Goal: Task Accomplishment & Management: Manage account settings

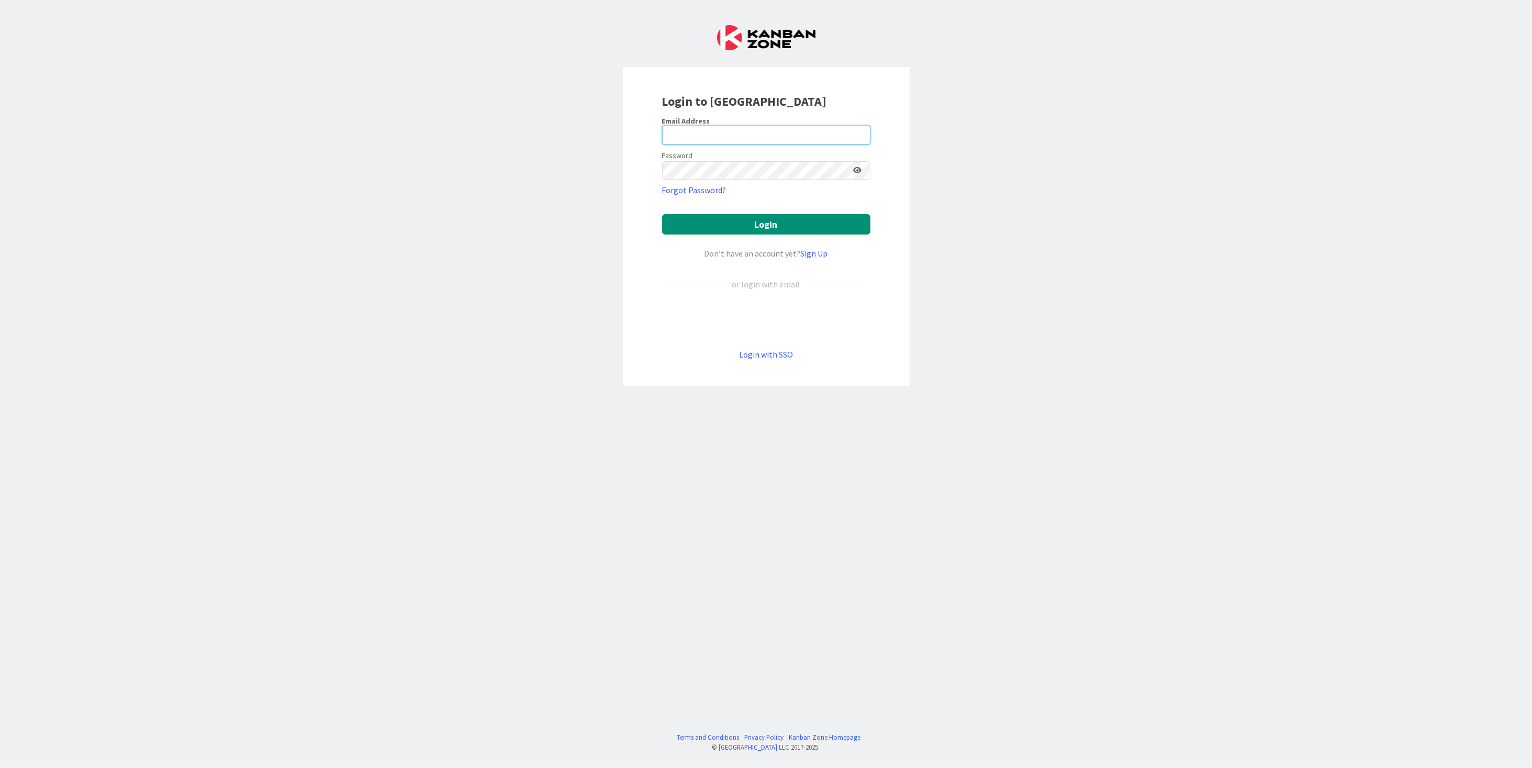
click at [754, 137] on input "email" at bounding box center [766, 135] width 208 height 19
type input "[PERSON_NAME][EMAIL_ADDRESS][PERSON_NAME][DOMAIN_NAME]"
click at [662, 214] on button "Login" at bounding box center [766, 224] width 208 height 20
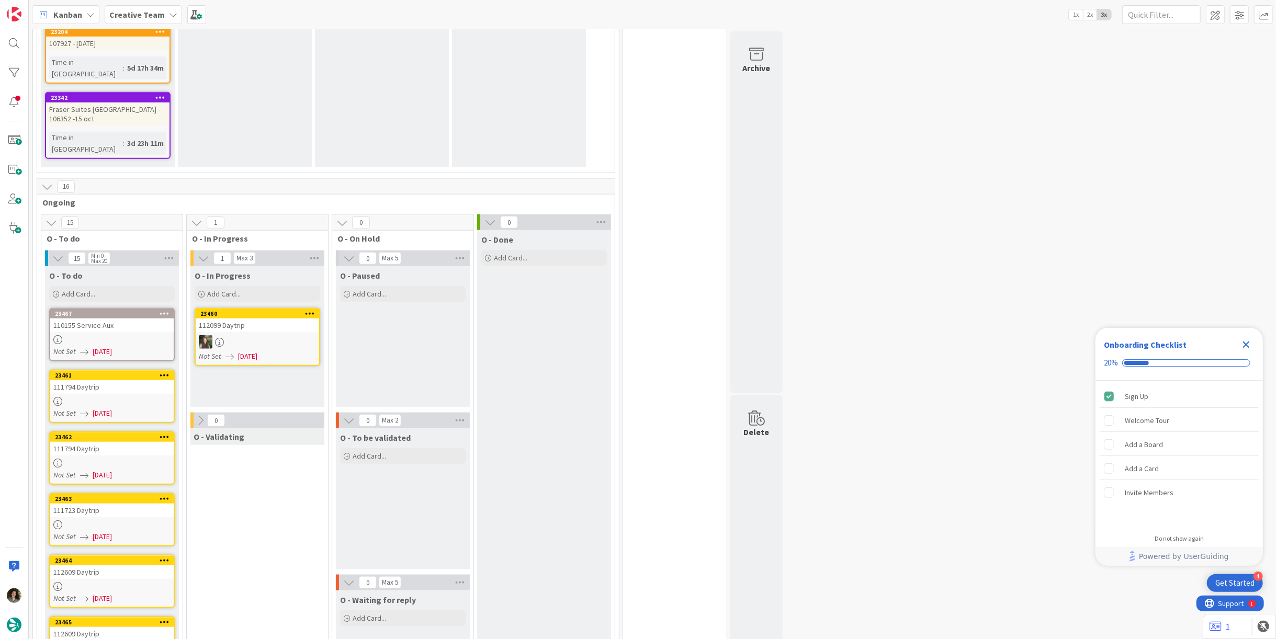
click at [126, 319] on div "110155 Service Aux" at bounding box center [111, 326] width 123 height 14
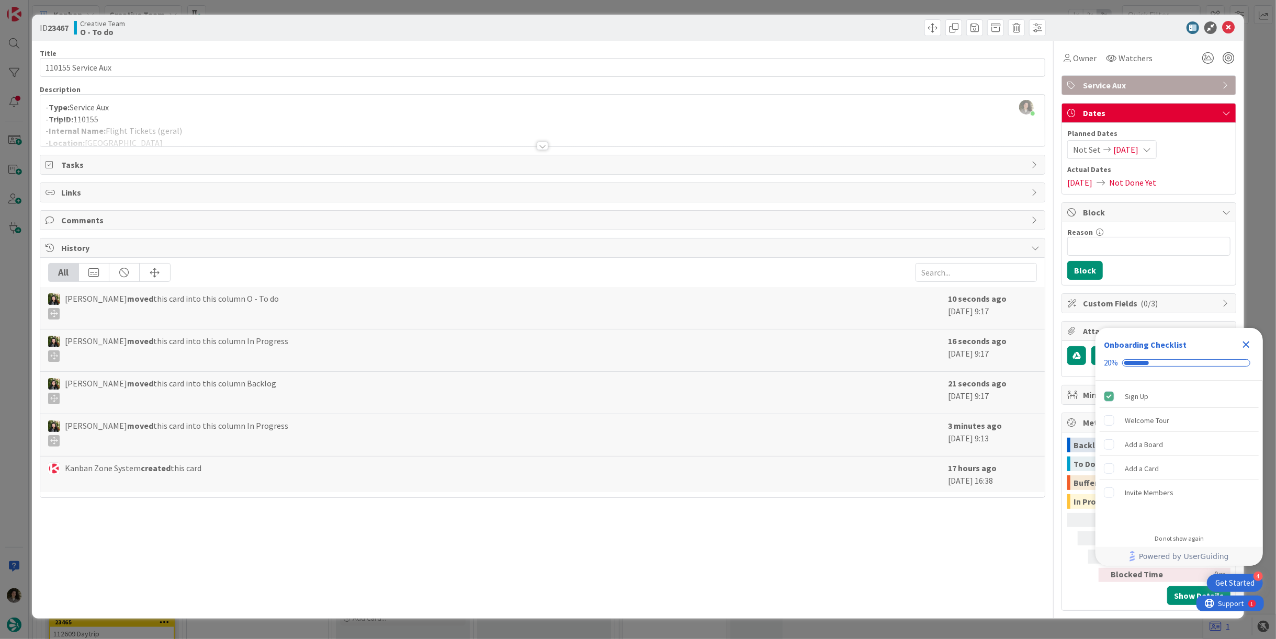
click at [1252, 345] on icon "Close Checklist" at bounding box center [1246, 345] width 13 height 13
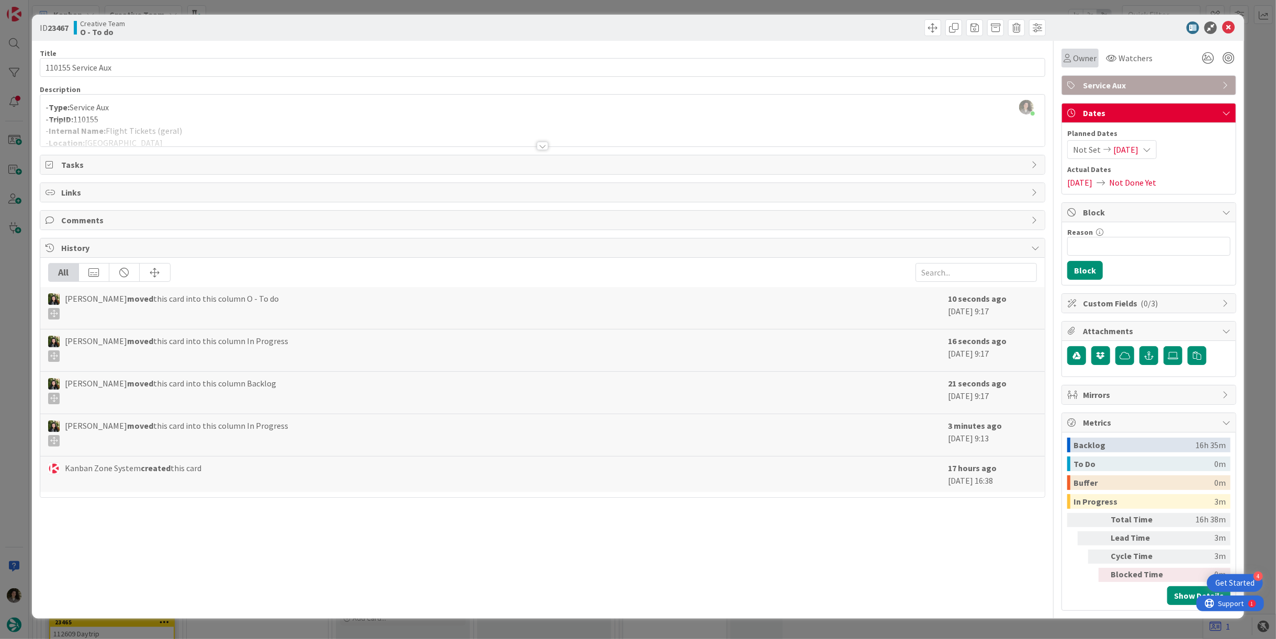
click at [1095, 61] on span "Owner" at bounding box center [1085, 58] width 24 height 13
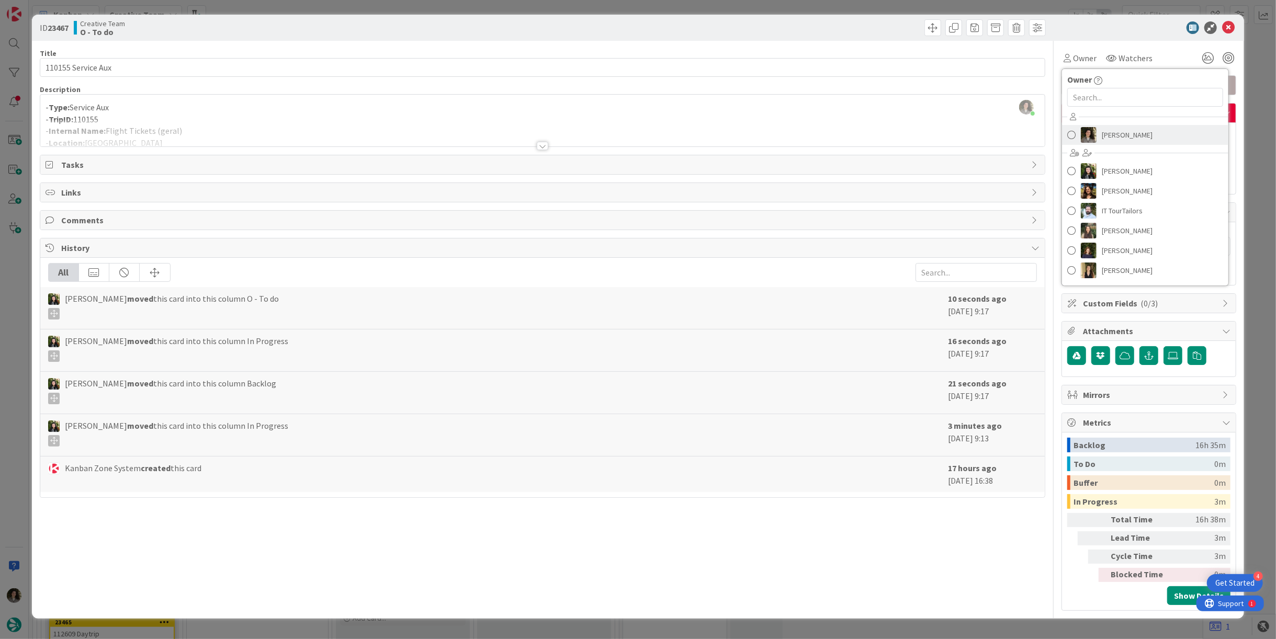
click at [1129, 138] on span "[PERSON_NAME]" at bounding box center [1127, 135] width 51 height 16
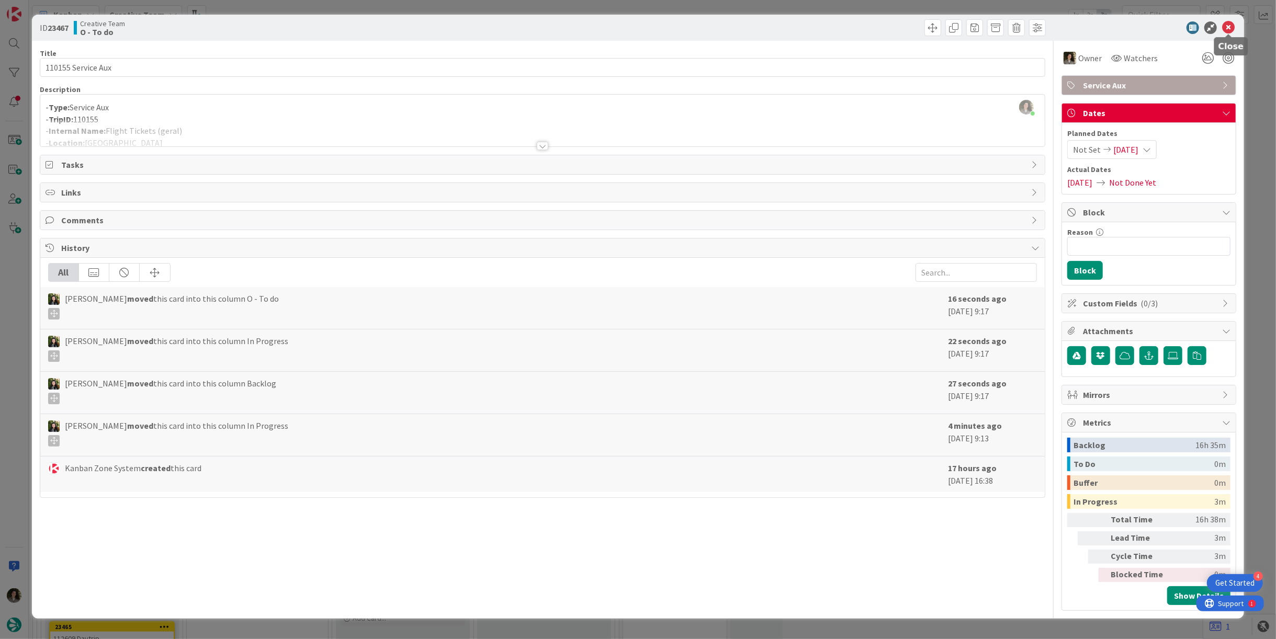
click at [1232, 25] on icon at bounding box center [1228, 27] width 13 height 13
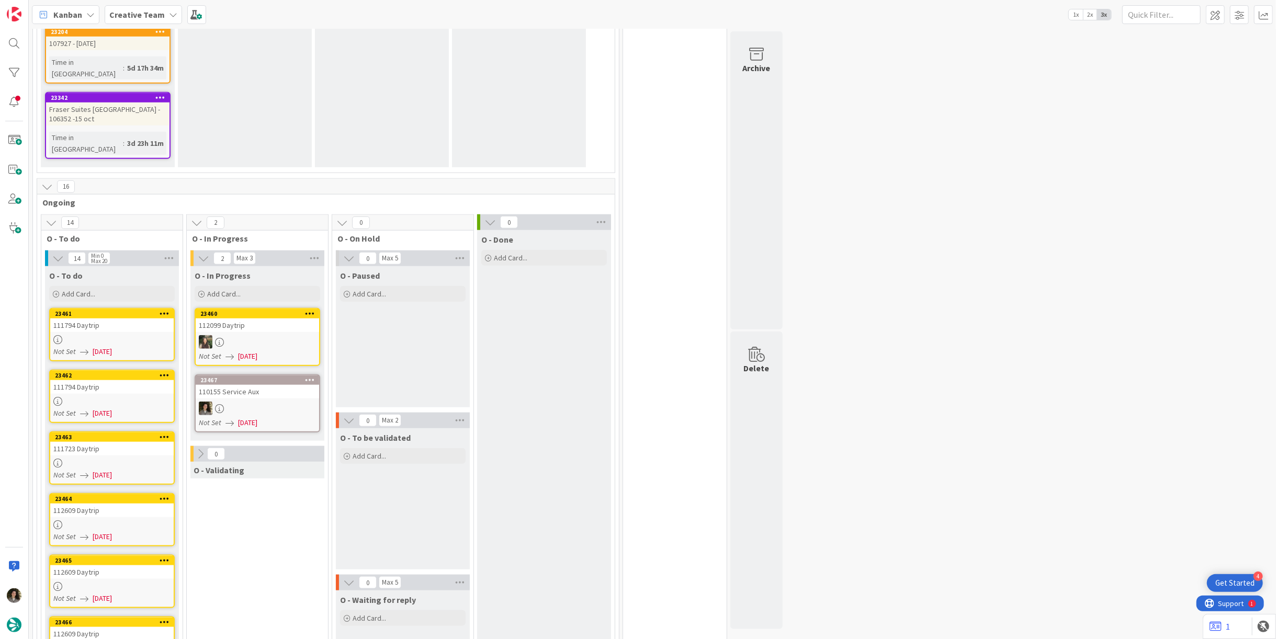
click at [107, 627] on div "112609 Daytrip" at bounding box center [111, 634] width 123 height 14
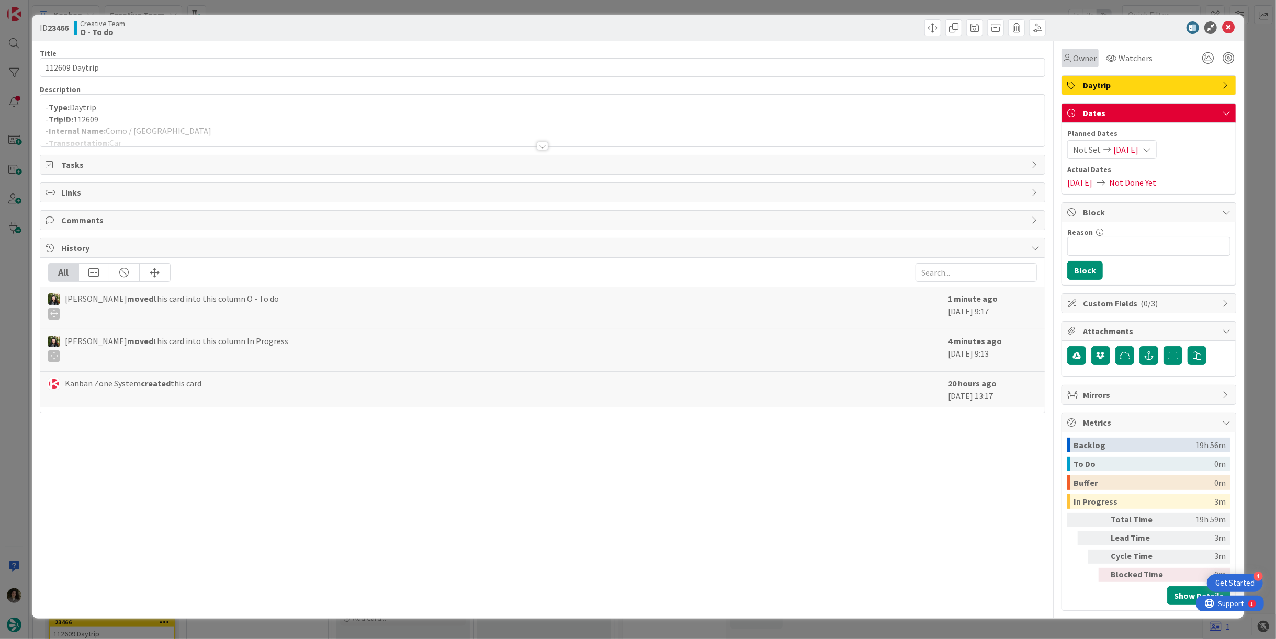
drag, startPoint x: 1085, startPoint y: 54, endPoint x: 1092, endPoint y: 64, distance: 12.0
click at [1084, 55] on span "Owner" at bounding box center [1085, 58] width 24 height 13
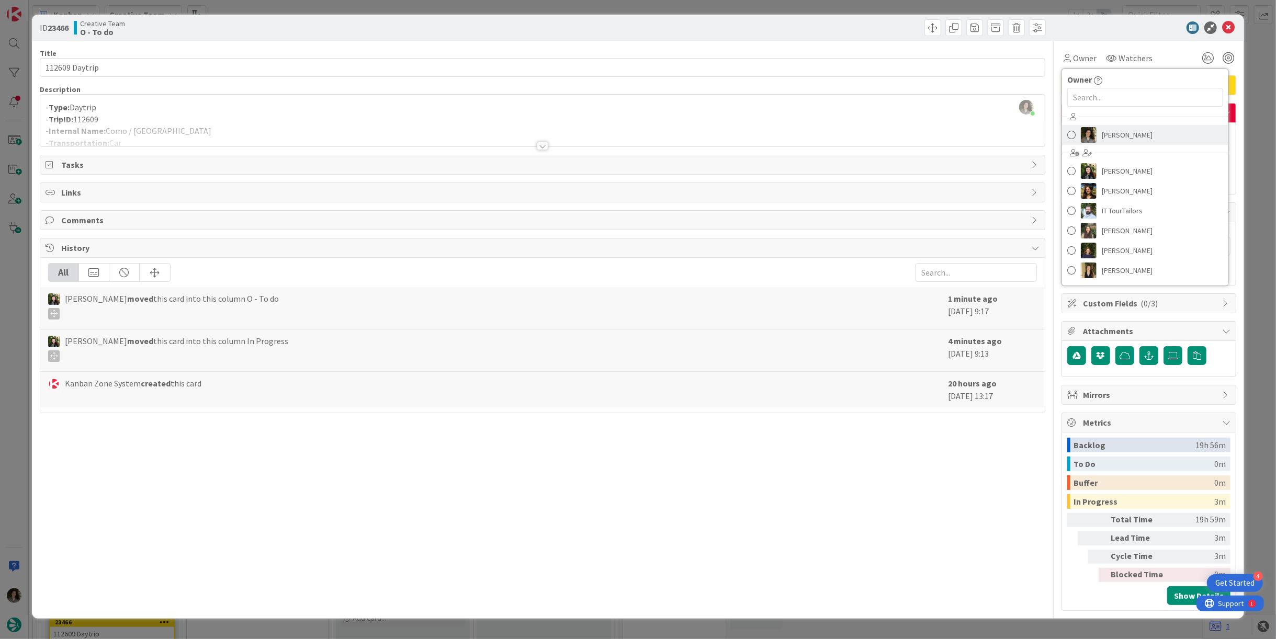
click at [1154, 142] on link "[PERSON_NAME]" at bounding box center [1145, 135] width 166 height 20
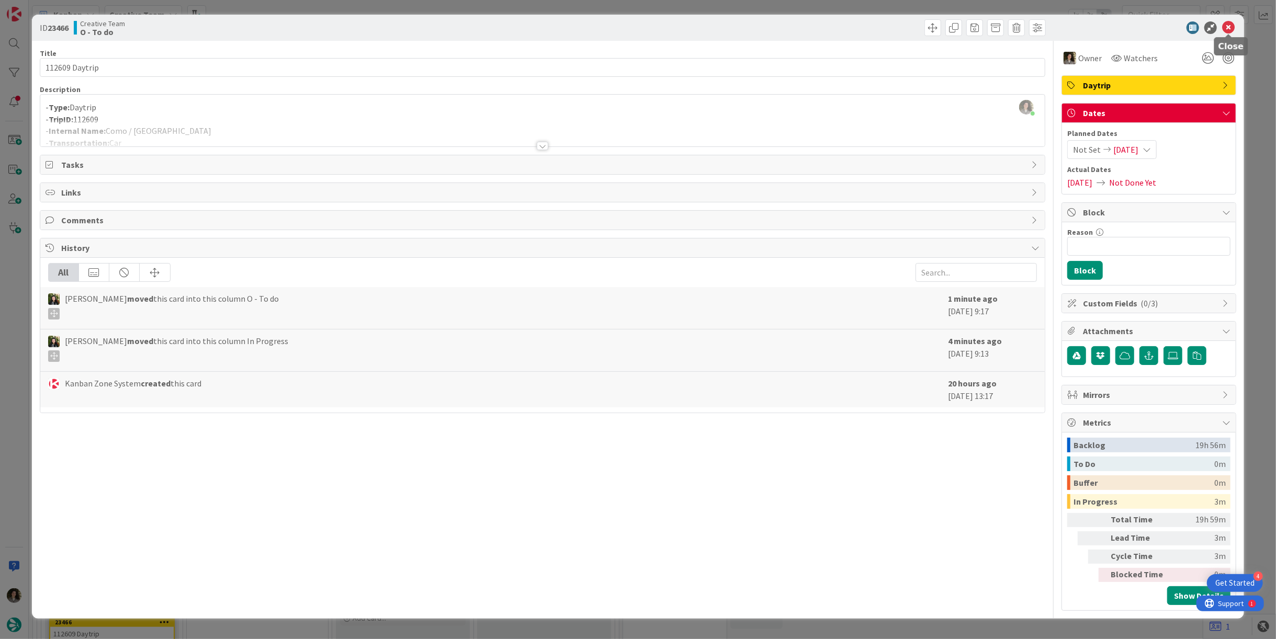
click at [1234, 26] on icon at bounding box center [1228, 27] width 13 height 13
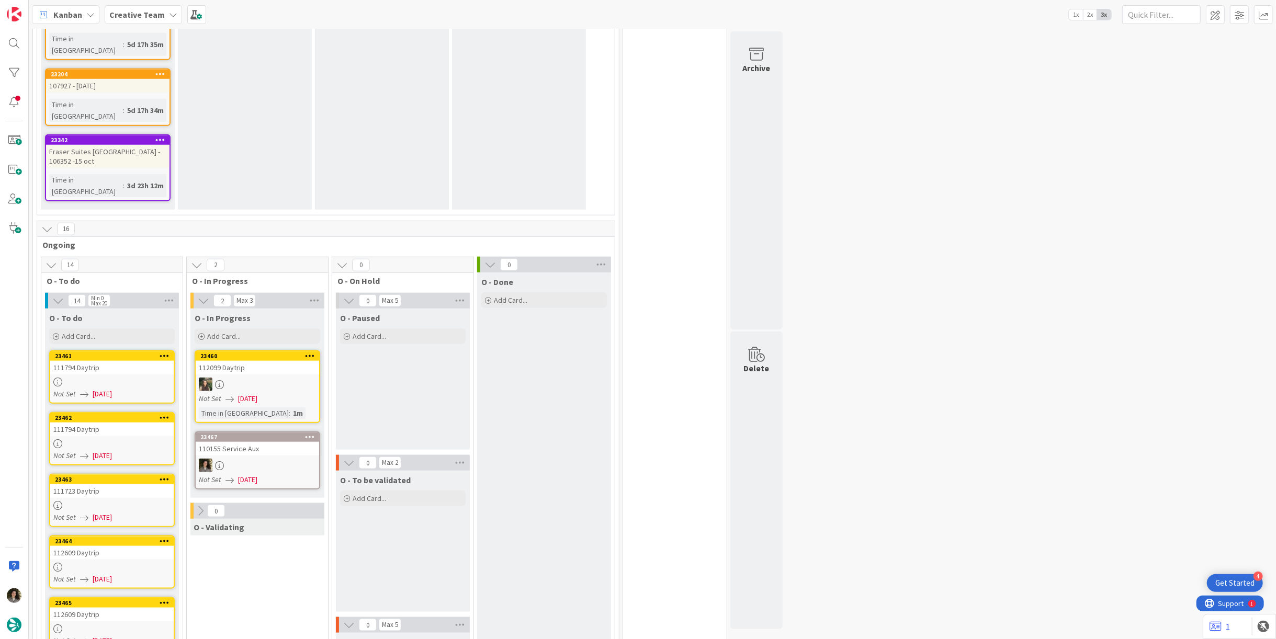
scroll to position [856, 0]
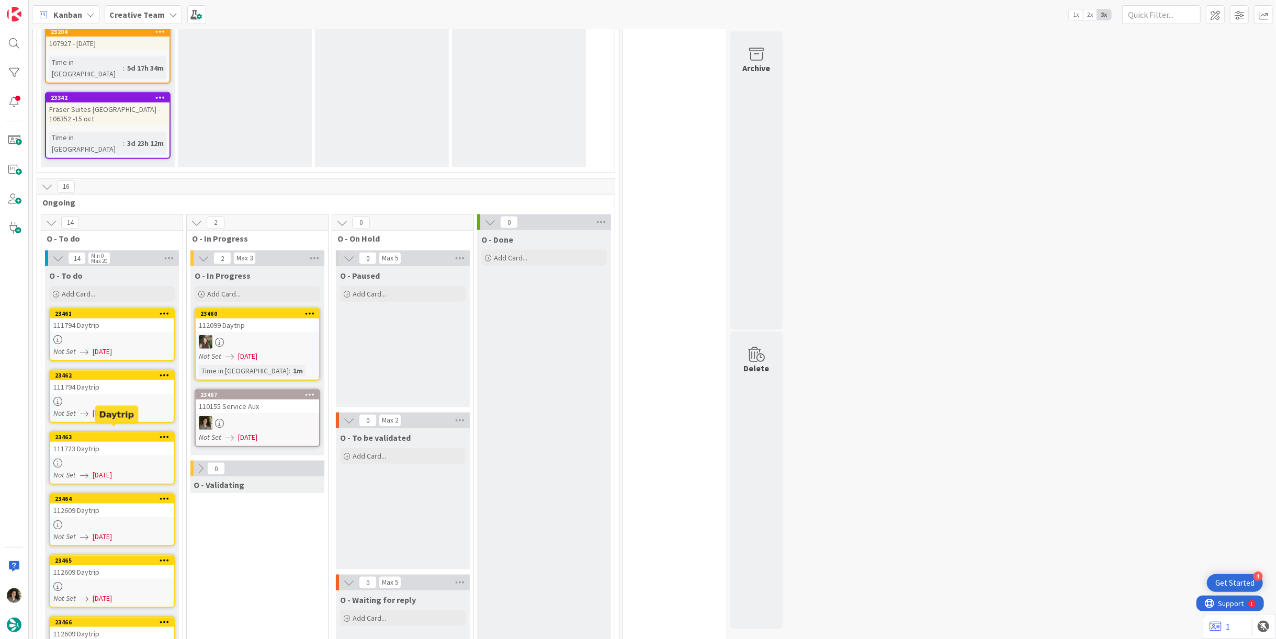
click at [79, 582] on div at bounding box center [111, 586] width 123 height 9
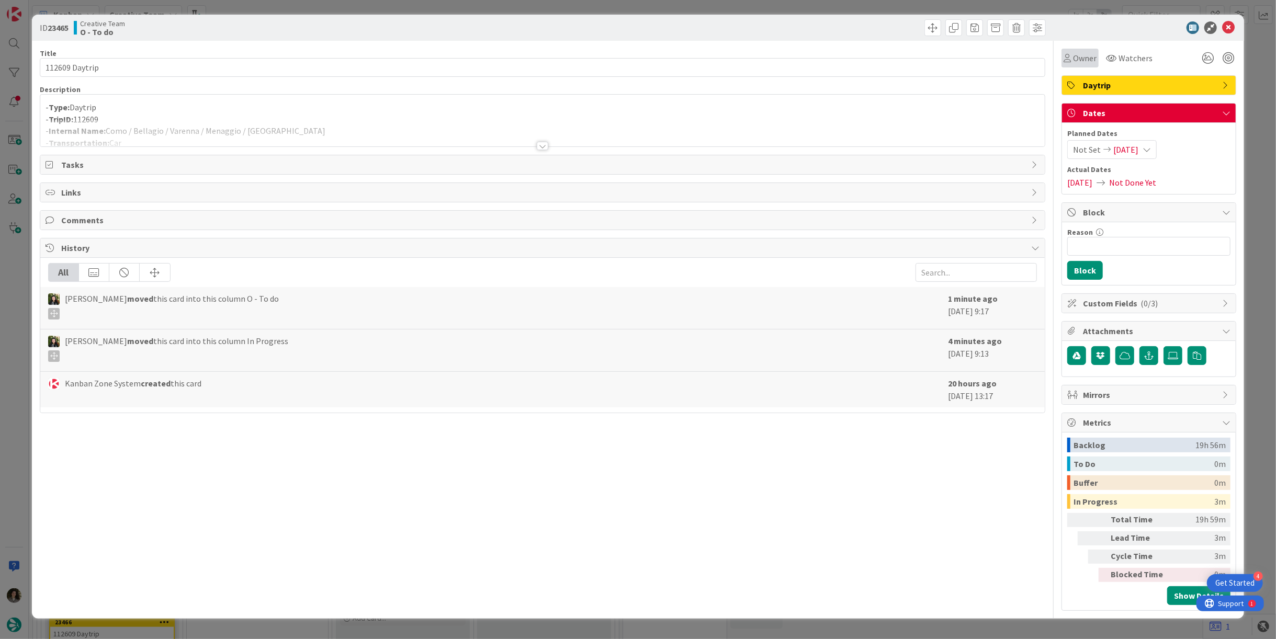
click at [1075, 60] on span "Owner" at bounding box center [1085, 58] width 24 height 13
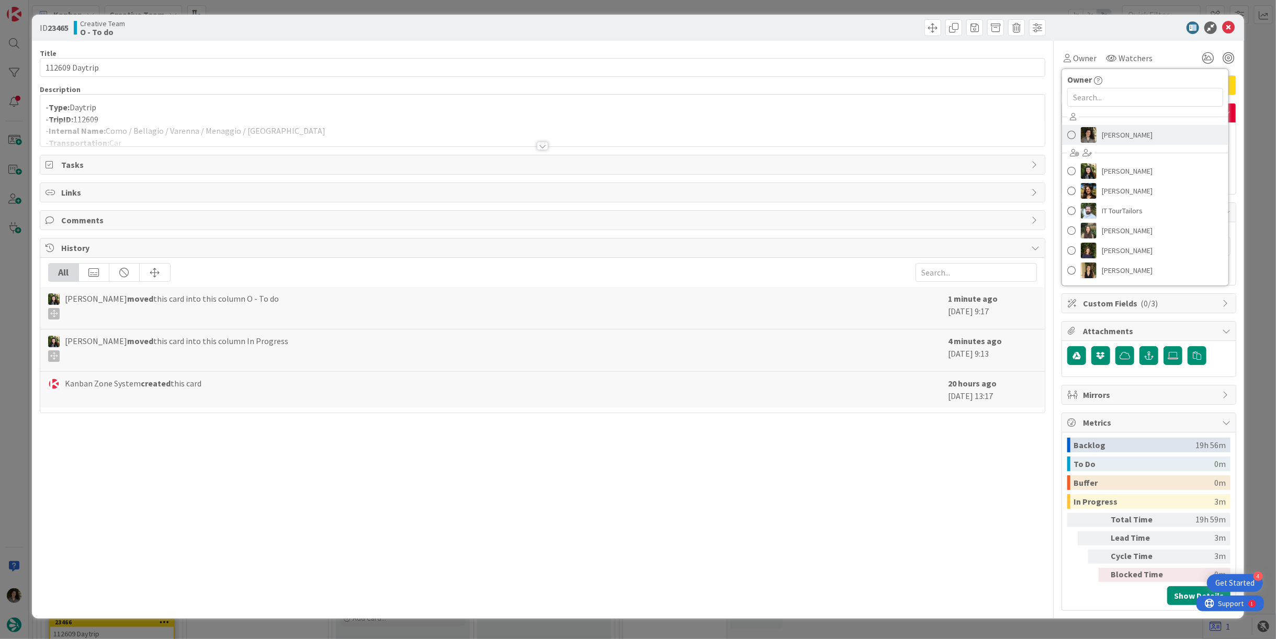
click at [1119, 131] on span "[PERSON_NAME]" at bounding box center [1127, 135] width 51 height 16
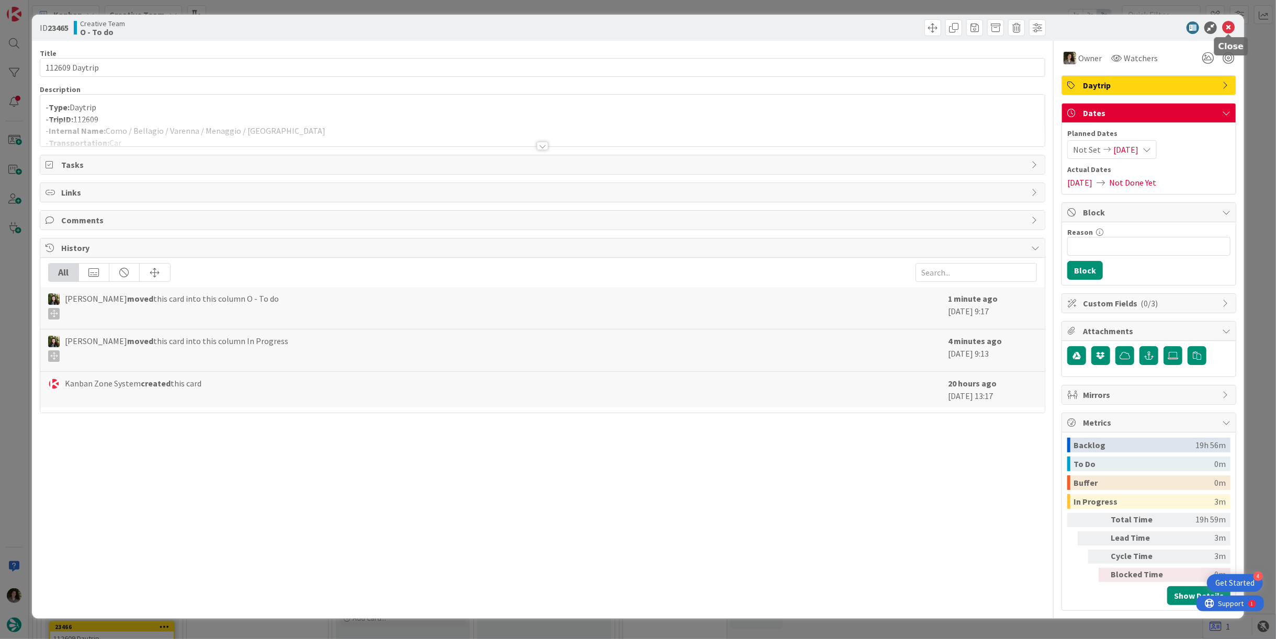
click at [1230, 29] on icon at bounding box center [1228, 27] width 13 height 13
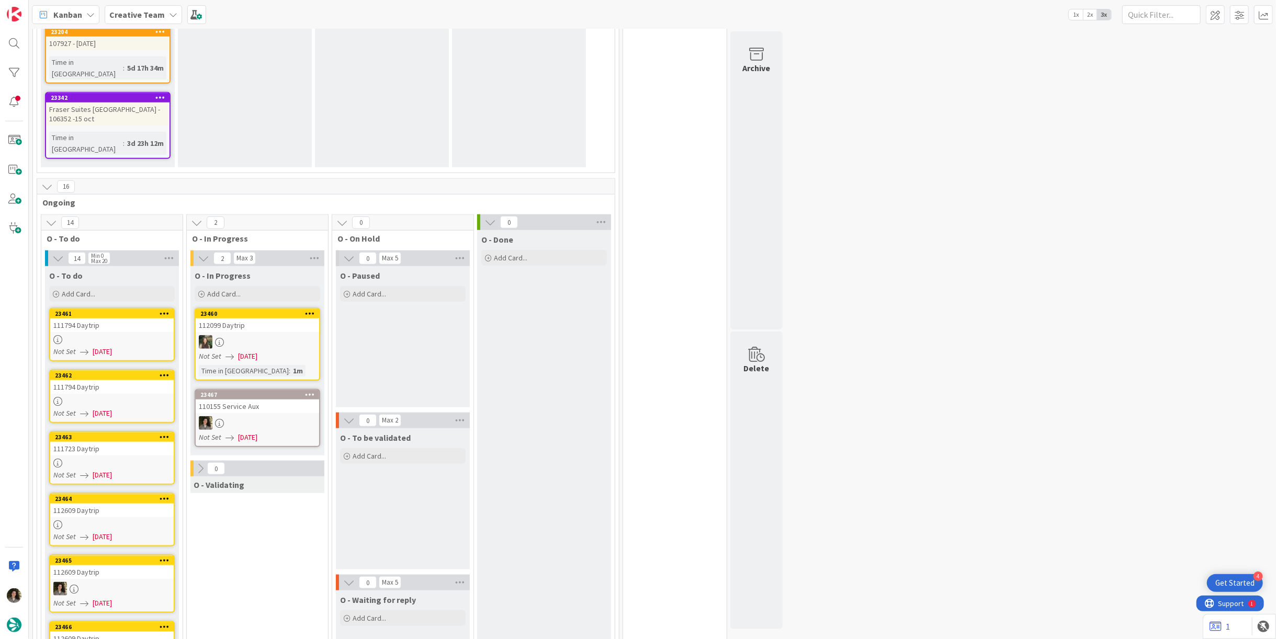
click at [128, 504] on div "112609 Daytrip" at bounding box center [111, 511] width 123 height 14
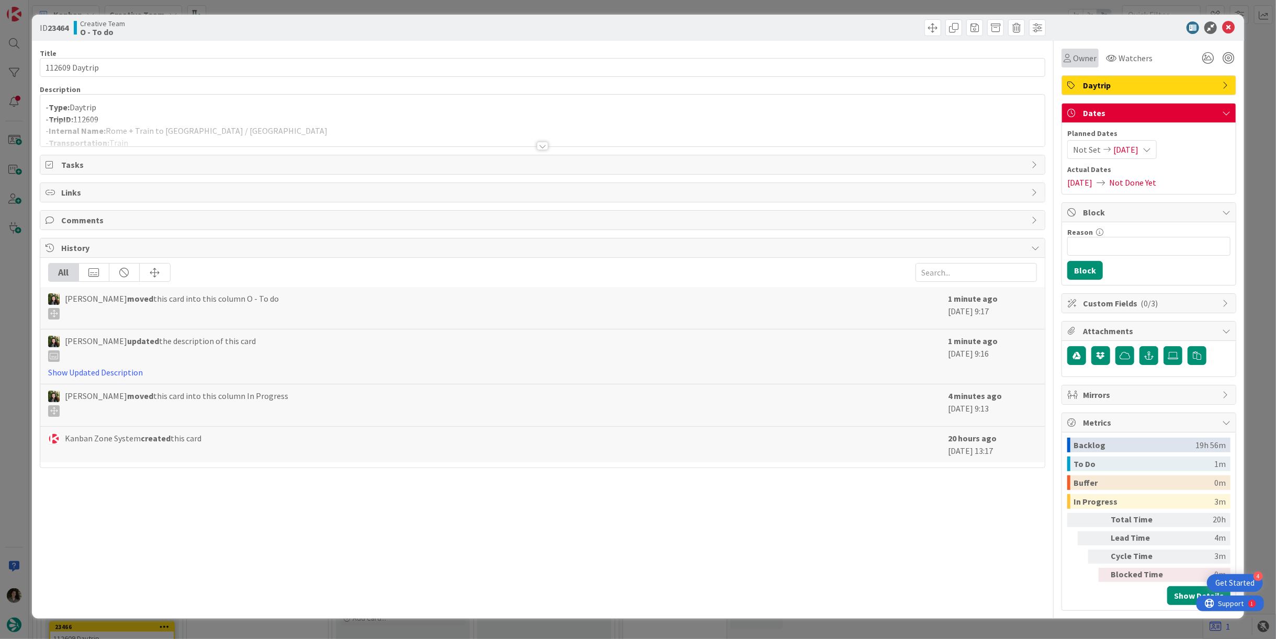
click at [1086, 54] on span "Owner" at bounding box center [1085, 58] width 24 height 13
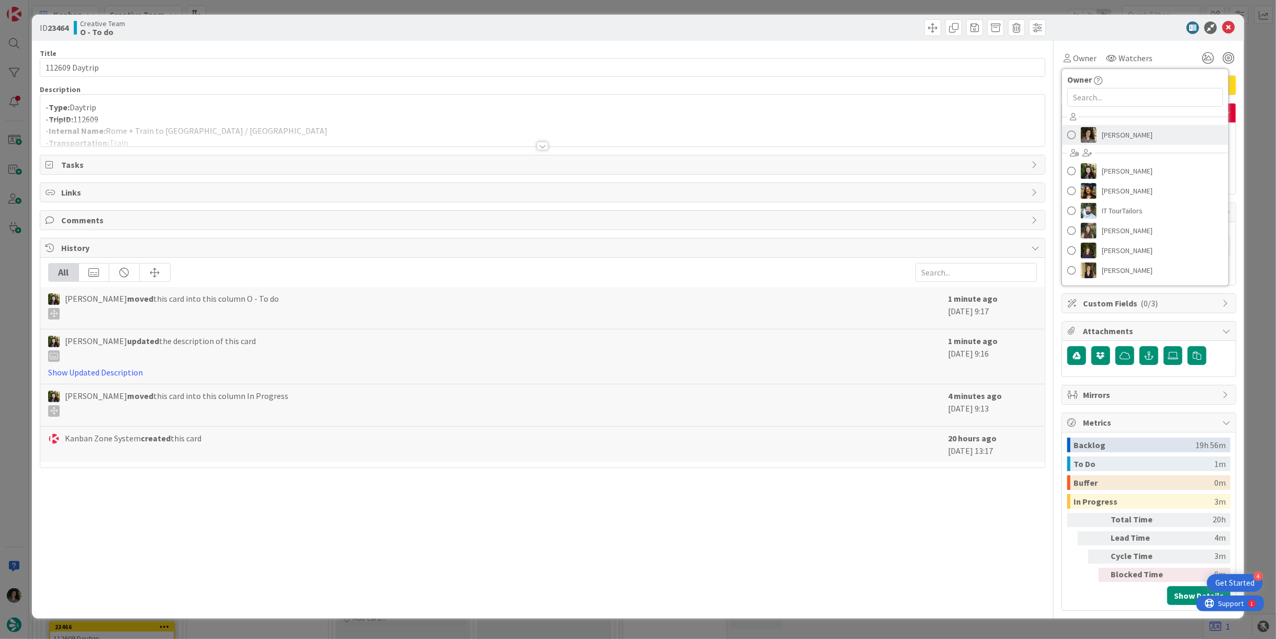
click at [1122, 129] on span "[PERSON_NAME]" at bounding box center [1127, 135] width 51 height 16
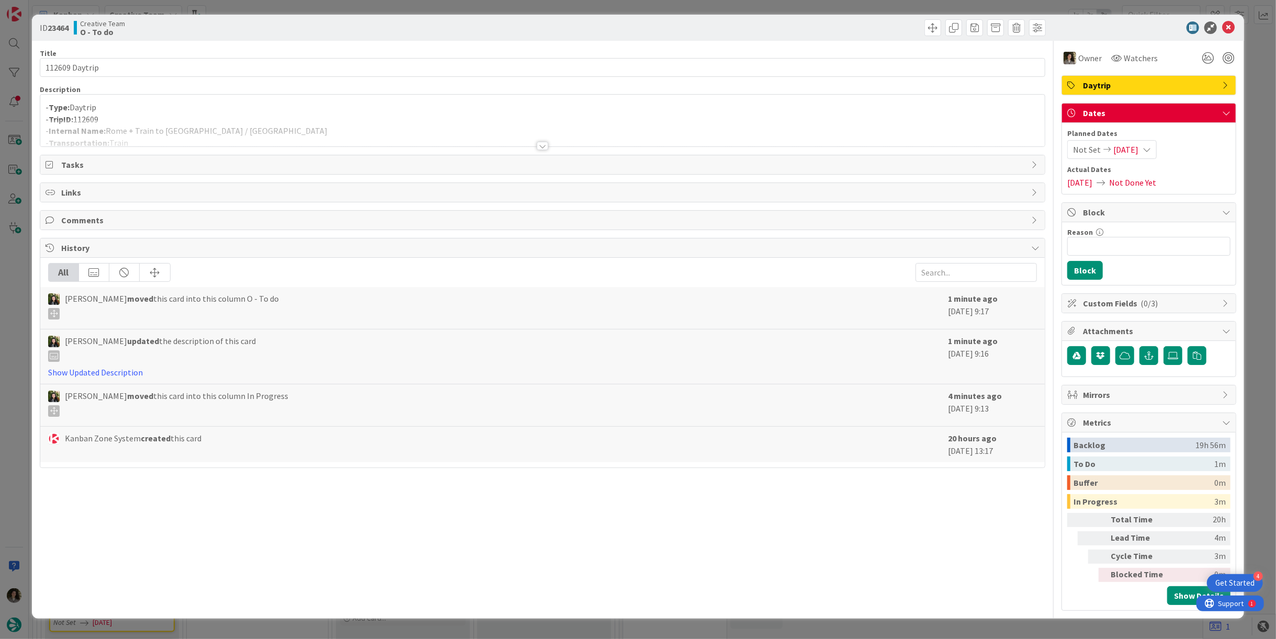
click at [1227, 32] on icon at bounding box center [1228, 27] width 13 height 13
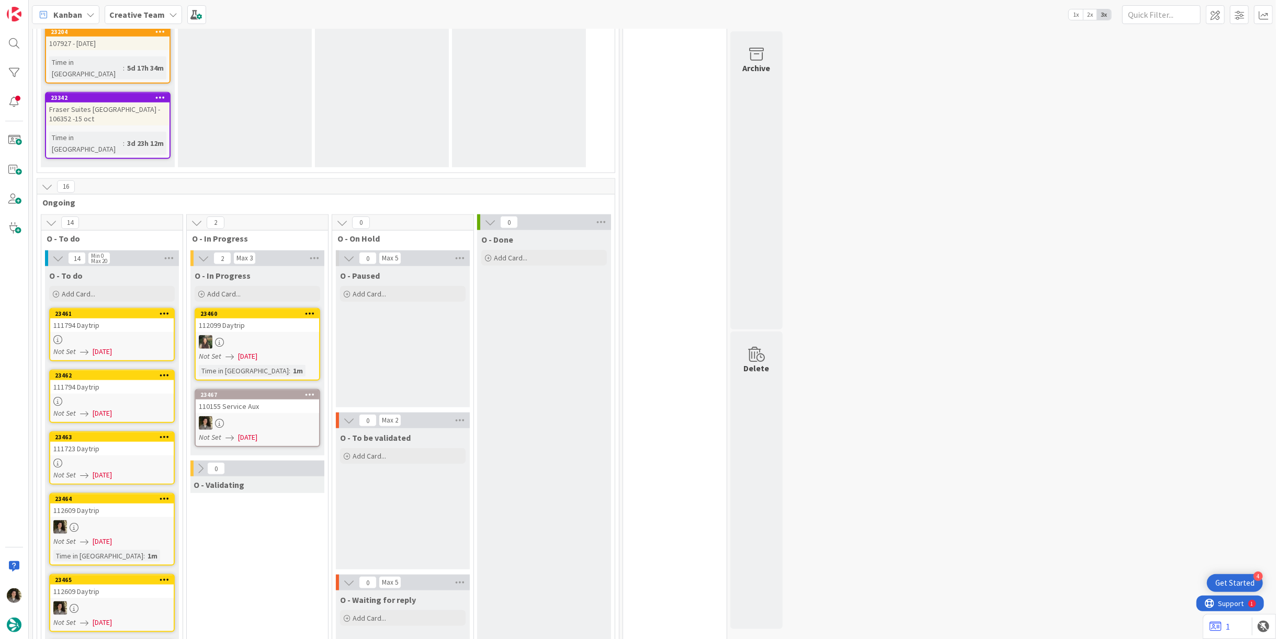
click at [276, 390] on div "23467" at bounding box center [257, 394] width 123 height 9
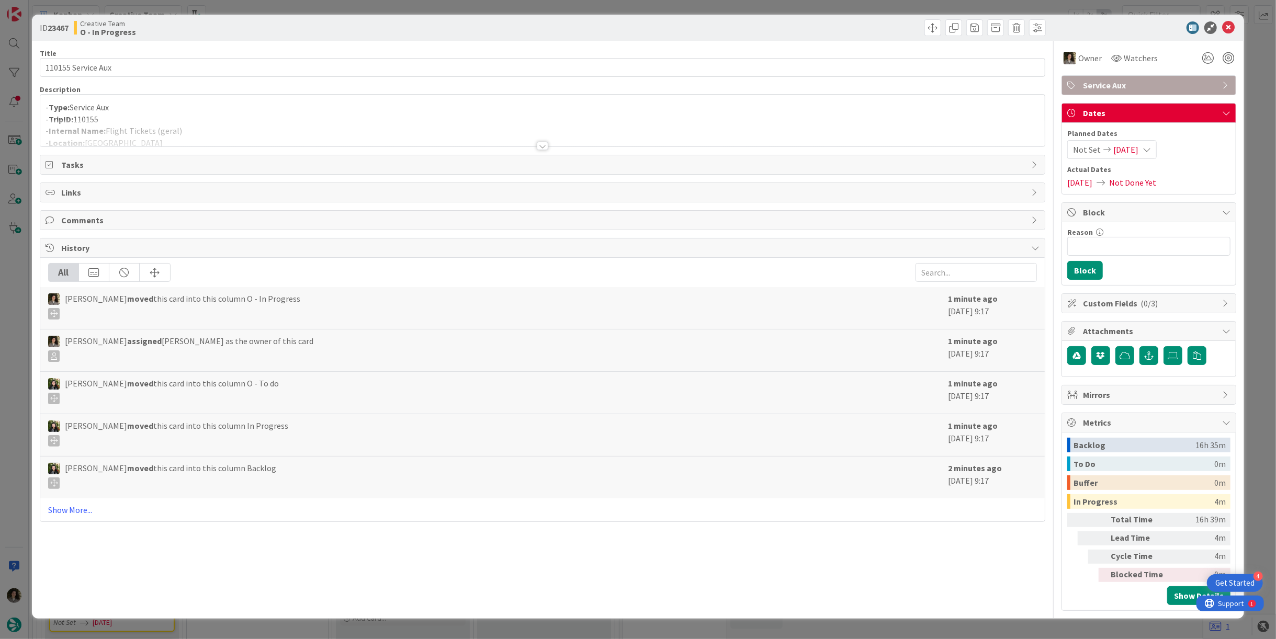
click at [317, 122] on div at bounding box center [542, 133] width 1005 height 27
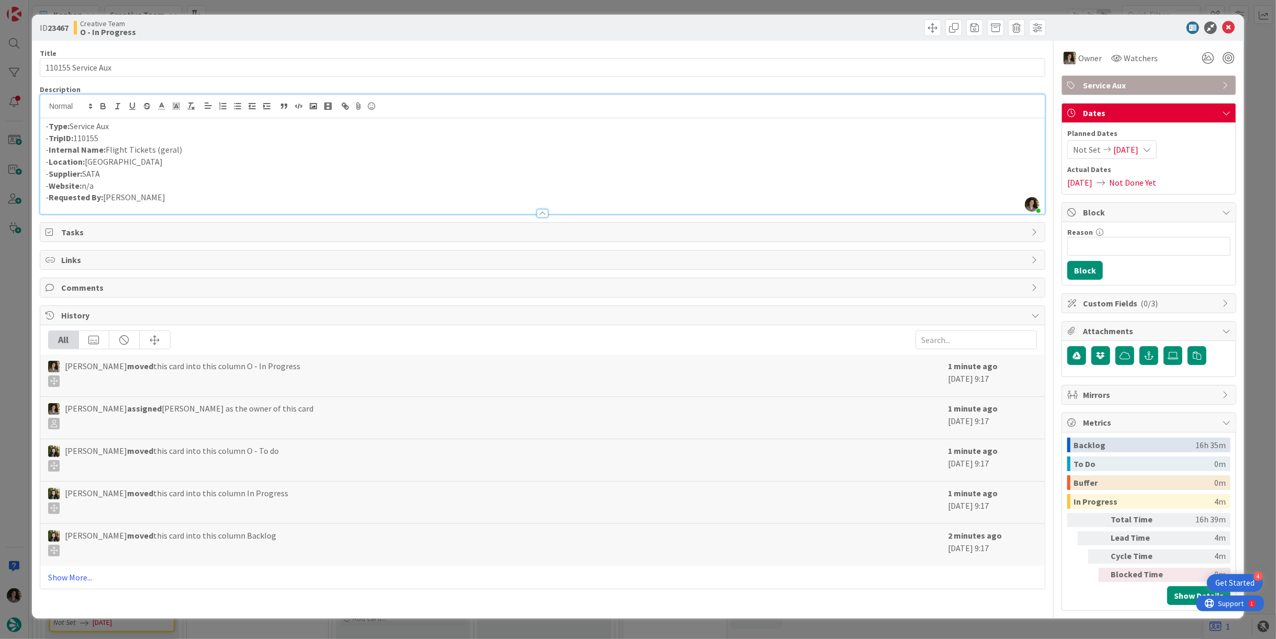
drag, startPoint x: 206, startPoint y: 147, endPoint x: 108, endPoint y: 153, distance: 98.1
click at [108, 153] on p "- Internal Name: Flight Tickets (geral)" at bounding box center [543, 150] width 994 height 12
copy p "Flight Tickets (geral)"
click at [1225, 27] on icon at bounding box center [1228, 27] width 13 height 13
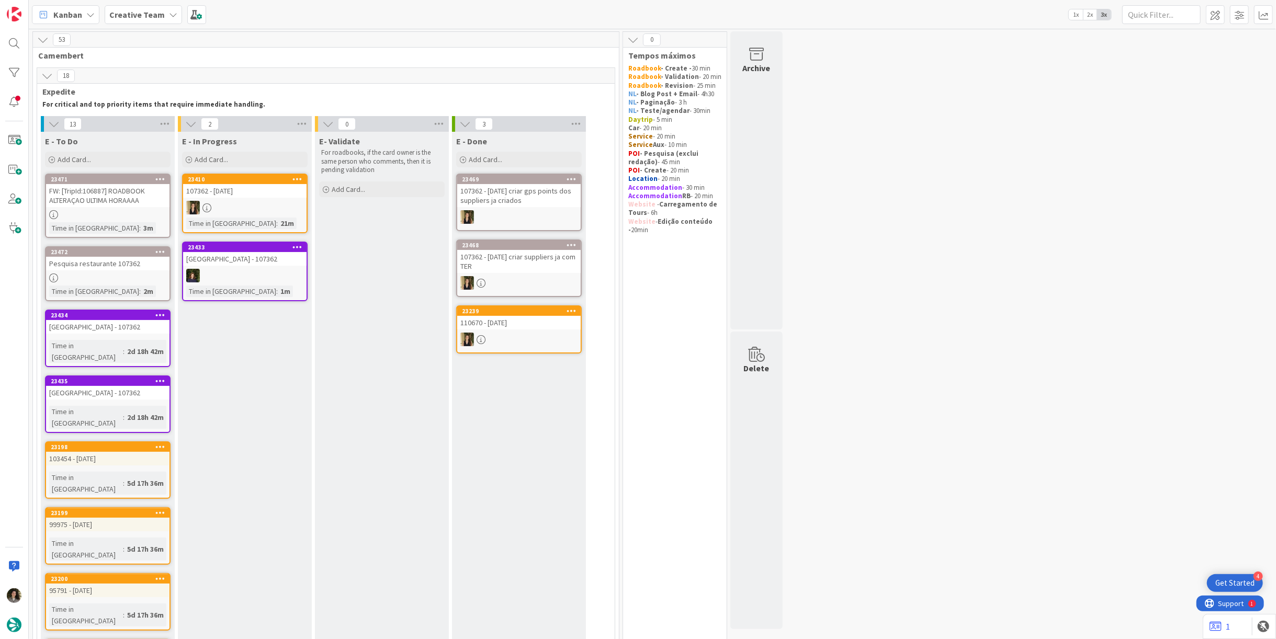
click at [129, 219] on link "23471 FW: [TripId:106887] ROADBOOK ALTERAÇAO ULTIMA HORAAAA Time in Column : 3m" at bounding box center [108, 206] width 126 height 64
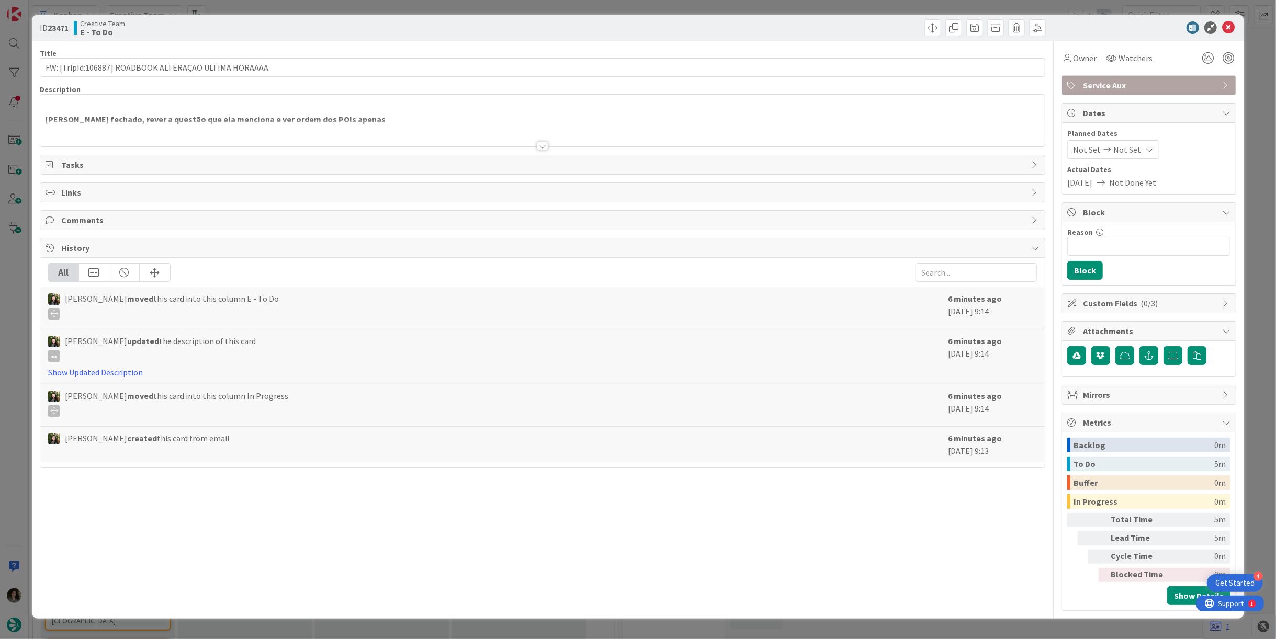
click at [531, 146] on div "Title 54 / 128 FW: [TripId:106887] ROADBOOK ALTERAÇAO ULTIMA HORAAAA Descriptio…" at bounding box center [543, 326] width 1006 height 570
click at [538, 145] on div at bounding box center [543, 146] width 12 height 8
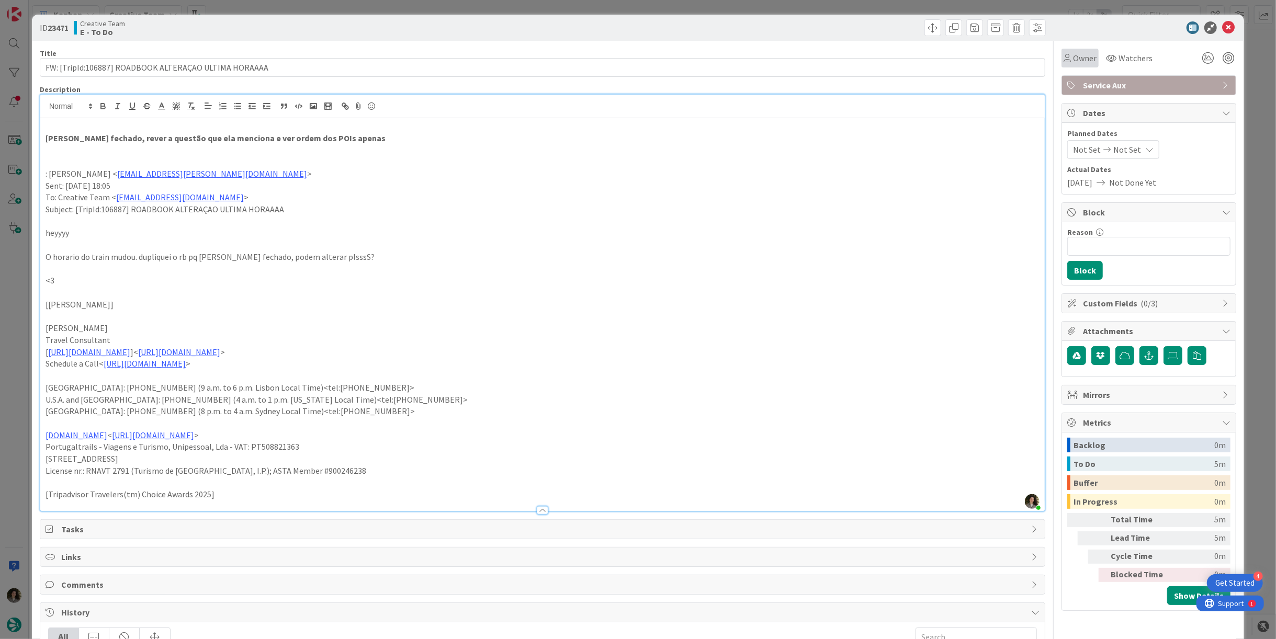
drag, startPoint x: 1074, startPoint y: 47, endPoint x: 1077, endPoint y: 54, distance: 7.7
click at [1074, 48] on div "Owner Watchers" at bounding box center [1149, 54] width 175 height 27
drag, startPoint x: 1077, startPoint y: 58, endPoint x: 1089, endPoint y: 64, distance: 13.1
click at [1080, 59] on span "Owner" at bounding box center [1085, 58] width 24 height 13
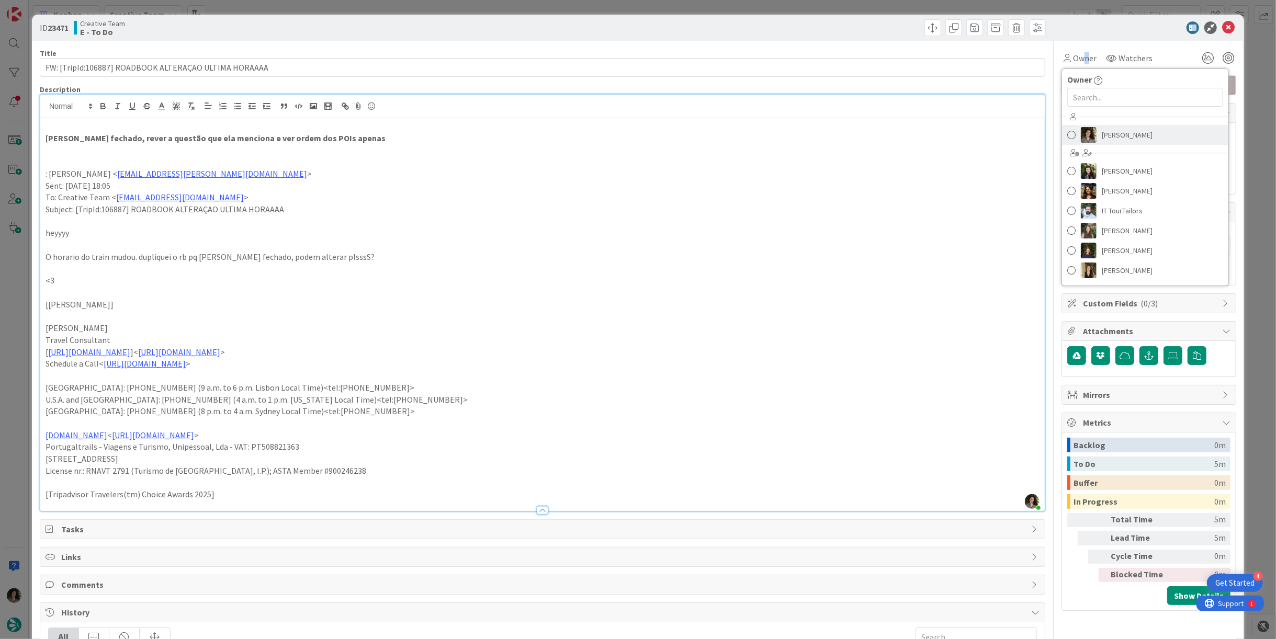
click at [1165, 130] on link "[PERSON_NAME]" at bounding box center [1145, 135] width 166 height 20
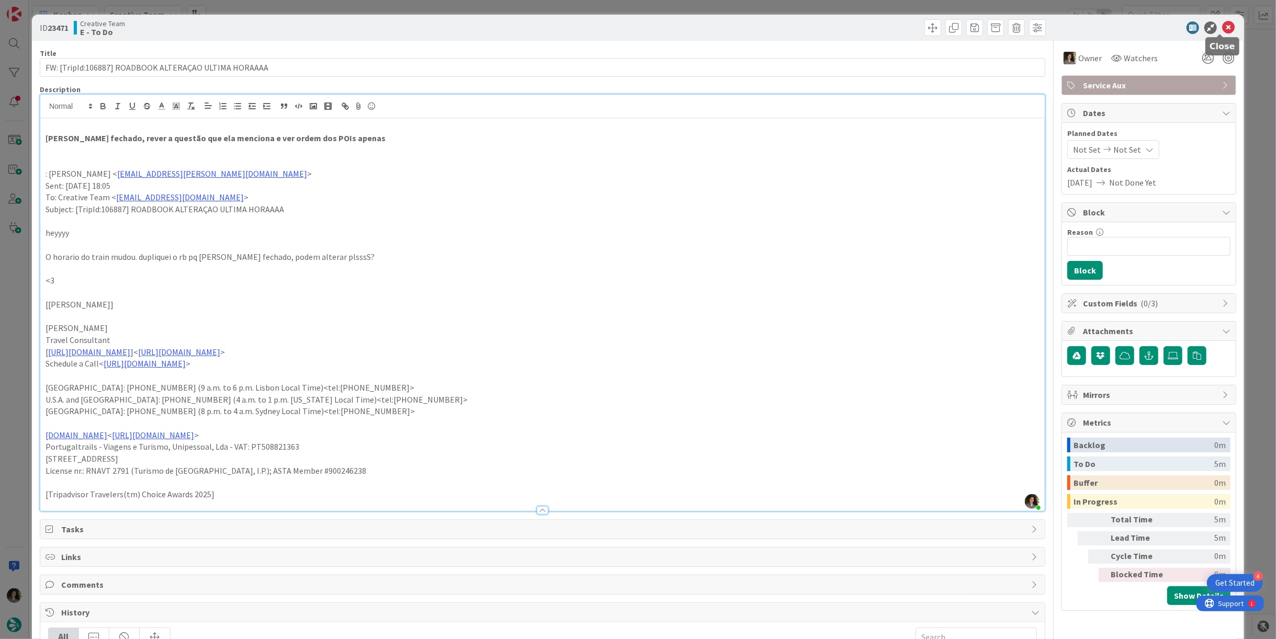
click at [1222, 29] on icon at bounding box center [1228, 27] width 13 height 13
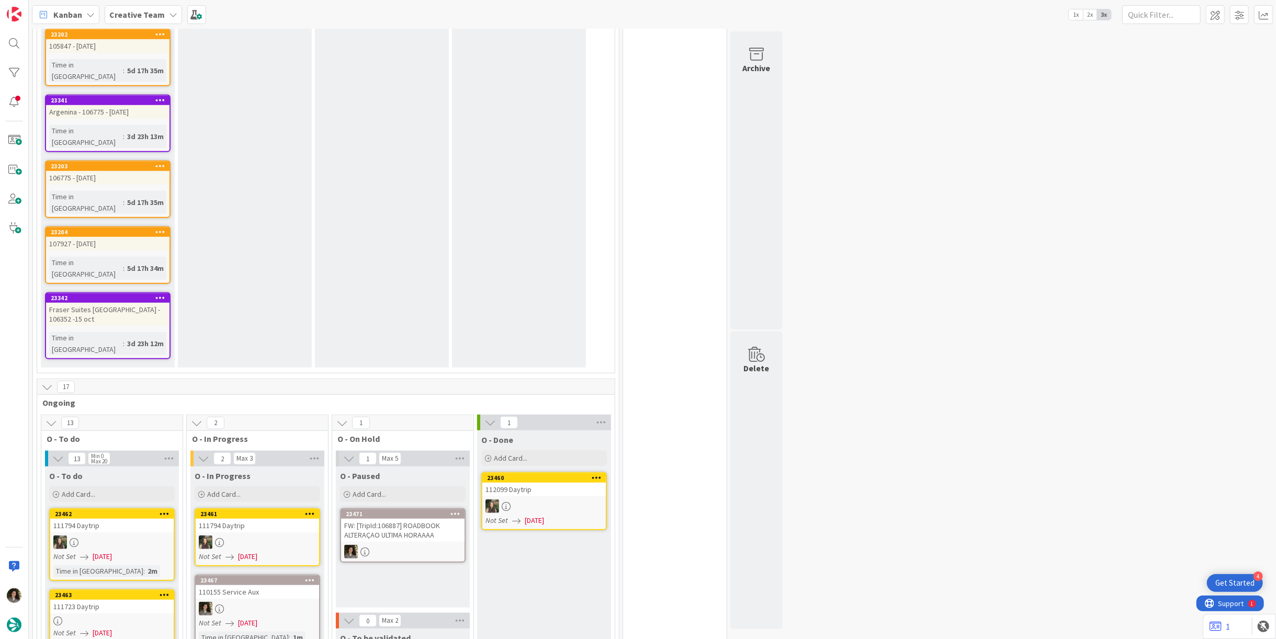
scroll to position [721, 0]
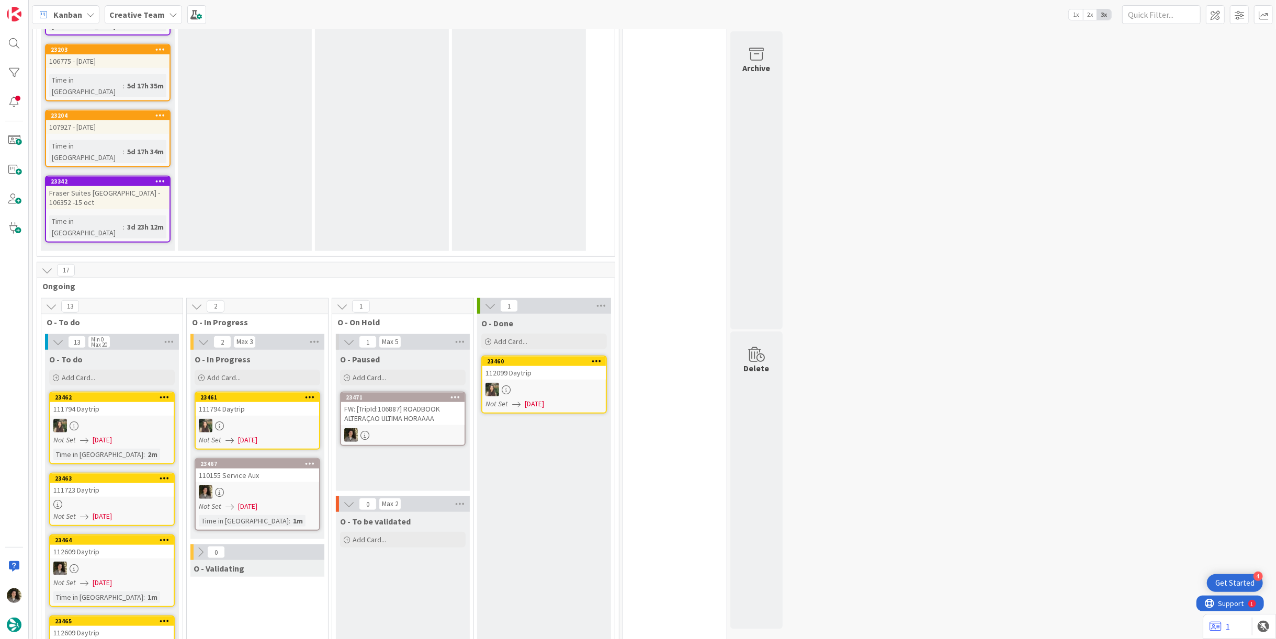
click at [294, 469] on div "110155 Service Aux" at bounding box center [257, 476] width 123 height 14
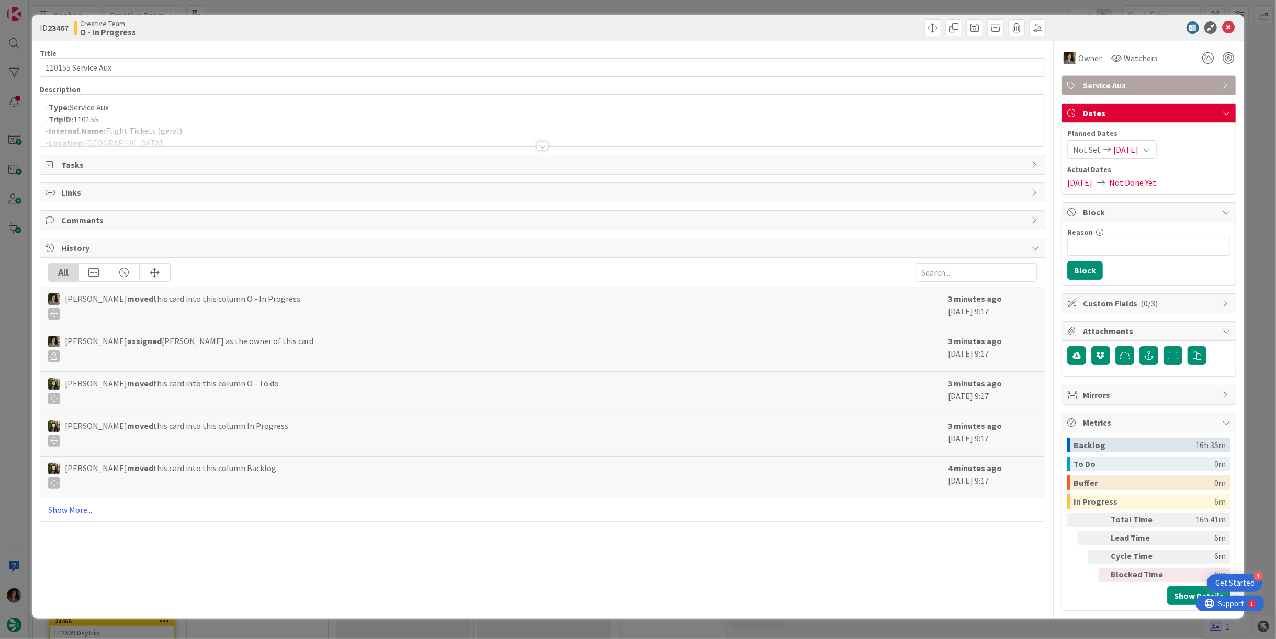
click at [247, 94] on div "- Type: Service Aux - TripID: 110155 - Internal Name: Flight Tickets (geral) - …" at bounding box center [543, 120] width 1006 height 53
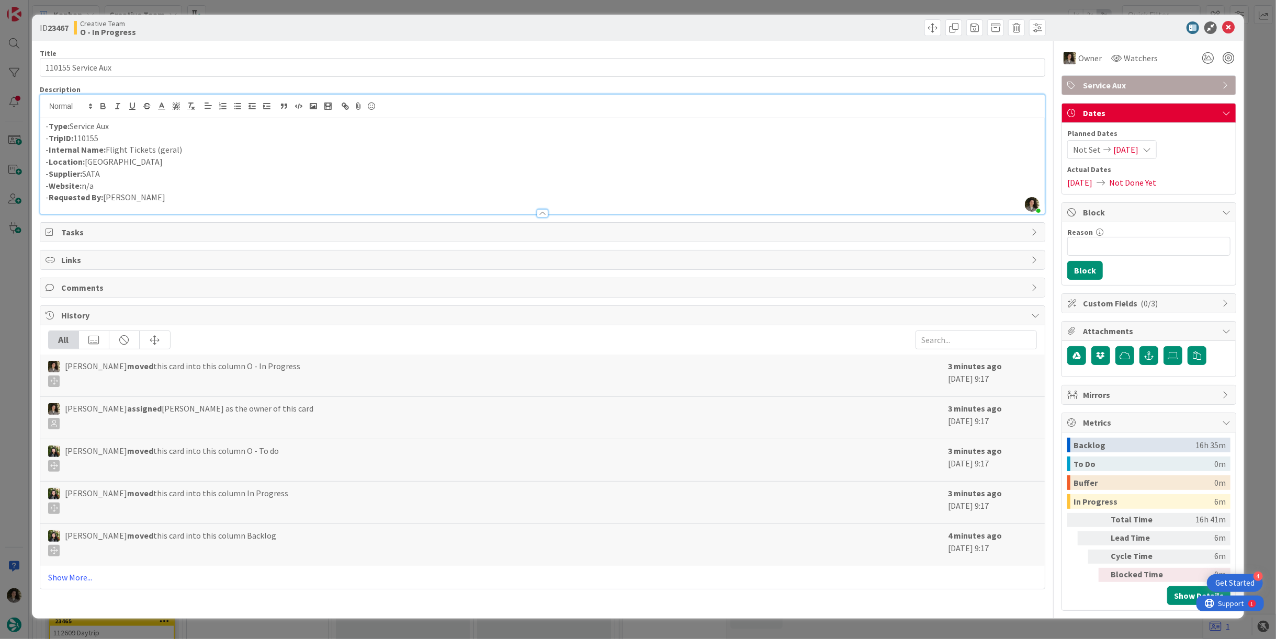
drag, startPoint x: 176, startPoint y: 196, endPoint x: 105, endPoint y: 192, distance: 70.7
click at [105, 192] on p "- Requested By: Gonçalo Oliveira" at bounding box center [543, 198] width 994 height 12
copy p "Gonçalo Oliveira"
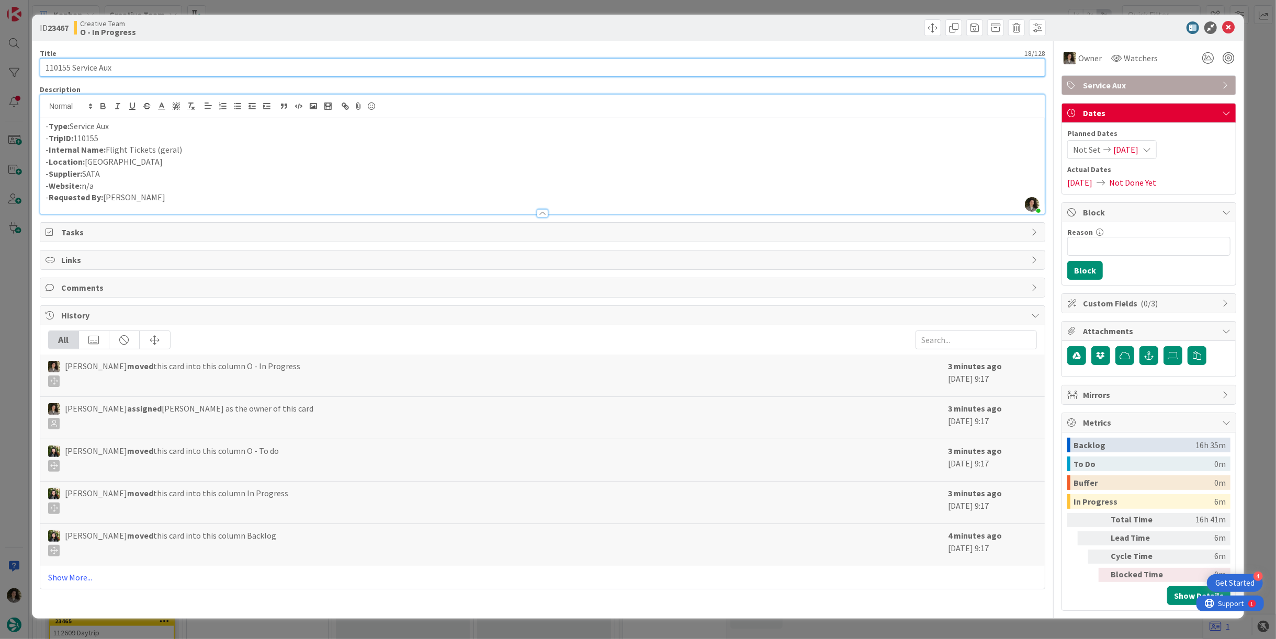
click at [221, 65] on input "110155 Service Aux" at bounding box center [543, 67] width 1006 height 19
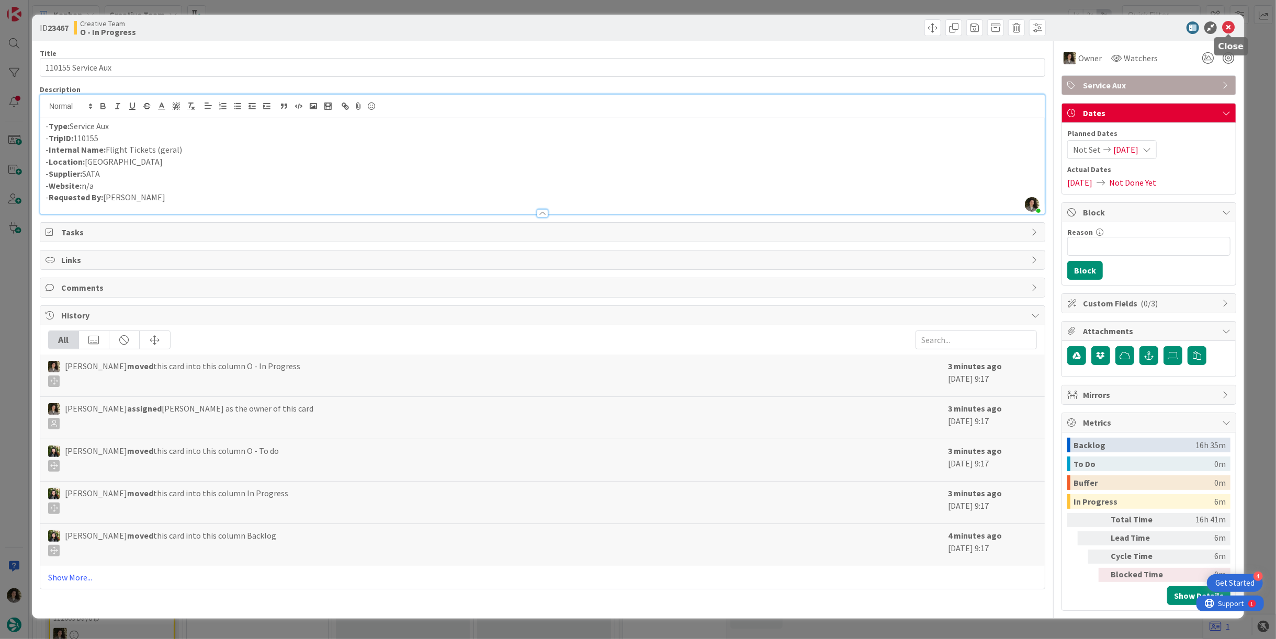
drag, startPoint x: 1228, startPoint y: 29, endPoint x: 1217, endPoint y: 35, distance: 11.7
click at [1228, 29] on icon at bounding box center [1228, 27] width 13 height 13
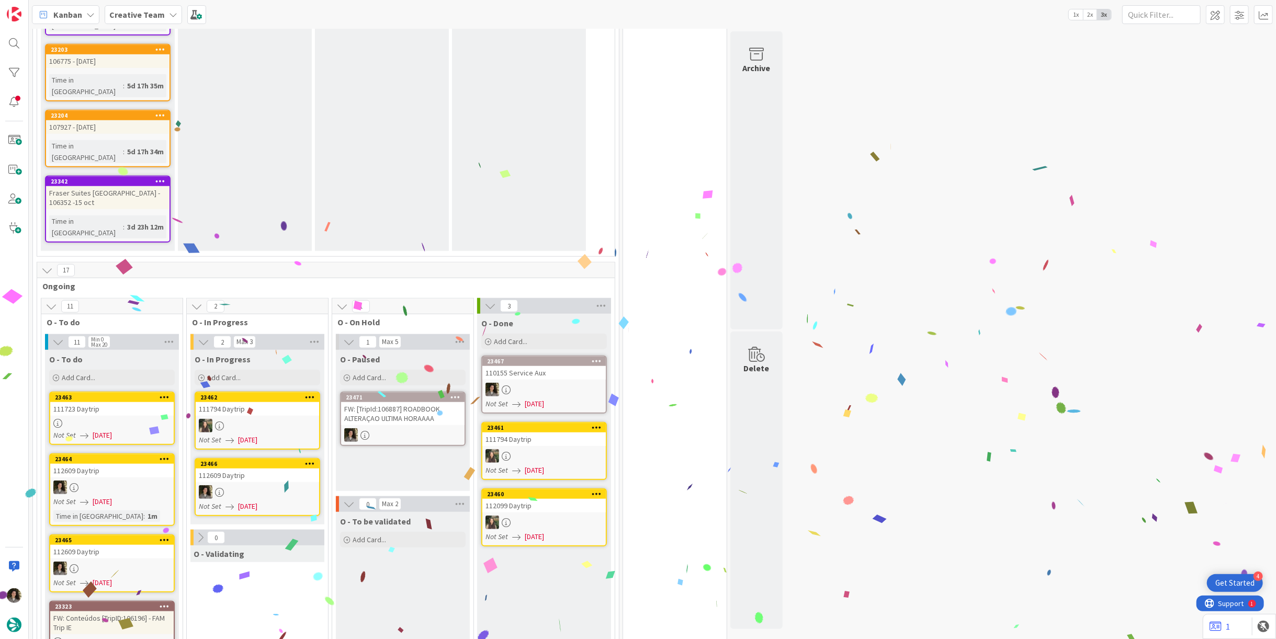
click at [249, 458] on link "23466 112609 Daytrip Not Set 09/21/2025" at bounding box center [258, 487] width 126 height 58
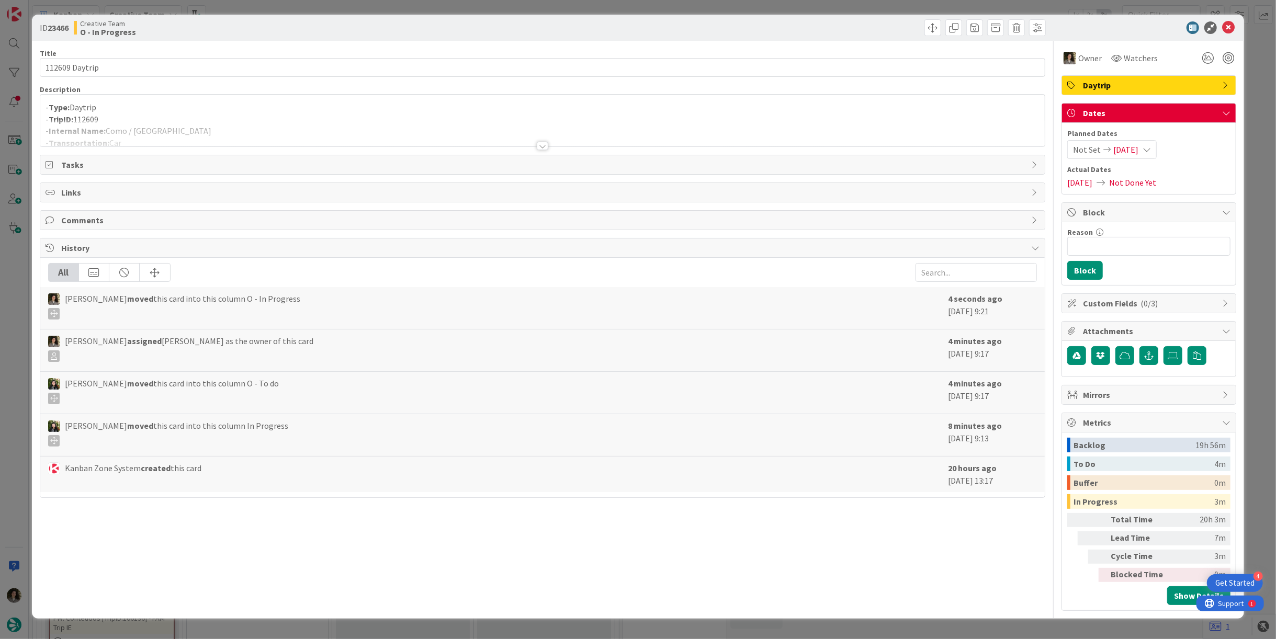
click at [540, 140] on div at bounding box center [542, 133] width 1005 height 27
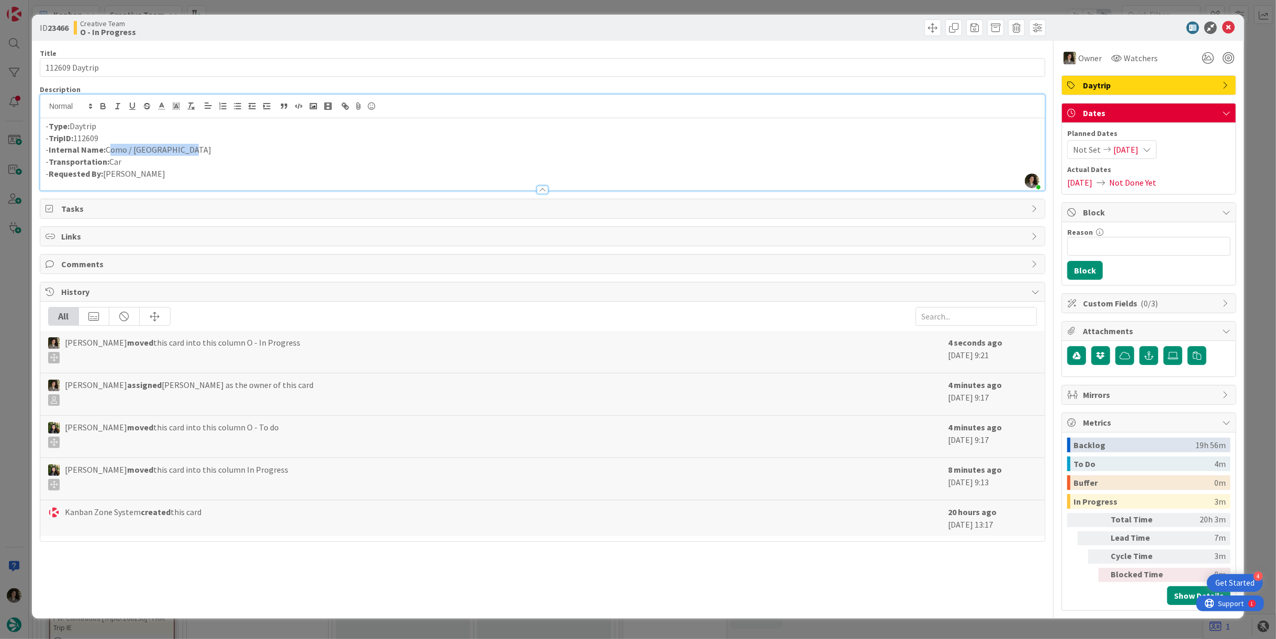
drag, startPoint x: 211, startPoint y: 146, endPoint x: 107, endPoint y: 148, distance: 104.2
click at [107, 148] on p "- Internal Name: Como / Lago di Garda" at bounding box center [543, 150] width 994 height 12
copy p "Como / Lago di Garda"
click at [1227, 28] on icon at bounding box center [1228, 27] width 13 height 13
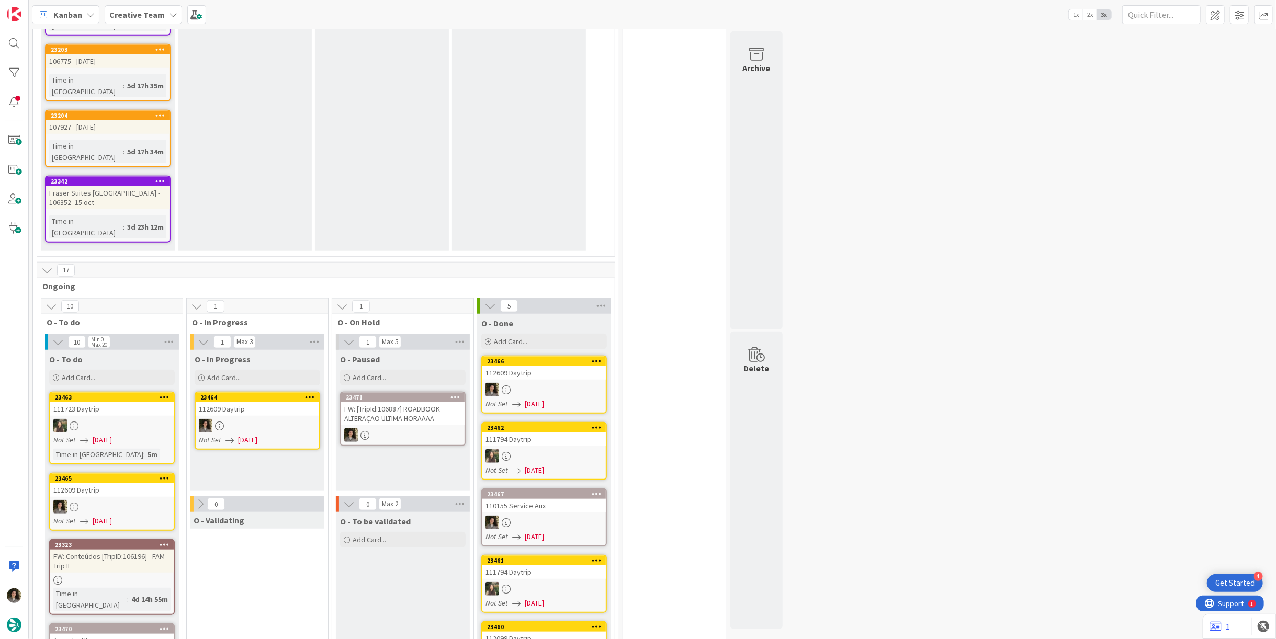
click at [254, 419] on div at bounding box center [257, 426] width 123 height 14
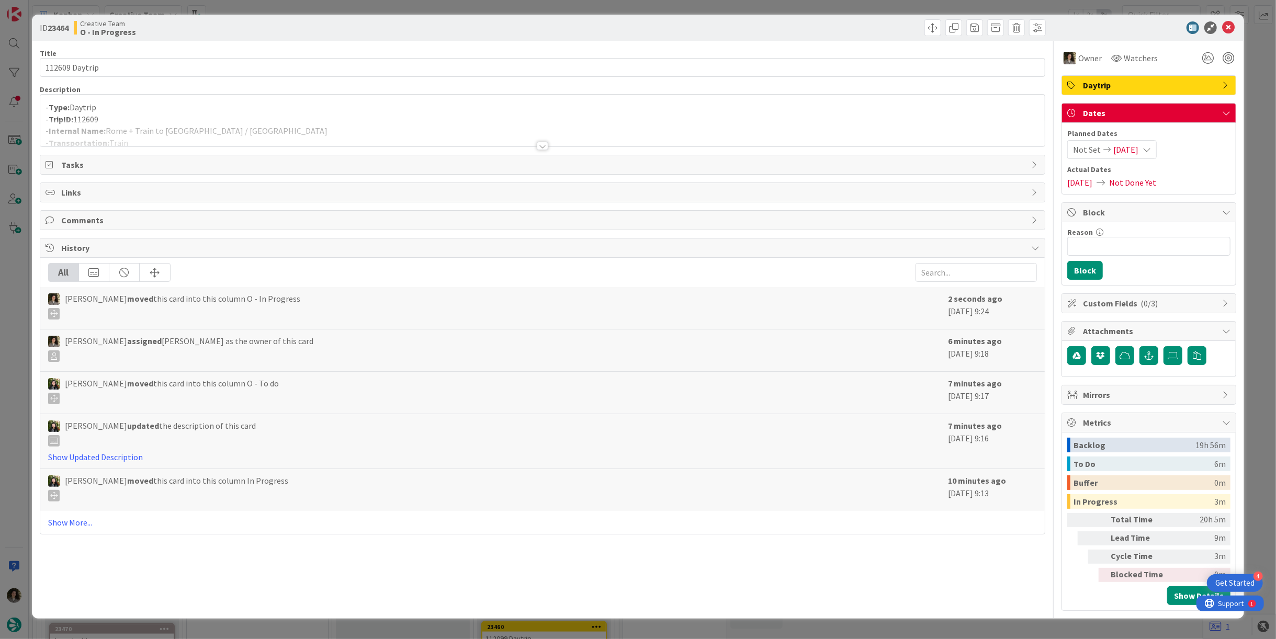
click at [324, 129] on div at bounding box center [542, 133] width 1005 height 27
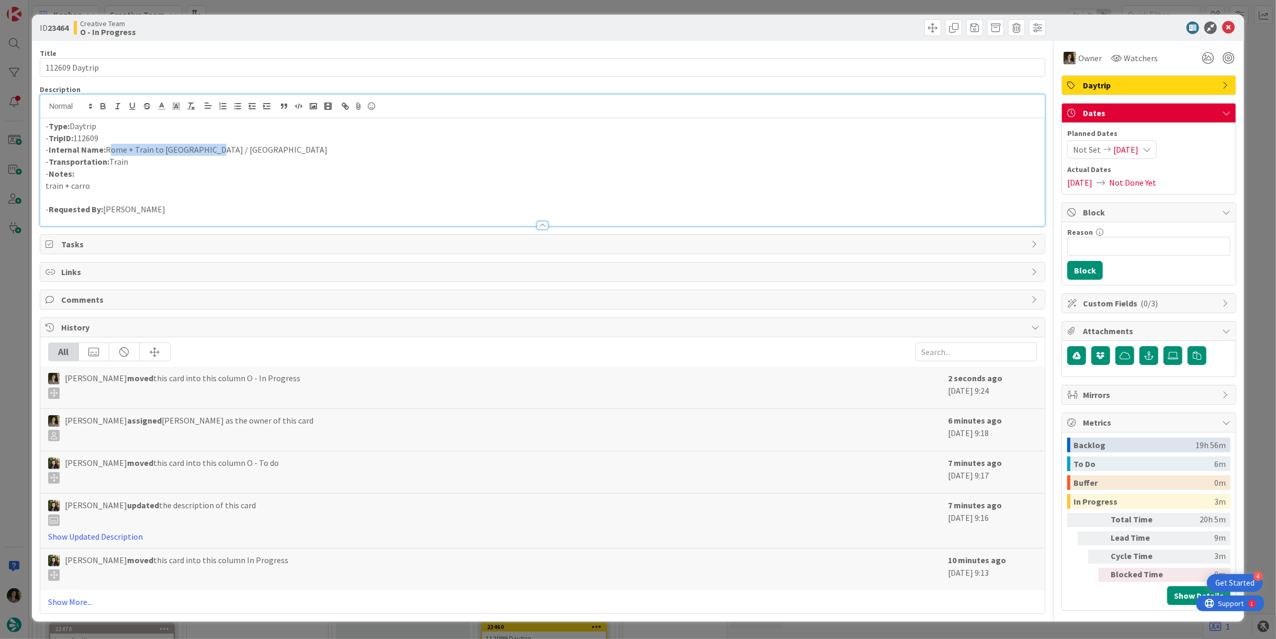
drag, startPoint x: 223, startPoint y: 149, endPoint x: 106, endPoint y: 151, distance: 116.7
click at [106, 151] on p "- Internal Name: Rome + Train to Milan / Como" at bounding box center [543, 150] width 994 height 12
copy p "Rome + Train to Milan / Como"
click at [1225, 31] on icon at bounding box center [1228, 27] width 13 height 13
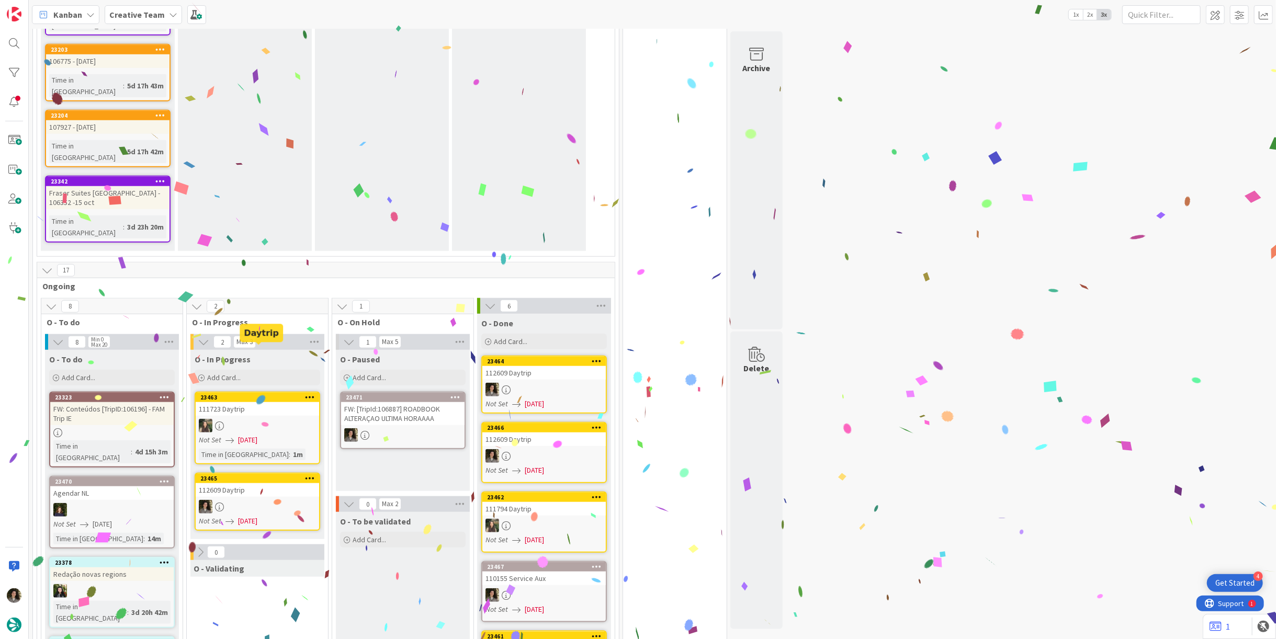
click at [248, 474] on div "23465" at bounding box center [257, 478] width 123 height 9
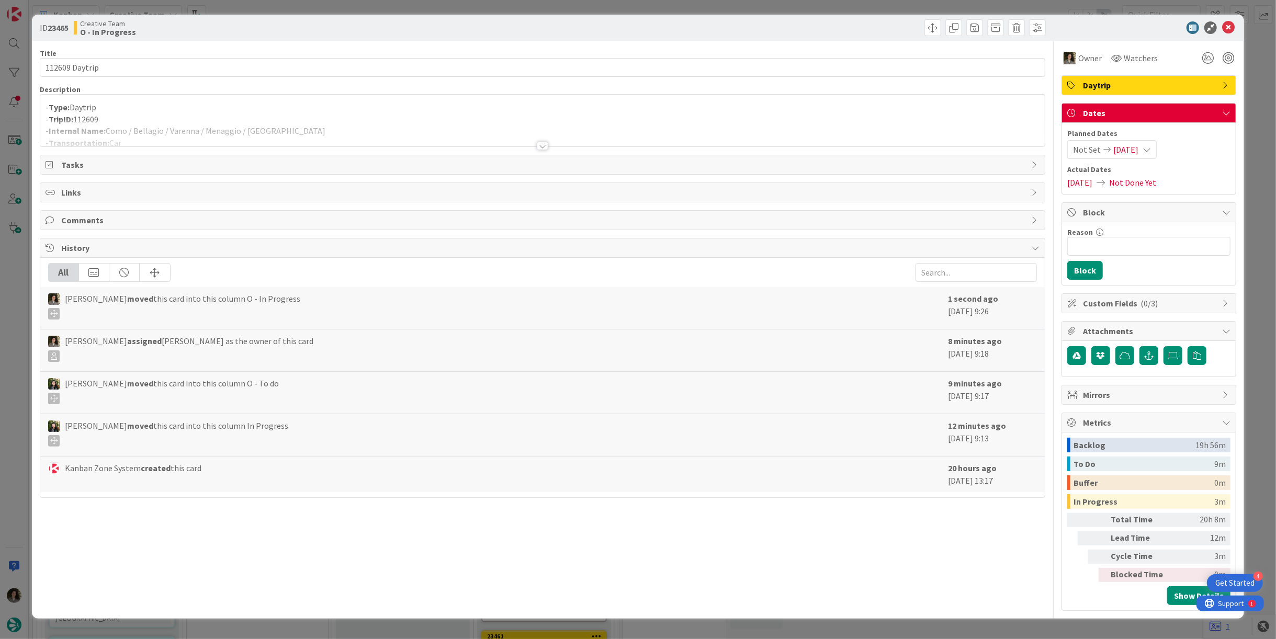
click at [245, 117] on p "- TripID: 112609" at bounding box center [543, 120] width 994 height 12
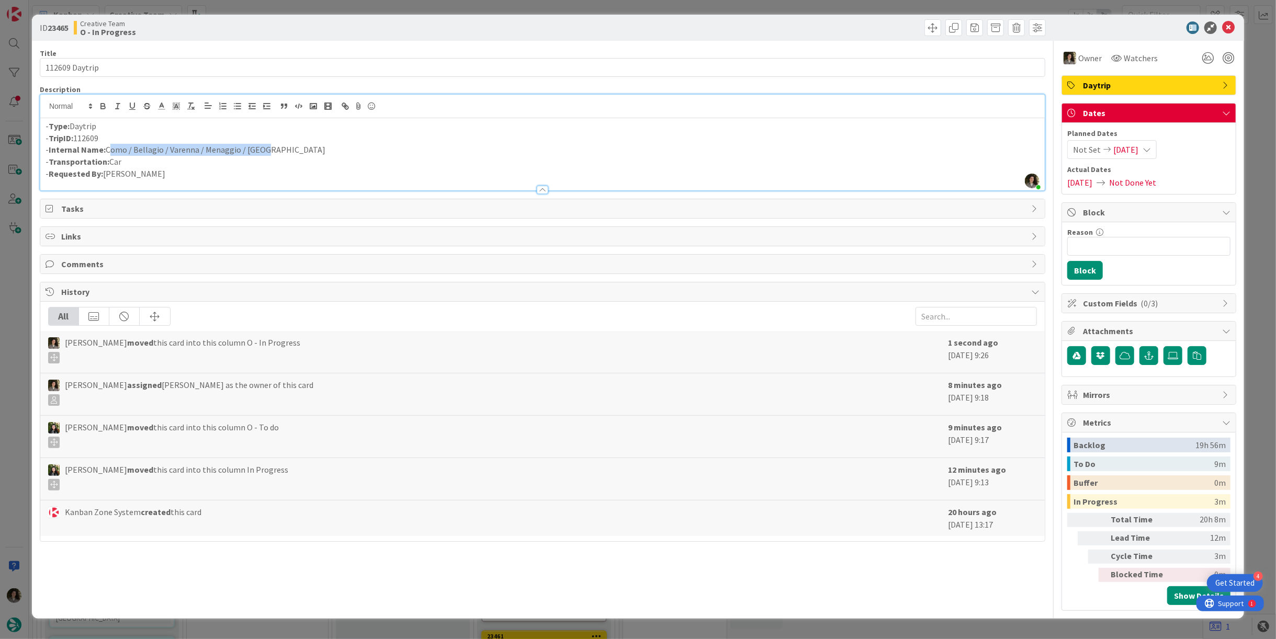
drag, startPoint x: 218, startPoint y: 150, endPoint x: 108, endPoint y: 154, distance: 110.0
click at [108, 154] on p "- Internal Name: Como / Bellagio / Varenna / Menaggio / Como" at bounding box center [543, 150] width 994 height 12
copy p "Como / Bellagio / Varenna / Menaggio / Como"
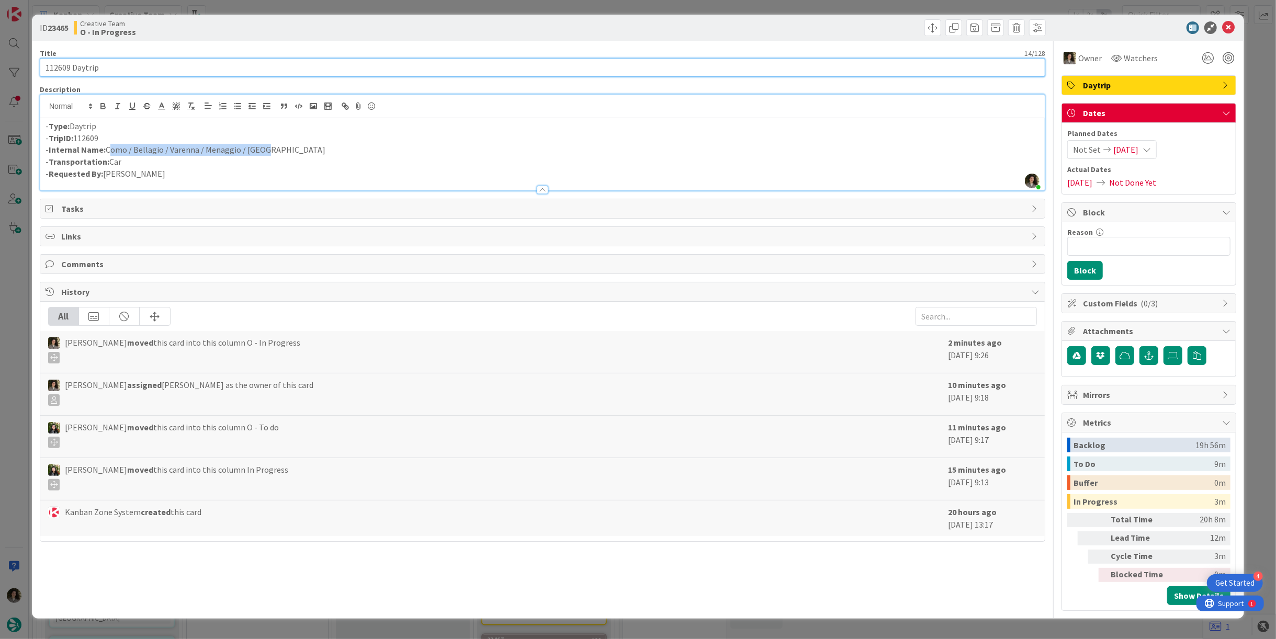
click at [225, 61] on input "112609 Daytrip" at bounding box center [543, 67] width 1006 height 19
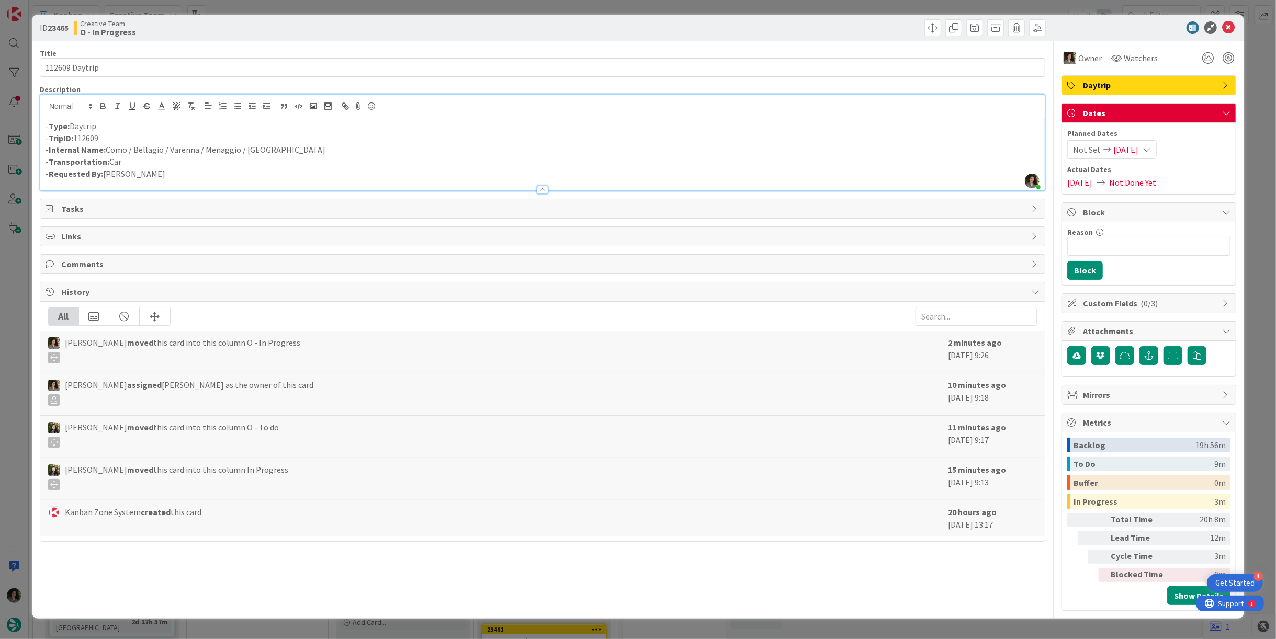
scroll to position [666, 0]
click at [1231, 27] on icon at bounding box center [1228, 27] width 13 height 13
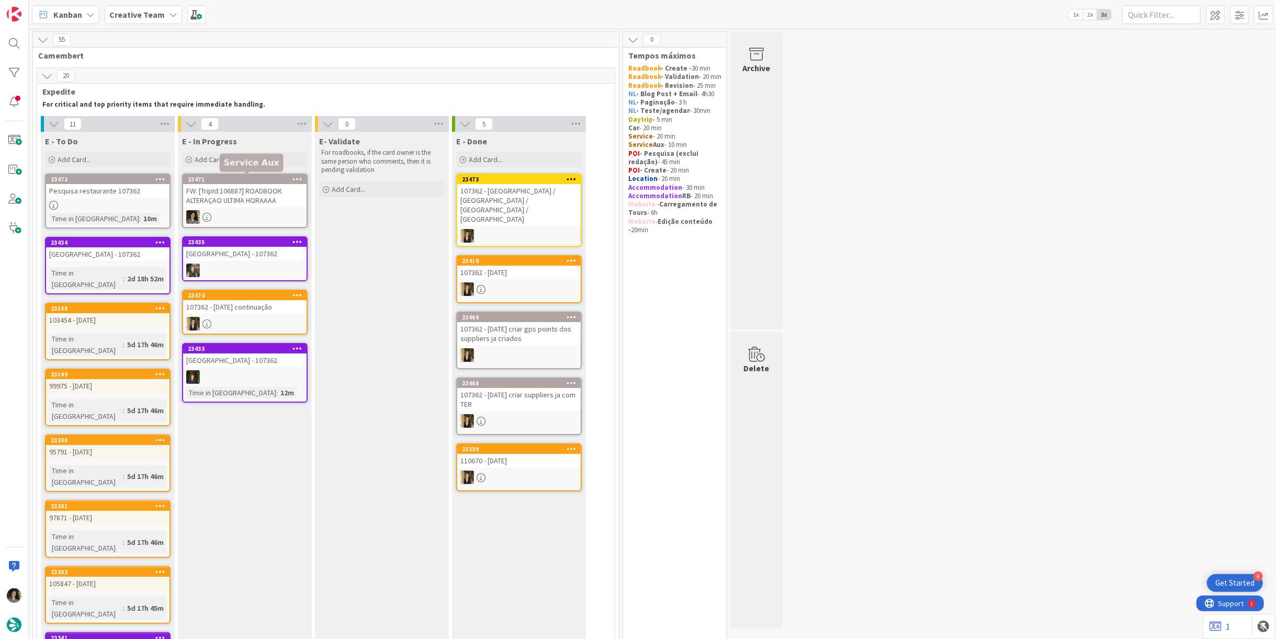
click at [250, 199] on div "FW: [TripId:106887] ROADBOOK ALTERAÇAO ULTIMA HORAAAA" at bounding box center [244, 195] width 123 height 23
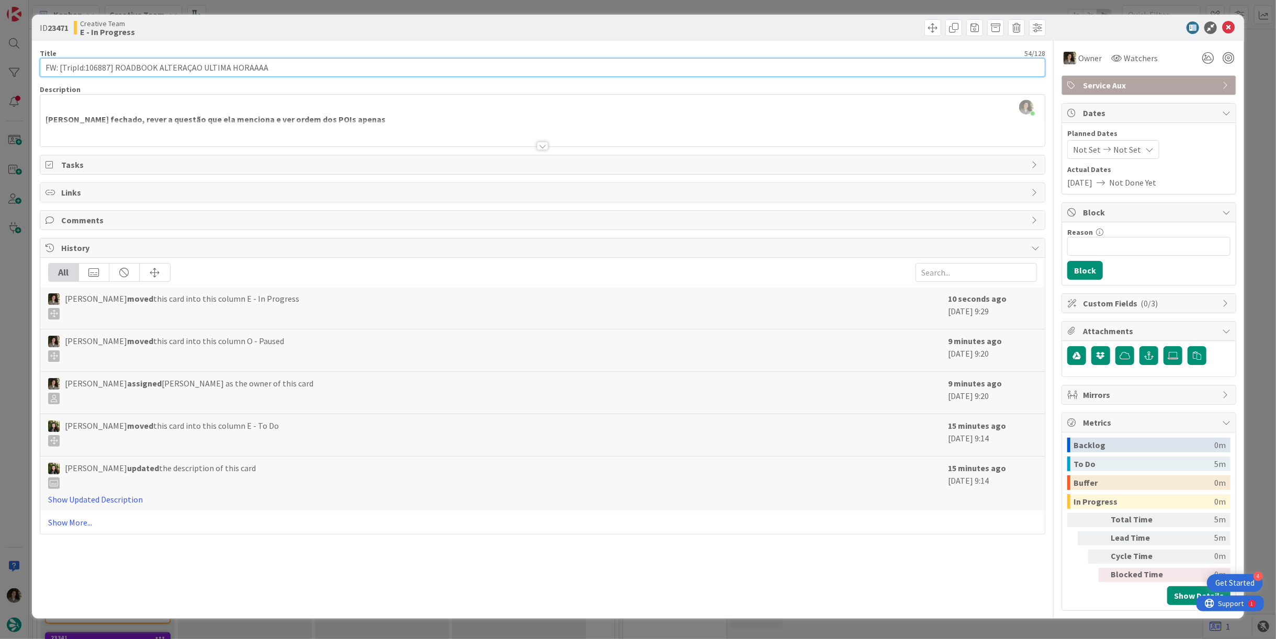
drag, startPoint x: 109, startPoint y: 67, endPoint x: 86, endPoint y: 71, distance: 22.8
click at [86, 71] on input "FW: [TripId:106887] ROADBOOK ALTERAÇAO ULTIMA HORAAAA" at bounding box center [543, 67] width 1006 height 19
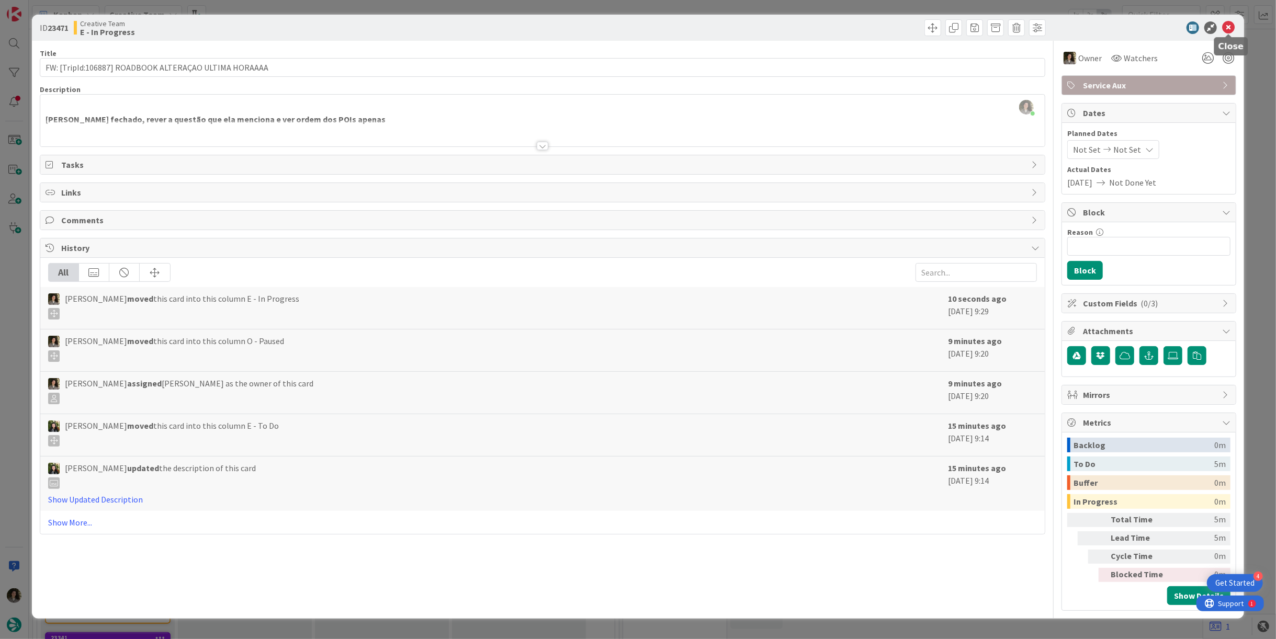
click at [1233, 29] on icon at bounding box center [1228, 27] width 13 height 13
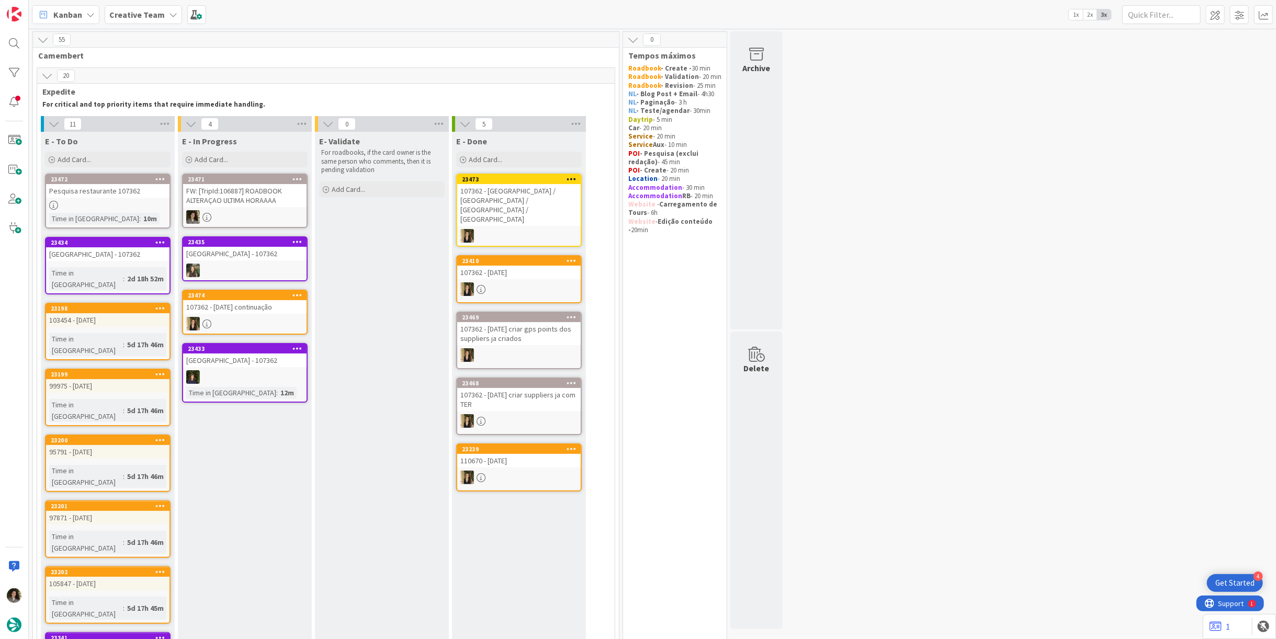
click at [273, 201] on div "FW: [TripId:106887] ROADBOOK ALTERAÇAO ULTIMA HORAAAA" at bounding box center [244, 195] width 123 height 23
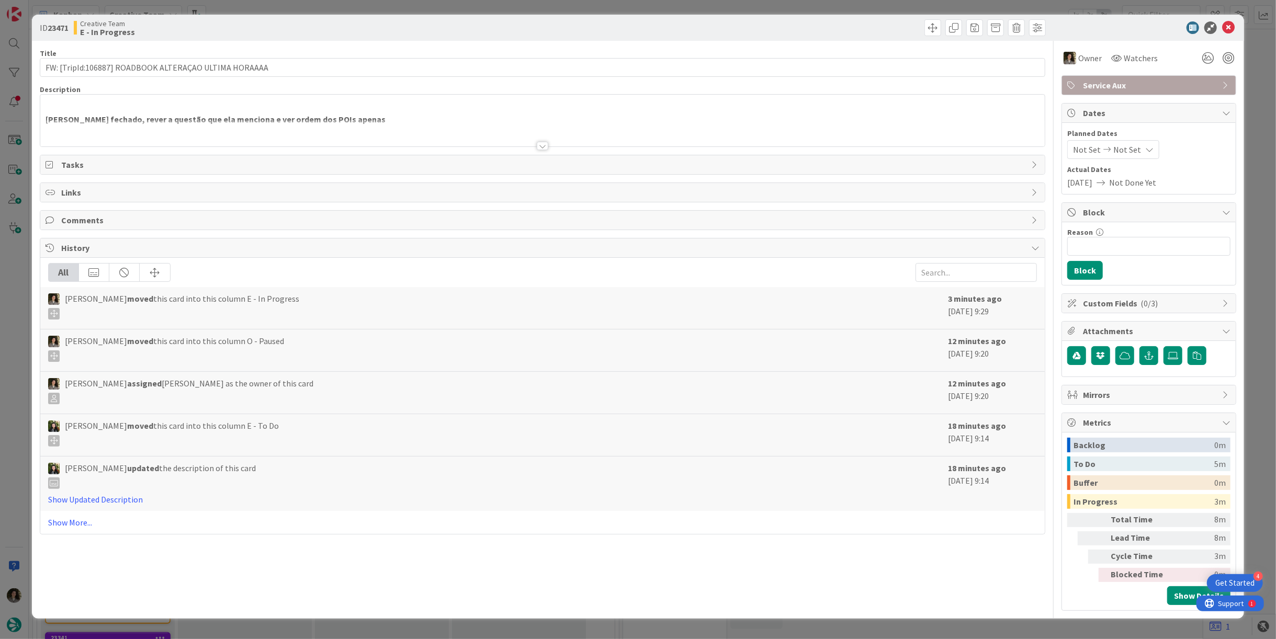
click at [545, 148] on div at bounding box center [543, 146] width 12 height 8
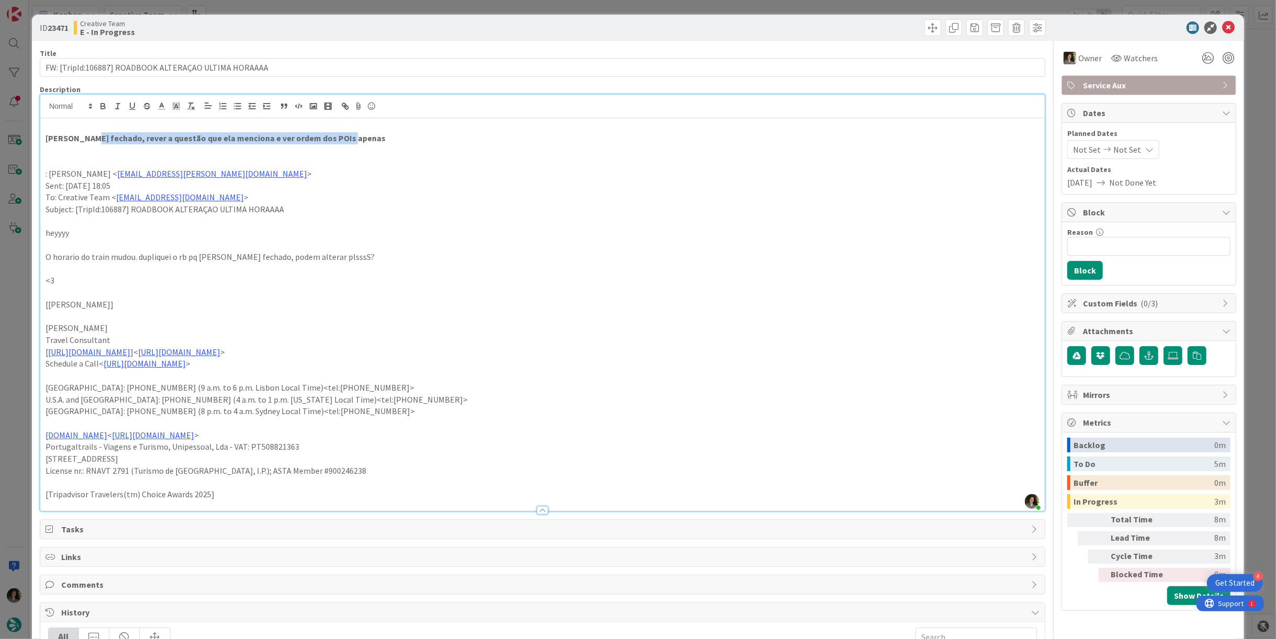
drag, startPoint x: 82, startPoint y: 139, endPoint x: 366, endPoint y: 141, distance: 284.2
click at [366, 141] on p "Já tava fechado, rever a questão que ela menciona e ver ordem dos POIs apenas" at bounding box center [543, 138] width 994 height 12
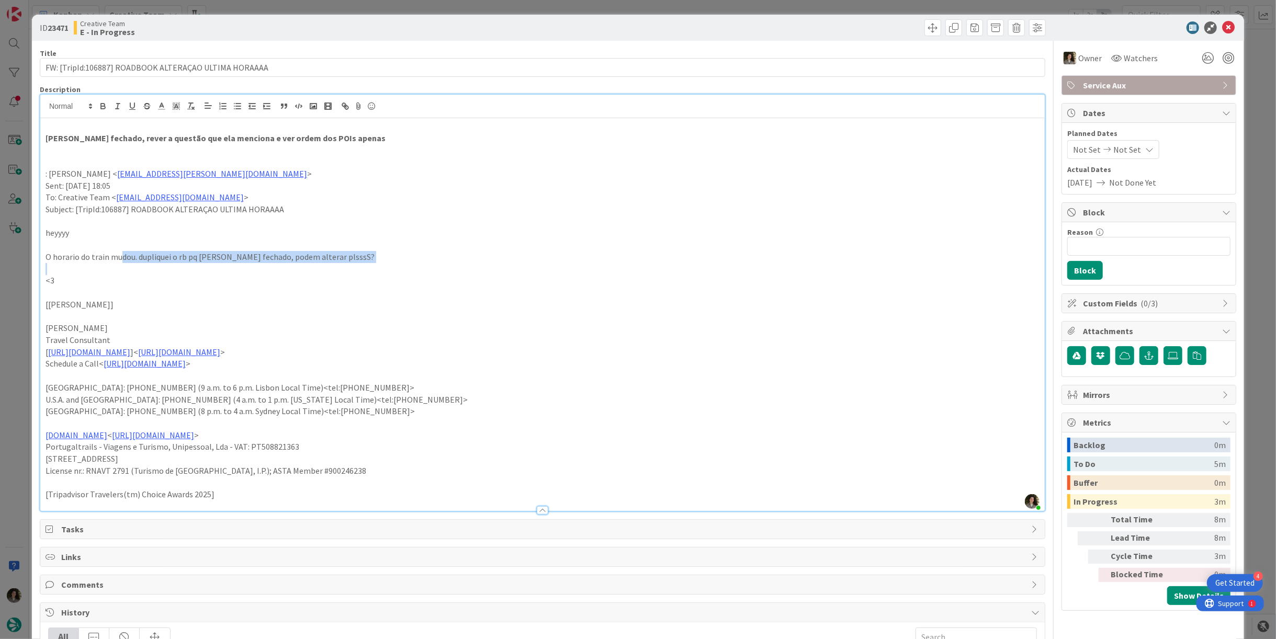
drag, startPoint x: 69, startPoint y: 263, endPoint x: 121, endPoint y: 253, distance: 52.8
click at [121, 253] on div "Já tava fechado, rever a questão que ela menciona e ver ordem dos POIs apenas :…" at bounding box center [542, 314] width 1005 height 393
click at [1227, 24] on div at bounding box center [1143, 27] width 185 height 13
click at [1222, 29] on icon at bounding box center [1228, 27] width 13 height 13
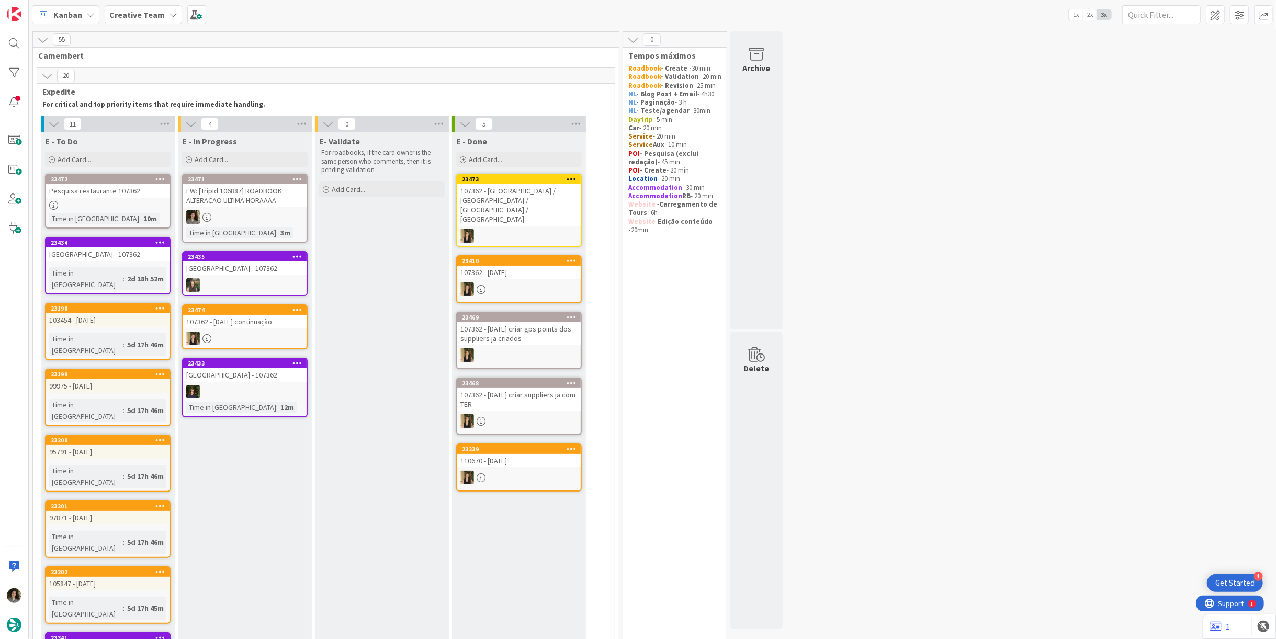
click at [128, 199] on link "23472 Pesquisa restaurante 107362 Time in Column : 10m" at bounding box center [108, 201] width 126 height 55
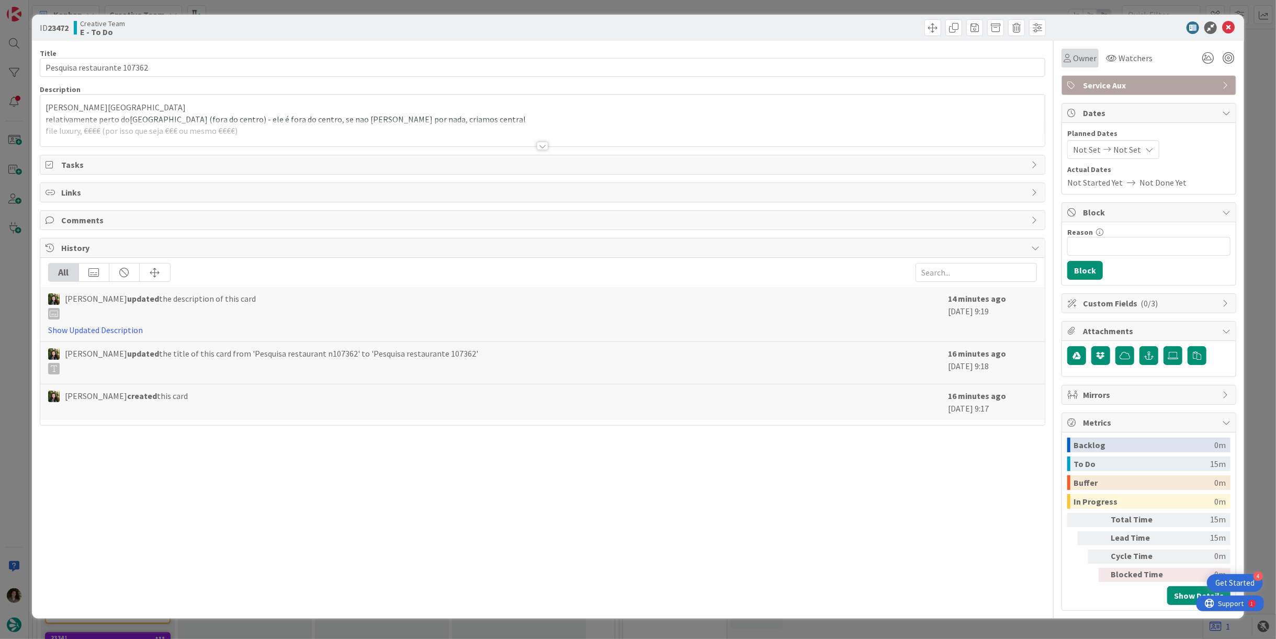
drag, startPoint x: 1080, startPoint y: 60, endPoint x: 1087, endPoint y: 64, distance: 9.2
click at [1082, 61] on span "Owner" at bounding box center [1085, 58] width 24 height 13
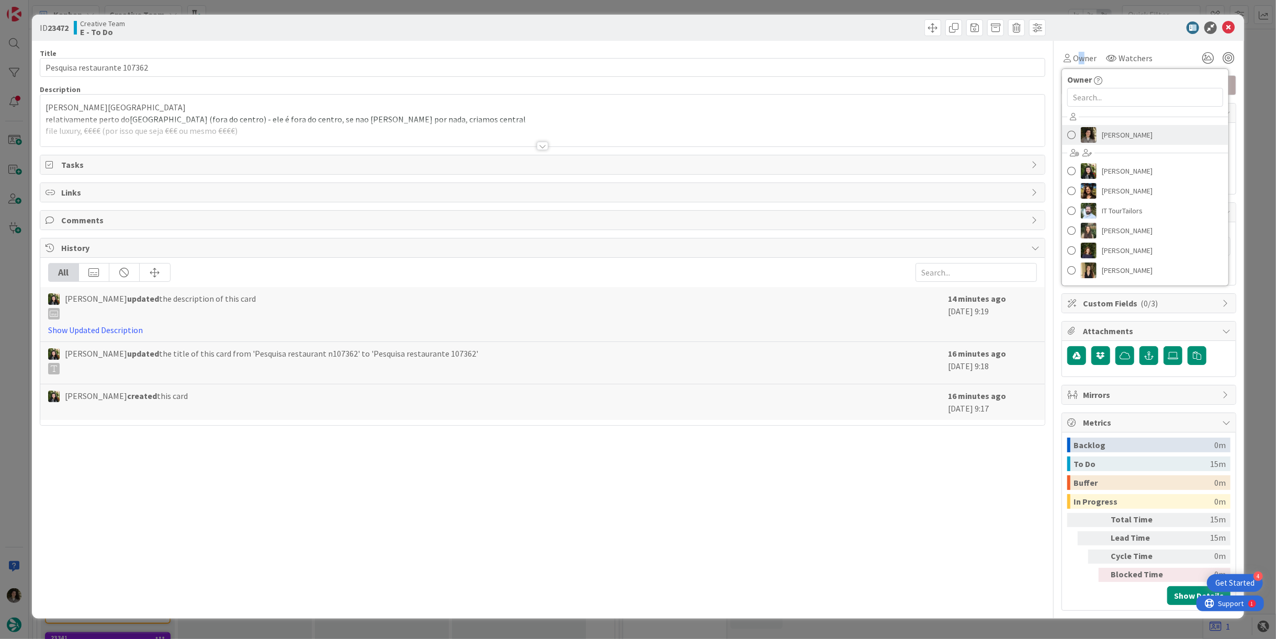
drag, startPoint x: 1122, startPoint y: 134, endPoint x: 1151, endPoint y: 108, distance: 38.5
click at [1123, 134] on span "[PERSON_NAME]" at bounding box center [1127, 135] width 51 height 16
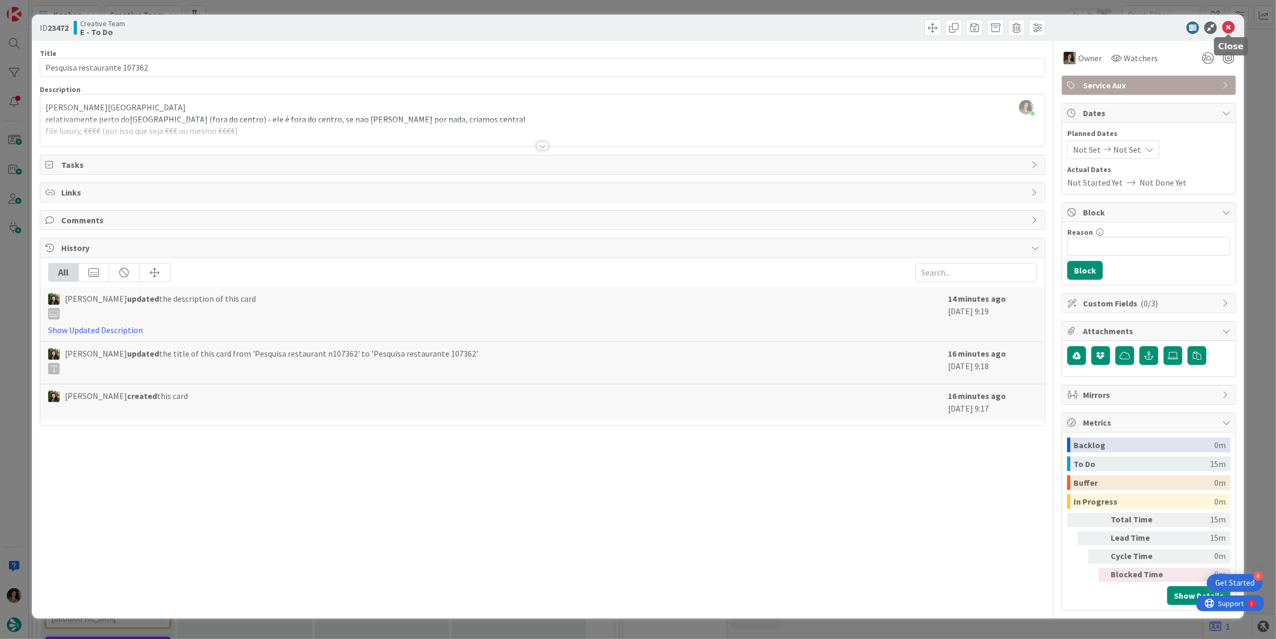
click at [1227, 23] on icon at bounding box center [1228, 27] width 13 height 13
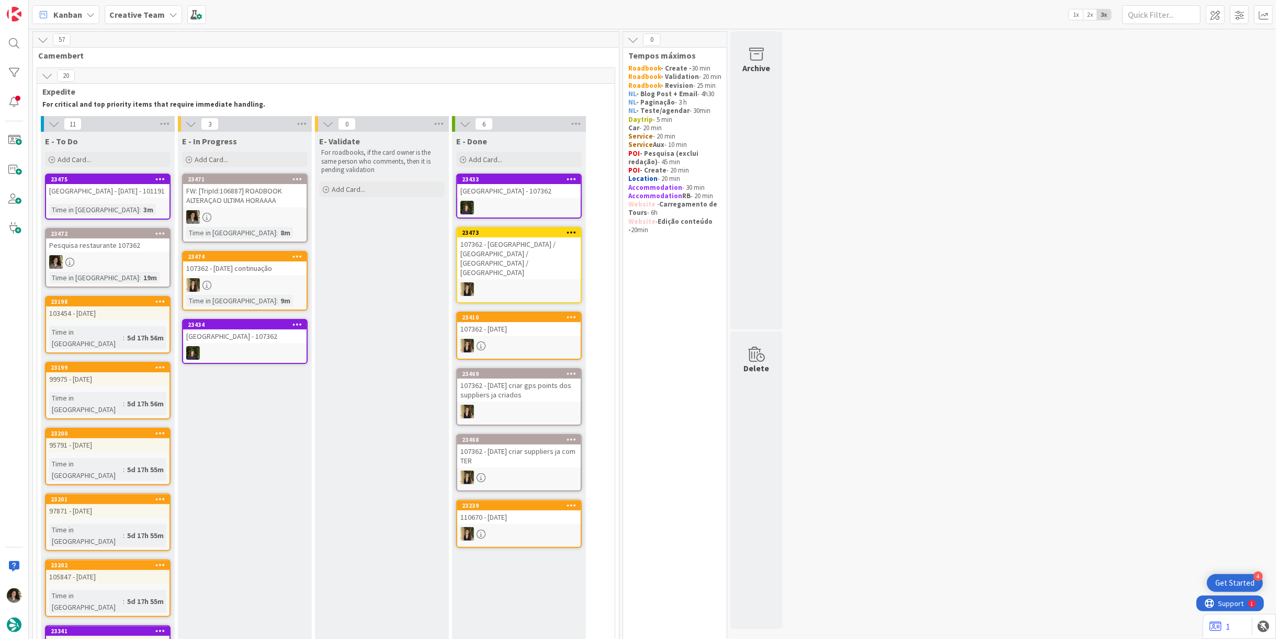
click at [227, 203] on div "FW: [TripId:106887] ROADBOOK ALTERAÇAO ULTIMA HORAAAA" at bounding box center [244, 195] width 123 height 23
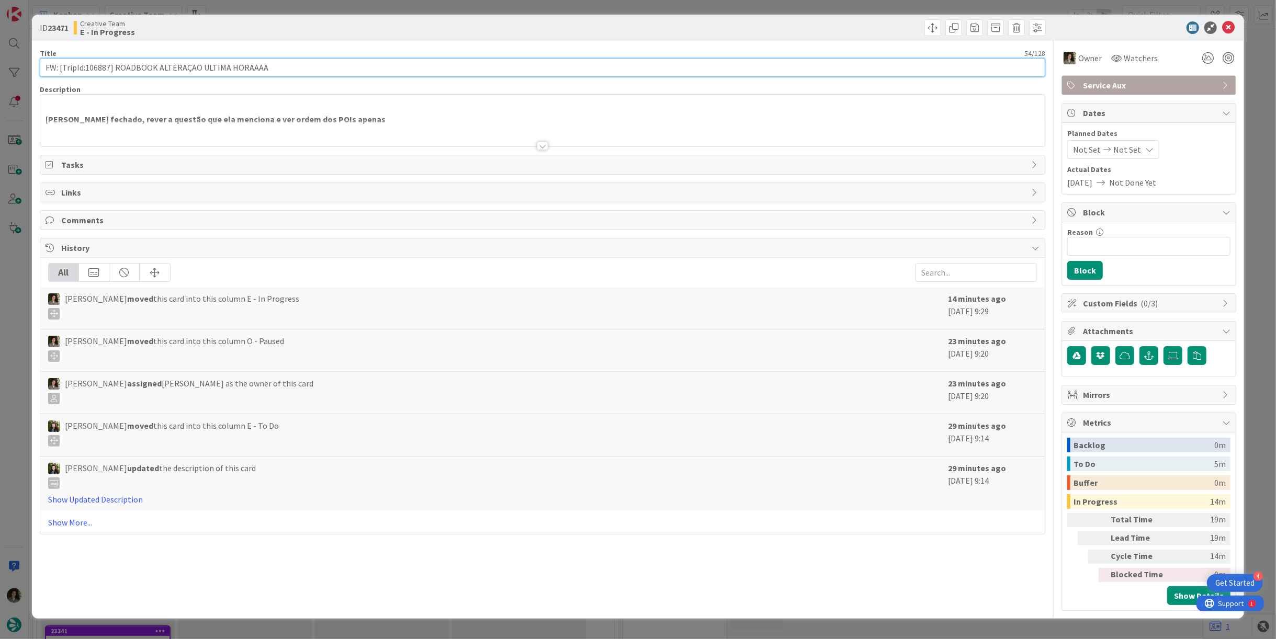
click at [252, 62] on input "FW: [TripId:106887] ROADBOOK ALTERAÇAO ULTIMA HORAAAA" at bounding box center [543, 67] width 1006 height 19
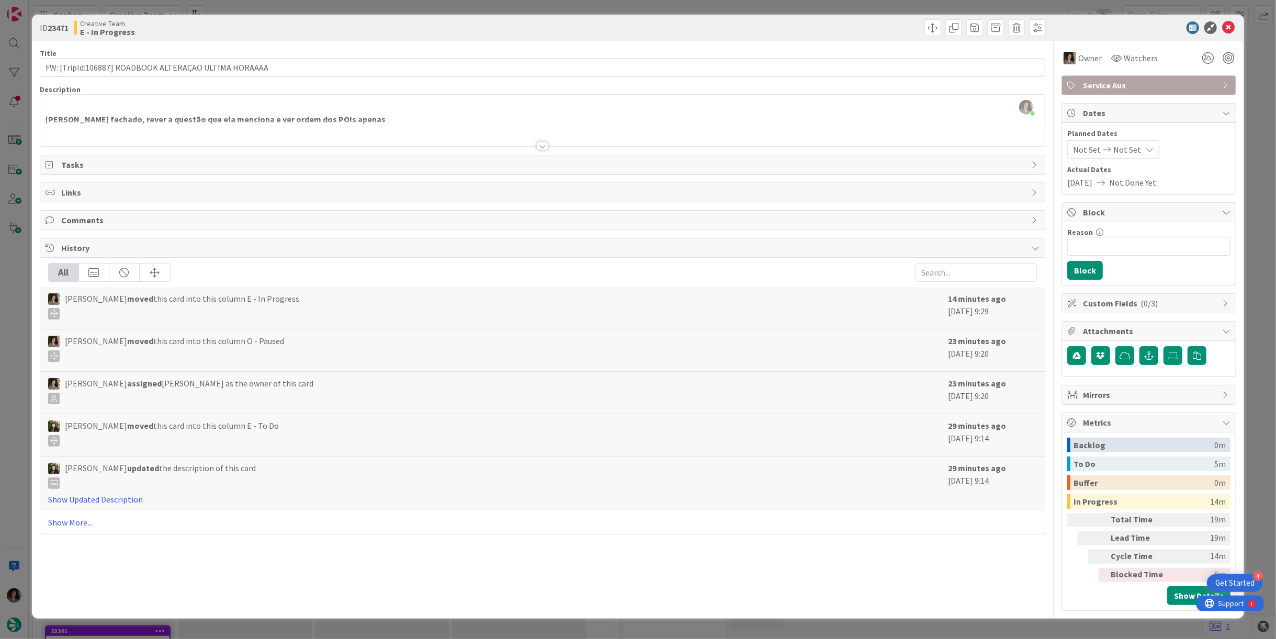
click at [546, 143] on div at bounding box center [543, 146] width 12 height 8
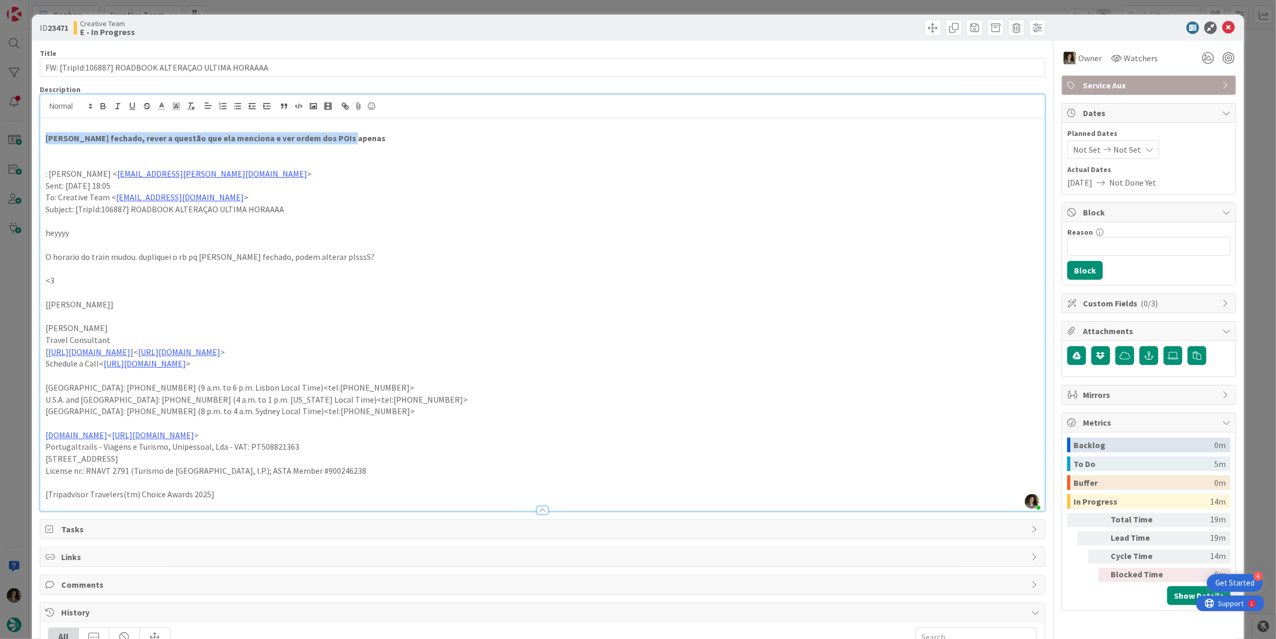
drag, startPoint x: 43, startPoint y: 137, endPoint x: 357, endPoint y: 135, distance: 314.5
click at [357, 135] on div "Já tava fechado, rever a questão que ela menciona e ver ordem dos POIs apenas :…" at bounding box center [542, 314] width 1005 height 393
click at [1224, 26] on icon at bounding box center [1228, 27] width 13 height 13
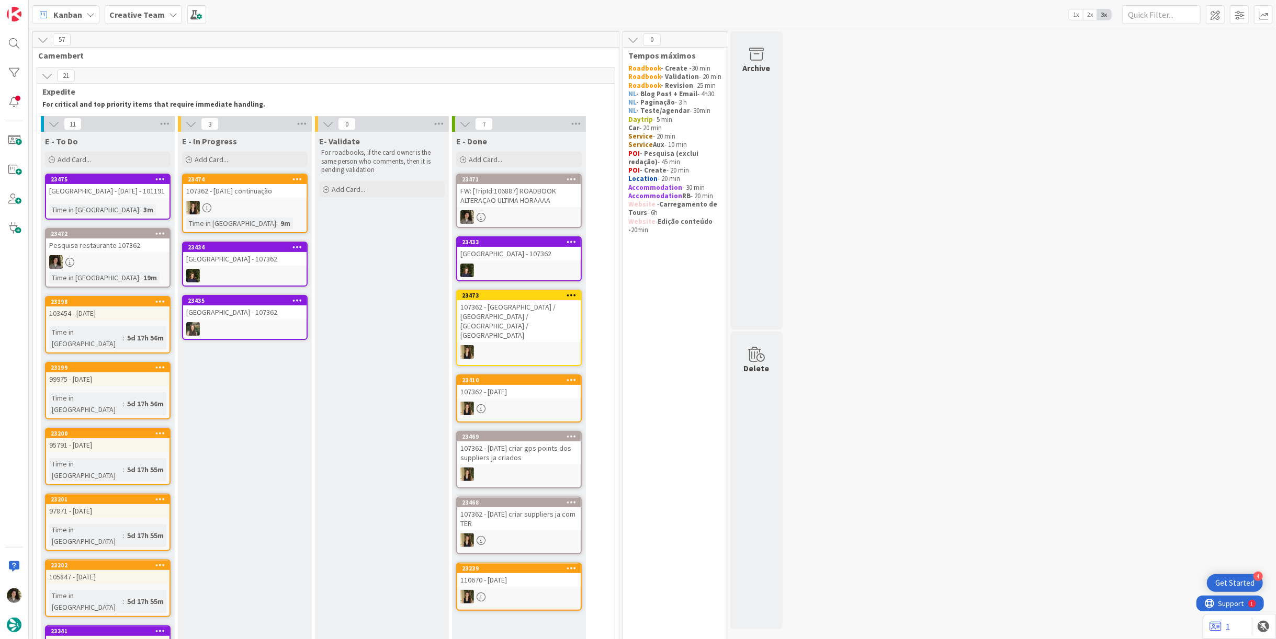
click at [522, 184] on div "FW: [TripId:106887] ROADBOOK ALTERAÇAO ULTIMA HORAAAA" at bounding box center [518, 195] width 123 height 23
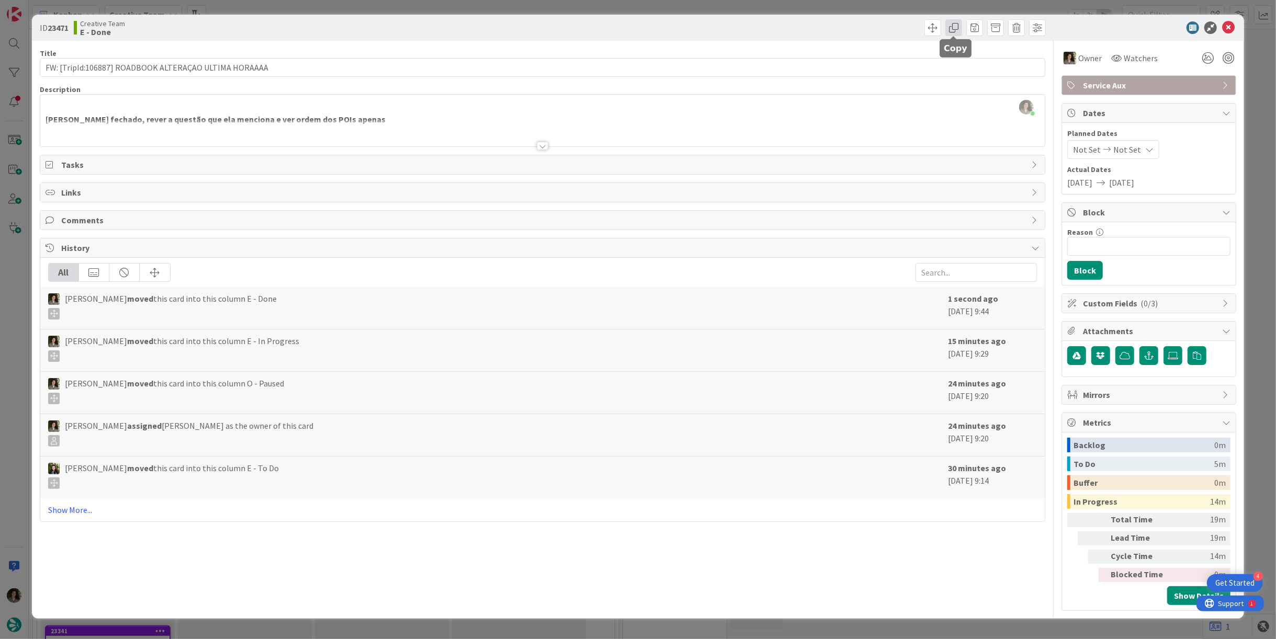
click at [955, 23] on span at bounding box center [954, 27] width 17 height 17
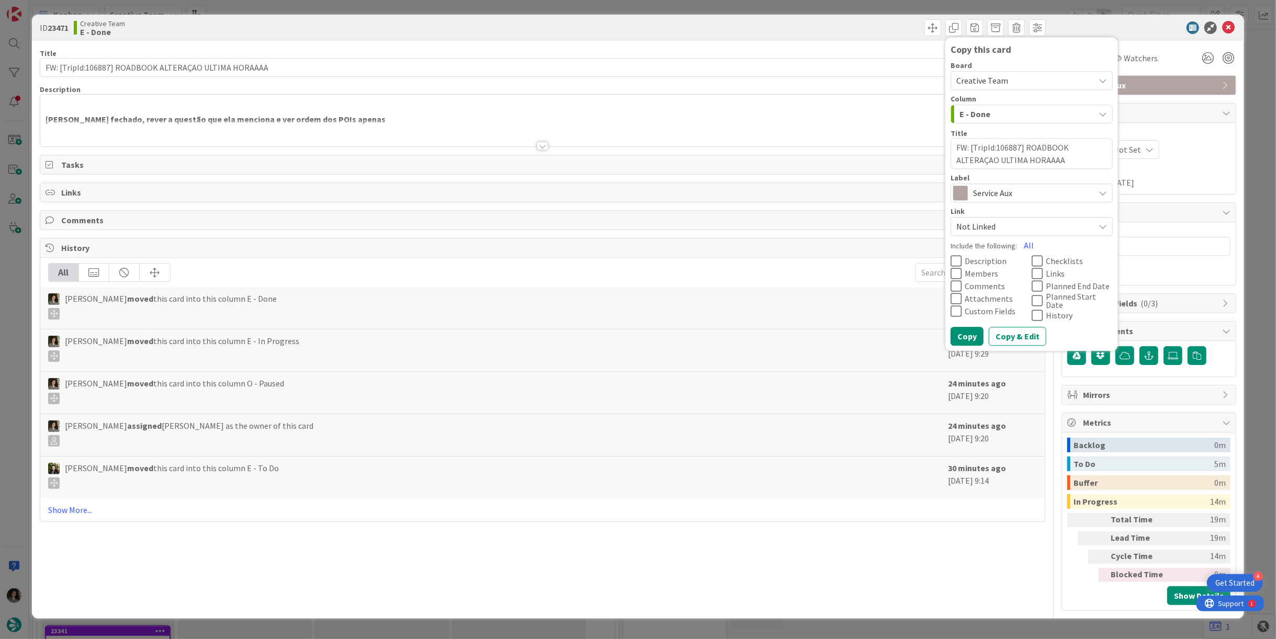
click at [1046, 201] on div "Service Aux" at bounding box center [1032, 193] width 162 height 19
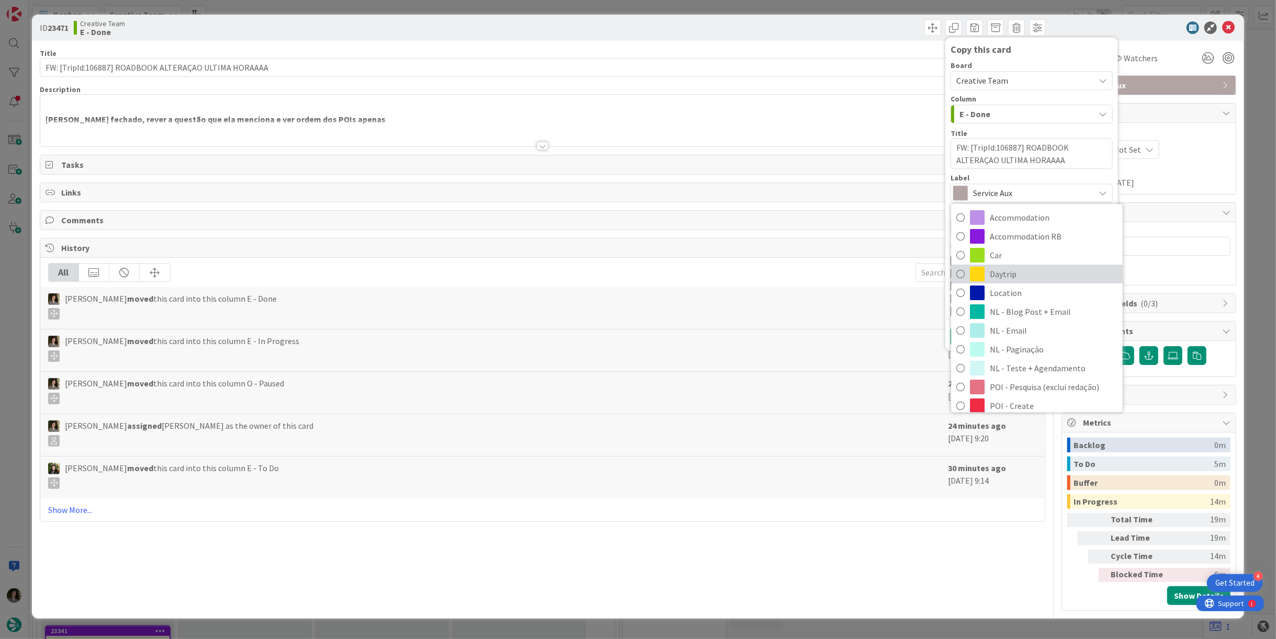
click at [1026, 276] on span "Daytrip" at bounding box center [1054, 275] width 128 height 16
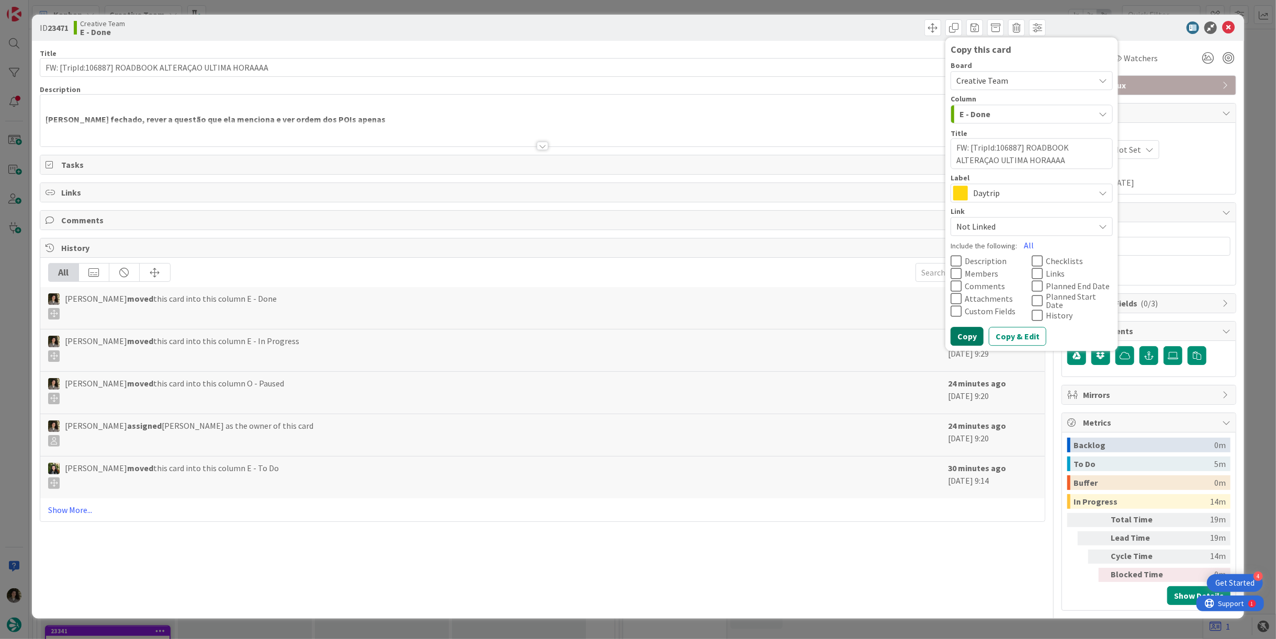
click at [965, 336] on button "Copy" at bounding box center [967, 337] width 33 height 19
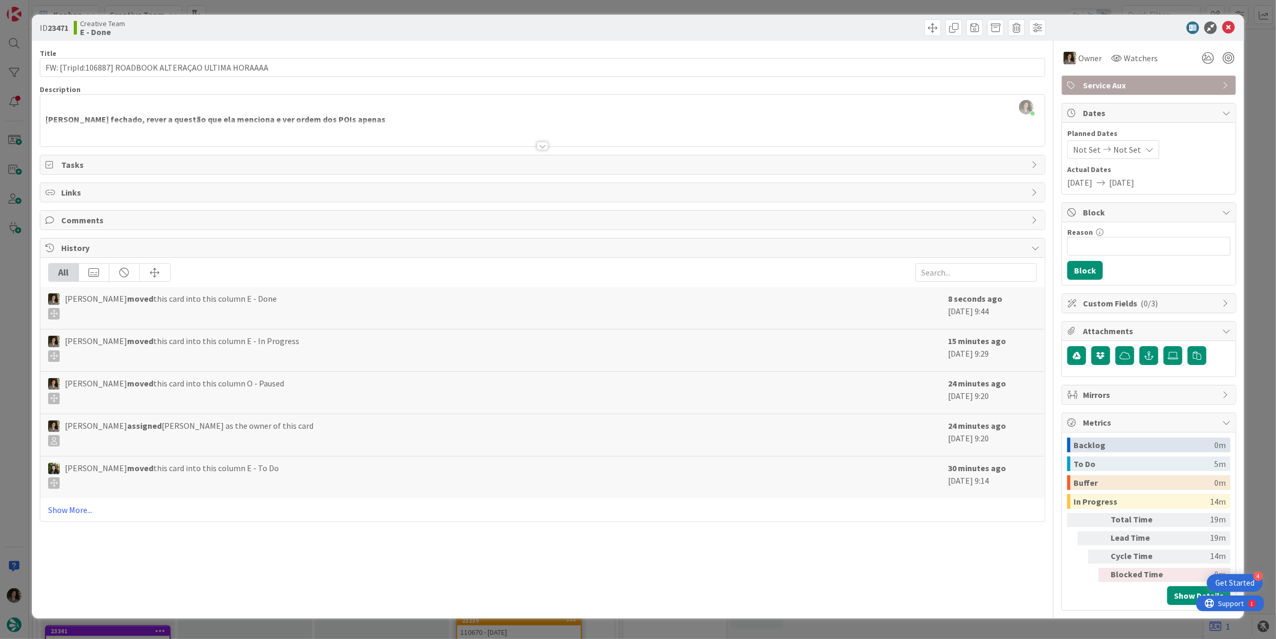
type textarea "x"
click at [1227, 31] on icon at bounding box center [1228, 27] width 13 height 13
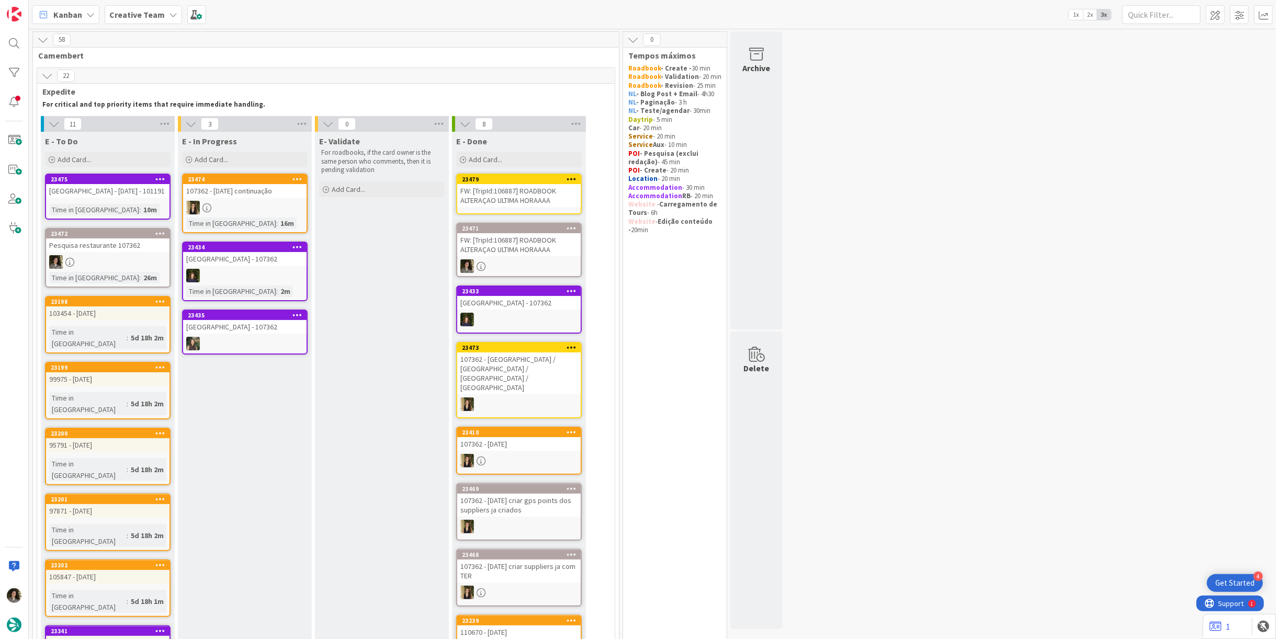
click at [520, 198] on div "FW: [TripId:106887] ROADBOOK ALTERAÇAO ULTIMA HORAAAA" at bounding box center [518, 195] width 123 height 23
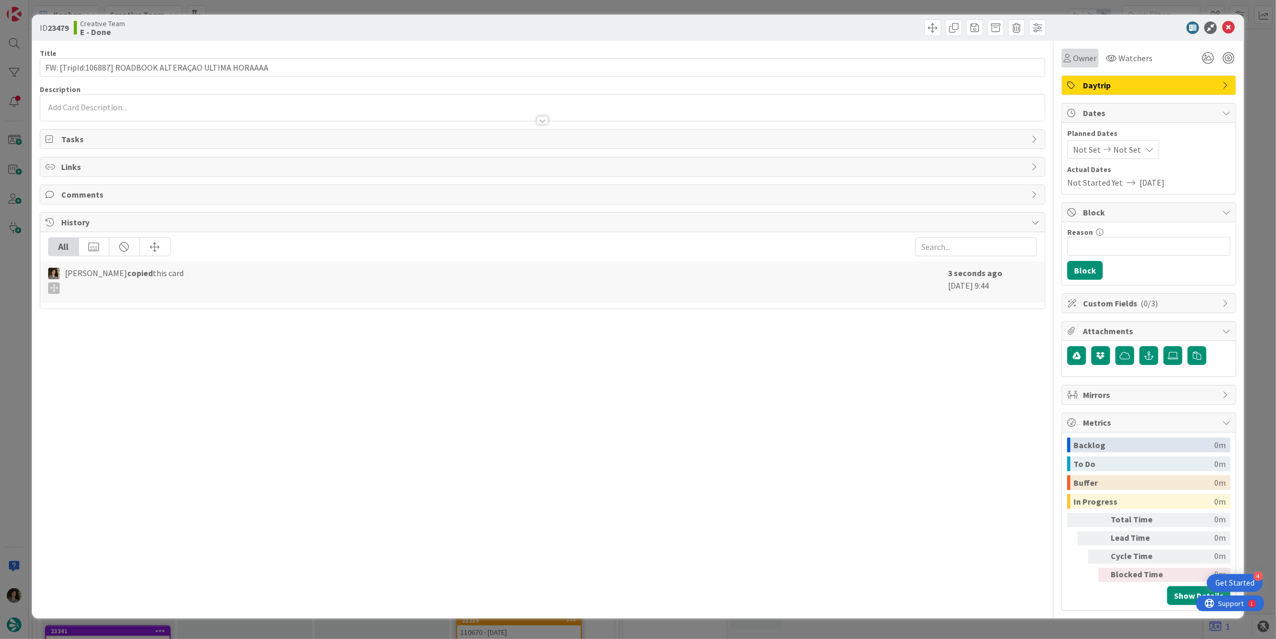
drag, startPoint x: 1087, startPoint y: 57, endPoint x: 1085, endPoint y: 67, distance: 10.1
click at [1087, 57] on span "Owner" at bounding box center [1085, 58] width 24 height 13
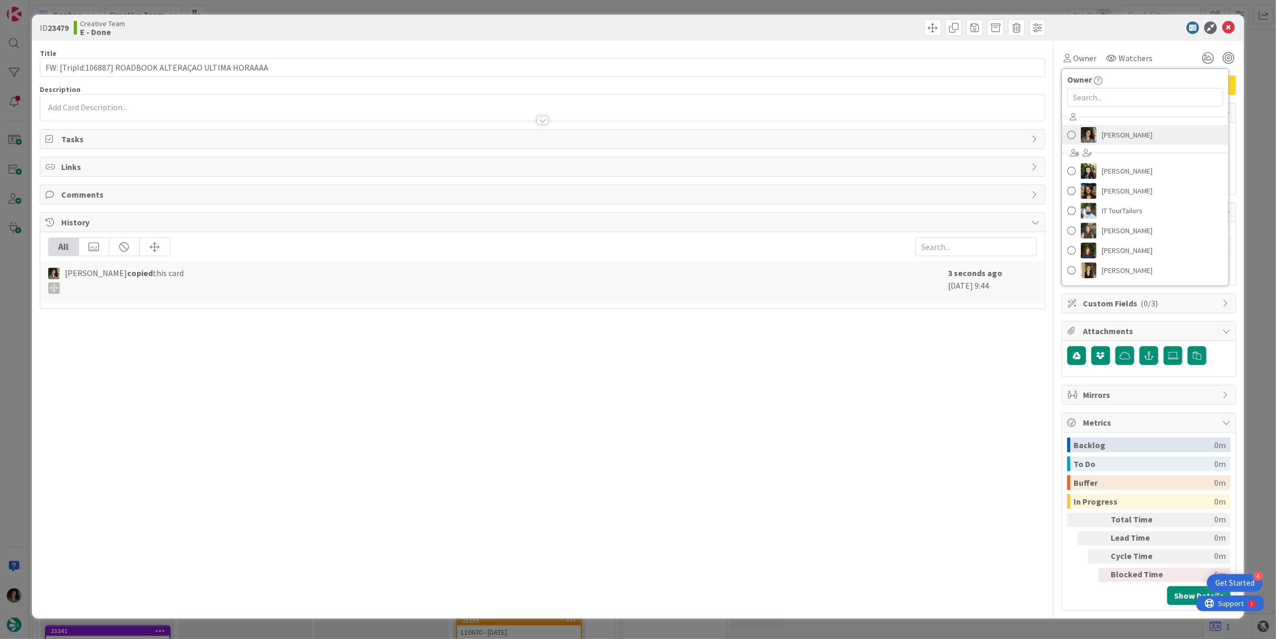
drag, startPoint x: 1125, startPoint y: 128, endPoint x: 1142, endPoint y: 142, distance: 22.3
click at [1125, 128] on span "[PERSON_NAME]" at bounding box center [1127, 135] width 51 height 16
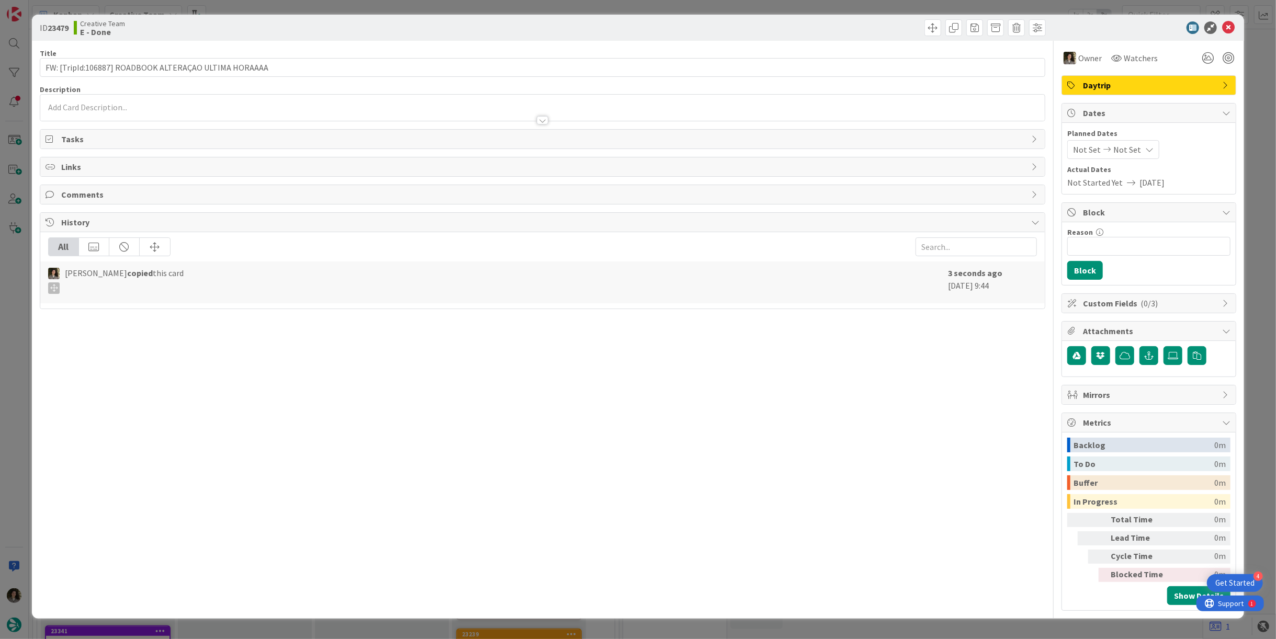
click at [1145, 151] on icon at bounding box center [1149, 149] width 8 height 8
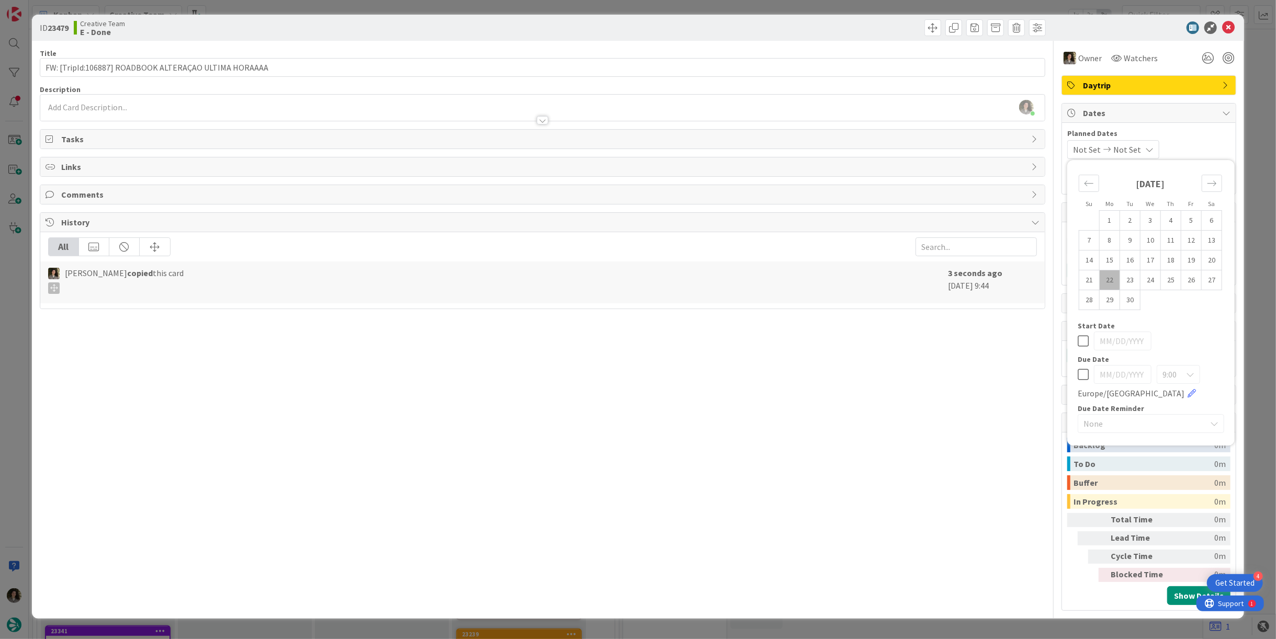
click at [1081, 371] on icon at bounding box center [1083, 374] width 11 height 13
type input "[DATE]"
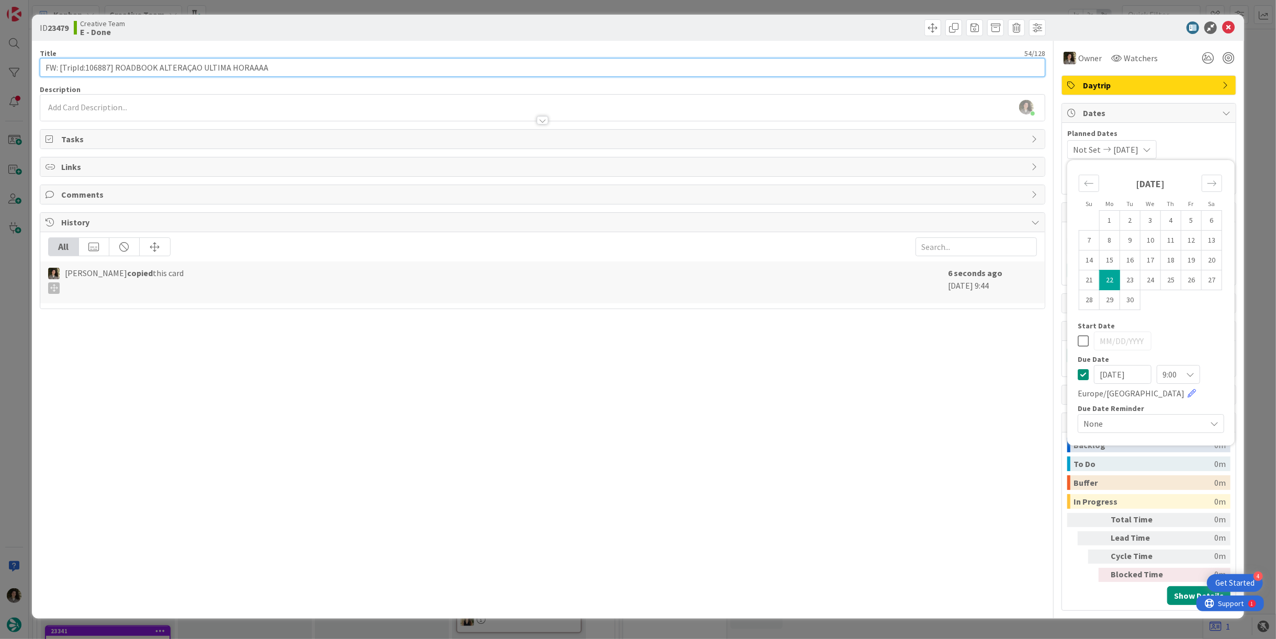
click at [429, 70] on input "FW: [TripId:106887] ROADBOOK ALTERAÇAO ULTIMA HORAAAA" at bounding box center [543, 67] width 1006 height 19
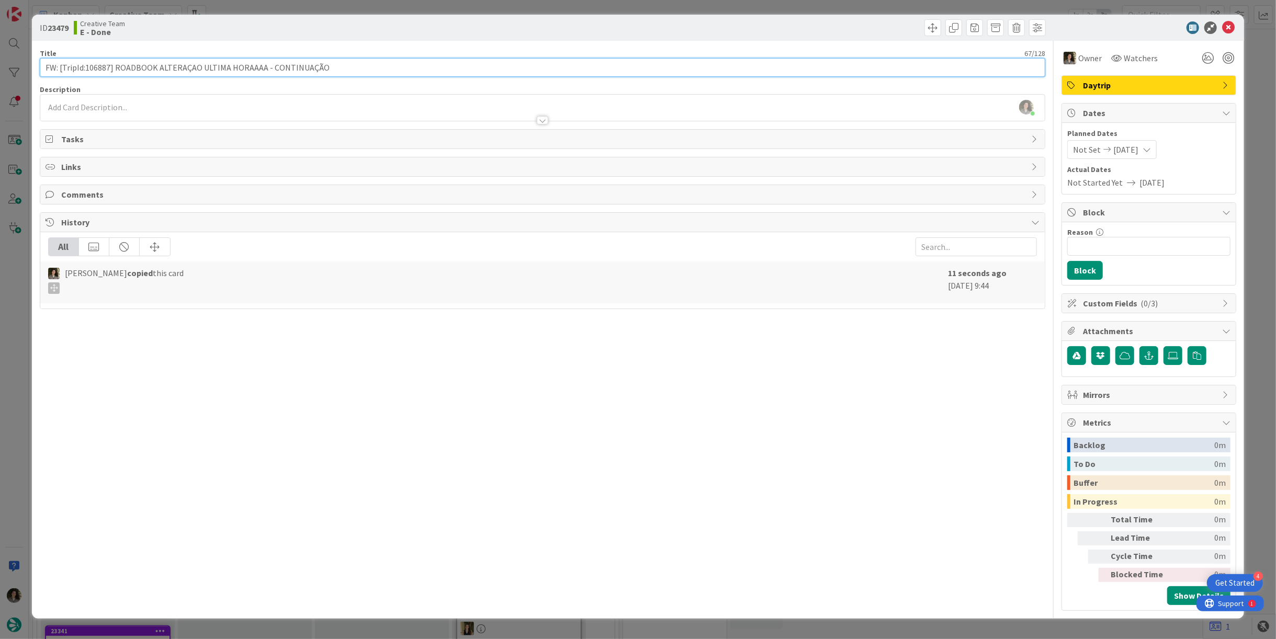
type input "FW: [TripId:106887] ROADBOOK ALTERAÇAO ULTIMA HORAAAA - CONTINUAÇÃO"
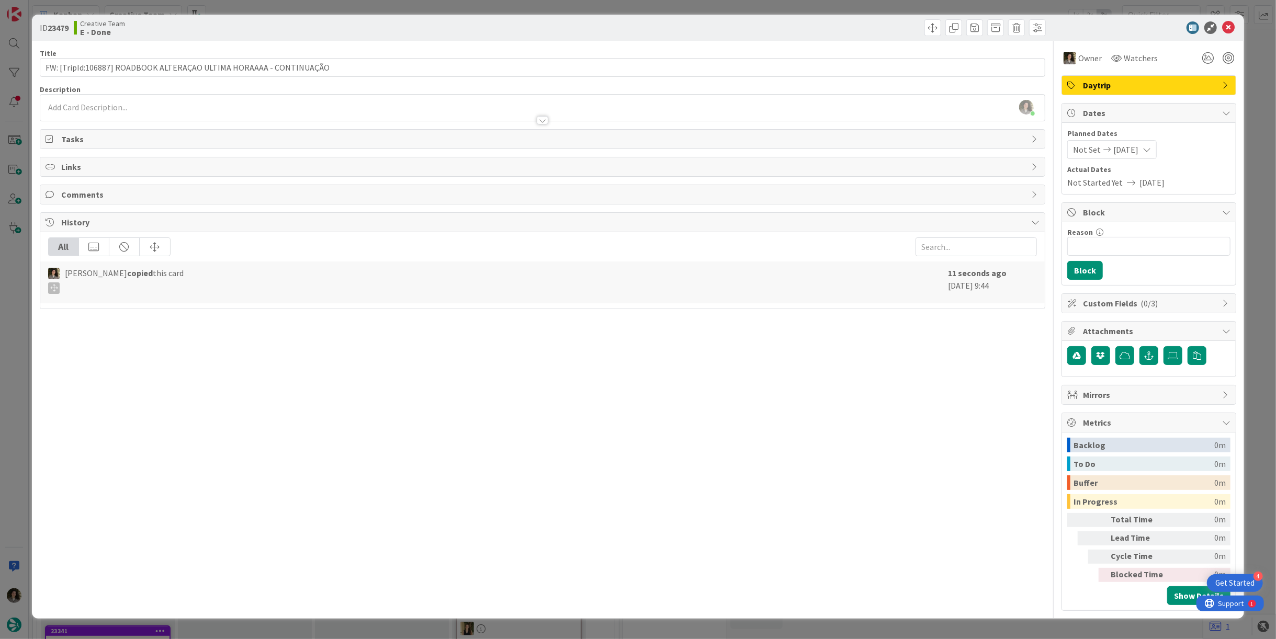
click at [501, 43] on div "Title 67 / 128 FW: [TripId:106887] ROADBOOK ALTERAÇAO ULTIMA HORAAAA - CONTINUA…" at bounding box center [543, 326] width 1006 height 570
click at [1227, 24] on icon at bounding box center [1228, 27] width 13 height 13
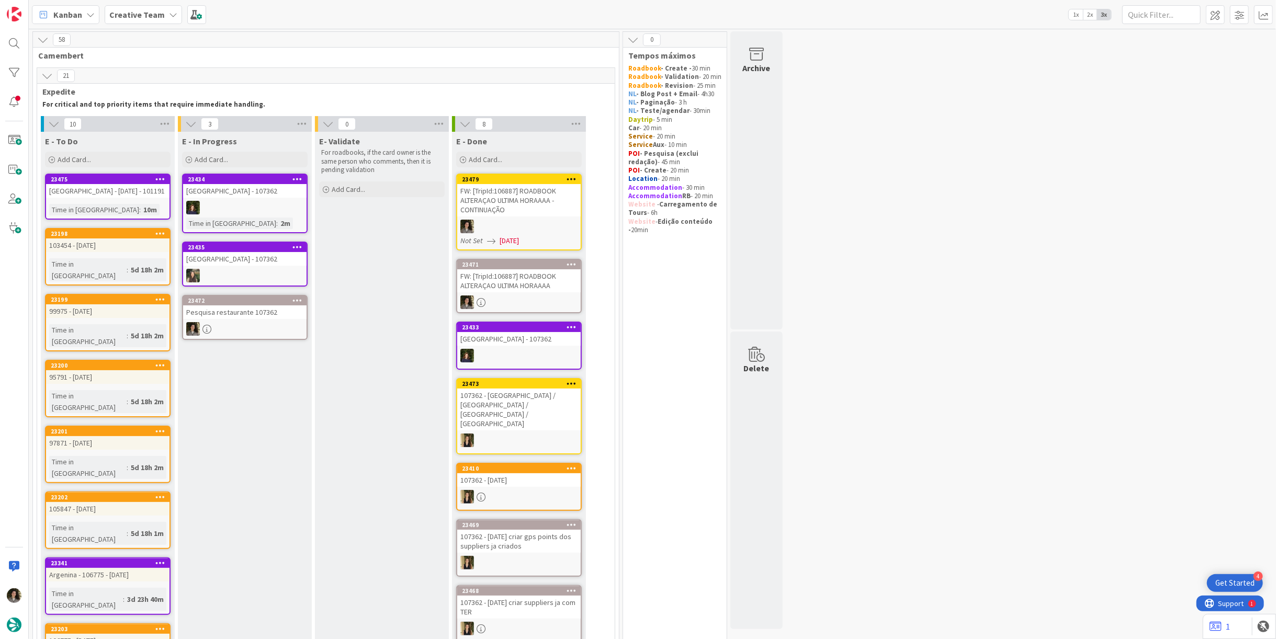
click at [122, 192] on div "[GEOGRAPHIC_DATA] - [DATE] - 101191" at bounding box center [107, 191] width 123 height 14
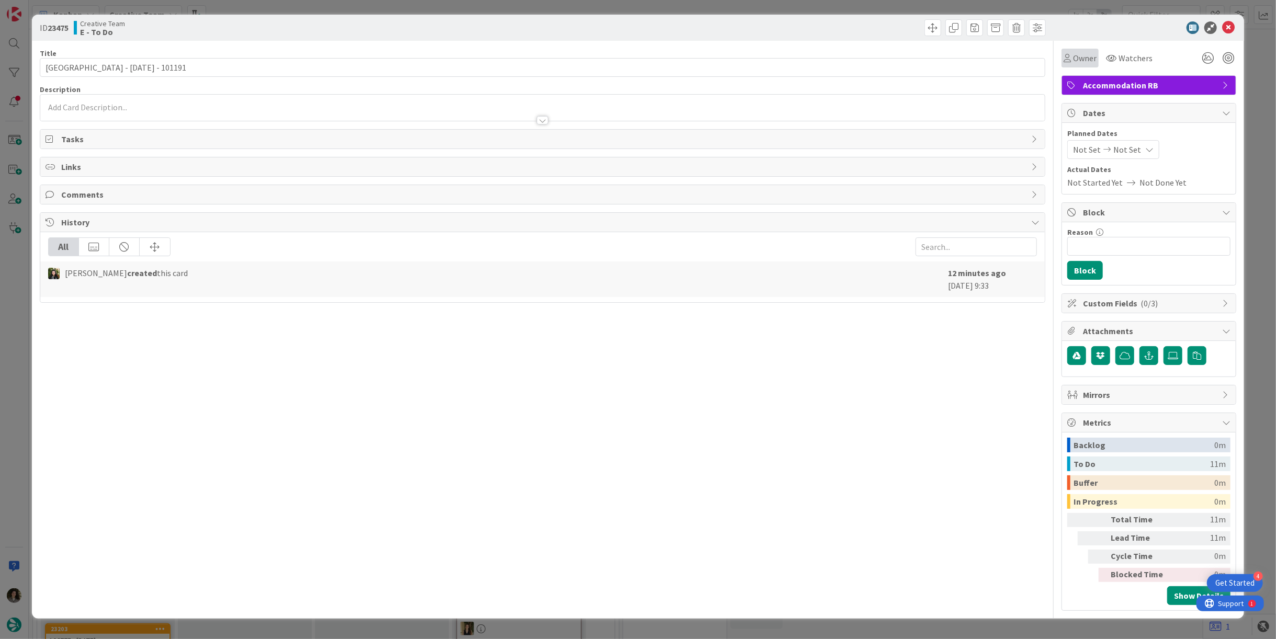
click at [1072, 57] on div "Owner" at bounding box center [1080, 58] width 33 height 13
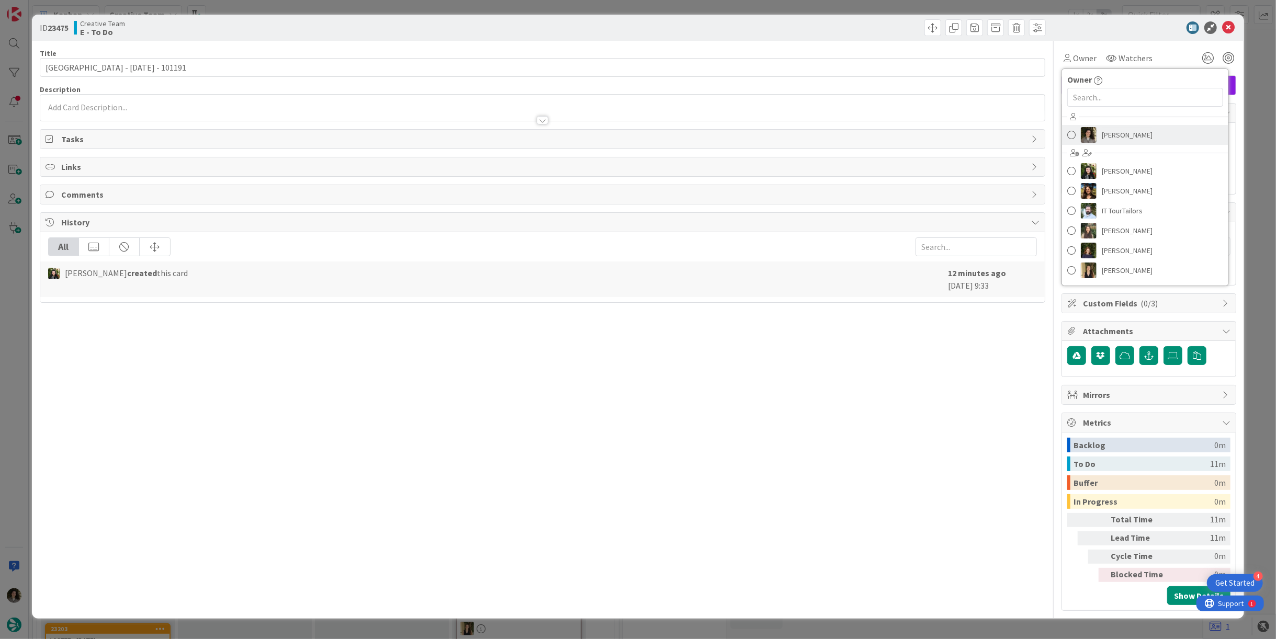
click at [1116, 129] on span "[PERSON_NAME]" at bounding box center [1127, 135] width 51 height 16
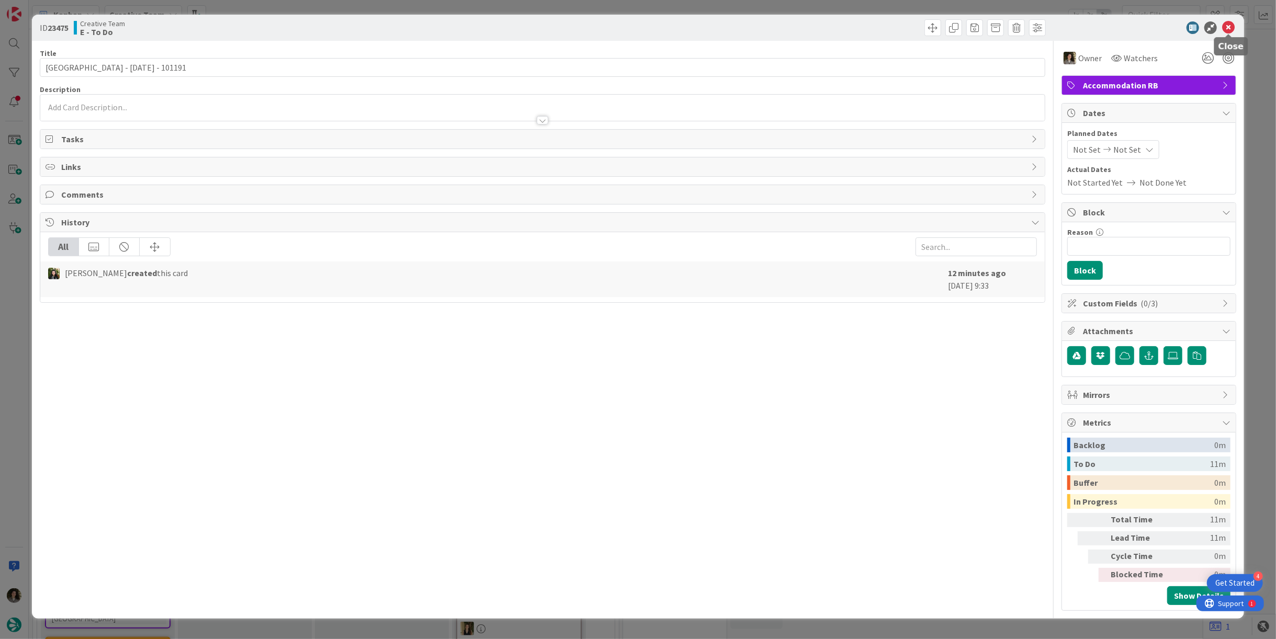
click at [1228, 26] on icon at bounding box center [1228, 27] width 13 height 13
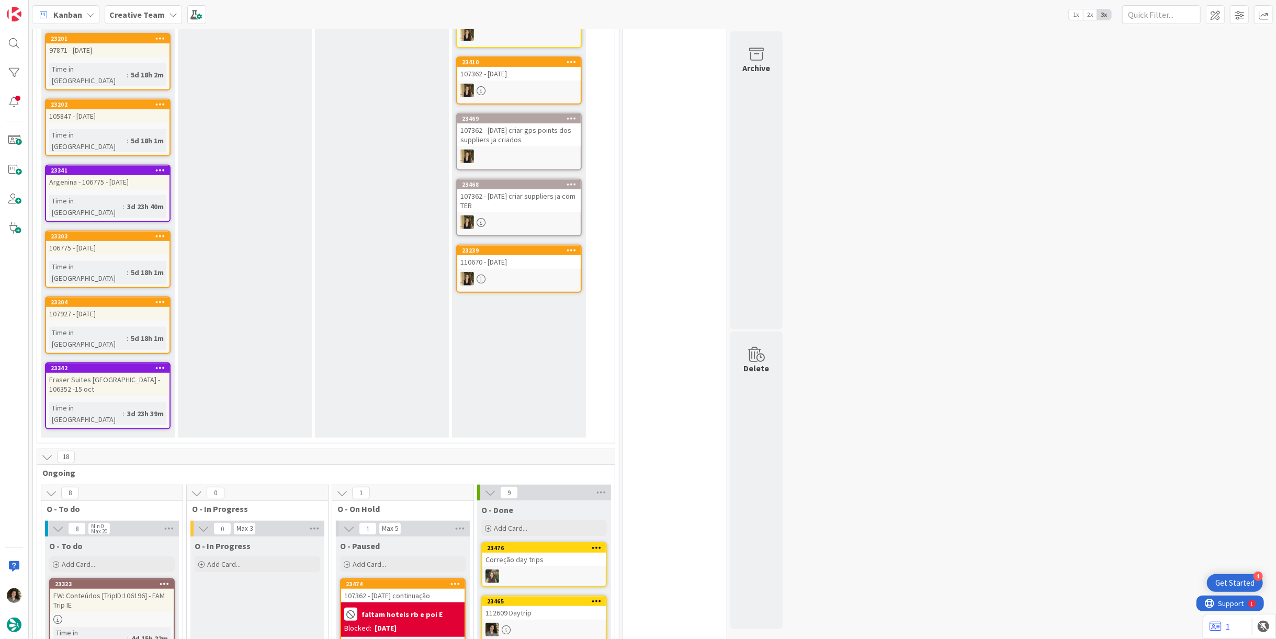
scroll to position [116, 0]
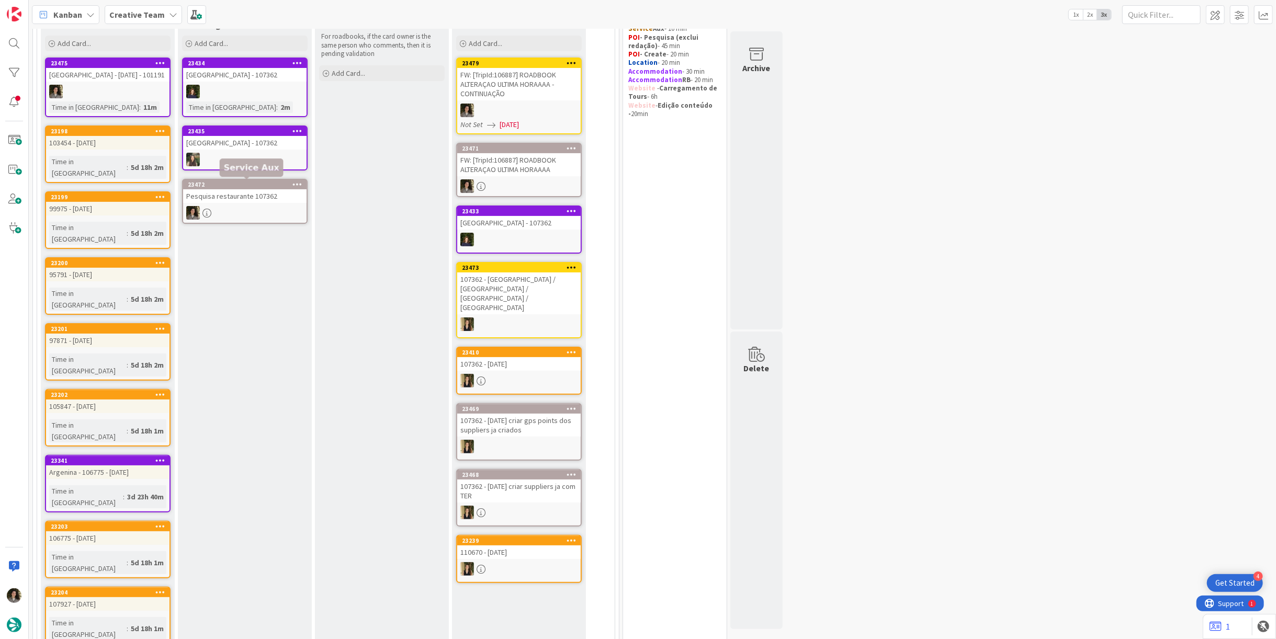
click at [258, 198] on div "Pesquisa restaurante 107362" at bounding box center [244, 196] width 123 height 14
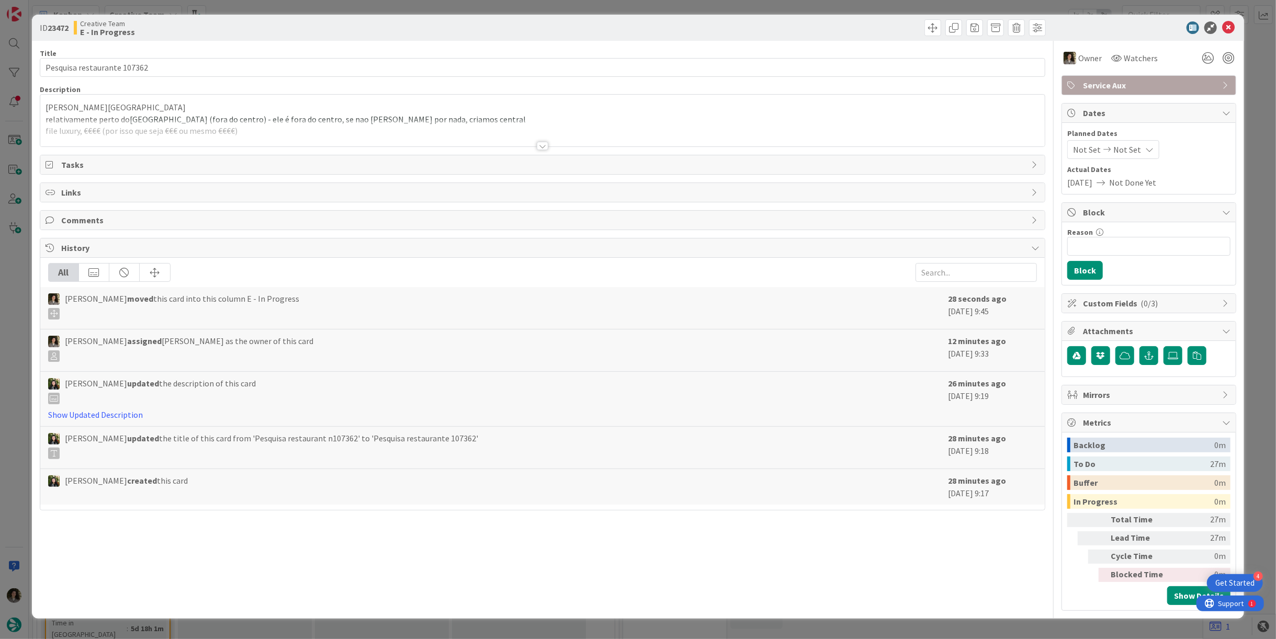
click at [538, 143] on div at bounding box center [543, 146] width 12 height 8
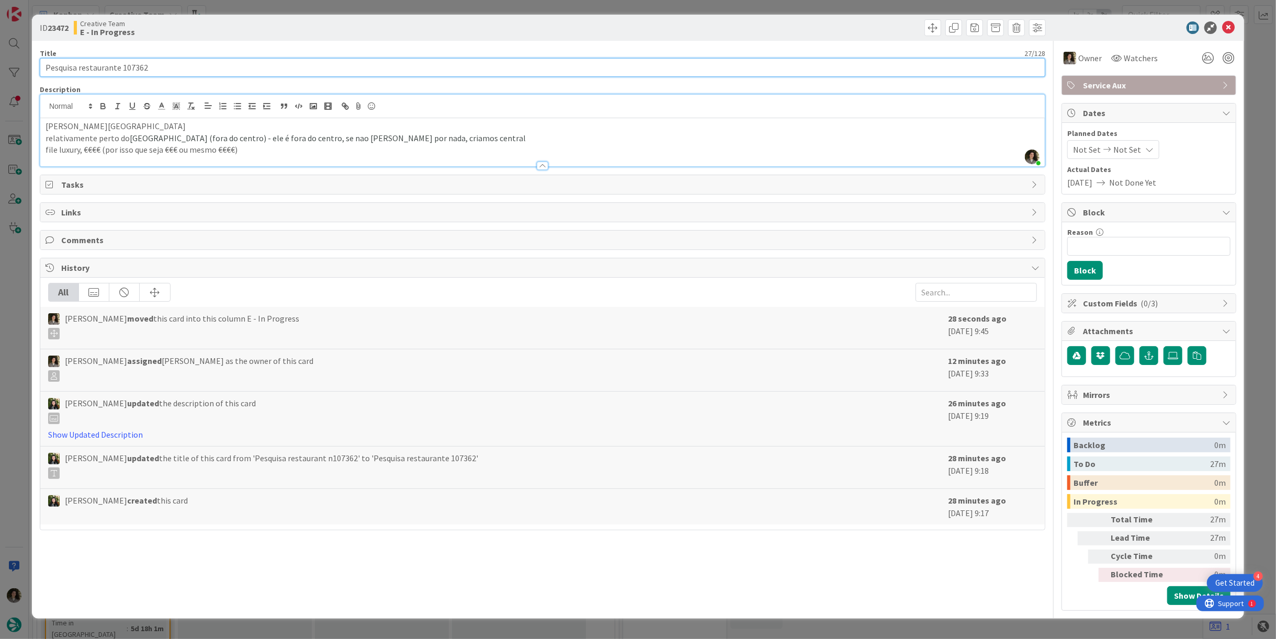
drag, startPoint x: 179, startPoint y: 69, endPoint x: 121, endPoint y: 75, distance: 58.9
click at [121, 75] on input "Pesquisa restaurante 107362" at bounding box center [543, 67] width 1006 height 19
click at [263, 60] on input "Pesquisa restaurante 107362" at bounding box center [543, 67] width 1006 height 19
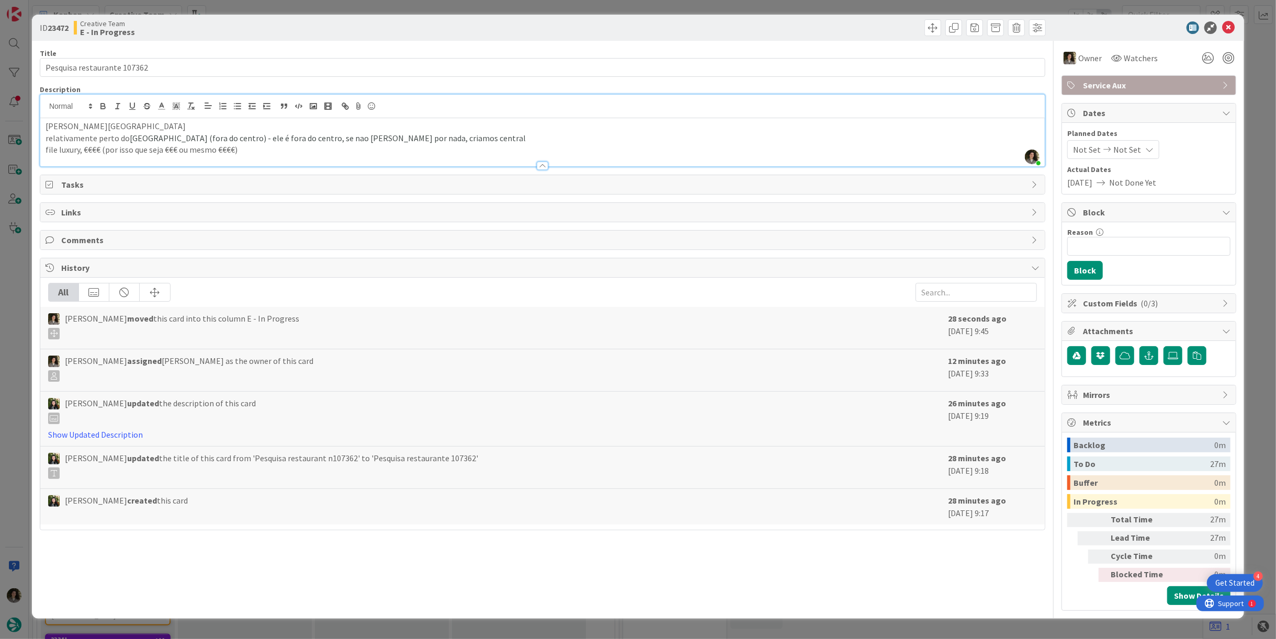
click at [207, 125] on p "em La Morra" at bounding box center [543, 126] width 994 height 12
drag, startPoint x: 128, startPoint y: 136, endPoint x: 173, endPoint y: 133, distance: 45.1
click at [173, 133] on span "Casa di Langa (fora do centro) - ele é fora do centro, se nao houver nada por n…" at bounding box center [328, 138] width 396 height 10
copy span "Casa di Langa"
drag, startPoint x: 98, startPoint y: 148, endPoint x: 85, endPoint y: 148, distance: 13.6
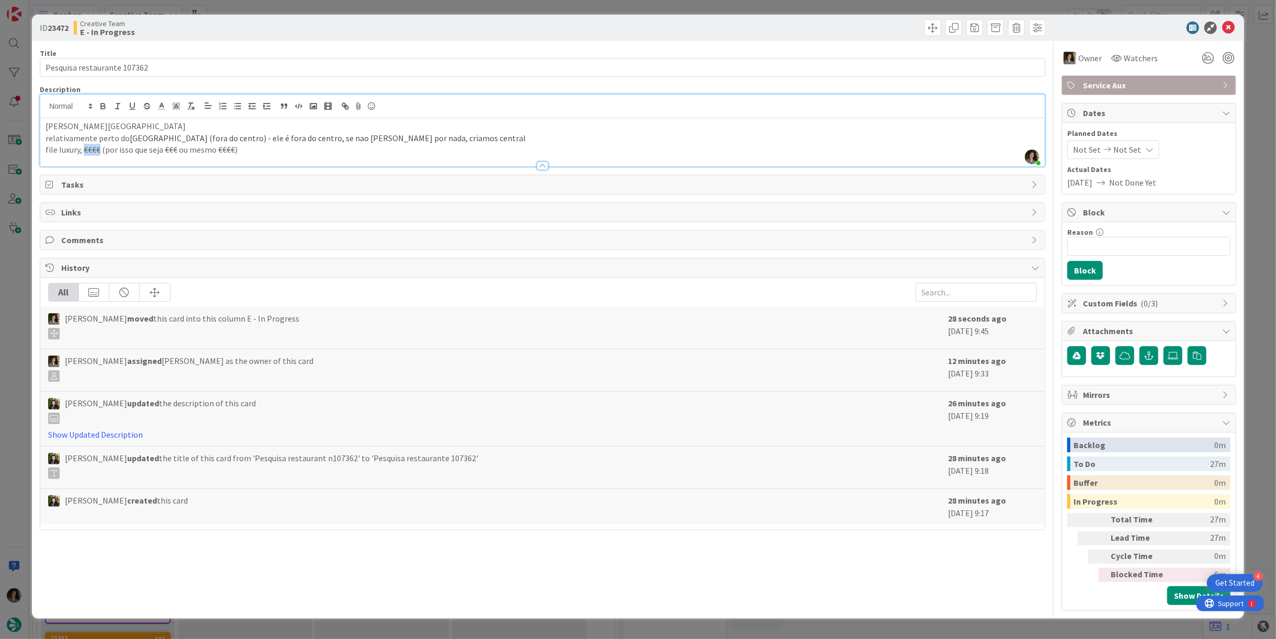
click at [85, 148] on p "file luxury, €€€€ (por isso que seja €€€ ou mesmo €€€€)" at bounding box center [543, 150] width 994 height 12
copy p "€€€€"
click at [1226, 28] on icon at bounding box center [1228, 27] width 13 height 13
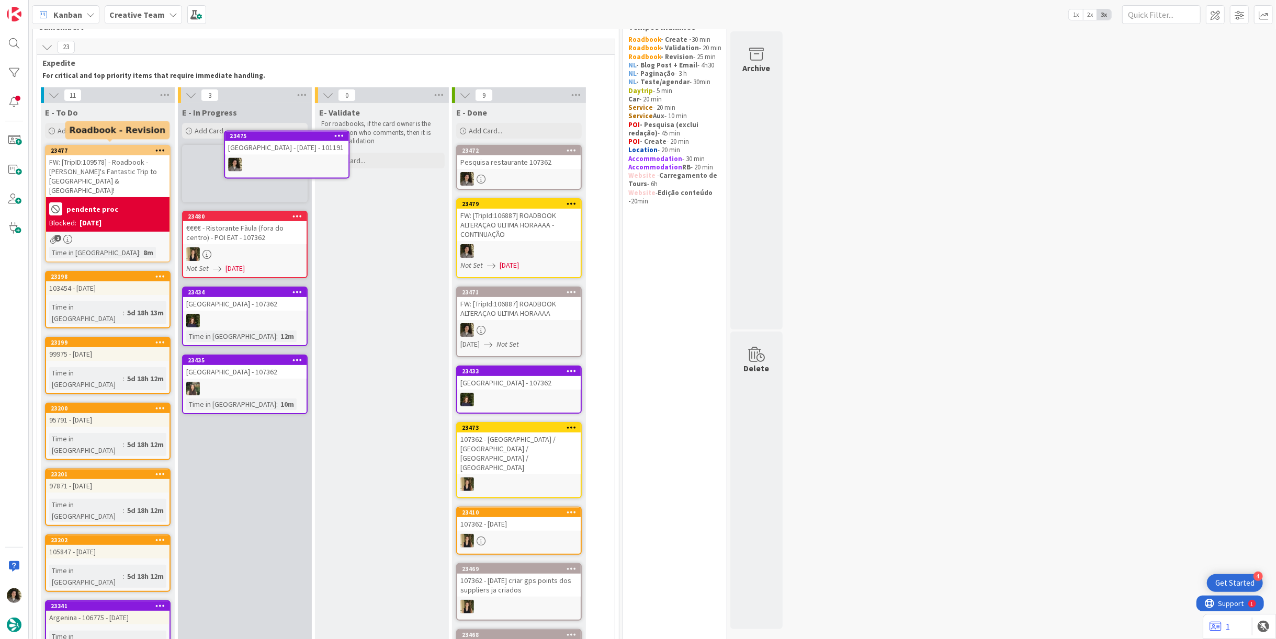
scroll to position [29, 0]
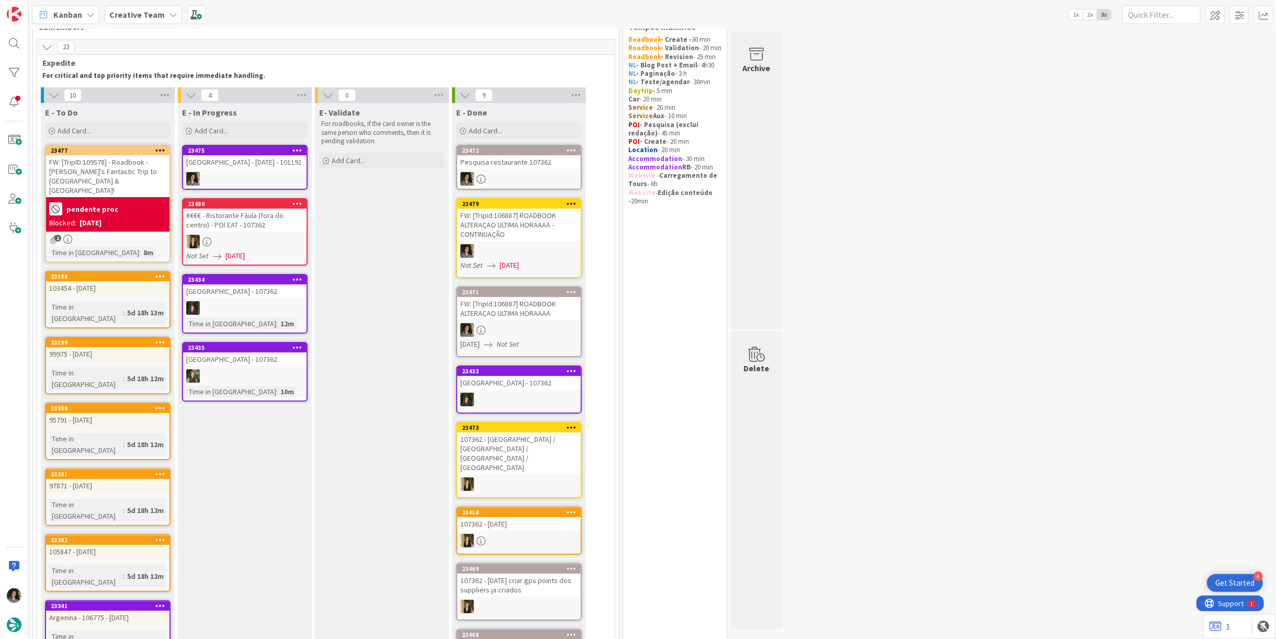
click at [266, 175] on div at bounding box center [244, 179] width 123 height 14
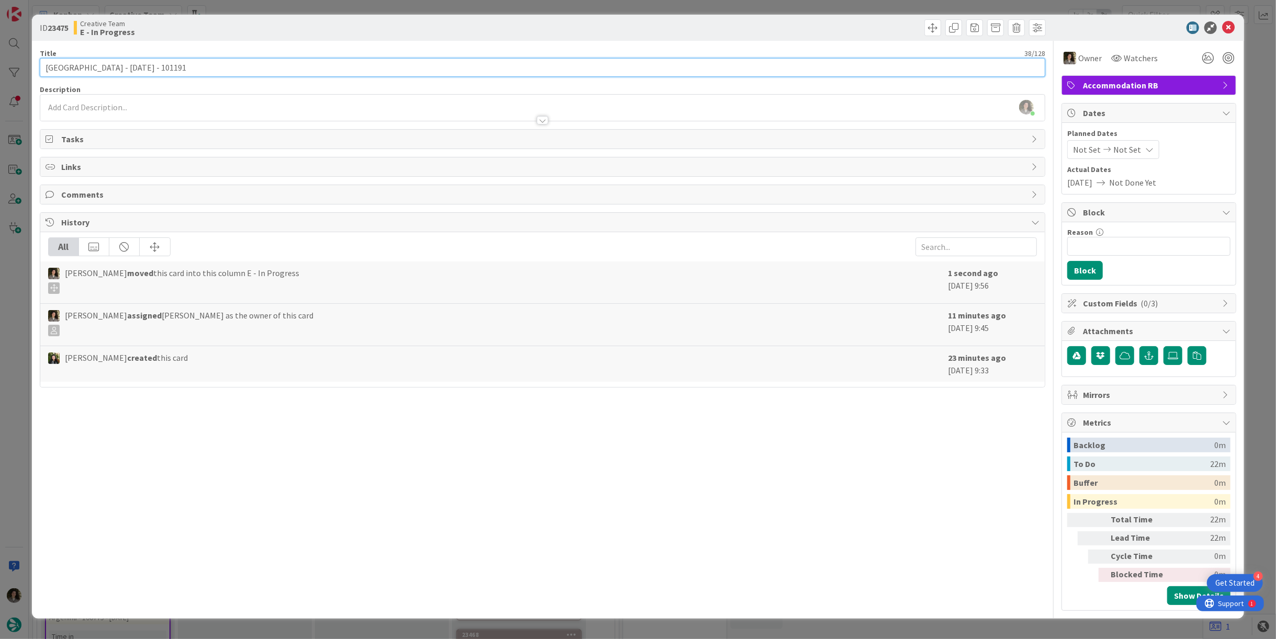
drag, startPoint x: 81, startPoint y: 69, endPoint x: 21, endPoint y: 70, distance: 60.2
click at [21, 70] on div "ID 23475 Creative Team E - In Progress Title 38 / 128 Hotel Insulae Resort - 1 …" at bounding box center [638, 319] width 1276 height 639
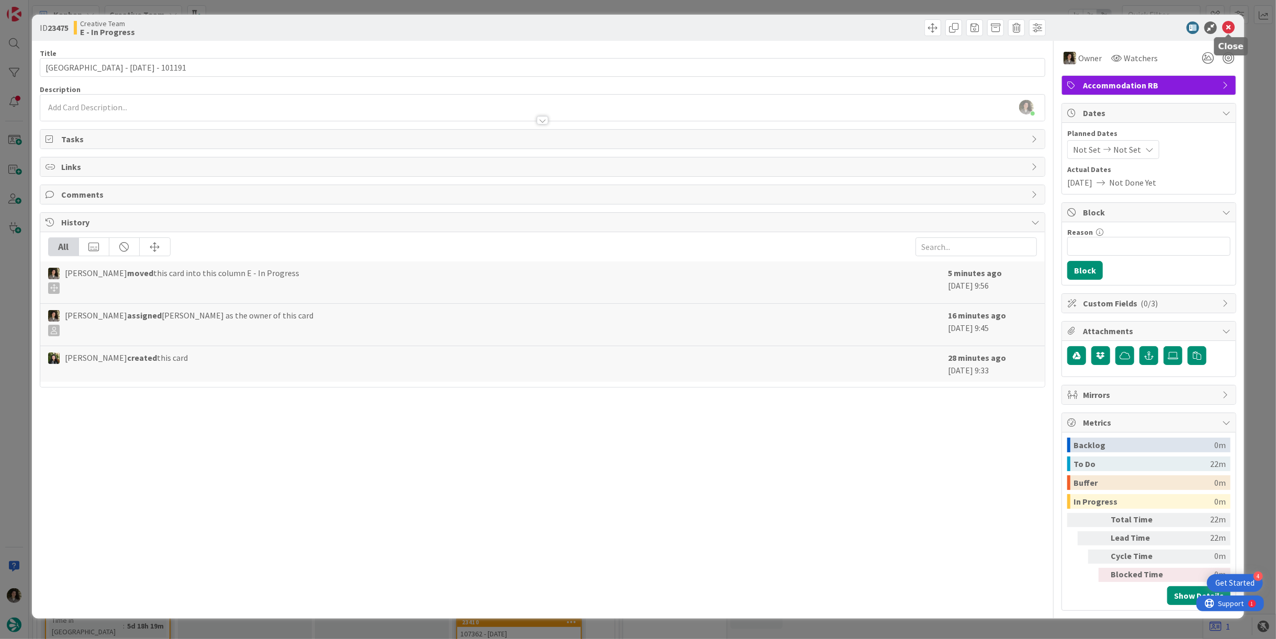
click at [1231, 25] on icon at bounding box center [1228, 27] width 13 height 13
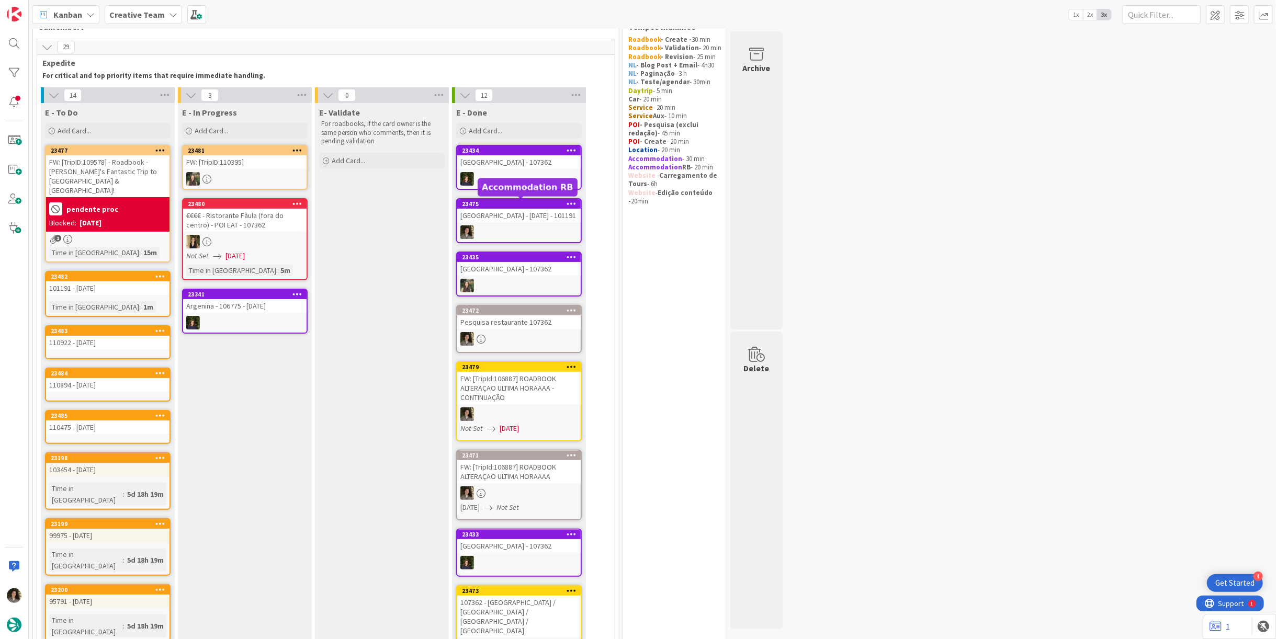
click at [513, 217] on div "[GEOGRAPHIC_DATA] - [DATE] - 101191" at bounding box center [518, 216] width 123 height 14
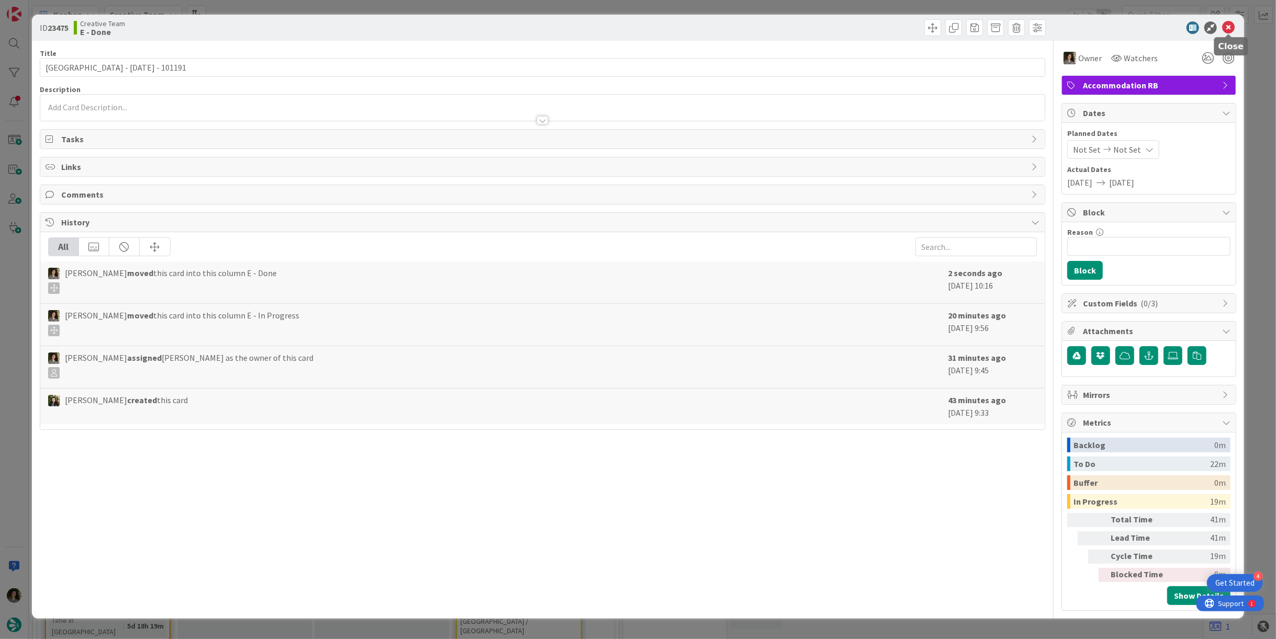
click at [1226, 23] on icon at bounding box center [1228, 27] width 13 height 13
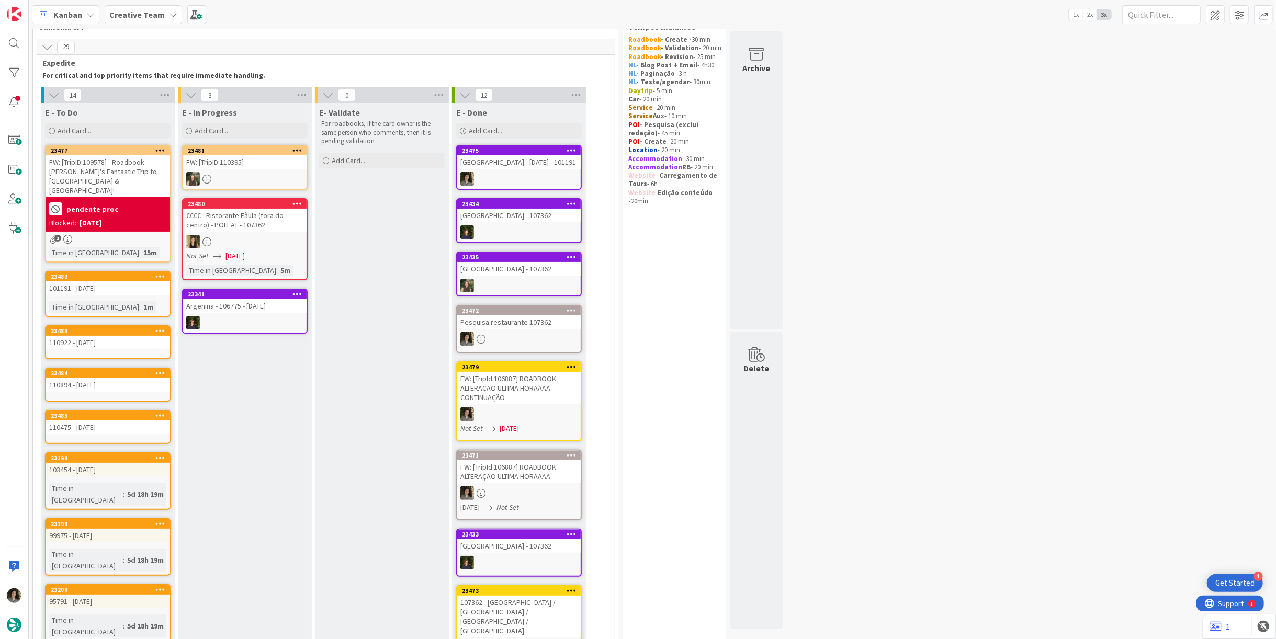
scroll to position [87, 0]
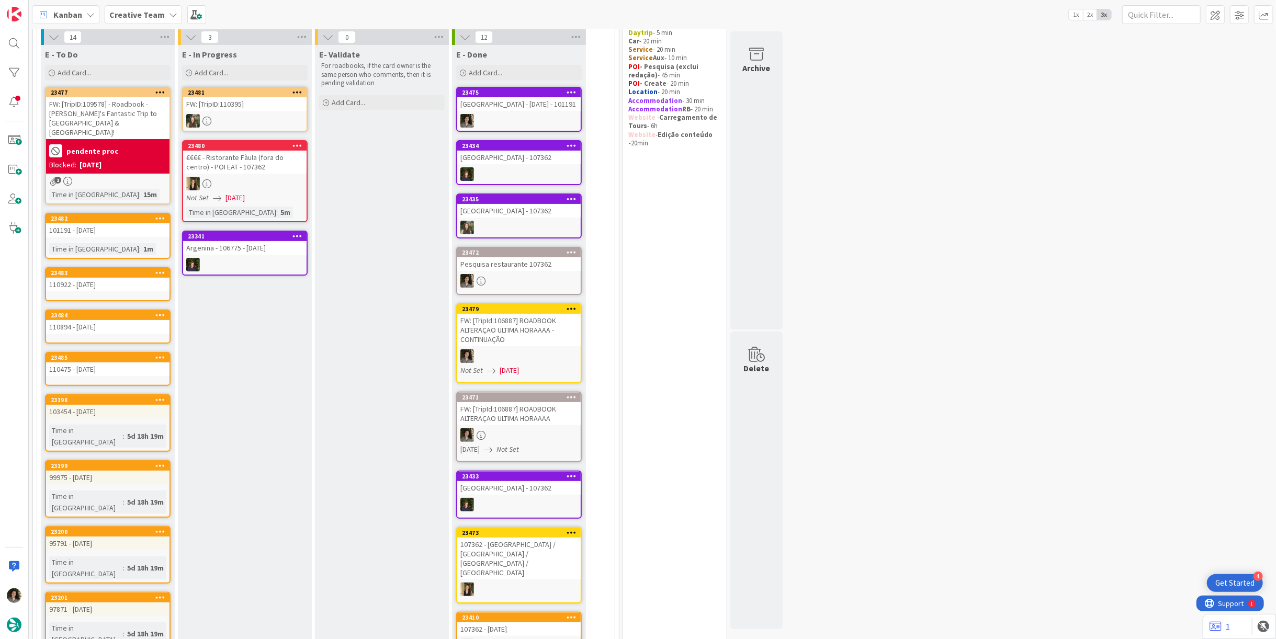
click at [126, 160] on div "Blocked: 09/22/2025" at bounding box center [107, 165] width 117 height 11
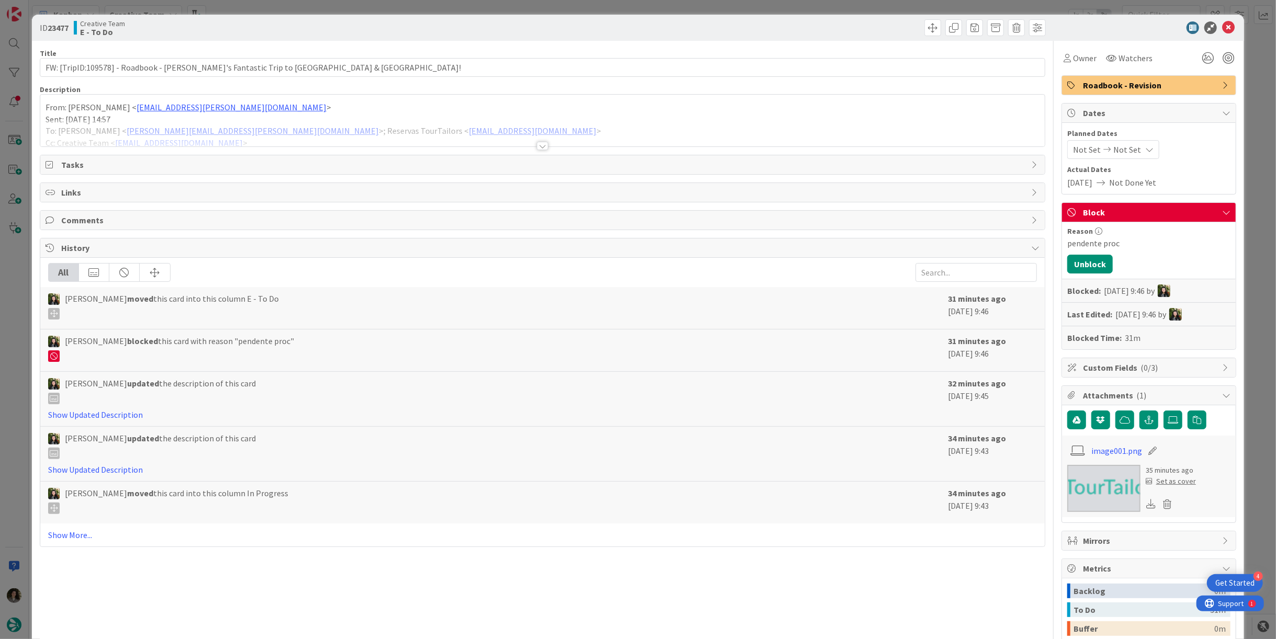
click at [538, 142] on div at bounding box center [543, 146] width 12 height 8
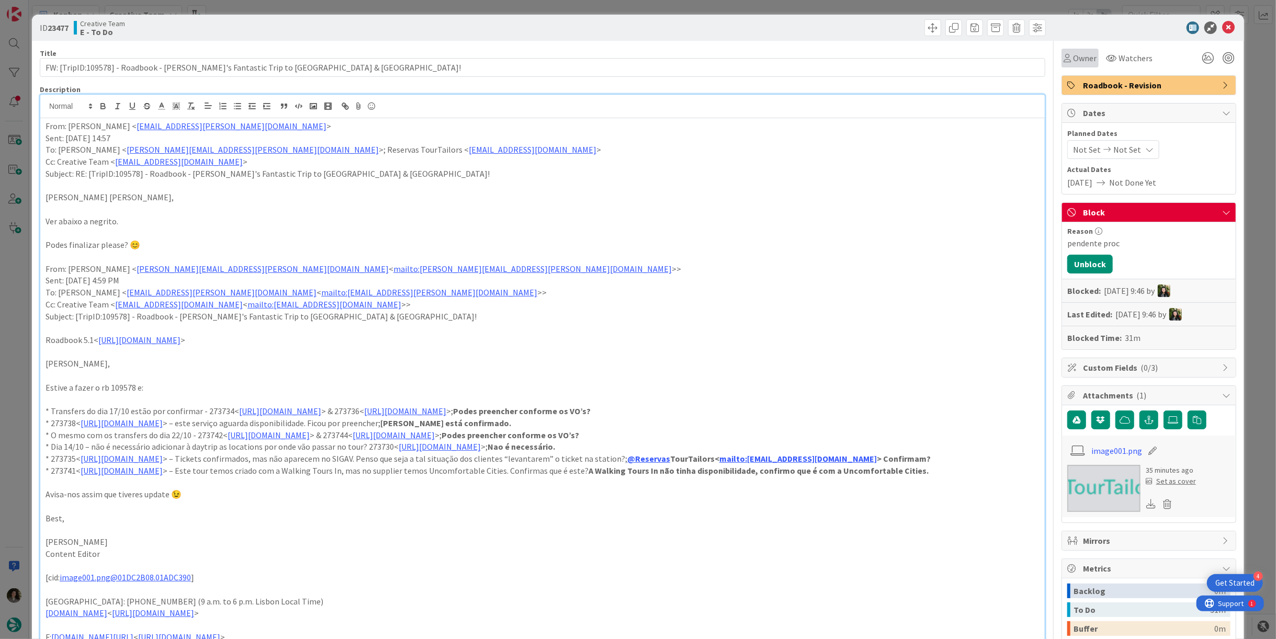
click at [1088, 57] on div "Owner" at bounding box center [1080, 58] width 37 height 19
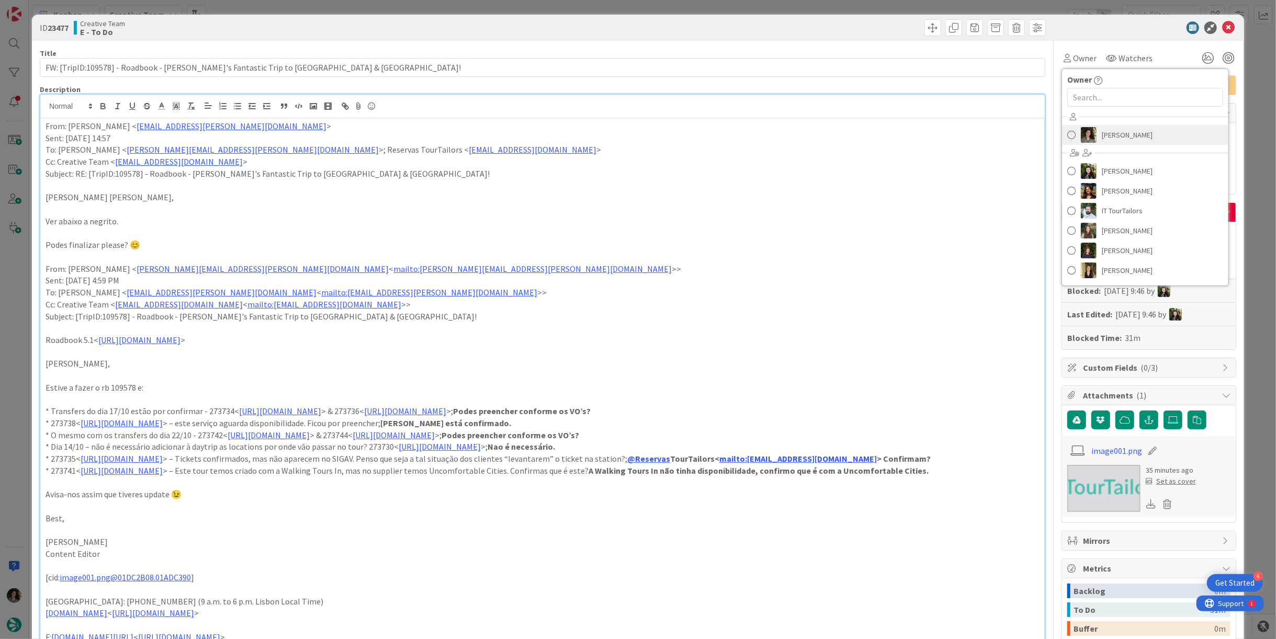
click at [1150, 131] on link "[PERSON_NAME]" at bounding box center [1145, 135] width 166 height 20
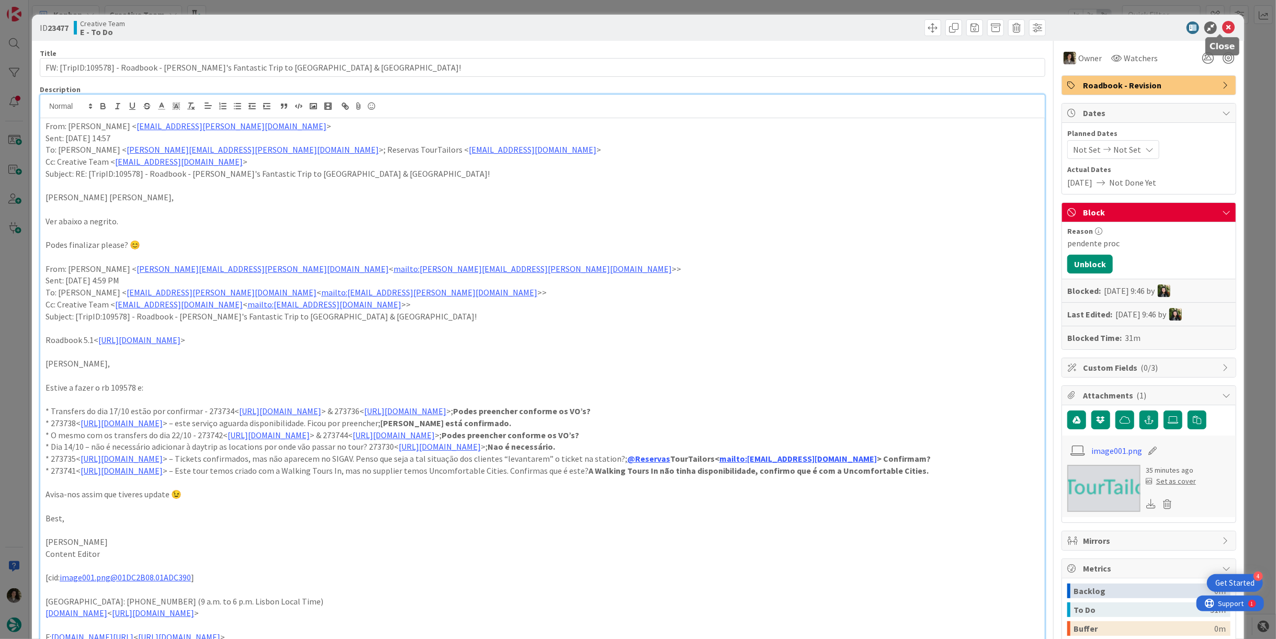
click at [1222, 24] on icon at bounding box center [1228, 27] width 13 height 13
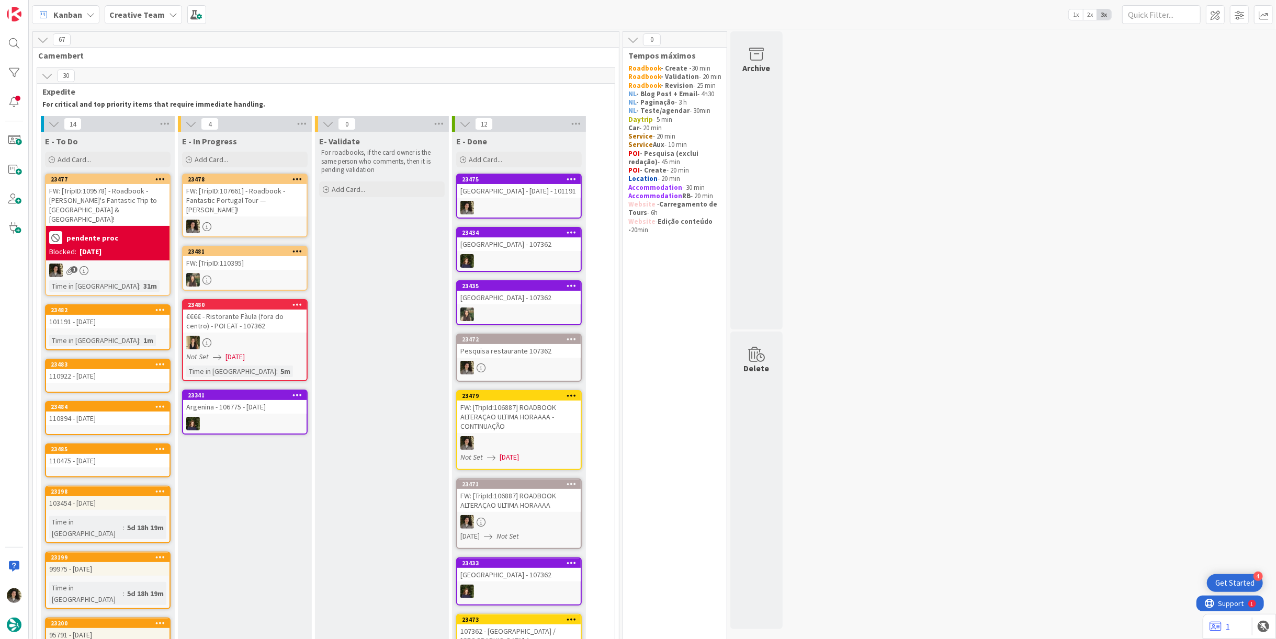
click at [239, 201] on div "FW: [TripID:107661] - Roadbook - Fantastic Portugal Tour — [PERSON_NAME]!" at bounding box center [244, 200] width 123 height 32
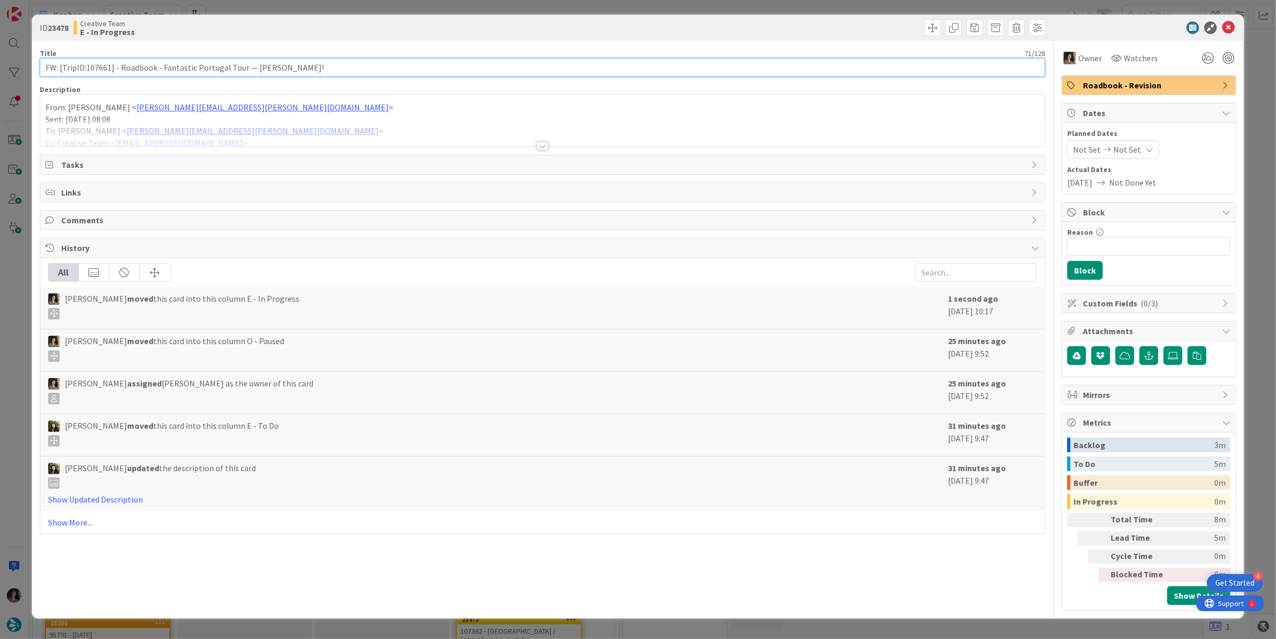
click at [103, 71] on input "FW: [TripID:107661] - Roadbook - Fantastic Portugal Tour — [PERSON_NAME]!" at bounding box center [543, 67] width 1006 height 19
drag, startPoint x: 110, startPoint y: 67, endPoint x: 87, endPoint y: 72, distance: 23.6
click at [87, 72] on input "FW: [TripID:107661] - Roadbook - Fantastic Portugal Tour — [PERSON_NAME]!" at bounding box center [543, 67] width 1006 height 19
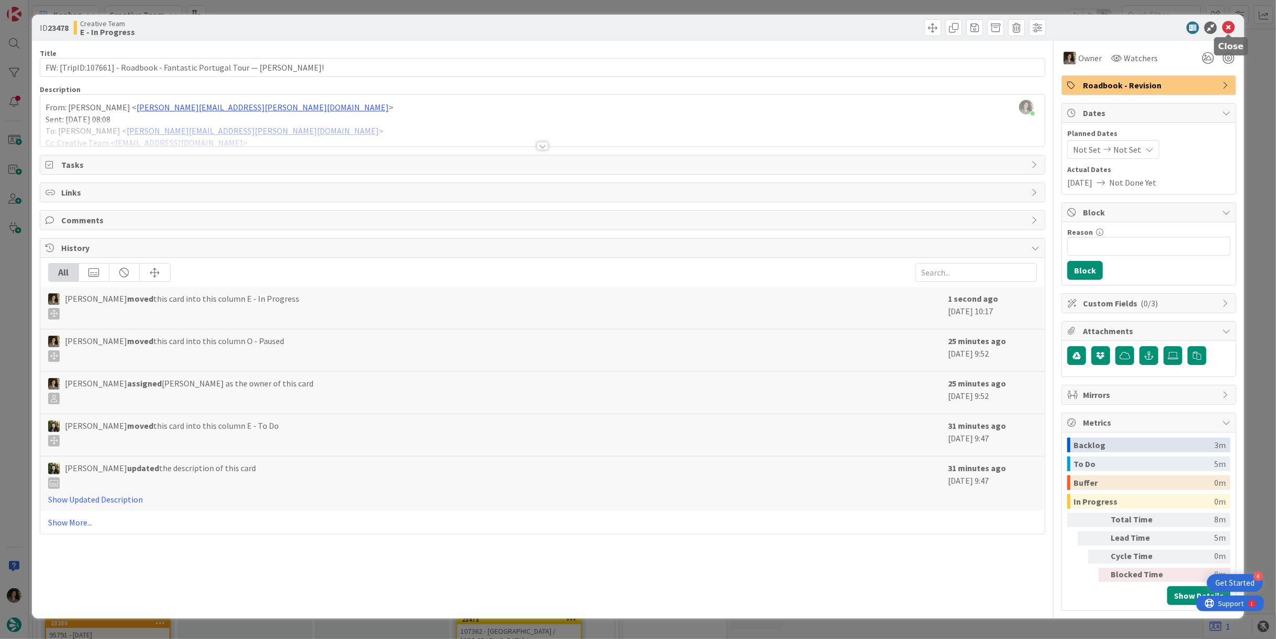
click at [1230, 29] on icon at bounding box center [1228, 27] width 13 height 13
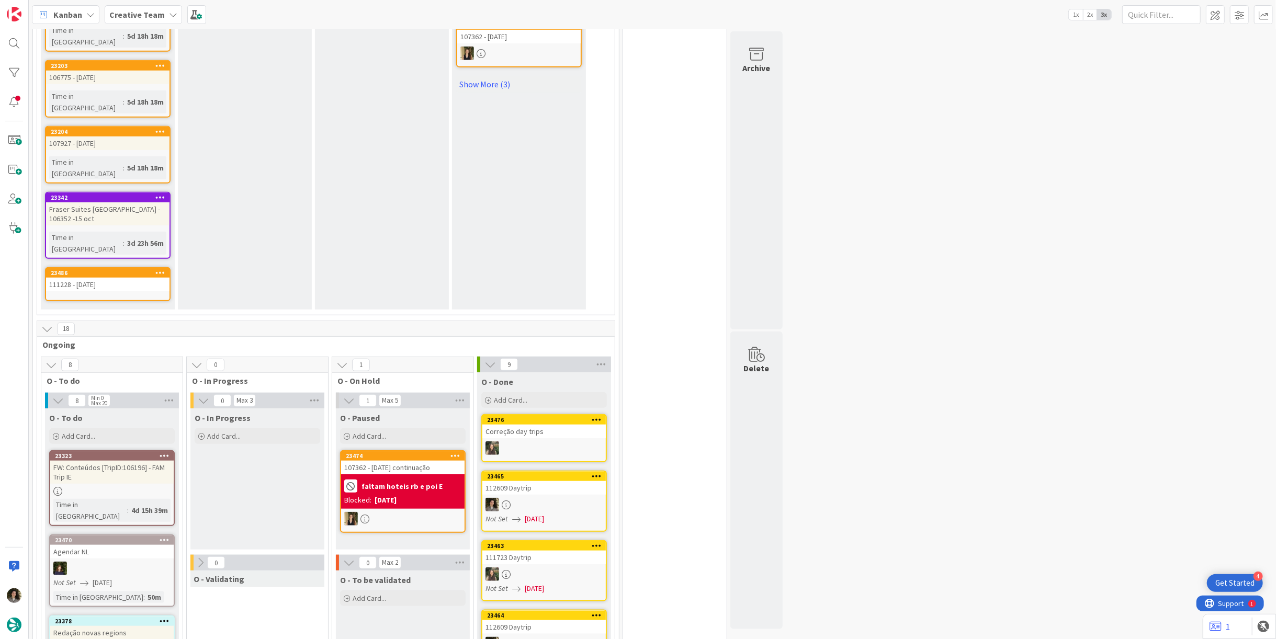
scroll to position [698, 0]
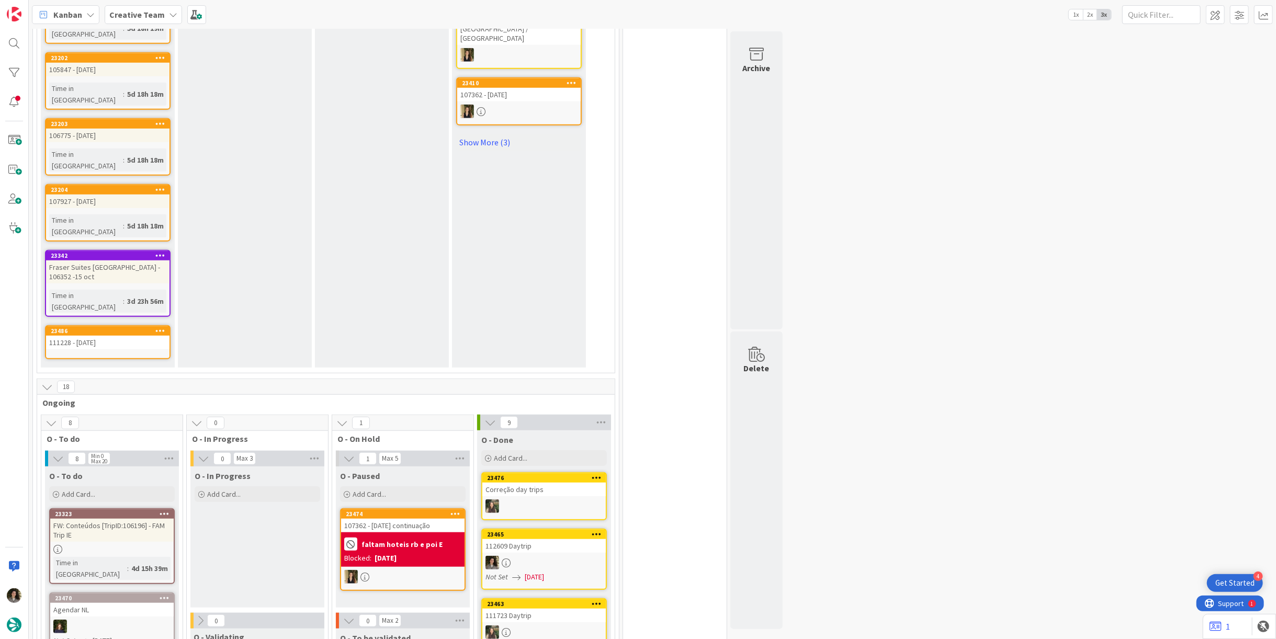
click at [128, 261] on div "Fraser Suites [GEOGRAPHIC_DATA] - 106352 -15 oct" at bounding box center [107, 272] width 123 height 23
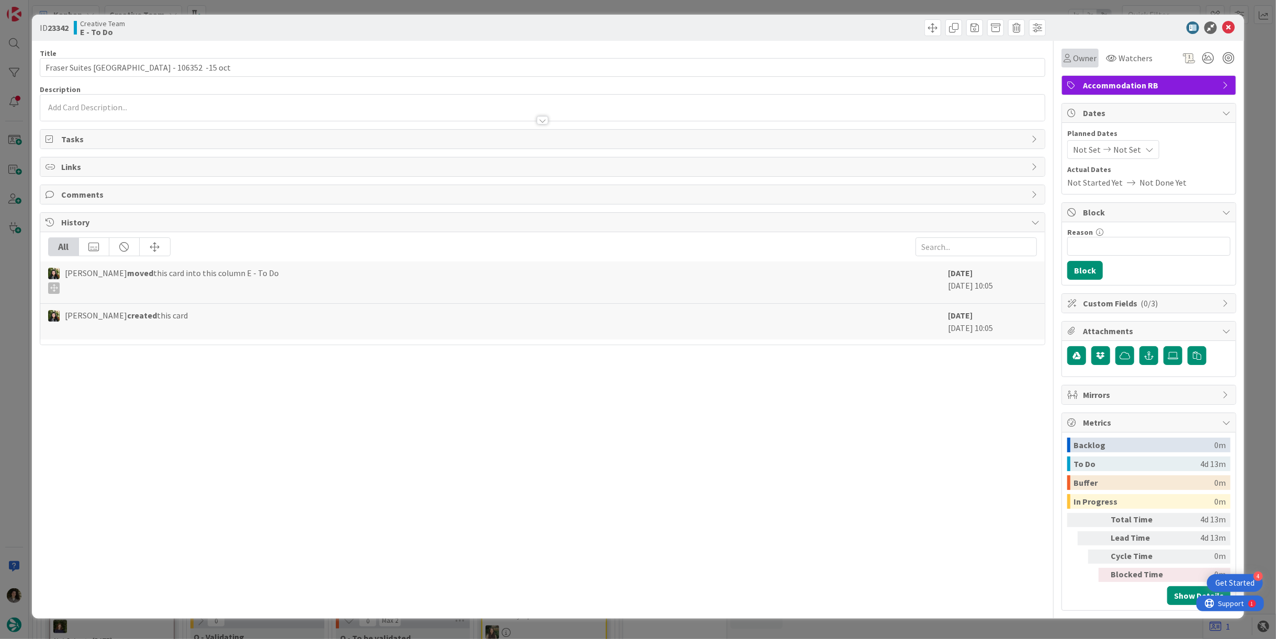
click at [1082, 64] on div "Owner" at bounding box center [1080, 58] width 37 height 19
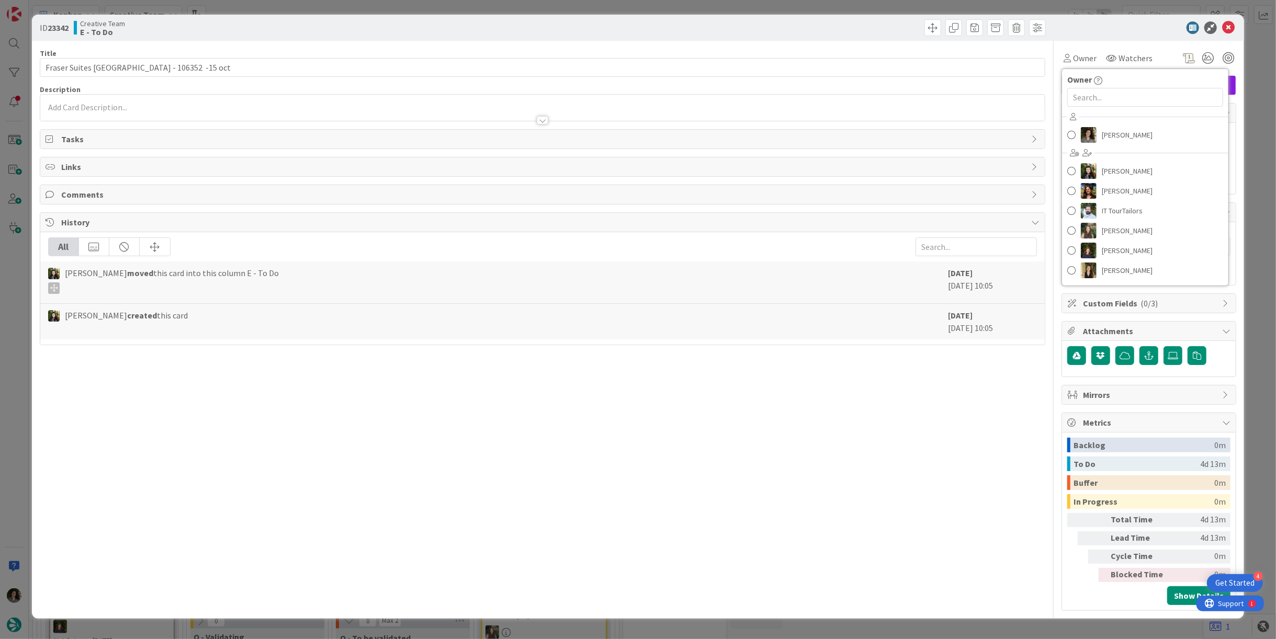
click at [1121, 122] on div "[PERSON_NAME] [PERSON_NAME] [PERSON_NAME] IT TourTailors [PERSON_NAME] [PERSON_…" at bounding box center [1145, 195] width 166 height 173
click at [1122, 128] on span "[PERSON_NAME]" at bounding box center [1127, 135] width 51 height 16
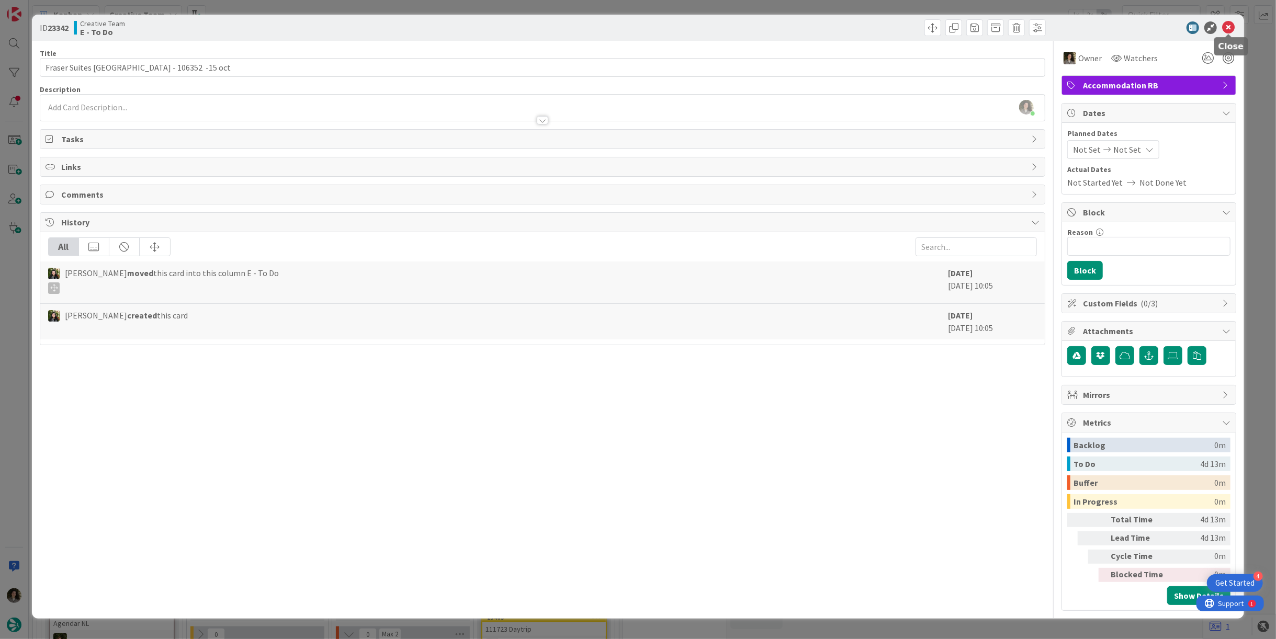
drag, startPoint x: 1228, startPoint y: 29, endPoint x: 892, endPoint y: 106, distance: 344.7
click at [1226, 31] on icon at bounding box center [1228, 27] width 13 height 13
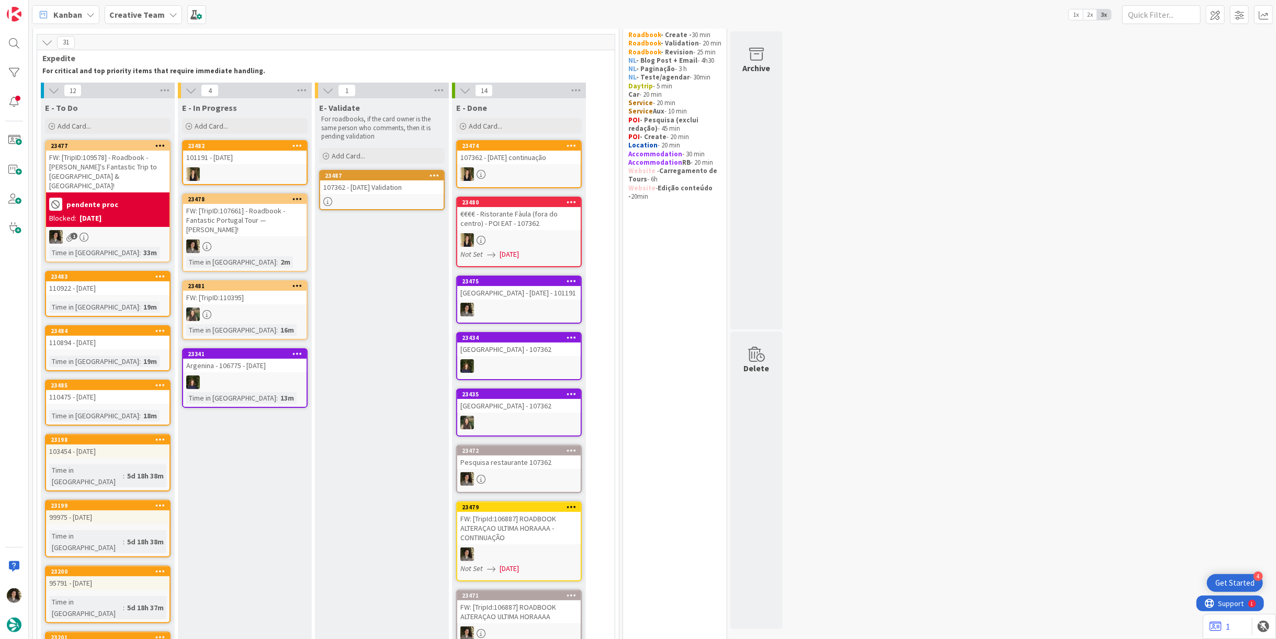
scroll to position [58, 0]
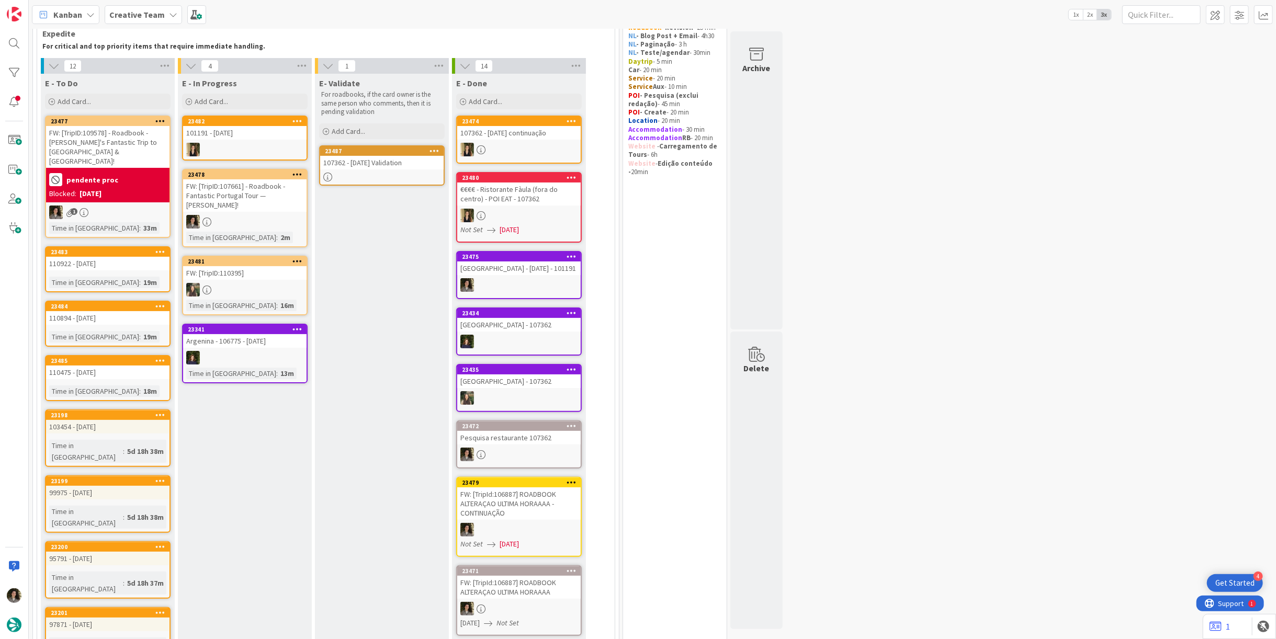
click at [377, 160] on div "107362 - [DATE] Validation" at bounding box center [381, 163] width 123 height 14
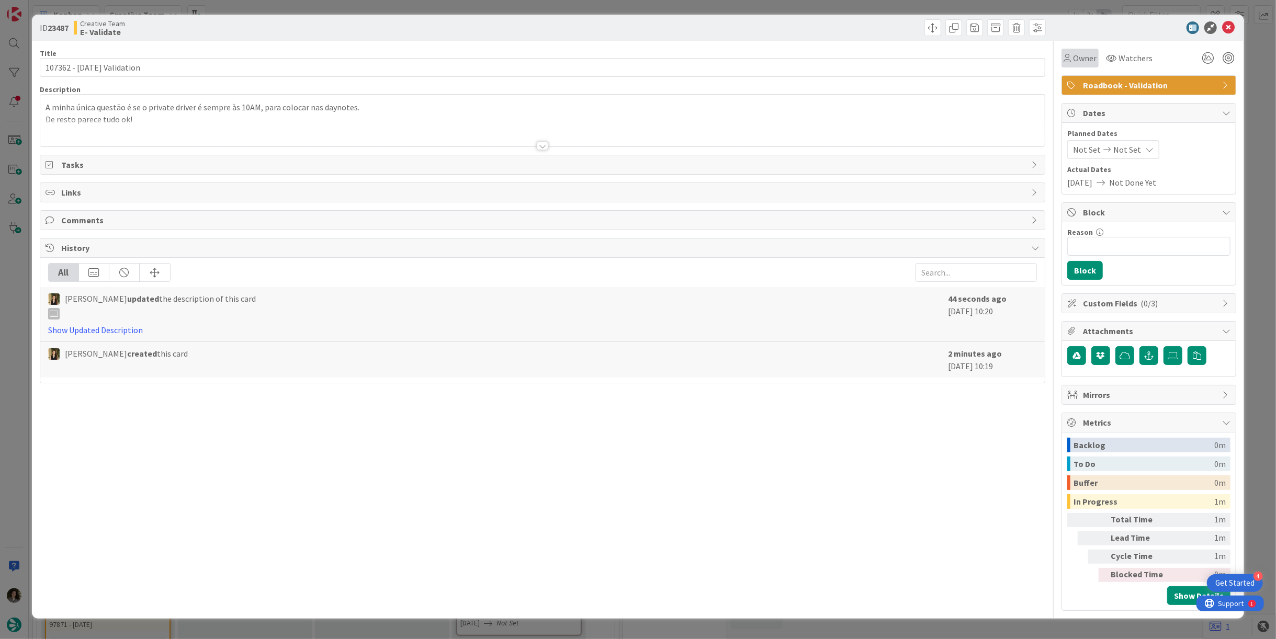
drag, startPoint x: 1075, startPoint y: 57, endPoint x: 1078, endPoint y: 64, distance: 8.0
click at [1076, 61] on span "Owner" at bounding box center [1085, 58] width 24 height 13
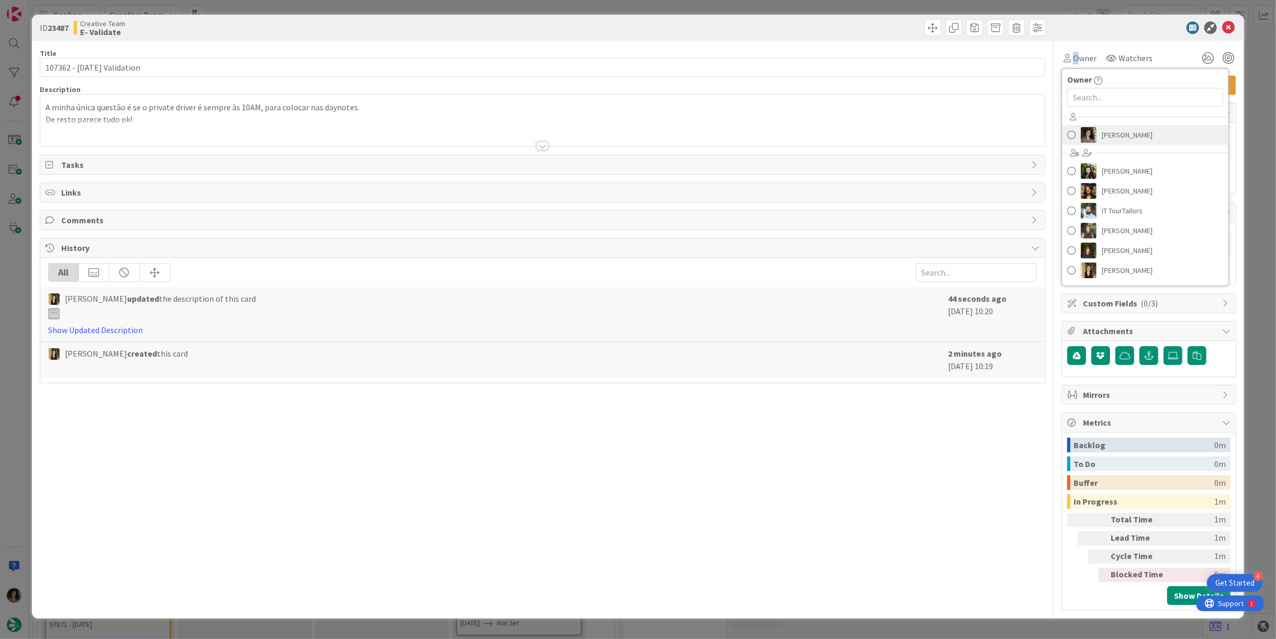
click at [1113, 131] on span "[PERSON_NAME]" at bounding box center [1127, 135] width 51 height 16
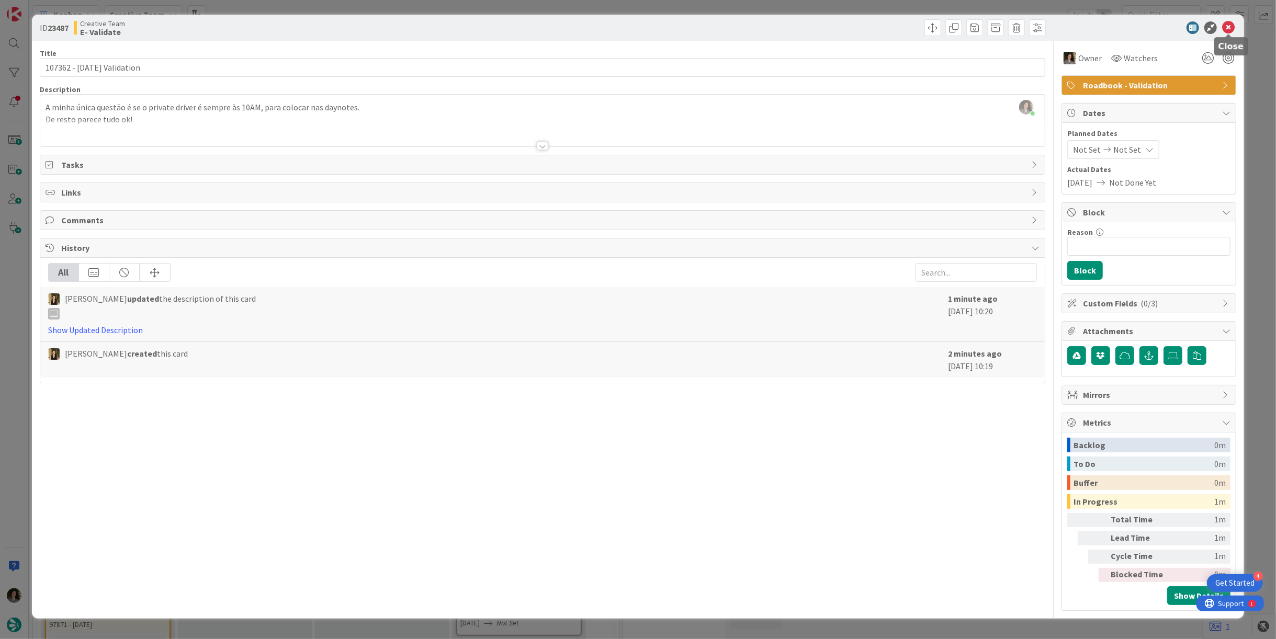
click at [1226, 26] on icon at bounding box center [1228, 27] width 13 height 13
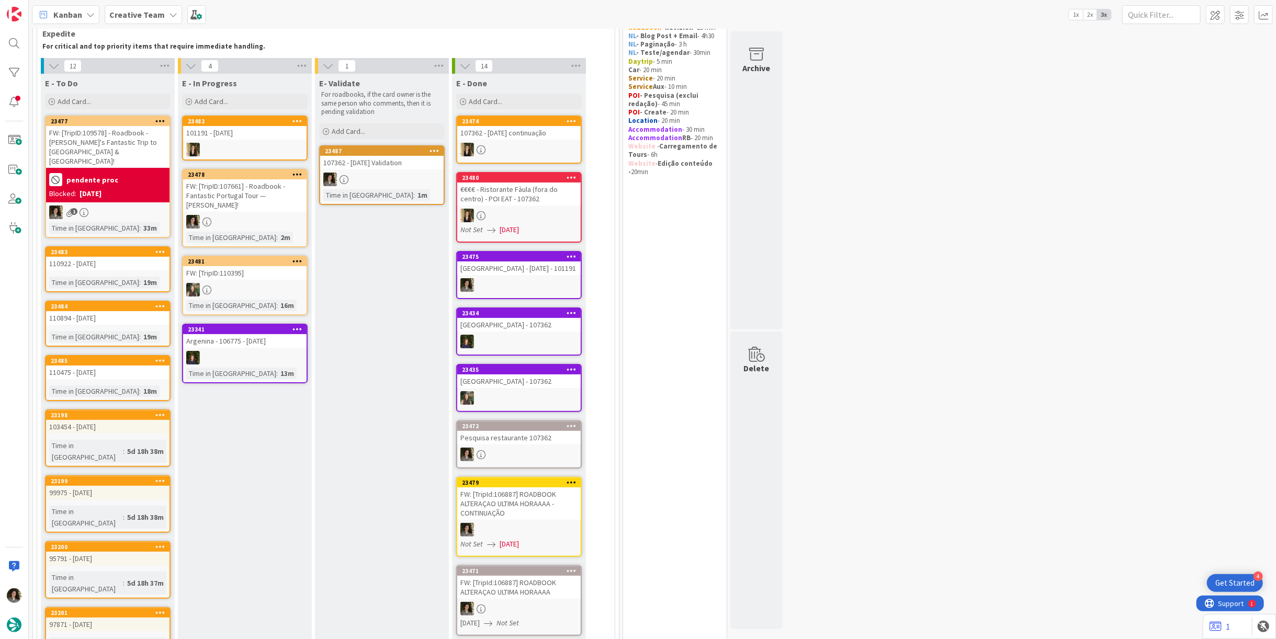
click at [233, 217] on div at bounding box center [244, 222] width 123 height 14
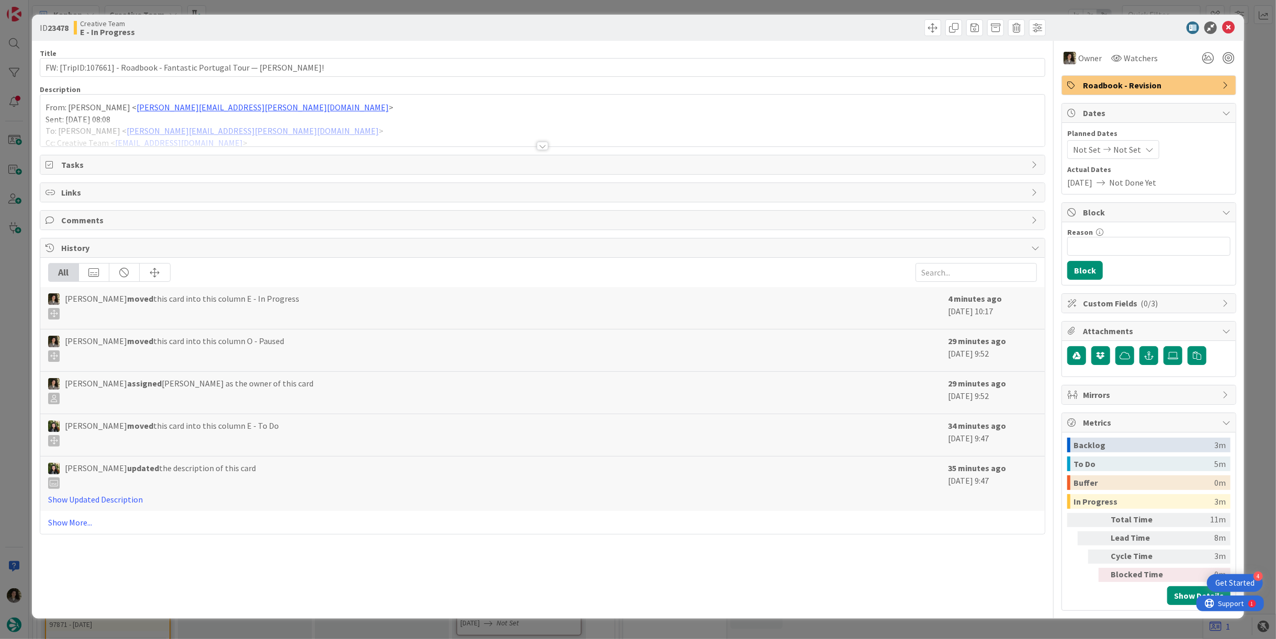
click at [545, 139] on div at bounding box center [542, 133] width 1005 height 27
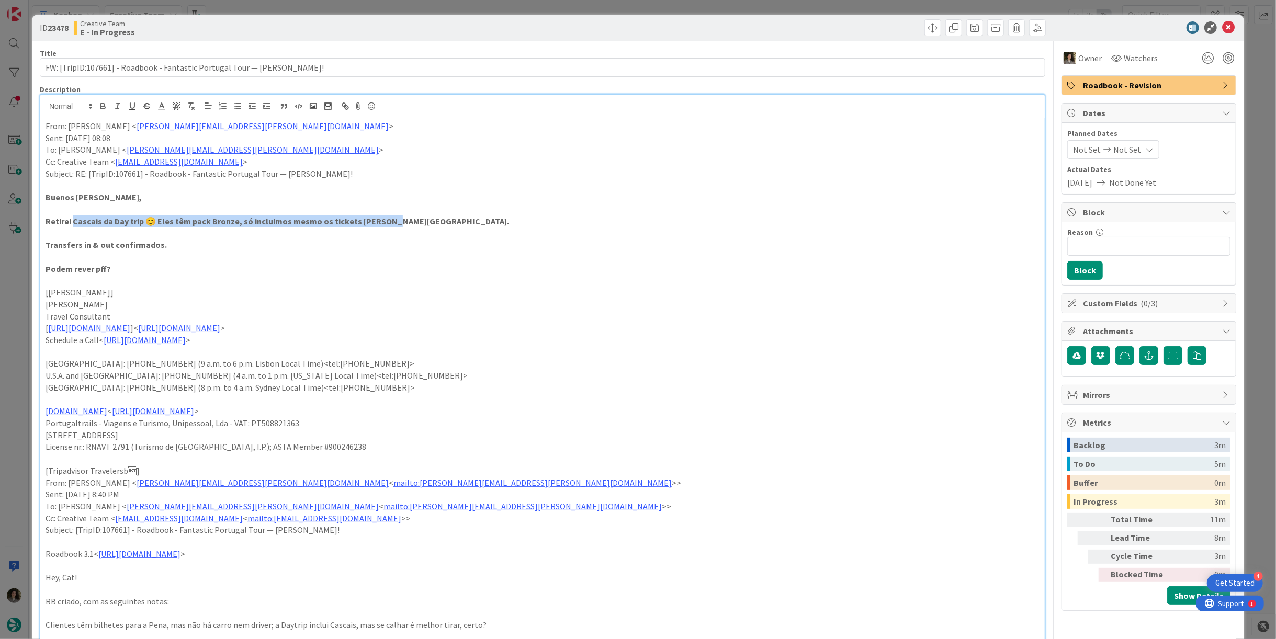
drag, startPoint x: 72, startPoint y: 220, endPoint x: 408, endPoint y: 219, distance: 336.0
click at [408, 219] on p "Retirei Cascais da Day trip 😊 Eles têm pack Bronze, só incluimos mesmo os ticke…" at bounding box center [543, 222] width 994 height 12
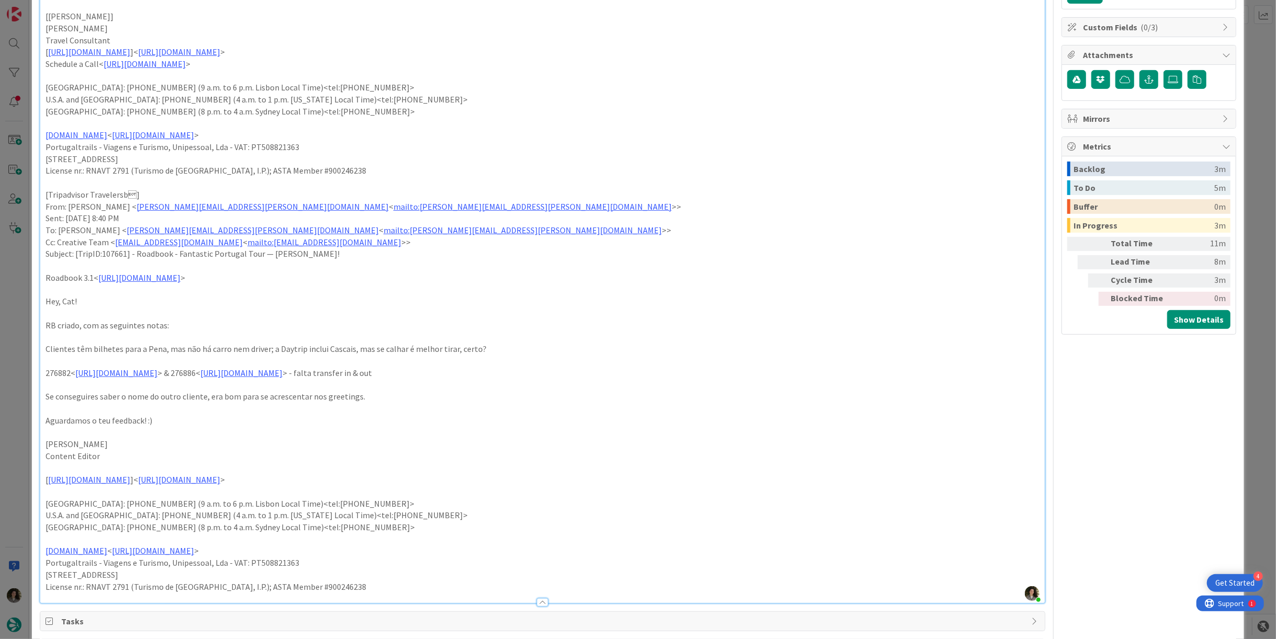
scroll to position [290, 0]
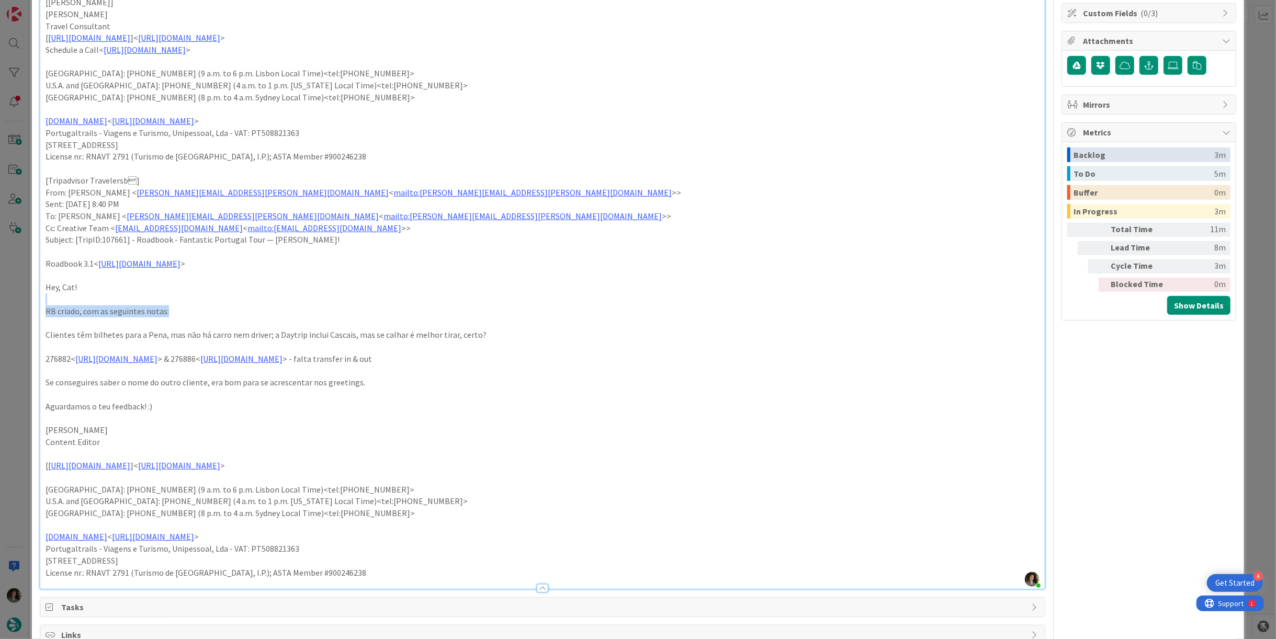
drag, startPoint x: 88, startPoint y: 304, endPoint x: 122, endPoint y: 321, distance: 38.4
click at [173, 305] on div "From: Catarina Raio < Catarina.Raio@tourtailors.com > Sent: Monday, September 2…" at bounding box center [542, 208] width 1005 height 761
drag, startPoint x: 129, startPoint y: 330, endPoint x: 526, endPoint y: 325, distance: 397.2
click at [526, 325] on div "From: Catarina Raio < Catarina.Raio@tourtailors.com > Sent: Monday, September 2…" at bounding box center [542, 208] width 1005 height 761
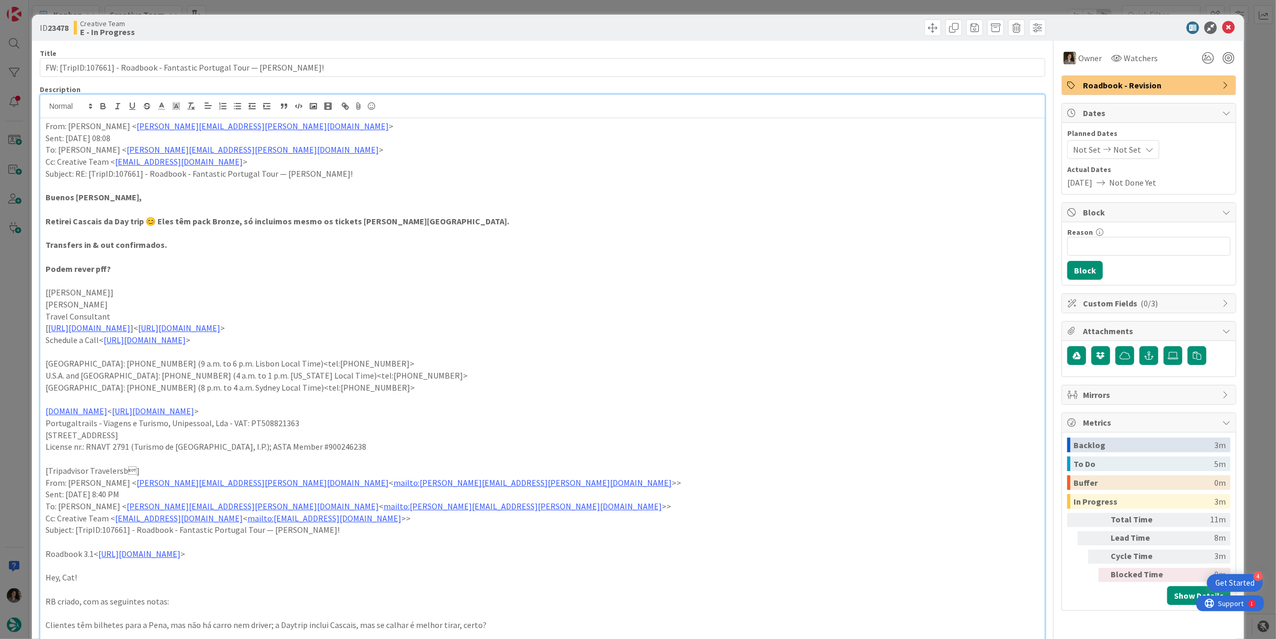
drag, startPoint x: 1211, startPoint y: 29, endPoint x: 1170, endPoint y: 28, distance: 40.8
click at [1212, 29] on div at bounding box center [1143, 27] width 185 height 13
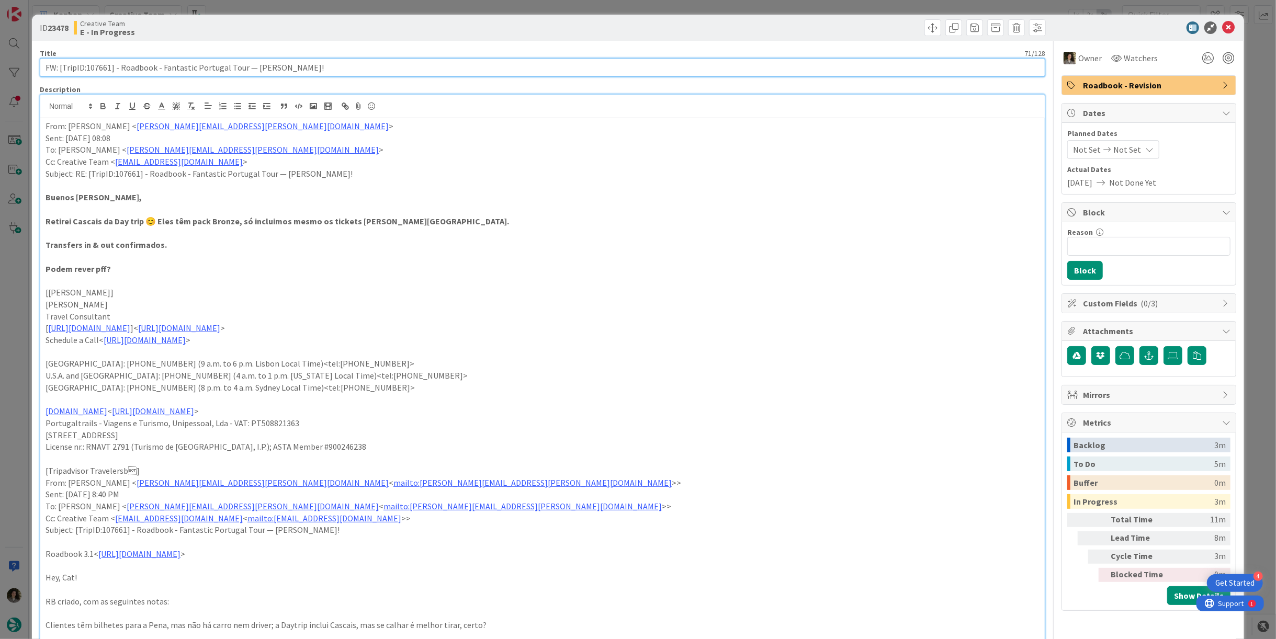
click at [387, 64] on input "FW: [TripID:107661] - Roadbook - Fantastic Portugal Tour — [PERSON_NAME]!" at bounding box center [543, 67] width 1006 height 19
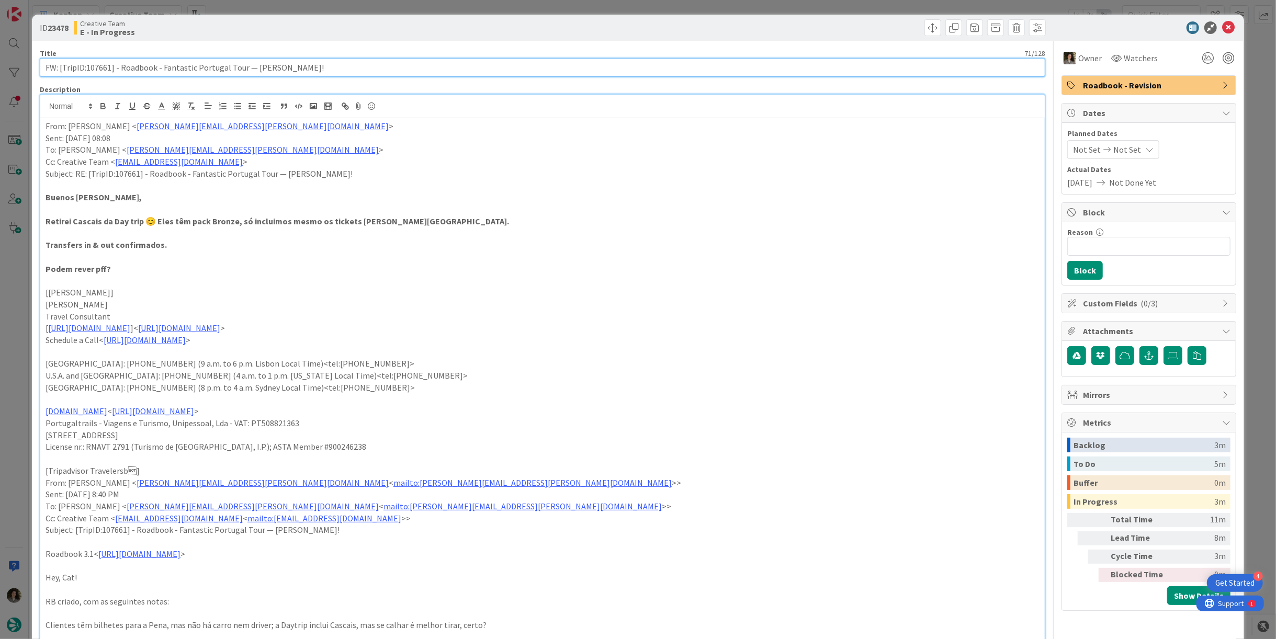
click at [387, 64] on input "FW: [TripID:107661] - Roadbook - Fantastic Portugal Tour — [PERSON_NAME]!" at bounding box center [543, 67] width 1006 height 19
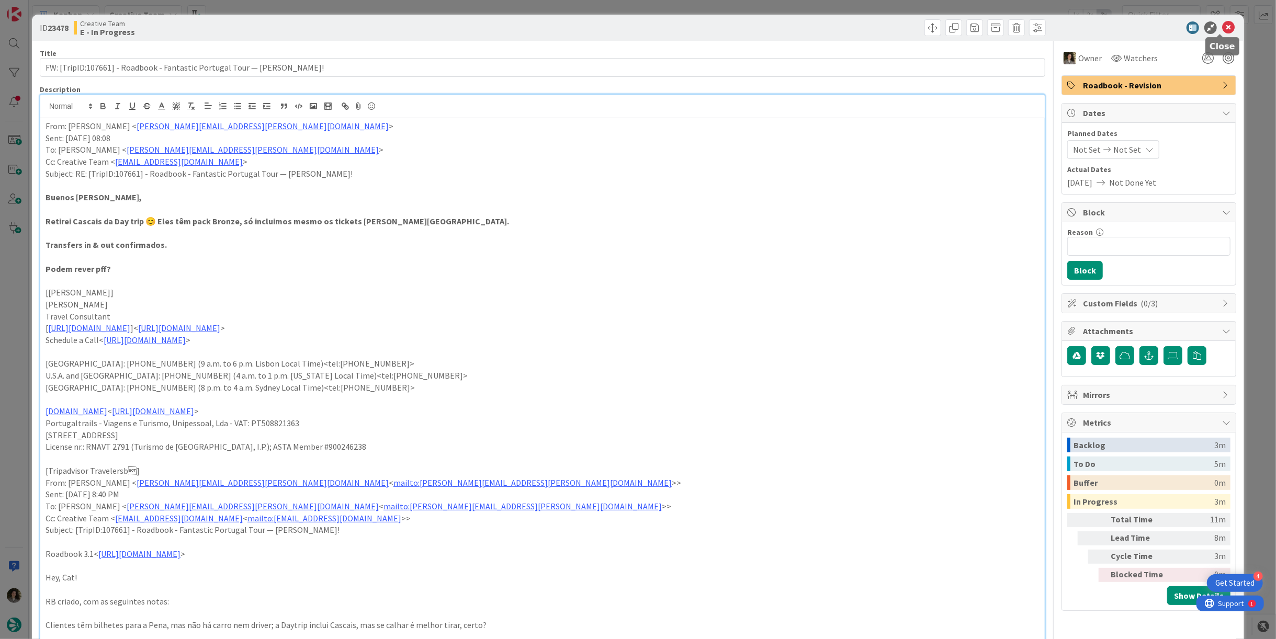
click at [1222, 26] on icon at bounding box center [1228, 27] width 13 height 13
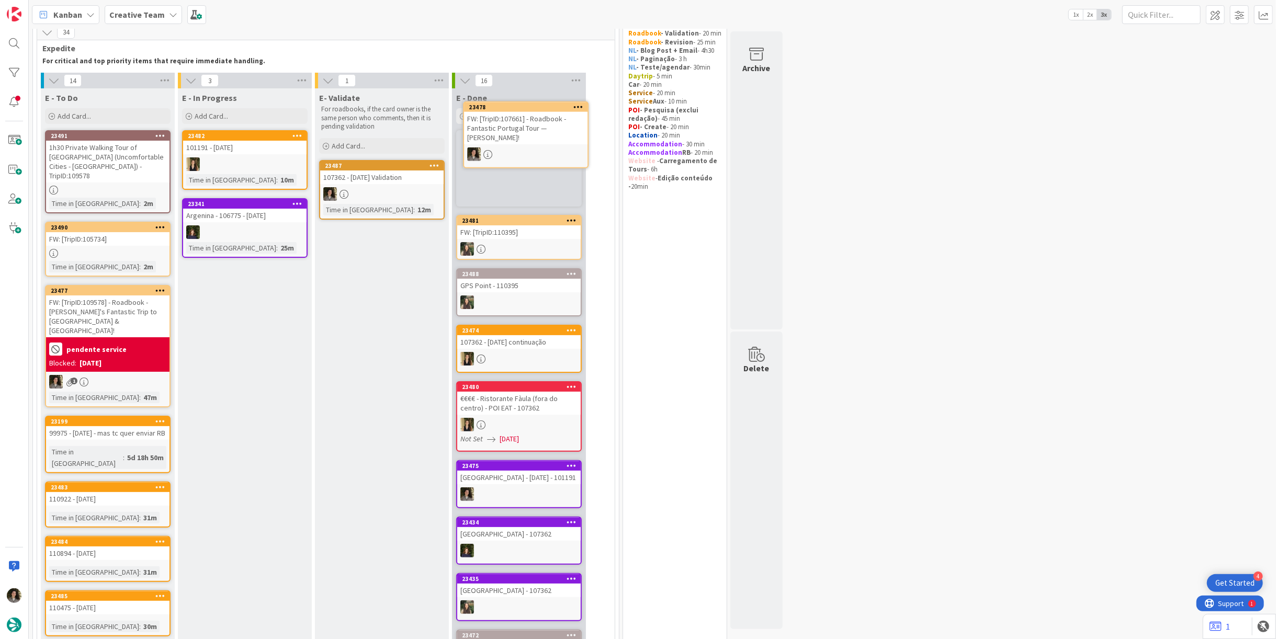
scroll to position [41, 0]
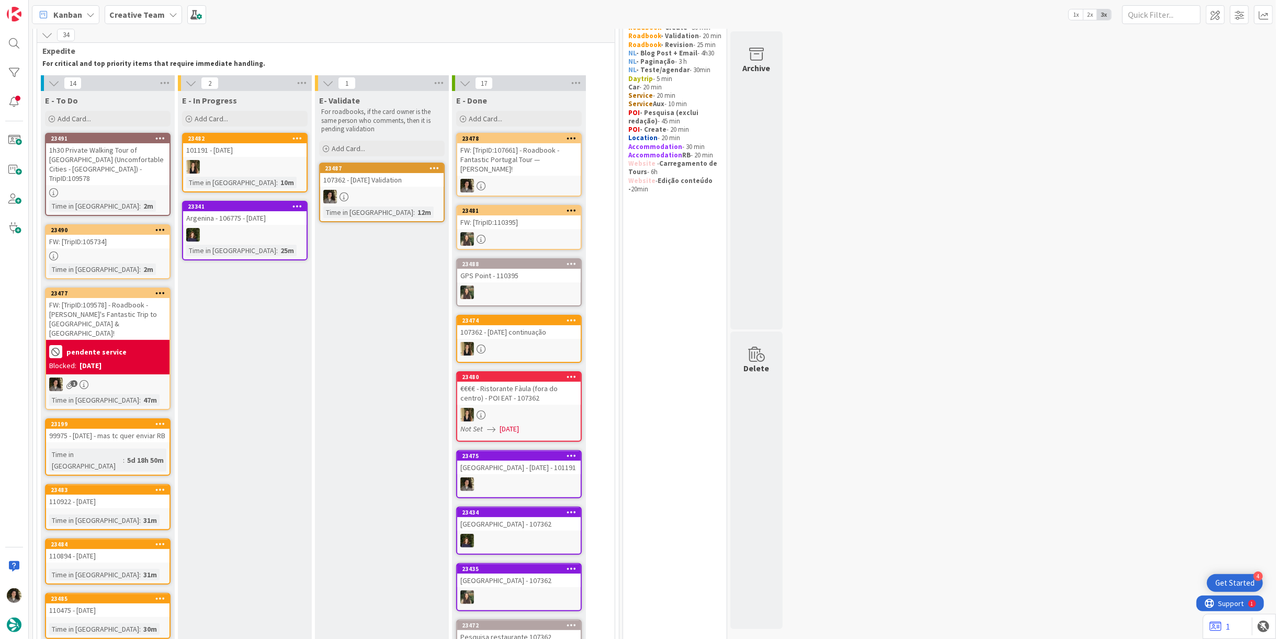
click at [523, 165] on div "FW: [TripID:107661] - Roadbook - Fantastic Portugal Tour — [PERSON_NAME]!" at bounding box center [518, 159] width 123 height 32
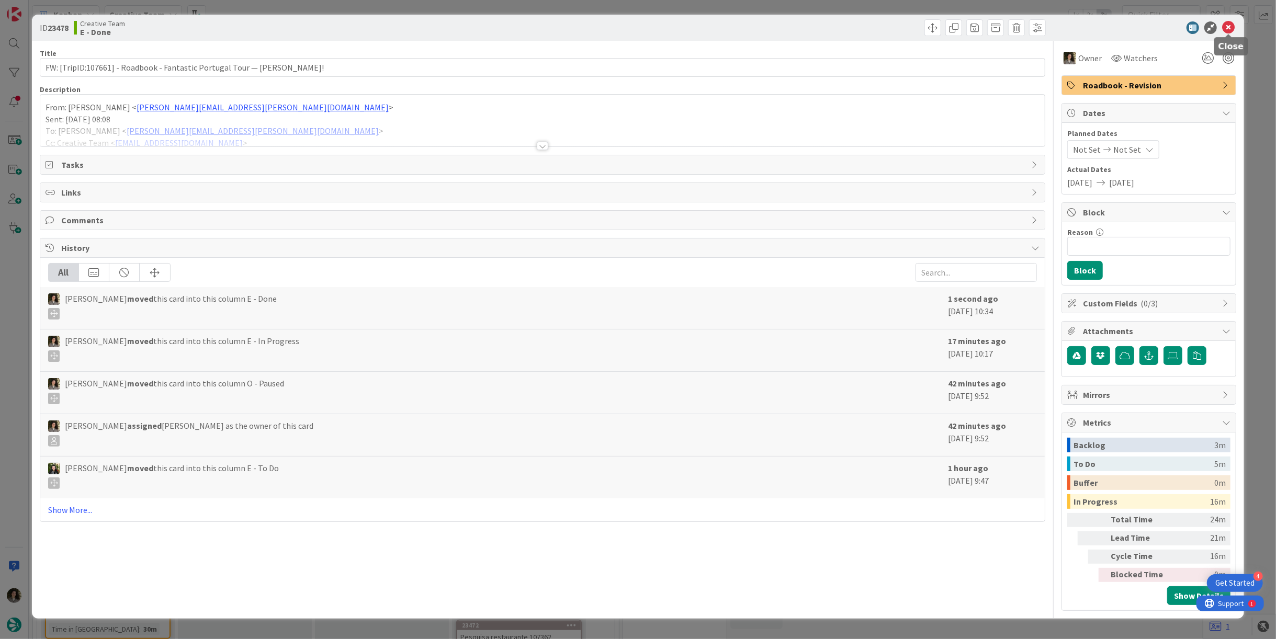
click at [1233, 23] on icon at bounding box center [1228, 27] width 13 height 13
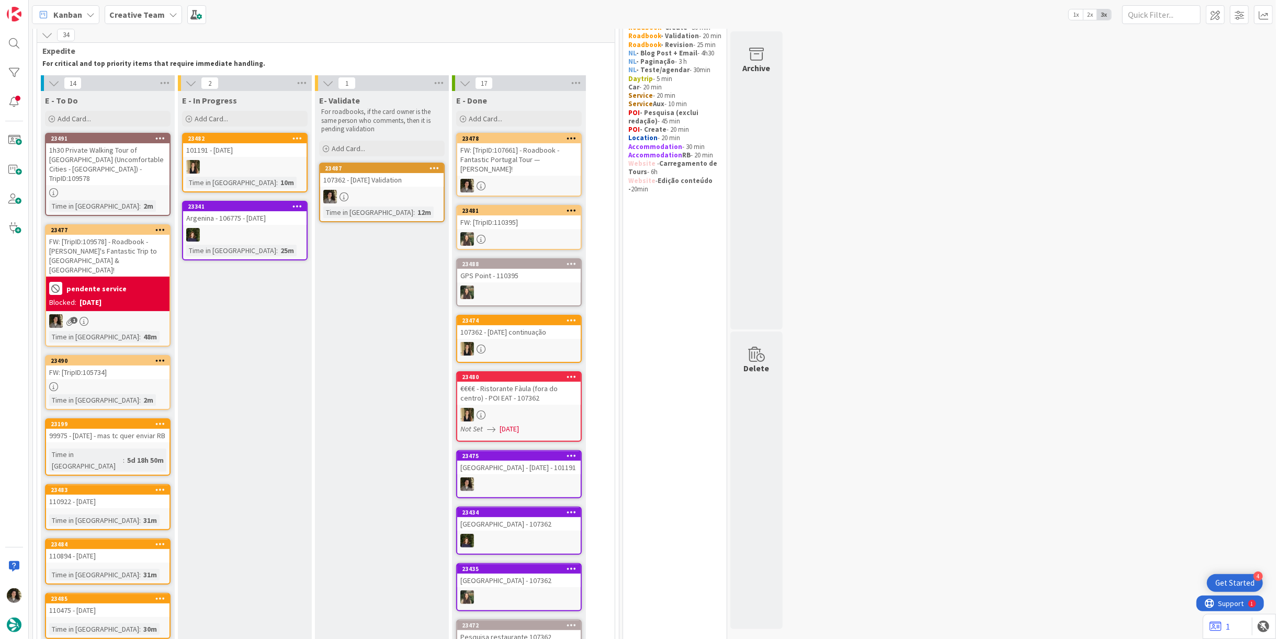
click at [532, 169] on div "FW: [TripID:107661] - Roadbook - Fantastic Portugal Tour — [PERSON_NAME]!" at bounding box center [518, 159] width 123 height 32
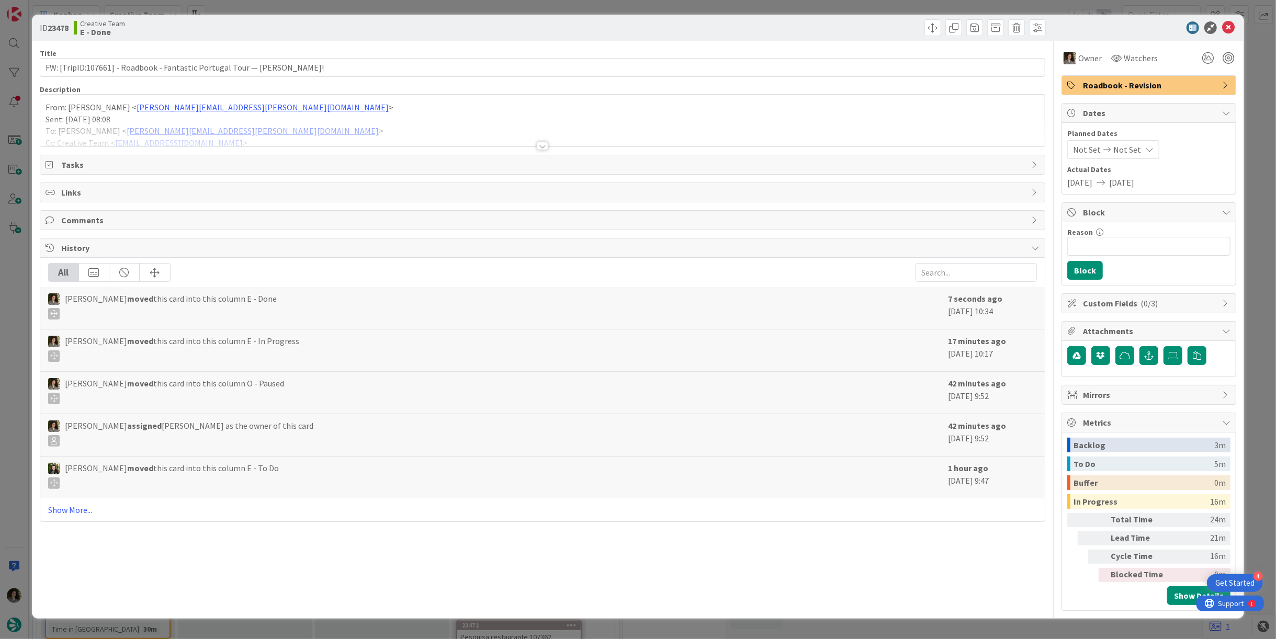
click at [1151, 82] on span "Roadbook - Revision" at bounding box center [1150, 85] width 134 height 13
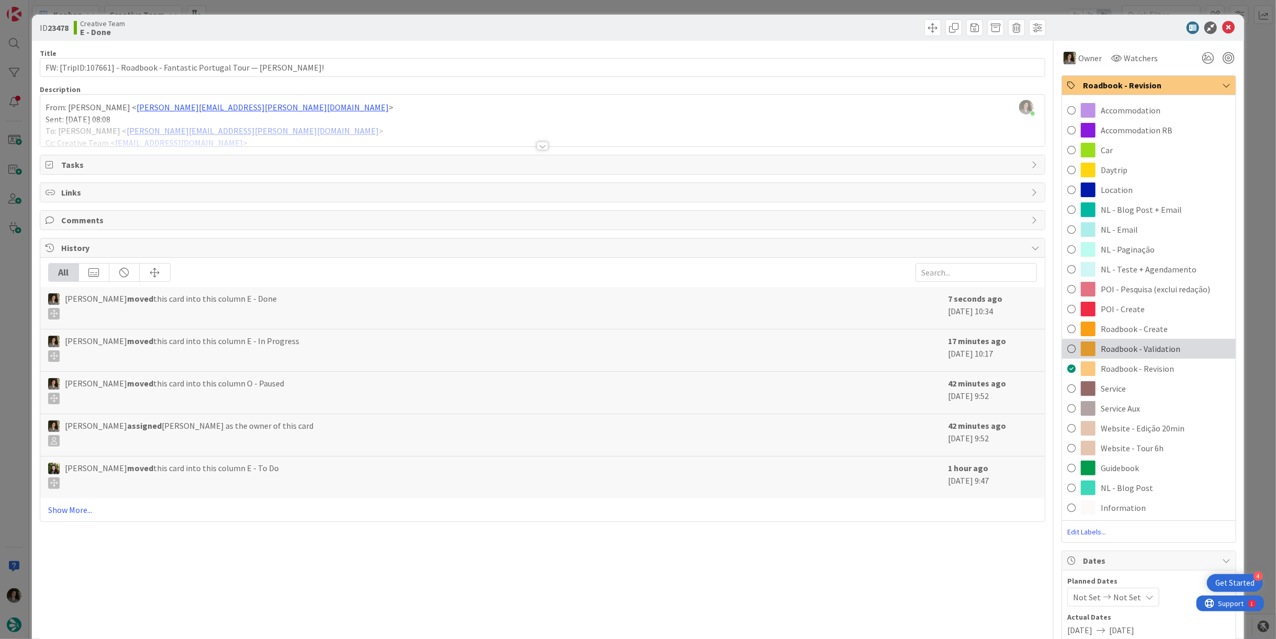
click at [1171, 354] on div "Roadbook - Validation" at bounding box center [1149, 349] width 174 height 20
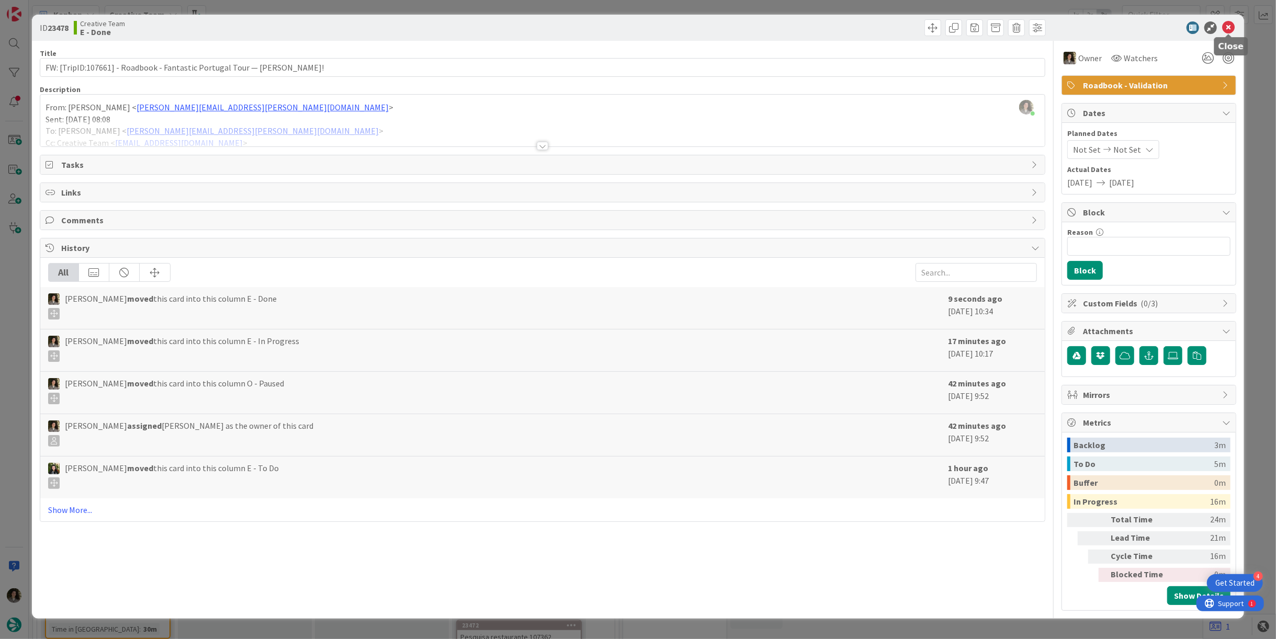
click at [1230, 30] on icon at bounding box center [1228, 27] width 13 height 13
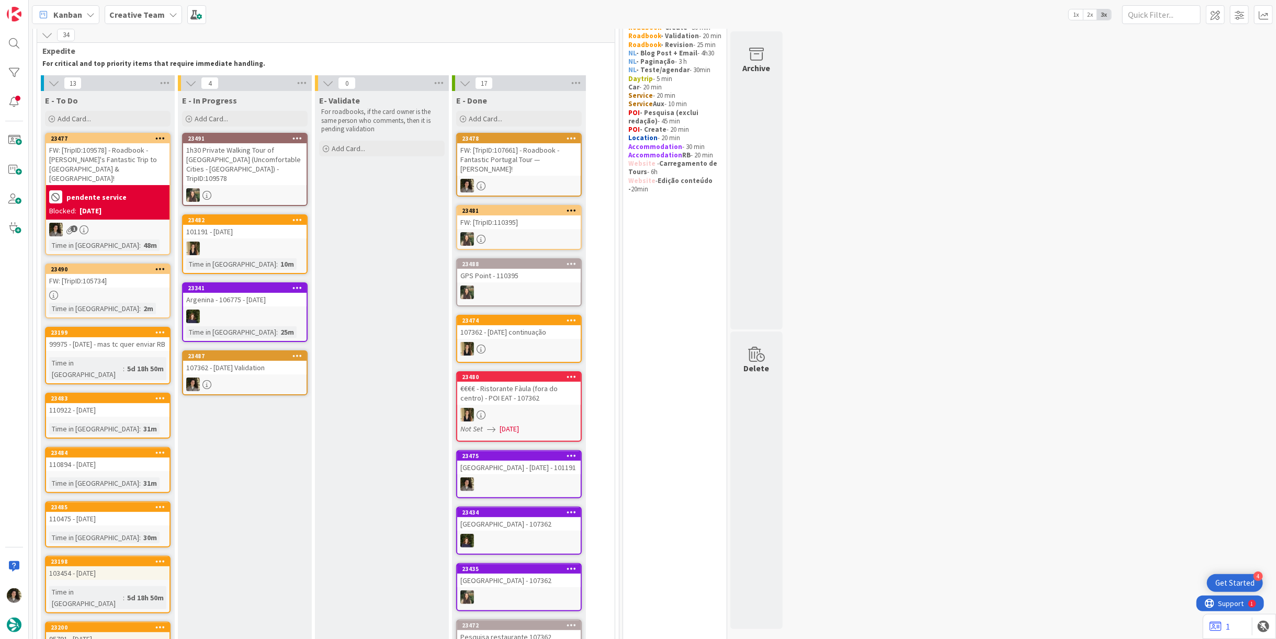
click at [252, 361] on div "107362 - [DATE] Validation" at bounding box center [244, 368] width 123 height 14
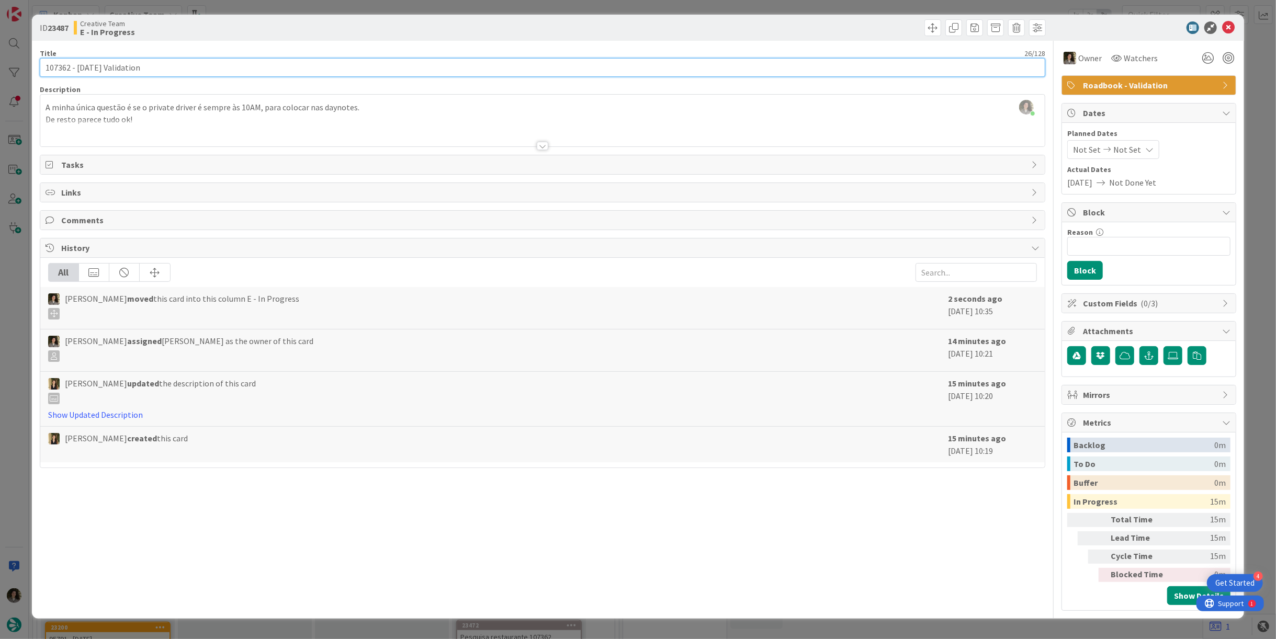
drag, startPoint x: 71, startPoint y: 70, endPoint x: -11, endPoint y: 68, distance: 82.2
click at [0, 68] on html "4 Get Started Kanban Creative Team 1x 2x 3x 71 Camembert 34 Expedite For critic…" at bounding box center [638, 319] width 1276 height 639
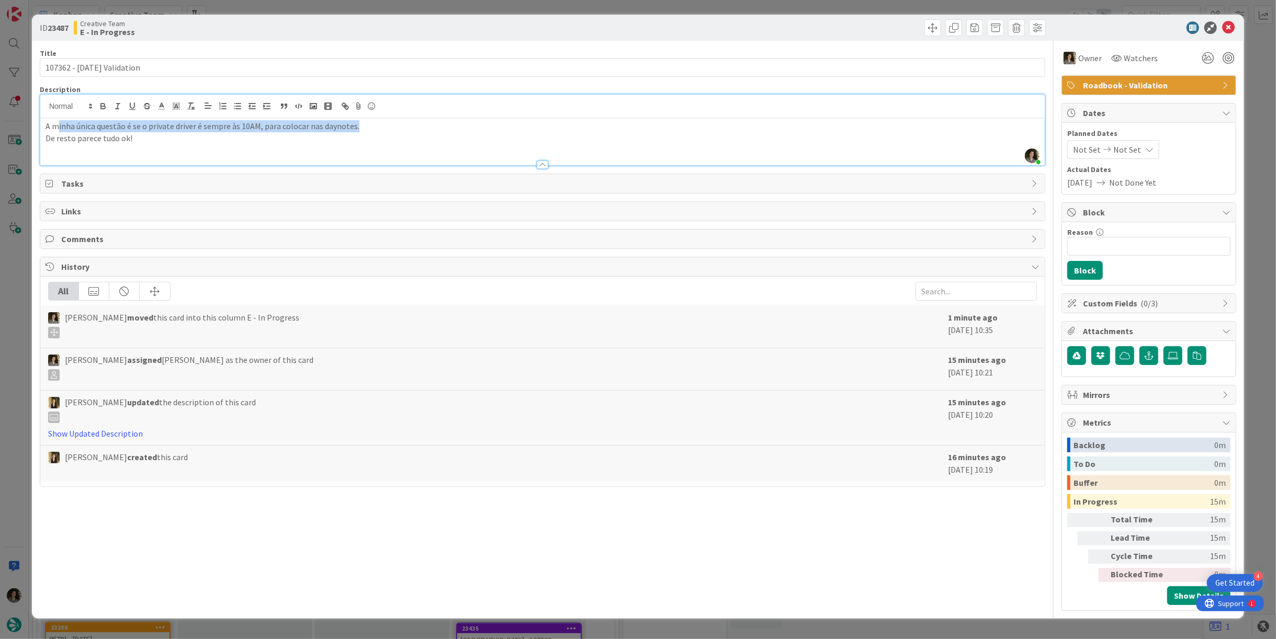
drag, startPoint x: 60, startPoint y: 106, endPoint x: 364, endPoint y: 123, distance: 304.0
click at [364, 123] on p "A minha única questão é se o private driver é sempre às 10AM, para colocar nas …" at bounding box center [543, 126] width 994 height 12
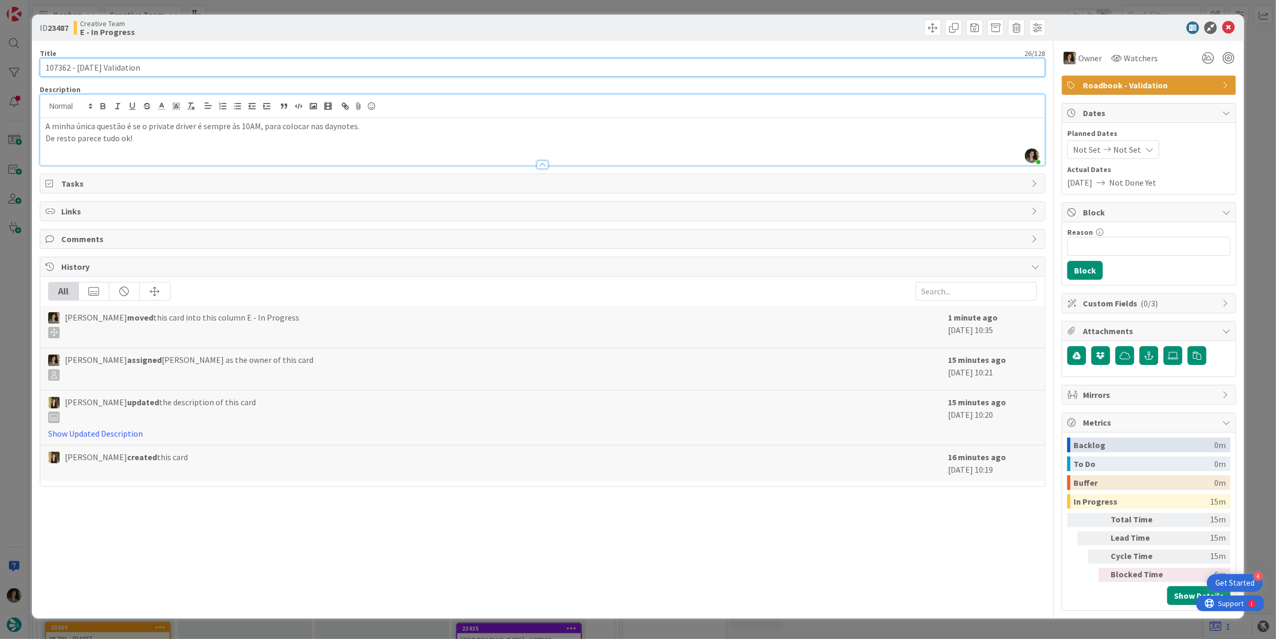
drag, startPoint x: 70, startPoint y: 68, endPoint x: 0, endPoint y: 65, distance: 70.2
click at [0, 65] on div "ID 23487 Creative Team E - In Progress Title 26 / 128 107362 - 13 oct Validatio…" at bounding box center [638, 319] width 1276 height 639
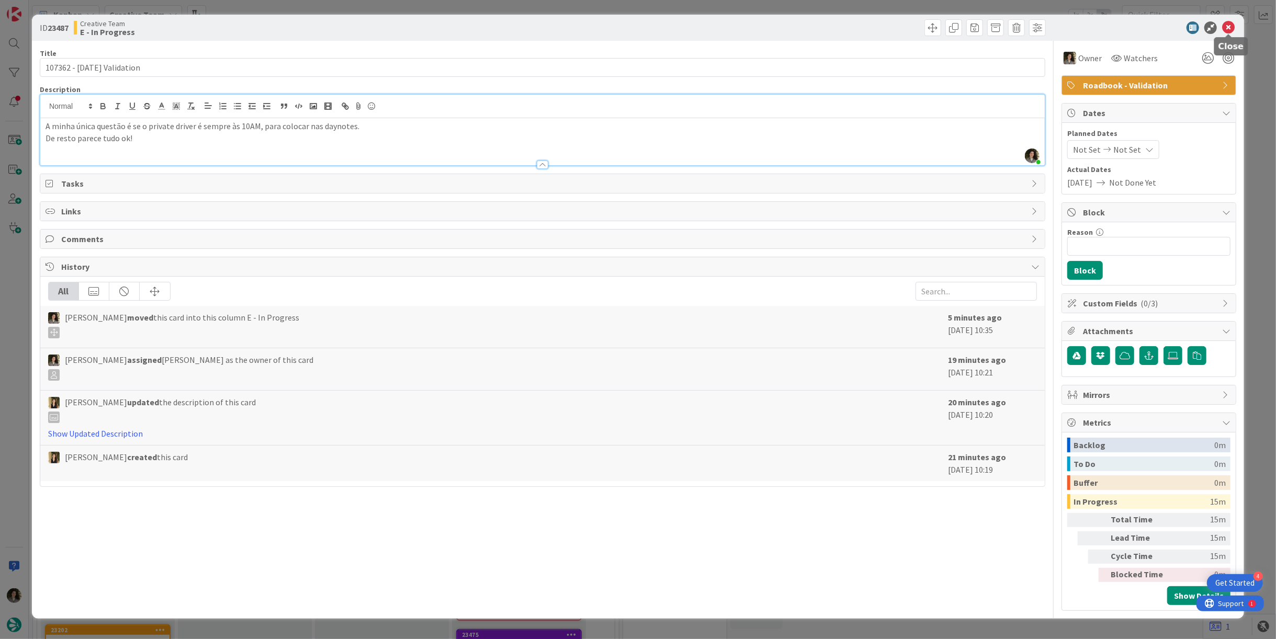
click at [1231, 23] on icon at bounding box center [1228, 27] width 13 height 13
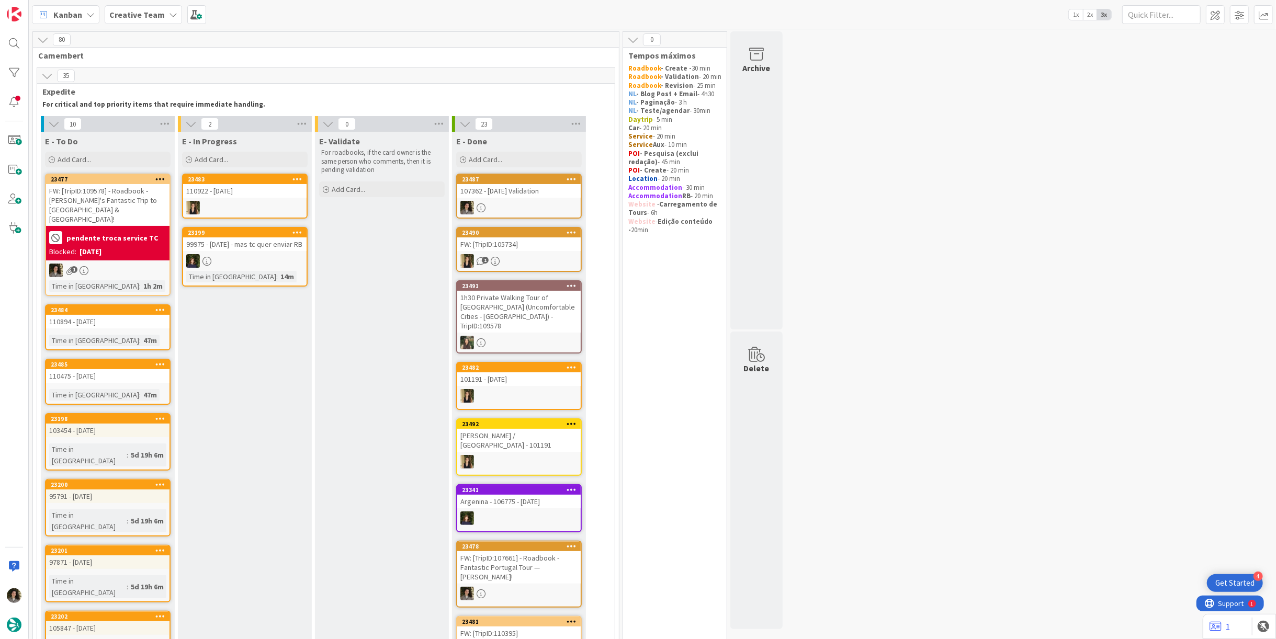
click at [524, 193] on div "107362 - [DATE] Validation" at bounding box center [518, 191] width 123 height 14
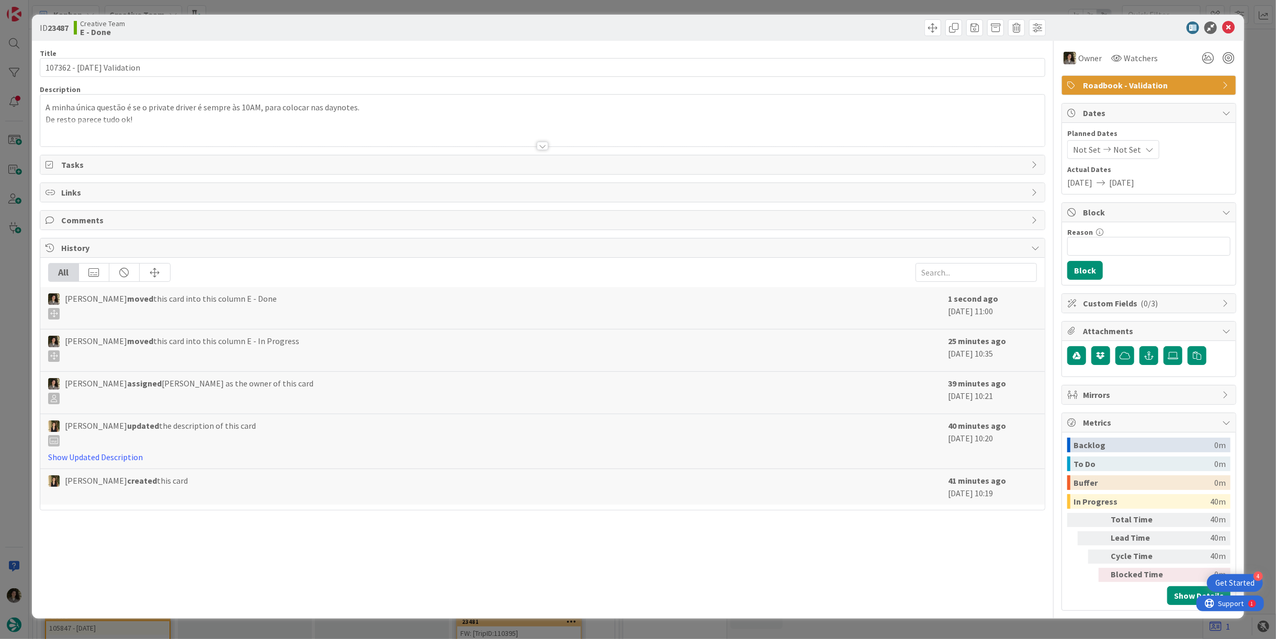
drag, startPoint x: 926, startPoint y: 345, endPoint x: 974, endPoint y: 344, distance: 48.7
click at [974, 344] on div "Melissa Santos moved this card into this column E - In Progress 25 minutes ago …" at bounding box center [542, 351] width 1005 height 42
click at [1133, 84] on span "Roadbook - Validation" at bounding box center [1150, 85] width 134 height 13
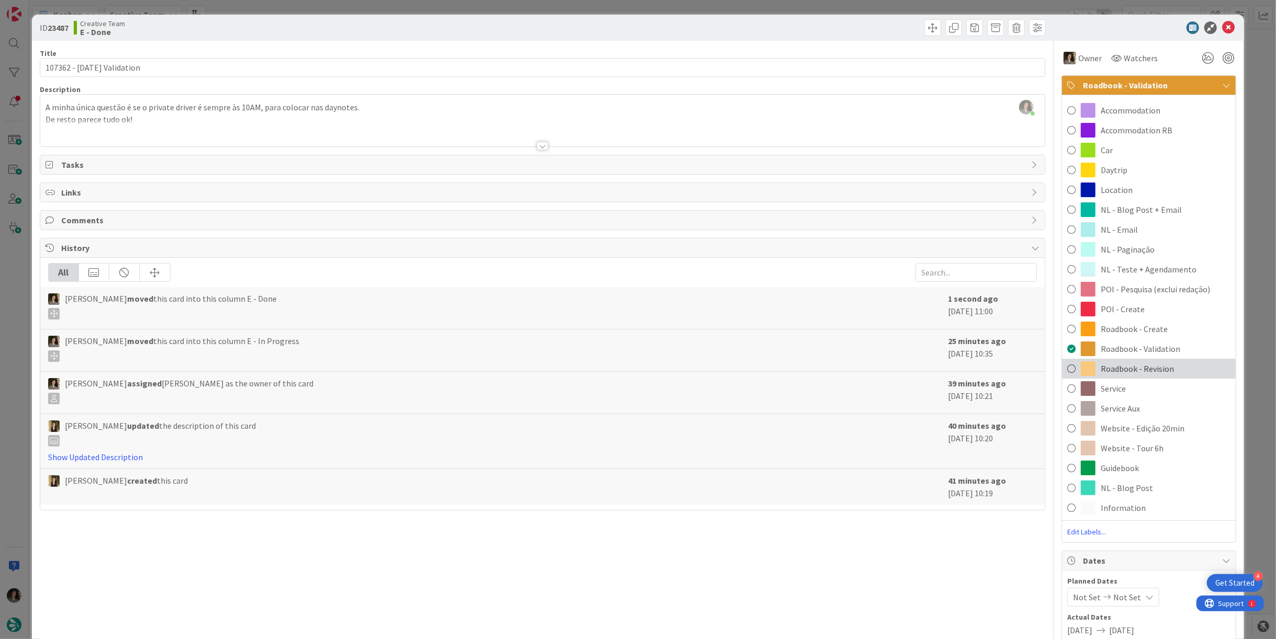
click at [1164, 364] on div "Roadbook - Revision" at bounding box center [1149, 369] width 174 height 20
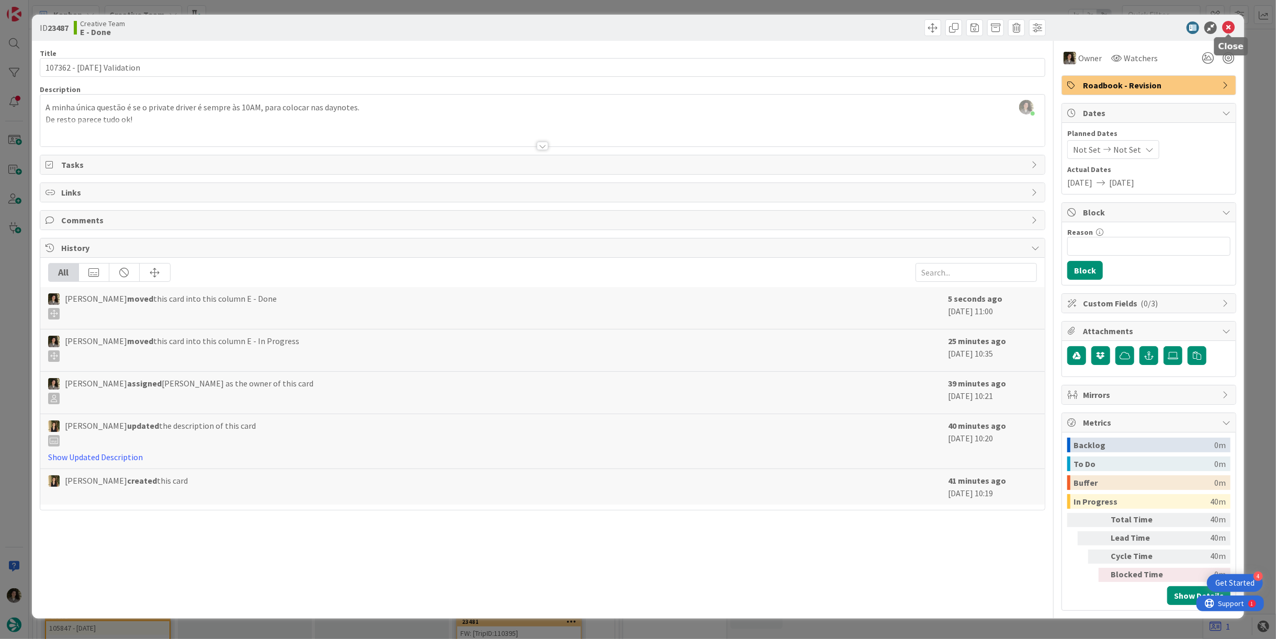
click at [1226, 24] on icon at bounding box center [1228, 27] width 13 height 13
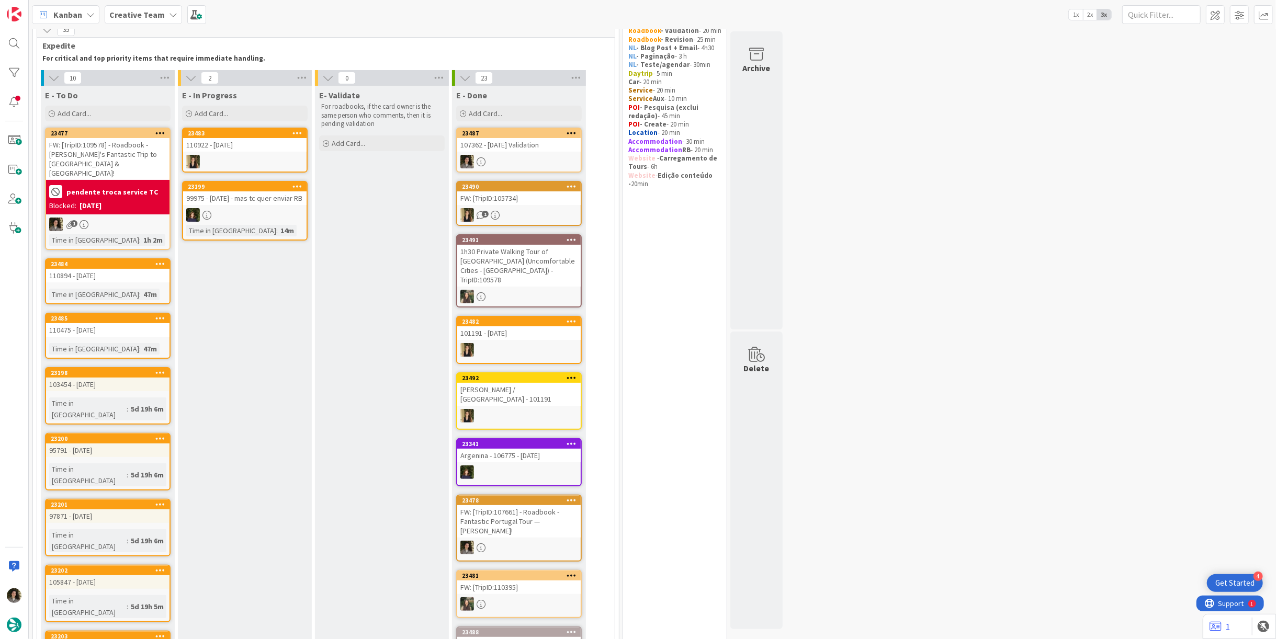
scroll to position [58, 0]
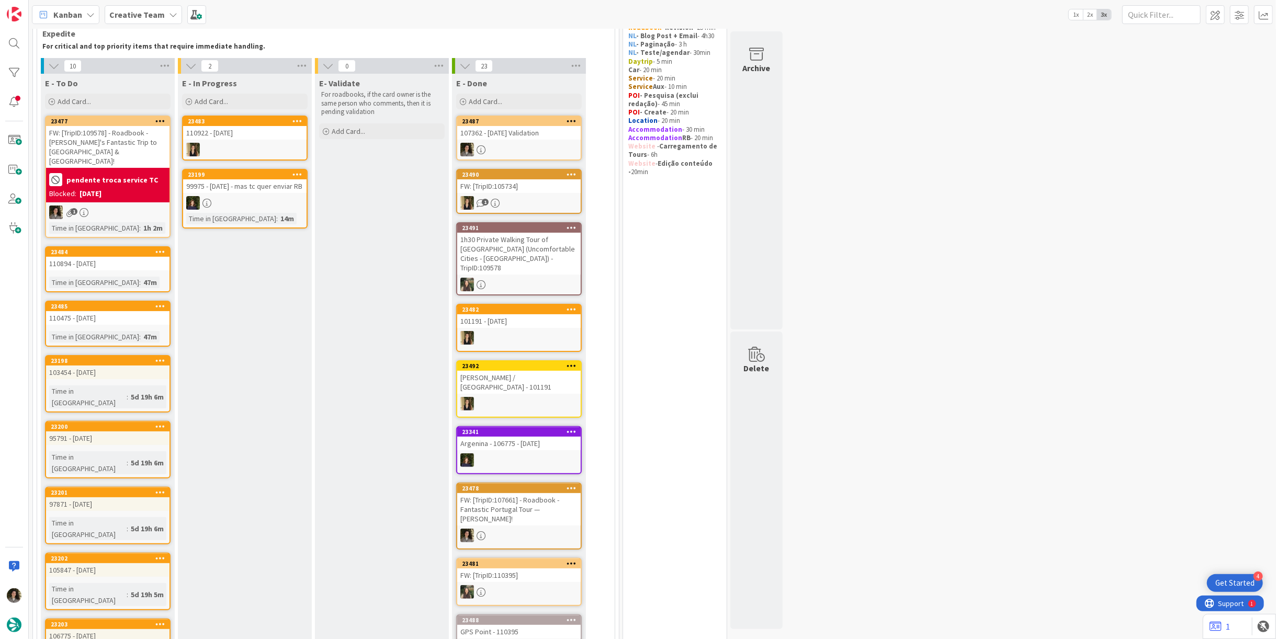
click at [117, 134] on div "FW: [TripID:109578] - Roadbook - [PERSON_NAME]'s Fantastic Trip to [GEOGRAPHIC_…" at bounding box center [107, 147] width 123 height 42
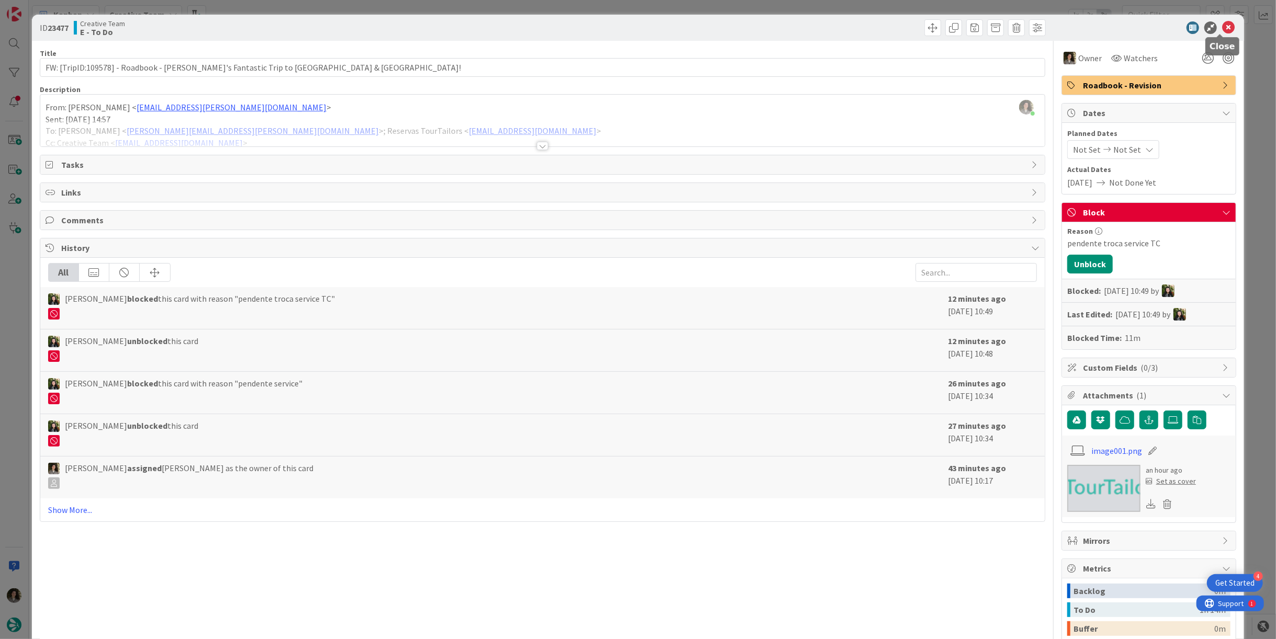
click at [1222, 24] on icon at bounding box center [1228, 27] width 13 height 13
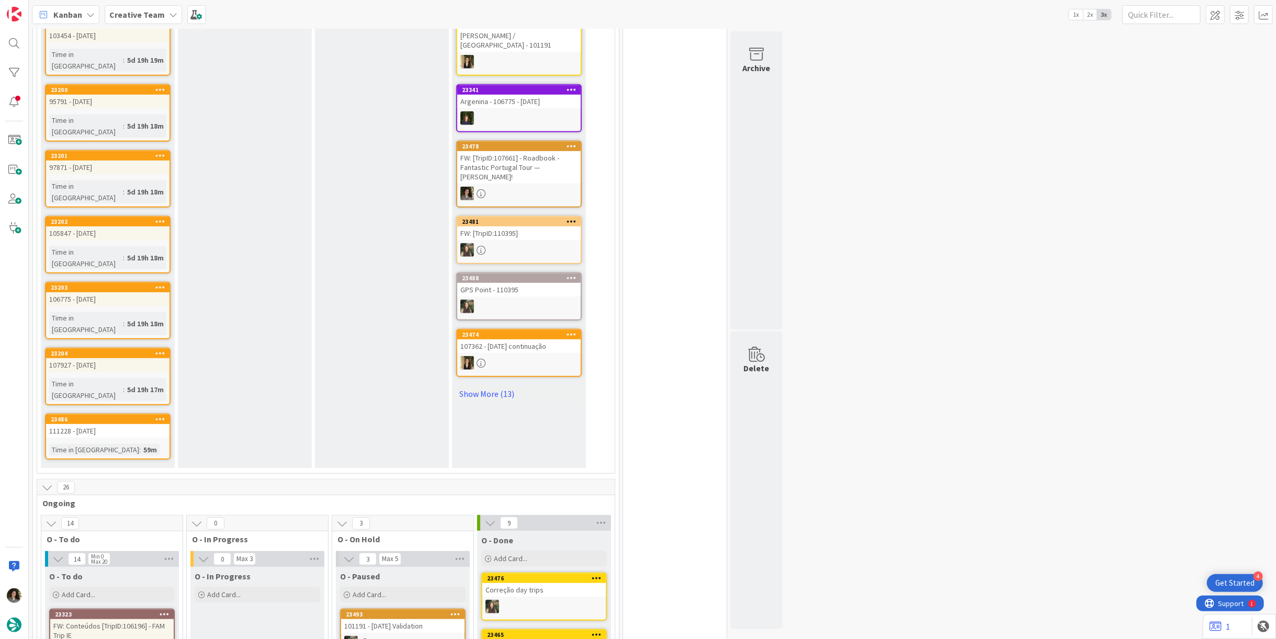
scroll to position [698, 0]
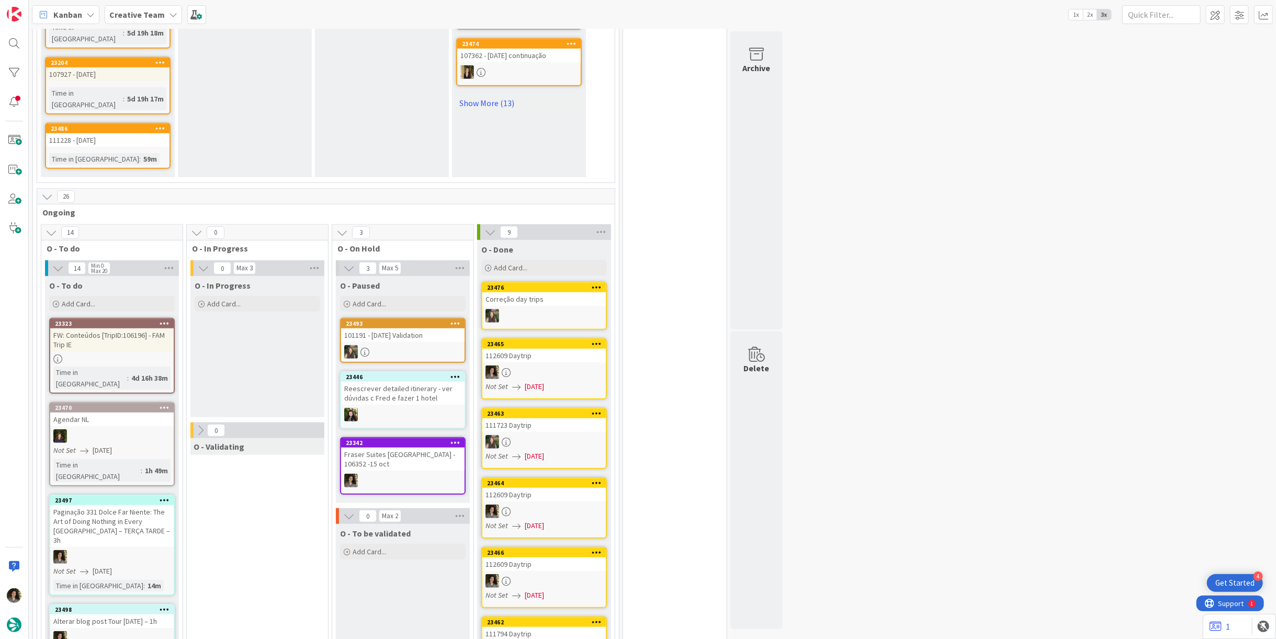
click at [381, 448] on div "Fraser Suites [GEOGRAPHIC_DATA] - 106352 -15 oct" at bounding box center [402, 459] width 123 height 23
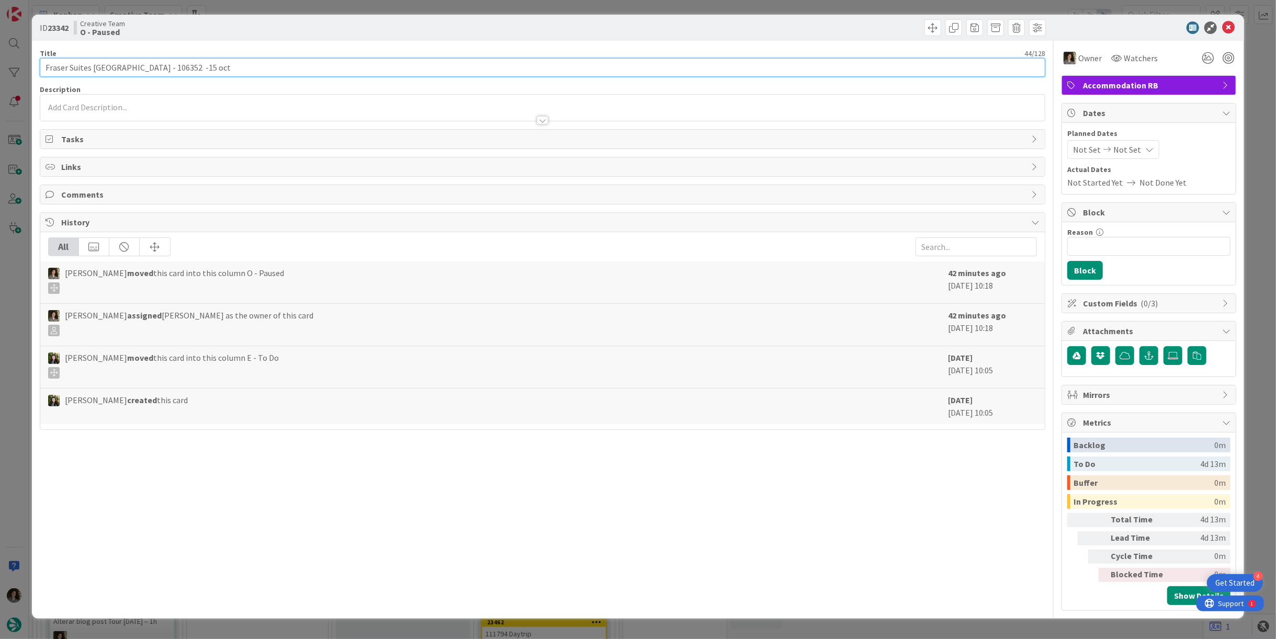
drag, startPoint x: 136, startPoint y: 68, endPoint x: -58, endPoint y: 68, distance: 193.6
click at [0, 68] on html "4 Get Started Kanban Creative Team 1x 2x 3x 81 Camembert 36 Expedite For critic…" at bounding box center [638, 319] width 1276 height 639
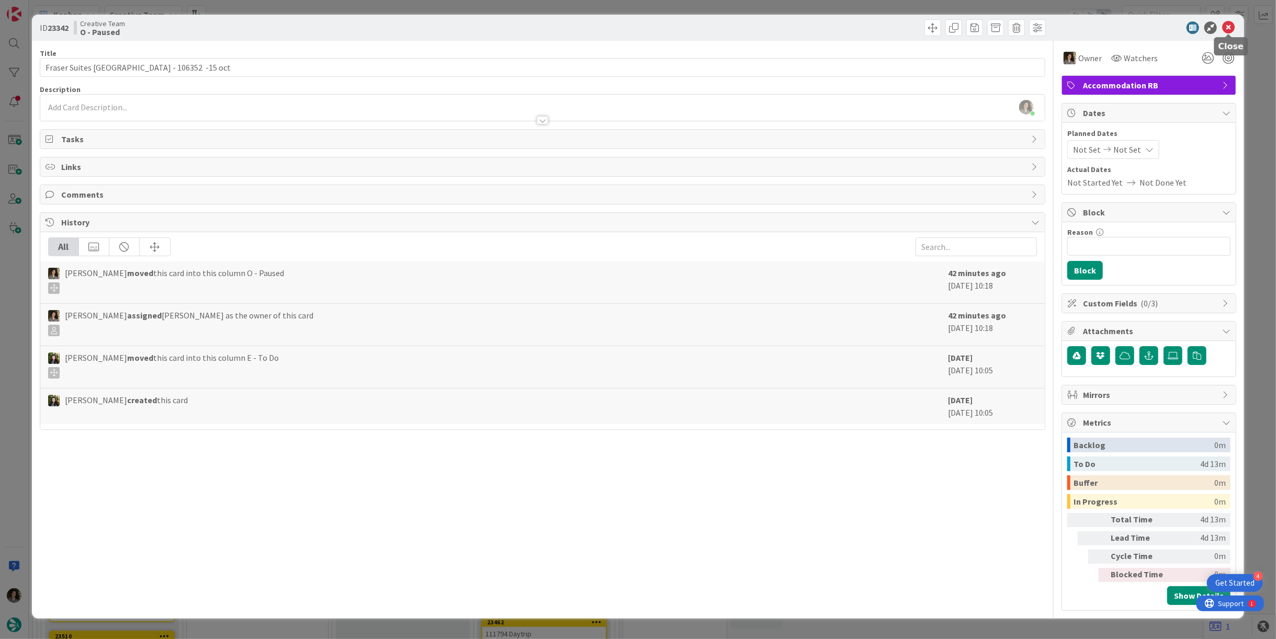
click at [1227, 31] on icon at bounding box center [1228, 27] width 13 height 13
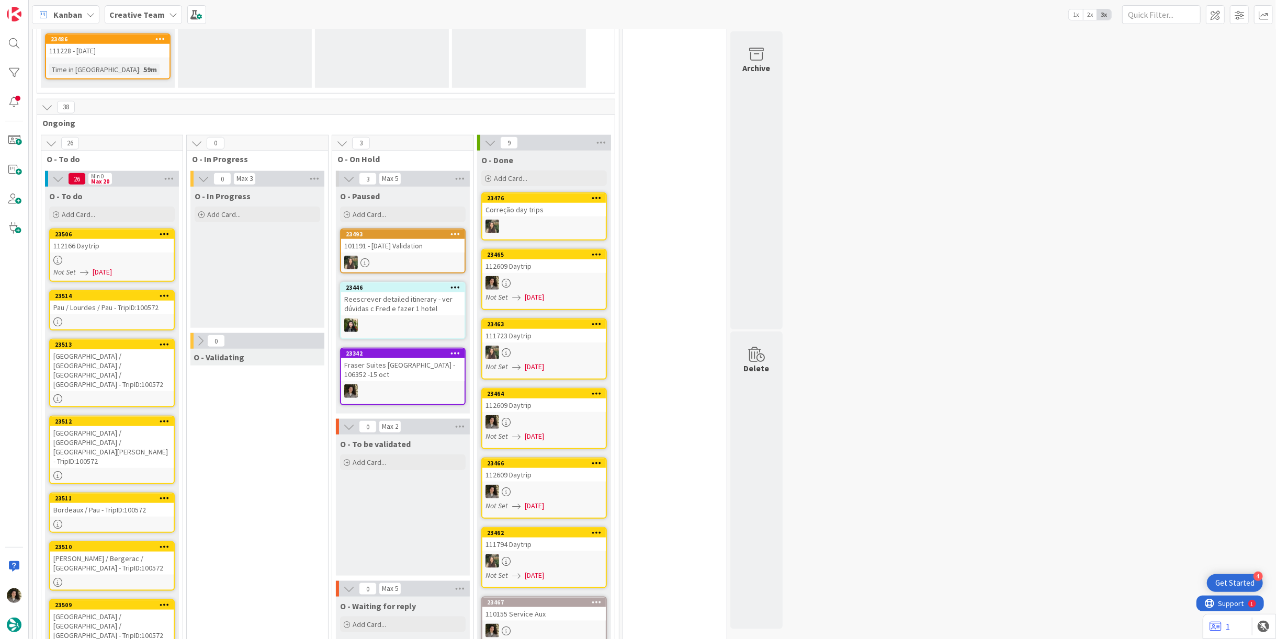
scroll to position [756, 0]
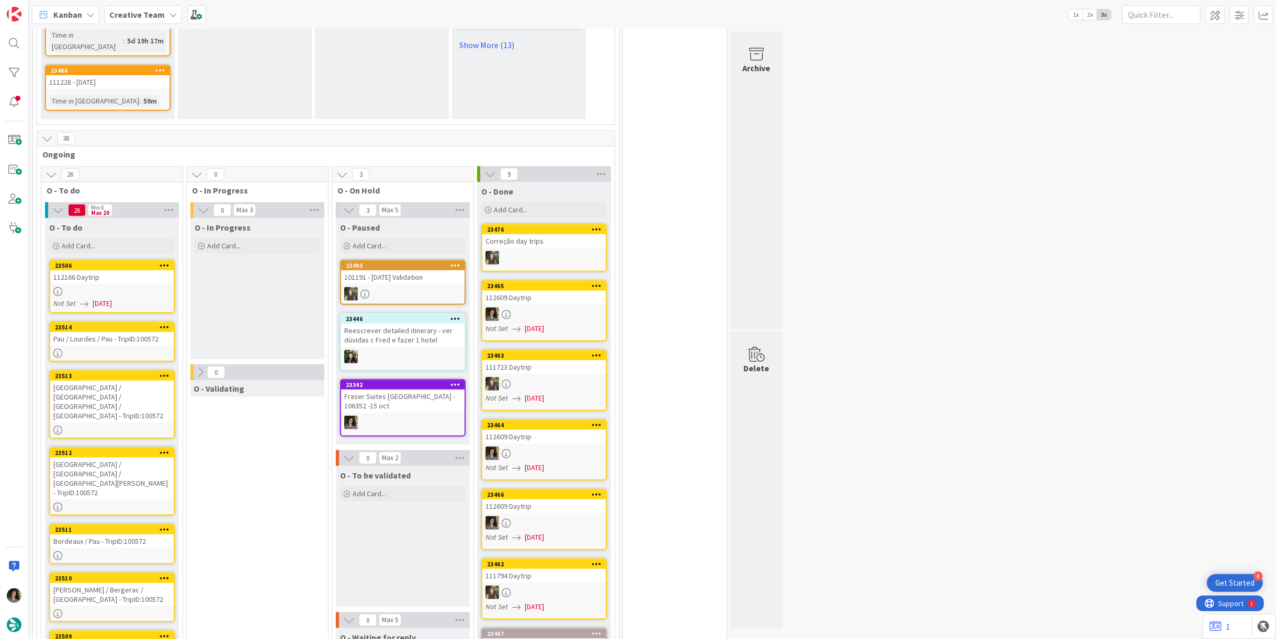
click at [126, 287] on div at bounding box center [111, 291] width 123 height 9
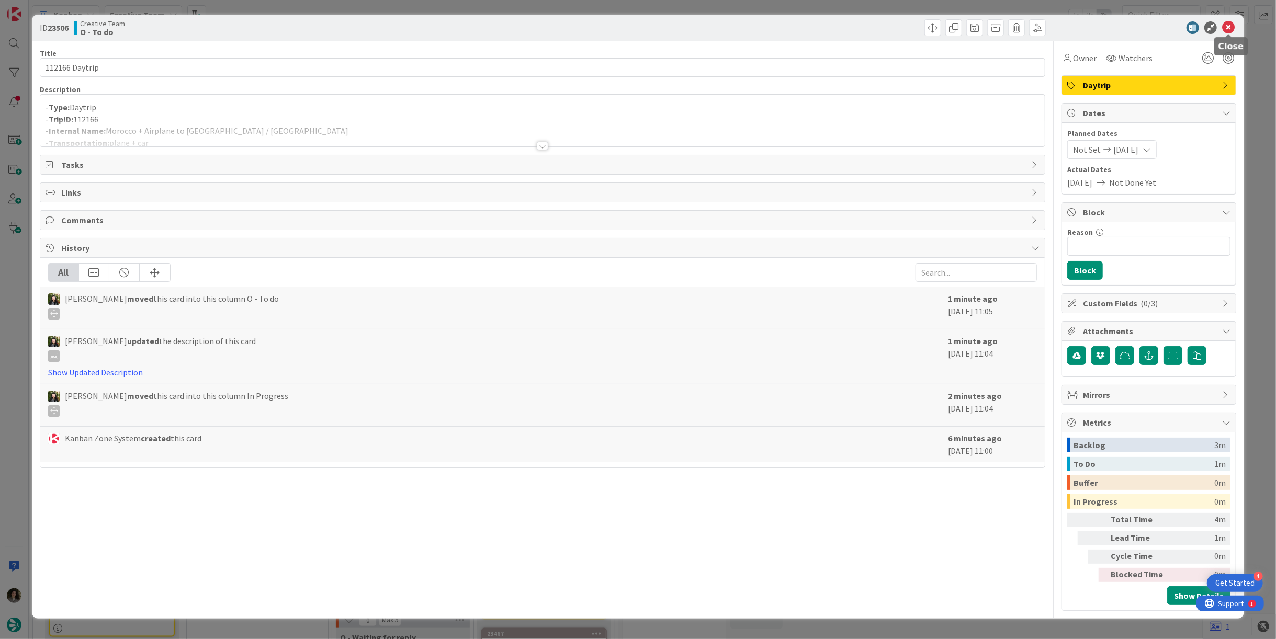
click at [1230, 25] on icon at bounding box center [1228, 27] width 13 height 13
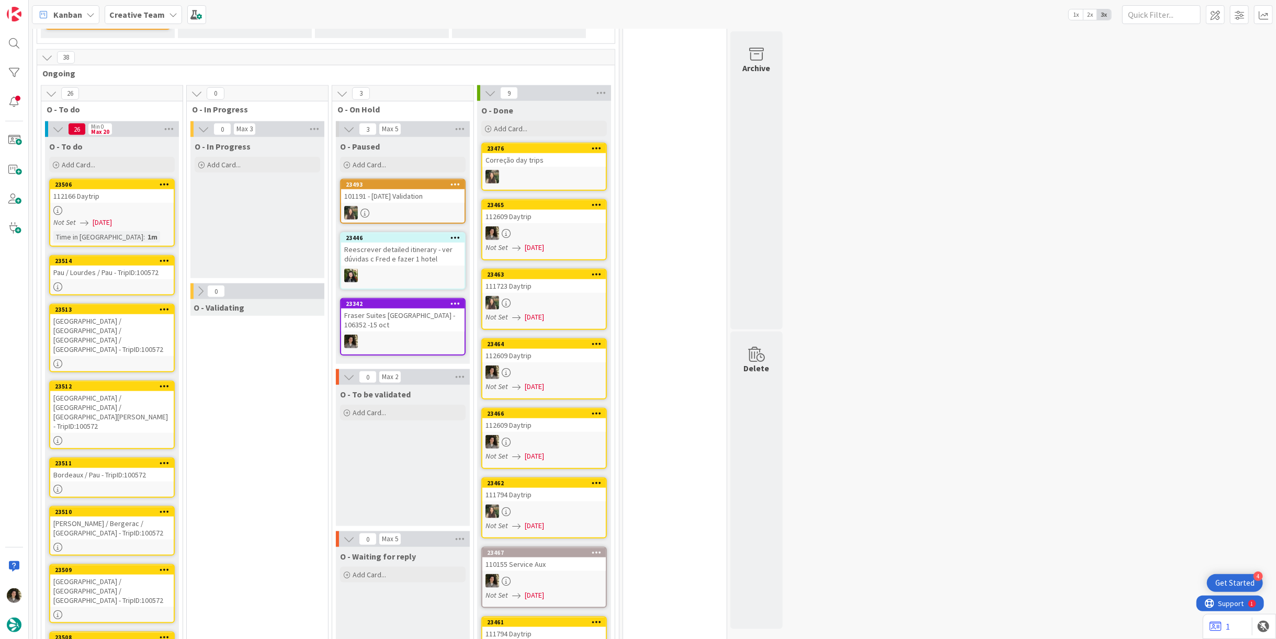
scroll to position [1105, 0]
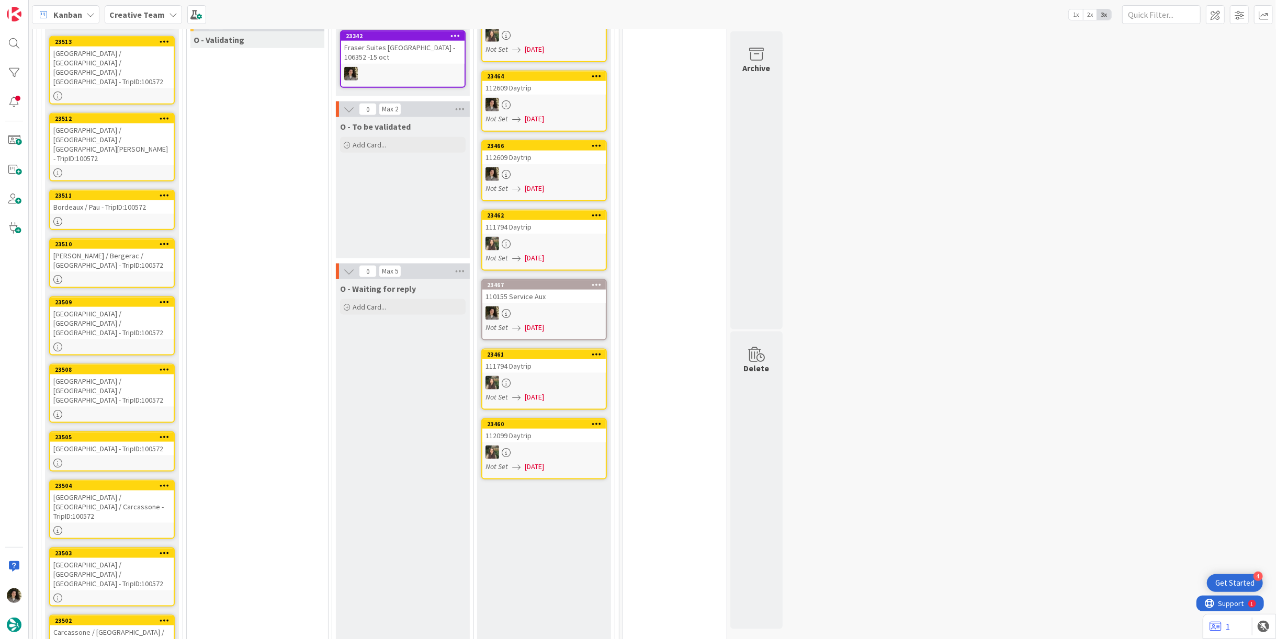
click at [120, 626] on div "Carcassone / [GEOGRAPHIC_DATA] / [GEOGRAPHIC_DATA] - TripID:100572" at bounding box center [111, 637] width 123 height 23
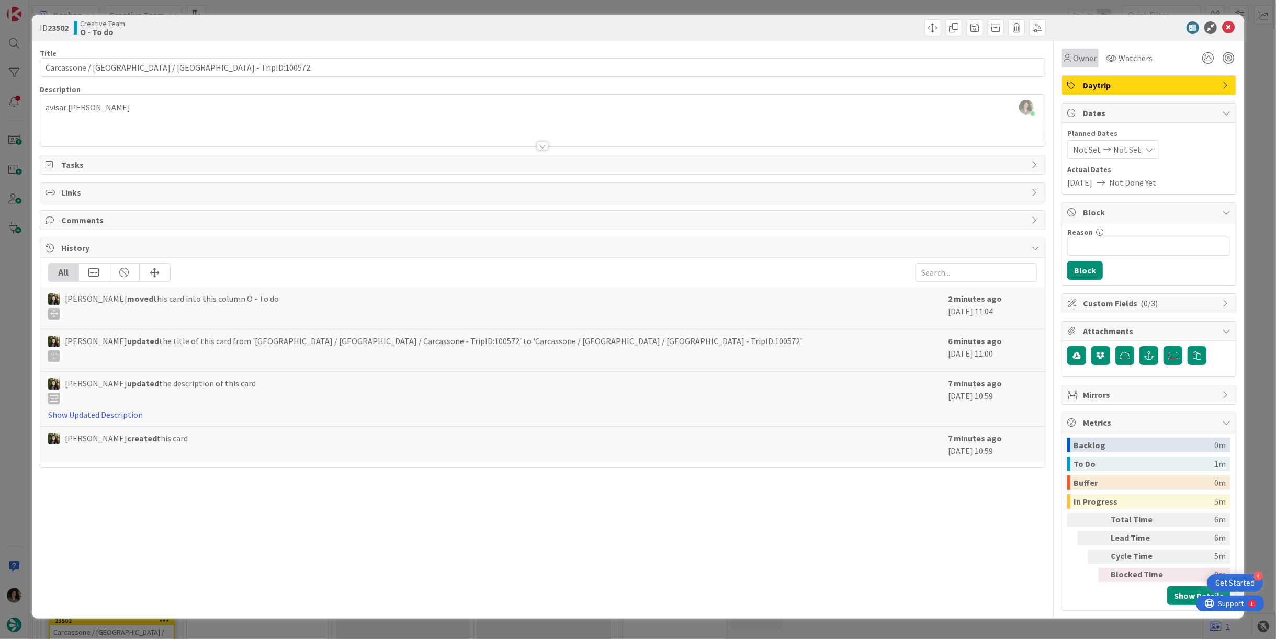
click at [1081, 59] on span "Owner" at bounding box center [1085, 58] width 24 height 13
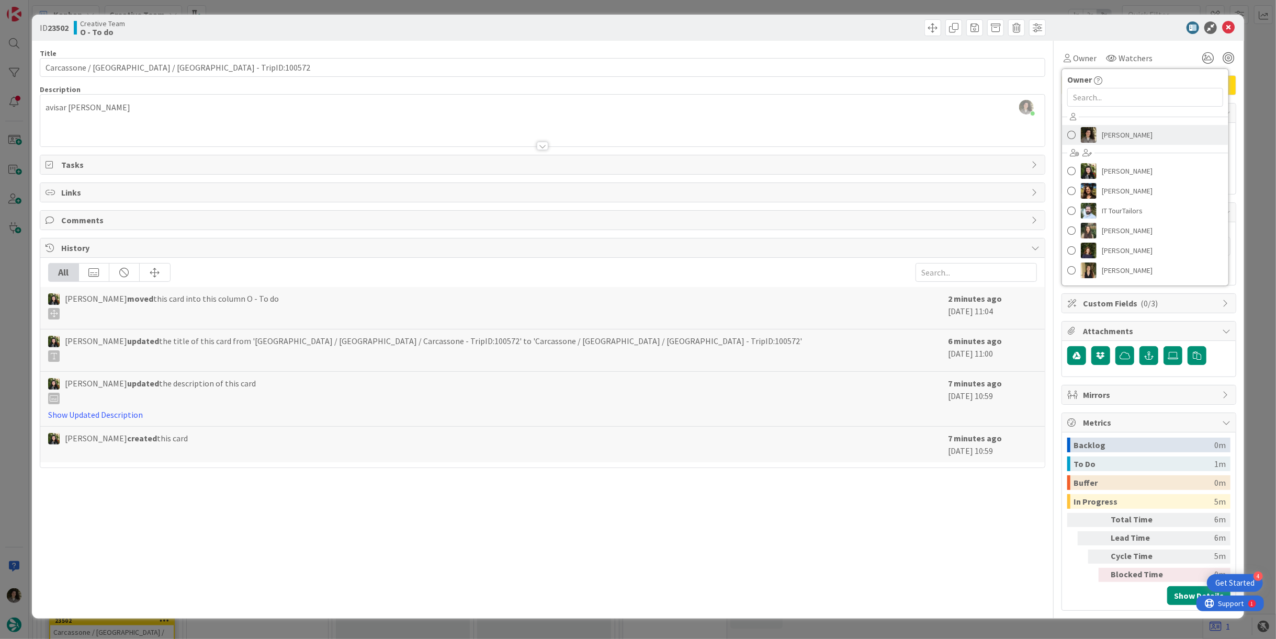
click at [1132, 133] on span "[PERSON_NAME]" at bounding box center [1127, 135] width 51 height 16
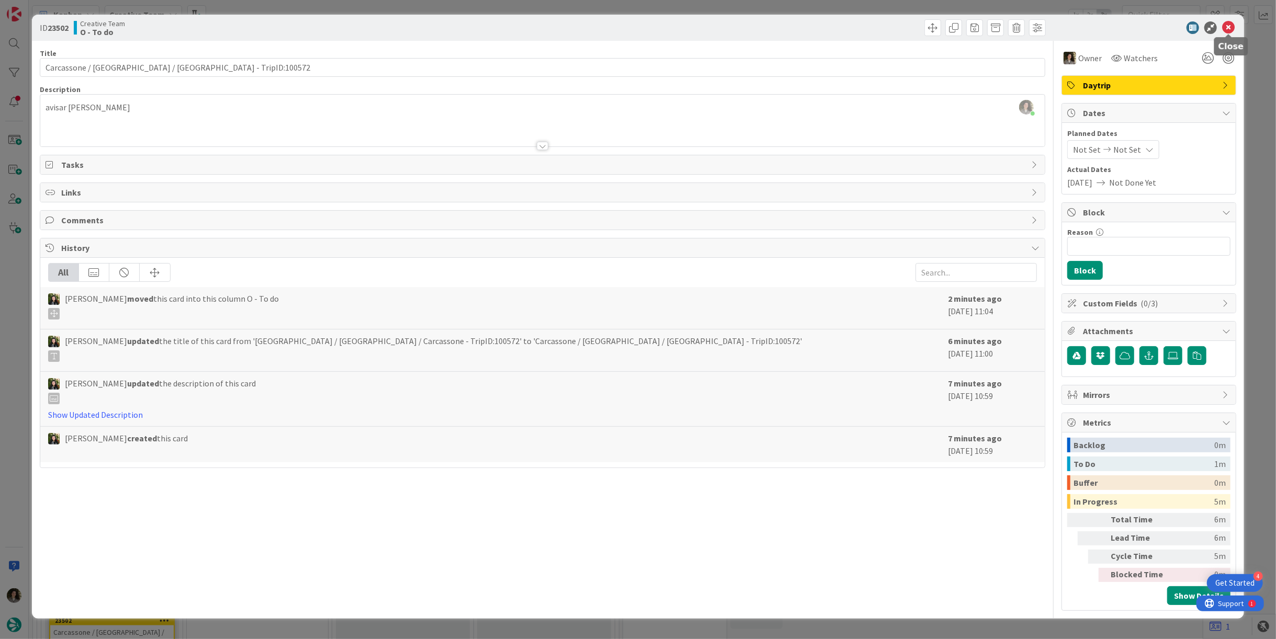
drag, startPoint x: 1228, startPoint y: 23, endPoint x: 1146, endPoint y: 49, distance: 85.6
click at [1227, 24] on icon at bounding box center [1228, 27] width 13 height 13
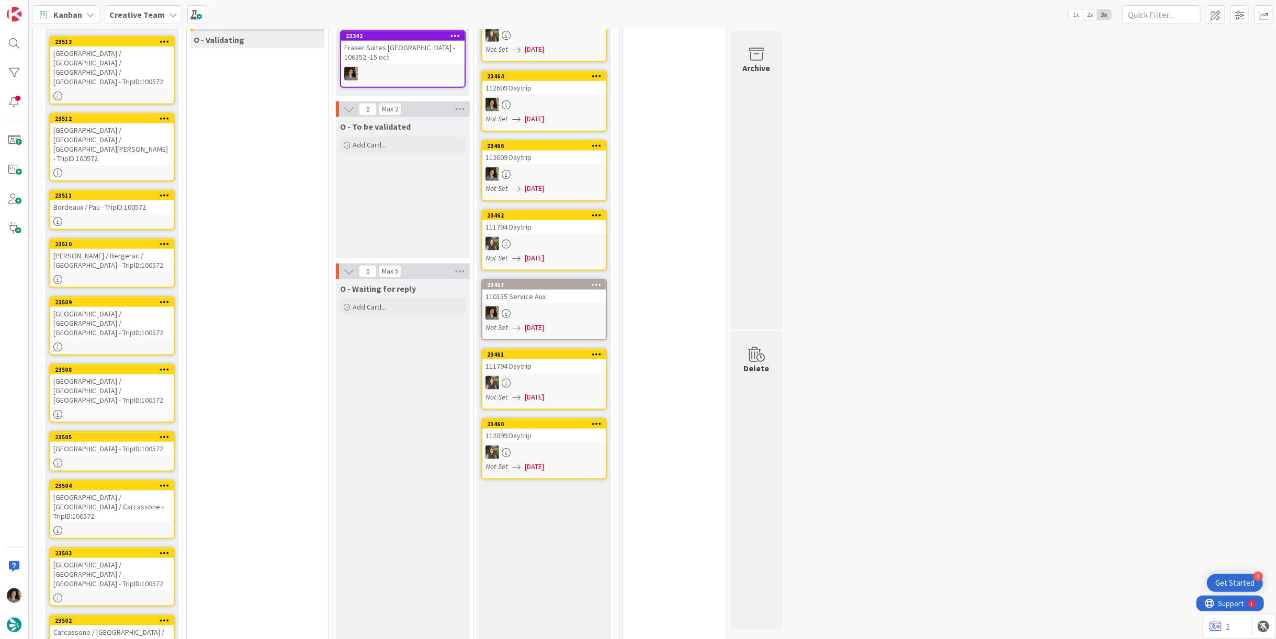
click at [84, 558] on div "[GEOGRAPHIC_DATA] / [GEOGRAPHIC_DATA] / [GEOGRAPHIC_DATA] - TripID:100572" at bounding box center [111, 574] width 123 height 32
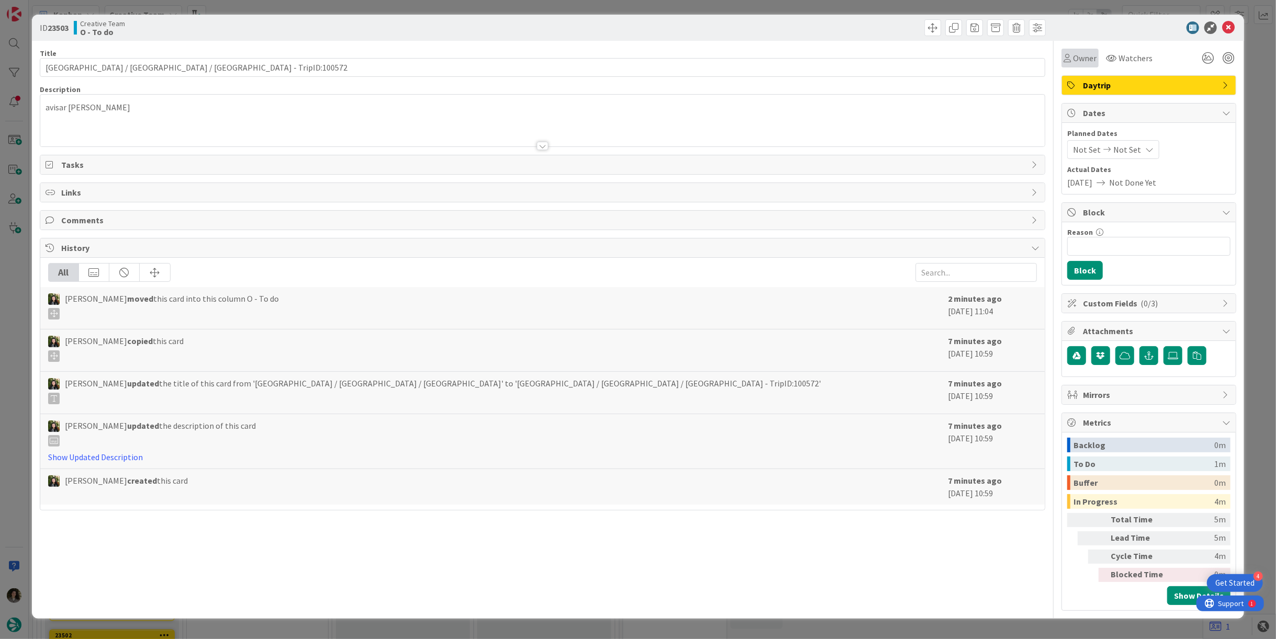
click at [1079, 53] on span "Owner" at bounding box center [1085, 58] width 24 height 13
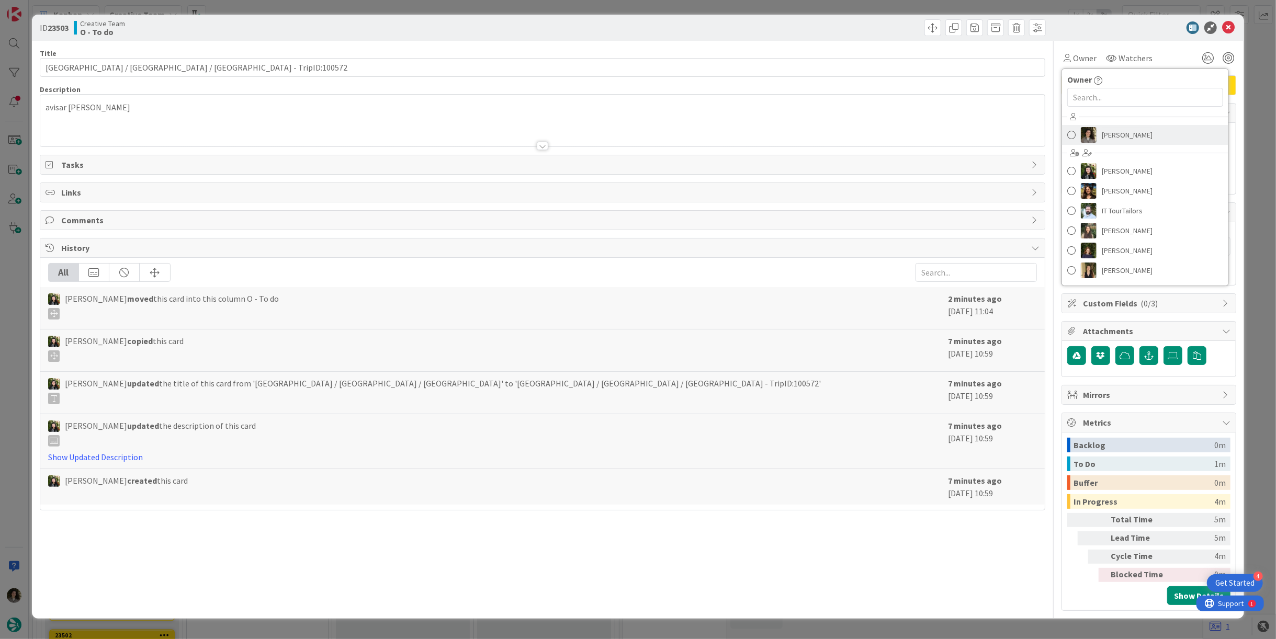
click at [1145, 136] on span "[PERSON_NAME]" at bounding box center [1127, 135] width 51 height 16
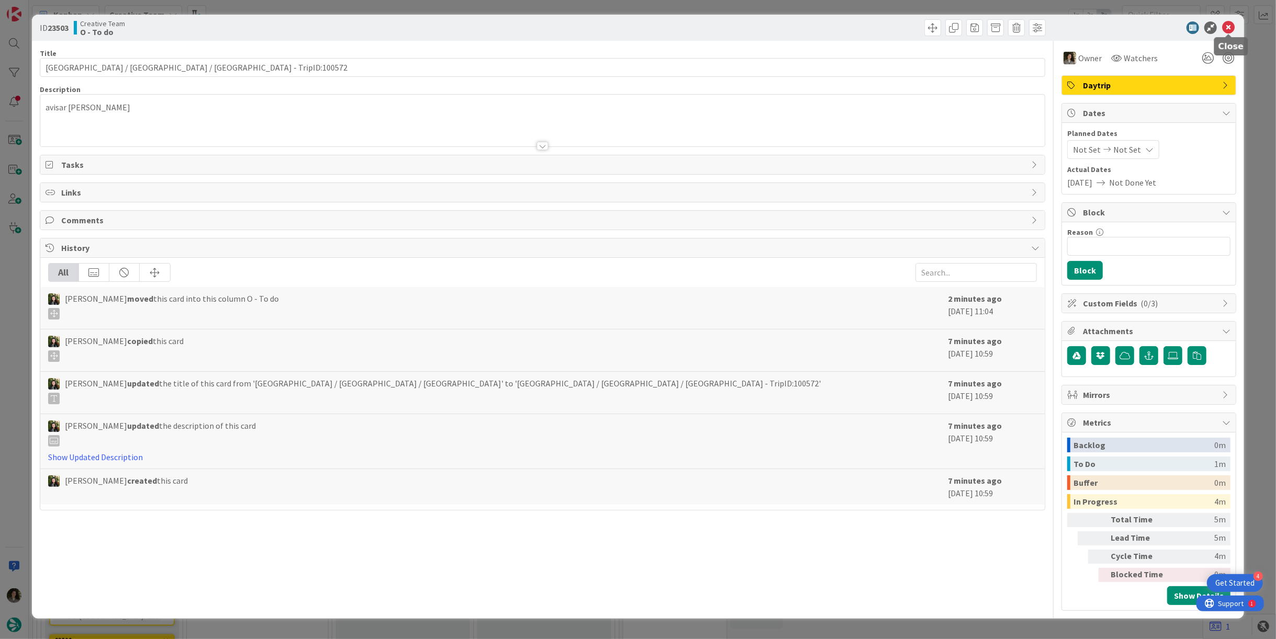
click at [1229, 25] on icon at bounding box center [1228, 27] width 13 height 13
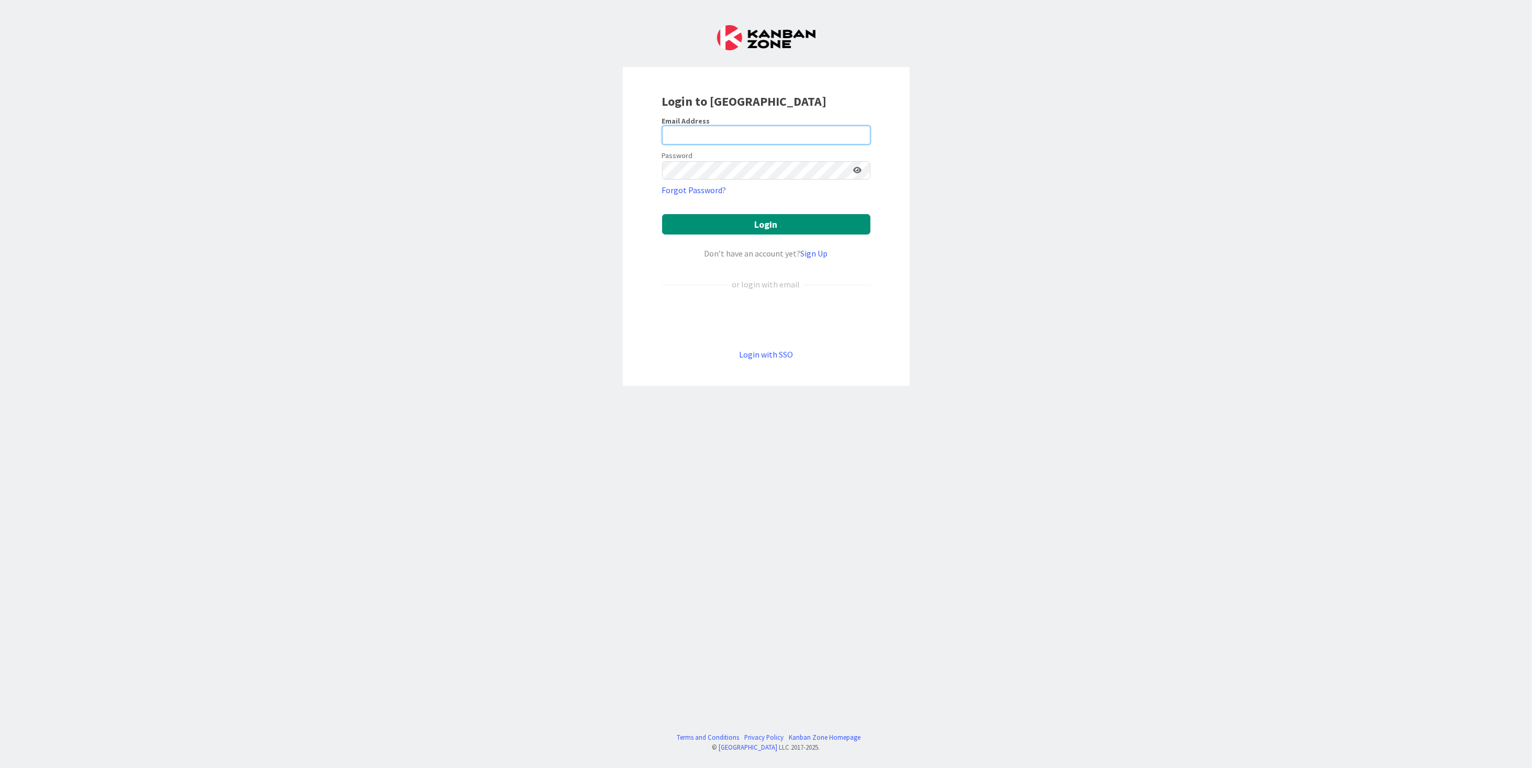
click at [702, 140] on input "email" at bounding box center [766, 135] width 208 height 19
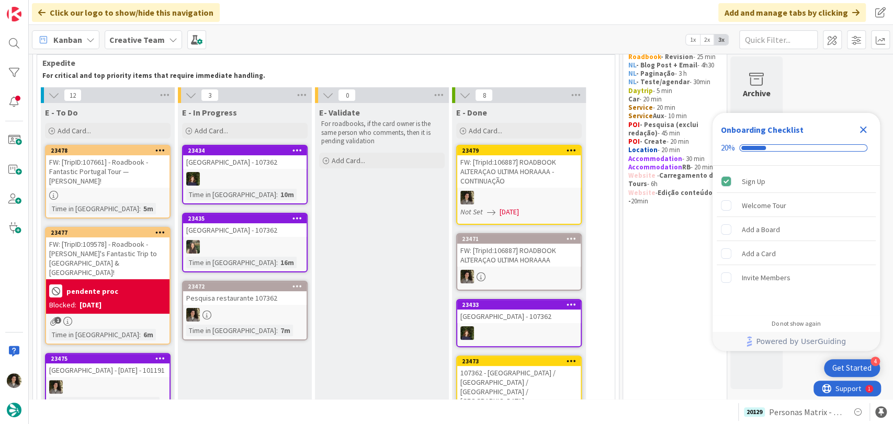
scroll to position [116, 0]
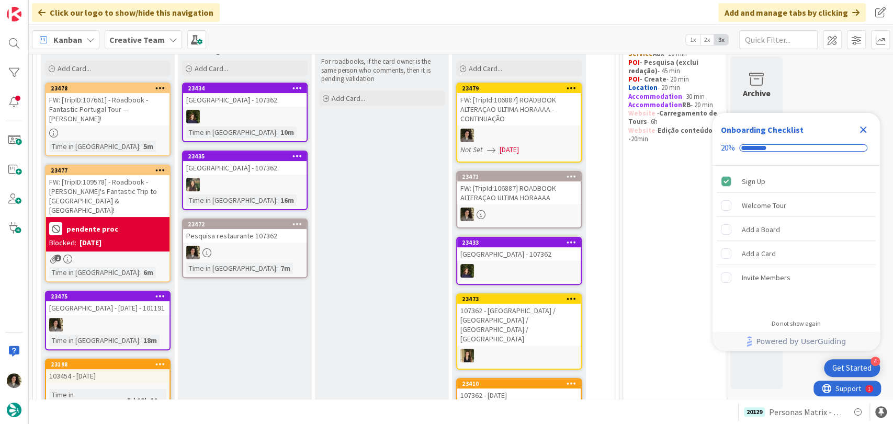
click at [117, 105] on div "FW: [TripID:107661] - Roadbook - Fantastic Portugal Tour — [PERSON_NAME]!" at bounding box center [107, 109] width 123 height 32
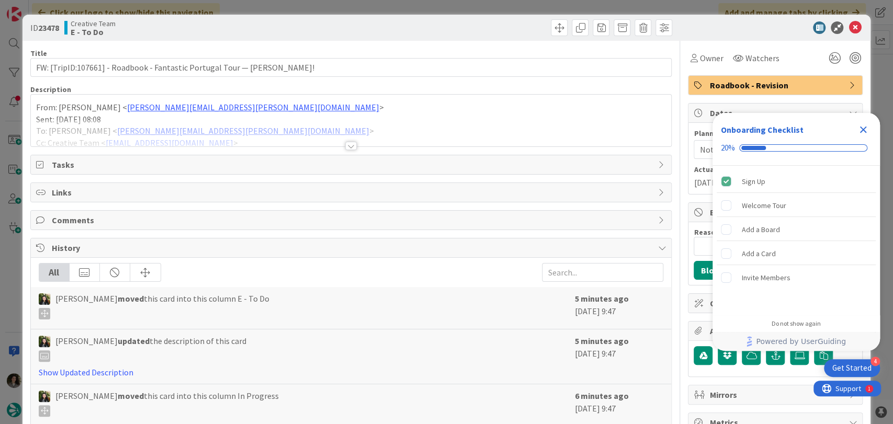
click at [345, 143] on div at bounding box center [351, 146] width 12 height 8
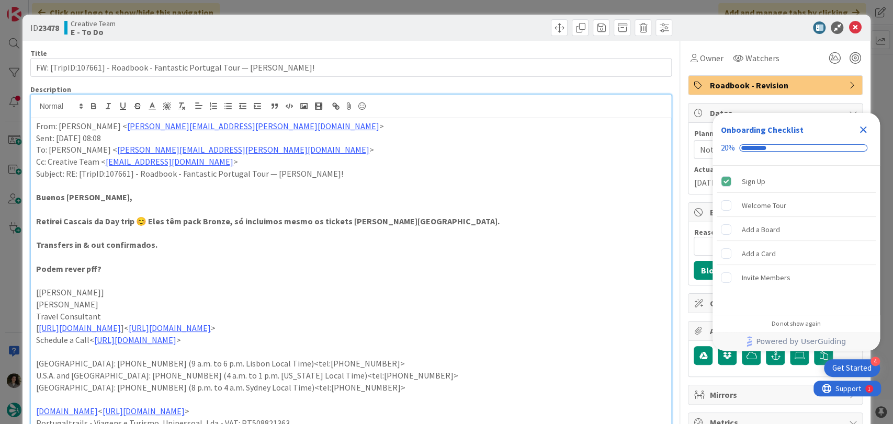
click at [862, 128] on icon "Close Checklist" at bounding box center [863, 130] width 7 height 7
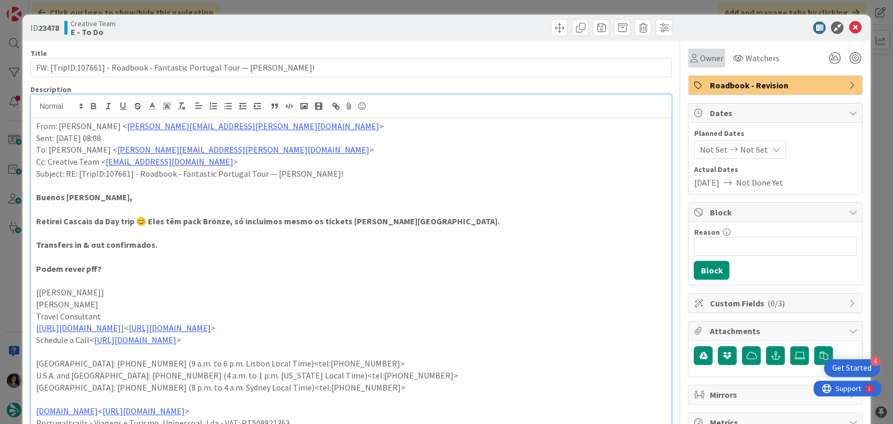
click at [690, 55] on div "Owner" at bounding box center [706, 58] width 33 height 13
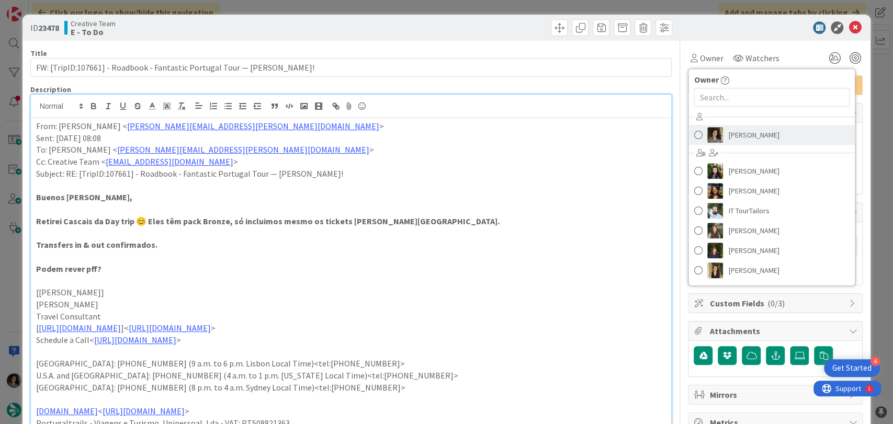
click at [752, 138] on span "[PERSON_NAME]" at bounding box center [753, 135] width 51 height 16
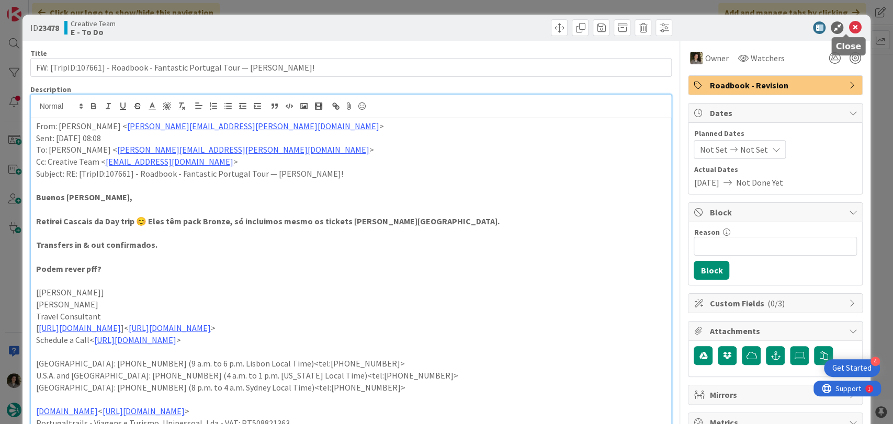
drag, startPoint x: 844, startPoint y: 27, endPoint x: 475, endPoint y: 78, distance: 372.0
click at [835, 31] on div at bounding box center [770, 27] width 185 height 13
click at [849, 26] on icon at bounding box center [855, 27] width 13 height 13
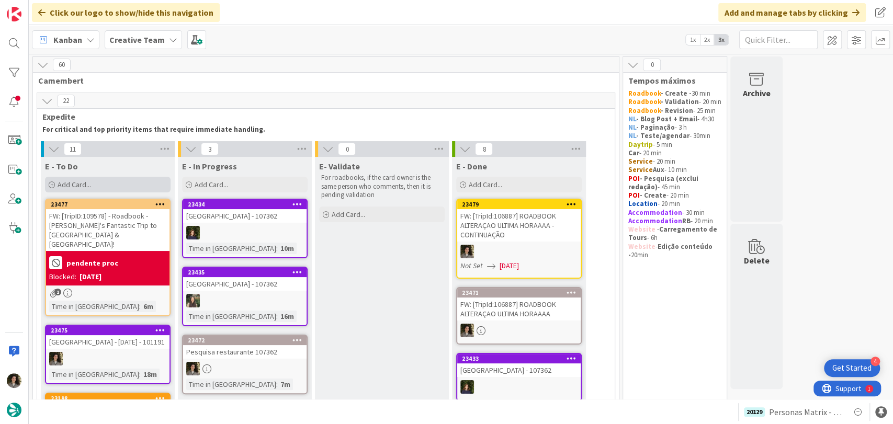
click at [130, 178] on div "Add Card..." at bounding box center [108, 185] width 126 height 16
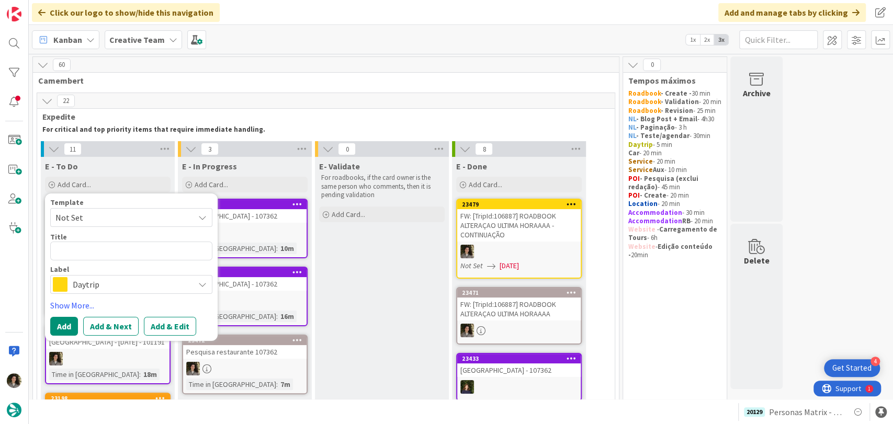
click at [122, 272] on div "Label" at bounding box center [131, 269] width 162 height 7
click at [116, 283] on span "Daytrip" at bounding box center [131, 284] width 116 height 15
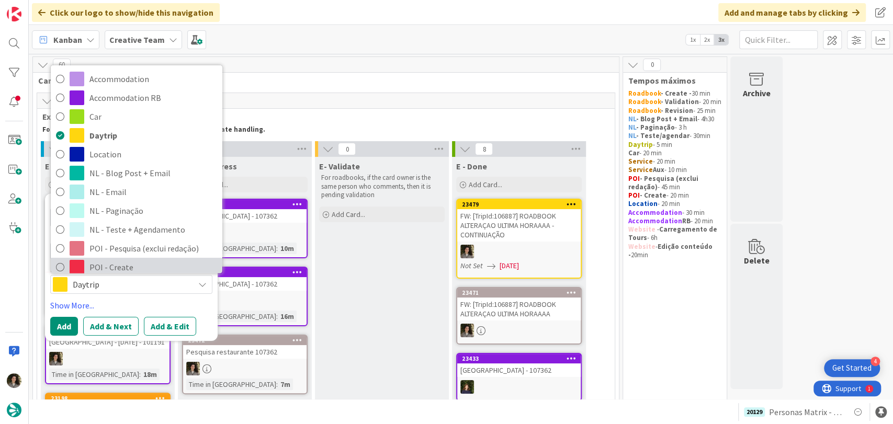
click at [115, 269] on span "POI - Create" at bounding box center [153, 268] width 128 height 16
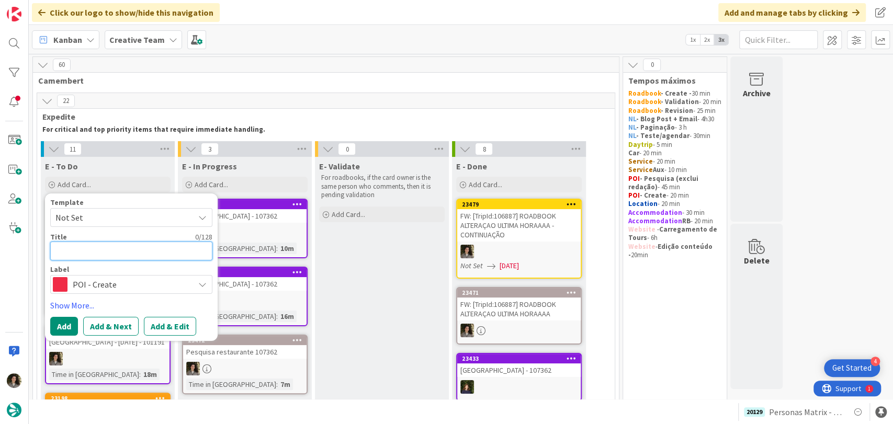
click at [112, 252] on textarea at bounding box center [131, 251] width 162 height 19
click at [108, 254] on textarea at bounding box center [131, 251] width 162 height 19
paste textarea "€€€€"
type textarea "x"
type textarea "€€€€"
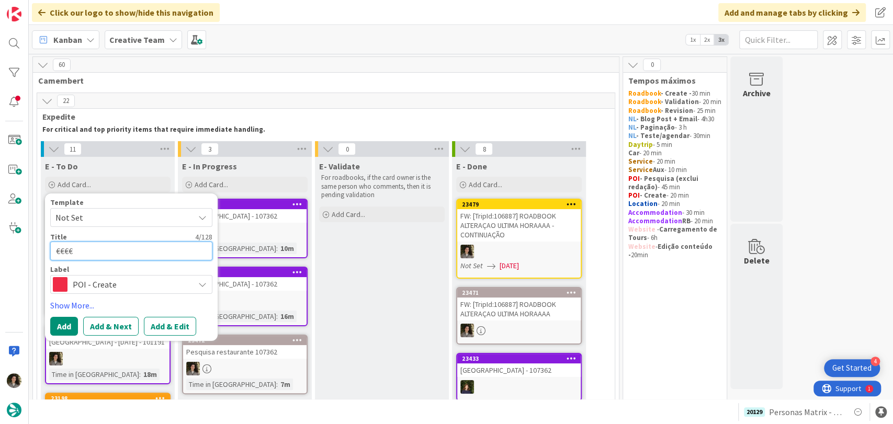
type textarea "x"
type textarea "€€€€"
type textarea "x"
type textarea "€€€€ -"
type textarea "x"
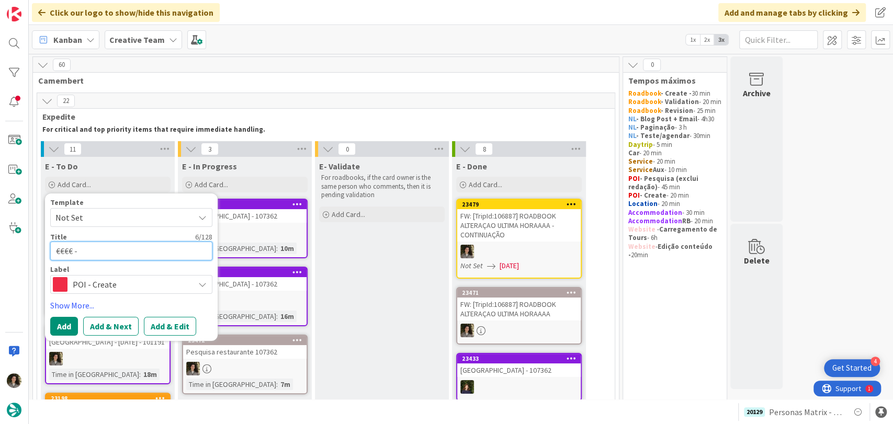
type textarea "€€€€ -"
type textarea "x"
type textarea "€€€€ - r"
type textarea "x"
type textarea "€€€€ - rI"
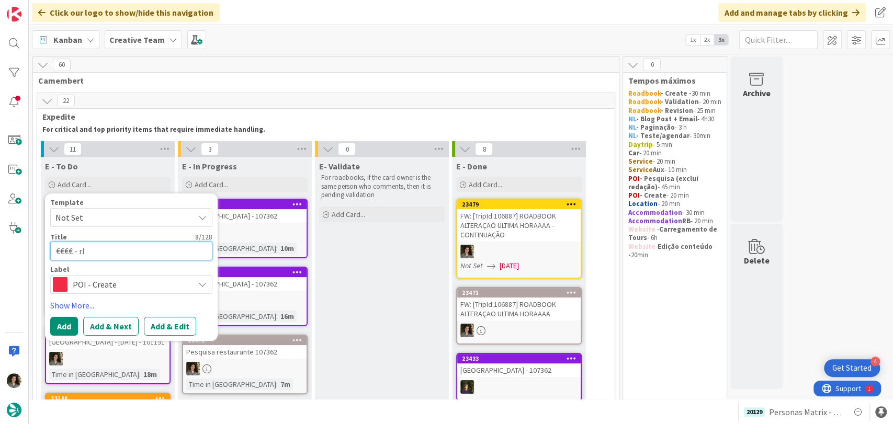
type textarea "x"
type textarea "€€€€ - rIS"
type textarea "x"
type textarea "€€€€ - rIST"
type textarea "x"
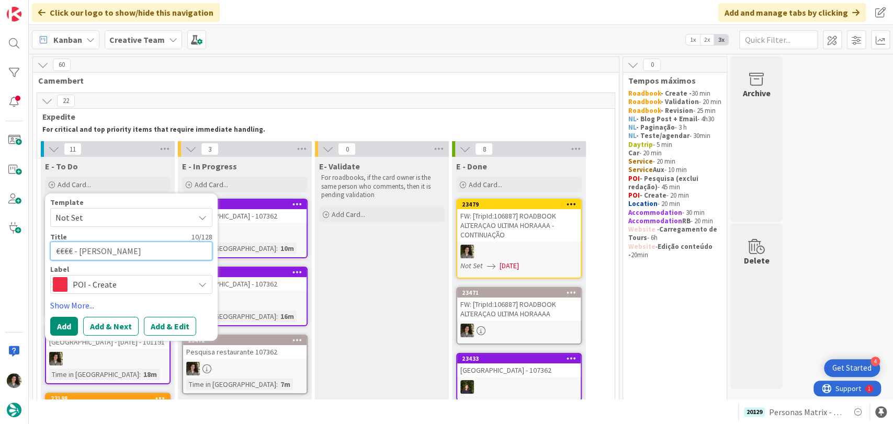
type textarea "€€€€ - rISTO"
type textarea "x"
type textarea "€€€€ - rIST"
type textarea "x"
type textarea "€€€€ - rIS"
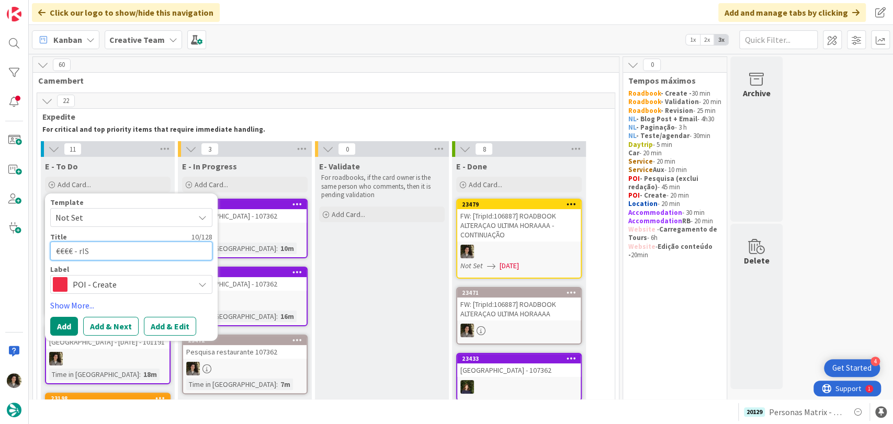
type textarea "x"
type textarea "€€€€ - rI"
type textarea "x"
type textarea "€€€€ - rR"
type textarea "x"
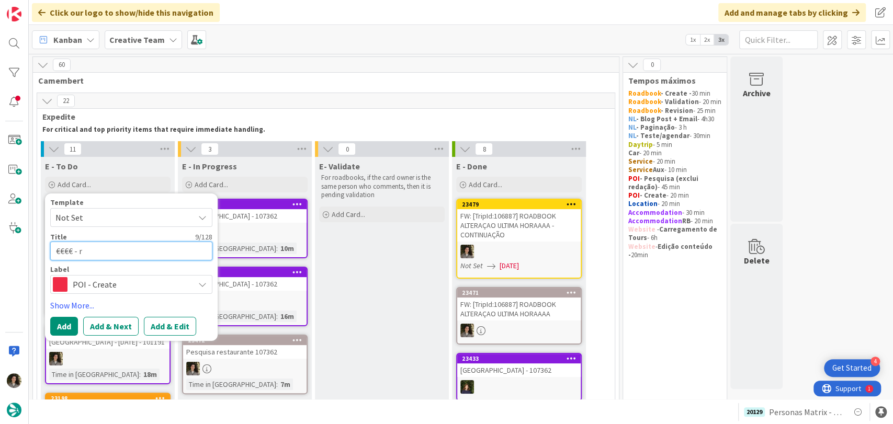
type textarea "€€€€ -"
type textarea "x"
type textarea "€€€€ - R"
type textarea "x"
type textarea "€€€€ - Ri"
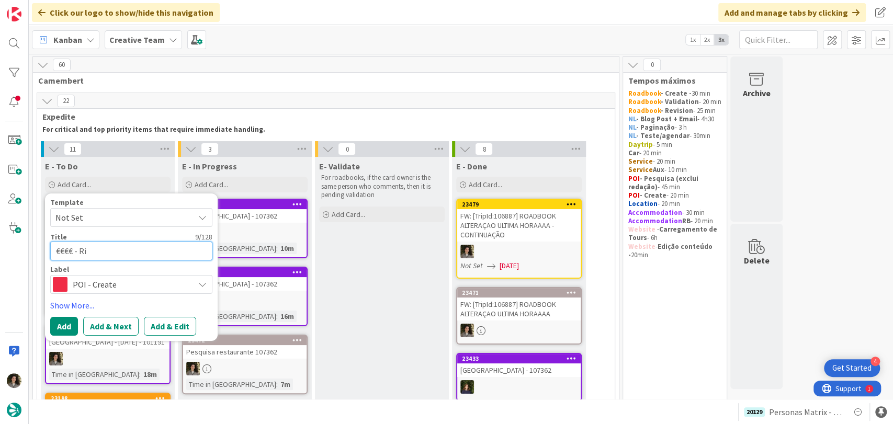
type textarea "x"
type textarea "€€€€ - Ris"
type textarea "x"
type textarea "€€€€ - Rist"
type textarea "x"
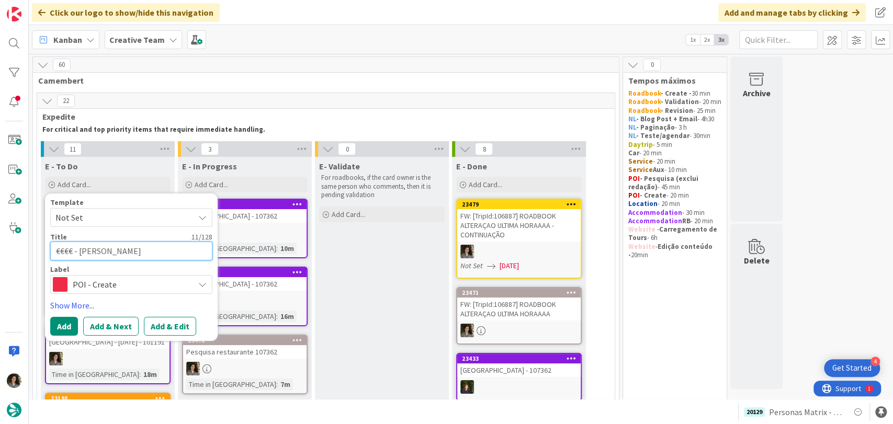
type textarea "€€€€ - Risto"
type textarea "x"
type textarea "€€€€ - Ristor"
type textarea "x"
type textarea "€€€€ - Ristora"
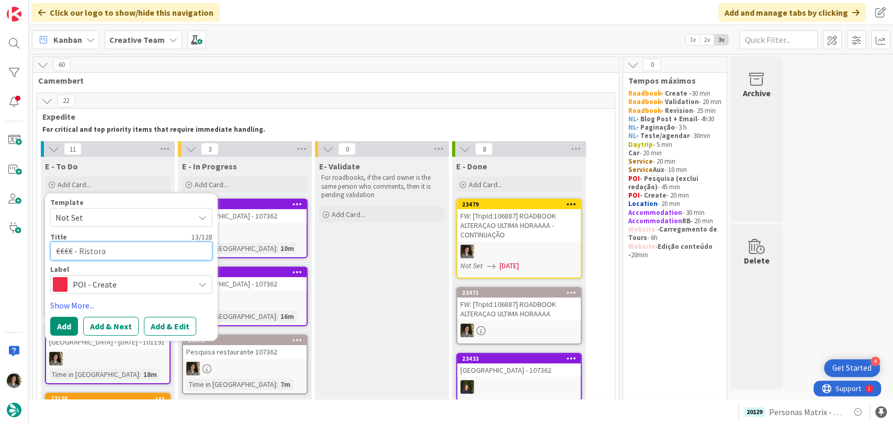
type textarea "x"
type textarea "€€€€ - Ristoran"
type textarea "x"
type textarea "€€€€ - Ristorant"
type textarea "x"
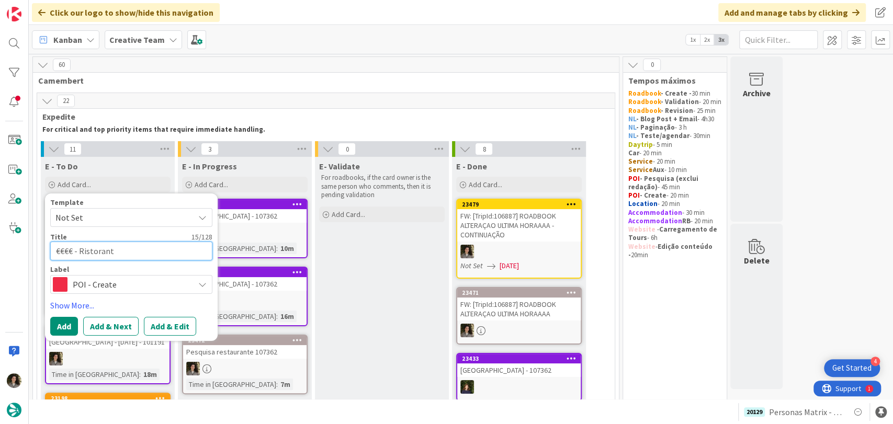
type textarea "€€€€ - Ristorante"
type textarea "x"
type textarea "€€€€ - Ristorante"
type textarea "x"
type textarea "€€€€ - Ristorante F"
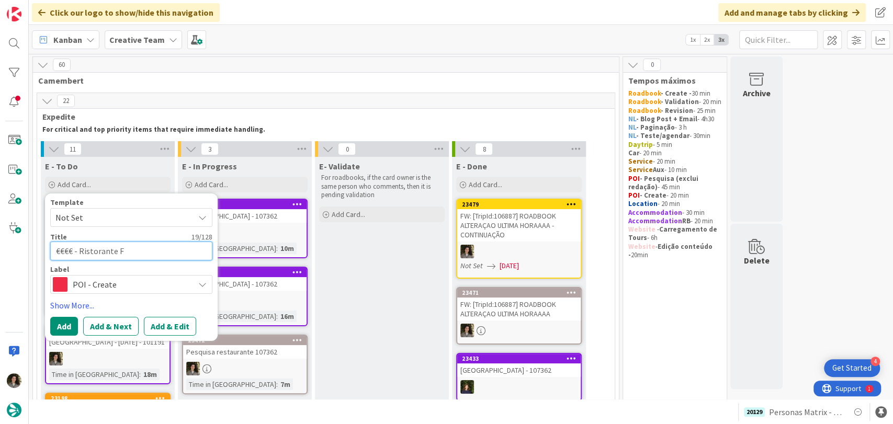
type textarea "x"
type textarea "€€€€ - Ristorante Fa"
type textarea "x"
type textarea "€€€€ - Ristorante F"
type textarea "x"
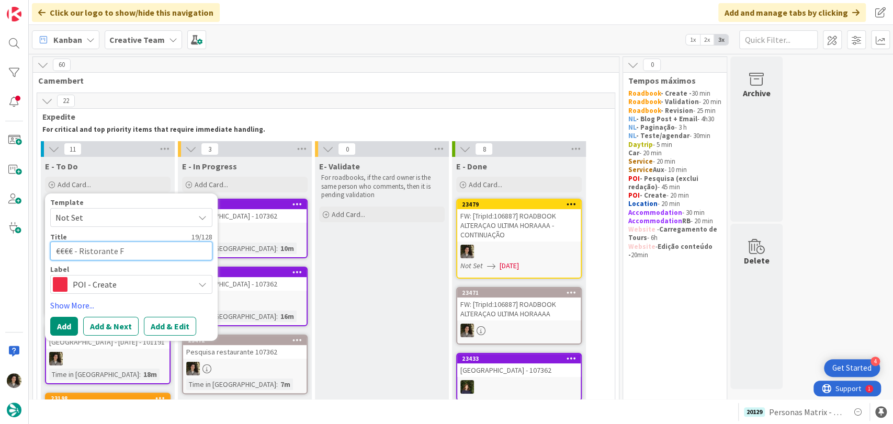
type textarea "€€€€ - Ristorante Fà"
type textarea "x"
type textarea "€€€€ - Ristorante Fàu"
type textarea "x"
type textarea "€€€€ - Ristorante Fàul"
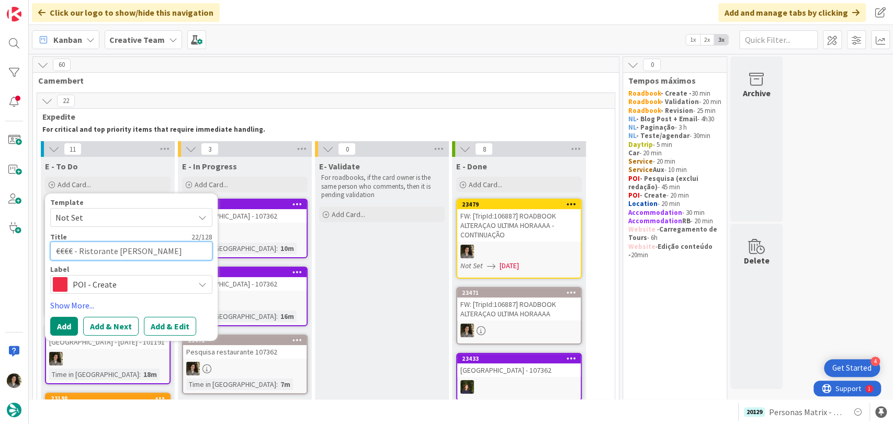
type textarea "x"
type textarea "€€€€ - Ristorante Fàula"
type textarea "x"
type textarea "€€€€ - Ristorante Fàula"
type textarea "x"
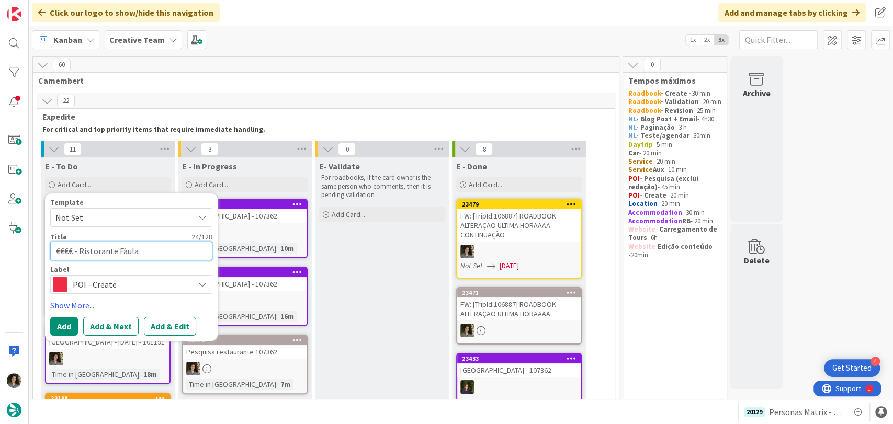
type textarea "€€€€ - Ristorante Fàula -"
type textarea "x"
type textarea "€€€€ - Ristorante Fàula -"
type textarea "x"
type textarea "€€€€ - Ristorante Fàula -"
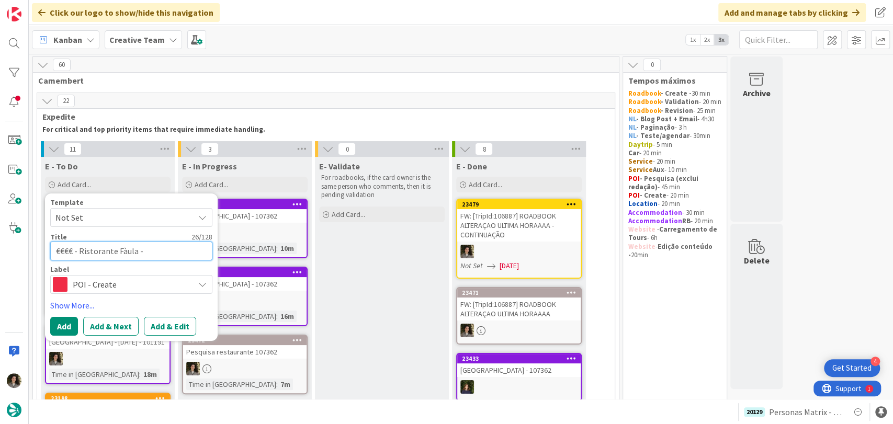
type textarea "x"
type textarea "€€€€ - Ristorante Fàula"
type textarea "x"
type textarea "€€€€ - Ristorante Fàula ("
type textarea "x"
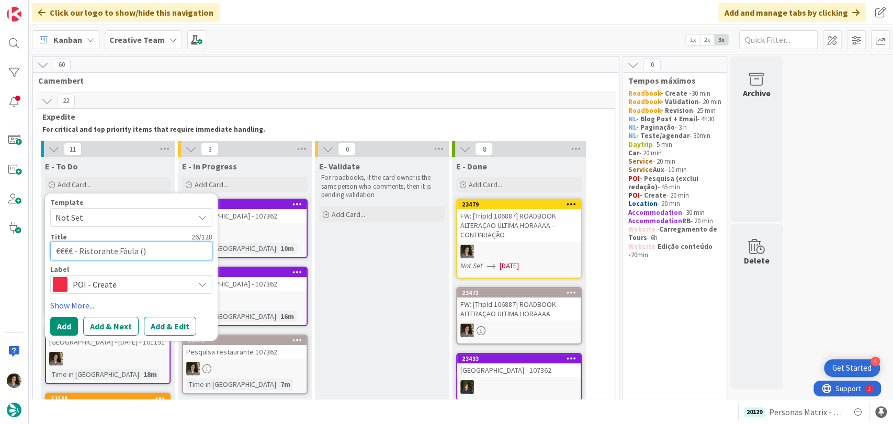
type textarea "€€€€ - Ristorante Fàula (F)"
type textarea "x"
type textarea "€€€€ - Ristorante Fàula ()"
type textarea "x"
type textarea "€€€€ - Ristorante Fàula (f)"
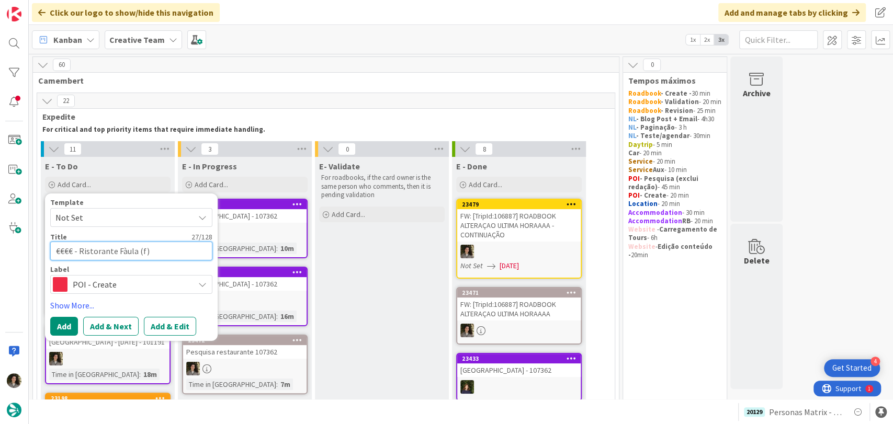
type textarea "x"
type textarea "€€€€ - Ristorante Fàula (fo)"
type textarea "x"
type textarea "€€€€ - Ristorante Fàula (for)"
type textarea "x"
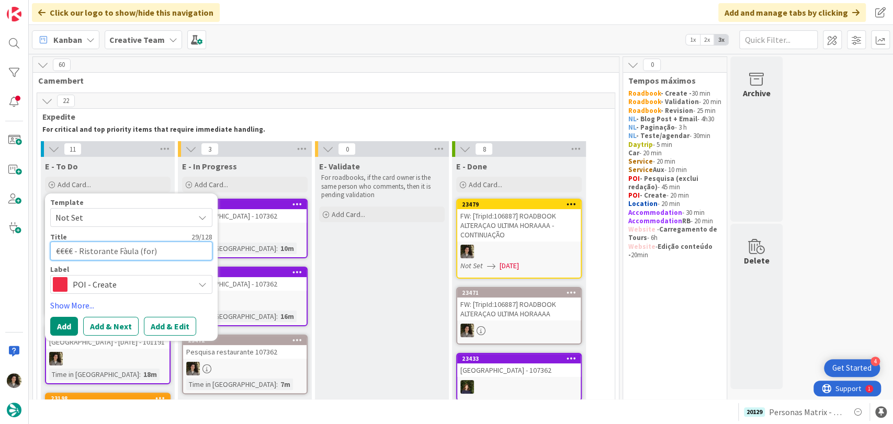
type textarea "€€€€ - Ristorante Fàula (fora)"
type textarea "x"
type textarea "€€€€ - Ristorante Fàula (fora )"
type textarea "x"
type textarea "€€€€ - Ristorante Fàula (fora d)"
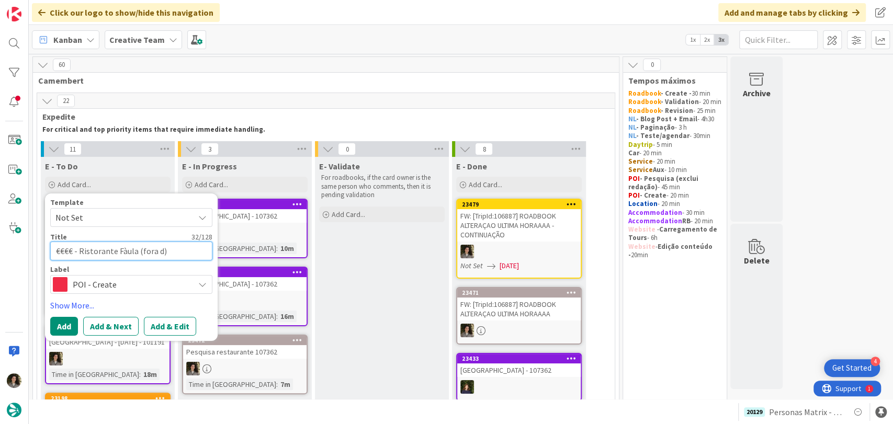
type textarea "x"
type textarea "€€€€ - Ristorante Fàula (fora de)"
type textarea "x"
type textarea "€€€€ - Ristorante Fàula (fora de )"
type textarea "x"
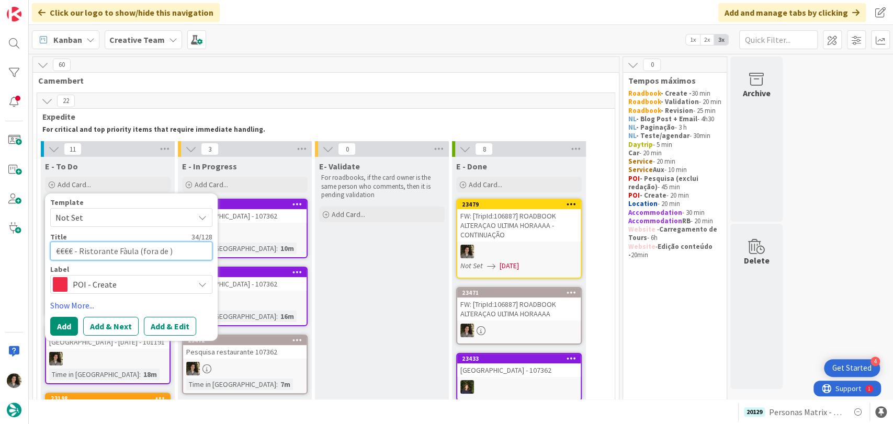
type textarea "€€€€ - Ristorante Fàula (fora de)"
type textarea "x"
type textarea "€€€€ - Ristorante Fàula (fora d)"
type textarea "x"
type textarea "€€€€ - Ristorante Fàula (fora do)"
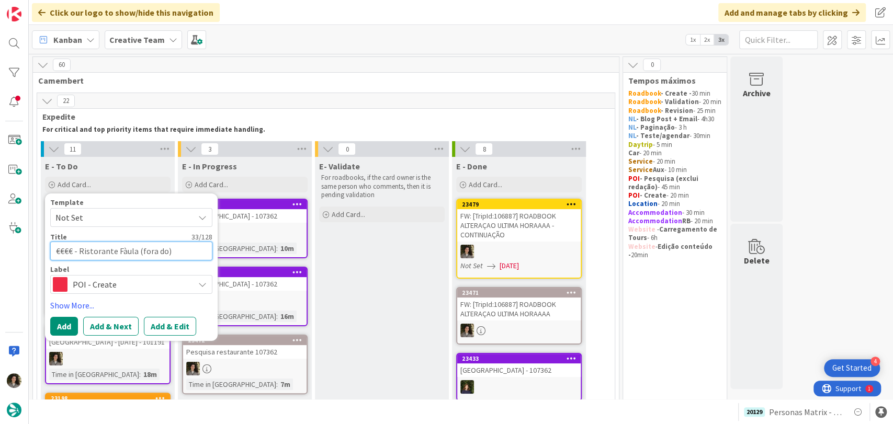
type textarea "x"
type textarea "€€€€ - Ristorante Fàula (fora do )"
type textarea "x"
type textarea "€€€€ - Ristorante Fàula (fora do c)"
type textarea "x"
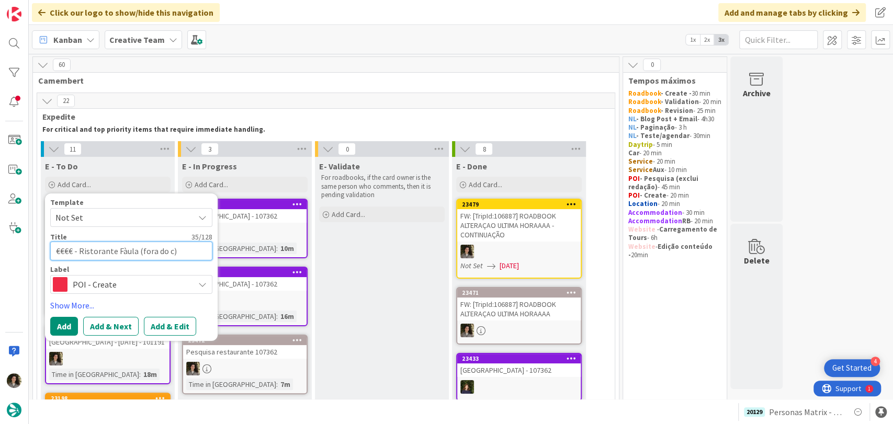
type textarea "€€€€ - Ristorante Fàula (fora do ce)"
type textarea "x"
type textarea "€€€€ - Ristorante Fàula (fora do cen)"
type textarea "x"
type textarea "€€€€ - Ristorante Fàula (fora do cent)"
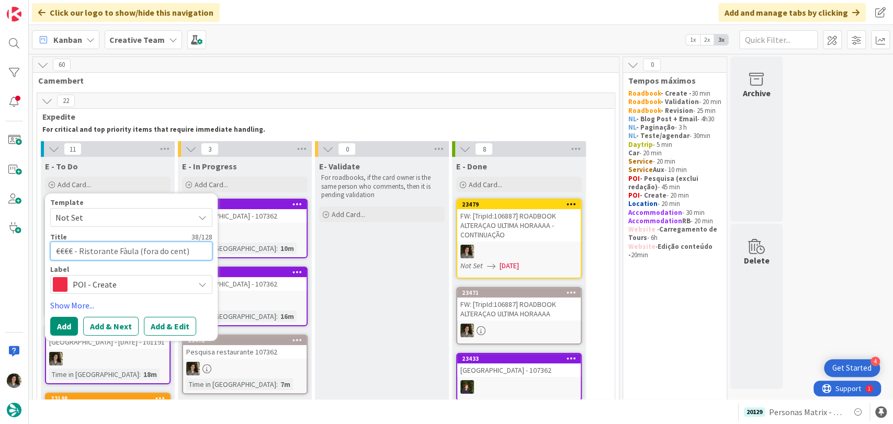
type textarea "x"
type textarea "€€€€ - Ristorante Fàula (fora do centr)"
type textarea "x"
type textarea "€€€€ - Ristorante Fàula (fora do centro)"
click at [205, 257] on textarea "€€€€ - Ristorante Fàula (fora do centro)" at bounding box center [131, 251] width 162 height 19
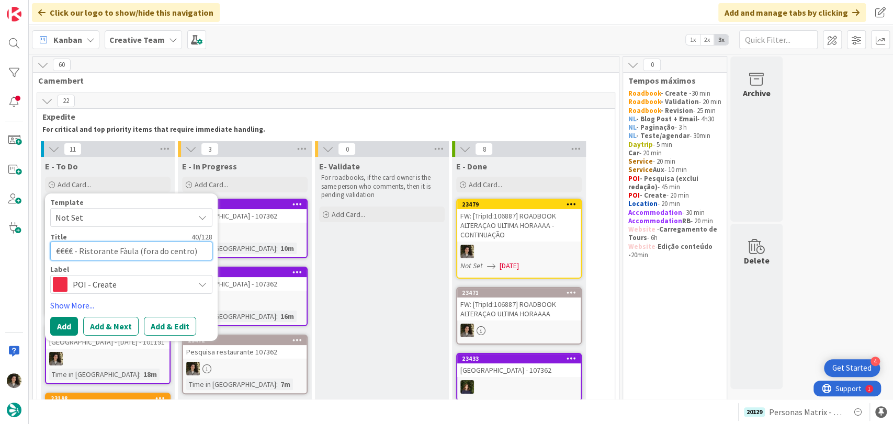
type textarea "x"
type textarea "€€€€ - Ristorante Fàula (fora do centro)"
type textarea "x"
type textarea "€€€€ - Ristorante Fàula (fora do centro)"
type textarea "x"
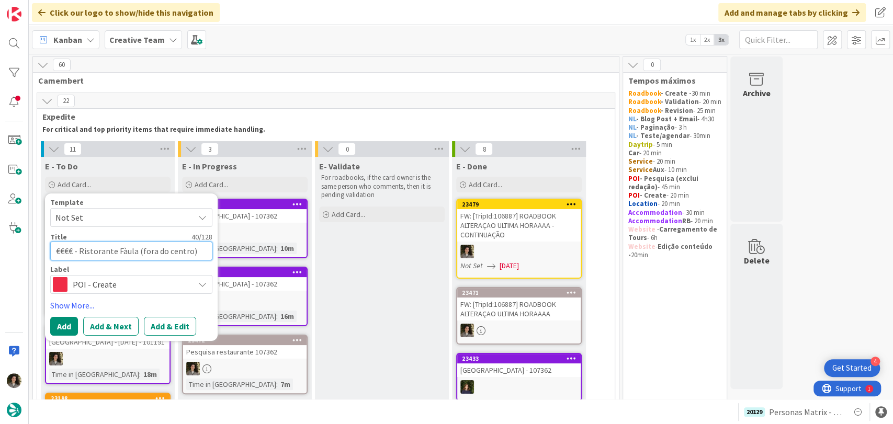
type textarea "€€€€ - Ristorante Fàula (fora do centro)"
type textarea "x"
type textarea "€€€€ - Ristorante Fàula (fora do centro) -"
type textarea "x"
type textarea "€€€€ - Ristorante Fàula (fora do centro) -"
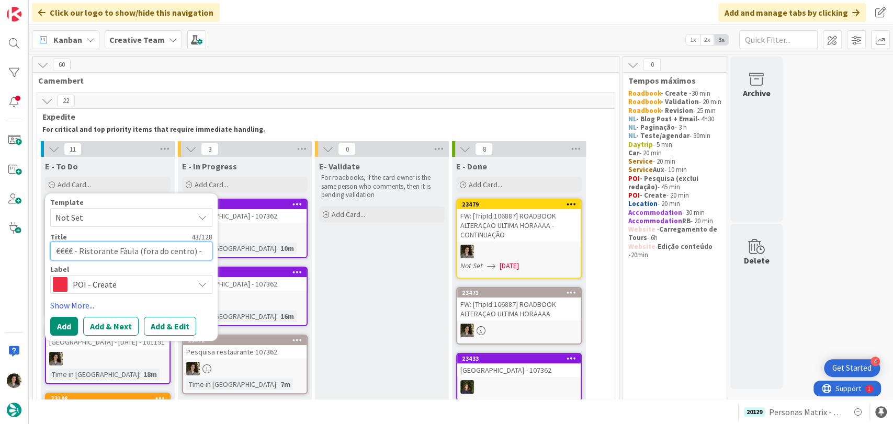
type textarea "x"
type textarea "€€€€ - Ristorante Fàula (fora do centro) - P"
type textarea "x"
type textarea "€€€€ - Ristorante Fàula (fora do centro) - PO"
type textarea "x"
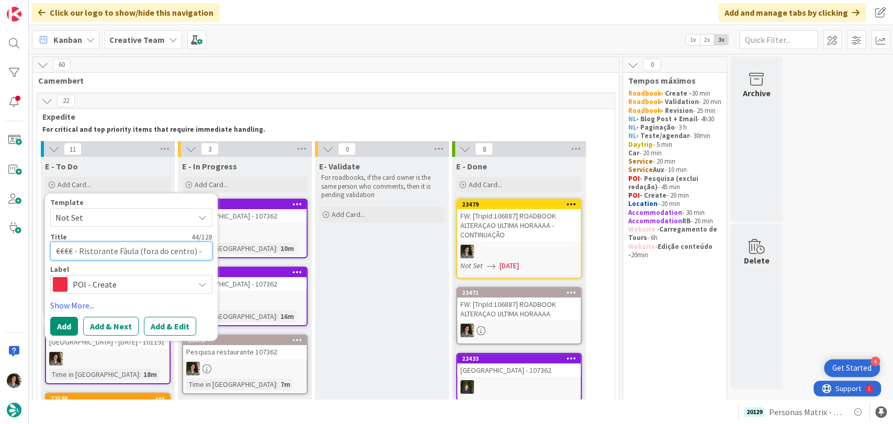
type textarea "€€€€ - Ristorante Fàula (fora do centro) - POI"
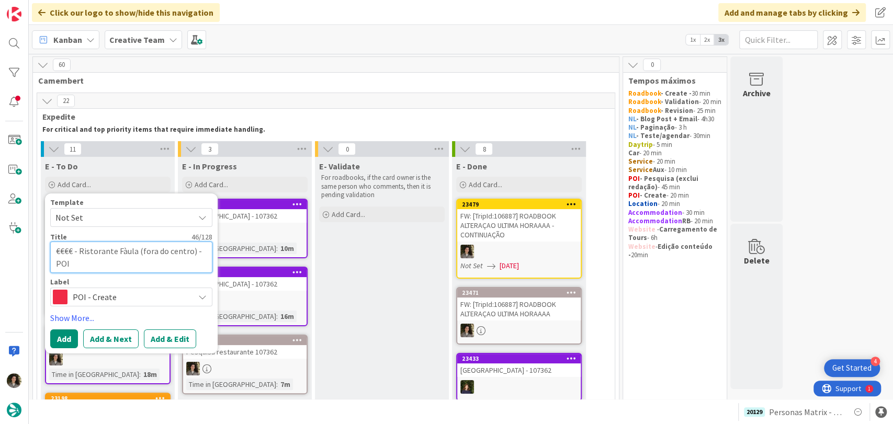
type textarea "x"
type textarea "€€€€ - Ristorante Fàula (fora do centro) - POI"
type textarea "x"
type textarea "€€€€ - Ristorante Fàula (fora do centro) - POI R"
type textarea "x"
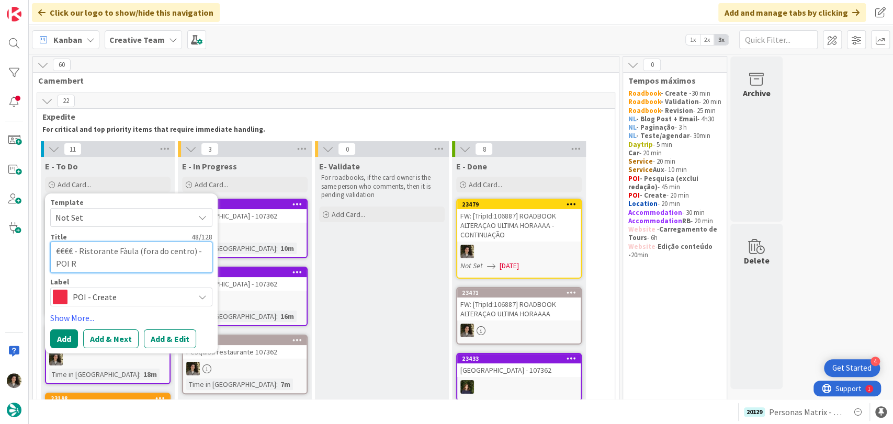
type textarea "€€€€ - Ristorante Fàula (fora do centro) - POI RA"
type textarea "x"
type textarea "€€€€ - Ristorante Fàula (fora do centro) - POI R"
type textarea "x"
type textarea "€€€€ - Ristorante Fàula (fora do centro) - POI"
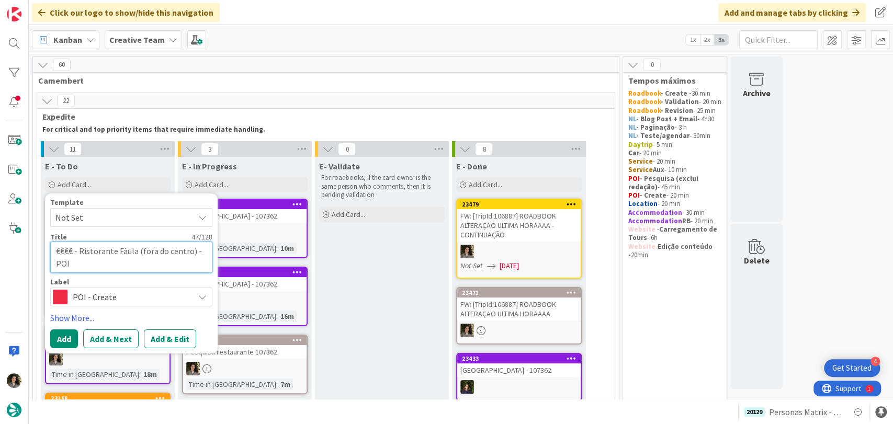
type textarea "x"
type textarea "€€€€ - Ristorante Fàula (fora do centro) - POI E"
type textarea "x"
type textarea "€€€€ - Ristorante Fàula (fora do centro) - POI EA"
type textarea "x"
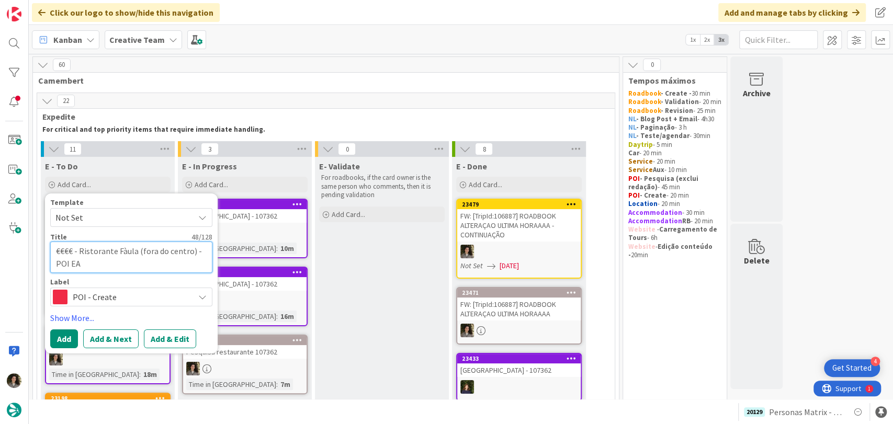
type textarea "€€€€ - Ristorante Fàula (fora do centro) - POI EAT"
type textarea "x"
type textarea "€€€€ - Ristorante Fàula (fora do centro) - POI EAT"
type textarea "x"
type textarea "€€€€ - Ristorante Fàula (fora do centro) - POI EAT -"
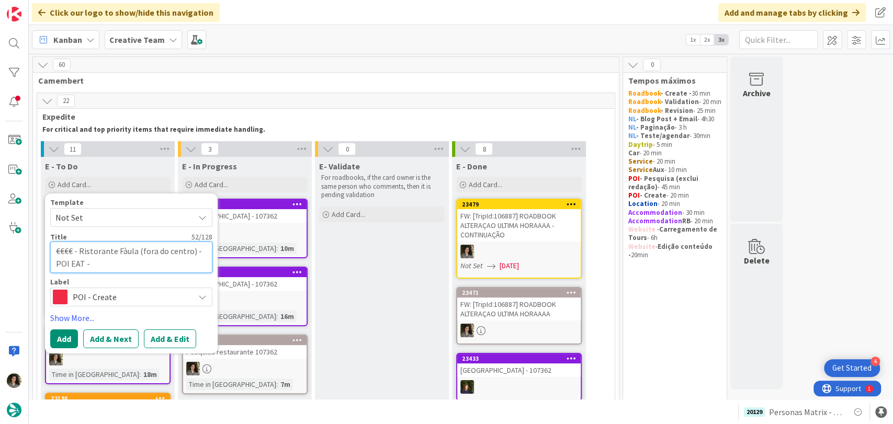
type textarea "x"
type textarea "€€€€ - Ristorante Fàula (fora do centro) - POI EAT -"
type textarea "x"
type textarea "€€€€ - Ristorante Fàula (fora do centro) - POI EAT - 1"
type textarea "x"
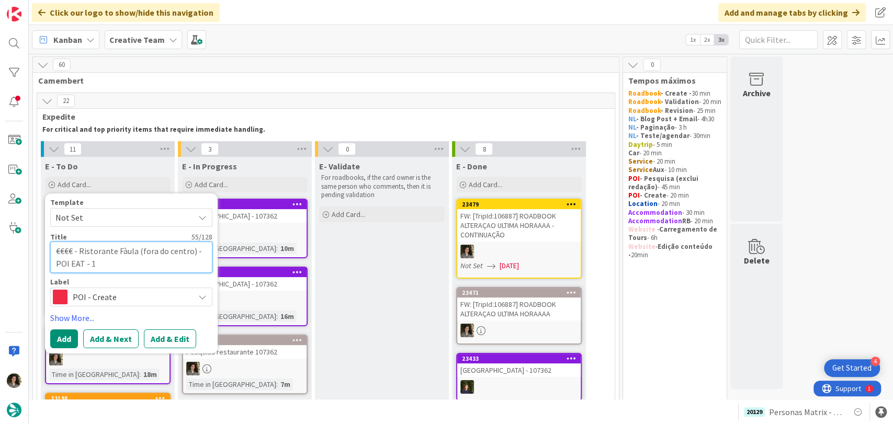
type textarea "€€€€ - Ristorante Fàula (fora do centro) - POI EAT - 10"
type textarea "x"
type textarea "€€€€ - Ristorante Fàula (fora do centro) - POI EAT - 107"
type textarea "x"
type textarea "€€€€ - Ristorante Fàula (fora do centro) - POI EAT - 1073"
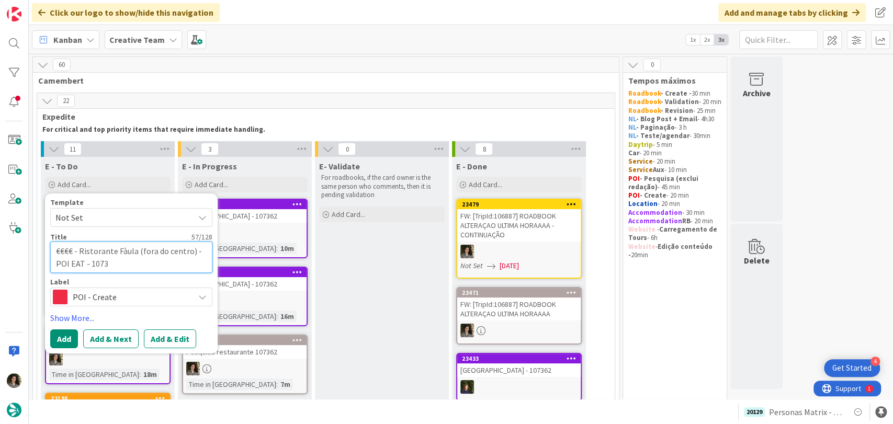
type textarea "x"
type textarea "€€€€ - Ristorante Fàula (fora do centro) - POI EAT - 10736"
type textarea "x"
type textarea "€€€€ - Ristorante Fàula (fora do centro) - POI EAT - 107362"
click at [60, 343] on button "Add" at bounding box center [64, 339] width 28 height 19
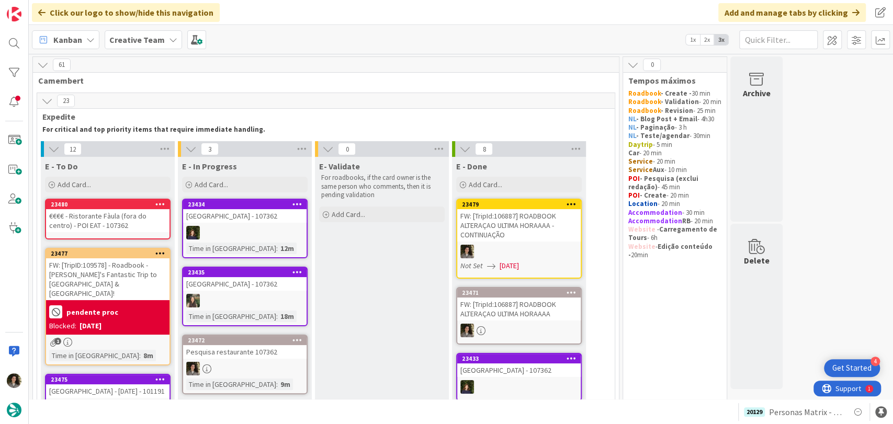
click at [122, 216] on div "€€€€ - Ristorante Fàula (fora do centro) - POI EAT - 107362" at bounding box center [107, 220] width 123 height 23
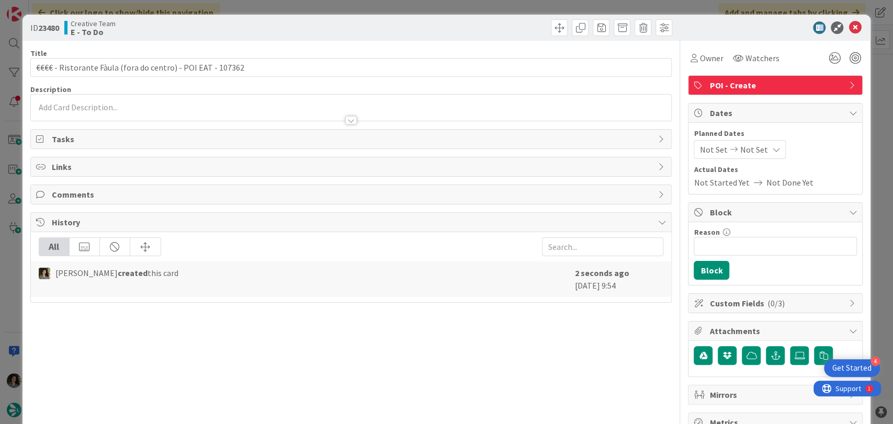
drag, startPoint x: 369, startPoint y: 108, endPoint x: 350, endPoint y: 122, distance: 24.0
click at [367, 111] on div at bounding box center [351, 108] width 641 height 26
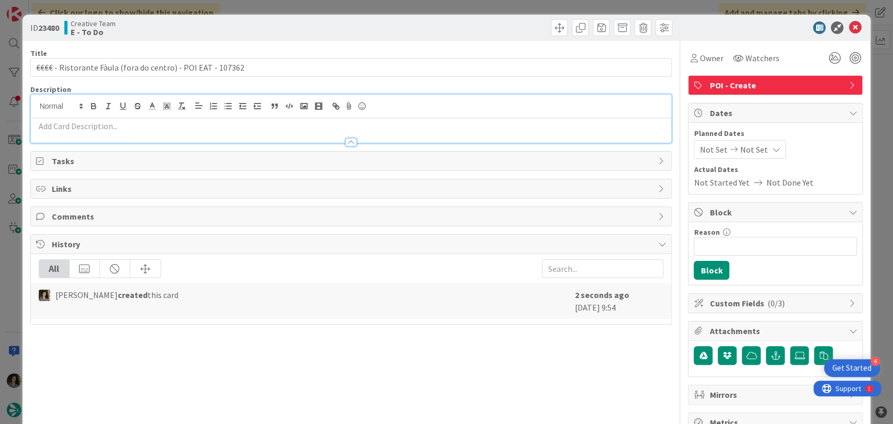
click at [333, 126] on p at bounding box center [351, 126] width 631 height 12
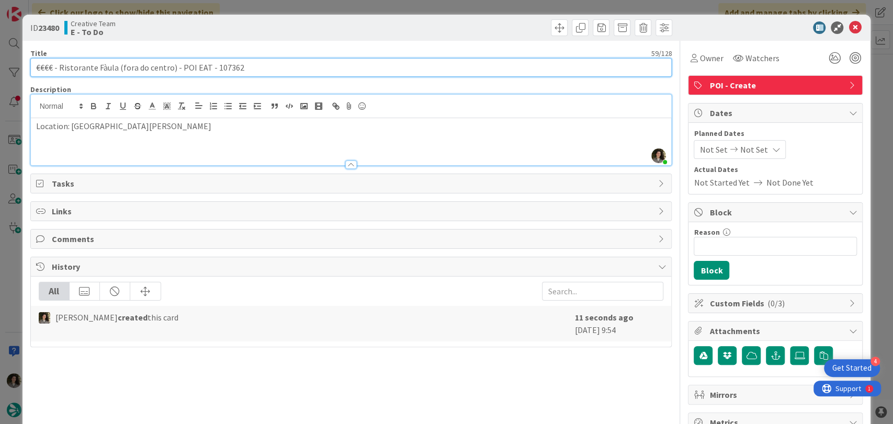
drag, startPoint x: 171, startPoint y: 65, endPoint x: 0, endPoint y: 66, distance: 171.1
click at [0, 66] on div "ID 23480 Creative Team E - To Do Title 59 / 128 €€€€ - Ristorante Fàula (fora d…" at bounding box center [446, 212] width 893 height 424
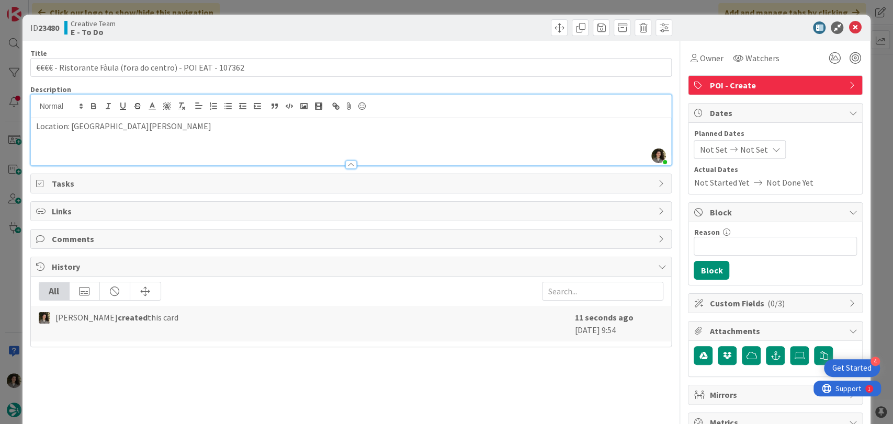
drag, startPoint x: 38, startPoint y: 147, endPoint x: 51, endPoint y: 142, distance: 14.6
click at [38, 148] on div "Location: La Morra" at bounding box center [351, 141] width 641 height 47
click at [153, 128] on p "Location: La Morra" at bounding box center [351, 126] width 631 height 12
click at [191, 154] on p "€€€€ - Ristorante Fàula (fora do centro)" at bounding box center [351, 150] width 631 height 12
click at [200, 154] on p "€€€€ - Ristorante Fàula (fora do centro) -" at bounding box center [351, 150] width 631 height 12
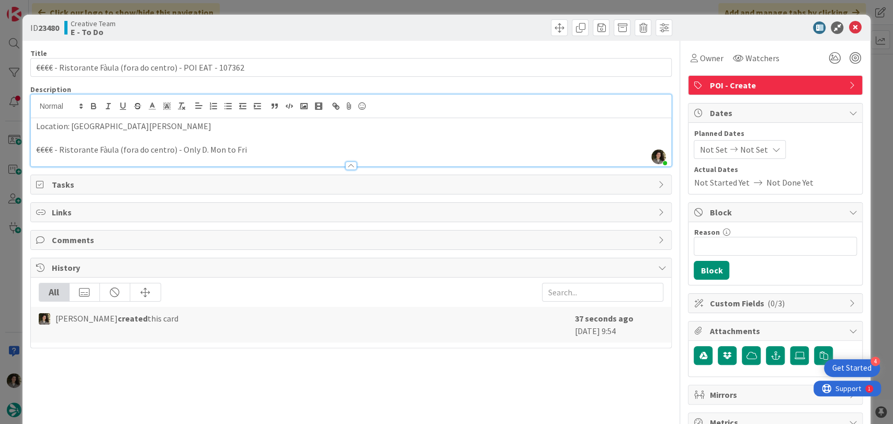
click at [772, 149] on icon at bounding box center [776, 149] width 8 height 8
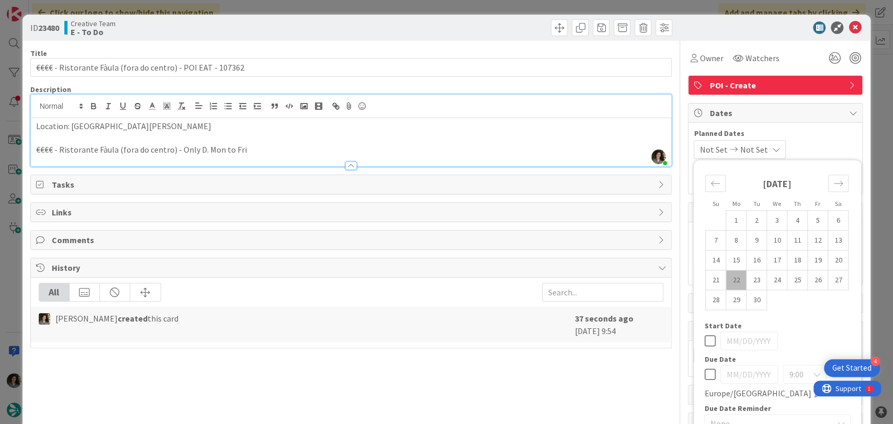
click at [704, 378] on icon at bounding box center [709, 374] width 11 height 13
type input "[DATE]"
click at [849, 26] on icon at bounding box center [855, 27] width 13 height 13
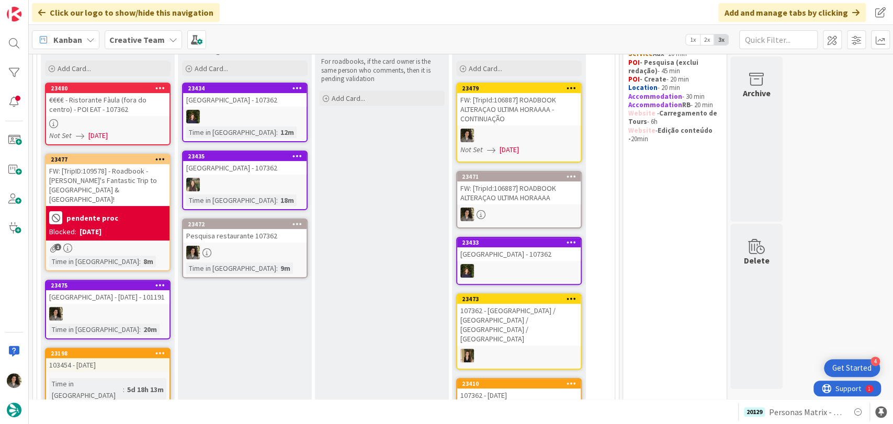
click at [225, 246] on div at bounding box center [244, 253] width 123 height 14
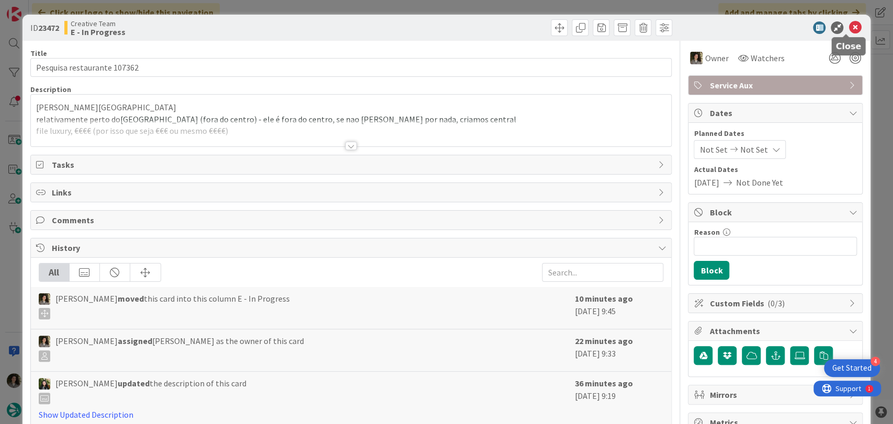
click at [849, 25] on icon at bounding box center [855, 27] width 13 height 13
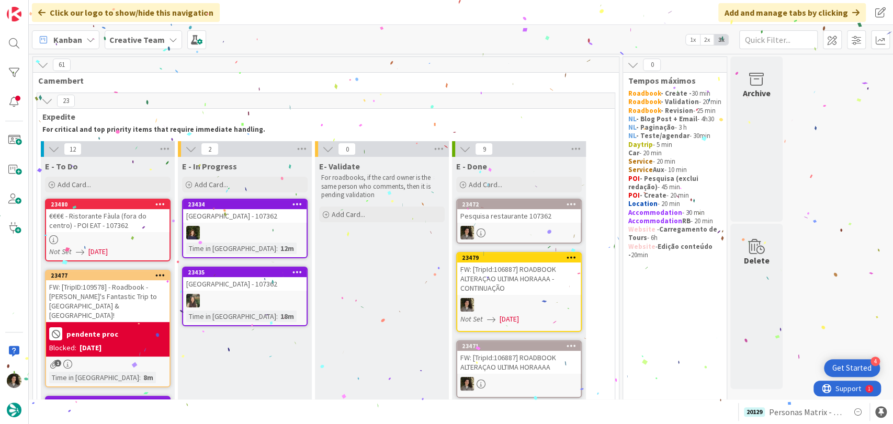
scroll to position [58, 0]
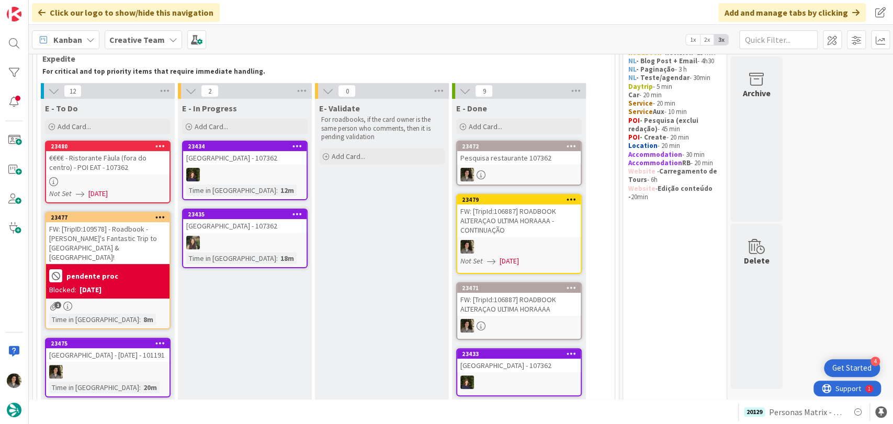
click at [545, 306] on div "FW: [TripId:106887] ROADBOOK ALTERAÇAO ULTIMA HORAAAA" at bounding box center [518, 304] width 123 height 23
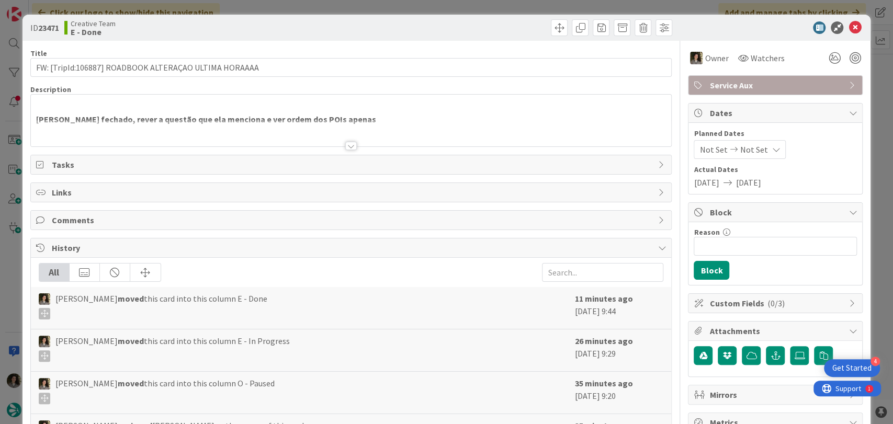
click at [757, 155] on div "Not Set Not Set" at bounding box center [740, 149] width 92 height 19
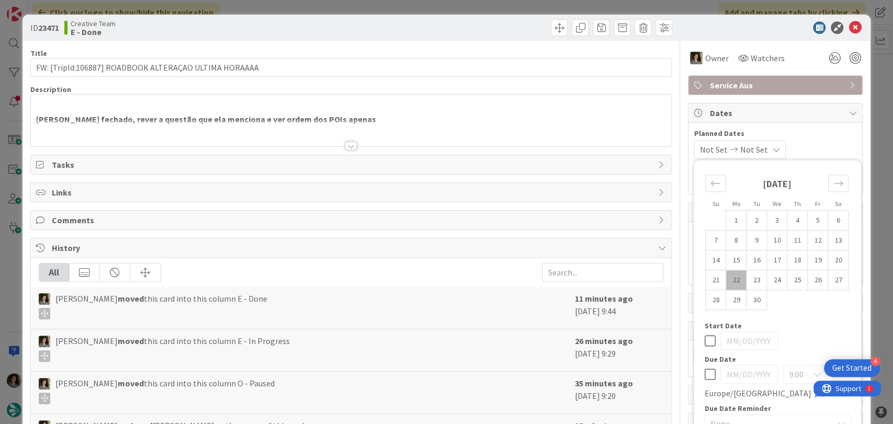
click at [727, 278] on td "22" at bounding box center [736, 281] width 20 height 20
type input "[DATE]"
click at [849, 30] on icon at bounding box center [855, 27] width 13 height 13
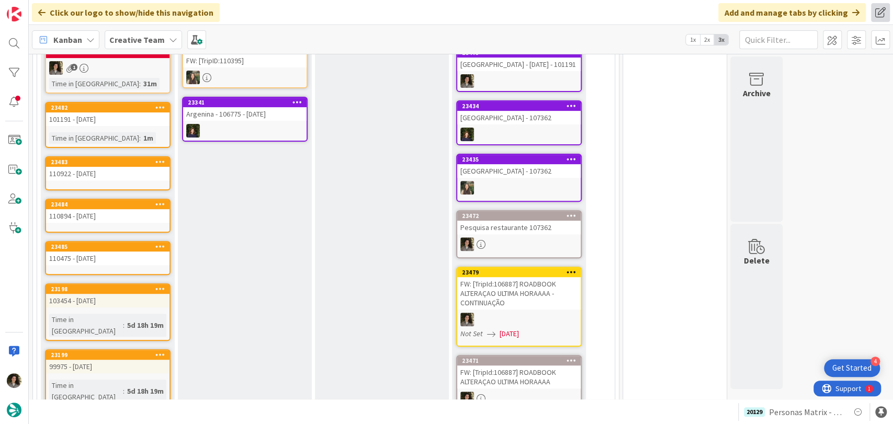
scroll to position [230, 0]
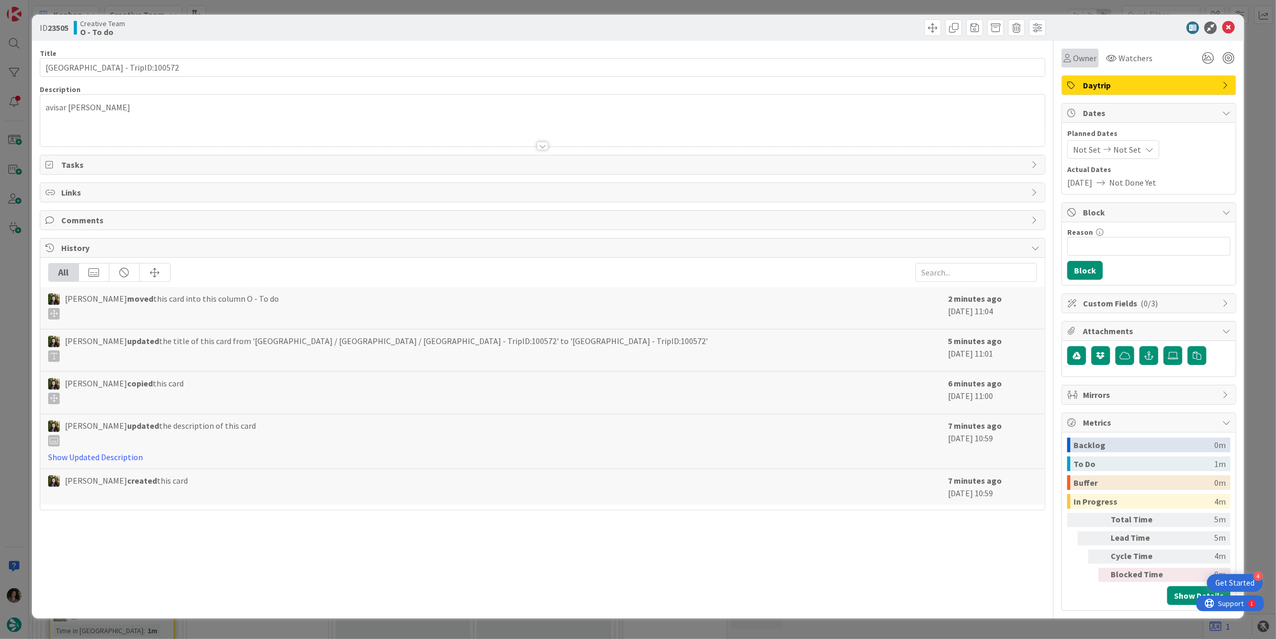
click at [1070, 58] on icon at bounding box center [1067, 58] width 7 height 8
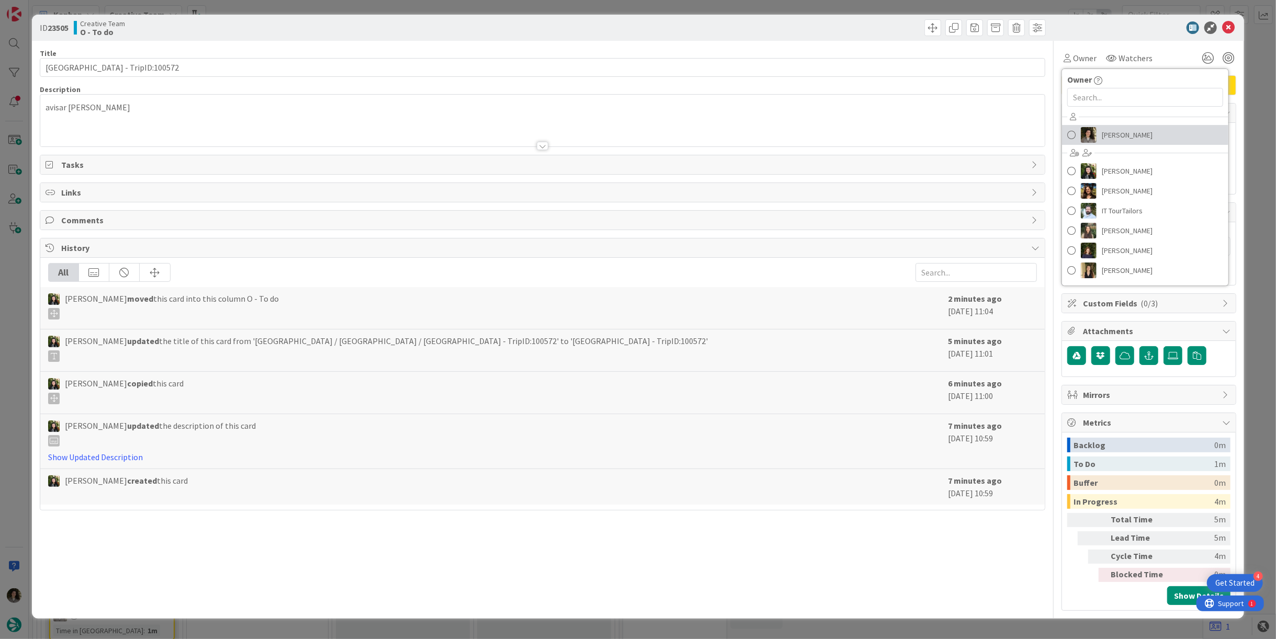
click at [1122, 138] on span "[PERSON_NAME]" at bounding box center [1127, 135] width 51 height 16
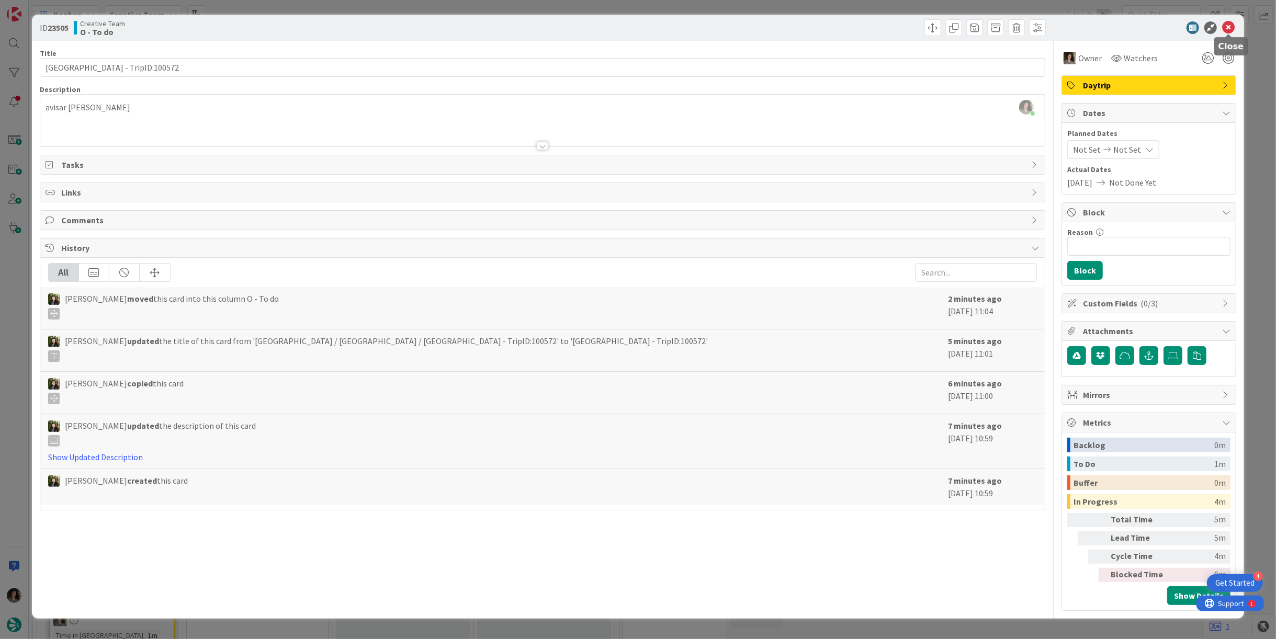
click at [1228, 30] on icon at bounding box center [1228, 27] width 13 height 13
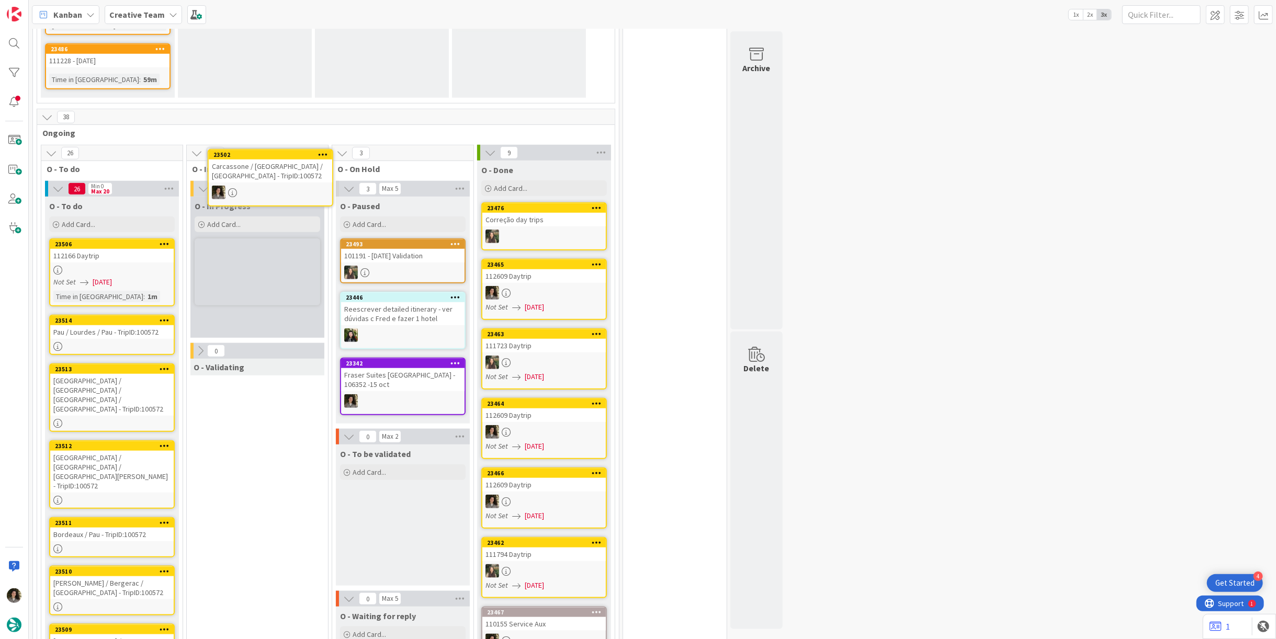
scroll to position [773, 0]
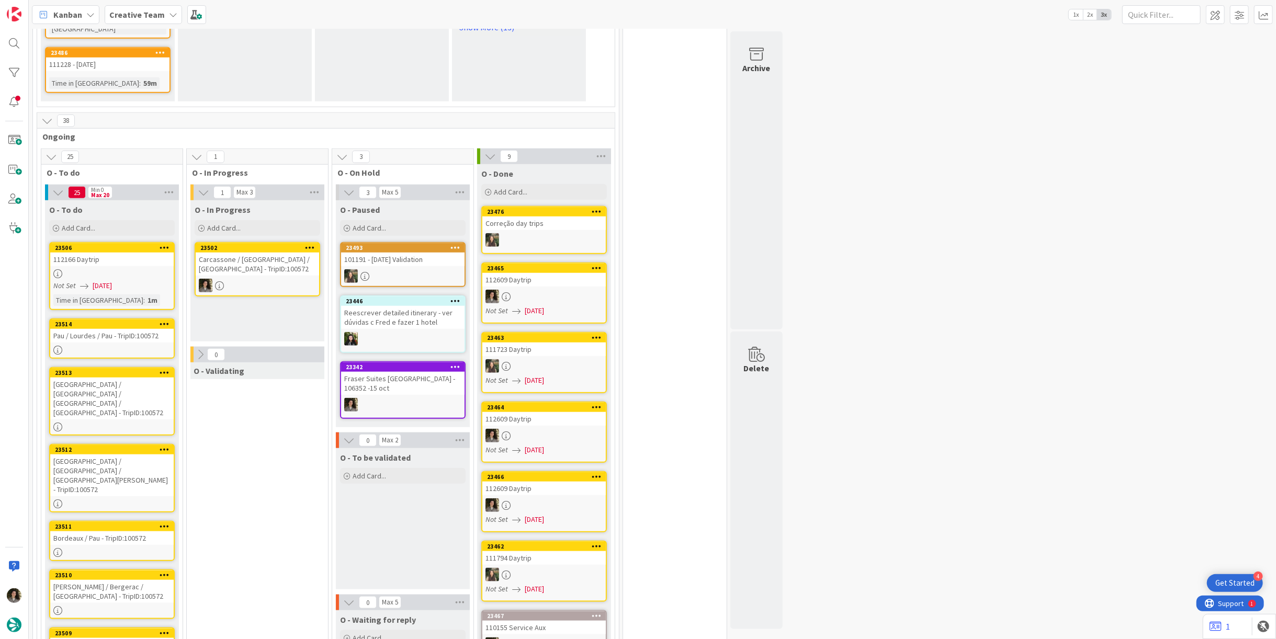
click at [274, 279] on div at bounding box center [257, 286] width 123 height 14
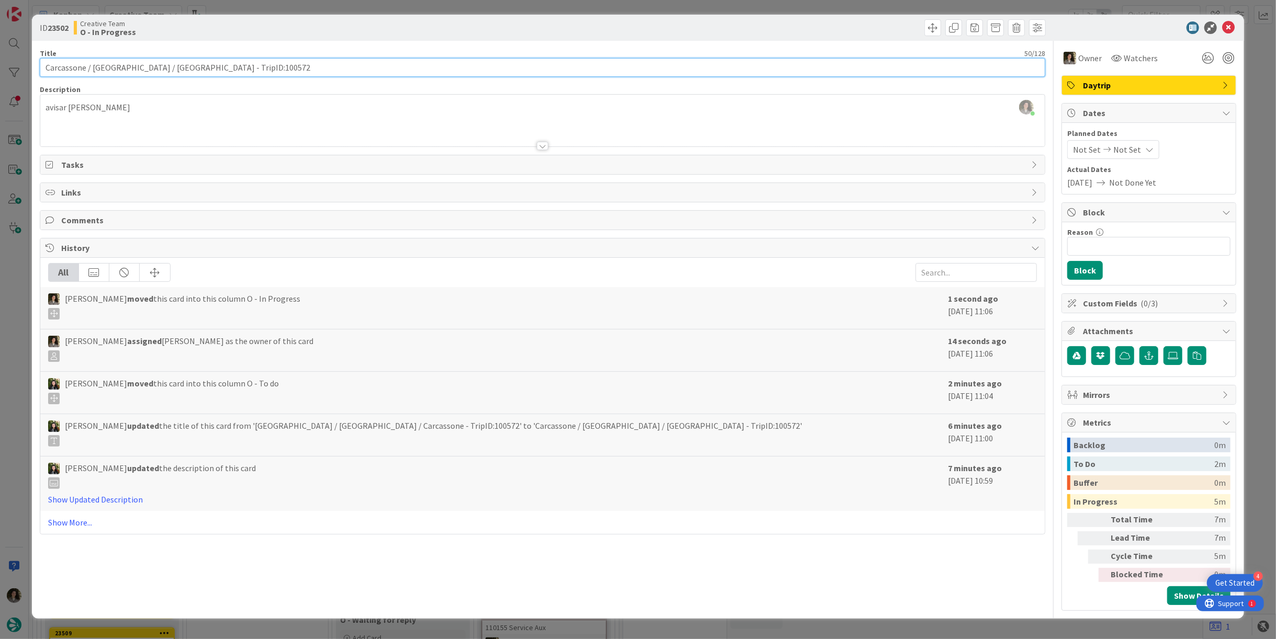
drag, startPoint x: 165, startPoint y: 69, endPoint x: 3, endPoint y: 70, distance: 162.2
click at [3, 70] on div "ID 23502 Creative Team O - In Progress Title 50 / 128 Carcassone / Montpellier …" at bounding box center [638, 319] width 1276 height 639
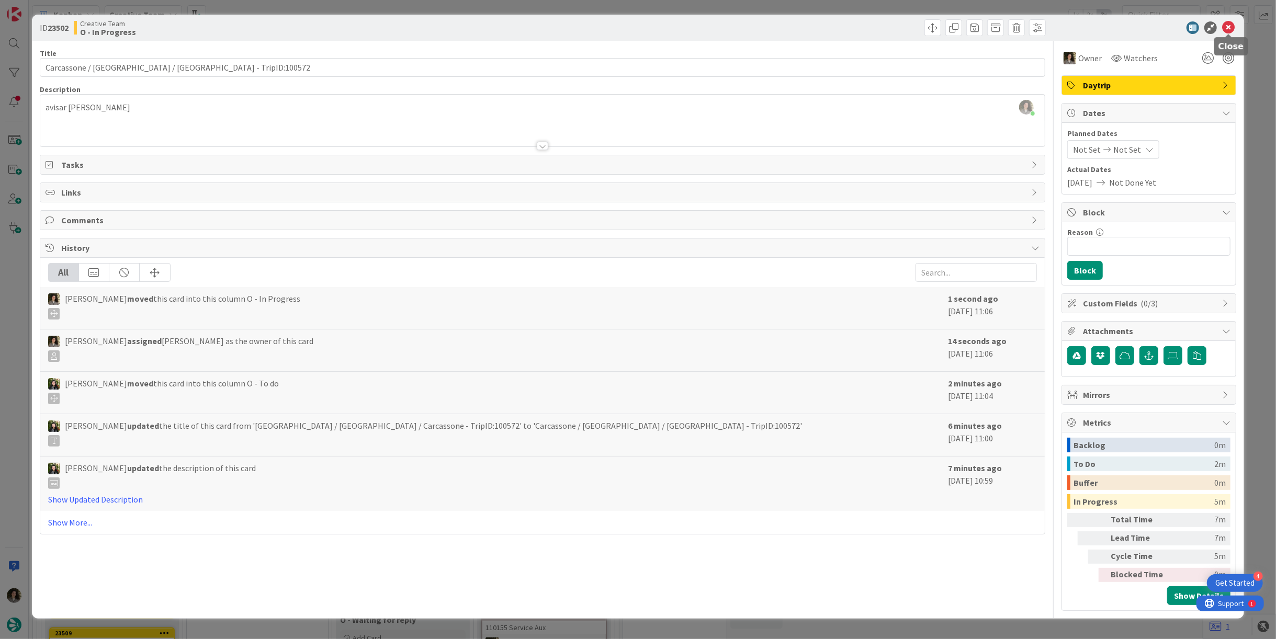
click at [1231, 23] on icon at bounding box center [1228, 27] width 13 height 13
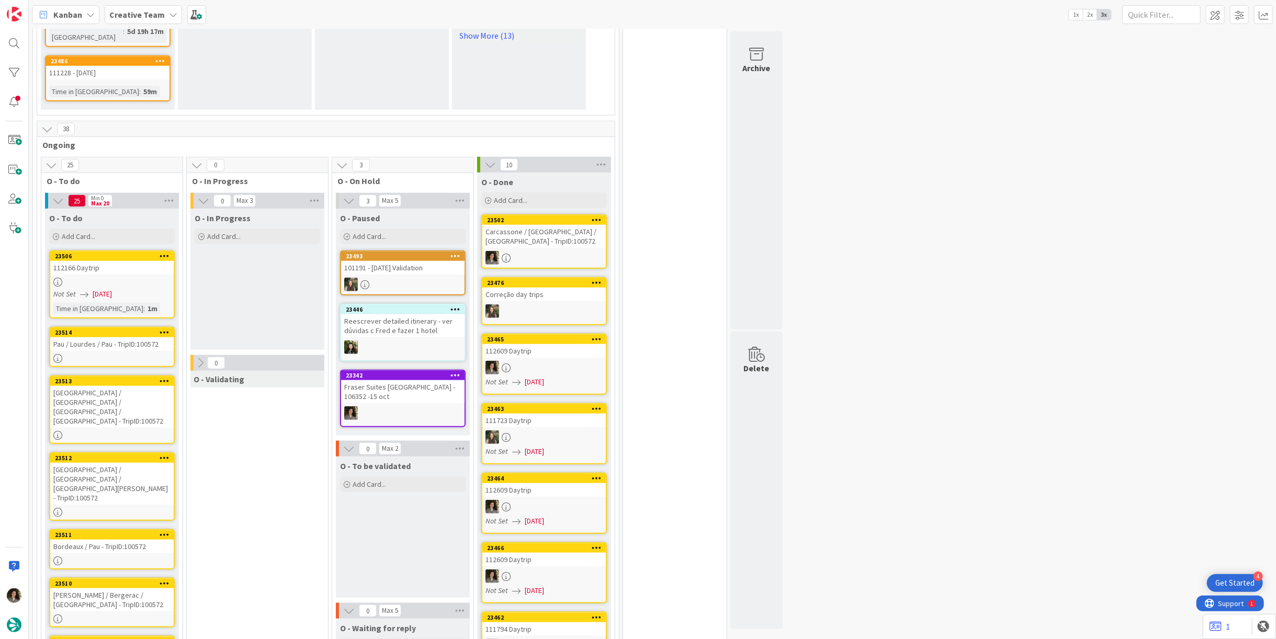
click at [539, 225] on div "Carcassone / [GEOGRAPHIC_DATA] / [GEOGRAPHIC_DATA] - TripID:100572" at bounding box center [543, 236] width 123 height 23
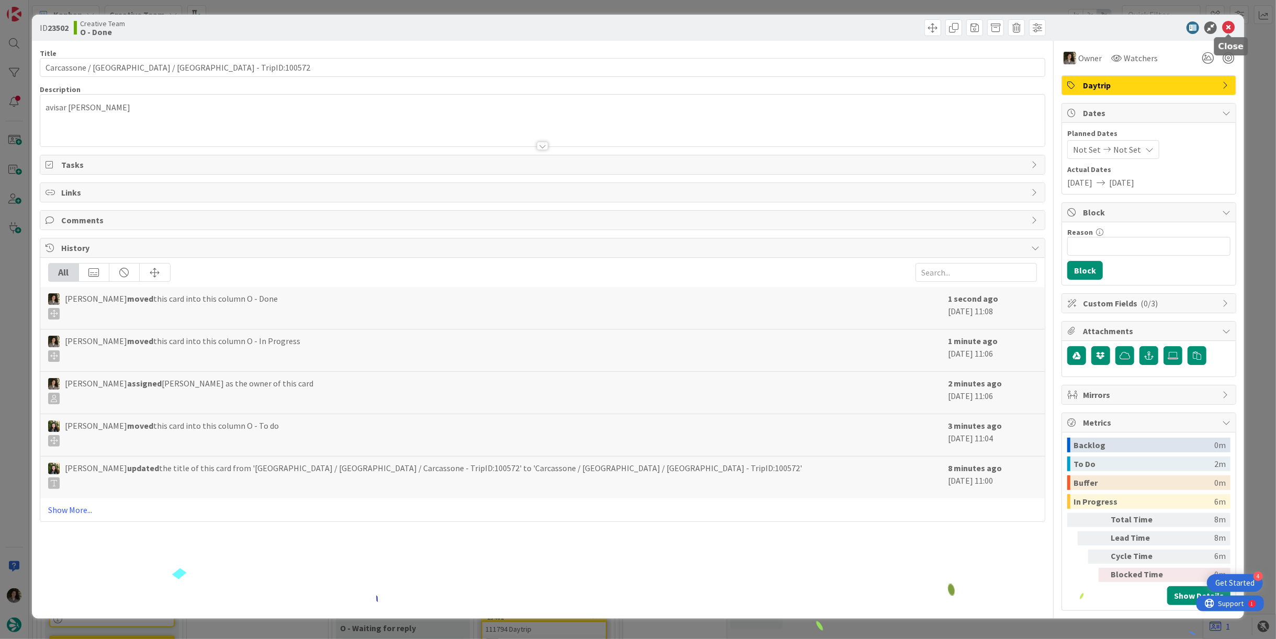
click at [1230, 29] on icon at bounding box center [1228, 27] width 13 height 13
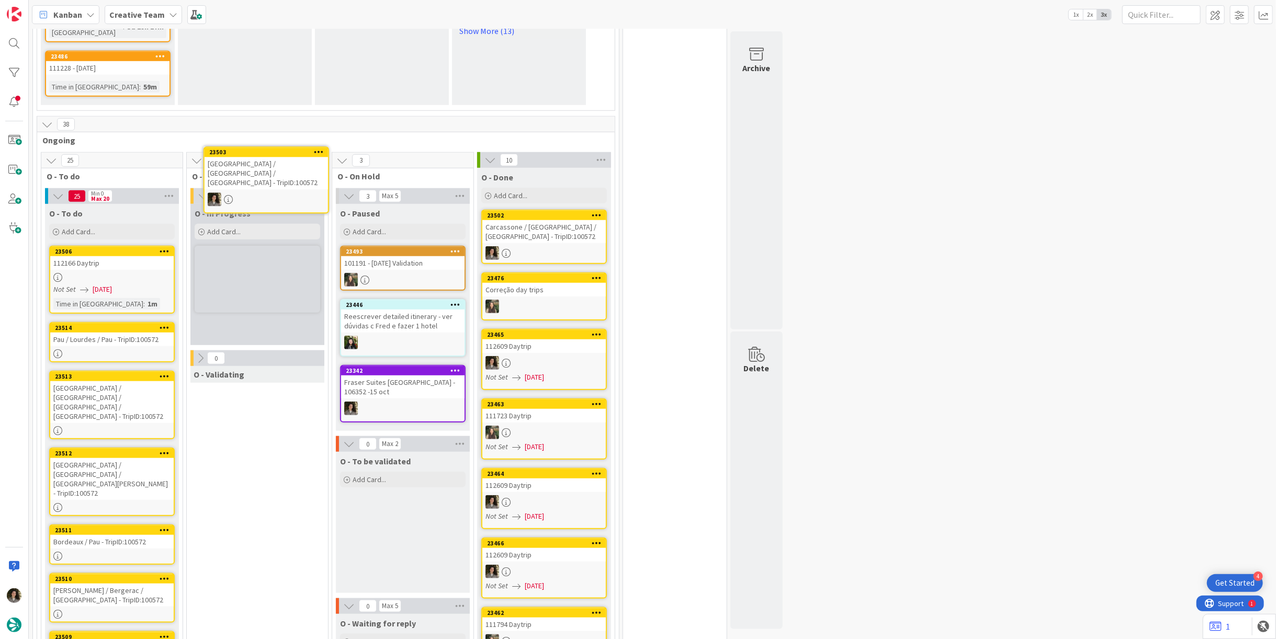
scroll to position [765, 0]
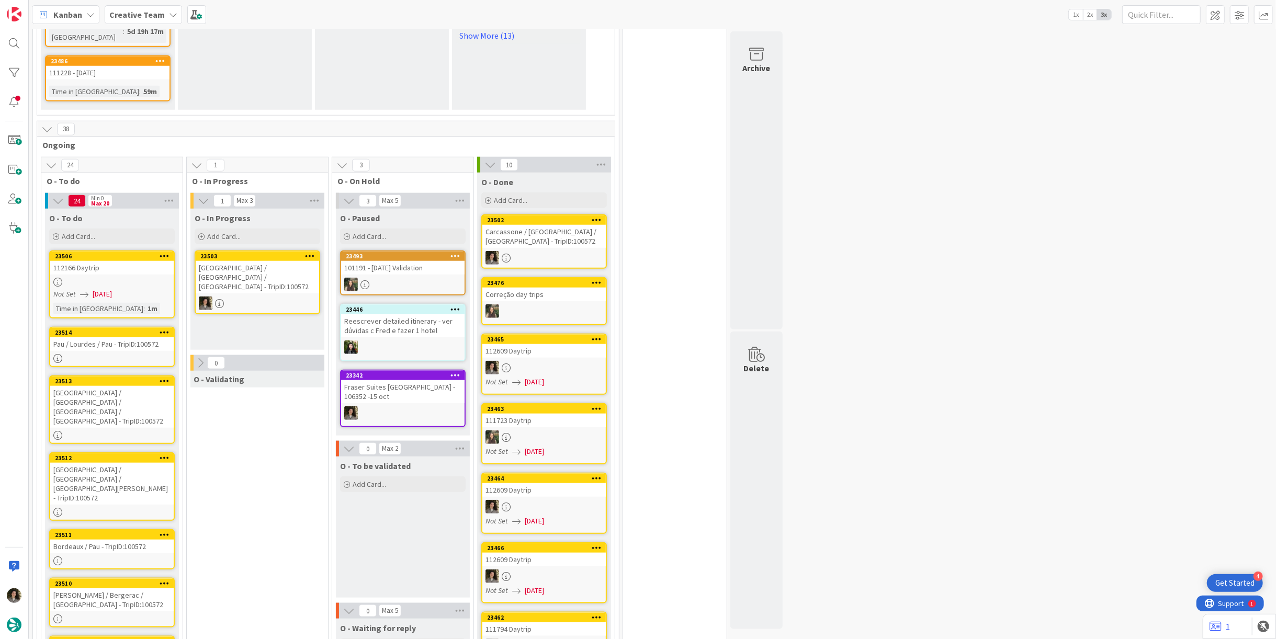
click at [265, 261] on div "[GEOGRAPHIC_DATA] / [GEOGRAPHIC_DATA] / [GEOGRAPHIC_DATA] - TripID:100572" at bounding box center [257, 277] width 123 height 32
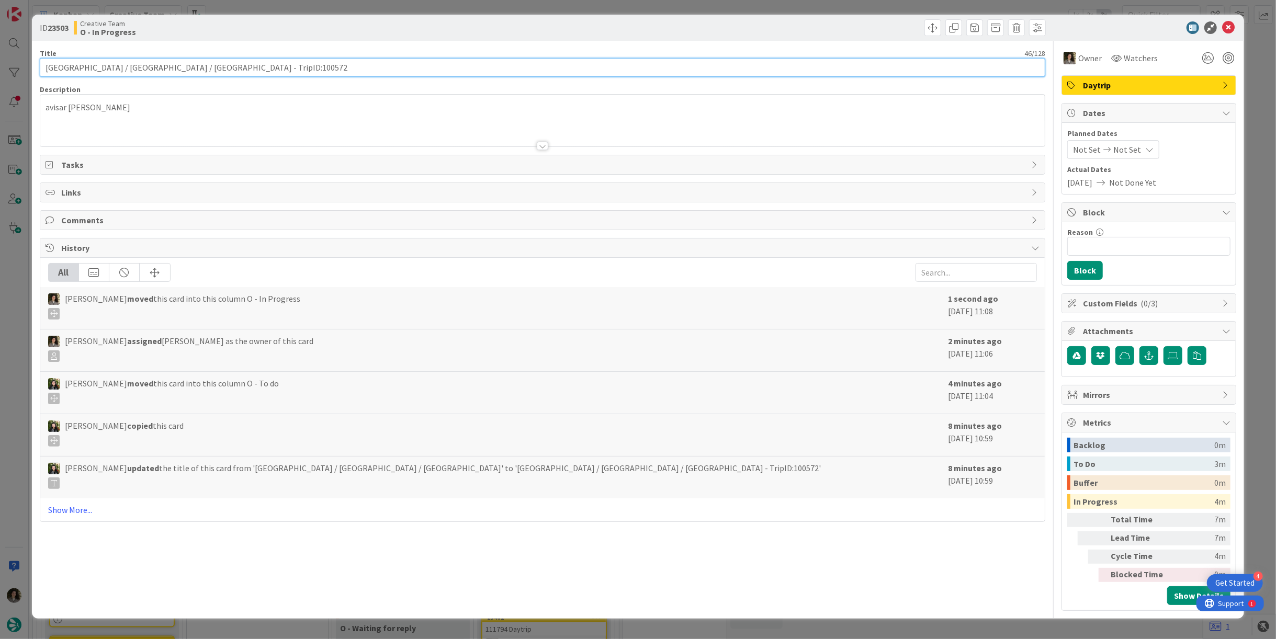
drag, startPoint x: 153, startPoint y: 71, endPoint x: 26, endPoint y: 71, distance: 127.2
click at [26, 71] on div "ID 23503 Creative Team O - In Progress Title 46 / 128 Barcelona / Girona / Perp…" at bounding box center [638, 319] width 1276 height 639
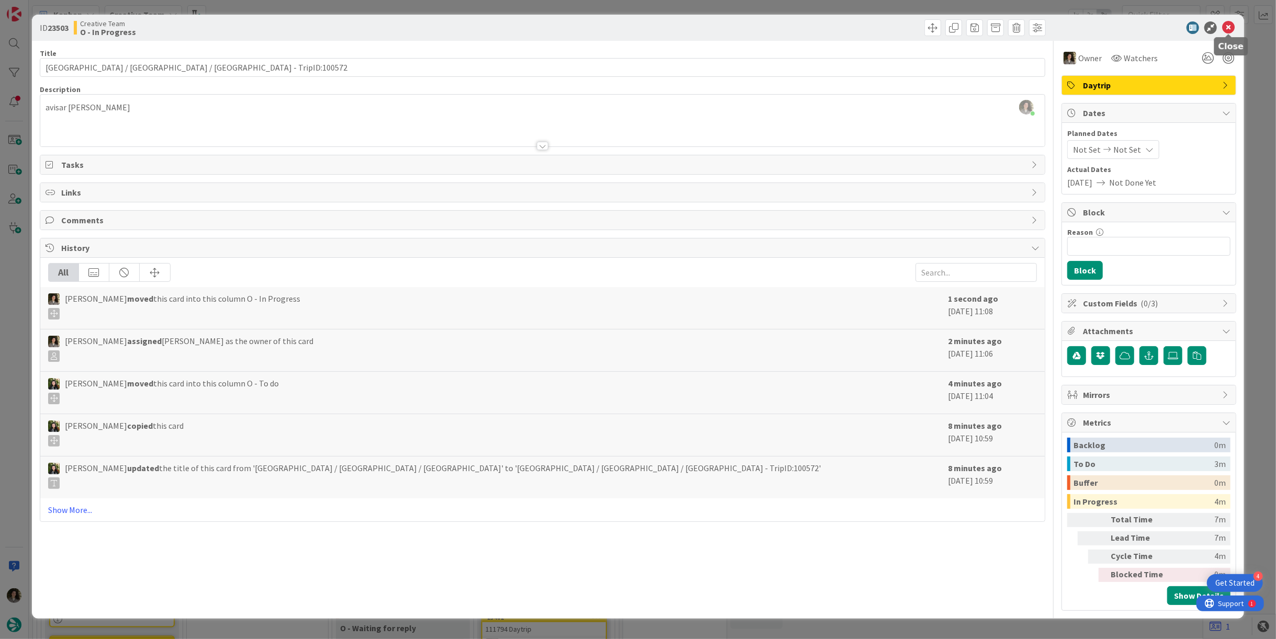
click at [1231, 27] on icon at bounding box center [1228, 27] width 13 height 13
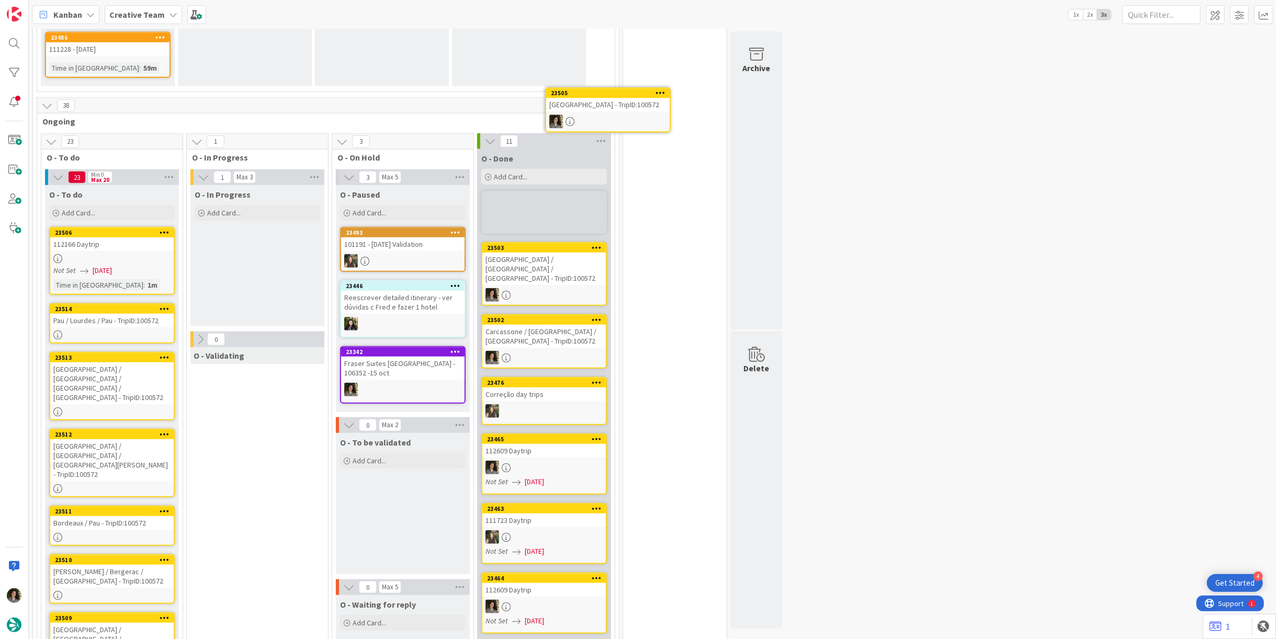
scroll to position [754, 0]
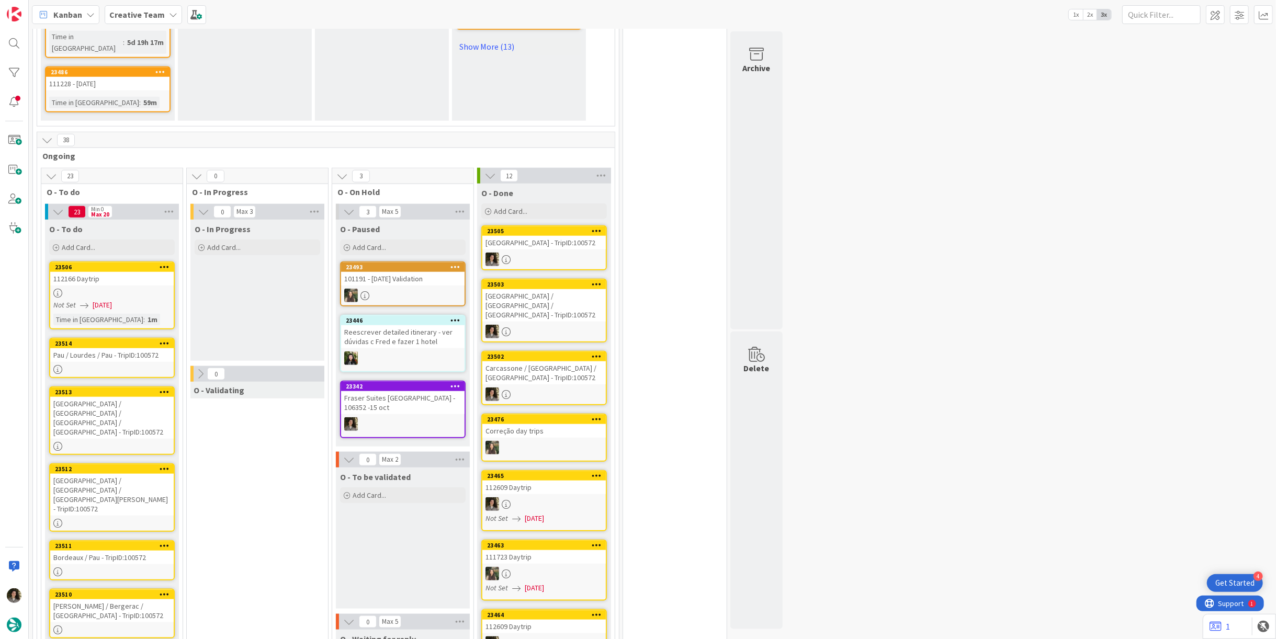
click at [551, 226] on link "23505 Grenoble - TripID:100572" at bounding box center [544, 248] width 126 height 45
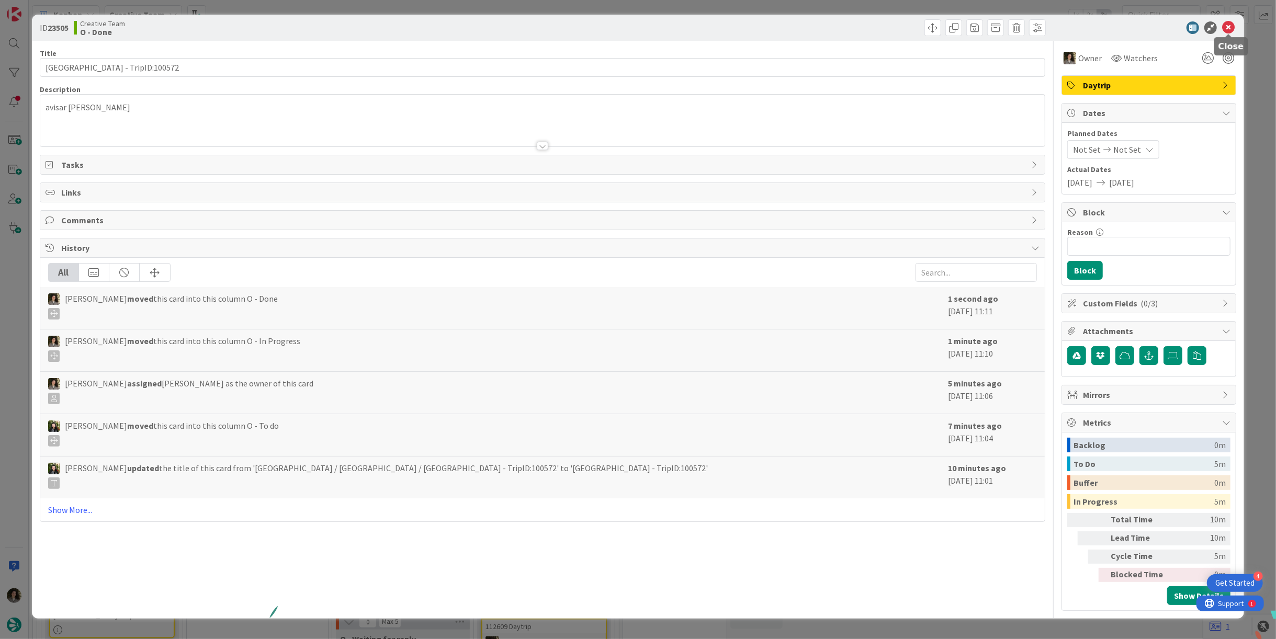
click at [1227, 29] on icon at bounding box center [1228, 27] width 13 height 13
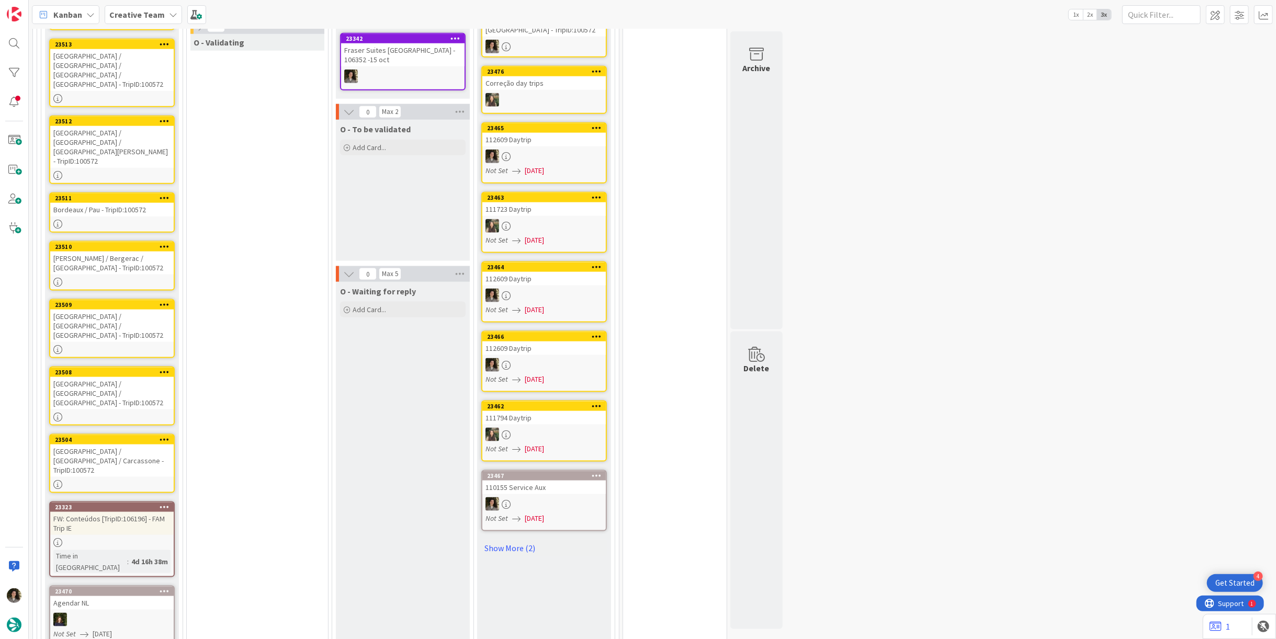
scroll to position [1103, 0]
click at [70, 444] on div "[GEOGRAPHIC_DATA] / [GEOGRAPHIC_DATA] / Carcassone - TripID:100572" at bounding box center [111, 460] width 123 height 32
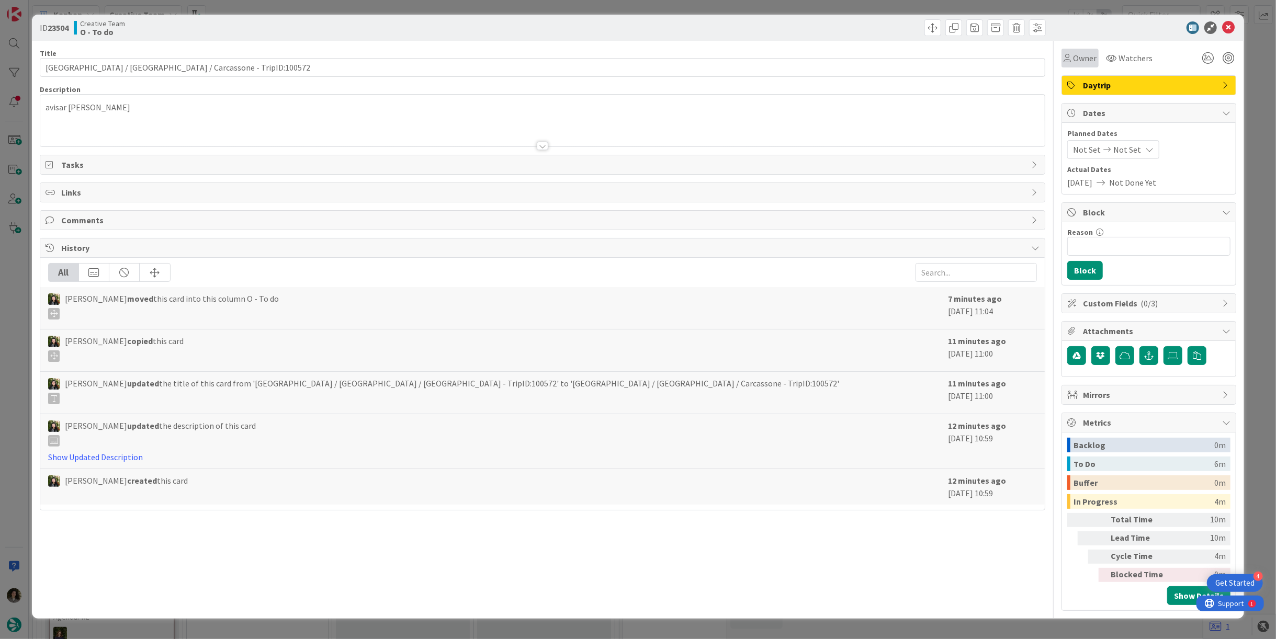
drag, startPoint x: 1072, startPoint y: 57, endPoint x: 1085, endPoint y: 65, distance: 15.3
click at [1074, 59] on div "Owner" at bounding box center [1080, 58] width 33 height 13
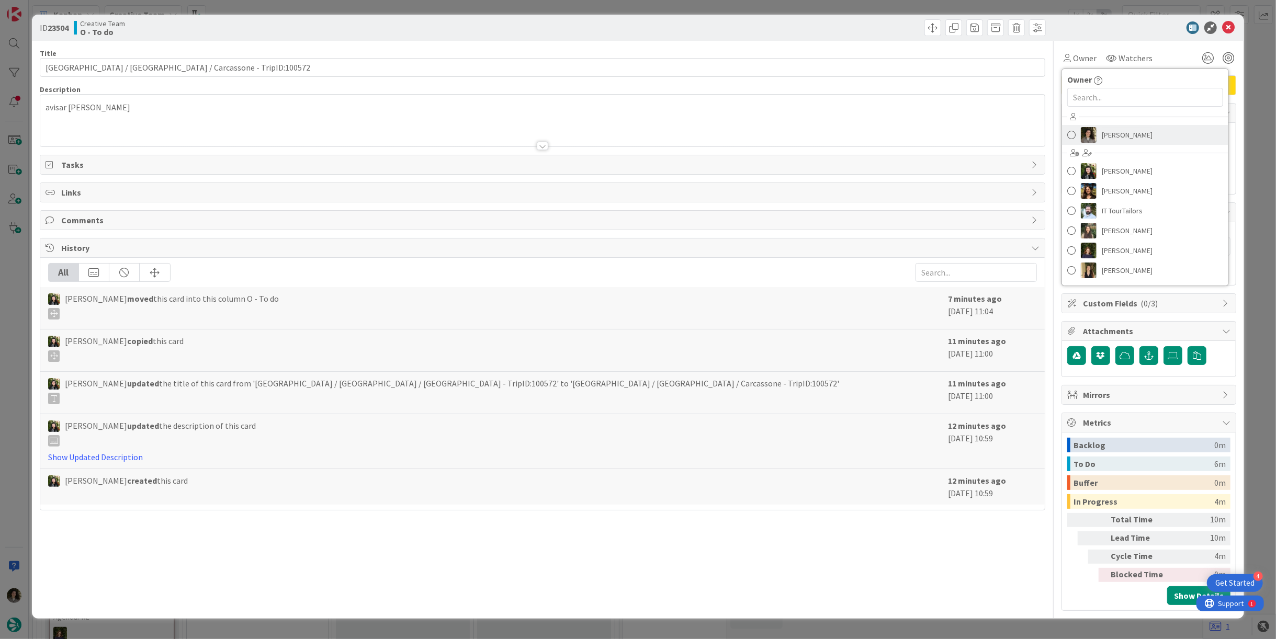
click at [1148, 137] on link "[PERSON_NAME]" at bounding box center [1145, 135] width 166 height 20
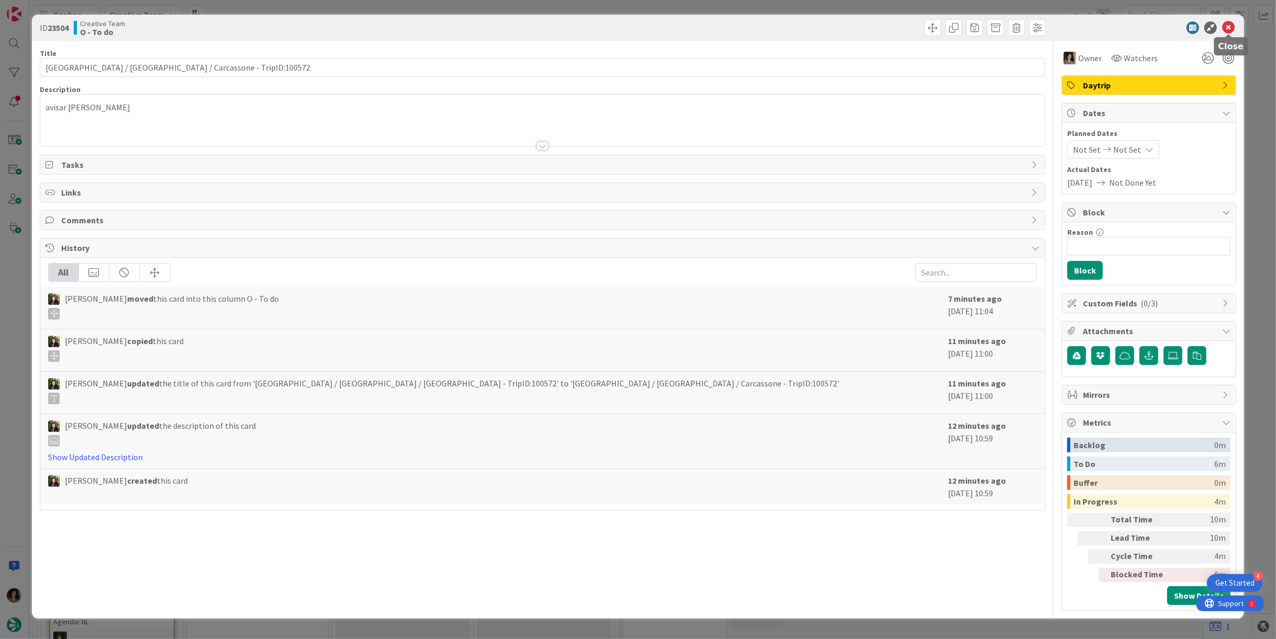
click at [1230, 27] on icon at bounding box center [1228, 27] width 13 height 13
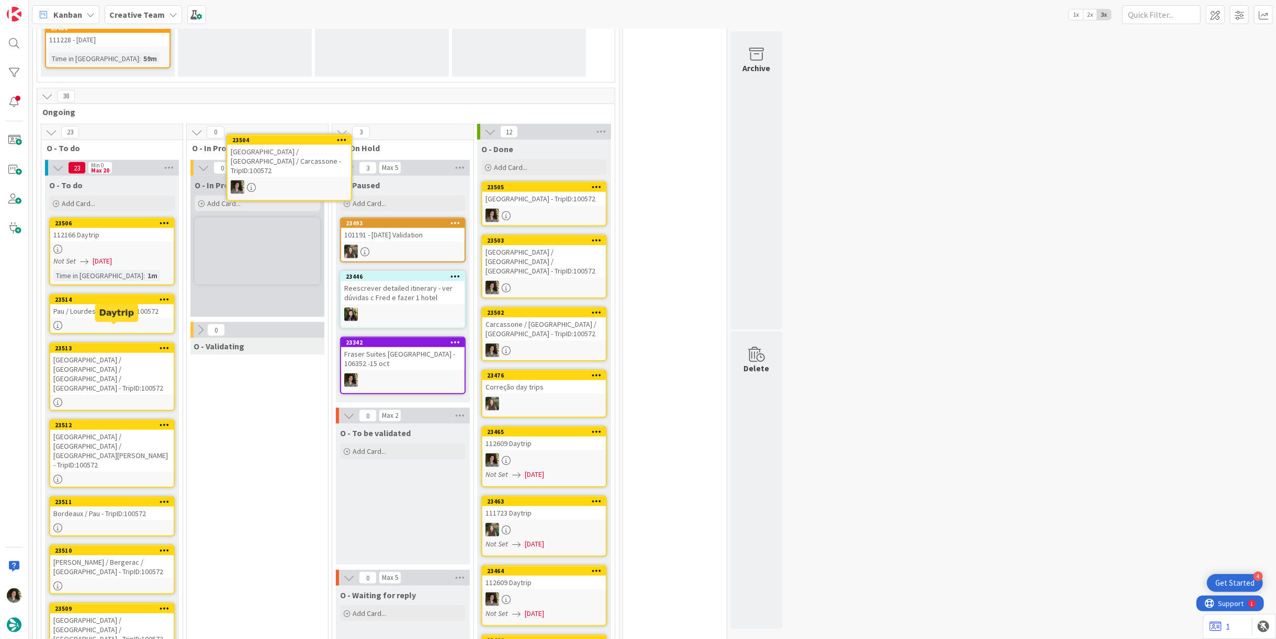
scroll to position [795, 0]
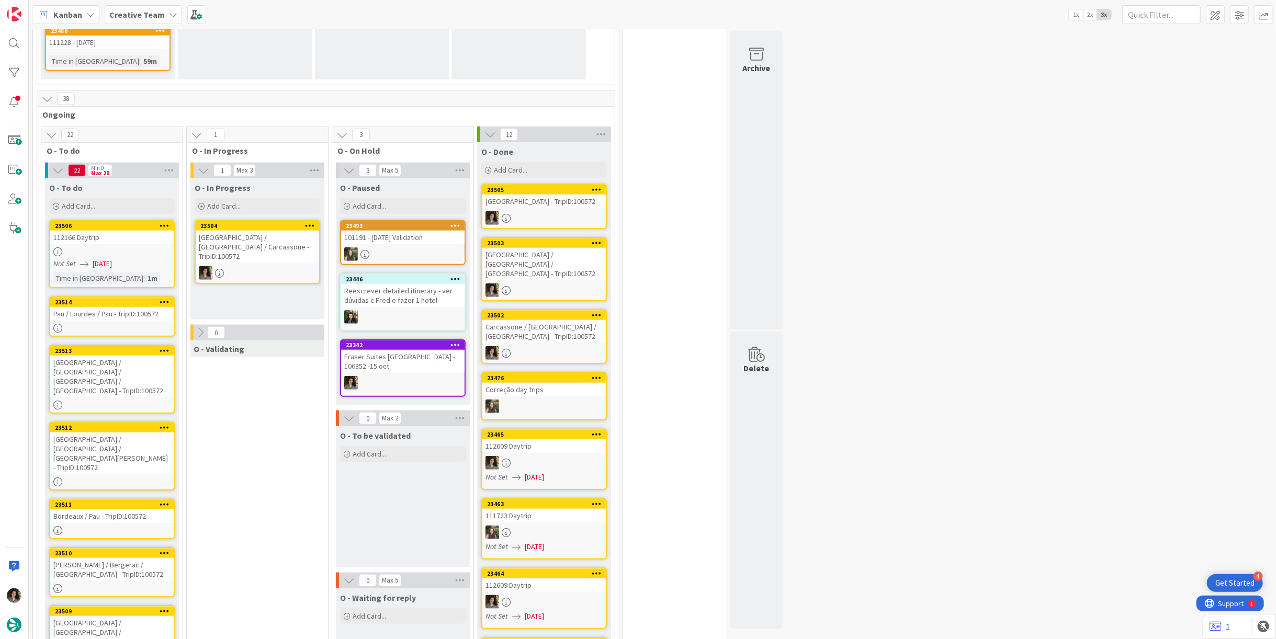
click at [251, 220] on link "23504 Perpignan / Narbonne / Carcassone - TripID:100572" at bounding box center [258, 252] width 126 height 64
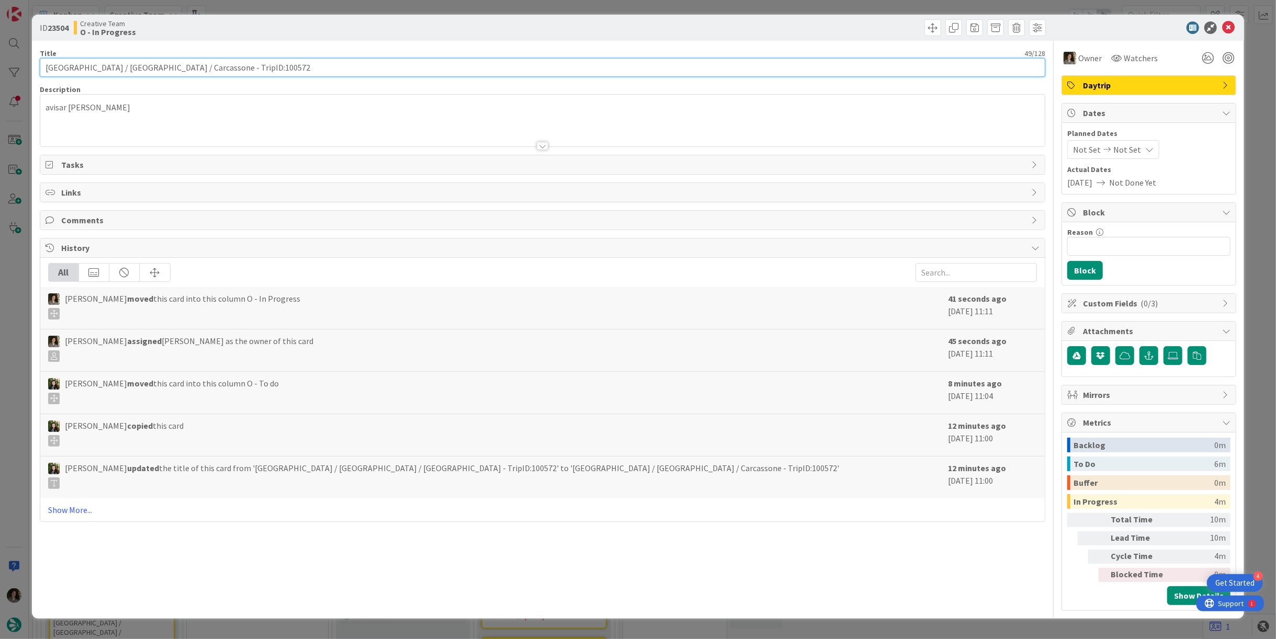
drag, startPoint x: 168, startPoint y: 69, endPoint x: -44, endPoint y: 50, distance: 213.3
click at [0, 50] on html "4 Get Started Kanban Creative Team 1x 2x 3x 93 Camembert 36 Expedite For critic…" at bounding box center [638, 319] width 1276 height 639
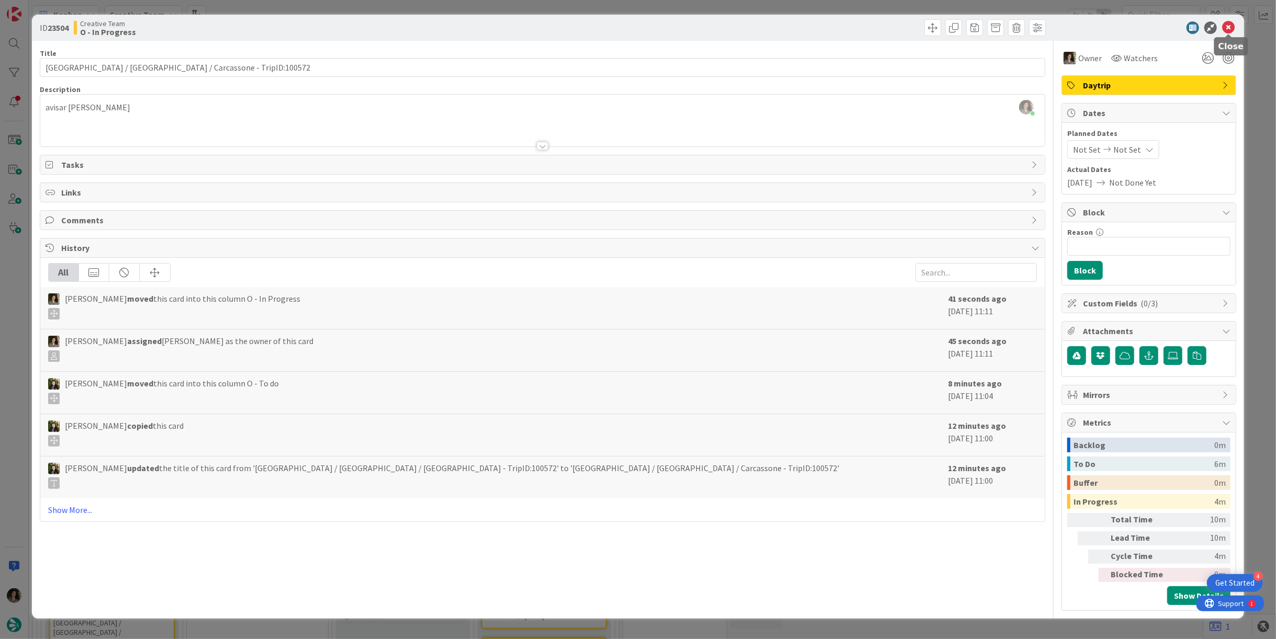
click at [1231, 24] on icon at bounding box center [1228, 27] width 13 height 13
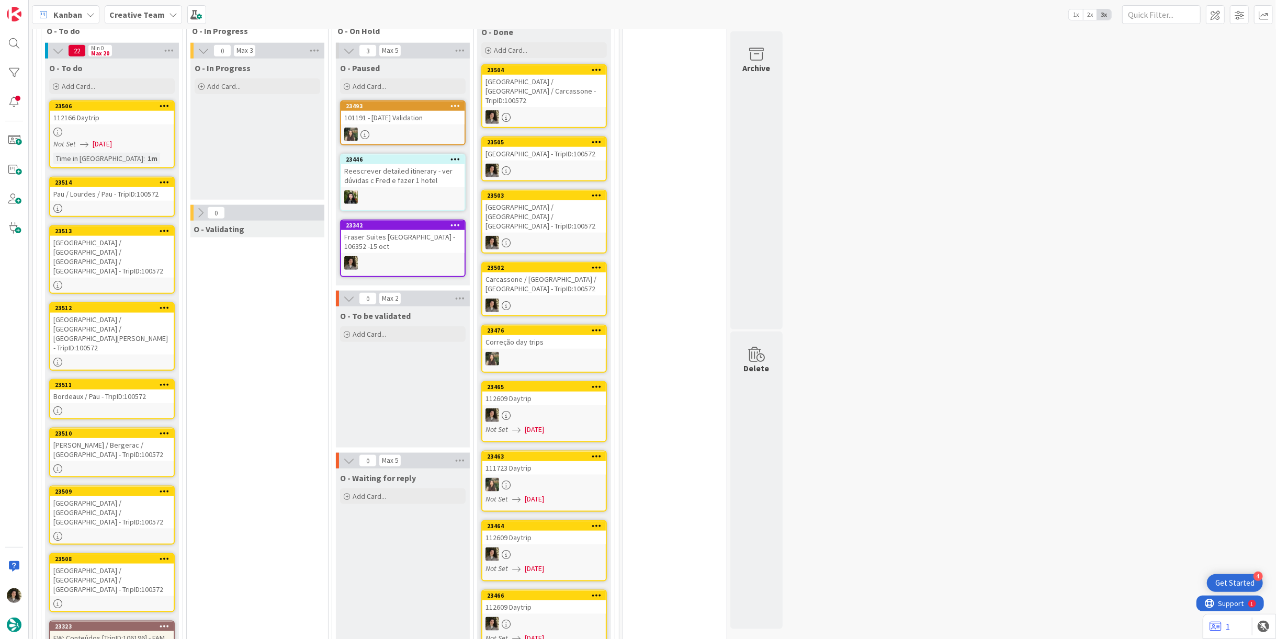
scroll to position [983, 0]
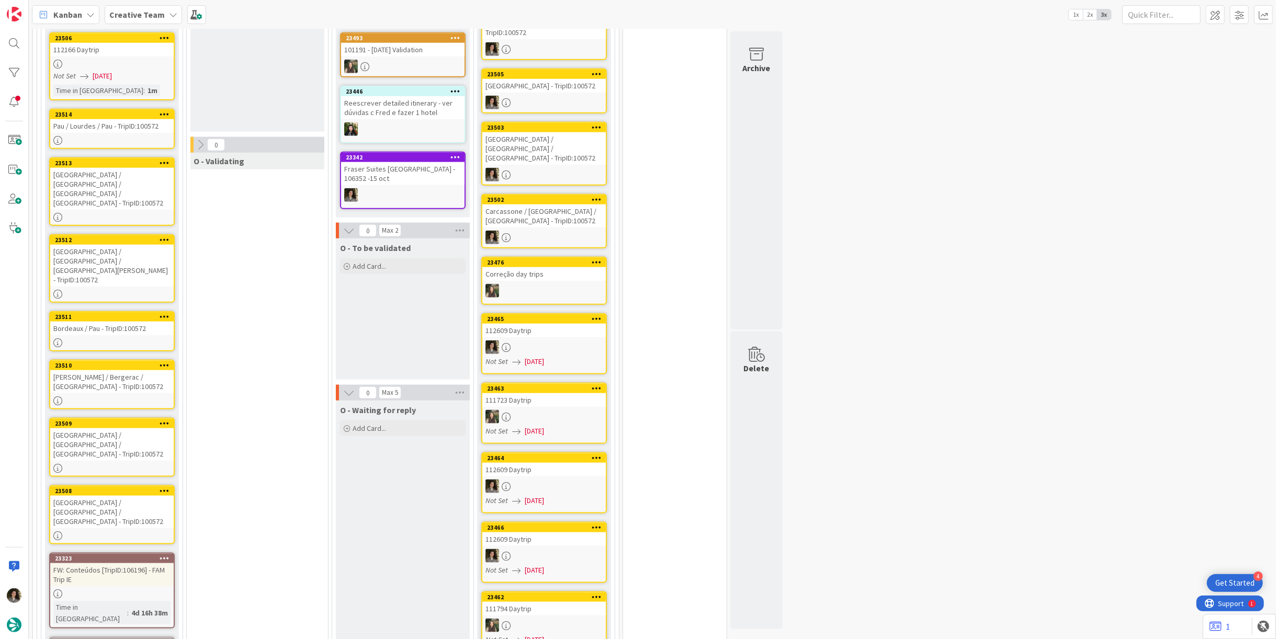
click at [89, 532] on div at bounding box center [111, 536] width 123 height 9
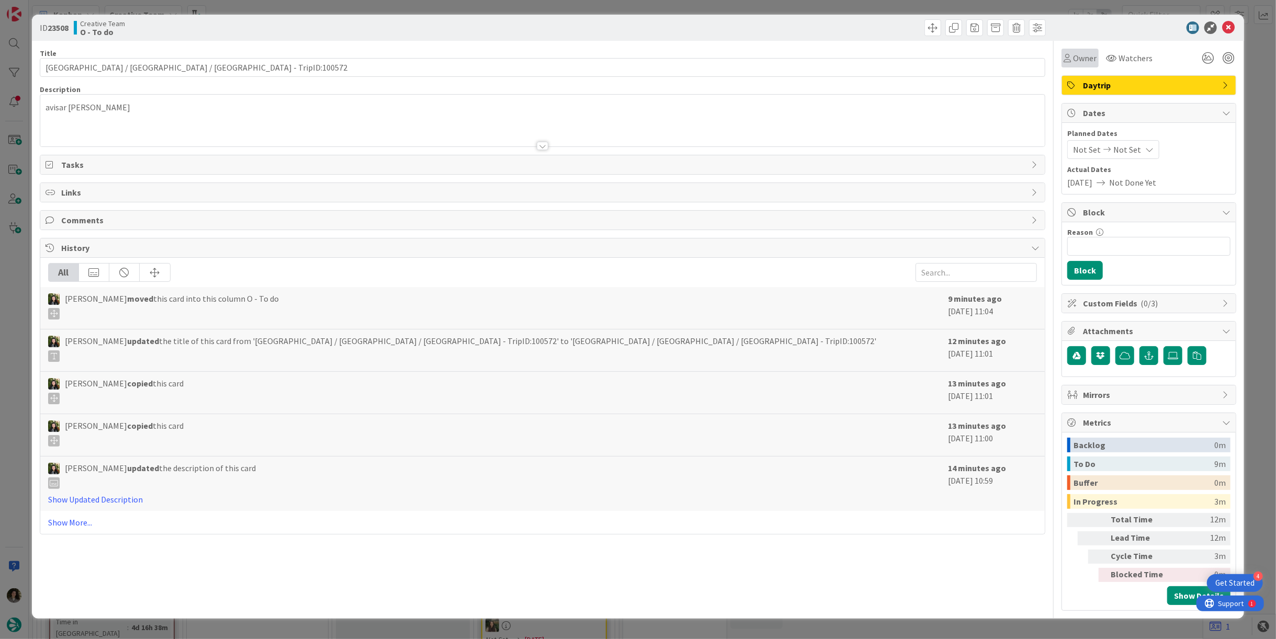
click at [1081, 50] on div "Owner" at bounding box center [1080, 58] width 37 height 19
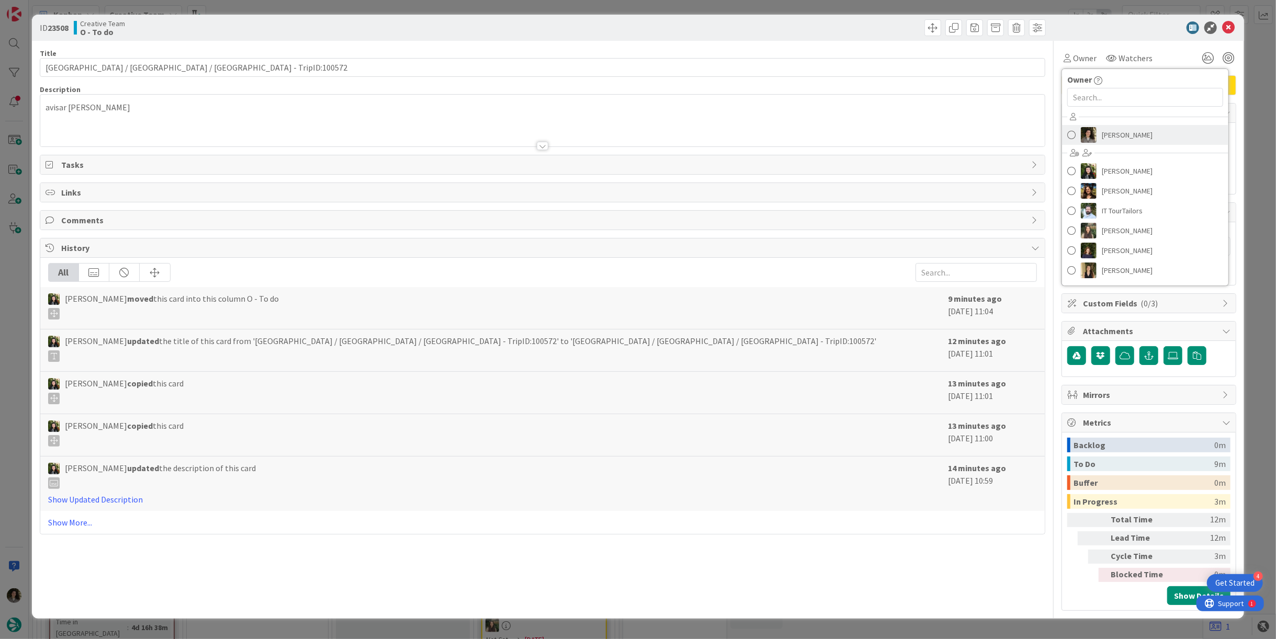
click at [1136, 133] on span "[PERSON_NAME]" at bounding box center [1127, 135] width 51 height 16
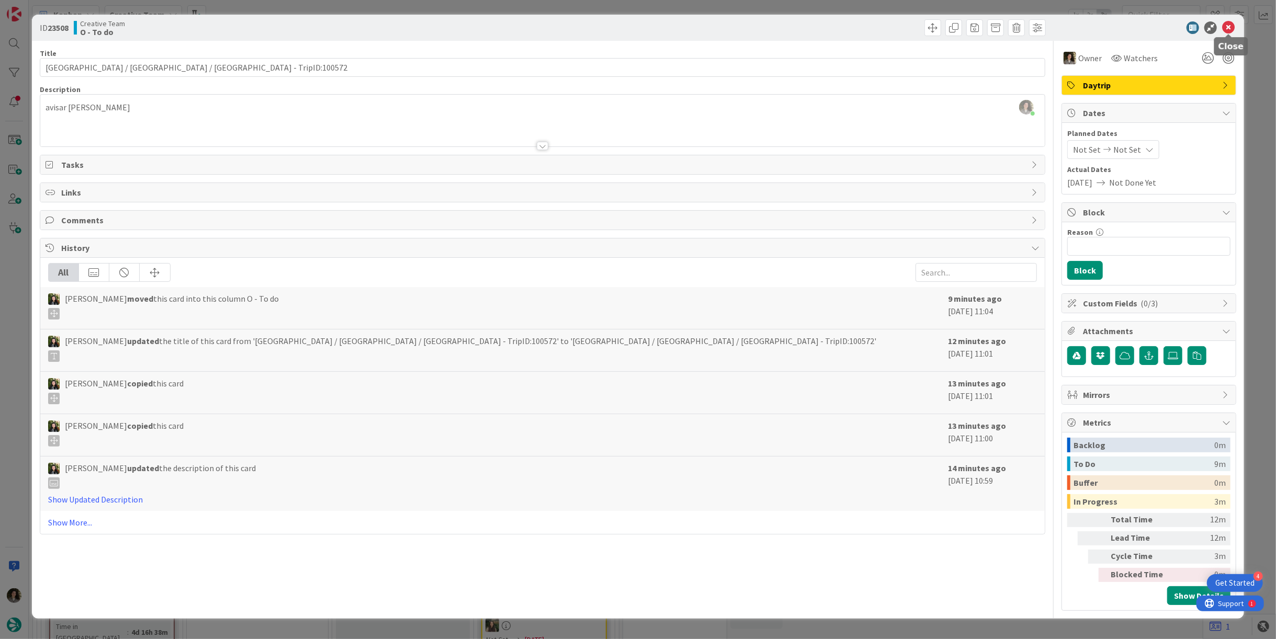
click at [1230, 29] on icon at bounding box center [1228, 27] width 13 height 13
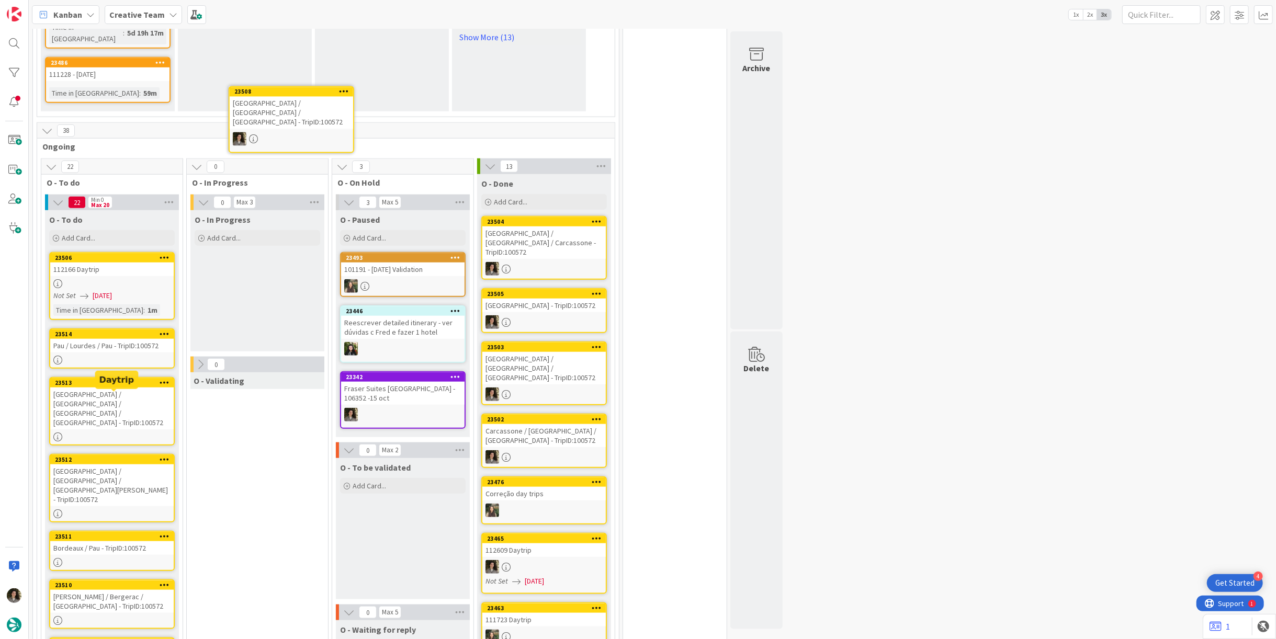
scroll to position [750, 0]
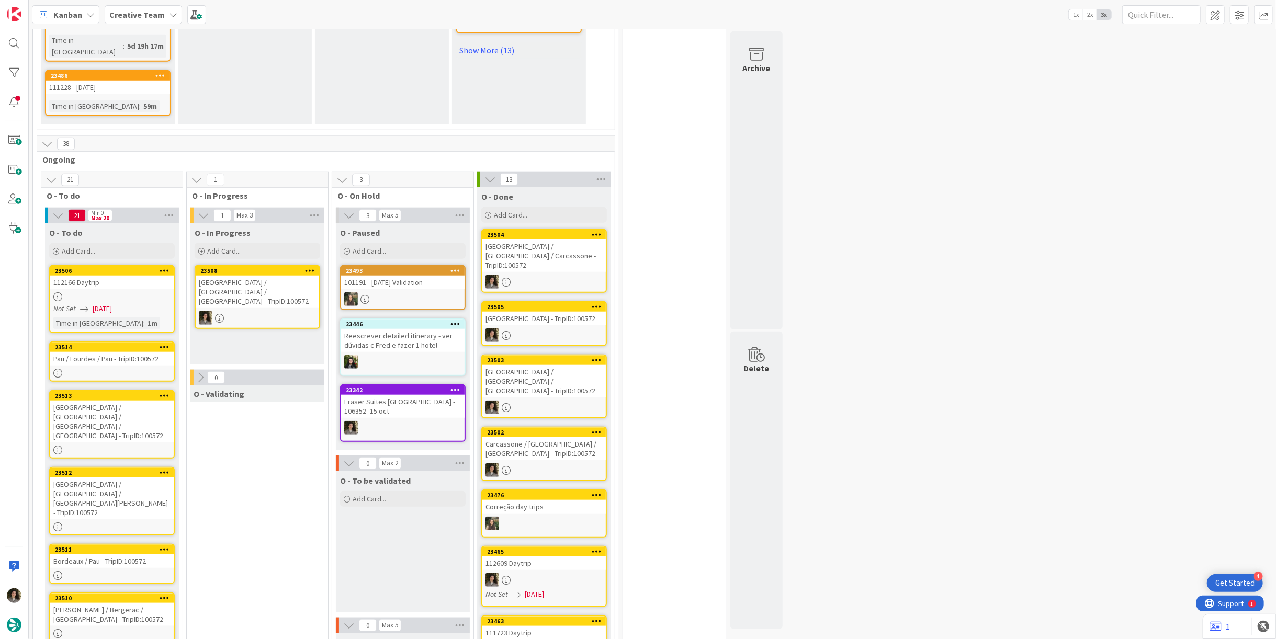
click at [262, 276] on div "[GEOGRAPHIC_DATA] / [GEOGRAPHIC_DATA] / [GEOGRAPHIC_DATA] - TripID:100572" at bounding box center [257, 292] width 123 height 32
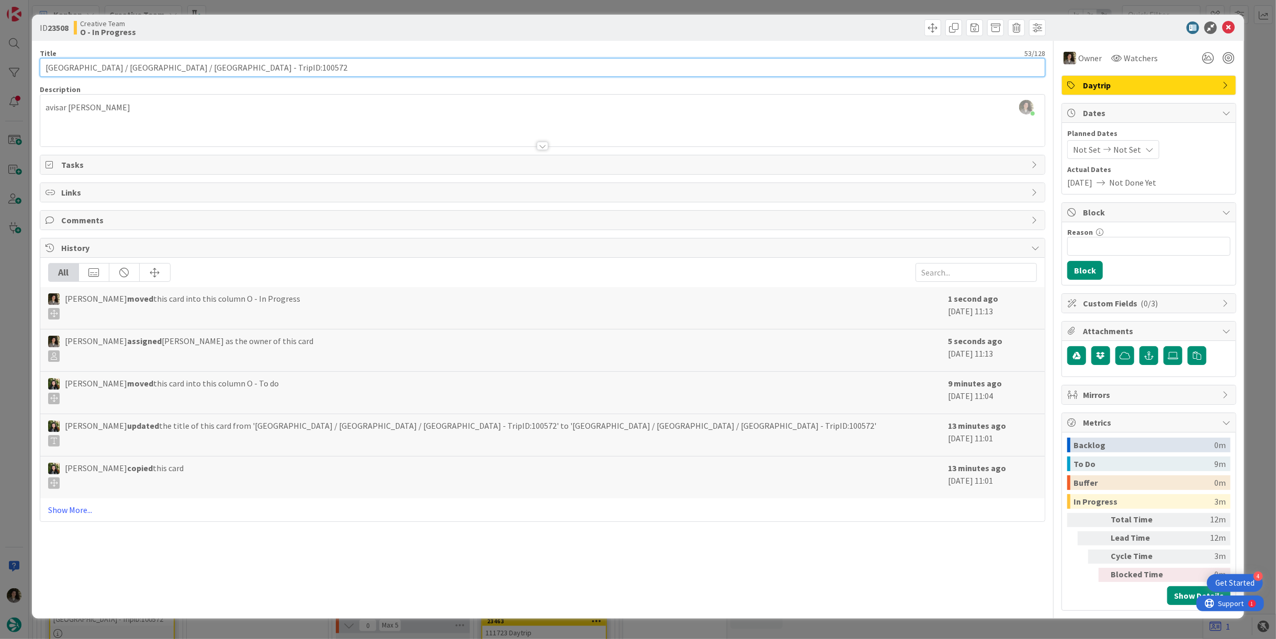
drag, startPoint x: 43, startPoint y: 69, endPoint x: 180, endPoint y: 68, distance: 136.6
click at [180, 68] on input "[GEOGRAPHIC_DATA] / [GEOGRAPHIC_DATA] / [GEOGRAPHIC_DATA] - TripID:100572" at bounding box center [543, 67] width 1006 height 19
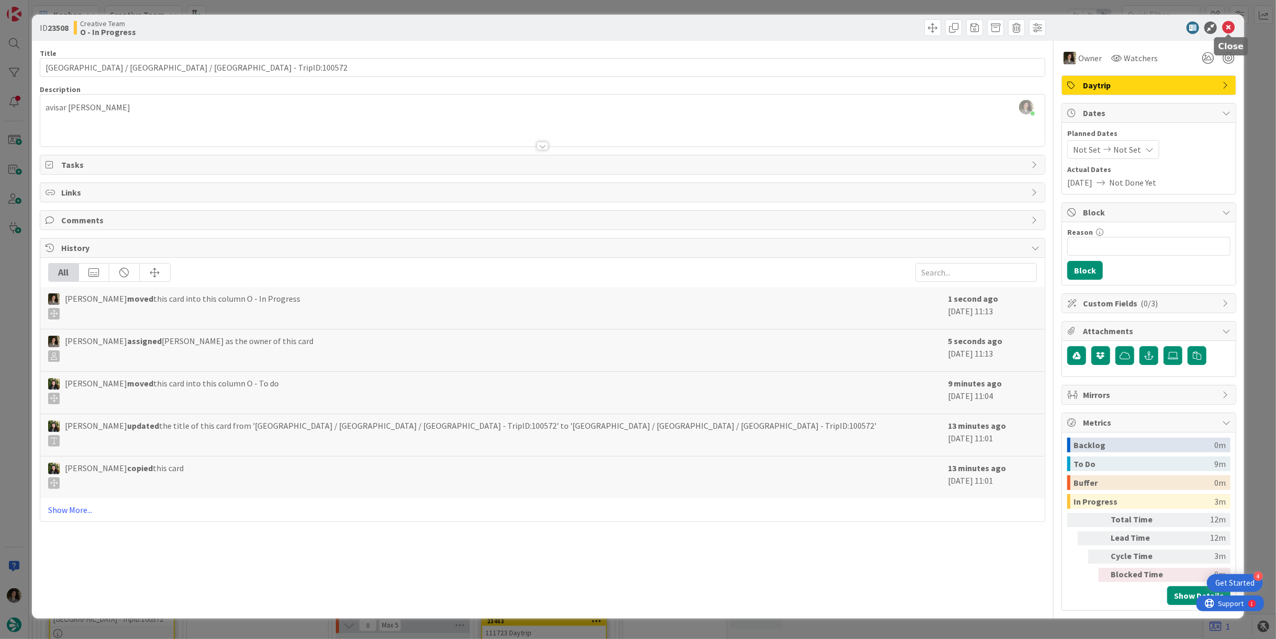
click at [1230, 24] on icon at bounding box center [1228, 27] width 13 height 13
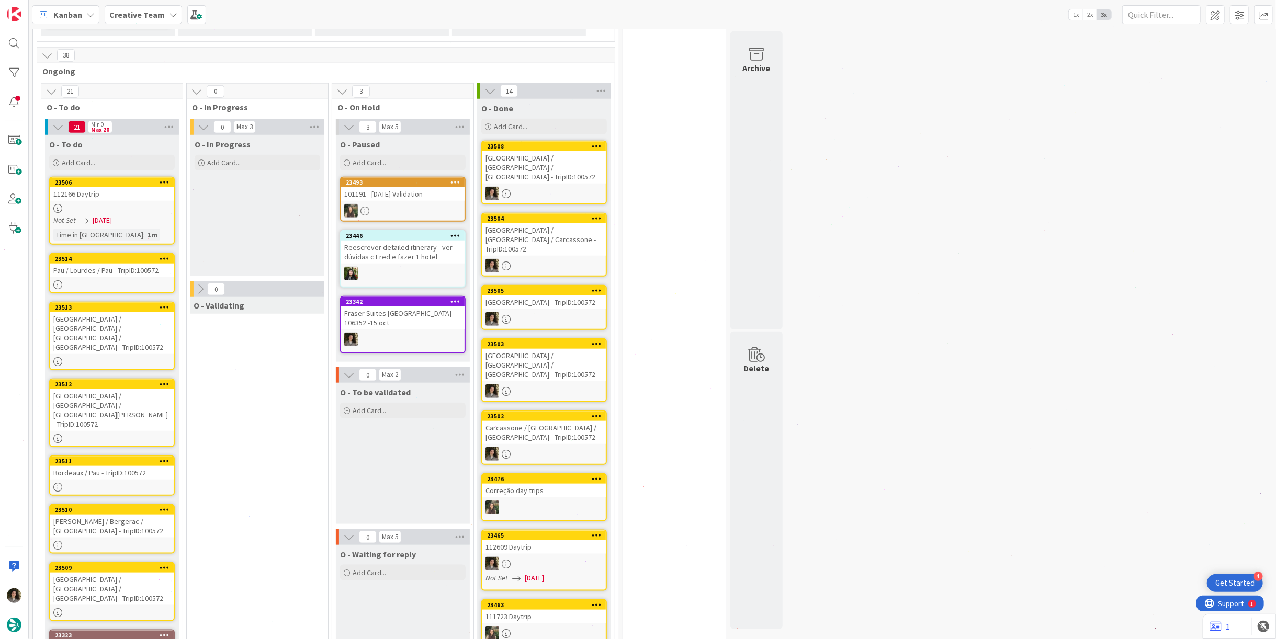
scroll to position [864, 0]
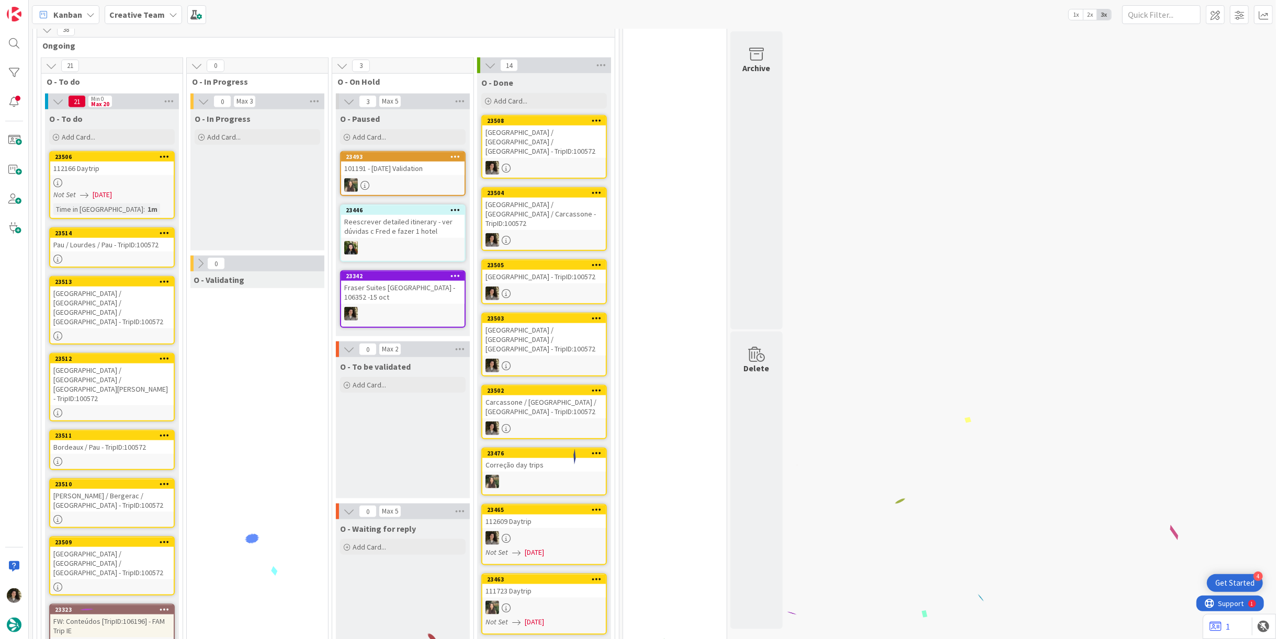
click at [86, 547] on div "[GEOGRAPHIC_DATA] / [GEOGRAPHIC_DATA] / [GEOGRAPHIC_DATA] - TripID:100572" at bounding box center [111, 563] width 123 height 32
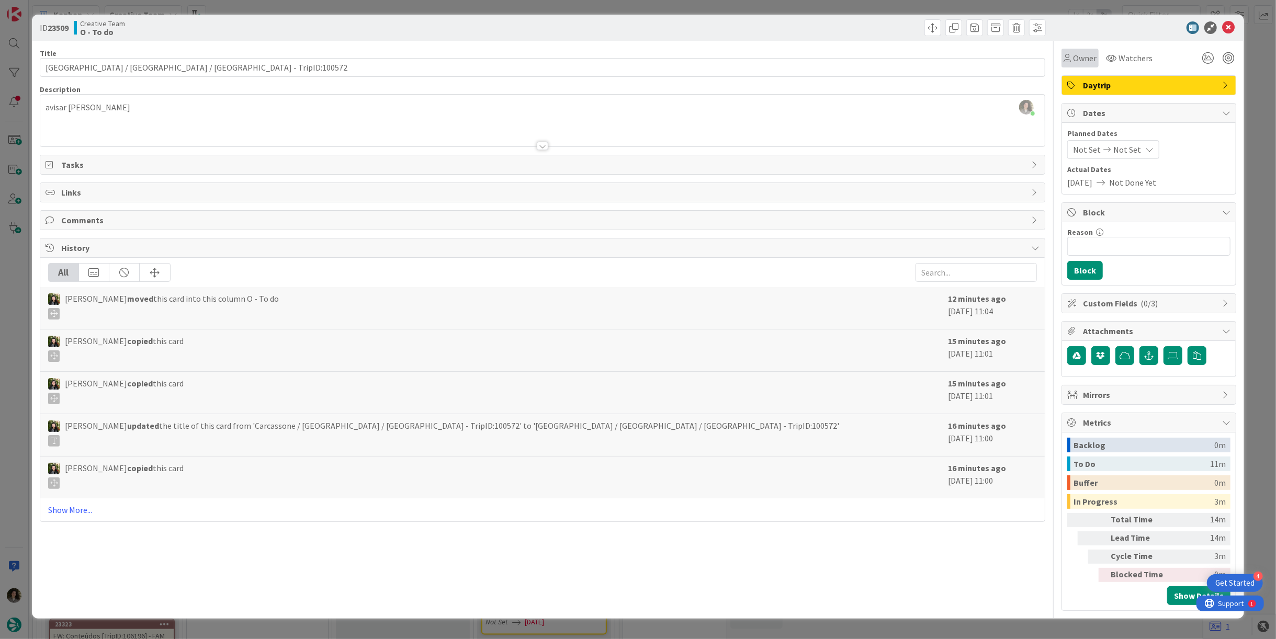
click at [1079, 53] on span "Owner" at bounding box center [1085, 58] width 24 height 13
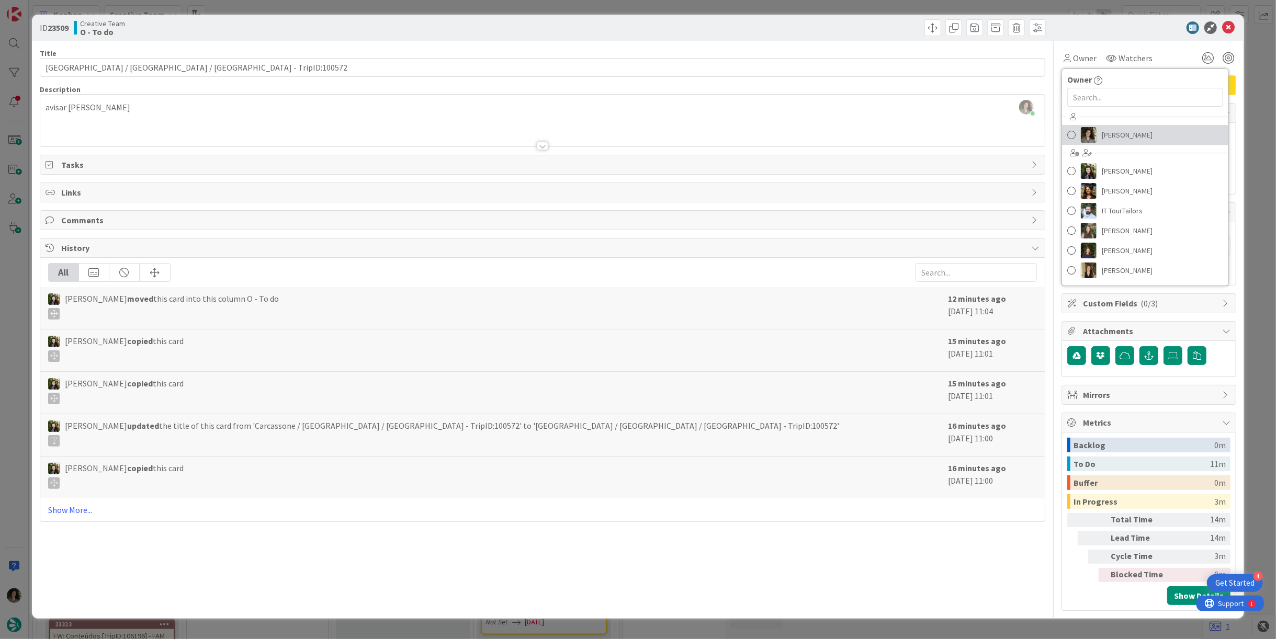
drag, startPoint x: 1115, startPoint y: 131, endPoint x: 1141, endPoint y: 115, distance: 30.5
click at [1115, 131] on span "[PERSON_NAME]" at bounding box center [1127, 135] width 51 height 16
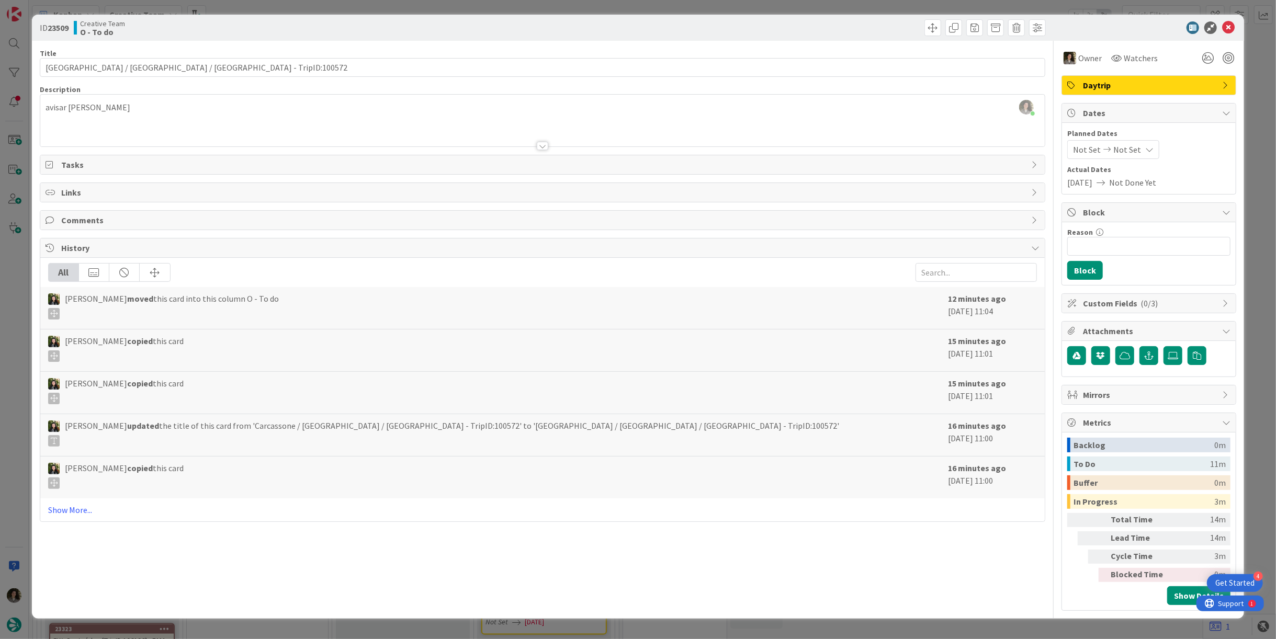
click at [1223, 26] on icon at bounding box center [1228, 27] width 13 height 13
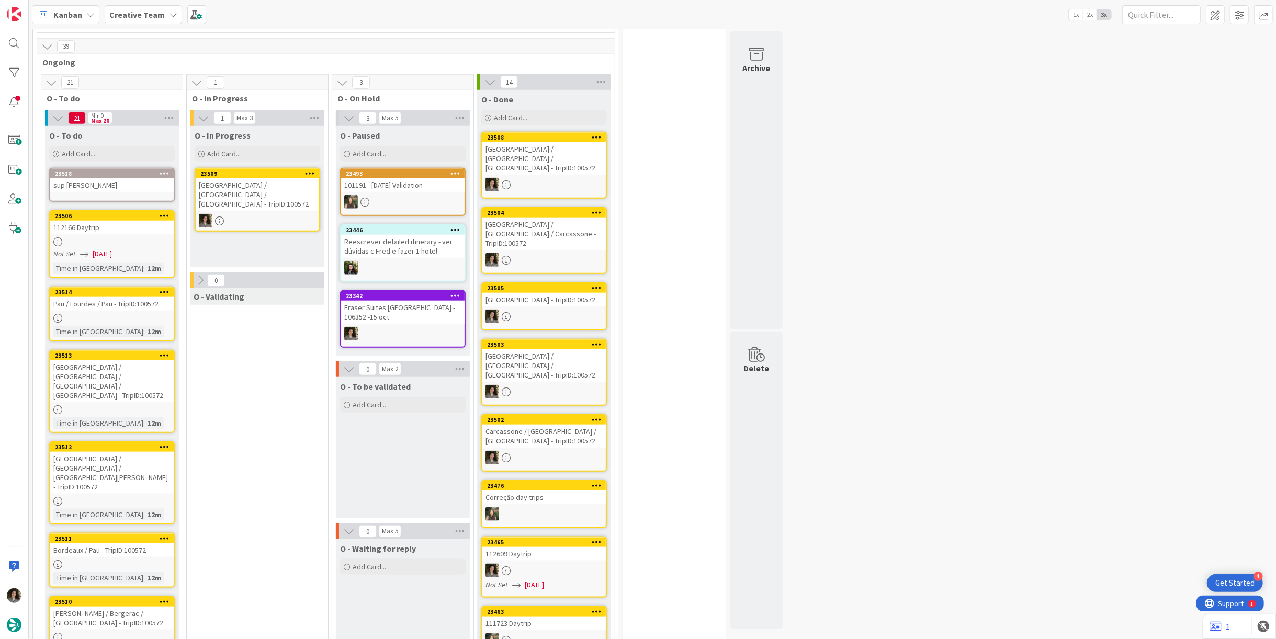
scroll to position [851, 0]
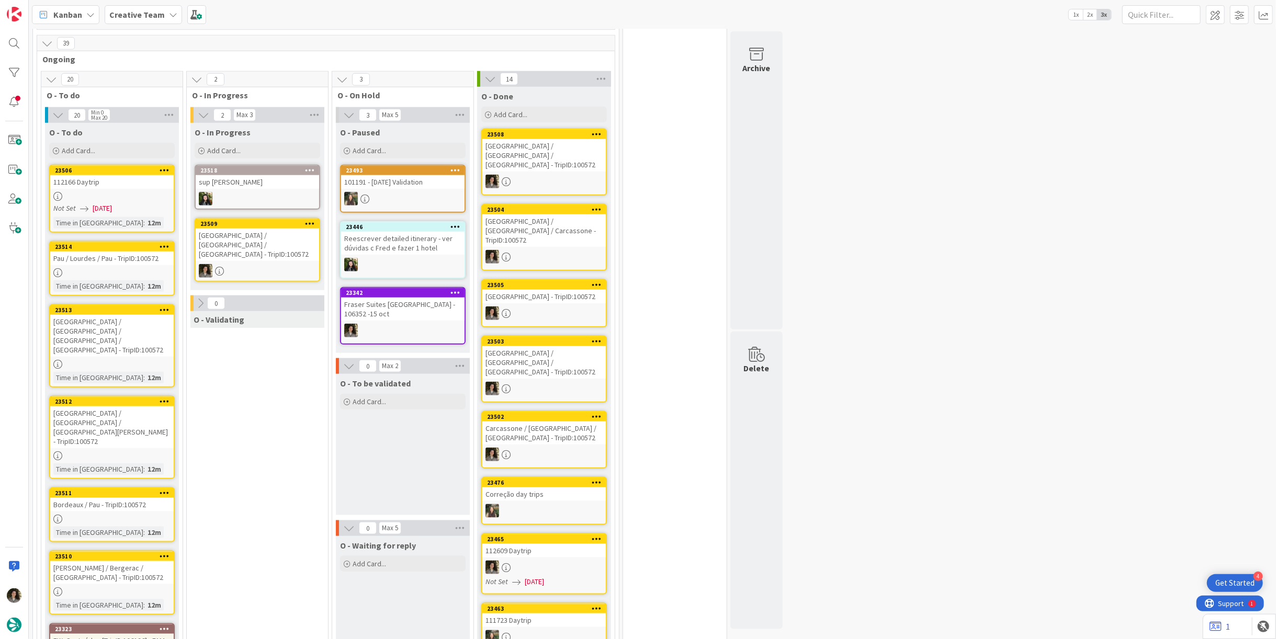
click at [290, 264] on div at bounding box center [257, 271] width 123 height 14
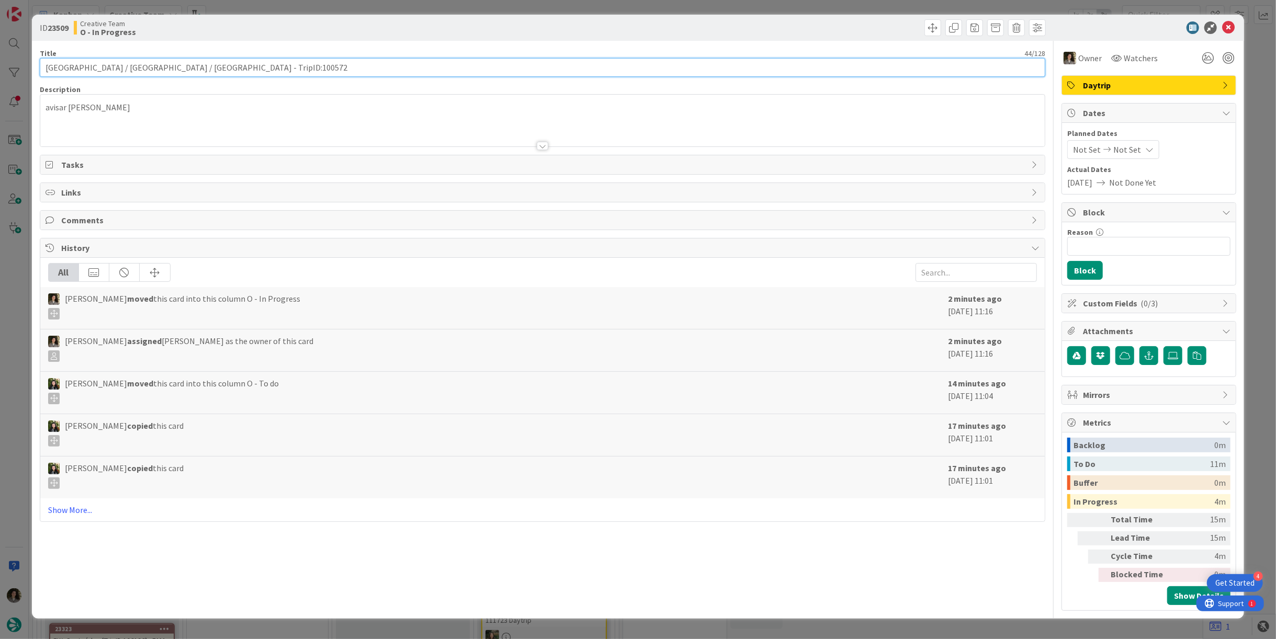
drag, startPoint x: 143, startPoint y: 69, endPoint x: -13, endPoint y: 70, distance: 156.5
click at [0, 70] on html "4 Get Started Kanban Creative Team 1x 2x 3x 94 Camembert 36 Expedite For critic…" at bounding box center [638, 319] width 1276 height 639
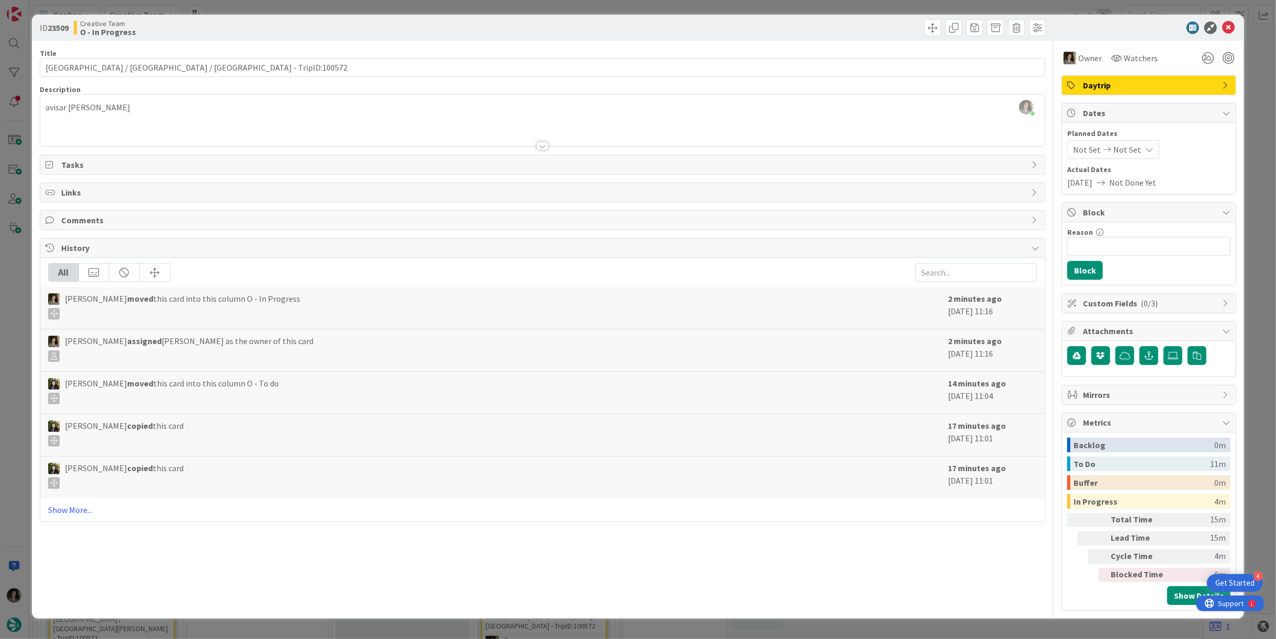
scroll to position [916, 0]
click at [1231, 29] on icon at bounding box center [1228, 27] width 13 height 13
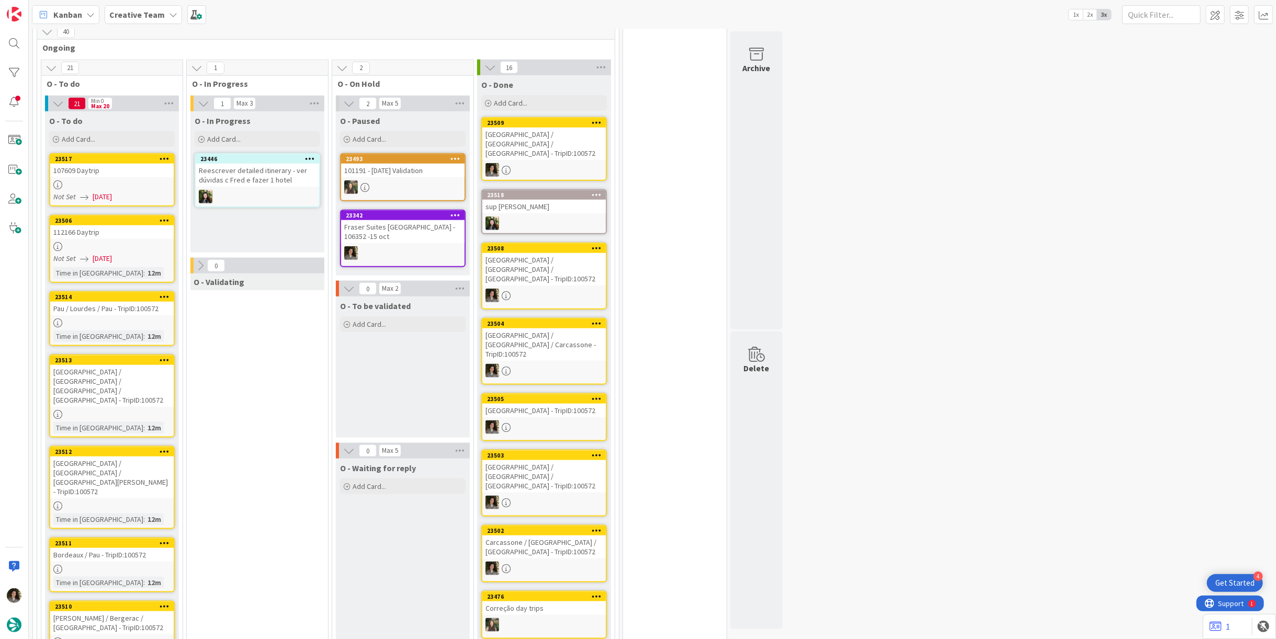
scroll to position [1044, 0]
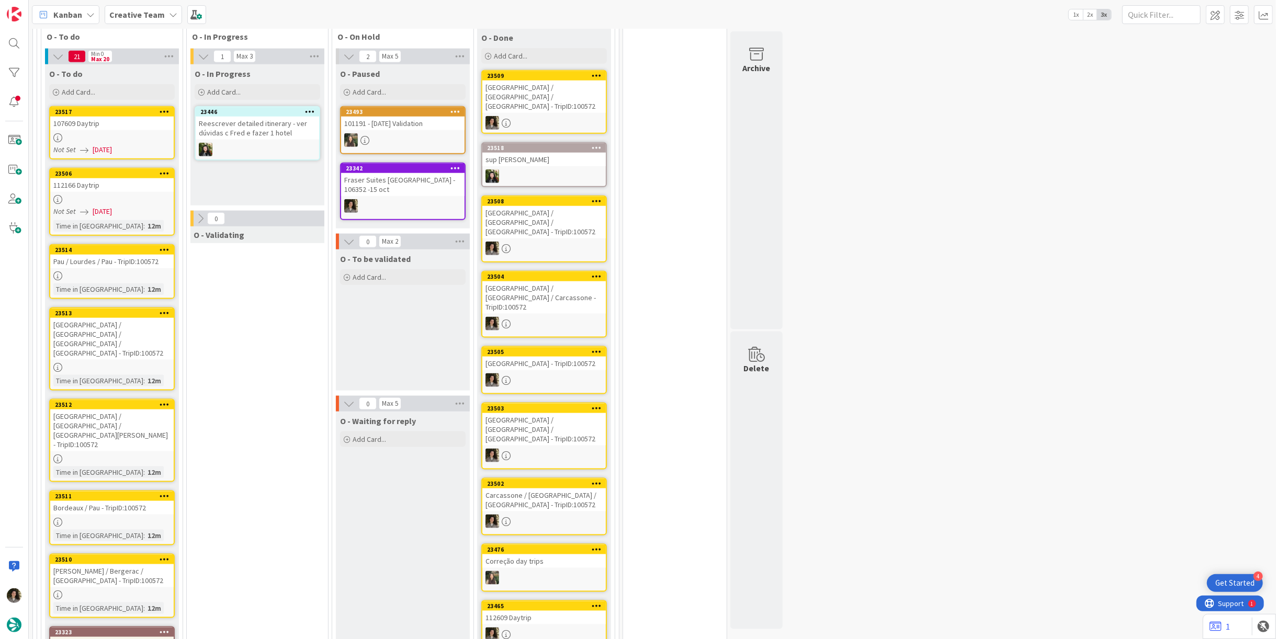
click at [115, 565] on div "[PERSON_NAME] / Bergerac / [GEOGRAPHIC_DATA] - TripID:100572" at bounding box center [111, 576] width 123 height 23
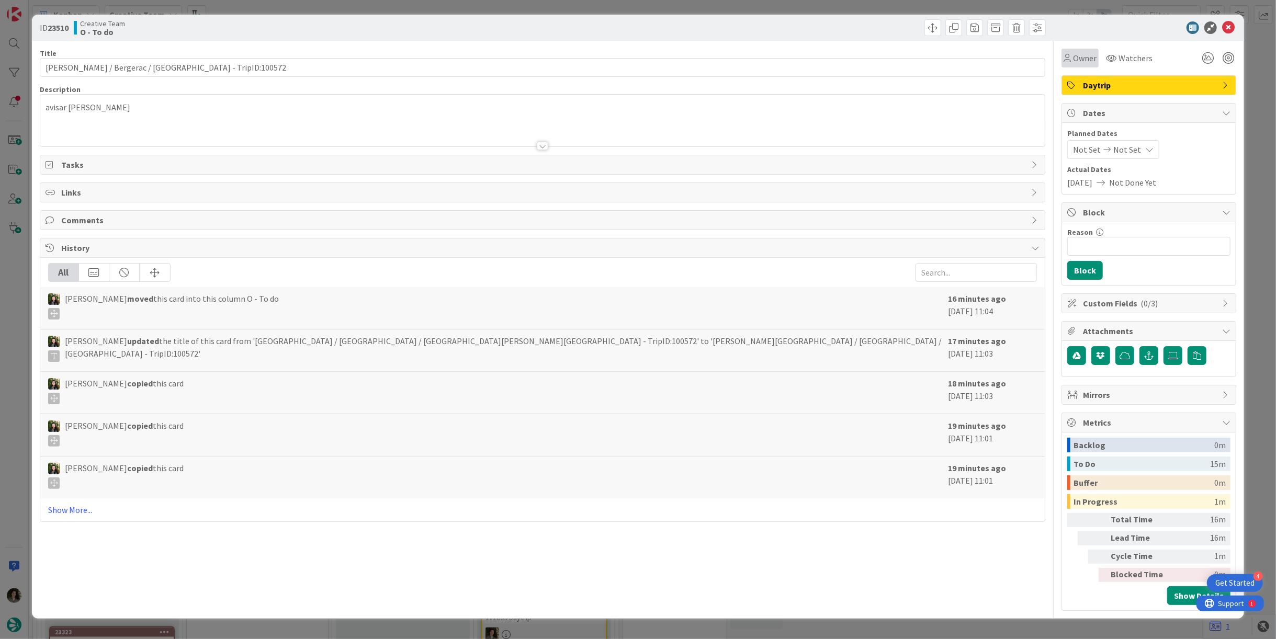
click at [1079, 54] on span "Owner" at bounding box center [1085, 58] width 24 height 13
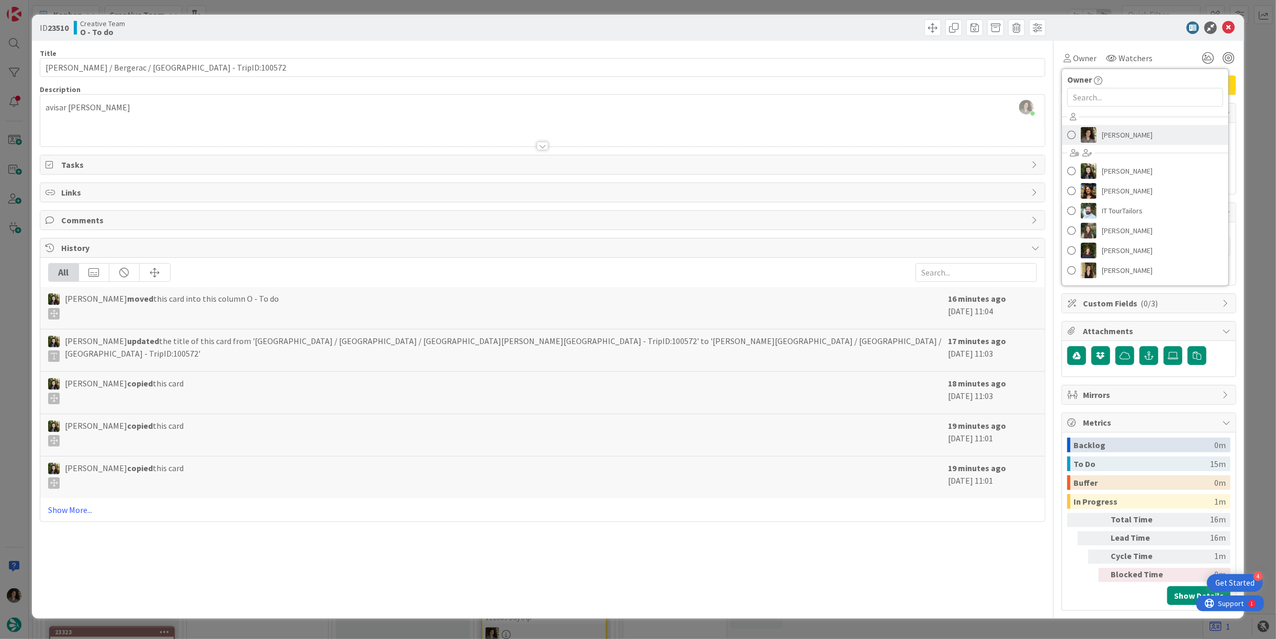
click at [1135, 133] on span "[PERSON_NAME]" at bounding box center [1127, 135] width 51 height 16
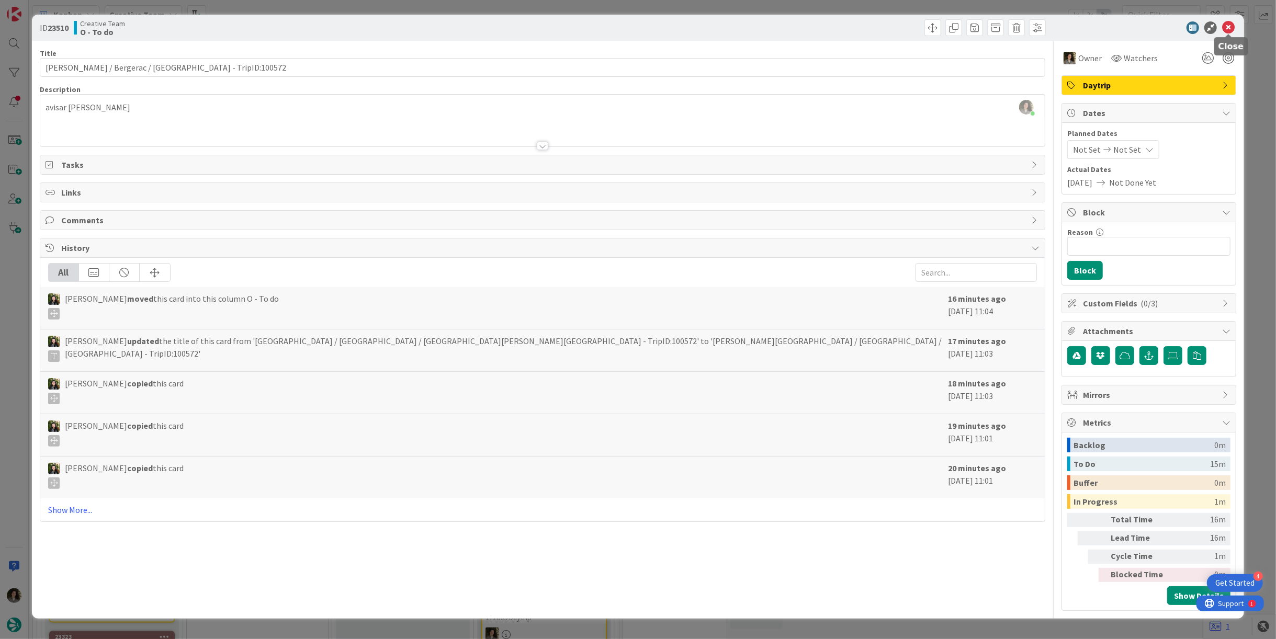
drag, startPoint x: 1229, startPoint y: 25, endPoint x: 1092, endPoint y: 64, distance: 143.3
click at [1229, 25] on icon at bounding box center [1228, 27] width 13 height 13
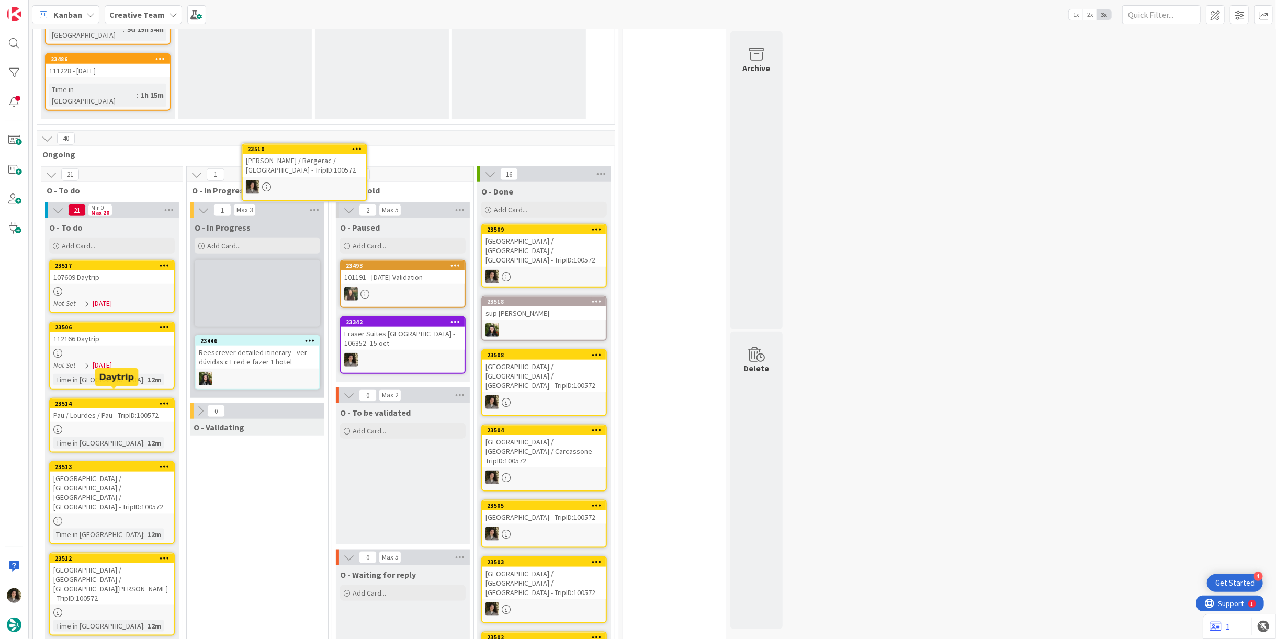
scroll to position [880, 0]
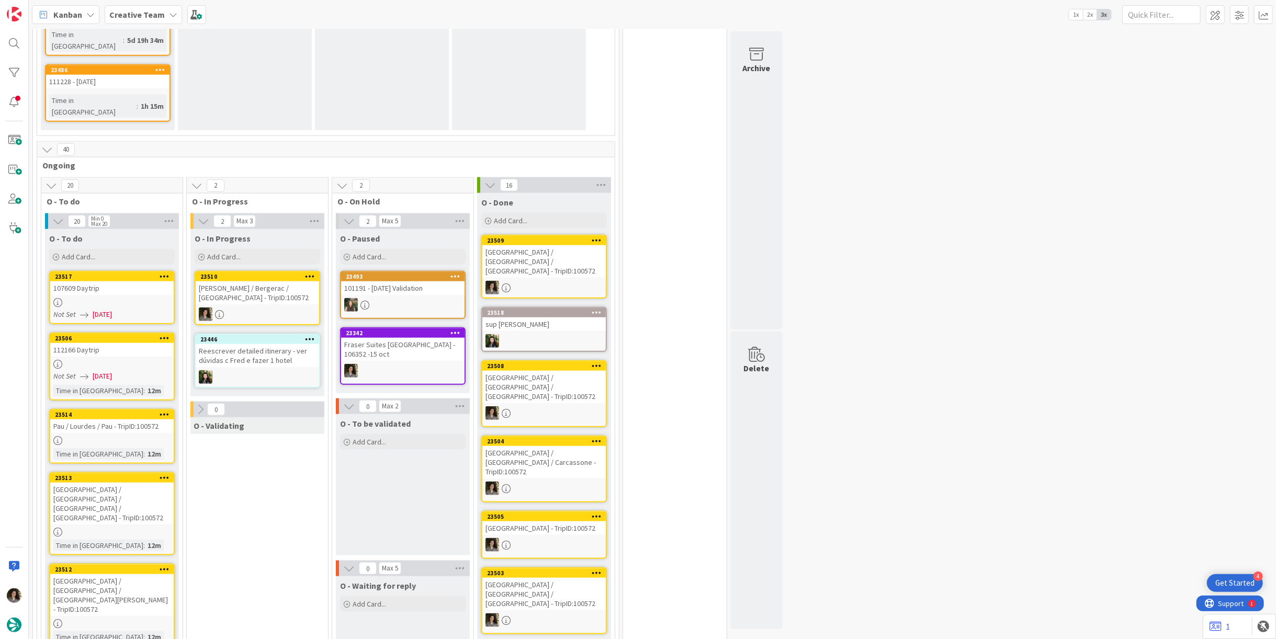
click at [272, 282] on div "[PERSON_NAME] / Bergerac / [GEOGRAPHIC_DATA] - TripID:100572" at bounding box center [257, 293] width 123 height 23
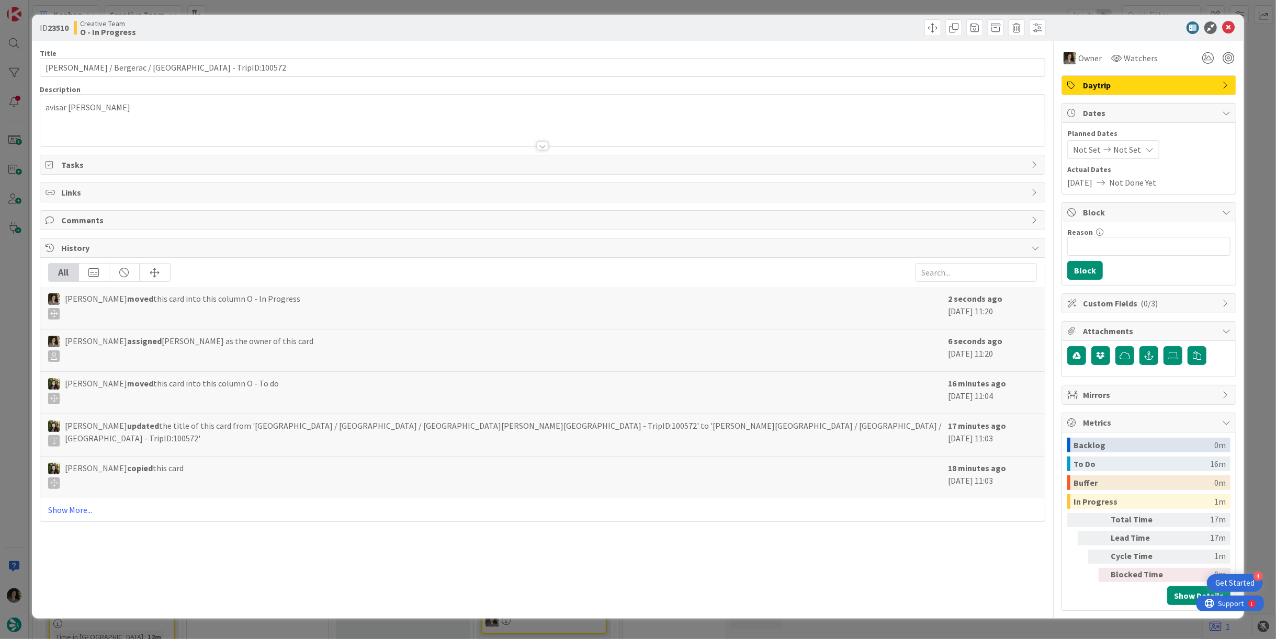
click at [181, 51] on div "Title 54 / 128" at bounding box center [543, 53] width 1006 height 9
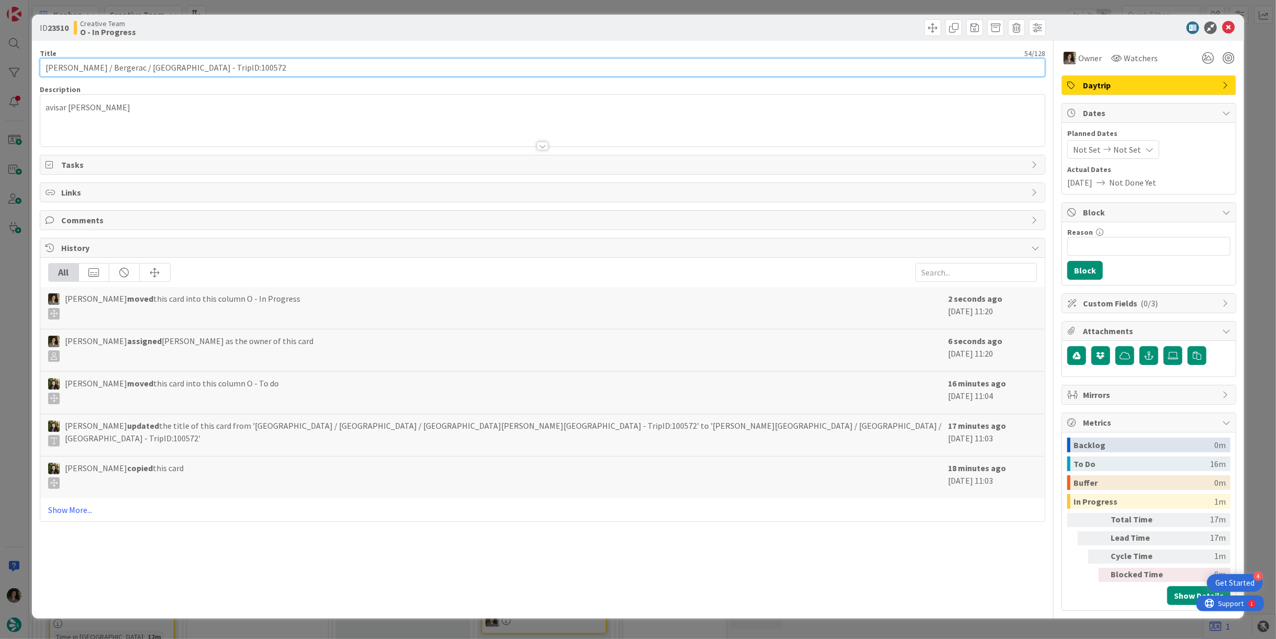
drag, startPoint x: 173, startPoint y: 70, endPoint x: -38, endPoint y: 70, distance: 210.4
click at [0, 70] on html "4 Get Started Kanban Creative Team 1x 2x 3x 97 Camembert 38 Expedite For critic…" at bounding box center [638, 319] width 1276 height 639
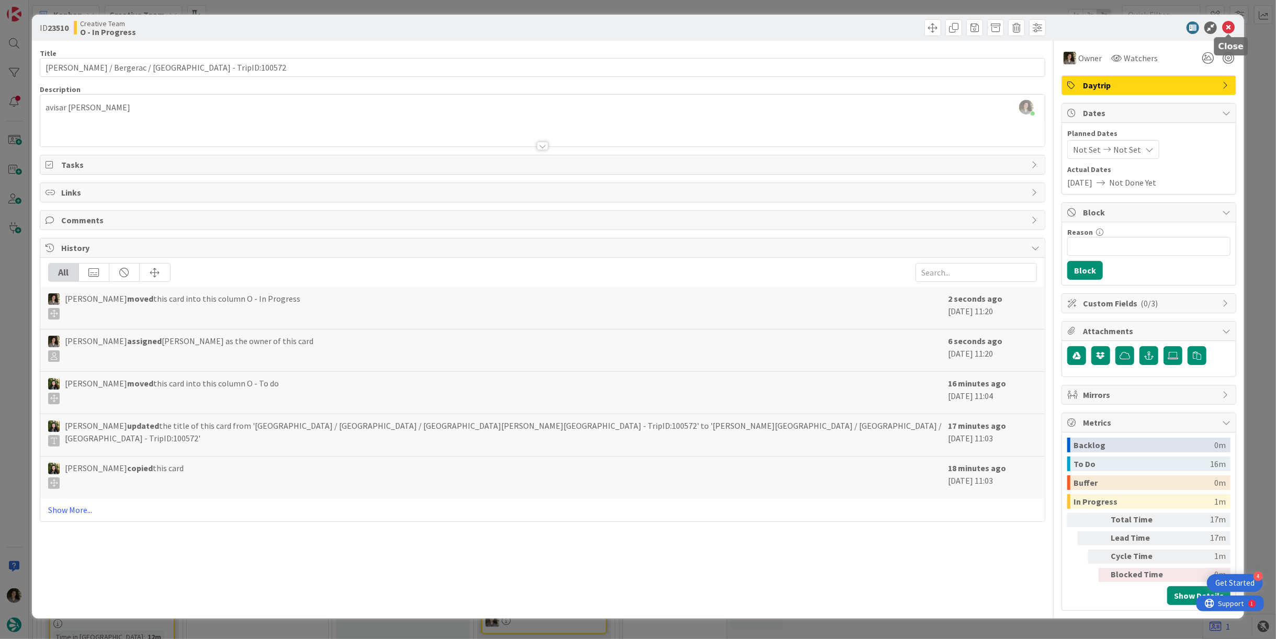
click at [1229, 26] on icon at bounding box center [1228, 27] width 13 height 13
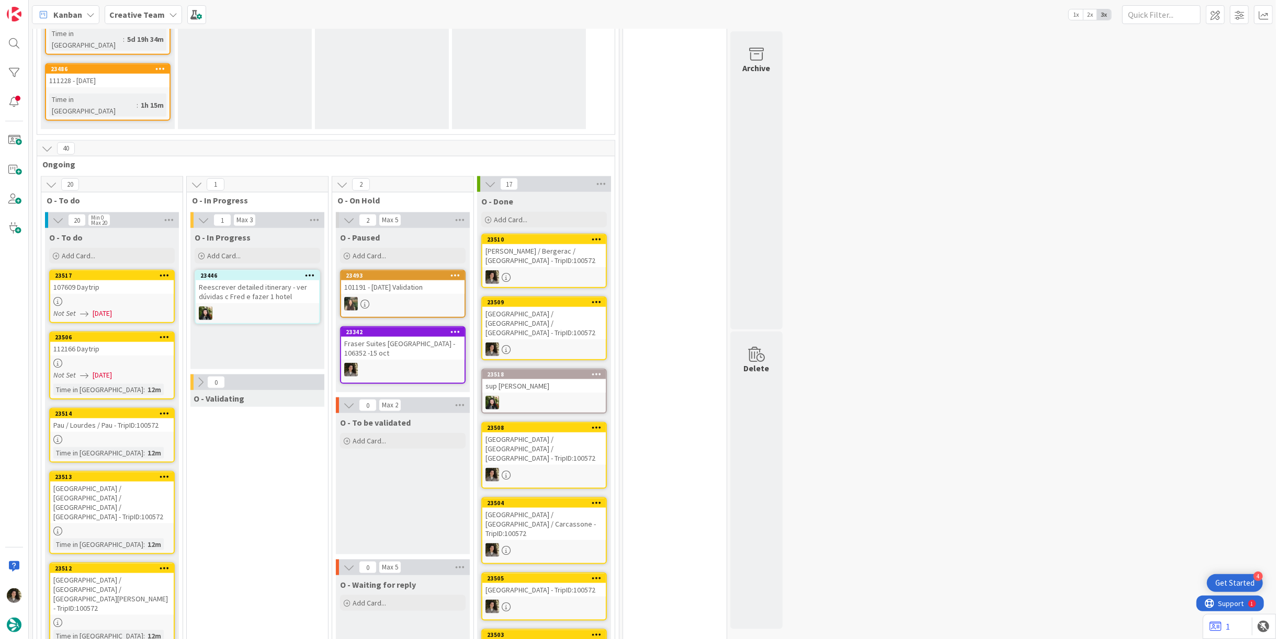
scroll to position [987, 0]
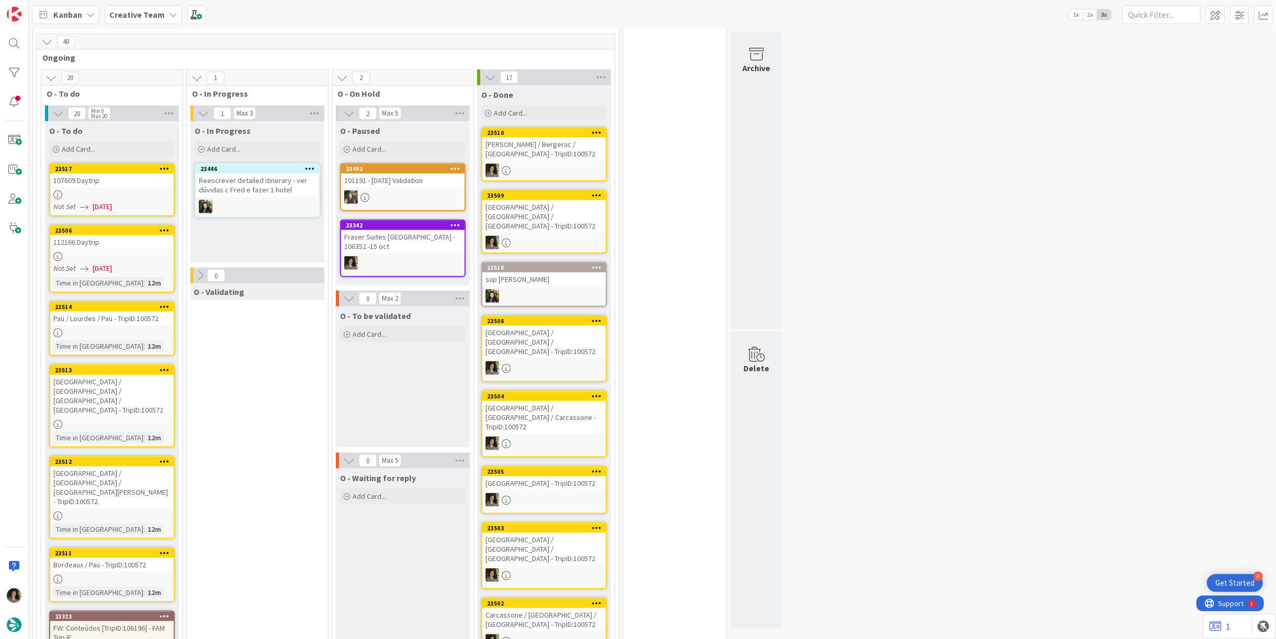
click at [117, 575] on div at bounding box center [111, 579] width 123 height 9
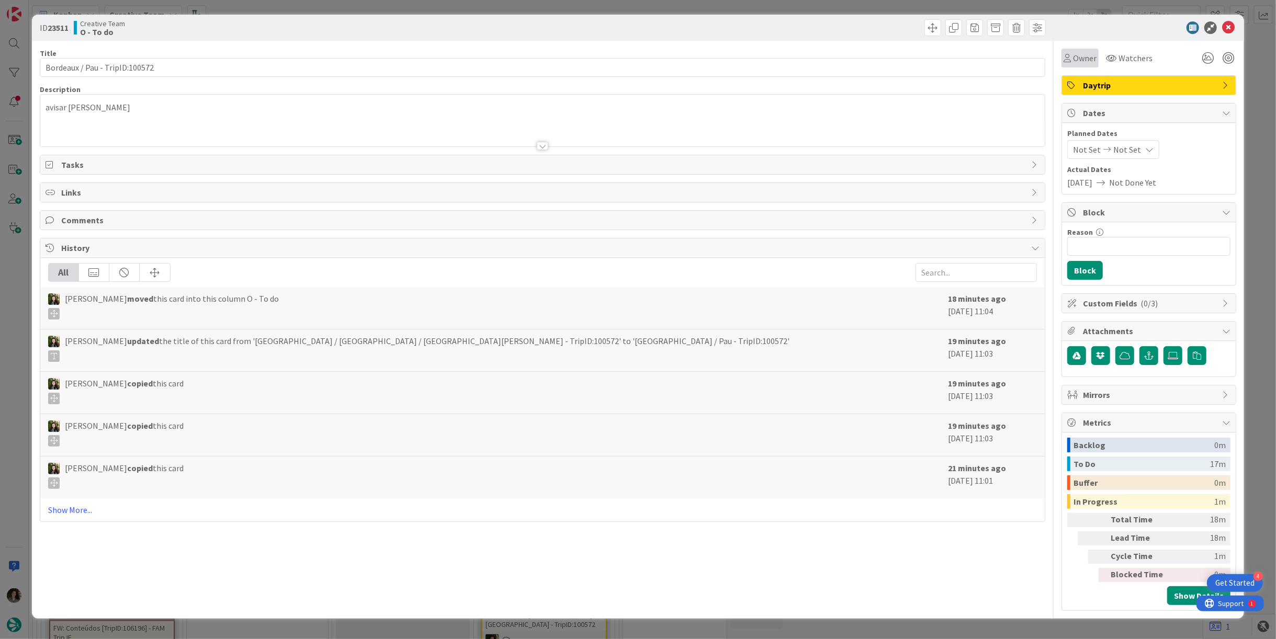
click at [1066, 57] on icon at bounding box center [1067, 58] width 7 height 8
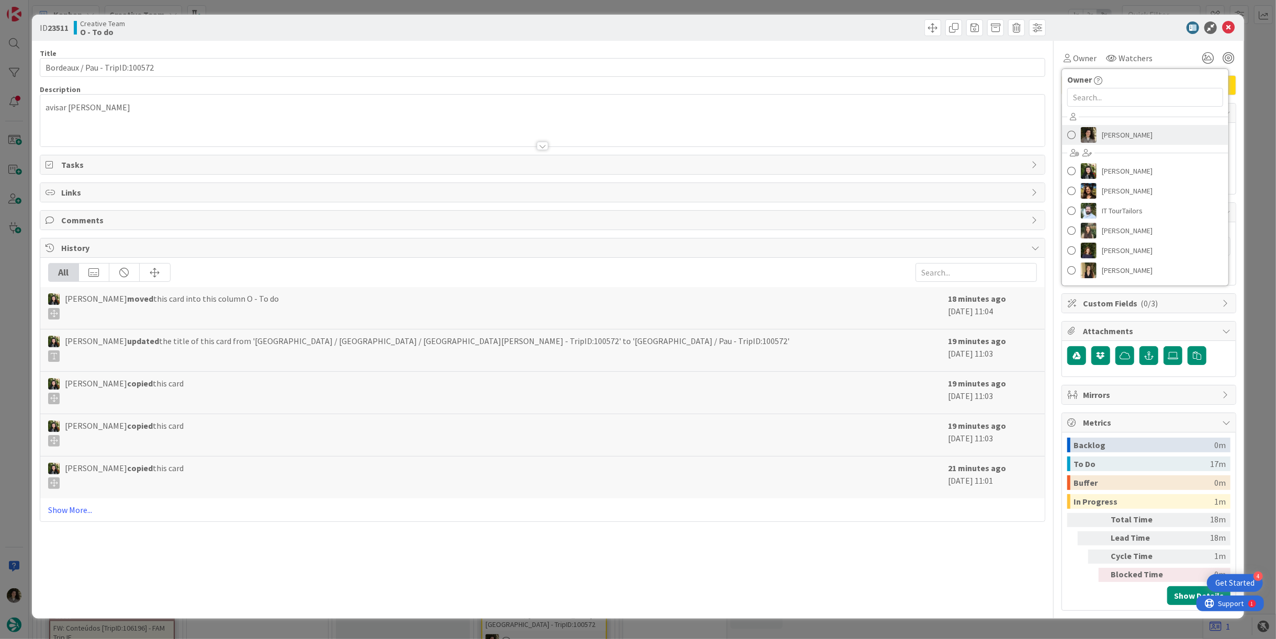
click at [1118, 128] on span "[PERSON_NAME]" at bounding box center [1127, 135] width 51 height 16
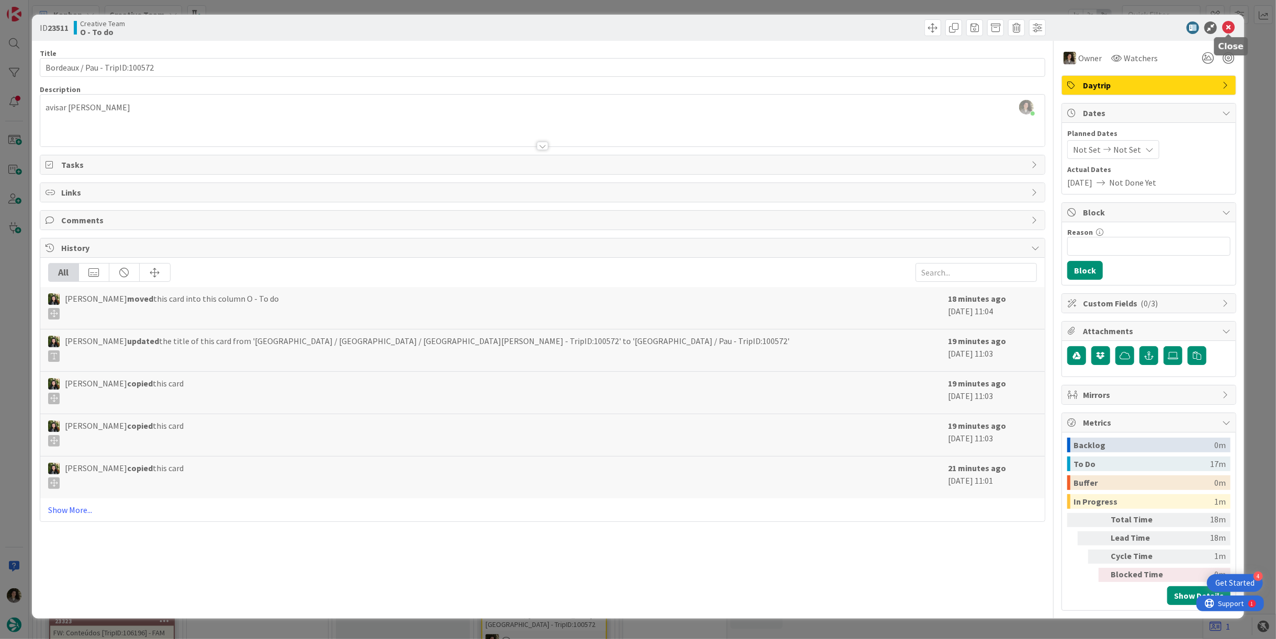
drag, startPoint x: 1229, startPoint y: 31, endPoint x: 1137, endPoint y: 40, distance: 92.6
click at [1228, 31] on icon at bounding box center [1228, 27] width 13 height 13
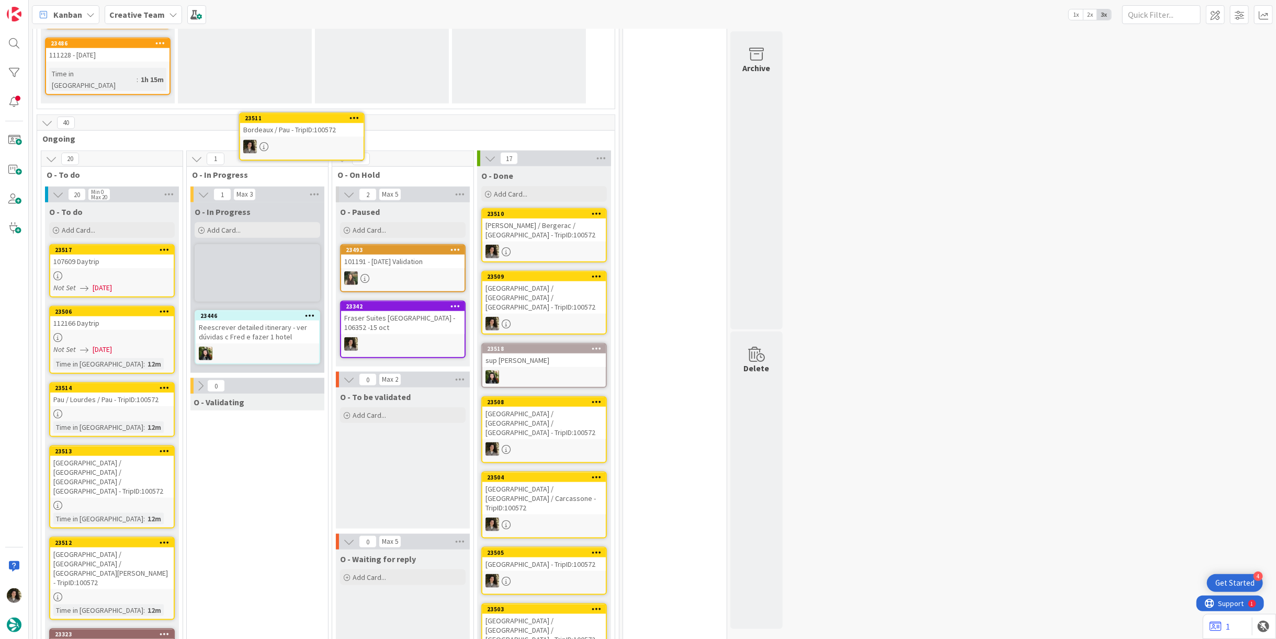
scroll to position [893, 0]
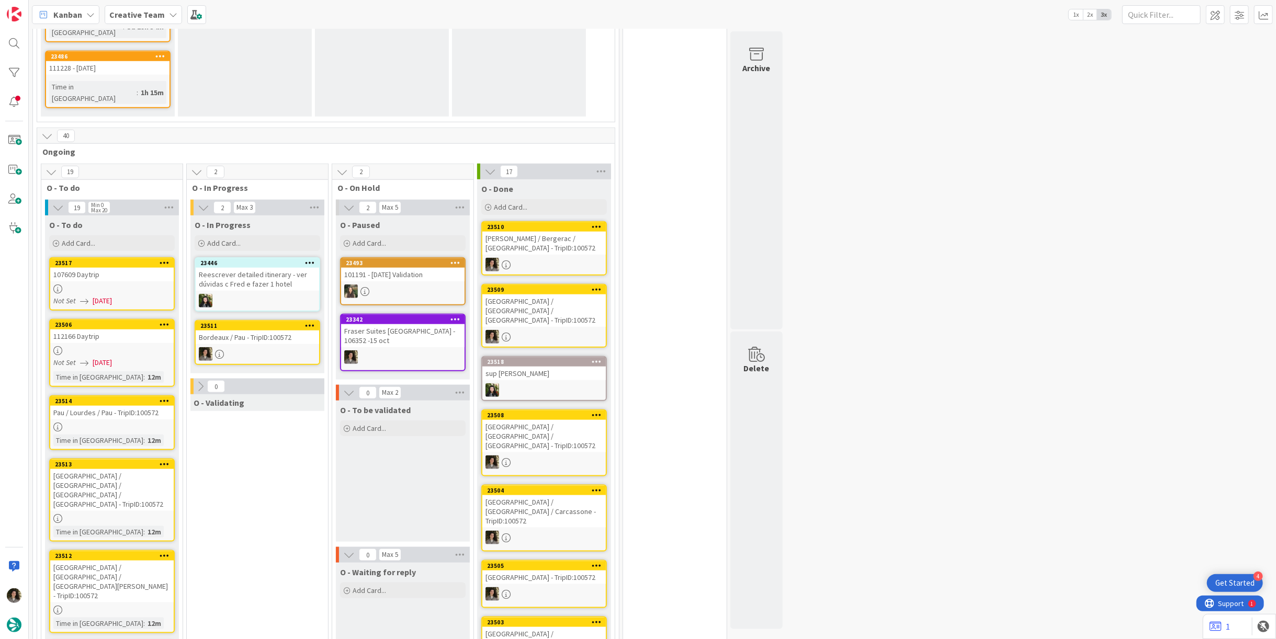
click at [248, 331] on div "Bordeaux / Pau - TripID:100572" at bounding box center [257, 338] width 123 height 14
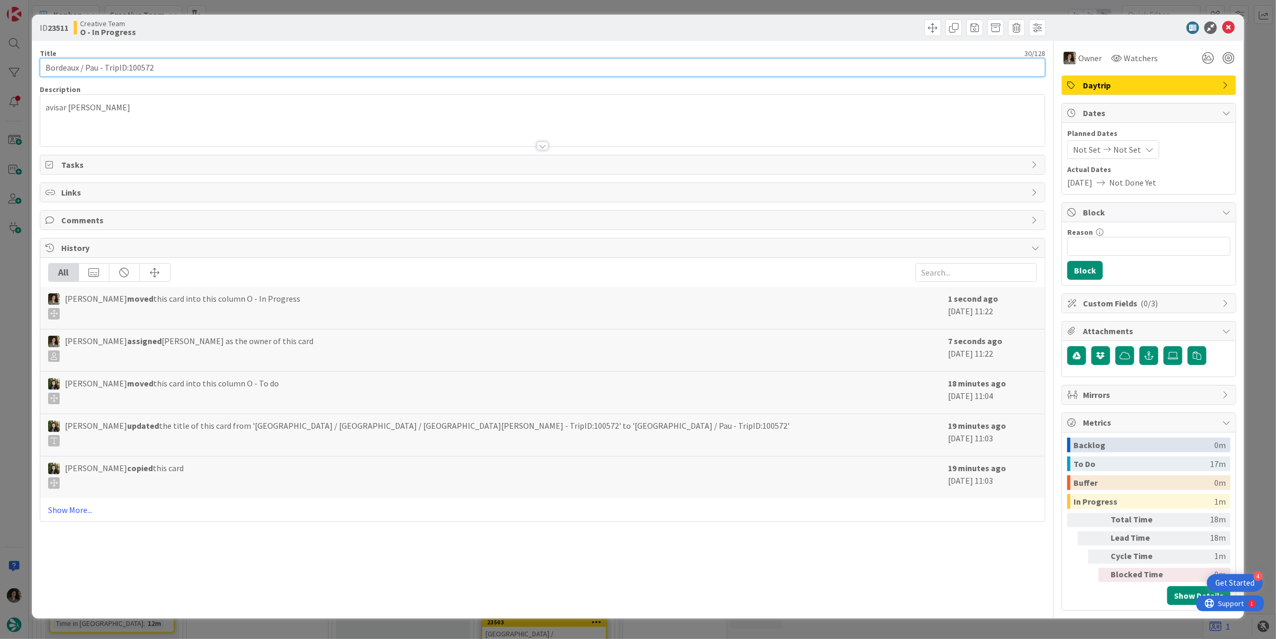
click at [181, 69] on input "Bordeaux / Pau - TripID:100572" at bounding box center [543, 67] width 1006 height 19
drag, startPoint x: 98, startPoint y: 65, endPoint x: -38, endPoint y: 63, distance: 136.1
click at [0, 63] on html "4 Get Started Kanban Creative Team 1x 2x 3x 97 Camembert 38 Expedite For critic…" at bounding box center [638, 319] width 1276 height 639
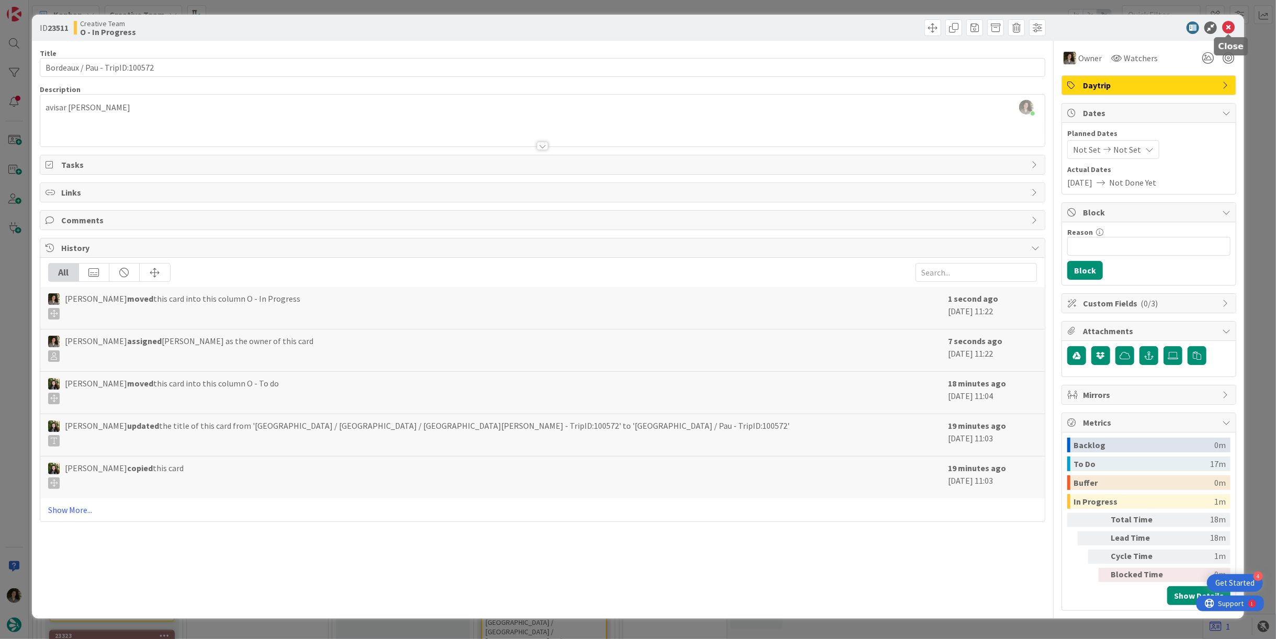
click at [1227, 32] on body "4 Get Started Kanban Creative Team 1x 2x 3x 97 Camembert 38 Expedite For critic…" at bounding box center [638, 319] width 1276 height 639
click at [1226, 26] on icon at bounding box center [1228, 27] width 13 height 13
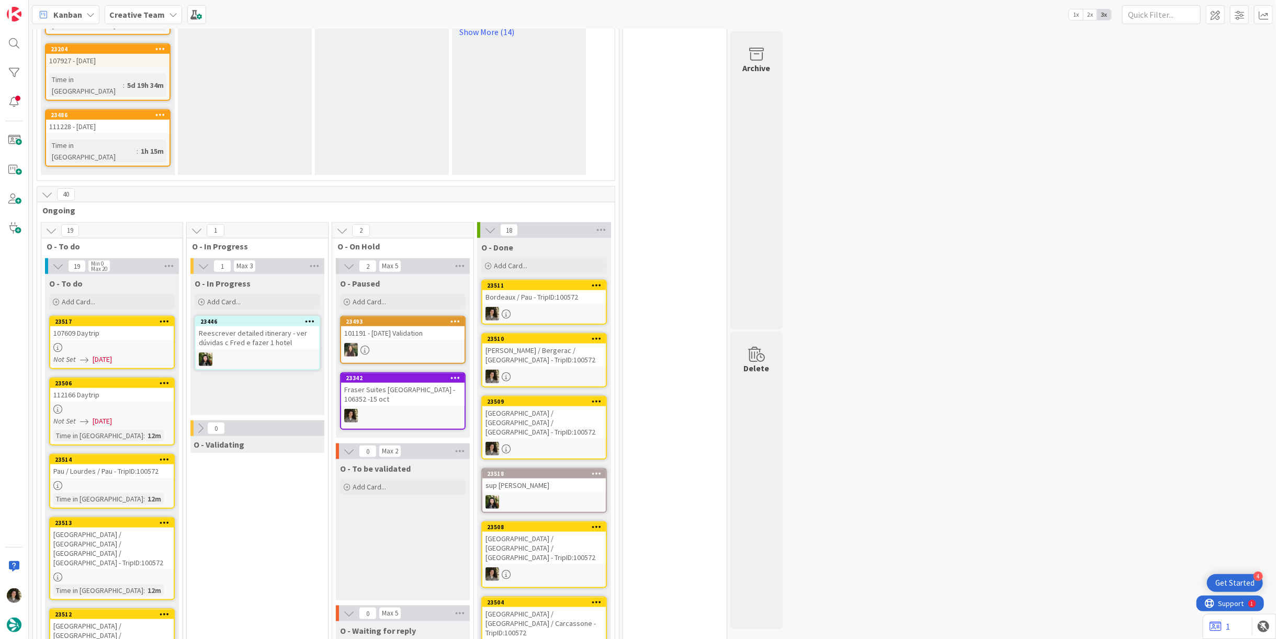
scroll to position [827, 0]
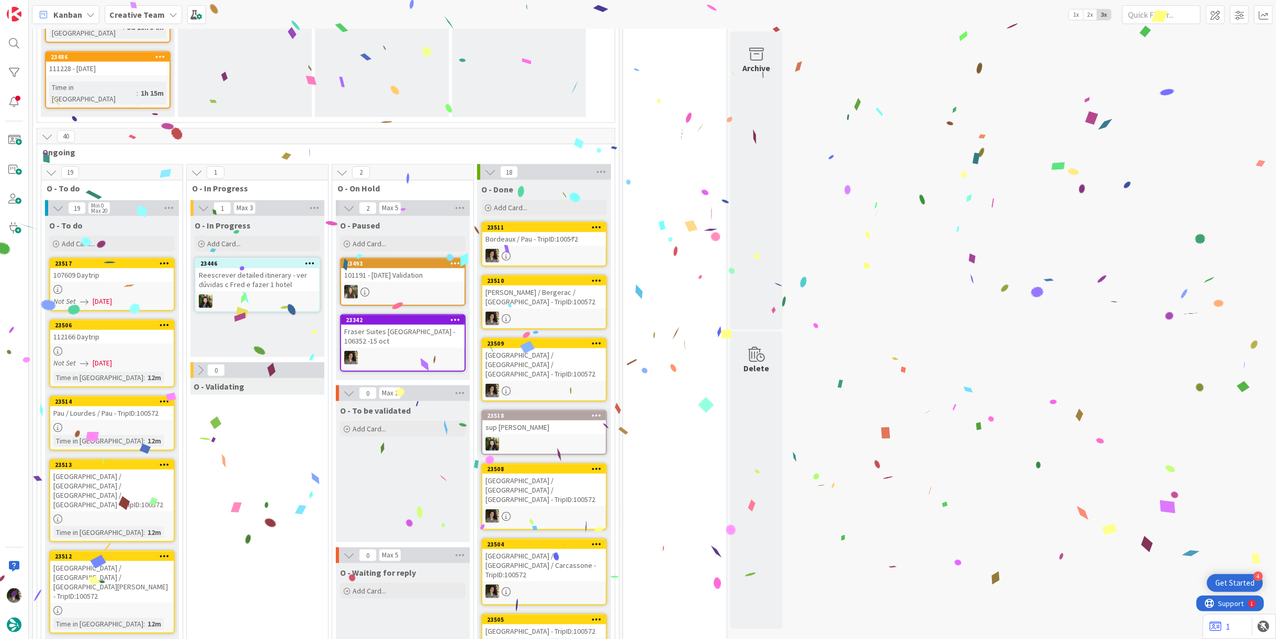
click at [87, 561] on div "[GEOGRAPHIC_DATA] / [GEOGRAPHIC_DATA] / [GEOGRAPHIC_DATA][PERSON_NAME] - TripID…" at bounding box center [111, 582] width 123 height 42
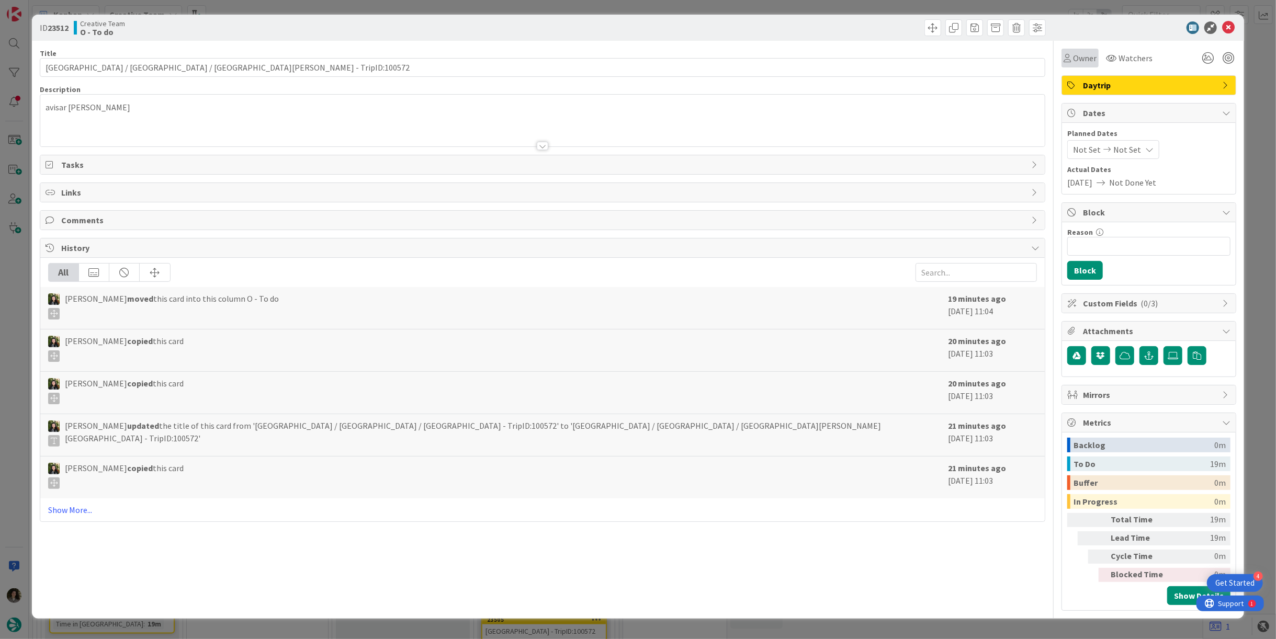
click at [1069, 57] on icon at bounding box center [1067, 58] width 7 height 8
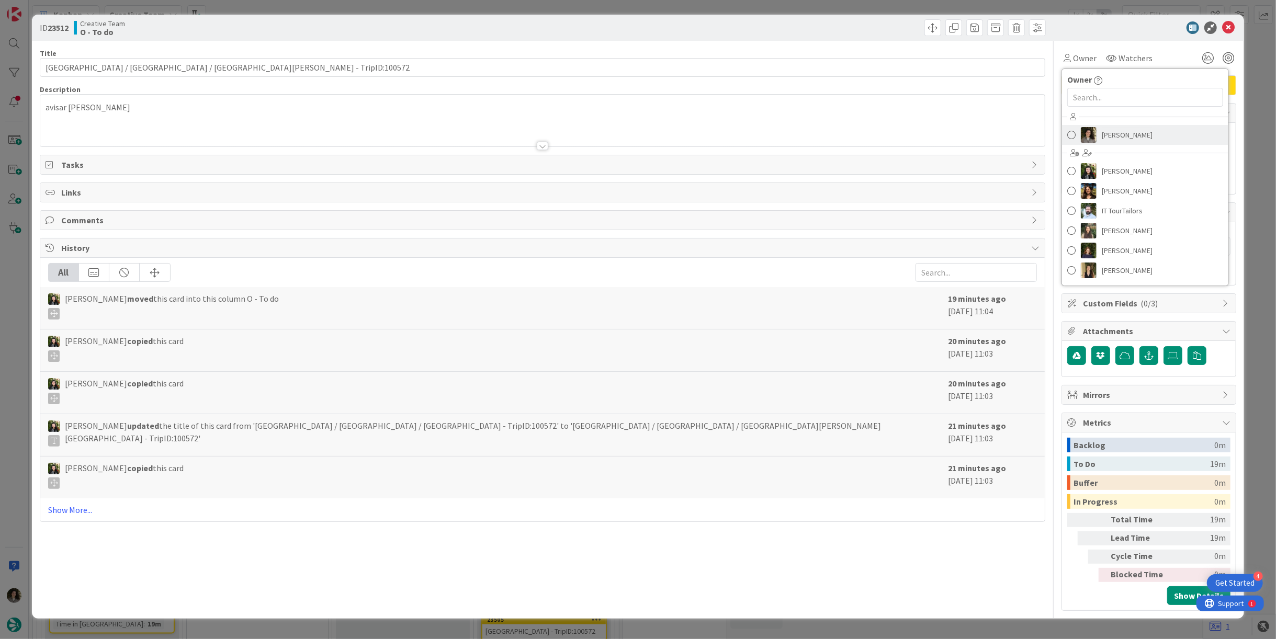
click at [1159, 123] on div "[PERSON_NAME] [PERSON_NAME] [PERSON_NAME] IT TourTailors [PERSON_NAME] [PERSON_…" at bounding box center [1145, 195] width 166 height 173
click at [1154, 129] on link "[PERSON_NAME]" at bounding box center [1145, 135] width 166 height 20
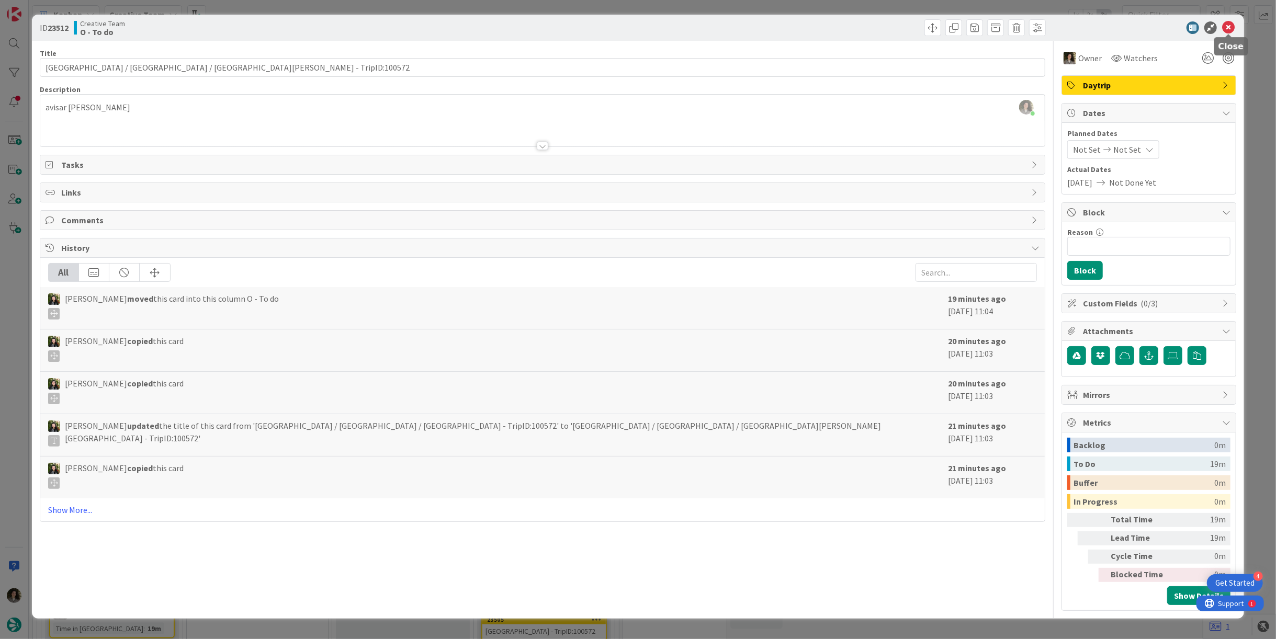
click at [1227, 24] on icon at bounding box center [1228, 27] width 13 height 13
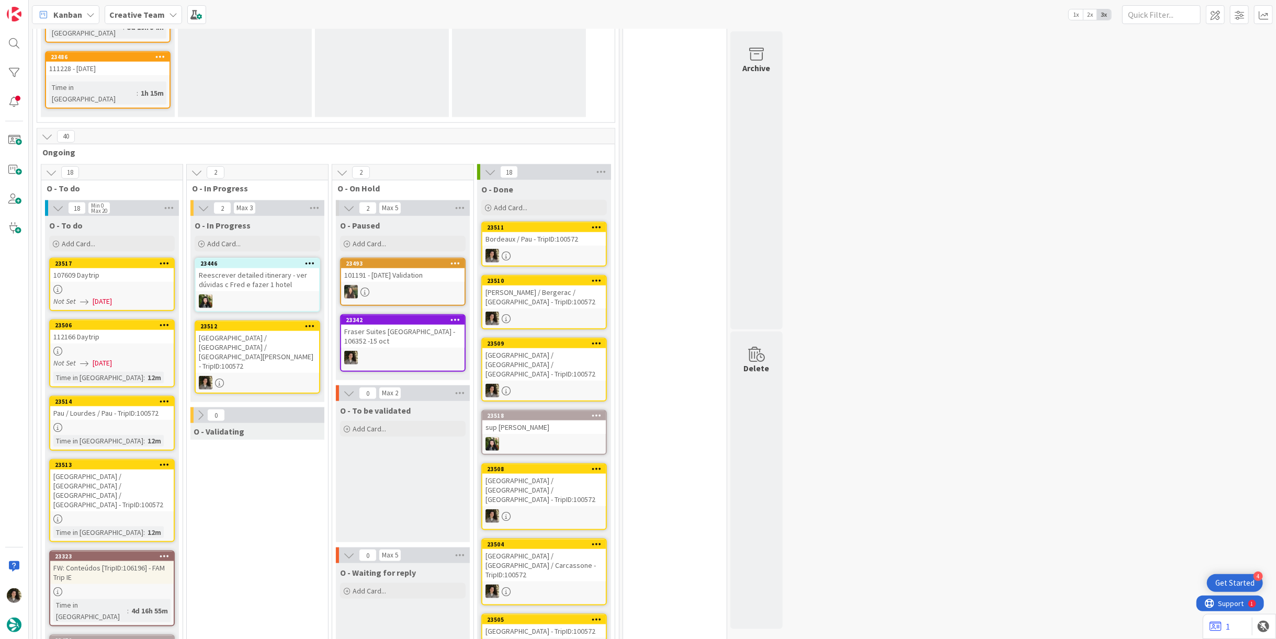
click at [252, 331] on div "[GEOGRAPHIC_DATA] / [GEOGRAPHIC_DATA] / [GEOGRAPHIC_DATA][PERSON_NAME] - TripID…" at bounding box center [257, 352] width 123 height 42
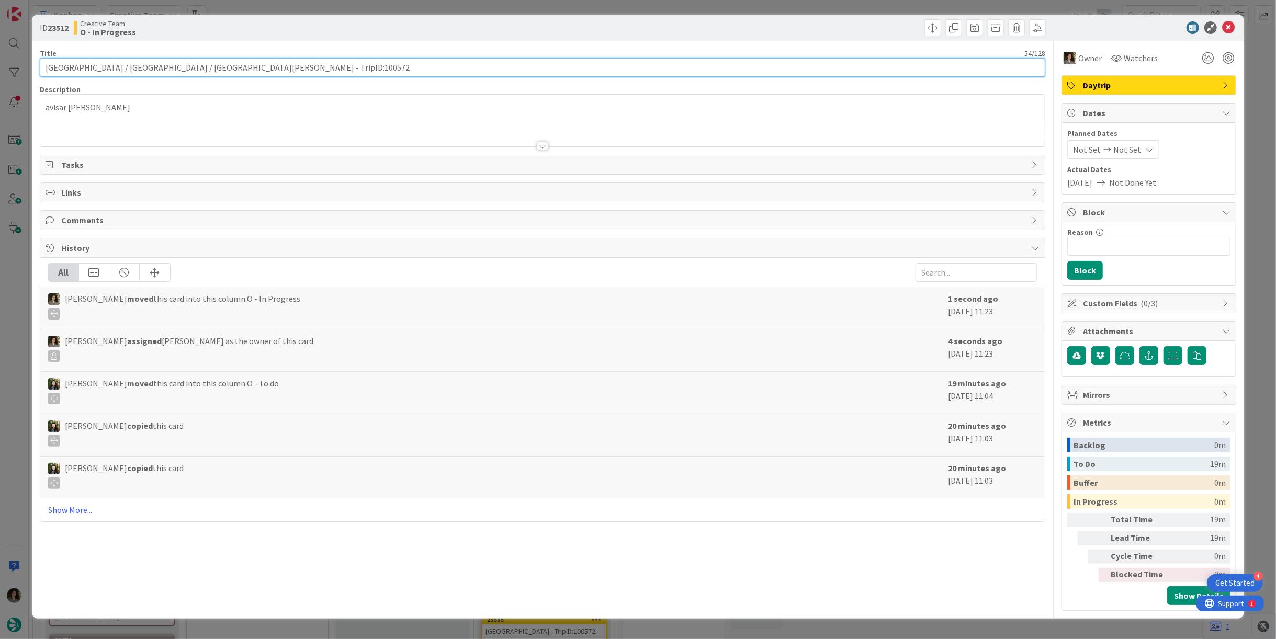
drag, startPoint x: 182, startPoint y: 66, endPoint x: -4, endPoint y: 61, distance: 185.3
click at [0, 61] on html "4 Get Started Kanban Creative Team 1x 2x 3x 97 Camembert 38 Expedite For critic…" at bounding box center [638, 319] width 1276 height 639
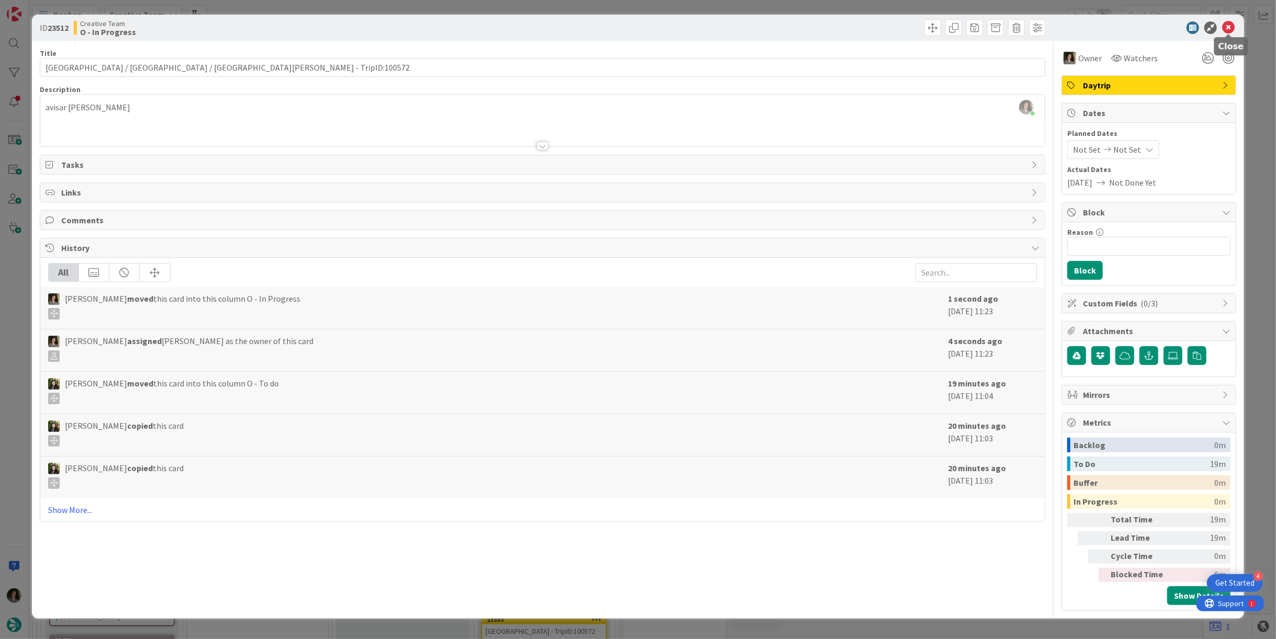
click at [1227, 26] on icon at bounding box center [1228, 27] width 13 height 13
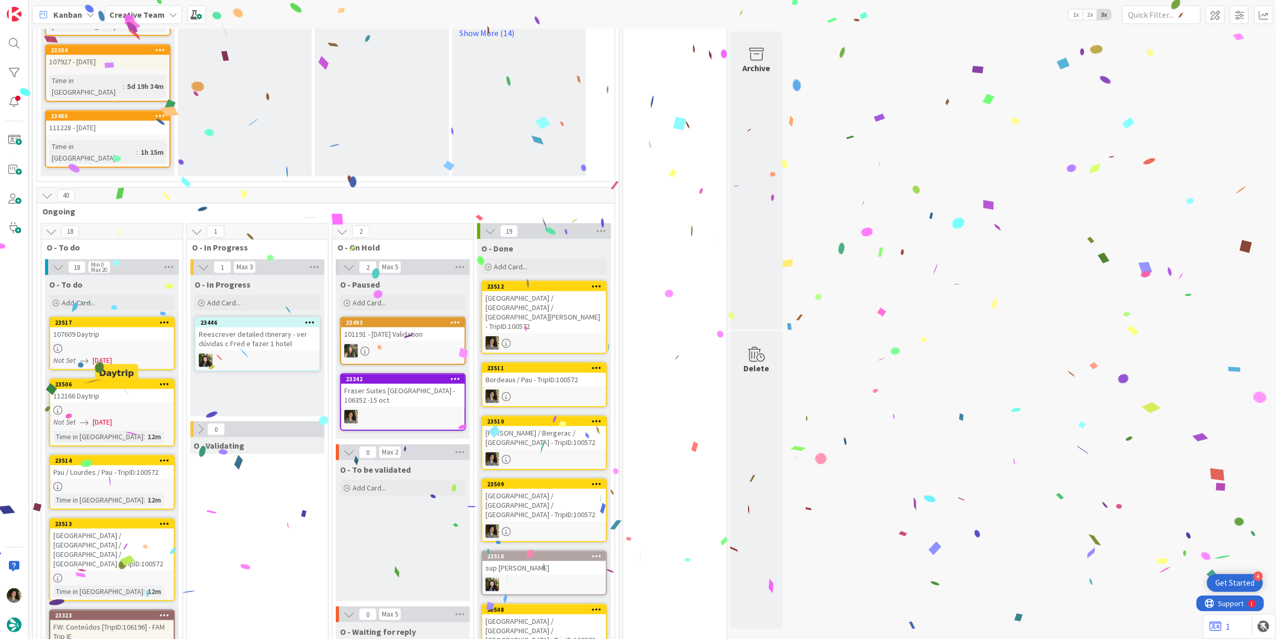
click at [109, 529] on div "[GEOGRAPHIC_DATA] / [GEOGRAPHIC_DATA] / [GEOGRAPHIC_DATA] / [GEOGRAPHIC_DATA] -…" at bounding box center [111, 550] width 123 height 42
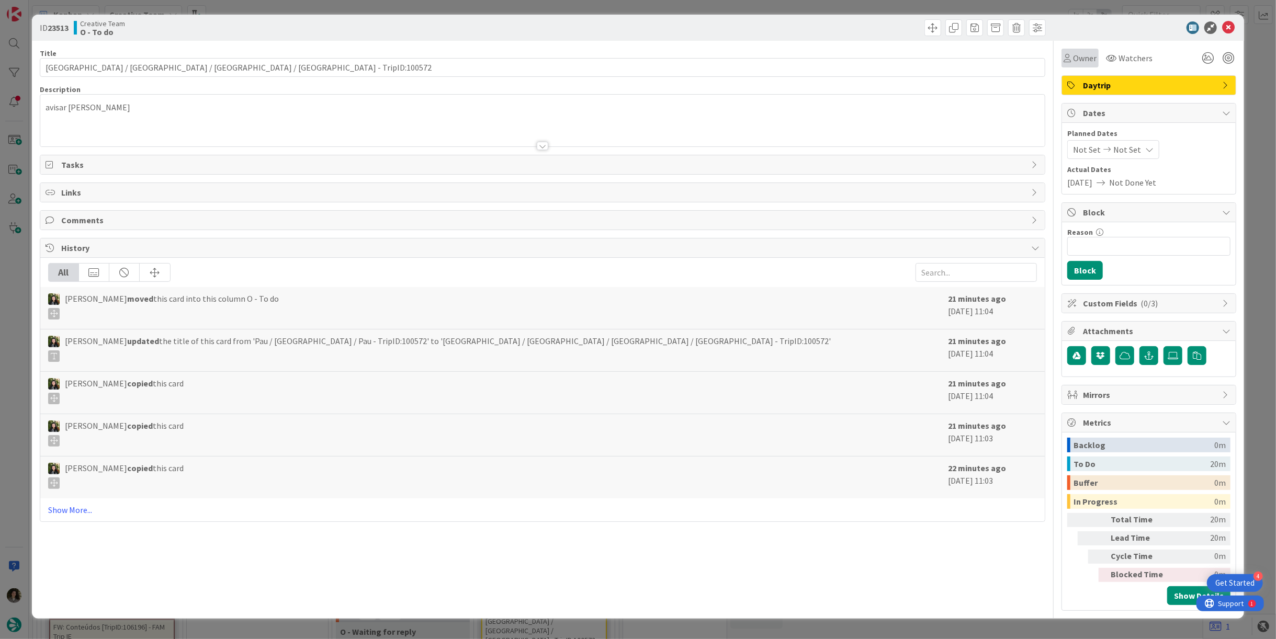
drag, startPoint x: 1079, startPoint y: 55, endPoint x: 1086, endPoint y: 66, distance: 13.5
click at [1080, 55] on span "Owner" at bounding box center [1085, 58] width 24 height 13
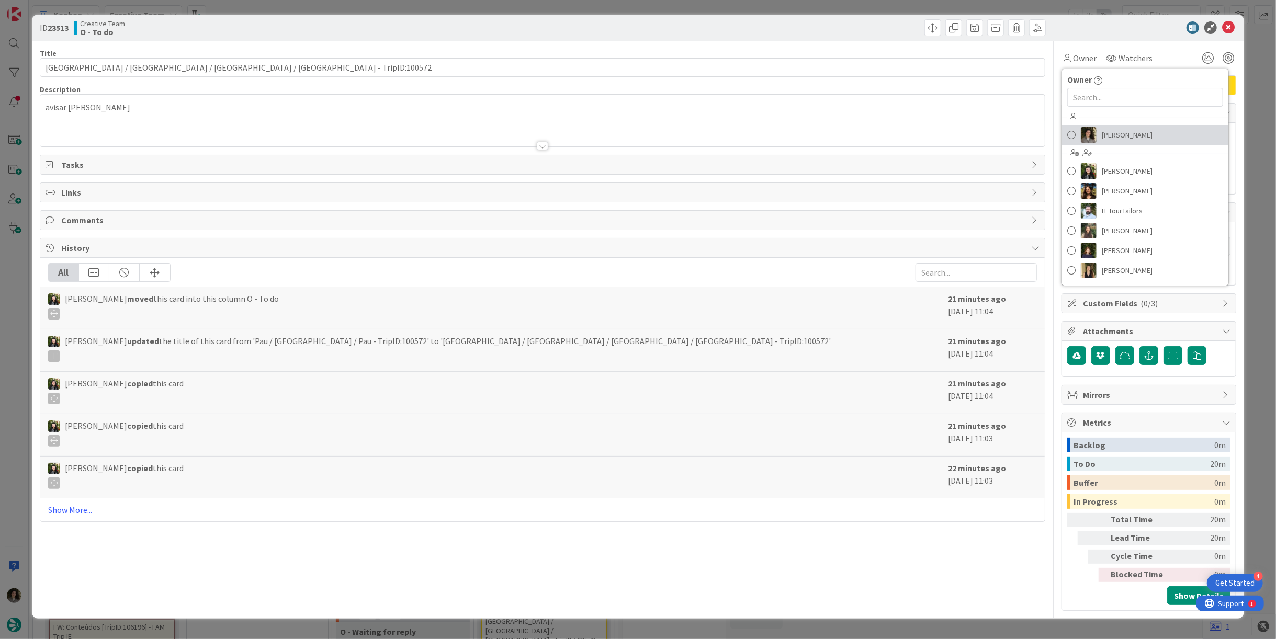
drag, startPoint x: 1123, startPoint y: 131, endPoint x: 1132, endPoint y: 122, distance: 12.2
click at [1124, 131] on span "[PERSON_NAME]" at bounding box center [1127, 135] width 51 height 16
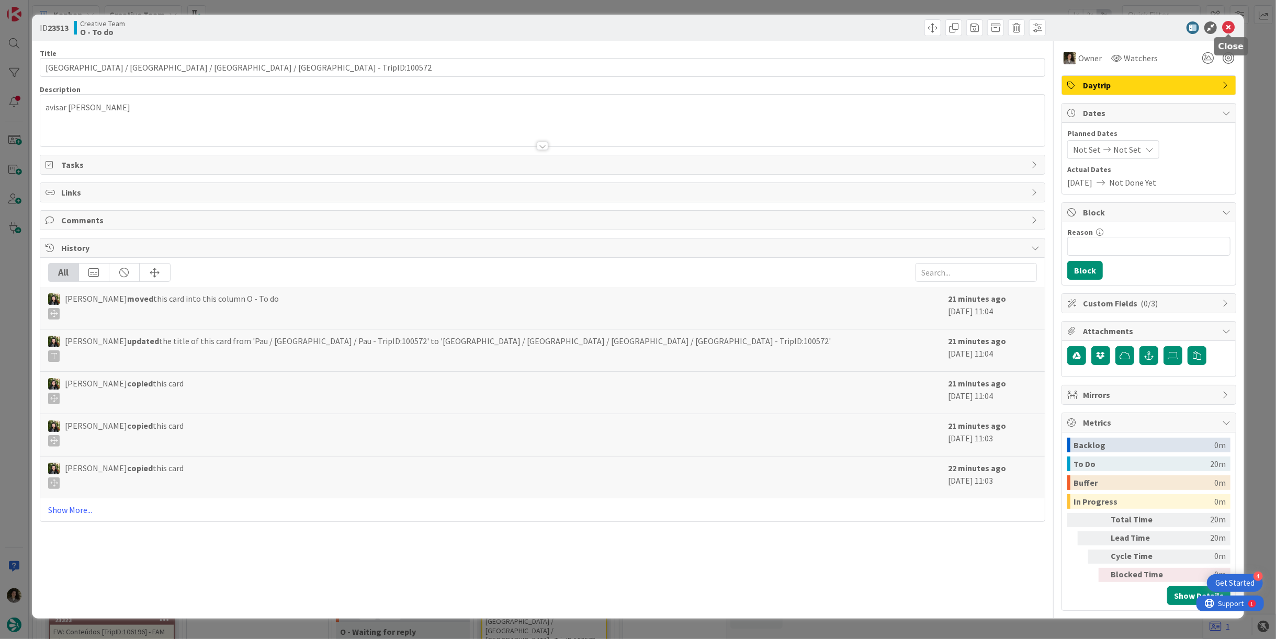
click at [1231, 28] on icon at bounding box center [1228, 27] width 13 height 13
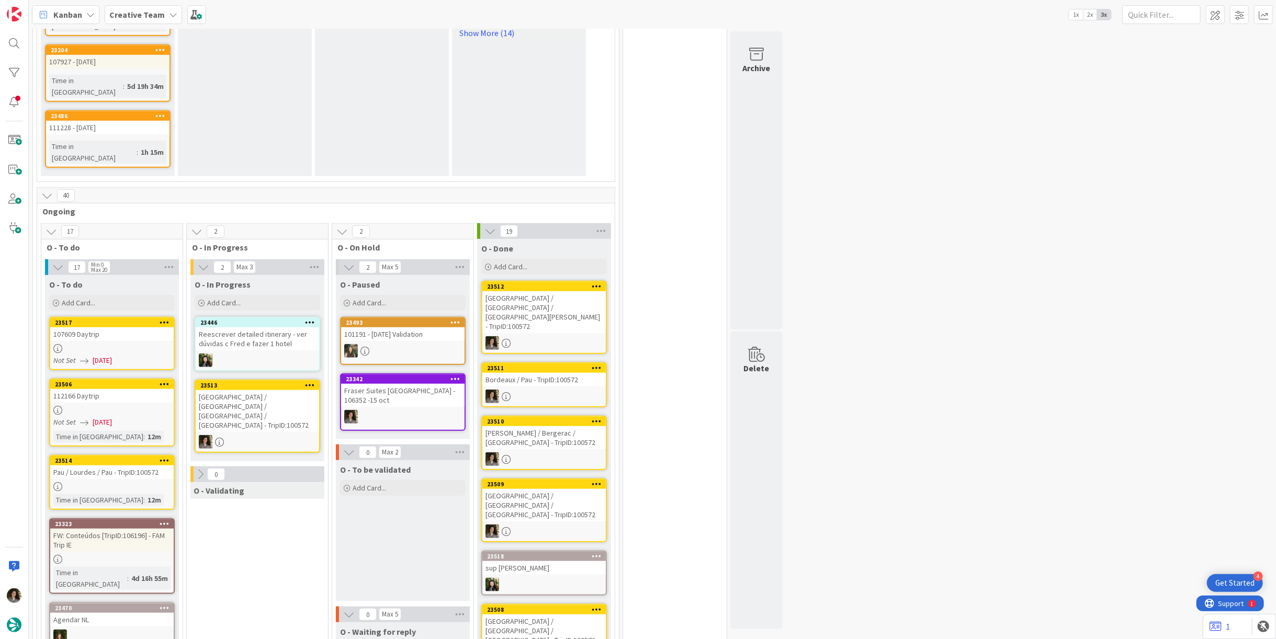
click at [262, 390] on div "[GEOGRAPHIC_DATA] / [GEOGRAPHIC_DATA] / [GEOGRAPHIC_DATA] / [GEOGRAPHIC_DATA] -…" at bounding box center [257, 411] width 123 height 42
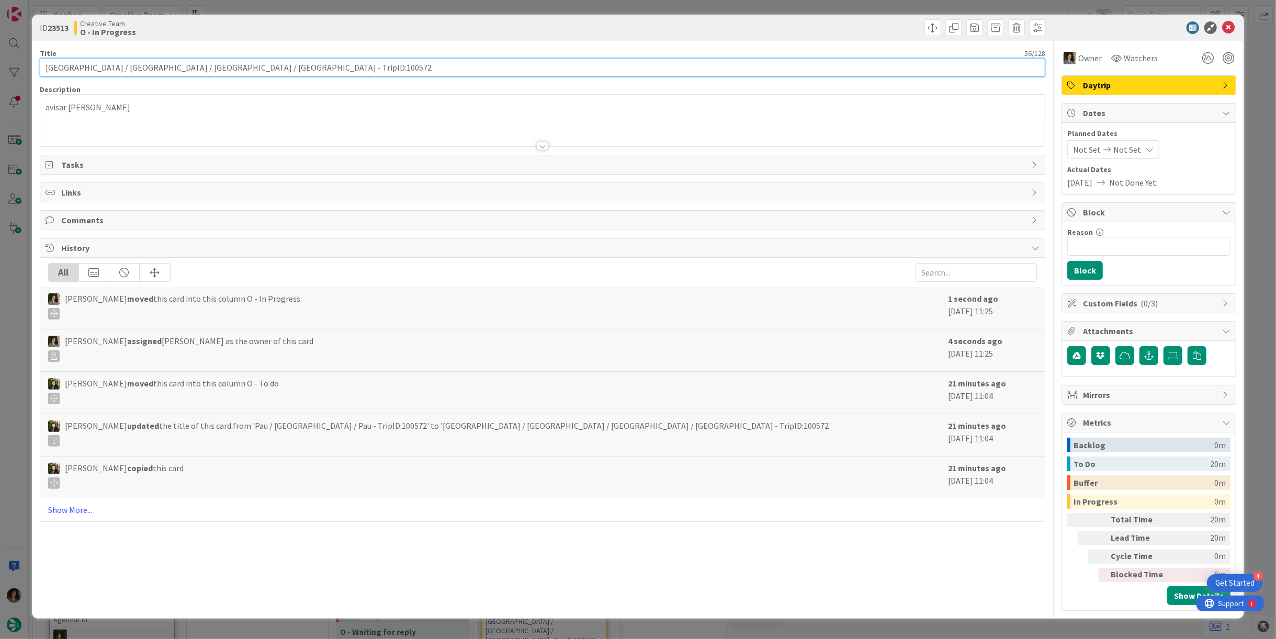
drag, startPoint x: 183, startPoint y: 71, endPoint x: -114, endPoint y: 78, distance: 296.8
click at [0, 78] on html "4 Get Started Kanban Creative Team 1x 2x 3x 97 Camembert 38 Expedite For critic…" at bounding box center [638, 319] width 1276 height 639
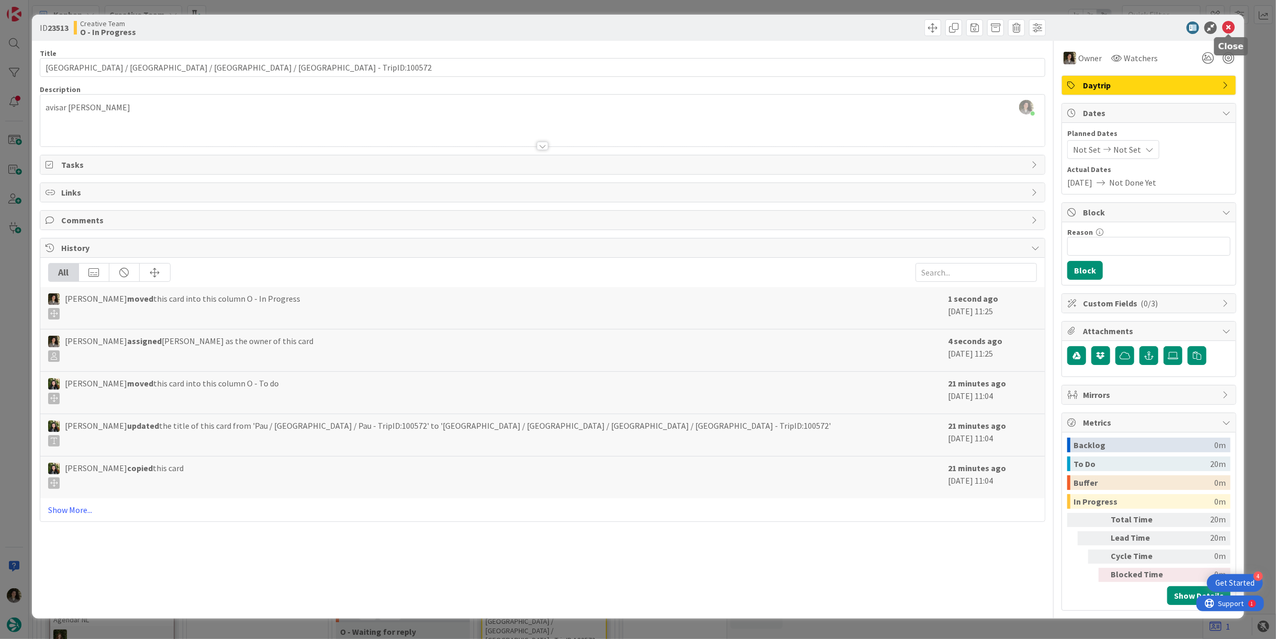
click at [1234, 28] on icon at bounding box center [1228, 27] width 13 height 13
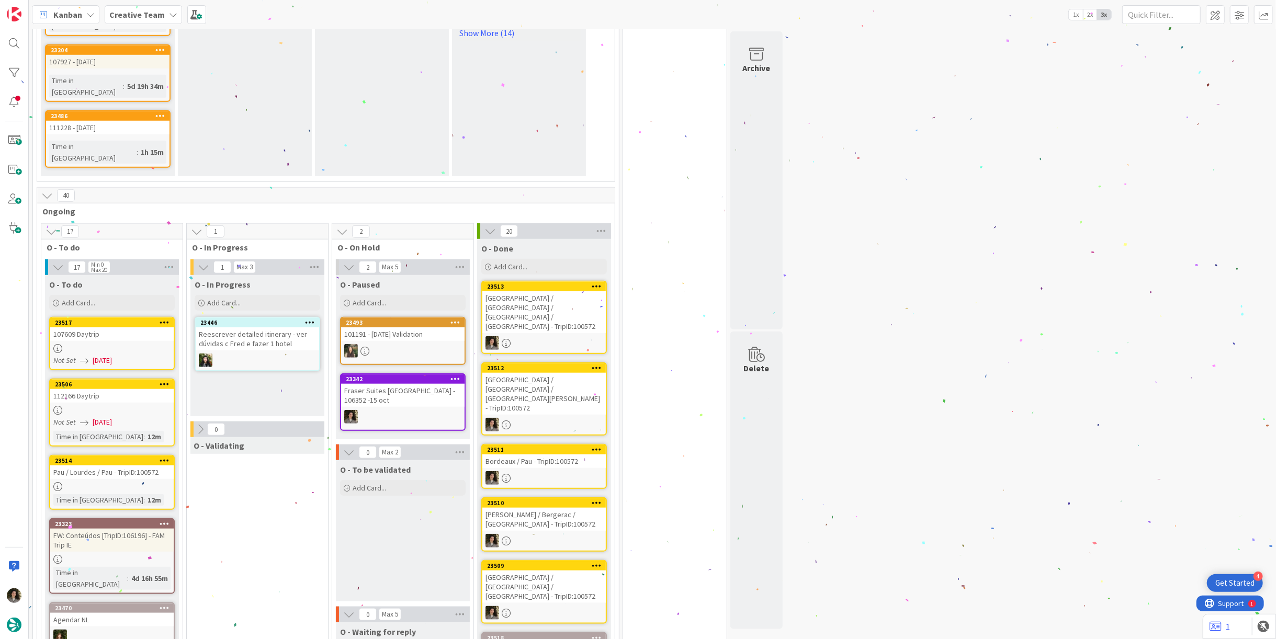
click at [88, 466] on div "Pau / Lourdes / Pau - TripID:100572" at bounding box center [111, 473] width 123 height 14
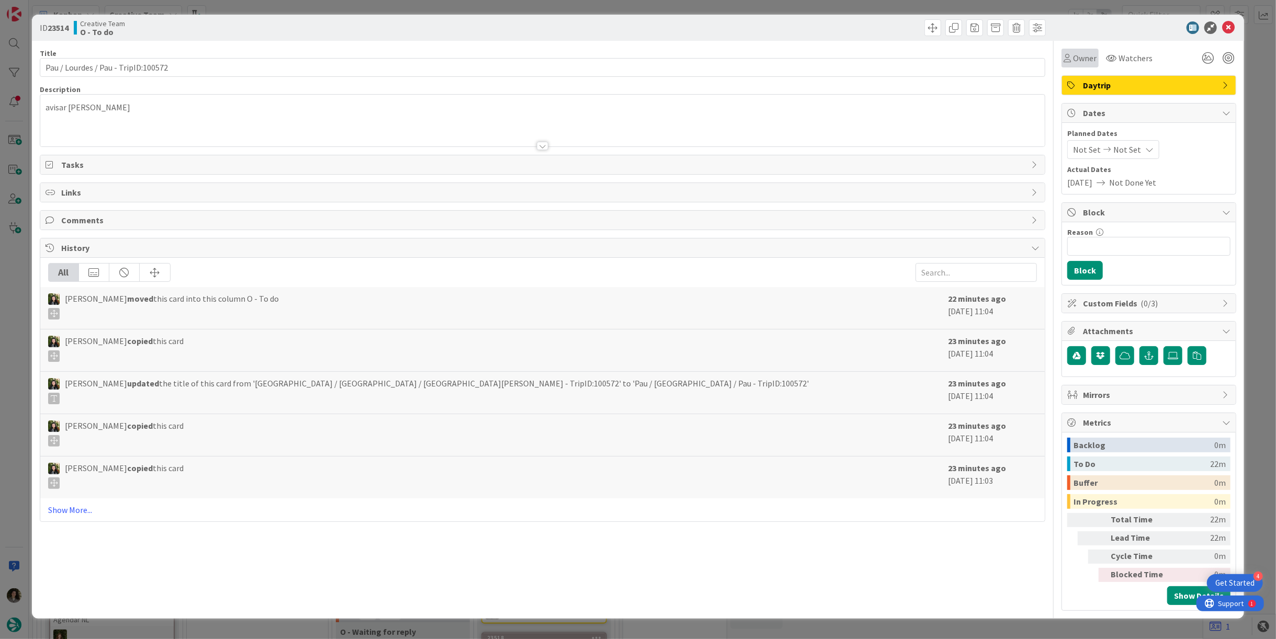
click at [1085, 57] on span "Owner" at bounding box center [1085, 58] width 24 height 13
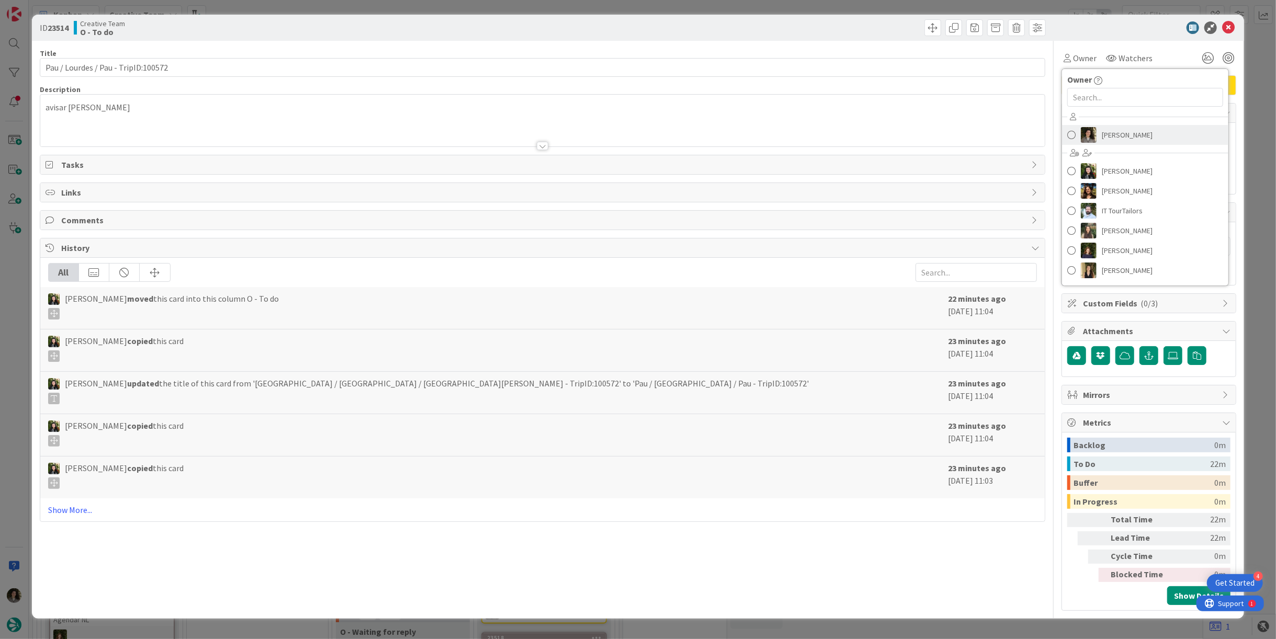
click at [1129, 133] on span "[PERSON_NAME]" at bounding box center [1127, 135] width 51 height 16
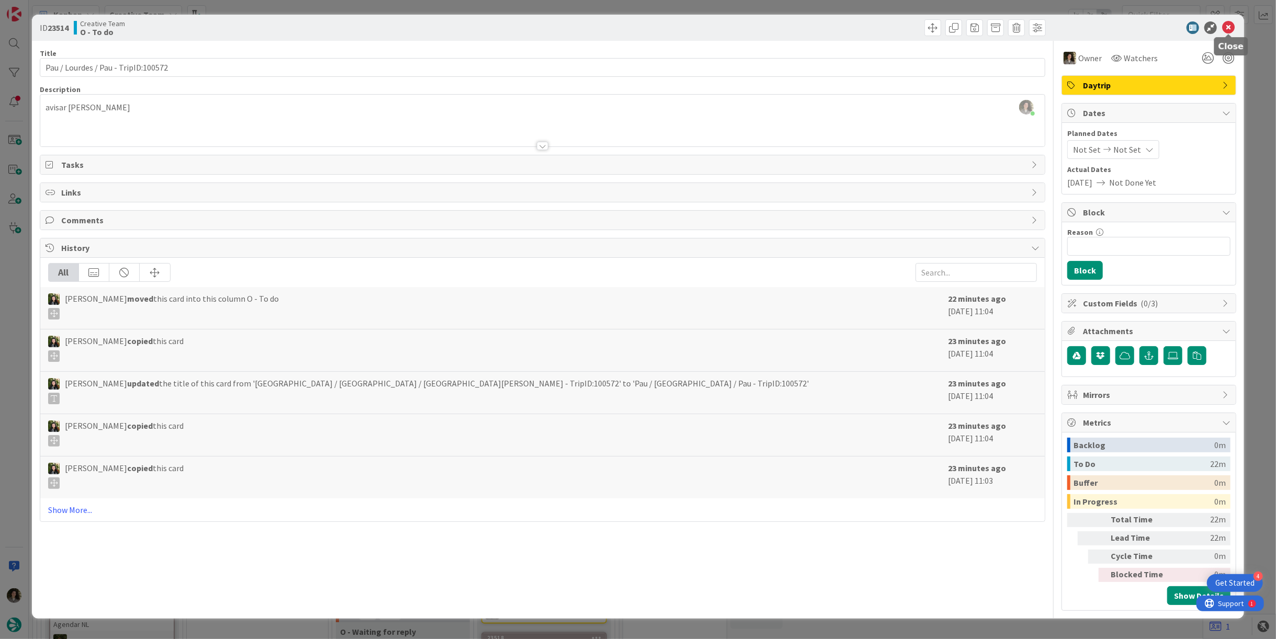
click at [1231, 28] on icon at bounding box center [1228, 27] width 13 height 13
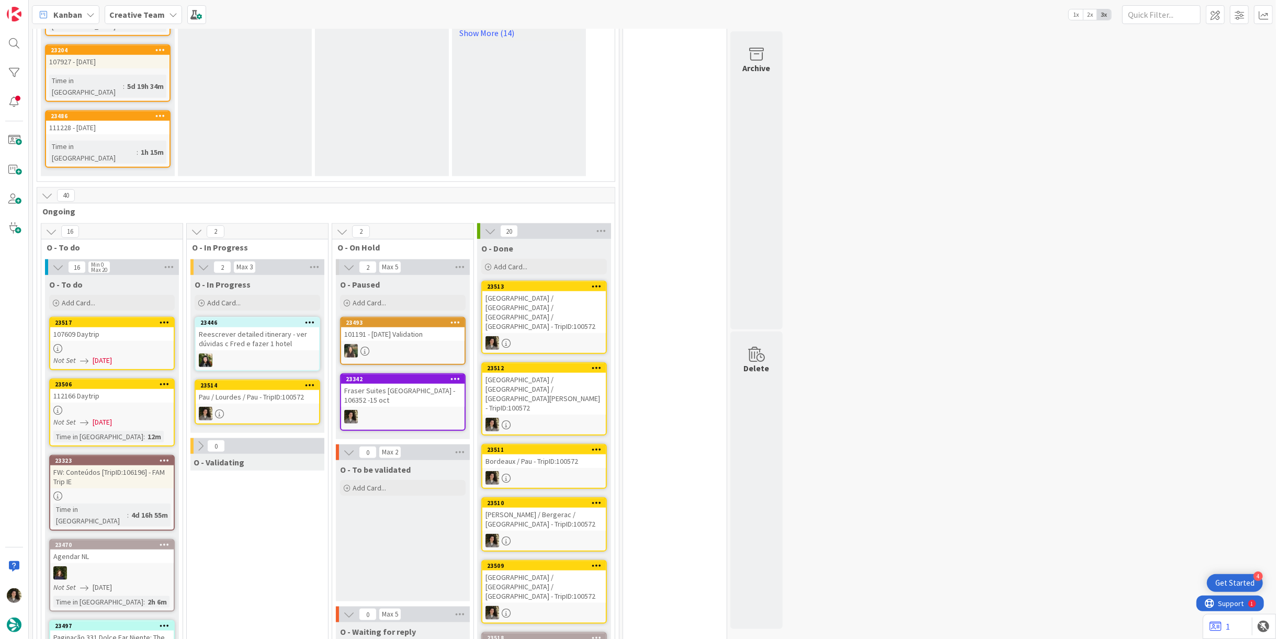
click at [275, 390] on div "Pau / Lourdes / Pau - TripID:100572" at bounding box center [257, 397] width 123 height 14
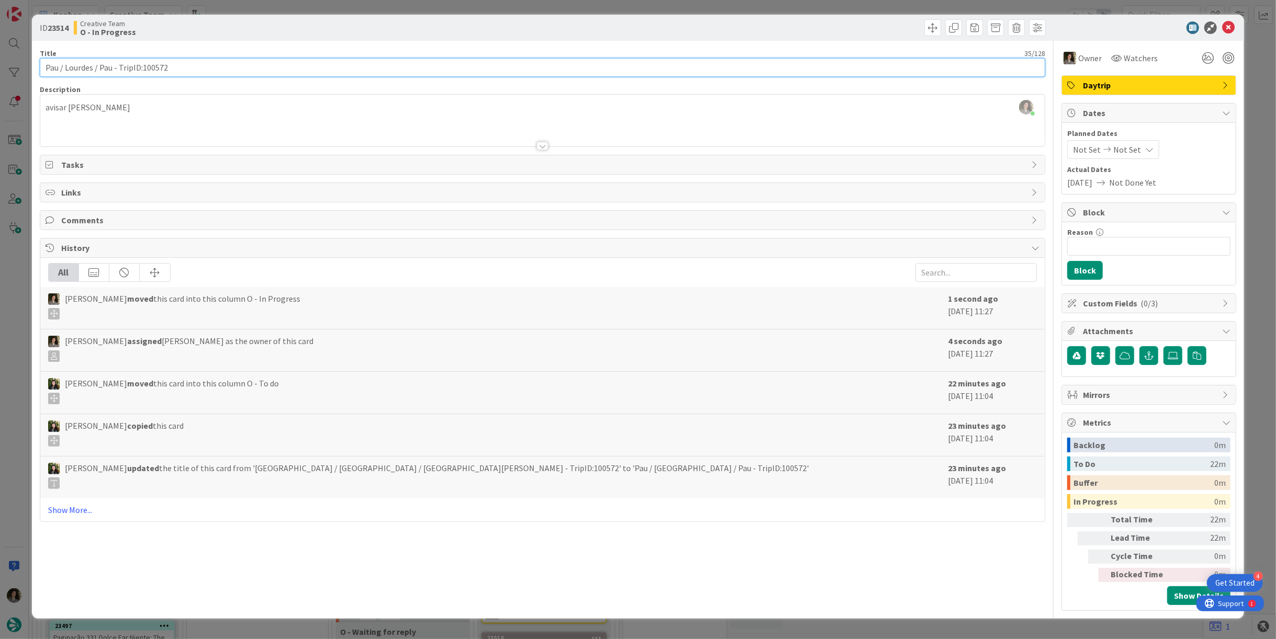
drag, startPoint x: 110, startPoint y: 68, endPoint x: 105, endPoint y: 71, distance: 5.4
click at [6, 71] on div "ID 23514 Creative Team O - In Progress Title 35 / 128 Pau / Lourdes / Pau - Tri…" at bounding box center [638, 319] width 1276 height 639
drag, startPoint x: 112, startPoint y: 69, endPoint x: -20, endPoint y: 68, distance: 131.9
click at [0, 68] on html "4 Get Started Kanban Creative Team 1x 2x 3x 97 Camembert 38 Expedite For critic…" at bounding box center [638, 319] width 1276 height 639
click at [193, 65] on input "Pau / Lourdes / Pau - TripID:100572" at bounding box center [543, 67] width 1006 height 19
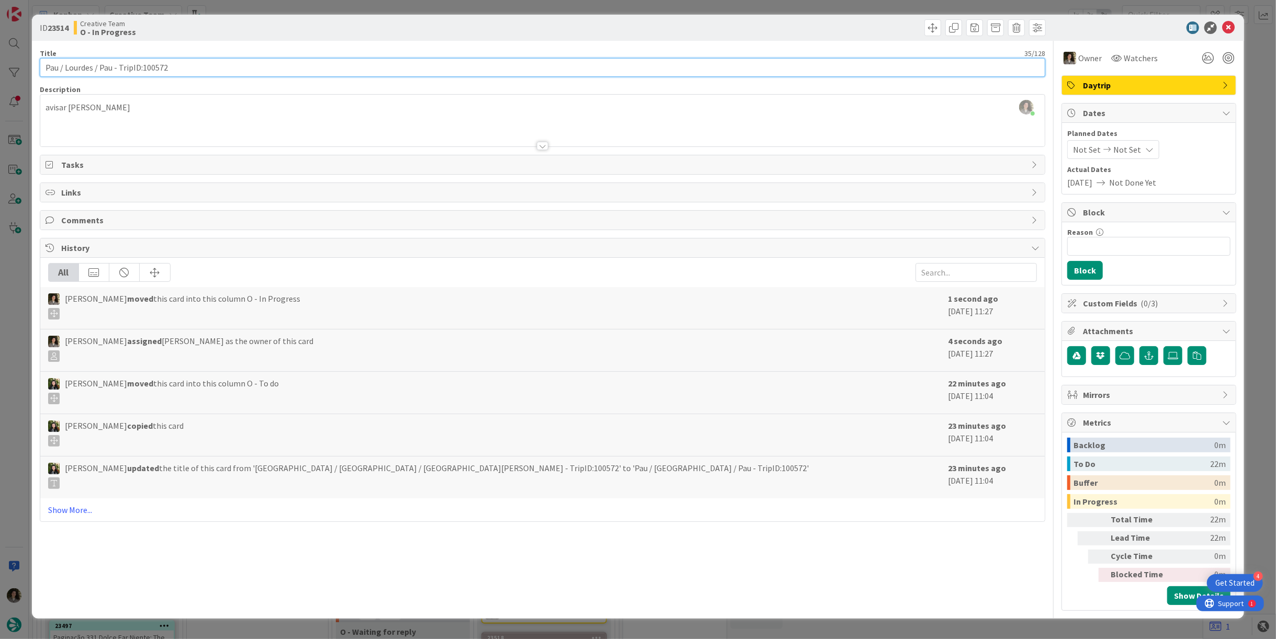
click at [193, 65] on input "Pau / Lourdes / Pau - TripID:100572" at bounding box center [543, 67] width 1006 height 19
click at [190, 66] on input "Pau / Lourdes / Pau - TripID:100572" at bounding box center [543, 67] width 1006 height 19
drag, startPoint x: 202, startPoint y: 65, endPoint x: 119, endPoint y: 66, distance: 83.2
click at [119, 66] on input "Pau / Lourdes / Pau - TripID:100572" at bounding box center [543, 67] width 1006 height 19
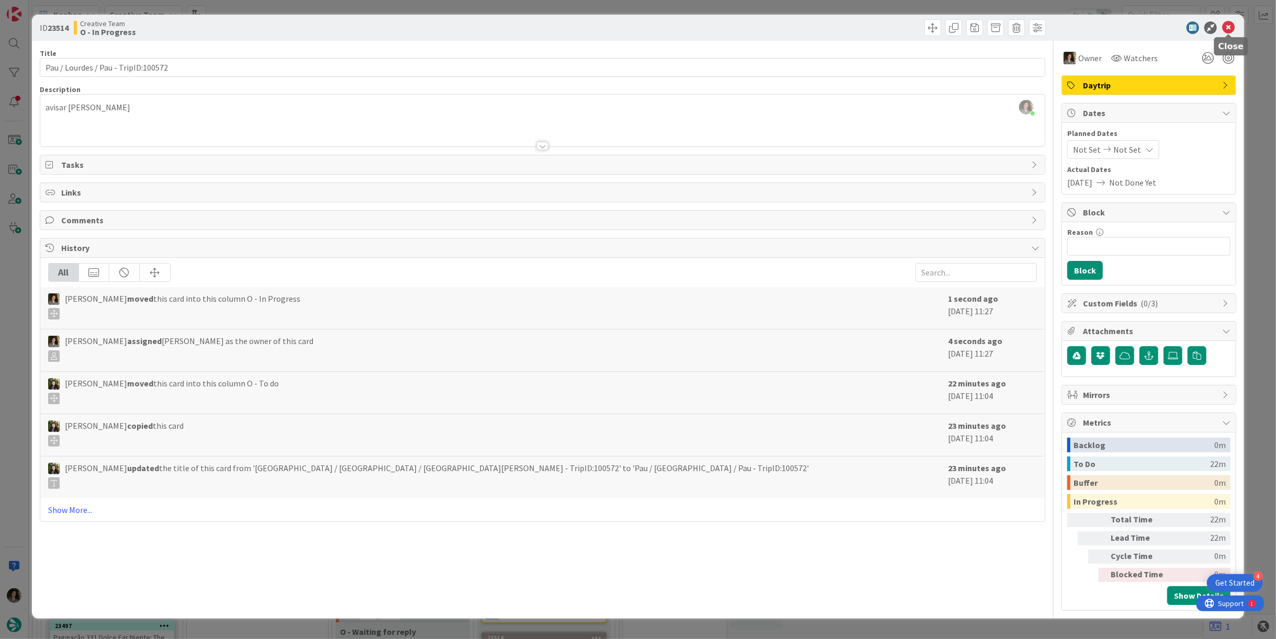
drag, startPoint x: 1229, startPoint y: 29, endPoint x: 1200, endPoint y: 35, distance: 28.8
click at [1229, 29] on icon at bounding box center [1228, 27] width 13 height 13
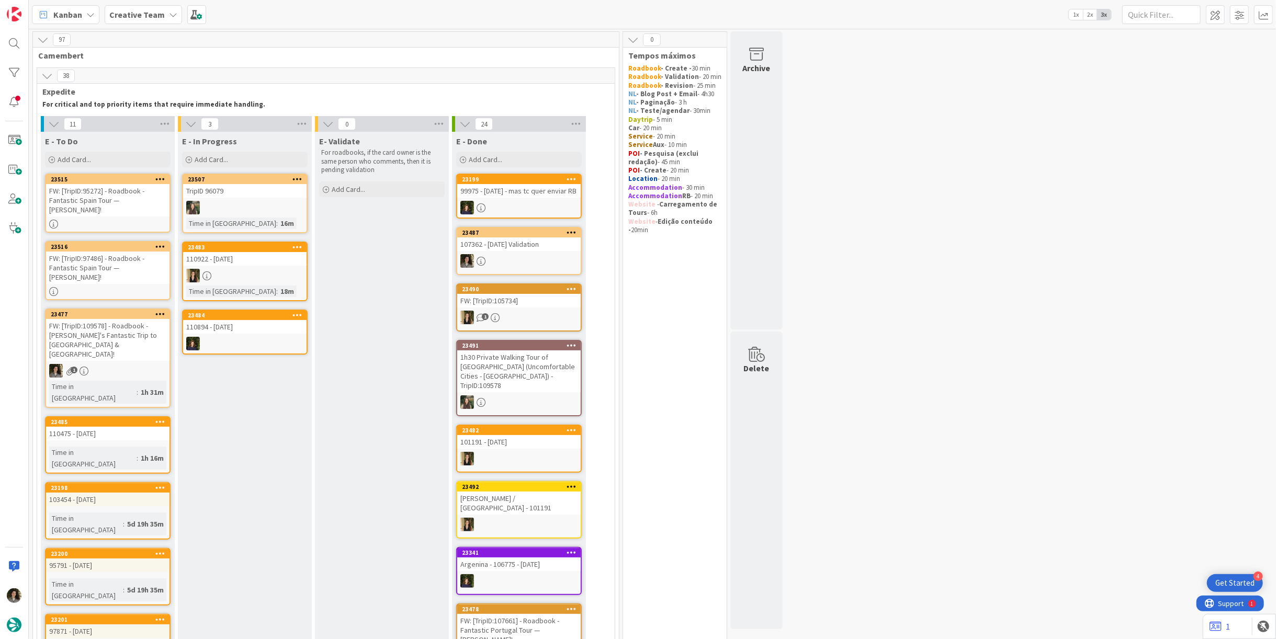
click at [99, 252] on div "FW: [TripID:97486] - Roadbook - Fantastic Spain Tour — [PERSON_NAME]!" at bounding box center [107, 268] width 123 height 32
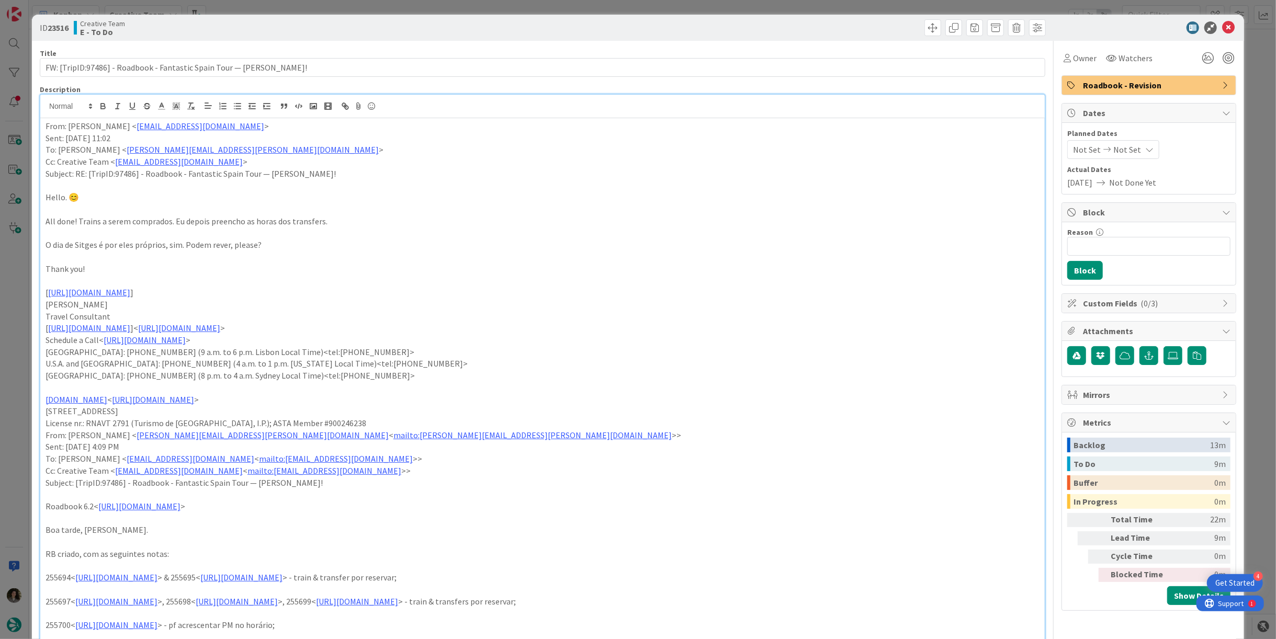
click at [1222, 24] on icon at bounding box center [1228, 27] width 13 height 13
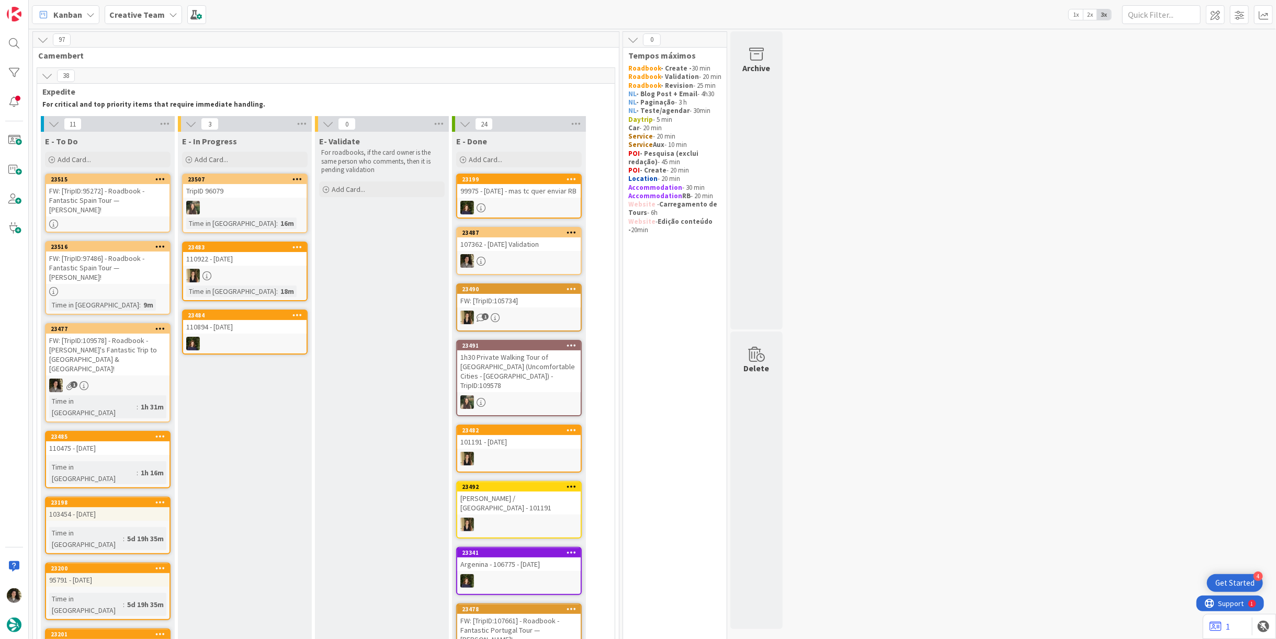
click at [129, 199] on div "FW: [TripID:95272] - Roadbook - Fantastic Spain Tour — [PERSON_NAME]!" at bounding box center [107, 200] width 123 height 32
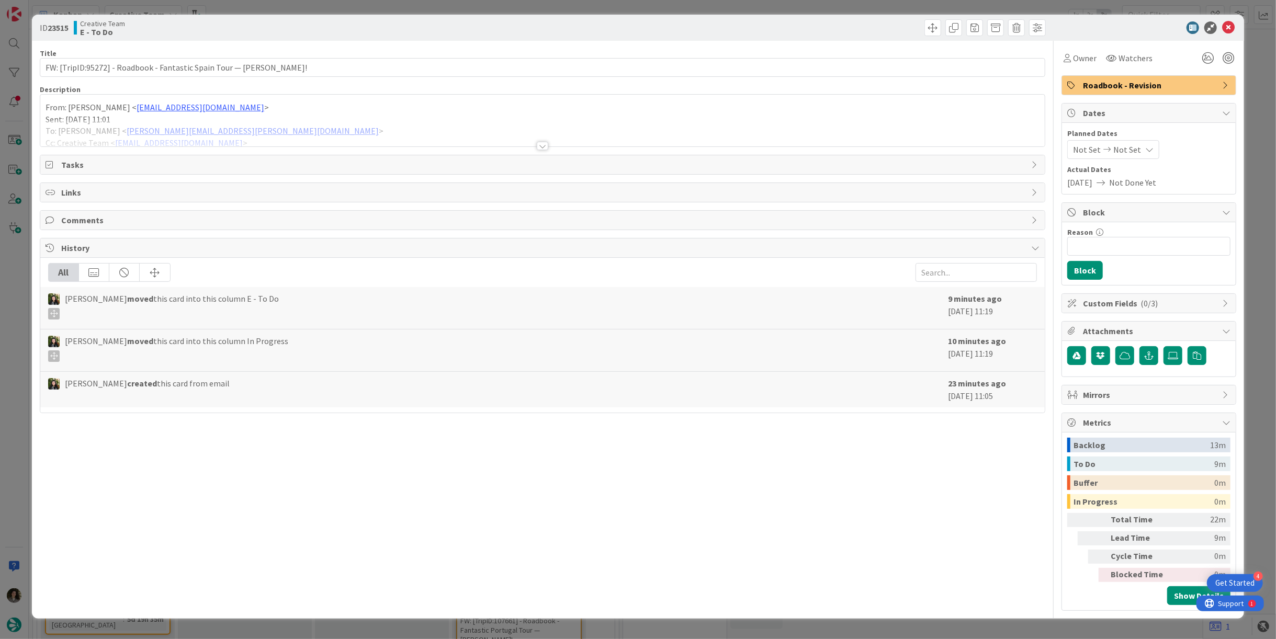
click at [543, 144] on div at bounding box center [543, 146] width 12 height 8
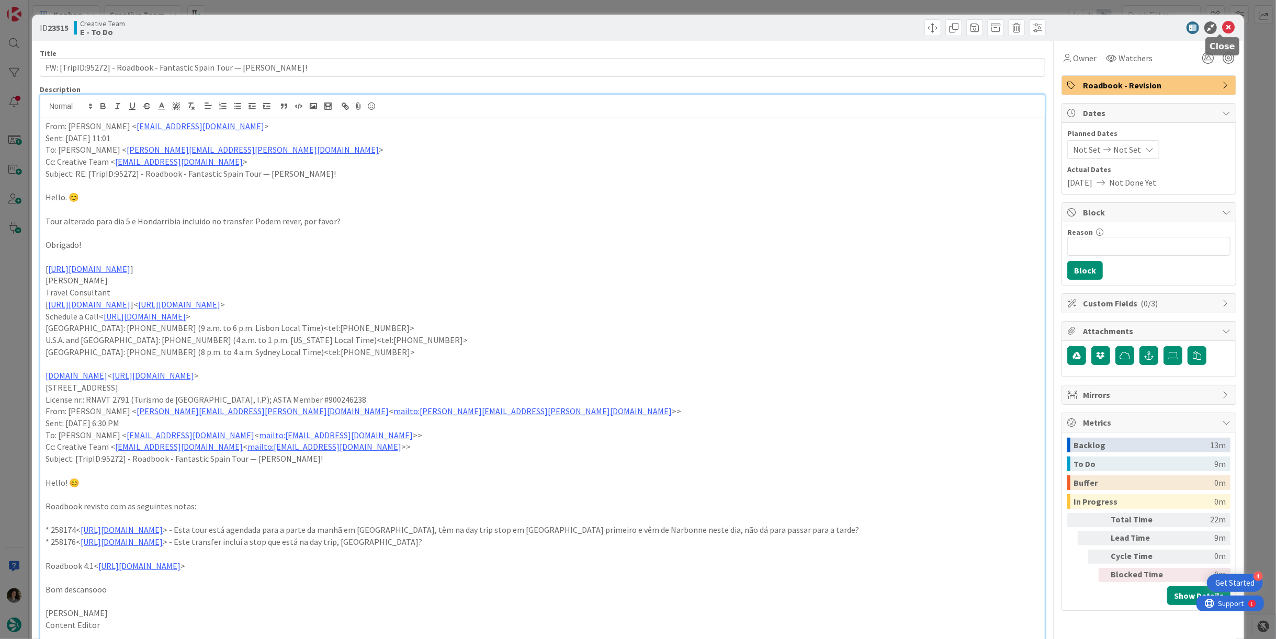
click at [1222, 27] on icon at bounding box center [1228, 27] width 13 height 13
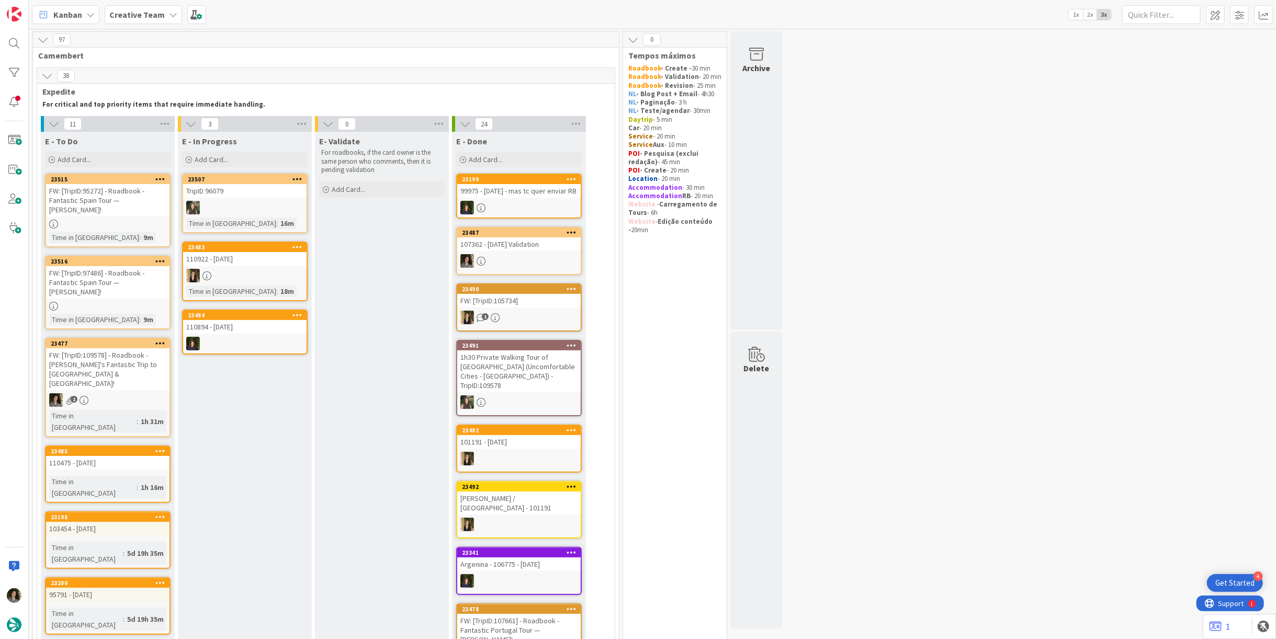
click at [112, 302] on div at bounding box center [107, 306] width 123 height 9
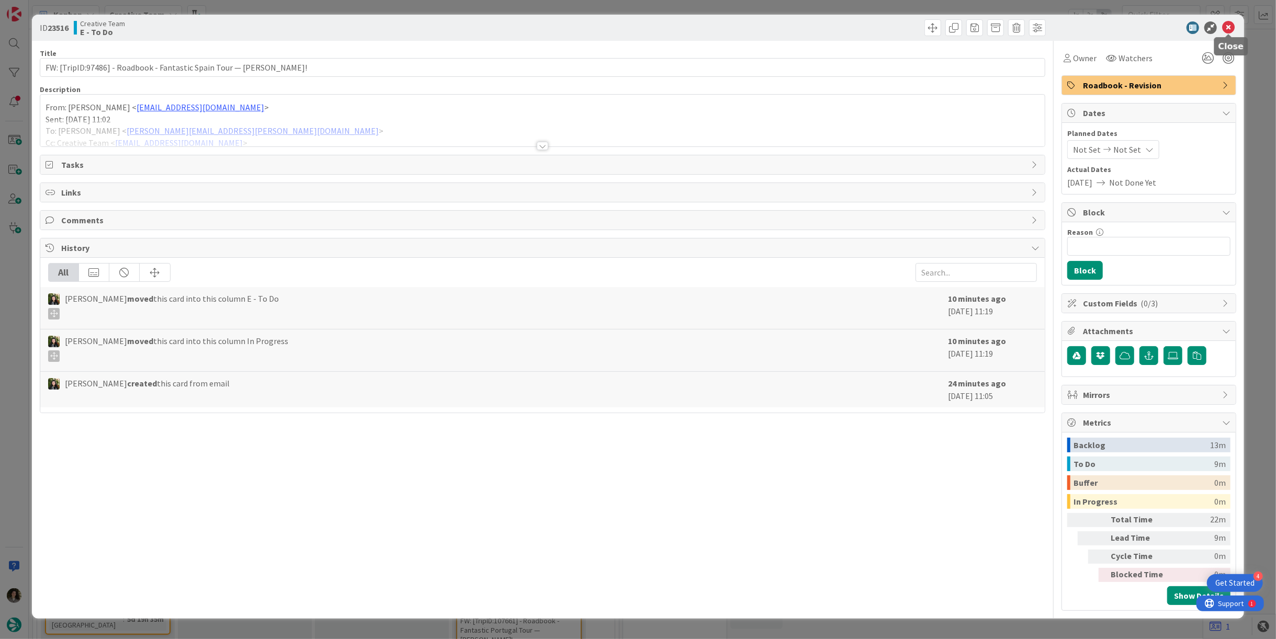
click at [1230, 27] on icon at bounding box center [1228, 27] width 13 height 13
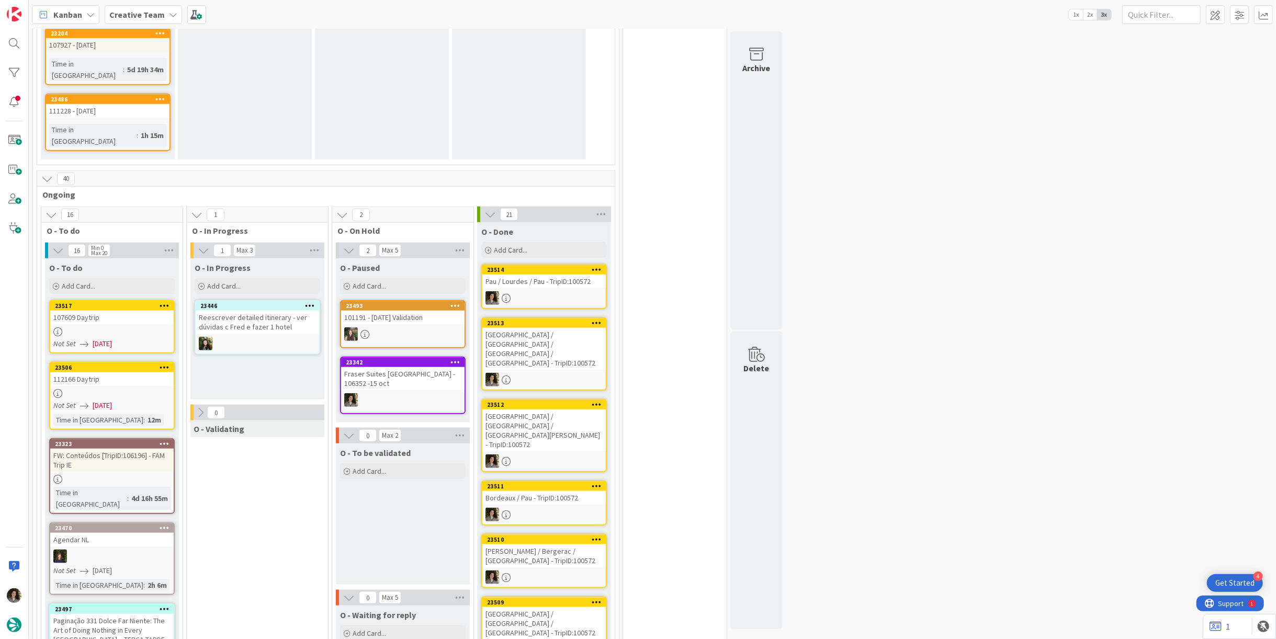
click at [86, 328] on div at bounding box center [111, 332] width 123 height 9
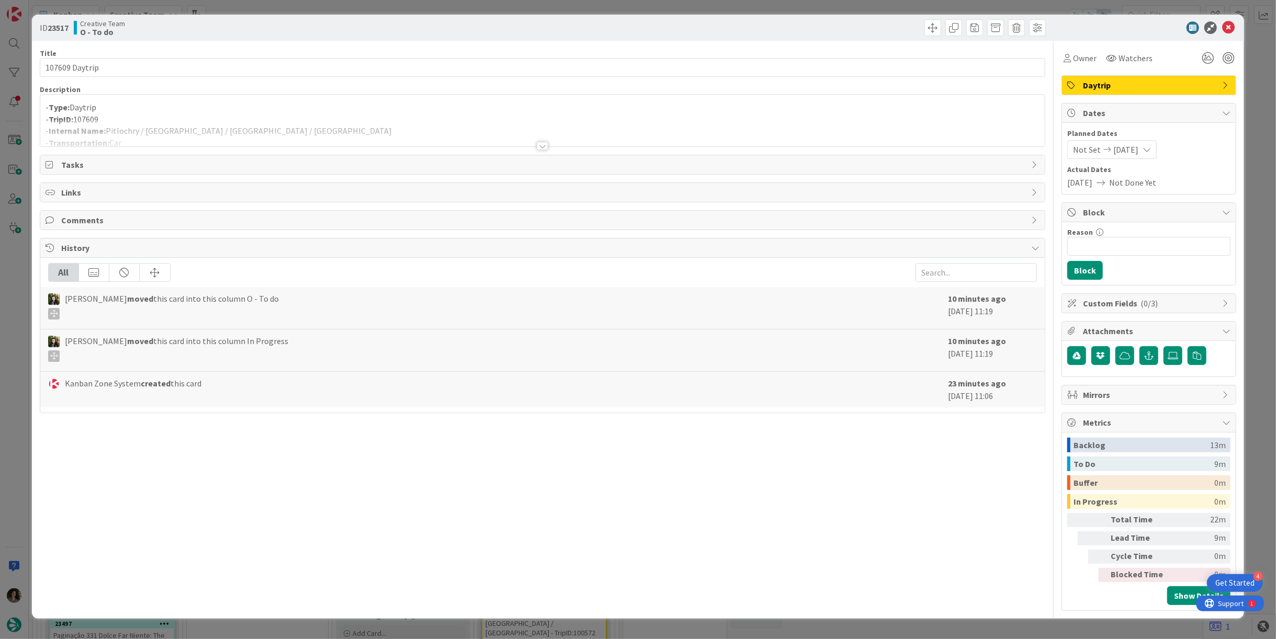
click at [496, 121] on div at bounding box center [542, 133] width 1005 height 27
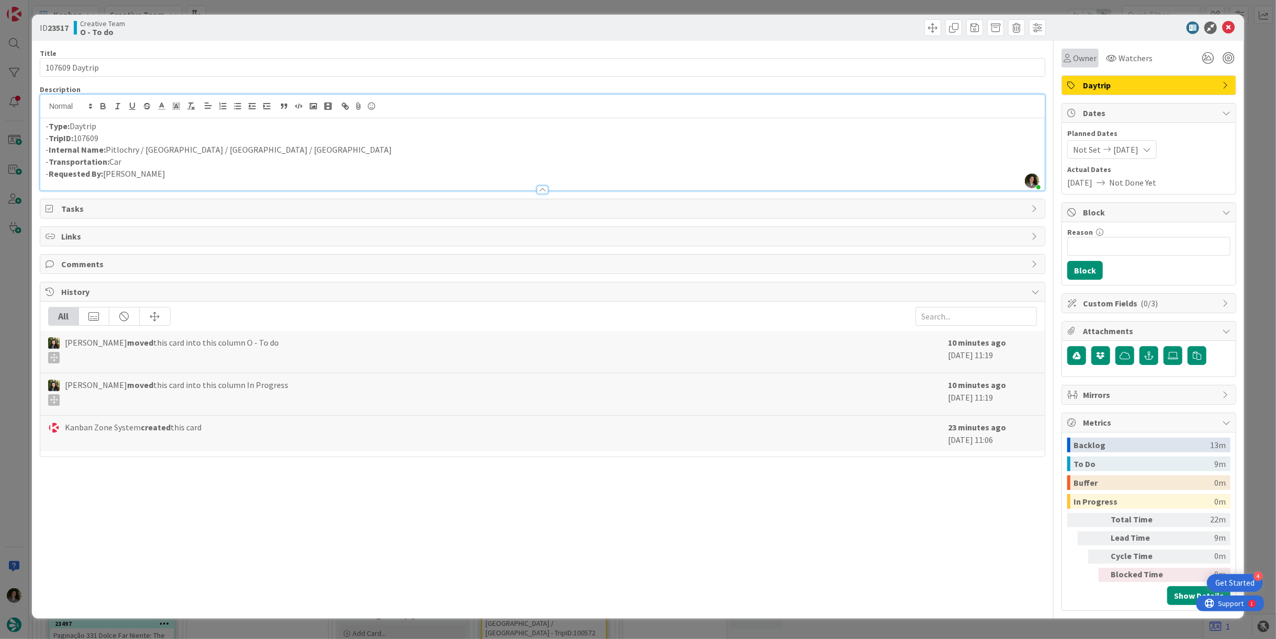
click at [1075, 61] on span "Owner" at bounding box center [1085, 58] width 24 height 13
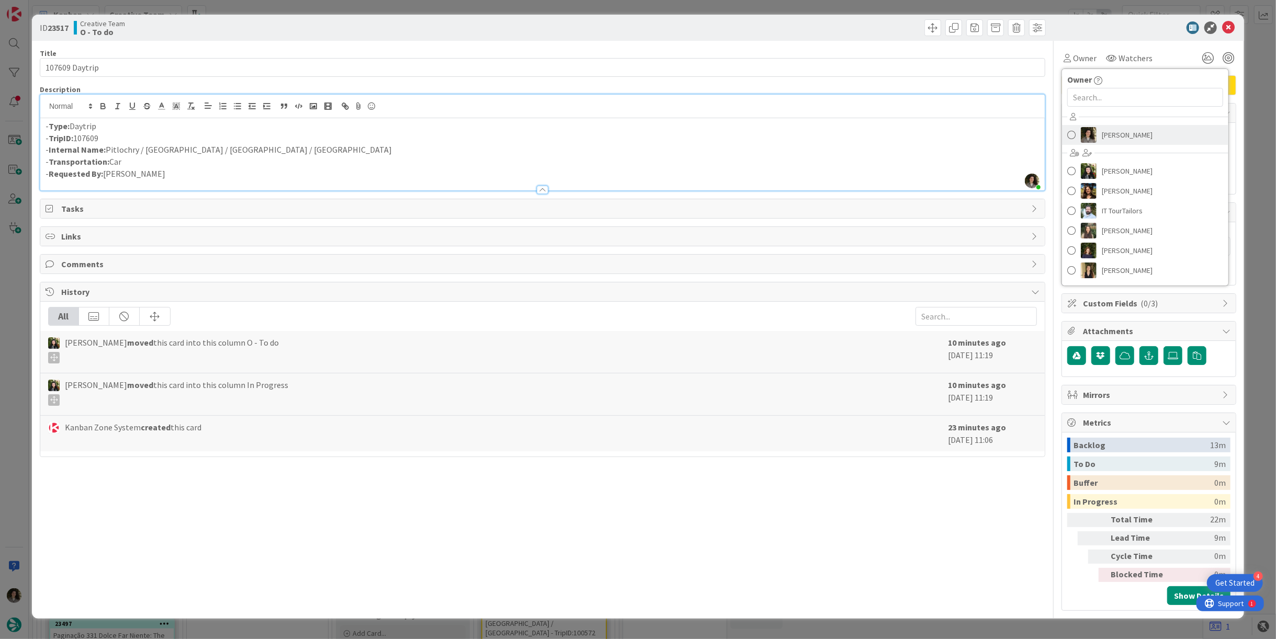
click at [1130, 132] on span "[PERSON_NAME]" at bounding box center [1127, 135] width 51 height 16
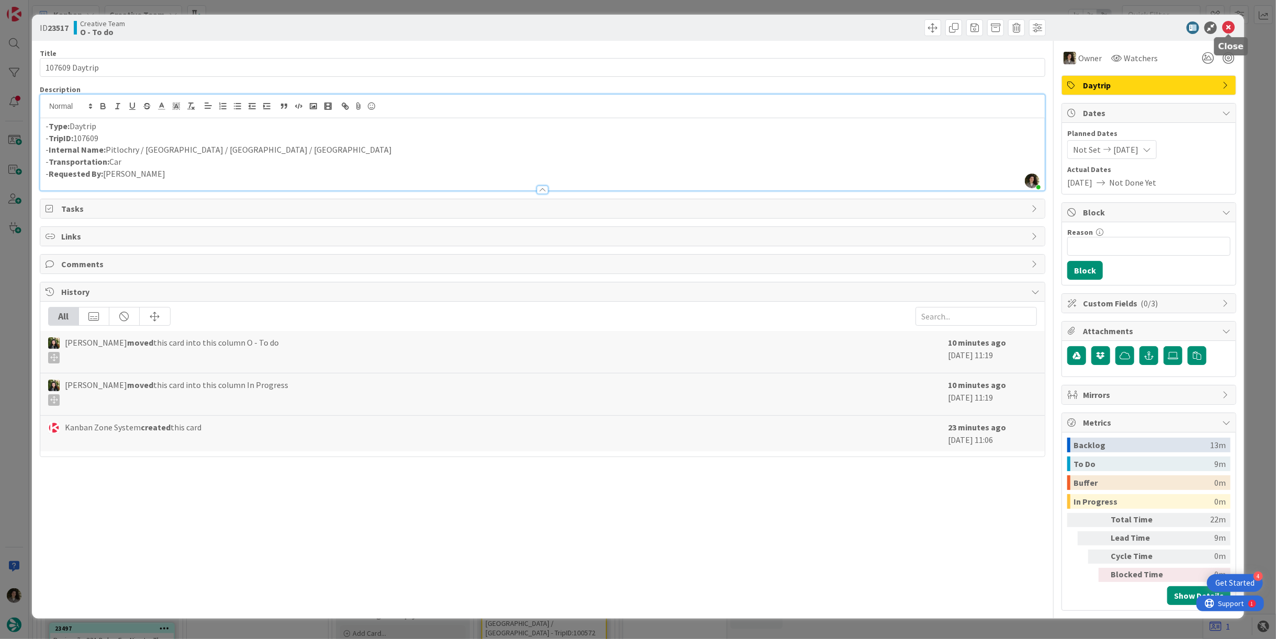
click at [1232, 24] on icon at bounding box center [1228, 27] width 13 height 13
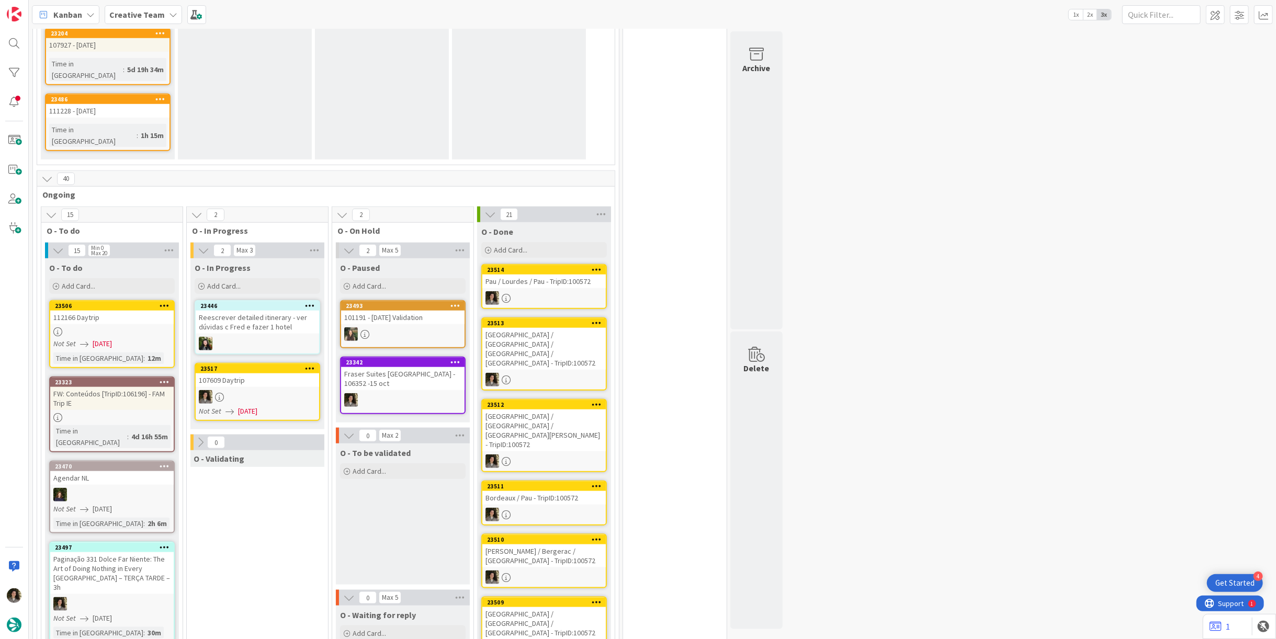
click at [239, 374] on div "107609 Daytrip" at bounding box center [257, 381] width 123 height 14
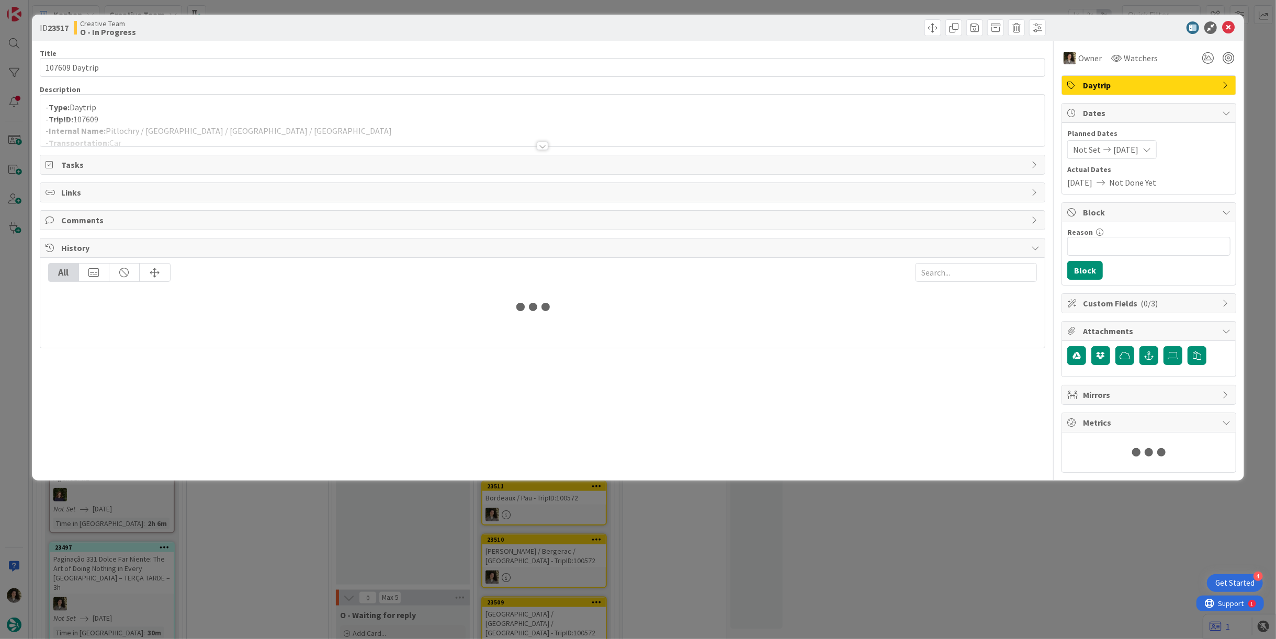
drag, startPoint x: 241, startPoint y: 127, endPoint x: 255, endPoint y: 127, distance: 14.7
click at [241, 127] on div at bounding box center [542, 133] width 1005 height 27
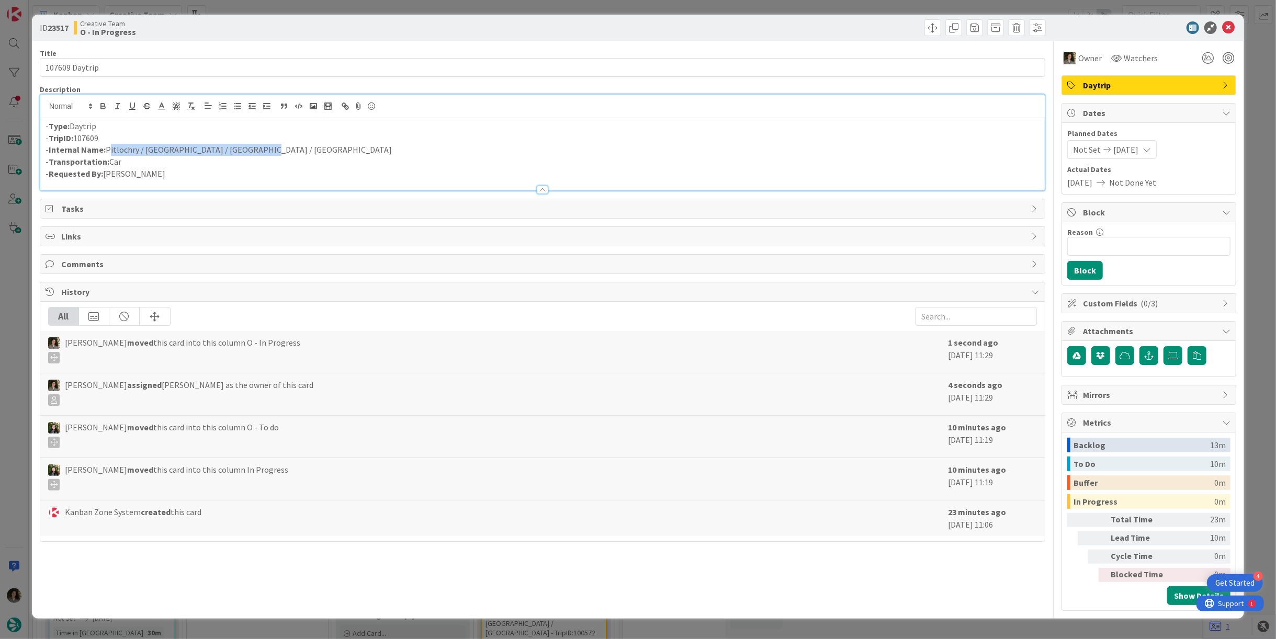
drag, startPoint x: 252, startPoint y: 149, endPoint x: 108, endPoint y: 153, distance: 144.5
click at [108, 153] on p "- Internal Name: [GEOGRAPHIC_DATA] / [GEOGRAPHIC_DATA] / [GEOGRAPHIC_DATA] / [G…" at bounding box center [543, 150] width 994 height 12
copy p "Pitlochry / [GEOGRAPHIC_DATA] / [GEOGRAPHIC_DATA] / [GEOGRAPHIC_DATA]"
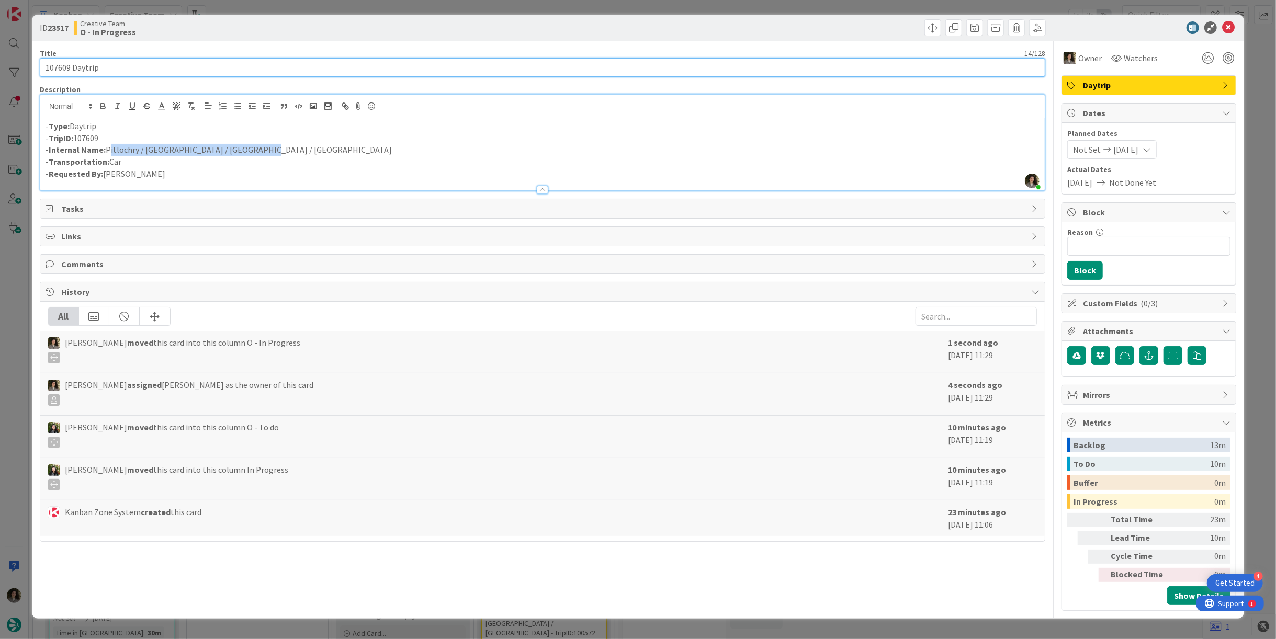
click at [232, 60] on input "107609 Daytrip" at bounding box center [543, 67] width 1006 height 19
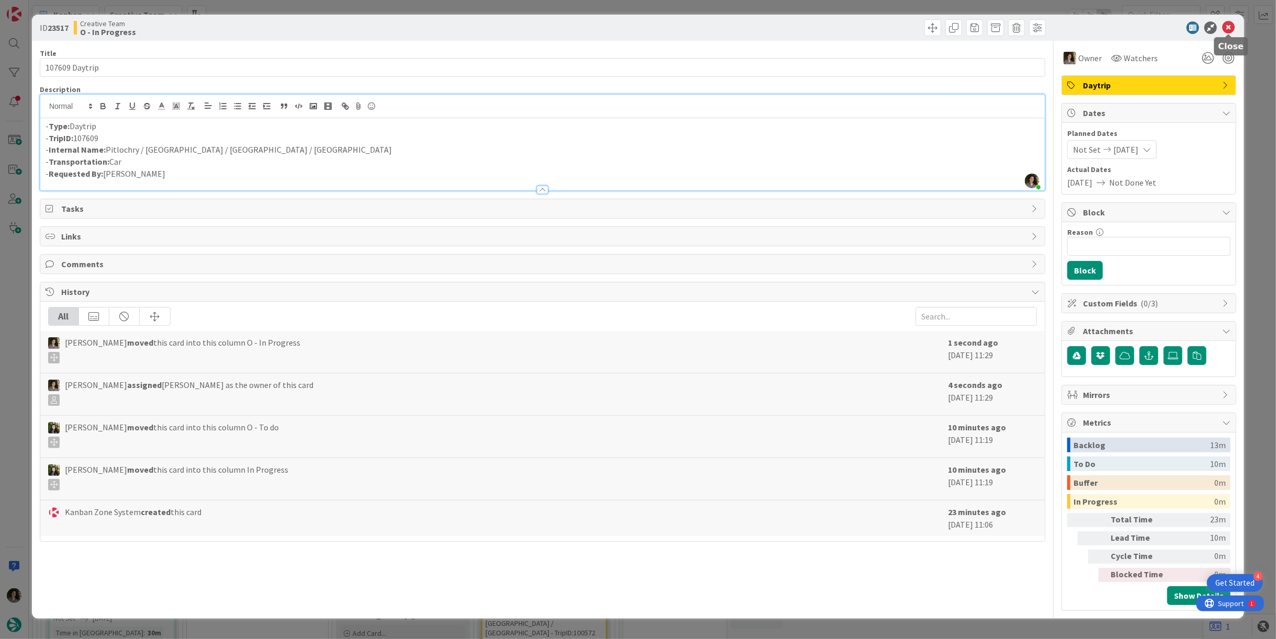
drag, startPoint x: 1231, startPoint y: 24, endPoint x: 1215, endPoint y: 25, distance: 16.8
click at [1231, 24] on icon at bounding box center [1228, 27] width 13 height 13
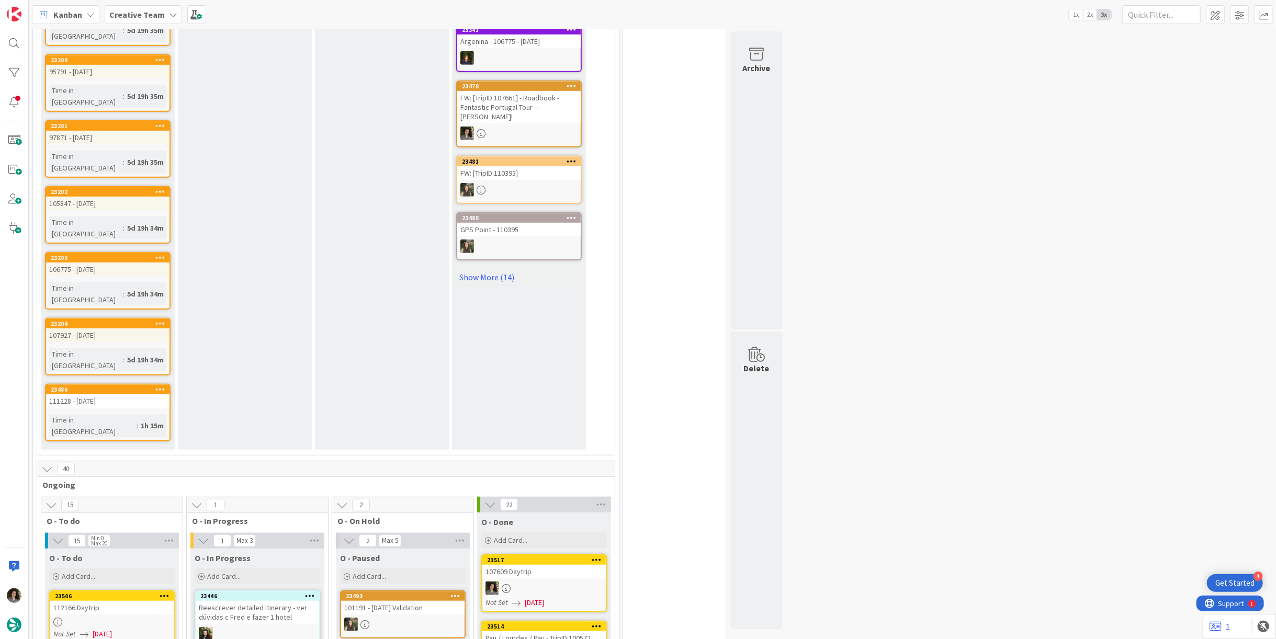
scroll to position [756, 0]
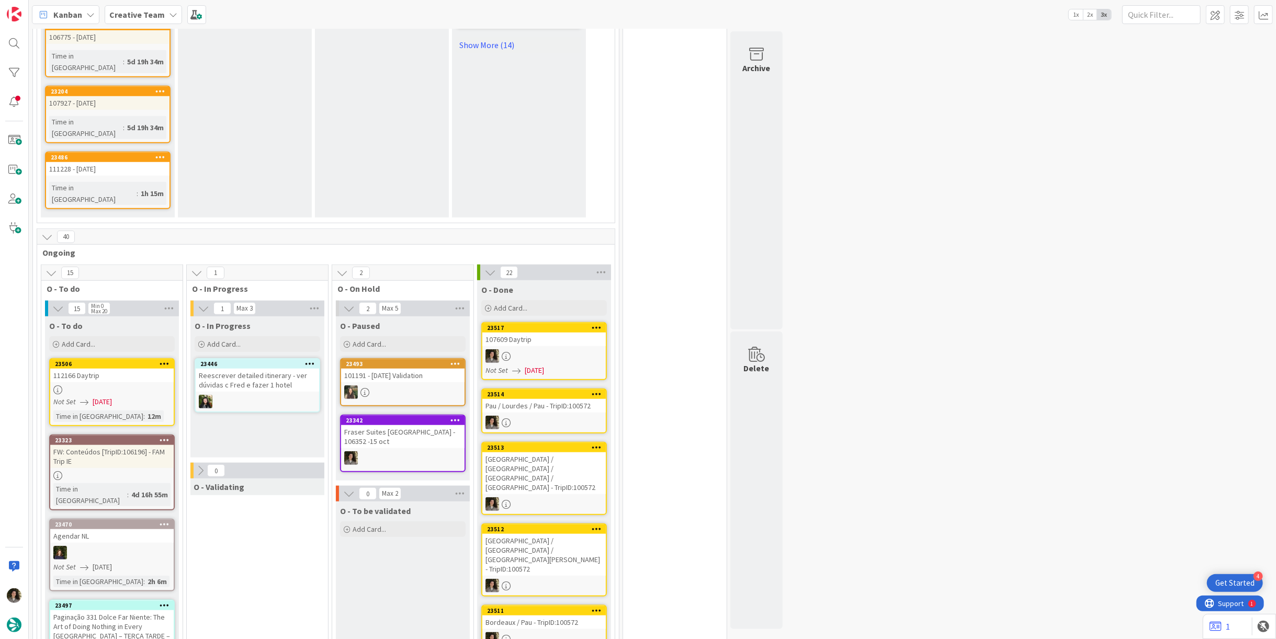
click at [106, 397] on span "[DATE]" at bounding box center [102, 402] width 19 height 11
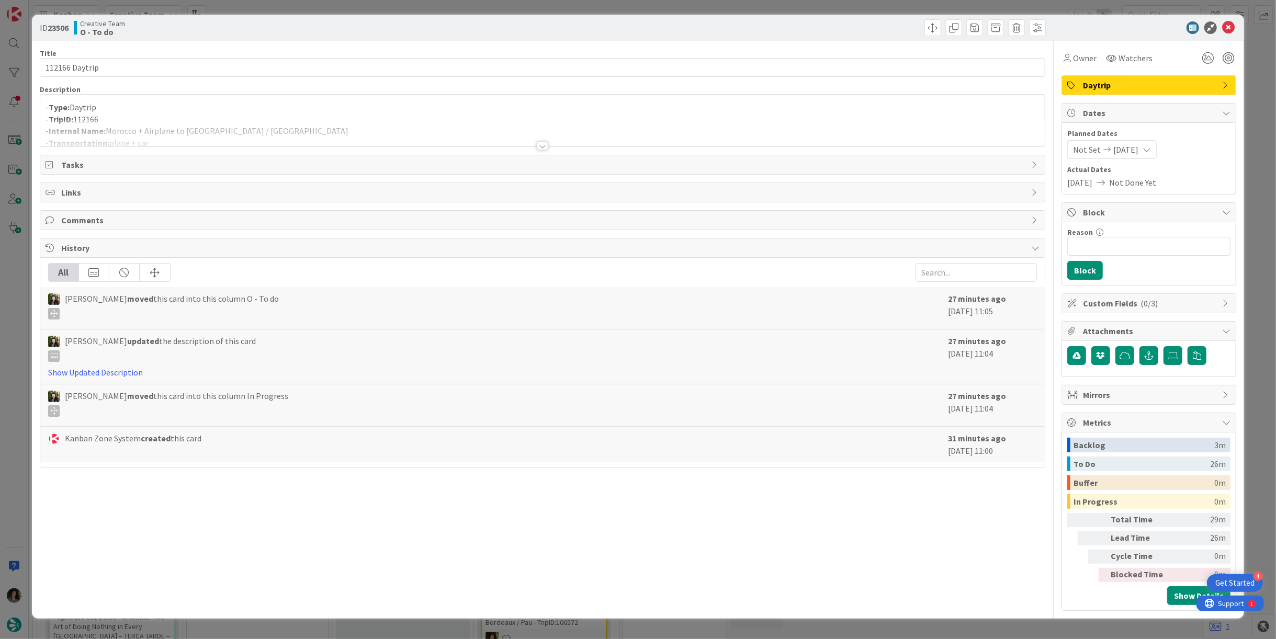
click at [552, 137] on div at bounding box center [542, 133] width 1005 height 27
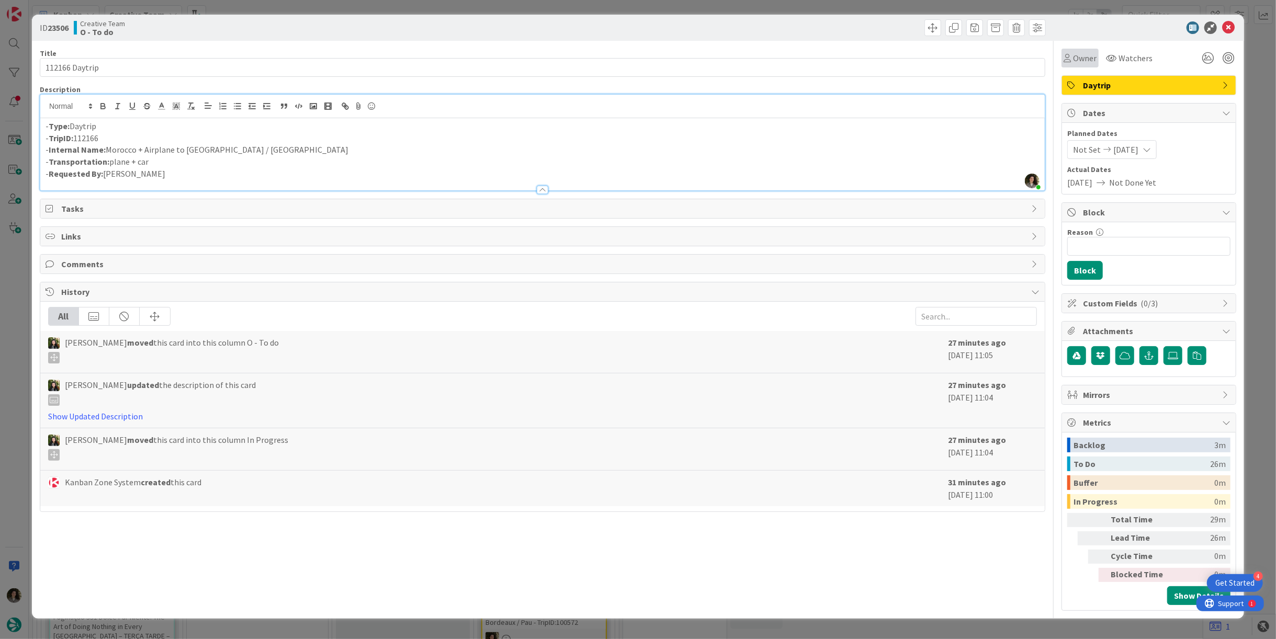
click at [1084, 64] on span "Owner" at bounding box center [1085, 58] width 24 height 13
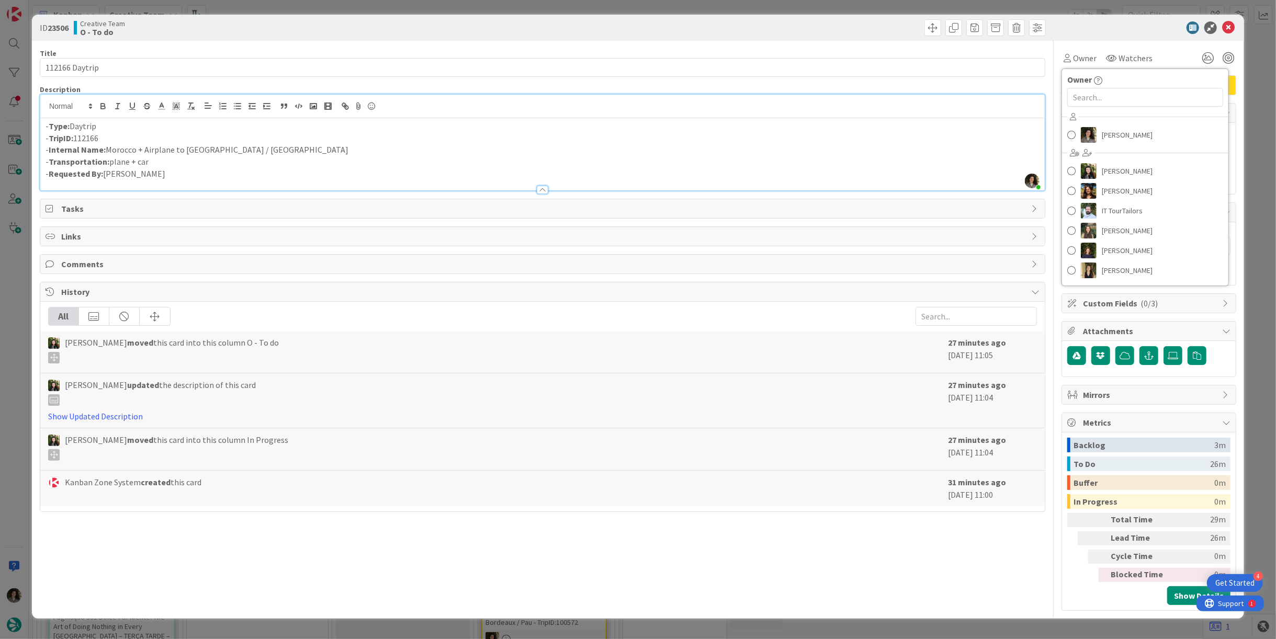
click at [1112, 123] on div "[PERSON_NAME] [PERSON_NAME] [PERSON_NAME] IT TourTailors [PERSON_NAME] [PERSON_…" at bounding box center [1145, 195] width 166 height 173
click at [1112, 127] on span "[PERSON_NAME]" at bounding box center [1127, 135] width 51 height 16
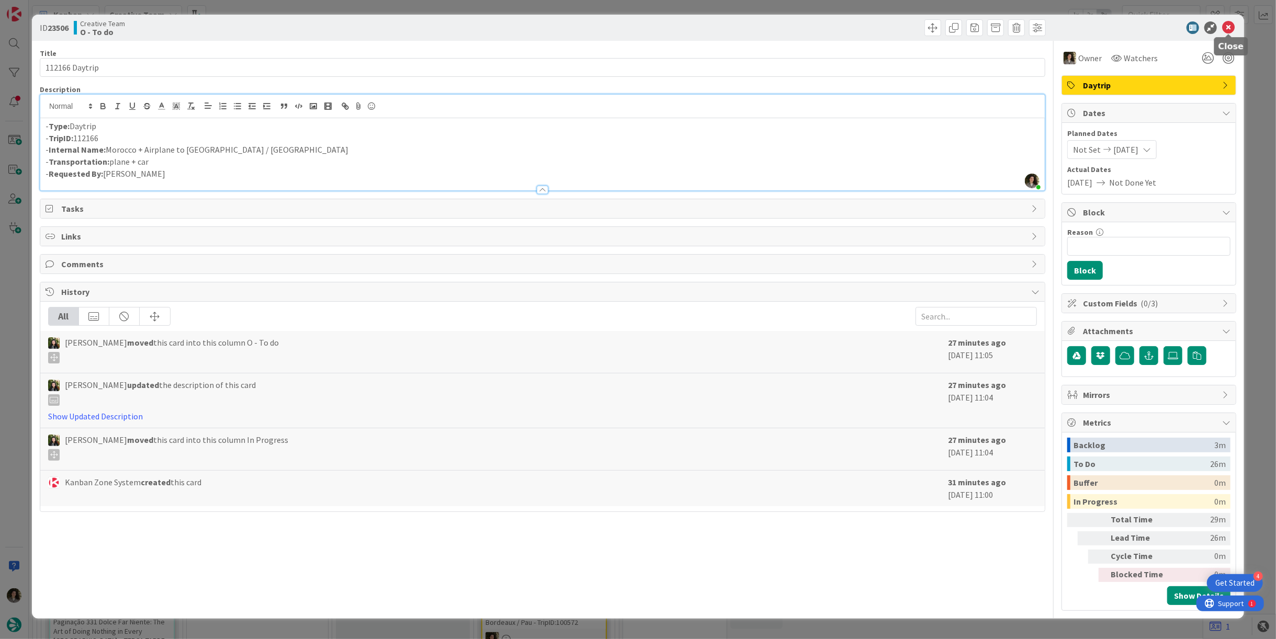
click at [1229, 23] on icon at bounding box center [1228, 27] width 13 height 13
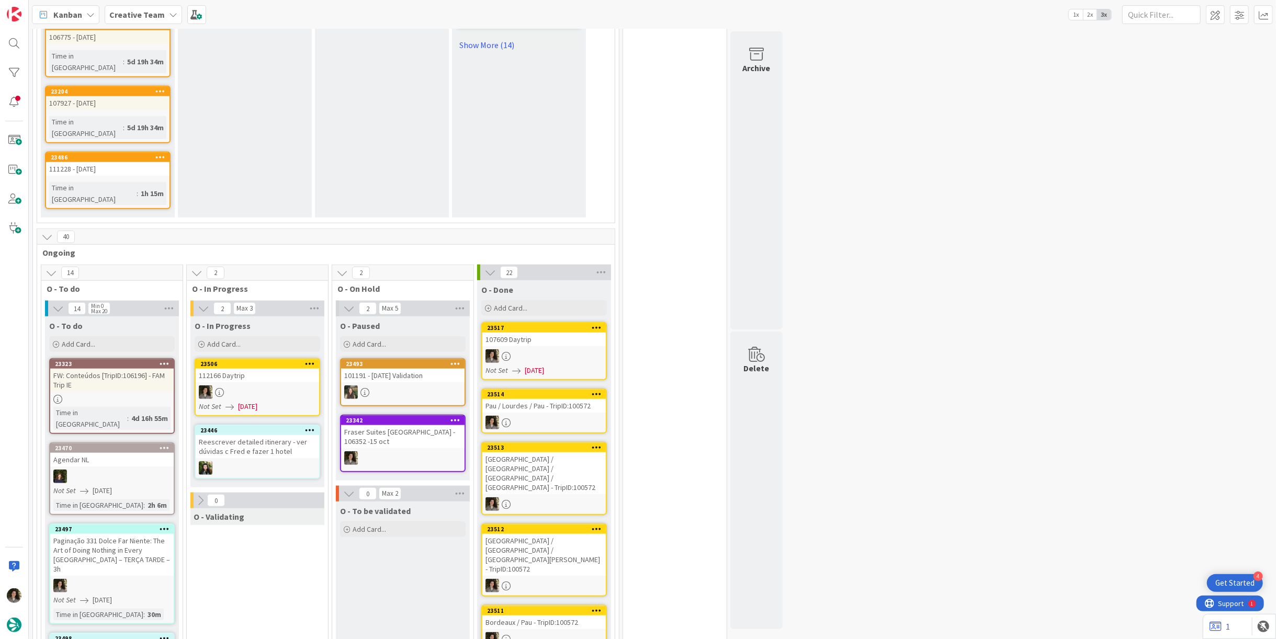
click at [244, 386] on div at bounding box center [257, 393] width 123 height 14
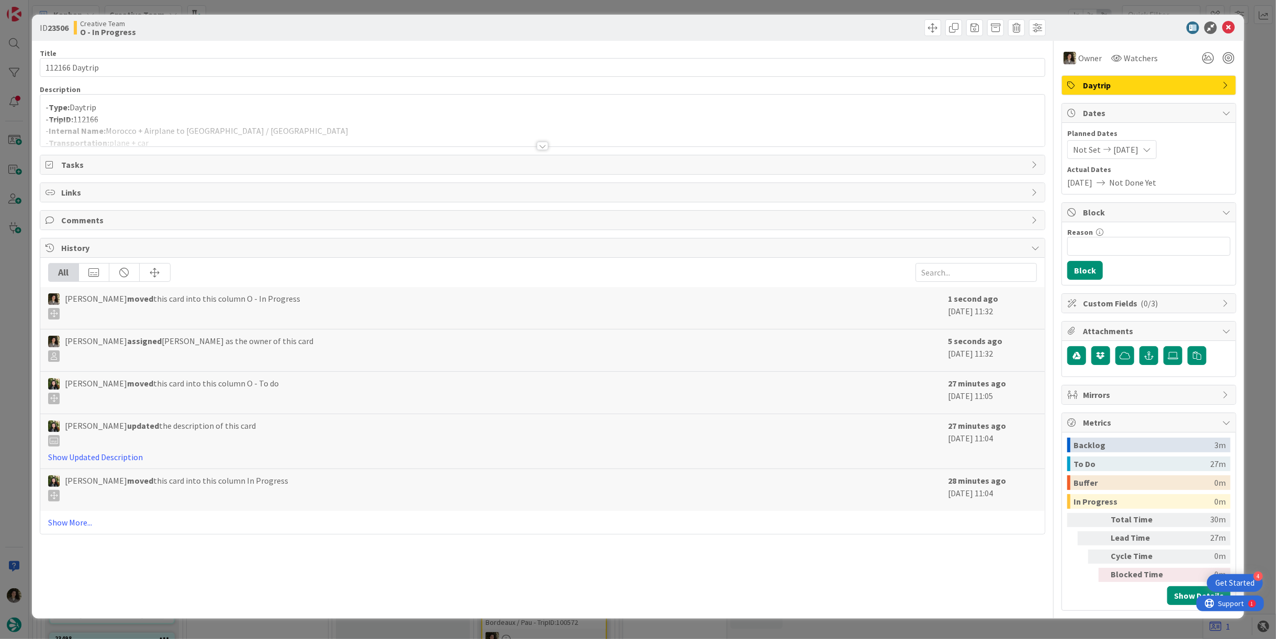
click at [265, 120] on div at bounding box center [542, 133] width 1005 height 27
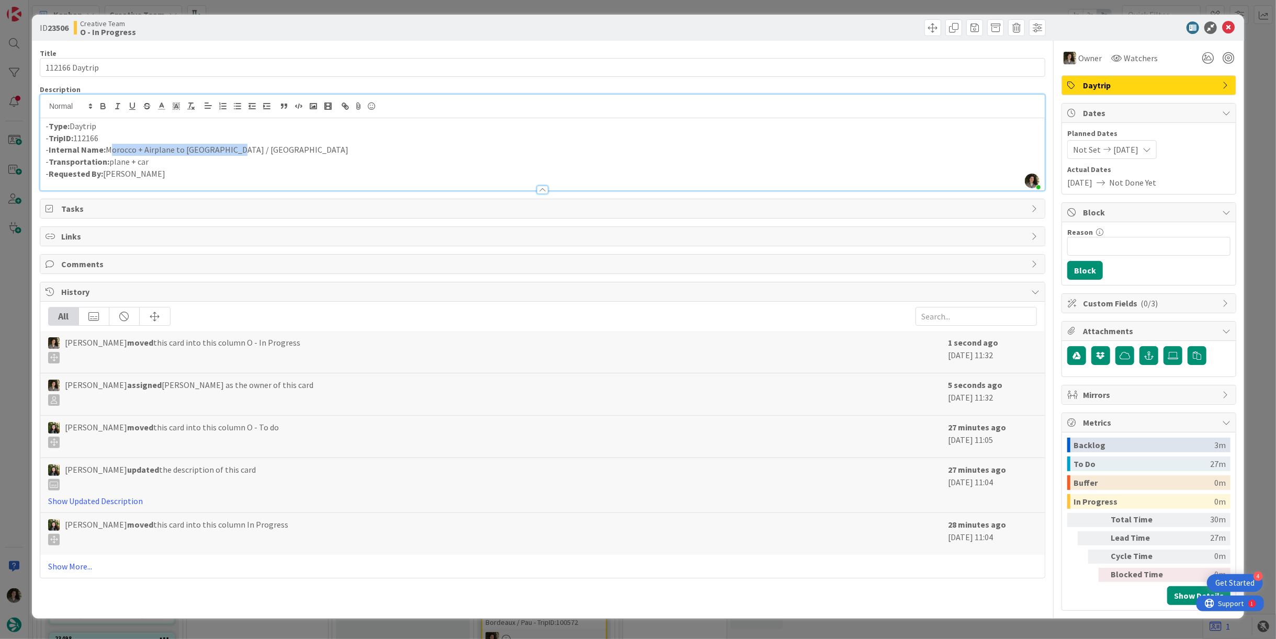
drag, startPoint x: 157, startPoint y: 151, endPoint x: 108, endPoint y: 152, distance: 49.2
click at [108, 152] on p "- Internal Name: [GEOGRAPHIC_DATA] + Airplane to [GEOGRAPHIC_DATA] / [GEOGRAPHI…" at bounding box center [543, 150] width 994 height 12
copy p "Morocco + Airplane to [GEOGRAPHIC_DATA] / [GEOGRAPHIC_DATA]"
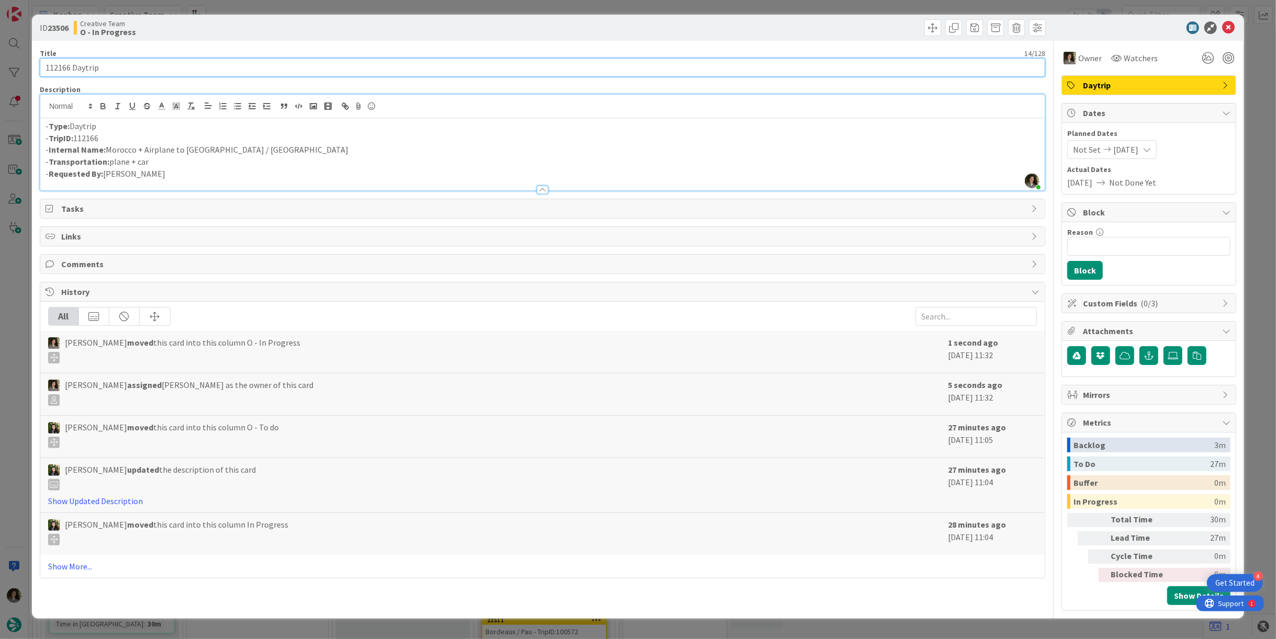
click at [250, 65] on input "112166 Daytrip" at bounding box center [543, 67] width 1006 height 19
click at [249, 65] on input "112166 Daytrip" at bounding box center [543, 67] width 1006 height 19
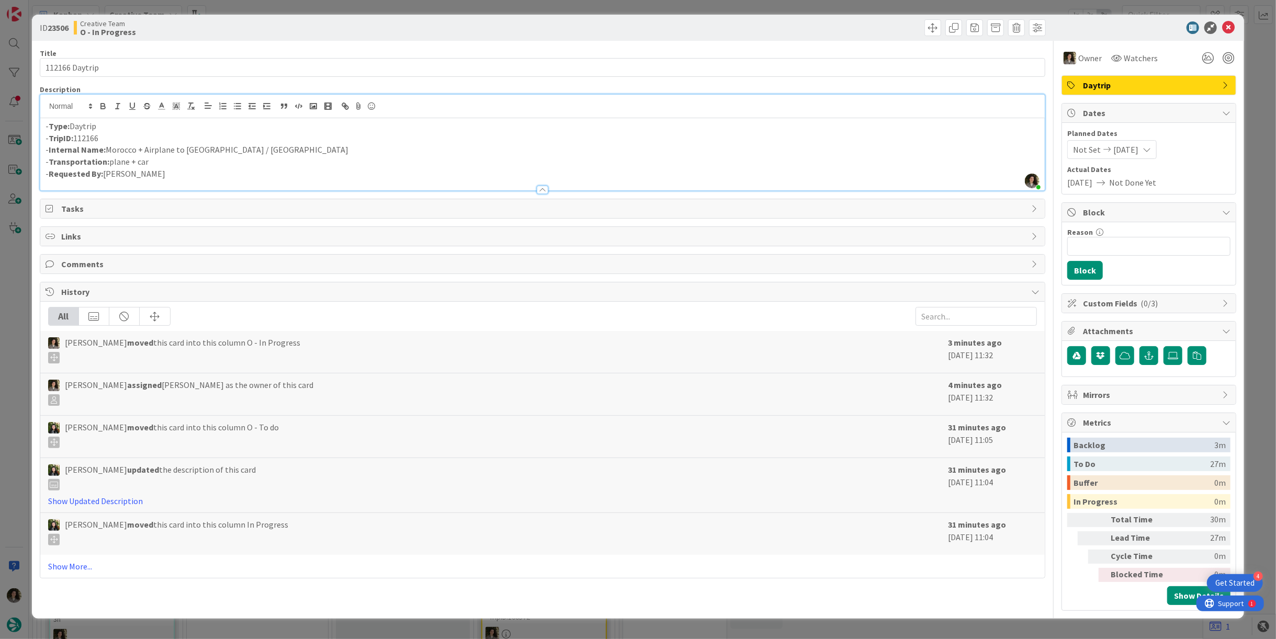
scroll to position [901, 0]
click at [1234, 27] on icon at bounding box center [1228, 27] width 13 height 13
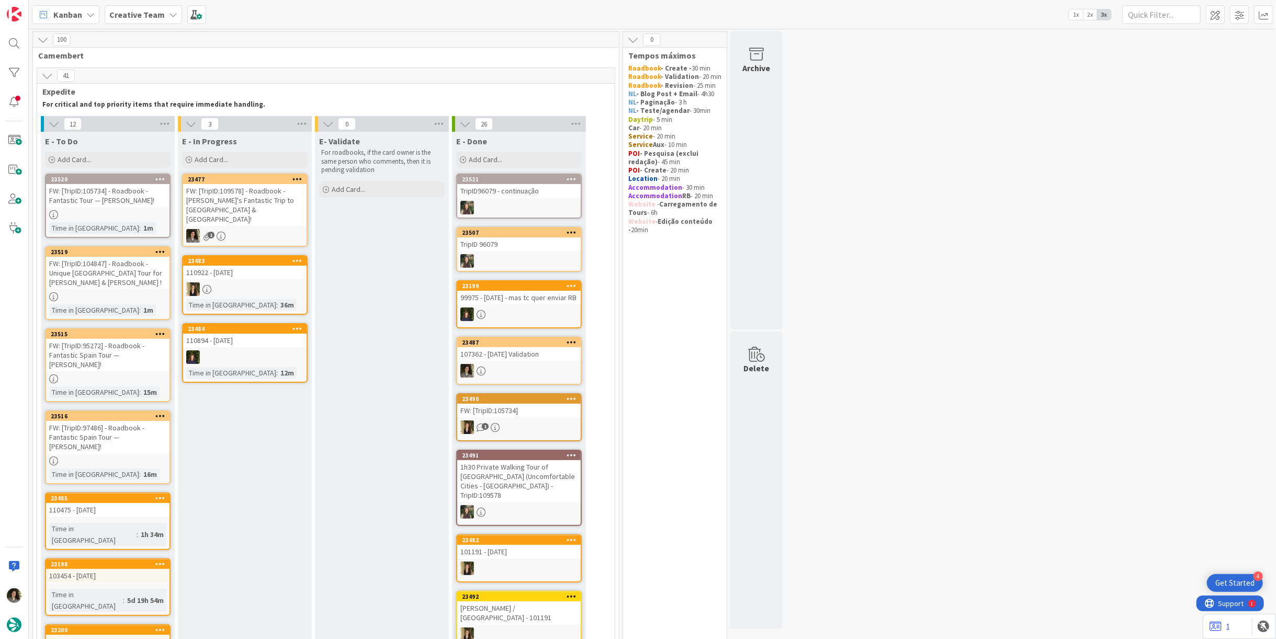
click at [102, 195] on div "FW: [TripID:105734] - Roadbook - Fantastic Tour — [PERSON_NAME]!" at bounding box center [107, 195] width 123 height 23
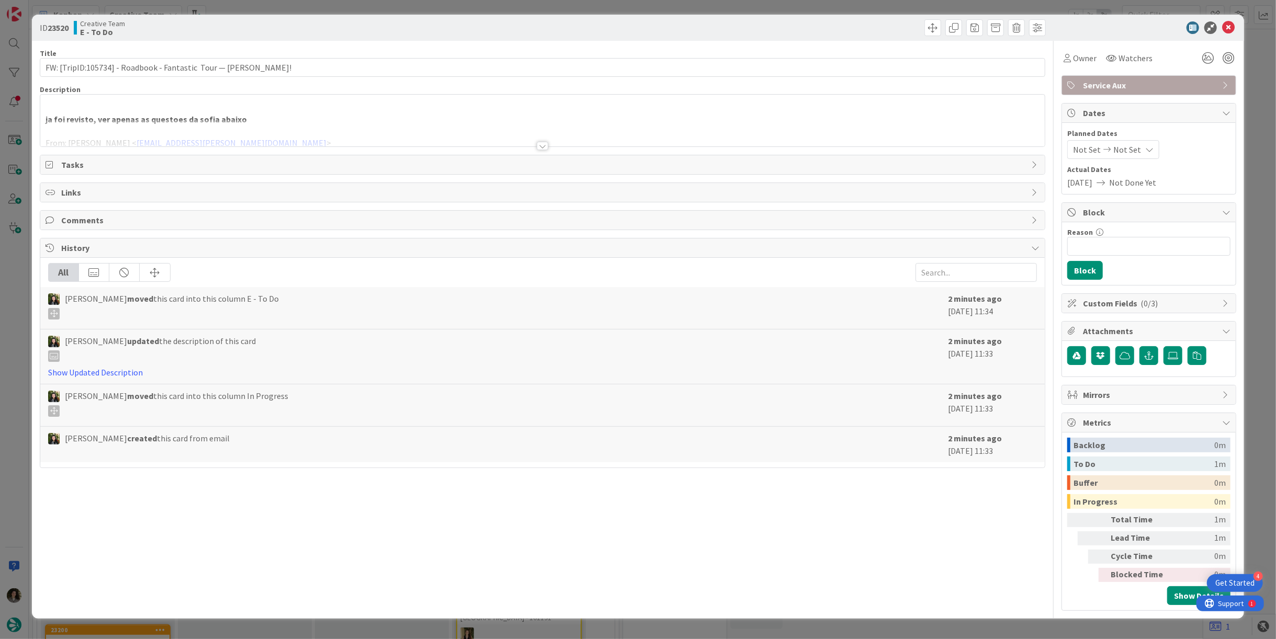
click at [544, 148] on div at bounding box center [543, 146] width 12 height 8
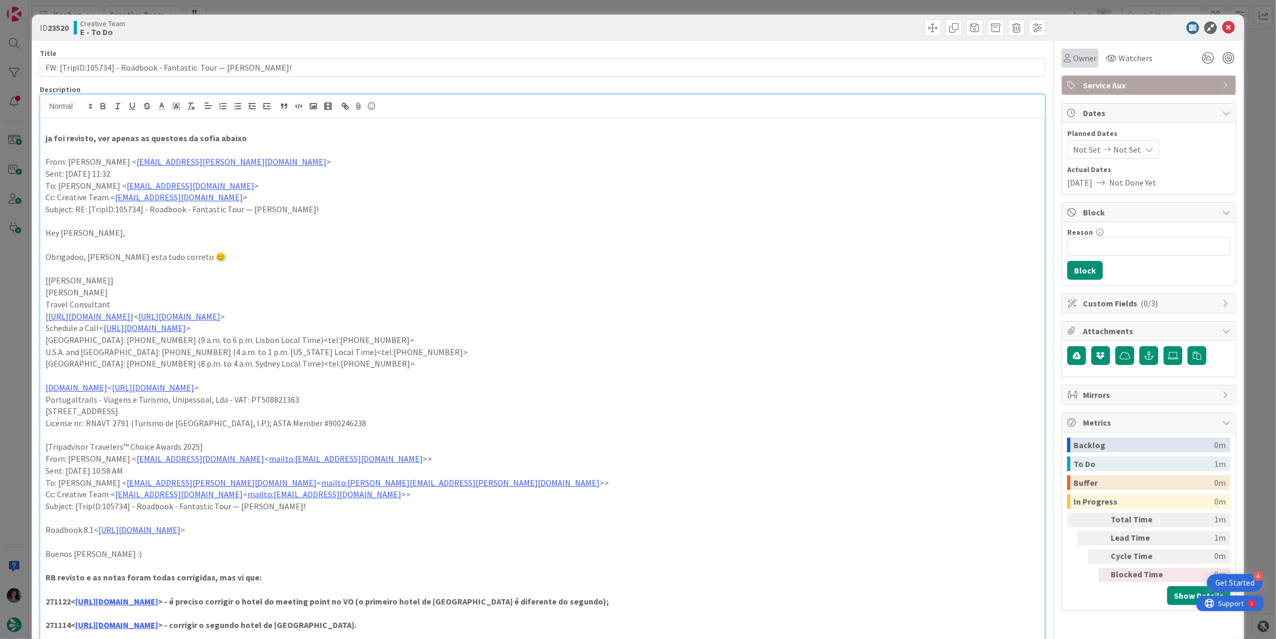
click at [1073, 62] on span "Owner" at bounding box center [1085, 58] width 24 height 13
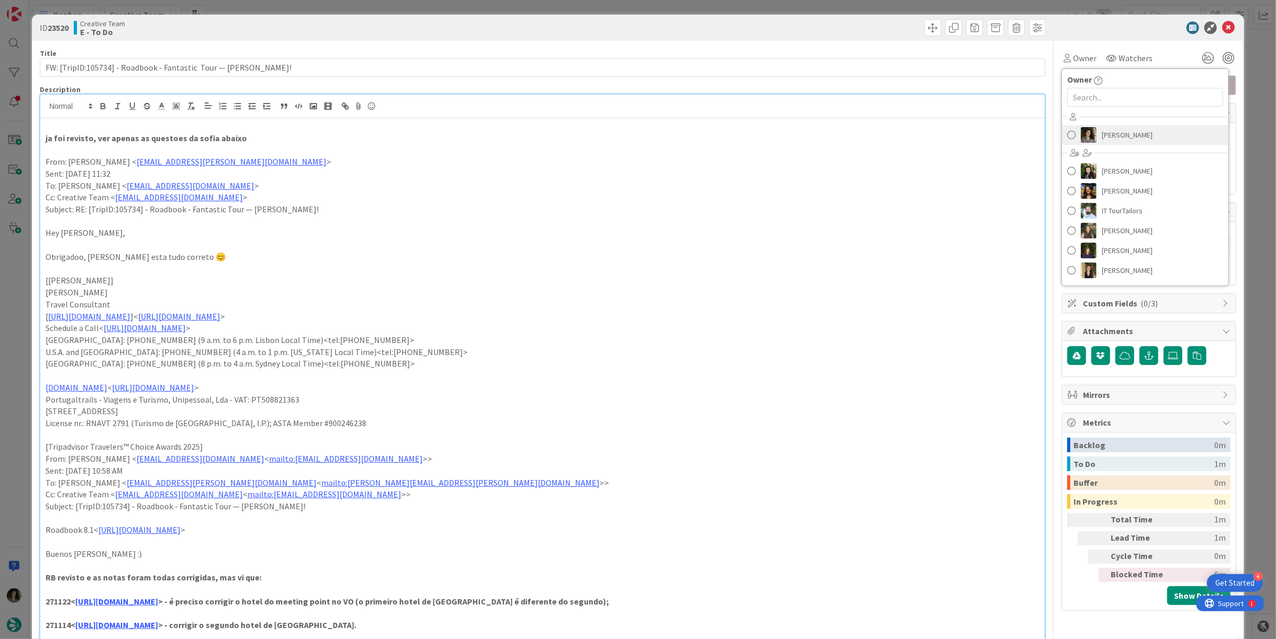
click at [1110, 133] on span "[PERSON_NAME]" at bounding box center [1127, 135] width 51 height 16
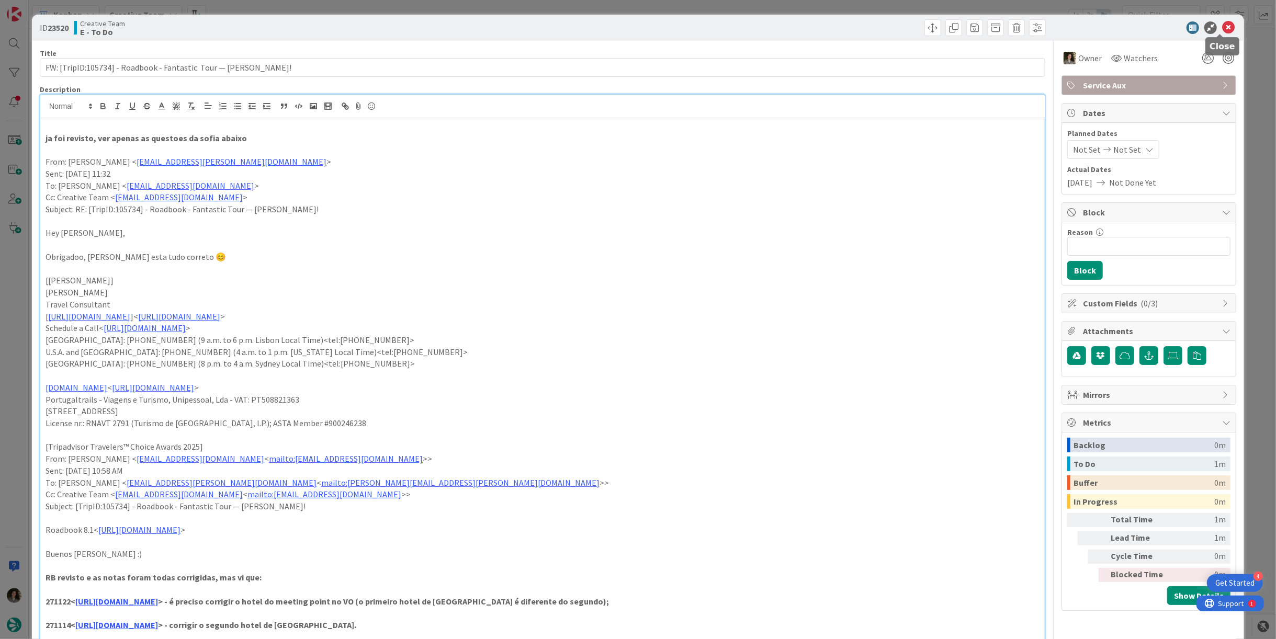
click at [1222, 30] on icon at bounding box center [1228, 27] width 13 height 13
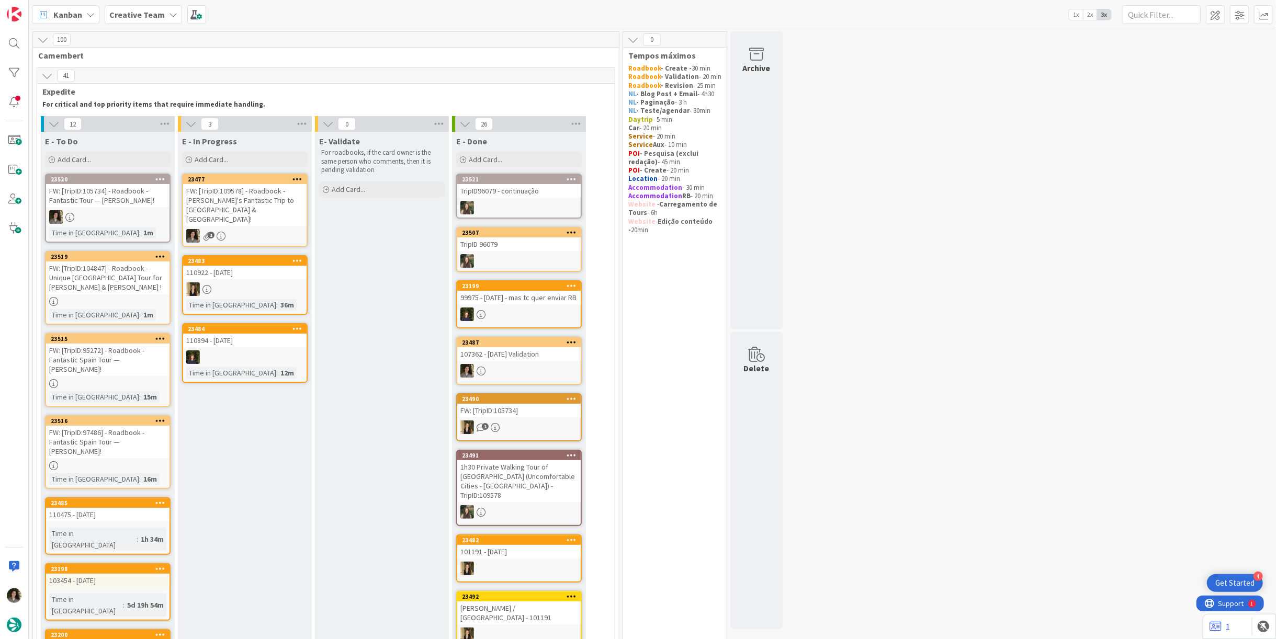
click at [116, 462] on div at bounding box center [107, 466] width 123 height 9
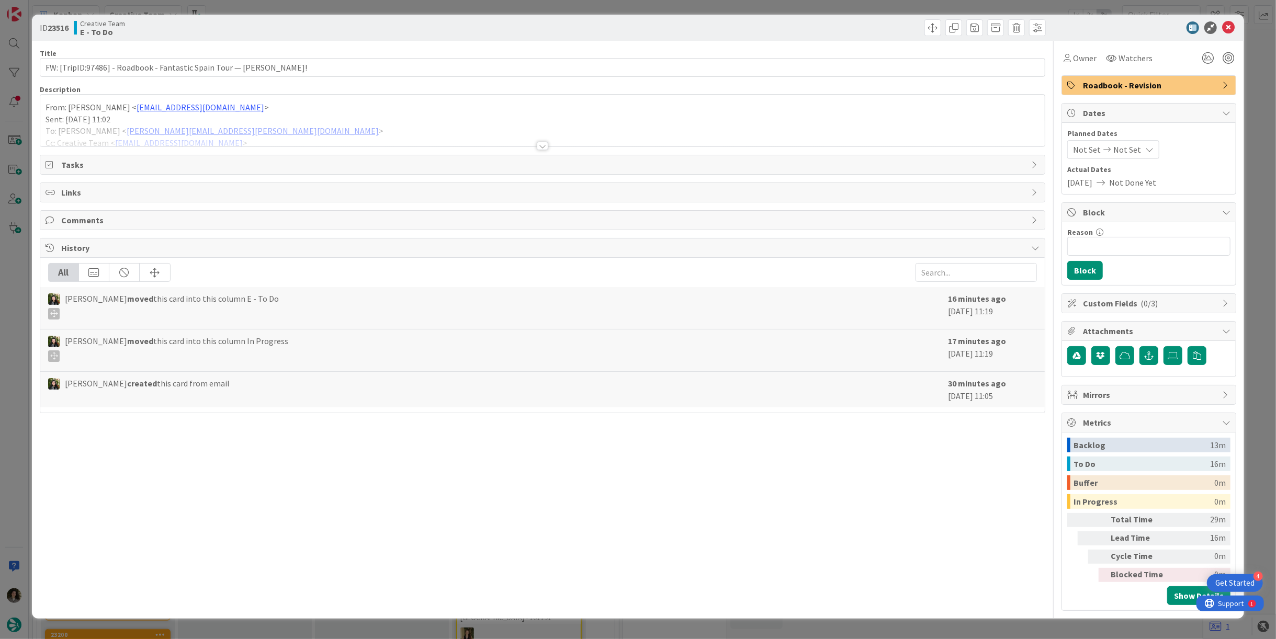
click at [539, 142] on div at bounding box center [543, 146] width 12 height 8
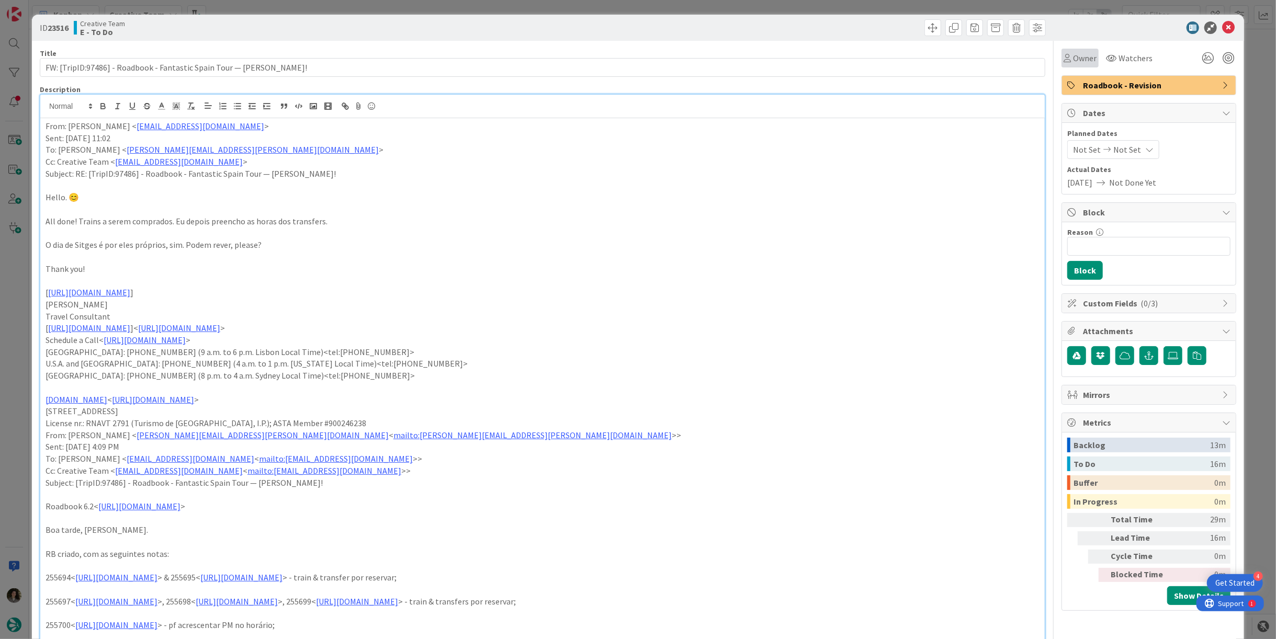
click at [1076, 57] on span "Owner" at bounding box center [1085, 58] width 24 height 13
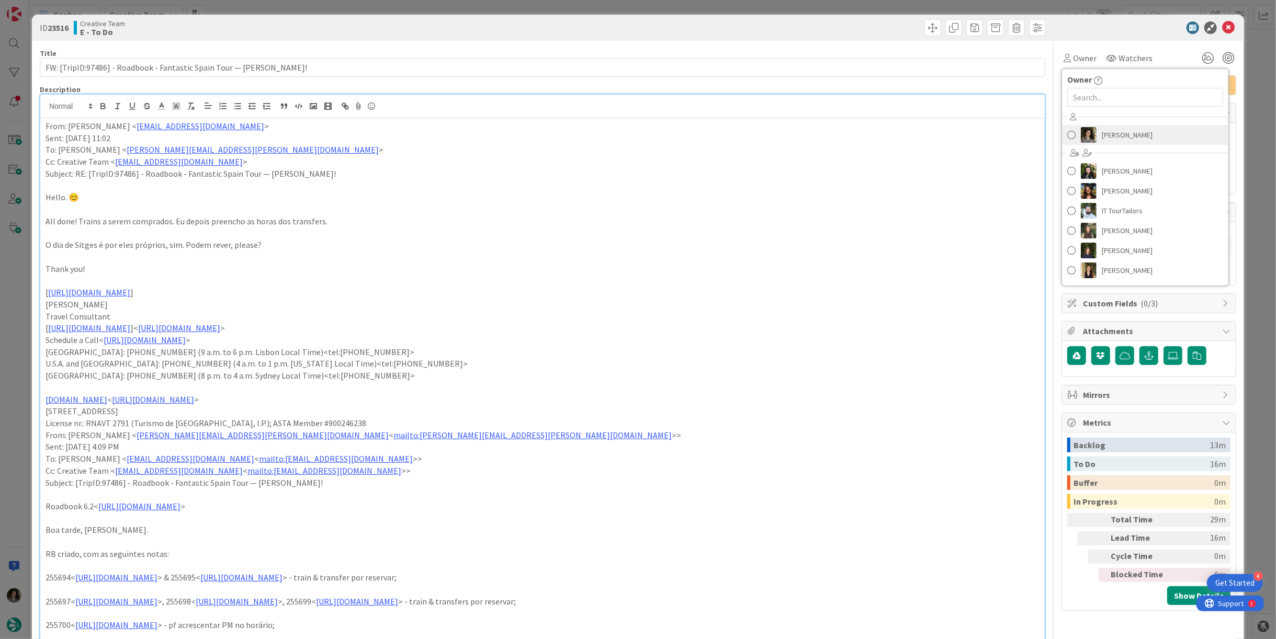
click at [1176, 132] on link "[PERSON_NAME]" at bounding box center [1145, 135] width 166 height 20
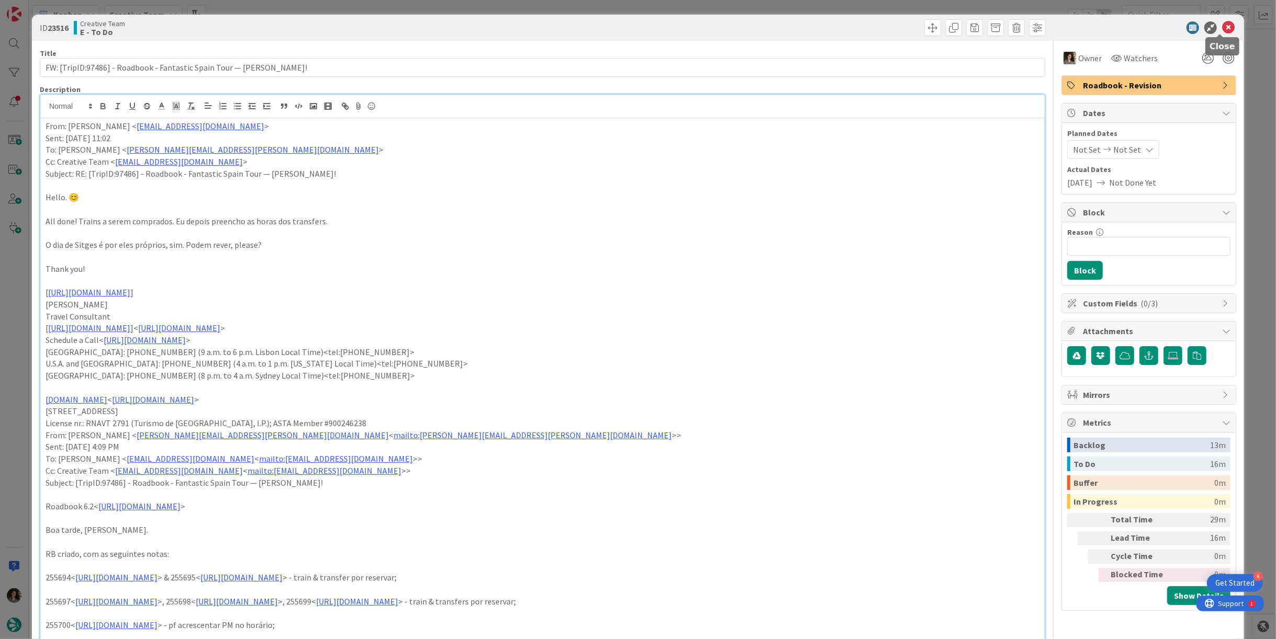
click at [1225, 26] on icon at bounding box center [1228, 27] width 13 height 13
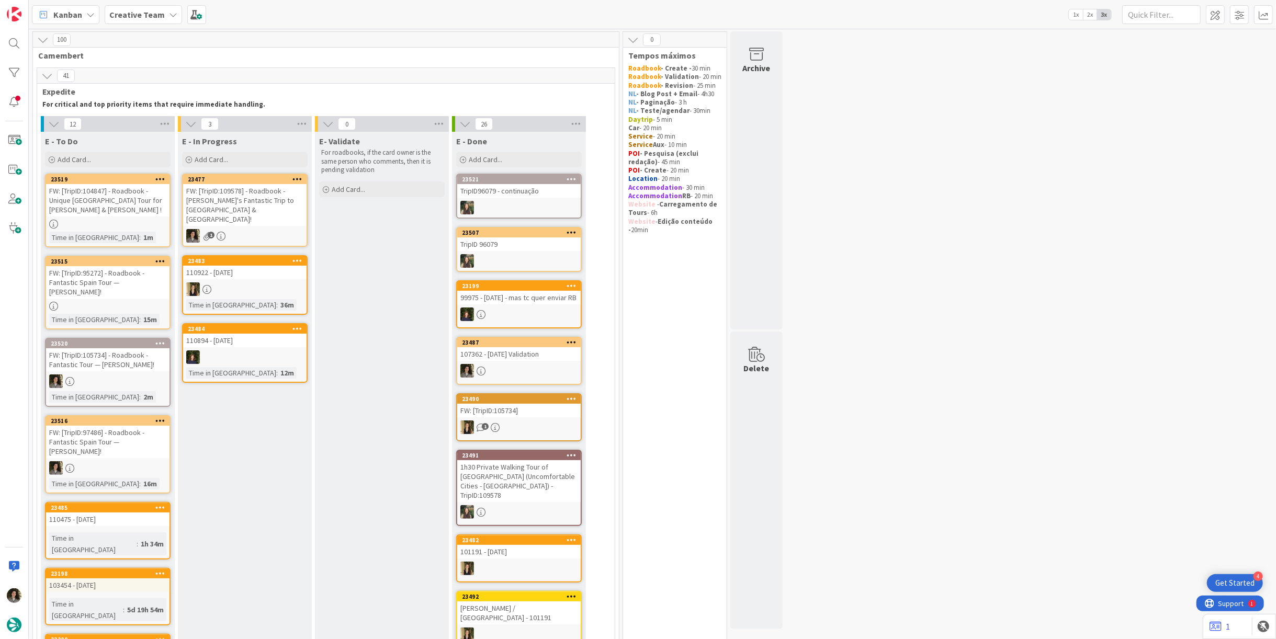
click at [256, 198] on div "FW: [TripID:109578] - Roadbook - [PERSON_NAME]'s Fantastic Trip to [GEOGRAPHIC_…" at bounding box center [244, 205] width 123 height 42
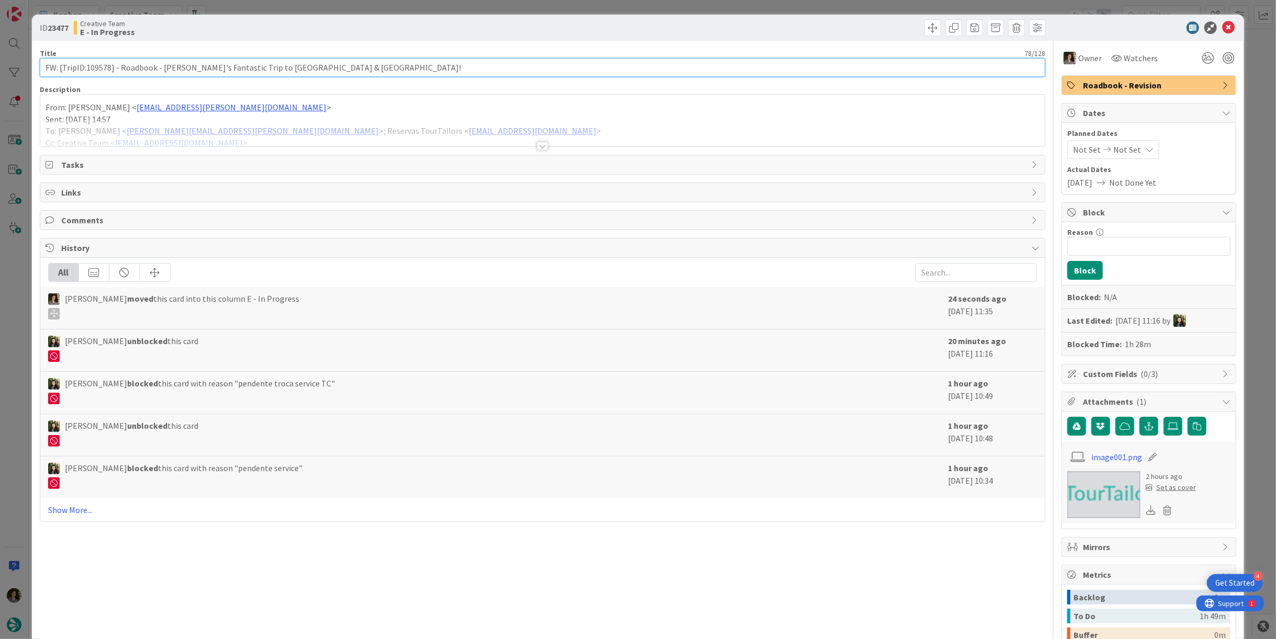
drag, startPoint x: 110, startPoint y: 64, endPoint x: 85, endPoint y: 71, distance: 25.7
click at [85, 71] on input "FW: [TripID:109578] - Roadbook - [PERSON_NAME]'s Fantastic Trip to [GEOGRAPHIC_…" at bounding box center [543, 67] width 1006 height 19
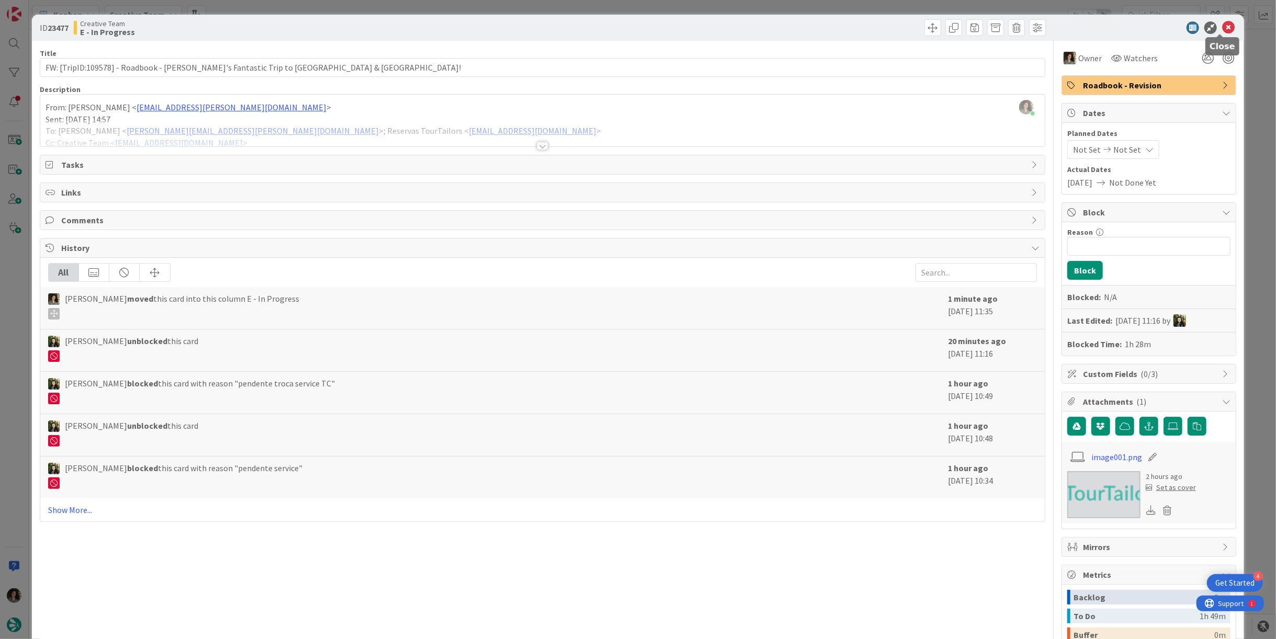
drag, startPoint x: 1222, startPoint y: 28, endPoint x: 1208, endPoint y: 29, distance: 13.7
click at [1222, 28] on icon at bounding box center [1228, 27] width 13 height 13
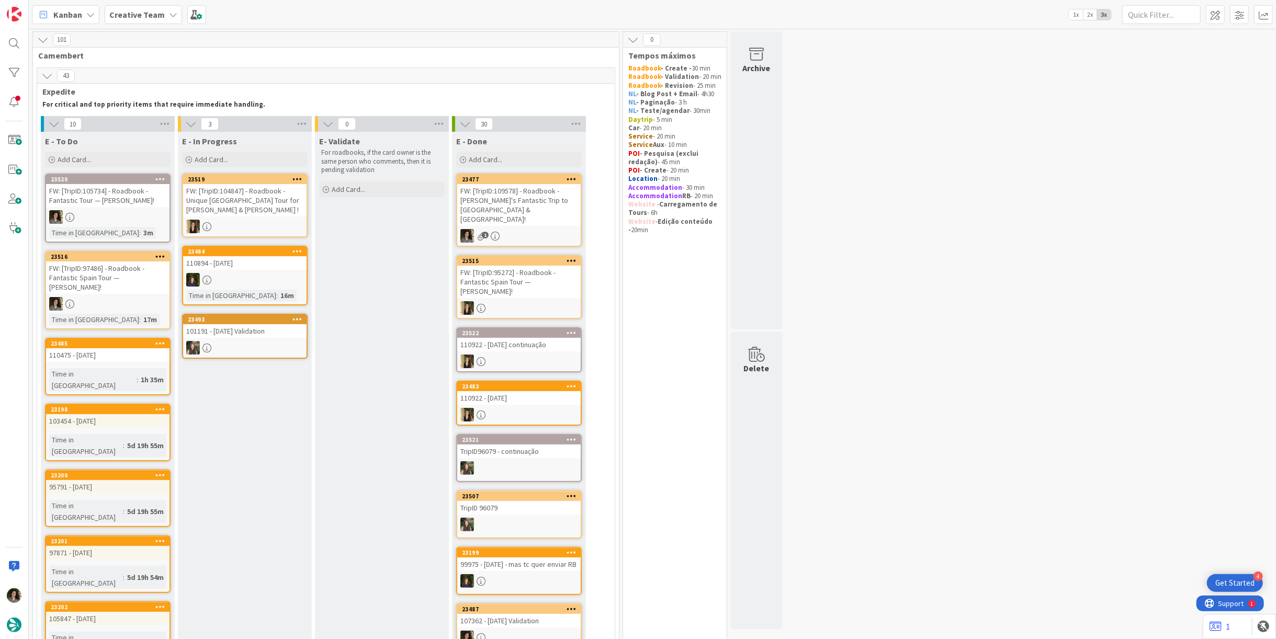
click at [529, 197] on div "FW: [TripID:109578] - Roadbook - [PERSON_NAME]'s Fantastic Trip to [GEOGRAPHIC_…" at bounding box center [518, 205] width 123 height 42
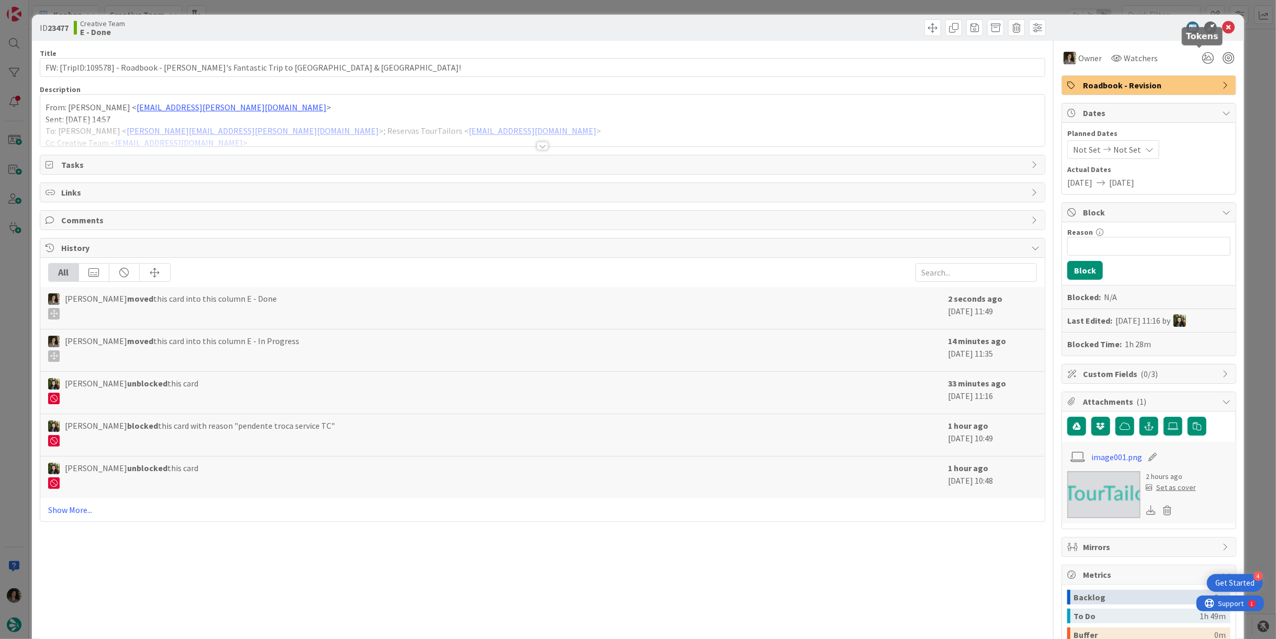
click at [1192, 80] on span "Roadbook - Revision" at bounding box center [1150, 85] width 134 height 13
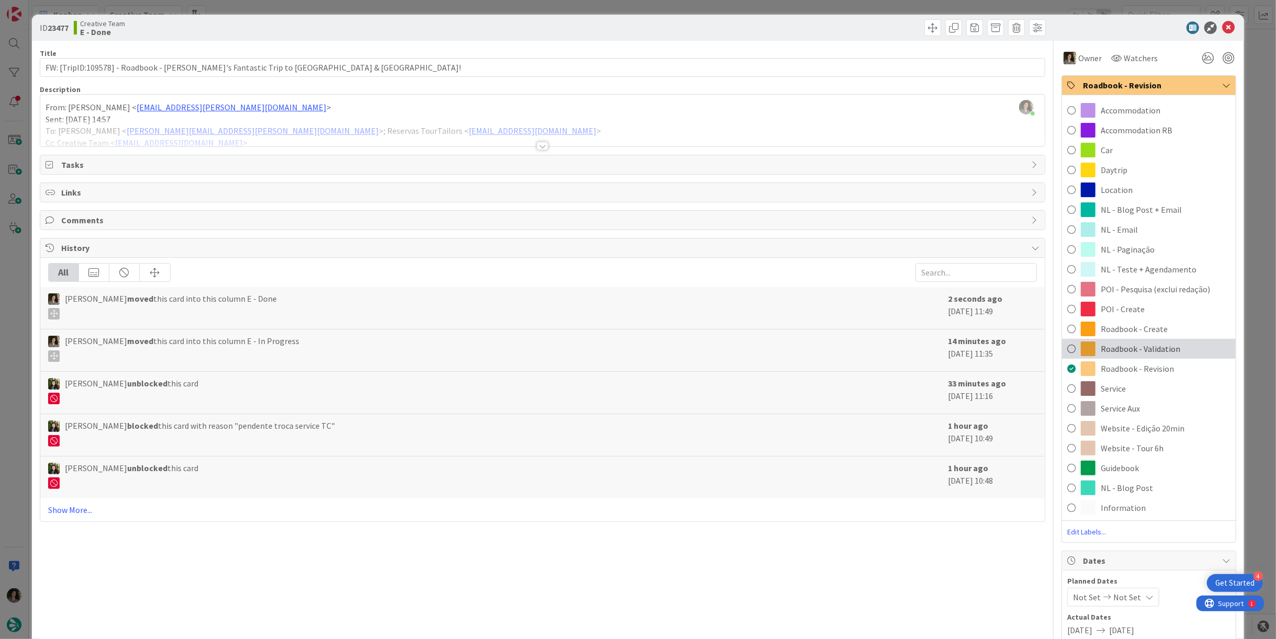
click at [1147, 345] on span "Roadbook - Validation" at bounding box center [1141, 349] width 80 height 13
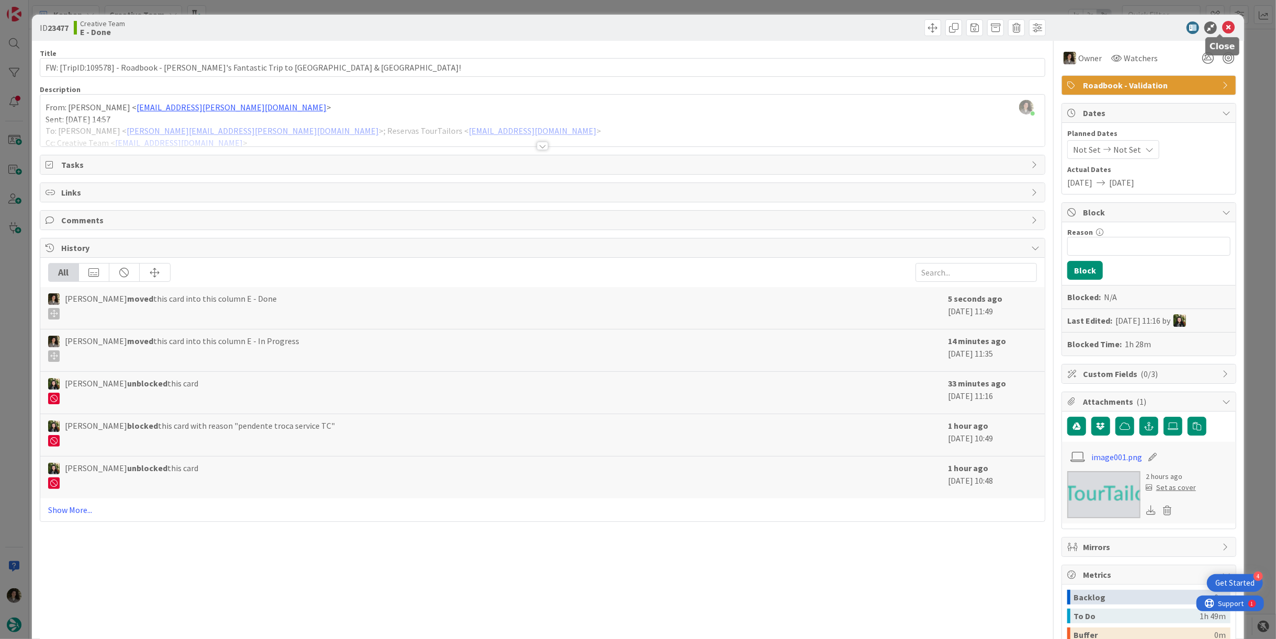
click at [1222, 31] on icon at bounding box center [1228, 27] width 13 height 13
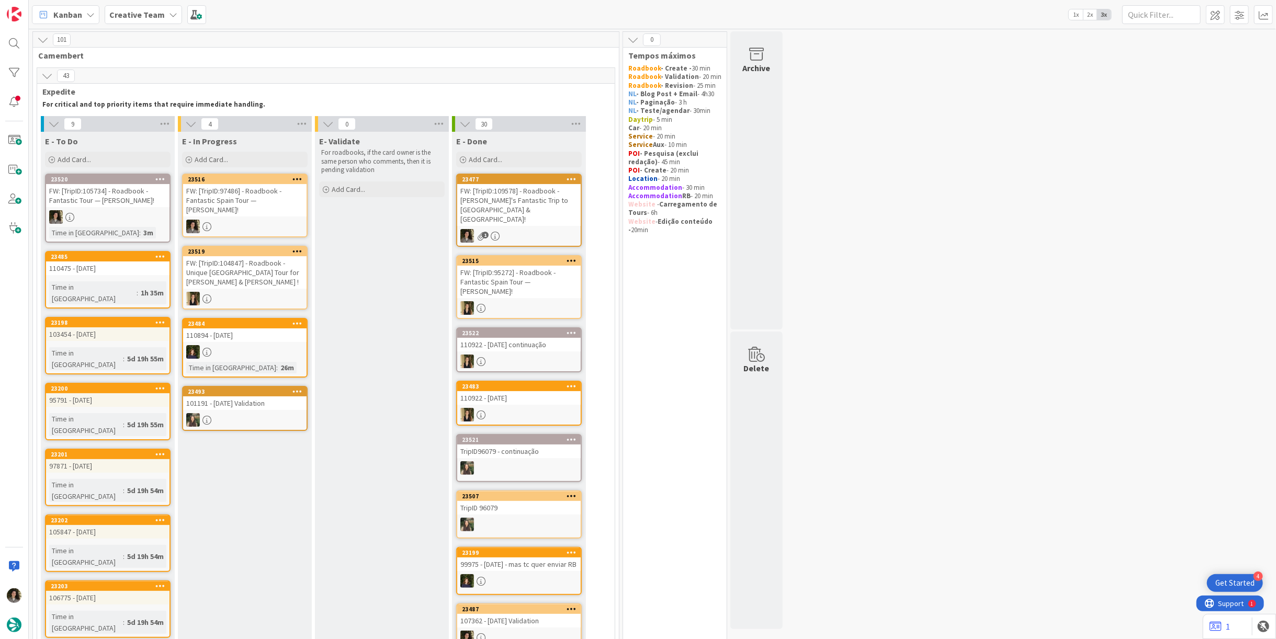
click at [255, 200] on div "FW: [TripID:97486] - Roadbook - Fantastic Spain Tour — [PERSON_NAME]!" at bounding box center [244, 200] width 123 height 32
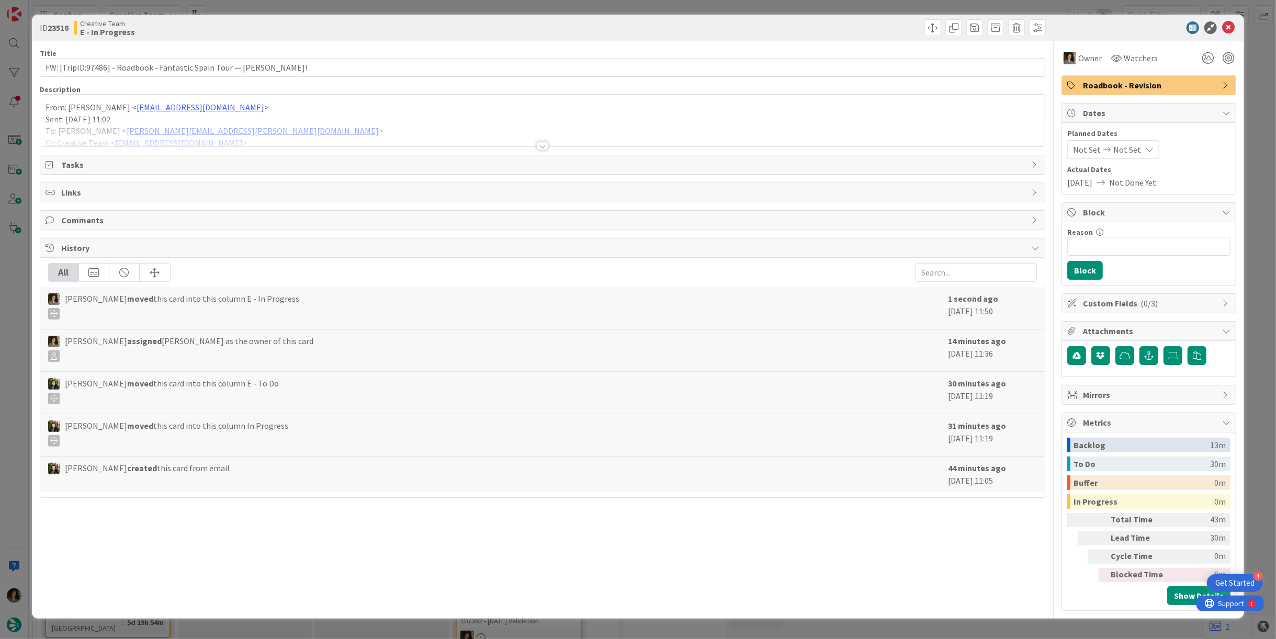
click at [541, 145] on div at bounding box center [543, 146] width 12 height 8
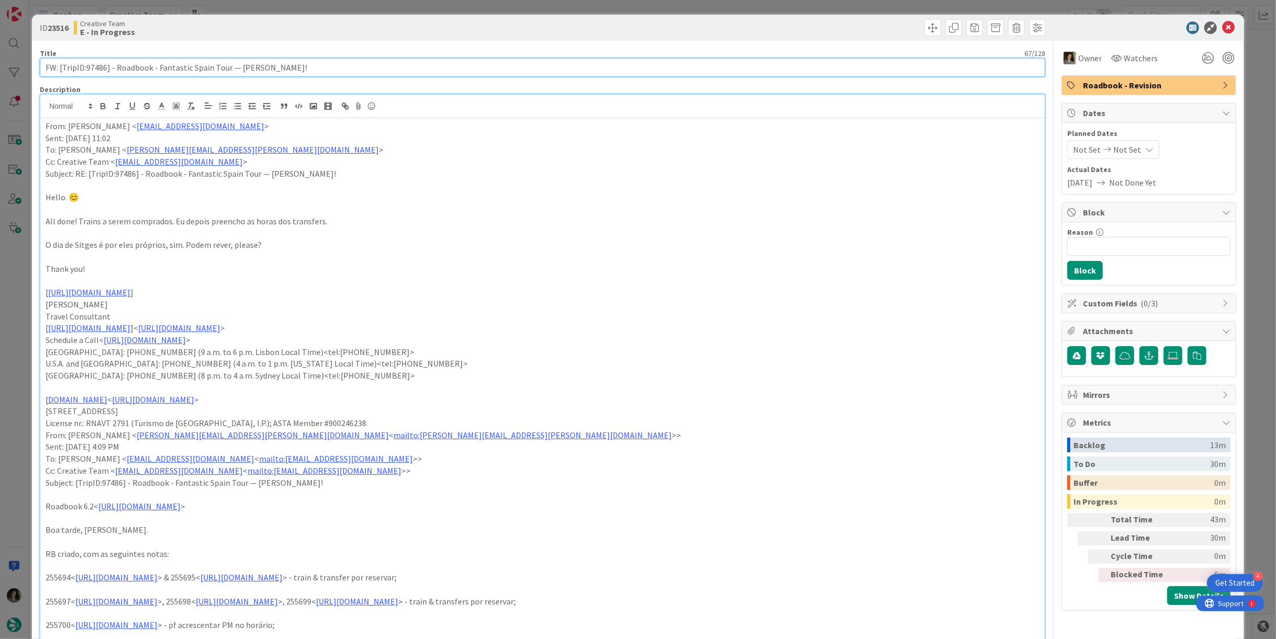
drag, startPoint x: 107, startPoint y: 69, endPoint x: 87, endPoint y: 67, distance: 20.5
click at [87, 67] on input "FW: [TripID:97486] - Roadbook - Fantastic Spain Tour — [PERSON_NAME]!" at bounding box center [543, 67] width 1006 height 19
drag, startPoint x: 86, startPoint y: 68, endPoint x: 106, endPoint y: 68, distance: 19.9
click at [106, 68] on input "FW: [TripID:97486] - Roadbook - Fantastic Spain Tour — [PERSON_NAME]!" at bounding box center [543, 67] width 1006 height 19
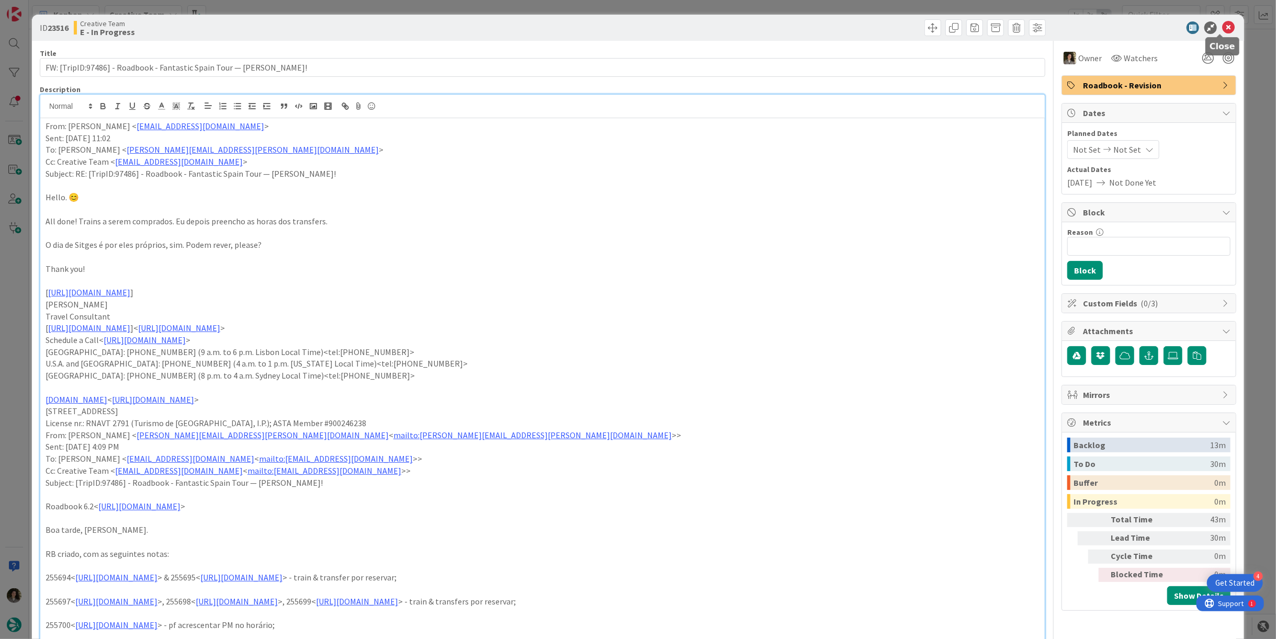
click at [1222, 28] on icon at bounding box center [1228, 27] width 13 height 13
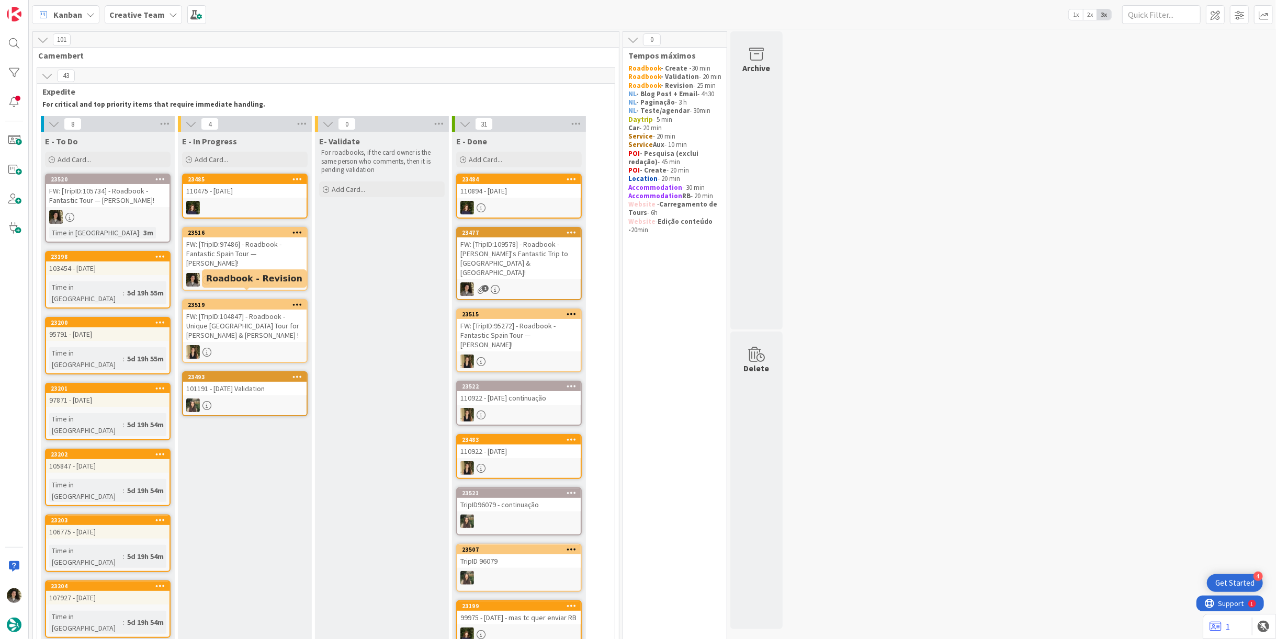
click at [237, 262] on link "23516 FW: [TripID:97486] - Roadbook - Fantastic Spain Tour — [PERSON_NAME]!" at bounding box center [245, 259] width 126 height 64
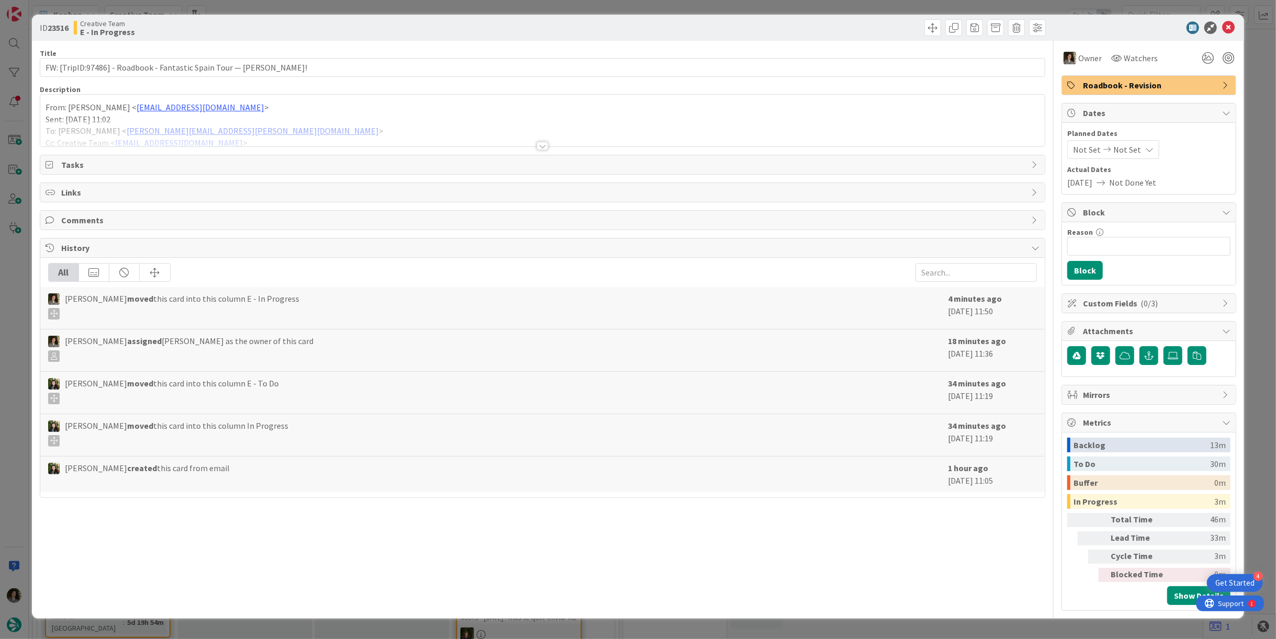
click at [545, 140] on div at bounding box center [542, 133] width 1005 height 27
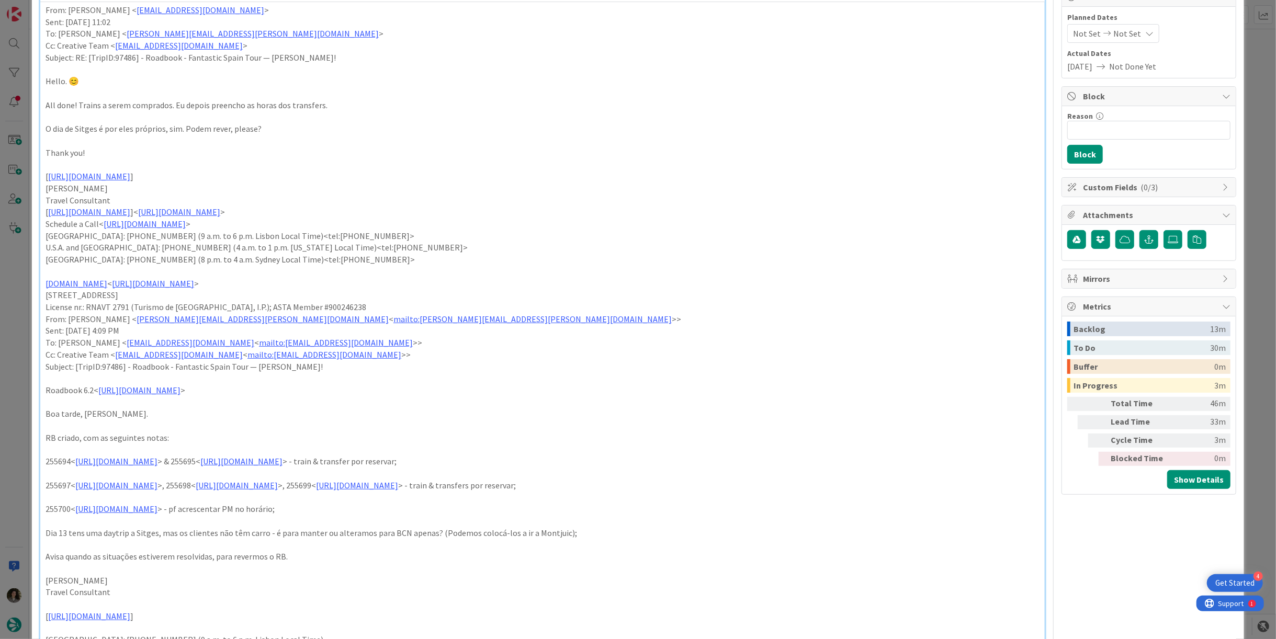
scroll to position [174, 0]
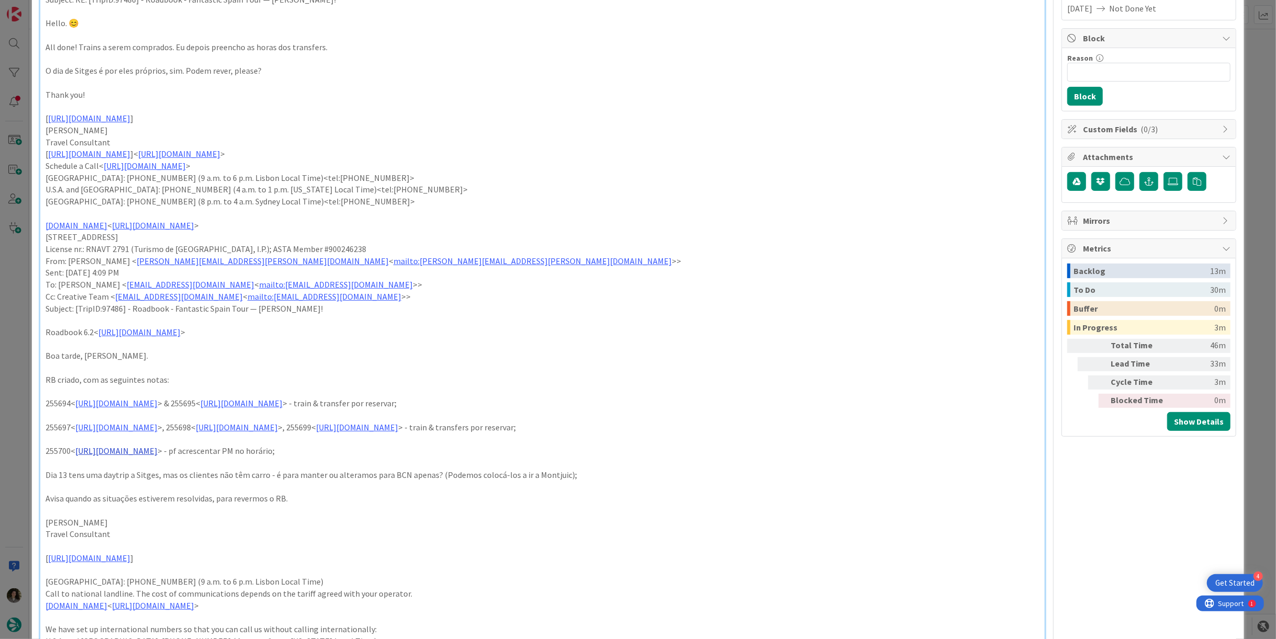
click at [158, 452] on link "[URL][DOMAIN_NAME]" at bounding box center [116, 451] width 82 height 10
click at [185, 469] on link "[URL][DOMAIN_NAME]" at bounding box center [155, 472] width 72 height 14
click at [545, 452] on p "255700< [URL][DOMAIN_NAME] > - pf acrescentar PM no horário;" at bounding box center [543, 451] width 994 height 12
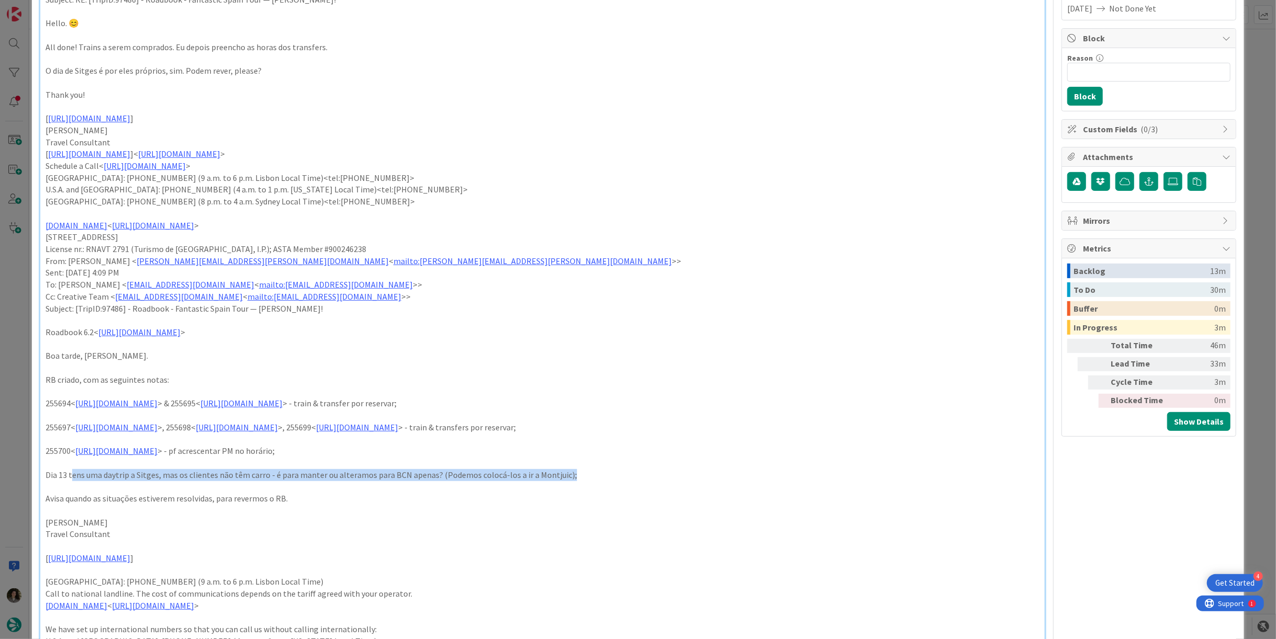
drag, startPoint x: 71, startPoint y: 476, endPoint x: 588, endPoint y: 470, distance: 517.0
click at [588, 470] on p "Dia 13 tens uma daytrip a Sitges, mas os clientes não têm carro - é para manter…" at bounding box center [543, 475] width 994 height 12
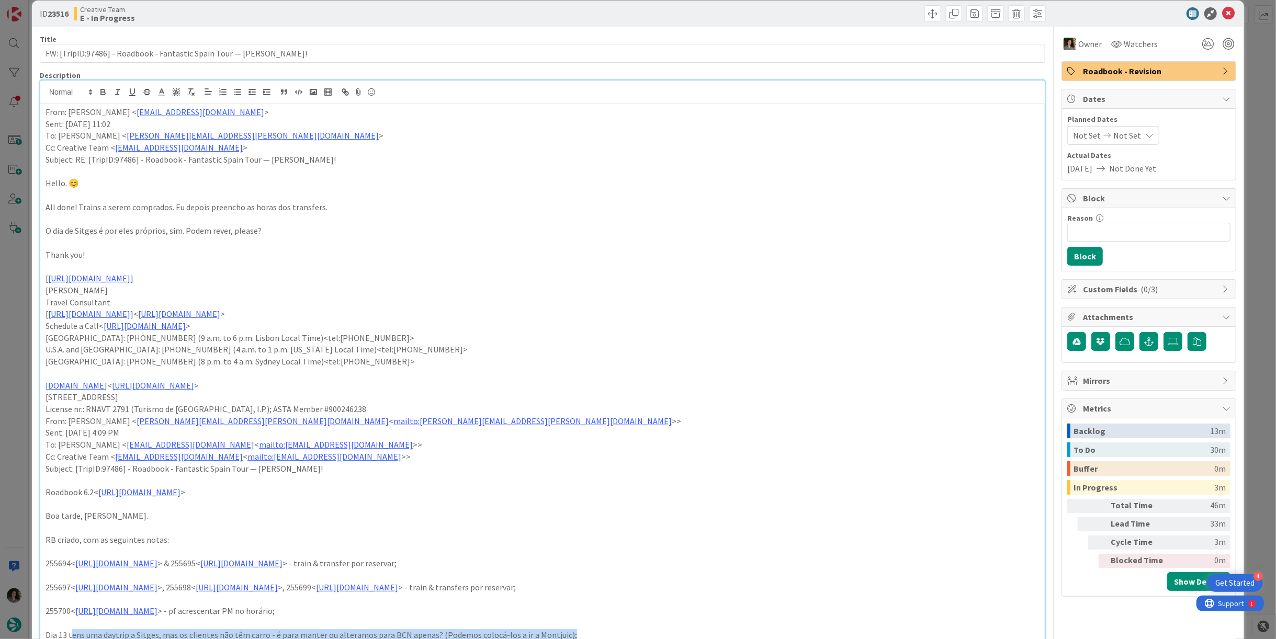
scroll to position [0, 0]
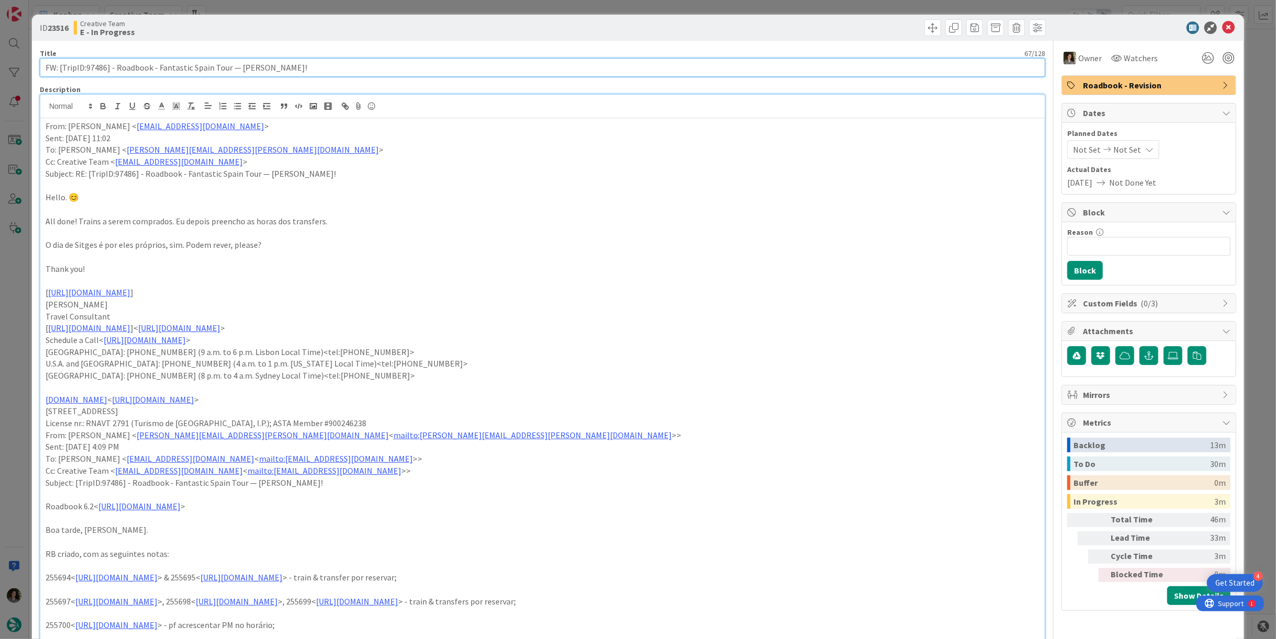
click at [347, 67] on input "FW: [TripID:97486] - Roadbook - Fantastic Spain Tour — [PERSON_NAME]!" at bounding box center [543, 67] width 1006 height 19
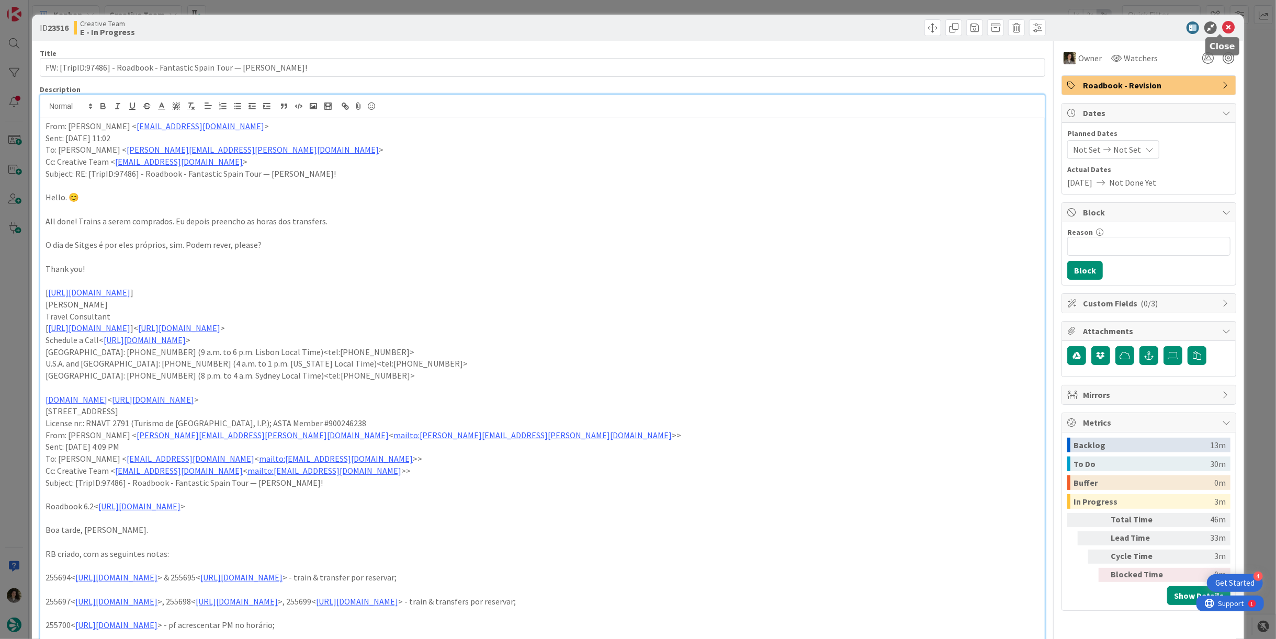
drag, startPoint x: 1220, startPoint y: 28, endPoint x: 1215, endPoint y: 30, distance: 6.1
click at [1222, 28] on icon at bounding box center [1228, 27] width 13 height 13
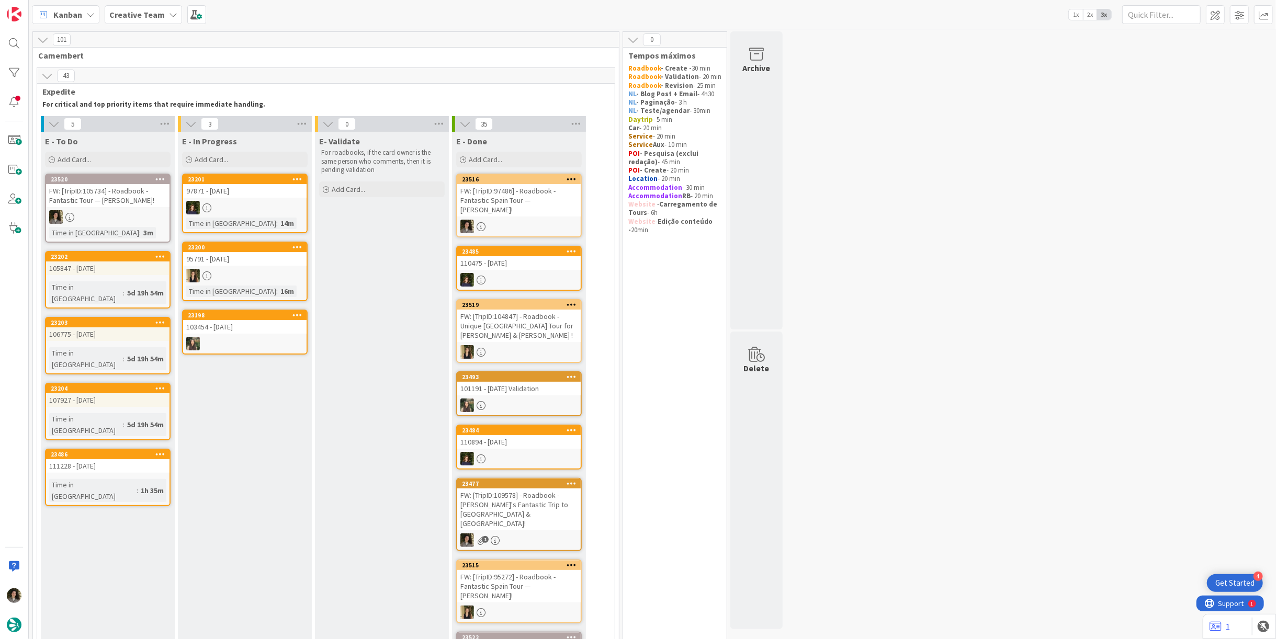
click at [529, 192] on div "FW: [TripID:97486] - Roadbook - Fantastic Spain Tour — [PERSON_NAME]!" at bounding box center [518, 200] width 123 height 32
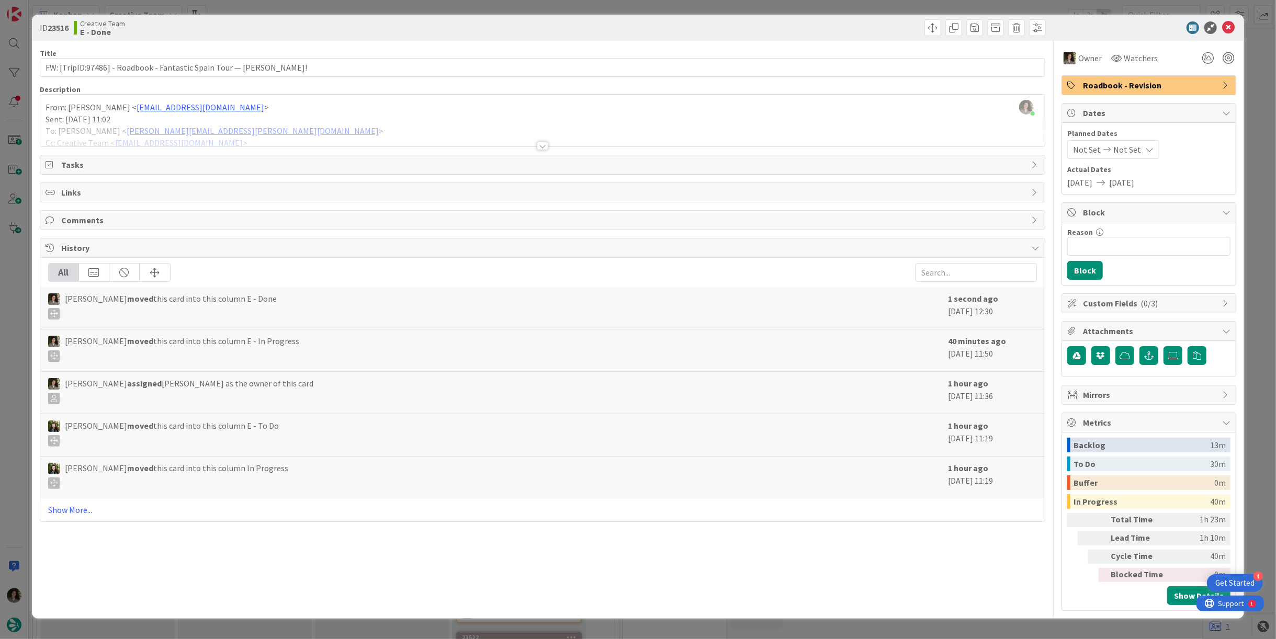
click at [1104, 83] on span "Roadbook - Revision" at bounding box center [1150, 85] width 134 height 13
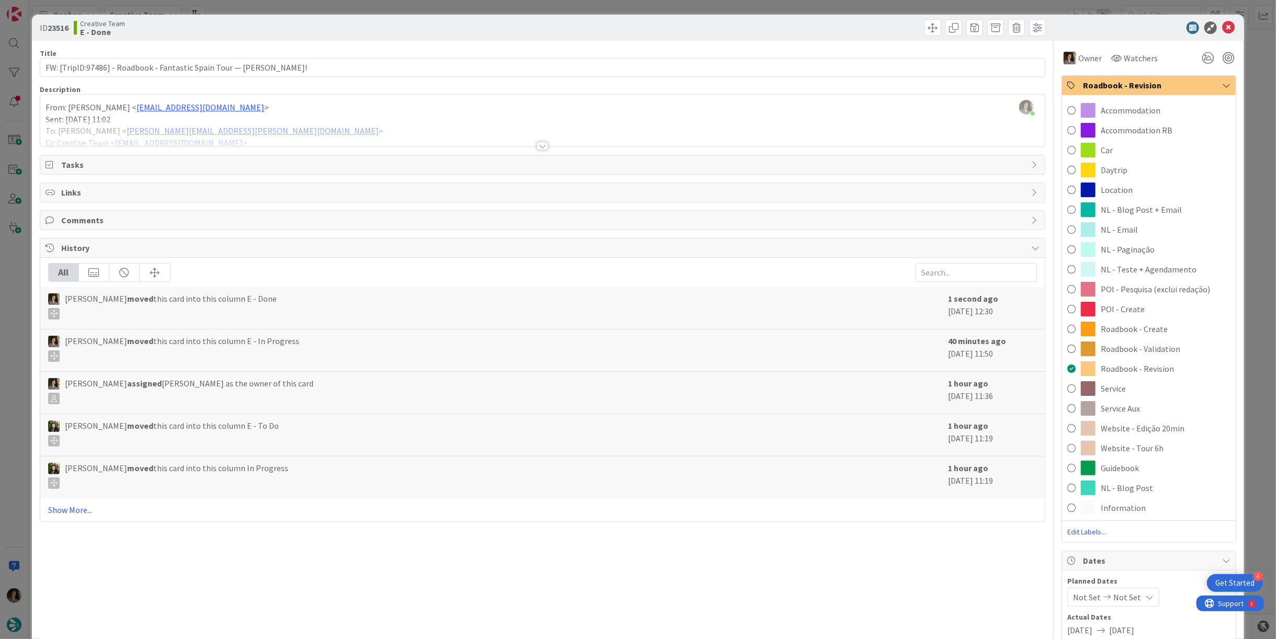
click at [1156, 333] on span "Roadbook - Create" at bounding box center [1134, 329] width 67 height 13
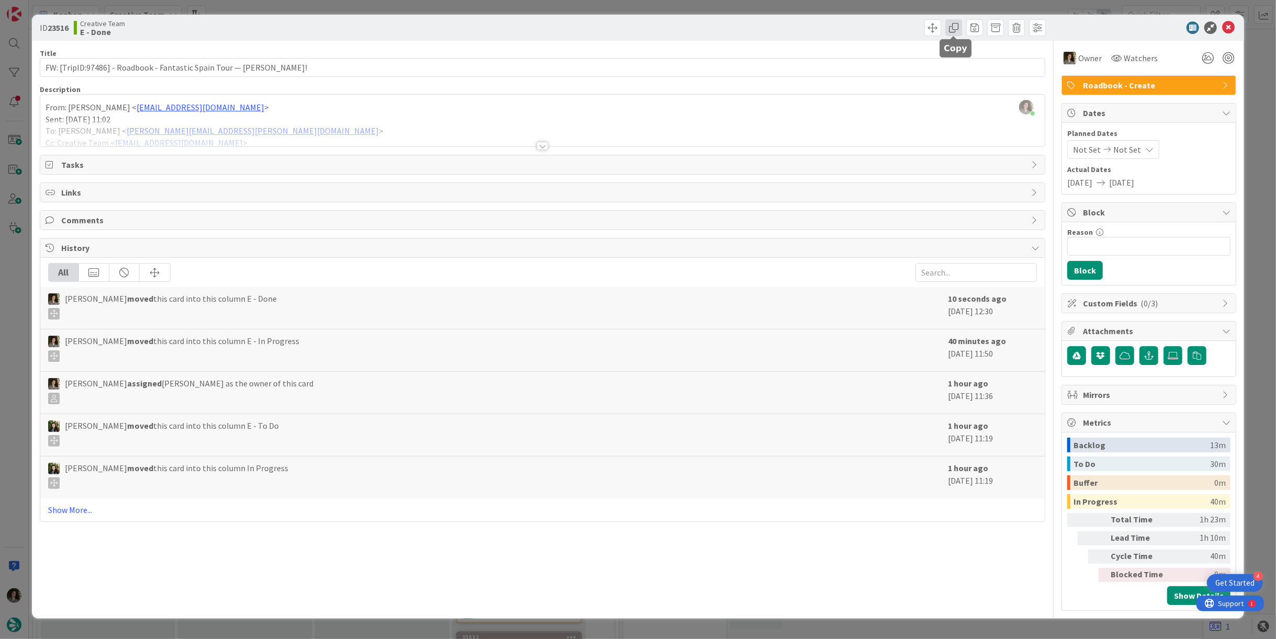
click at [956, 30] on span at bounding box center [954, 27] width 17 height 17
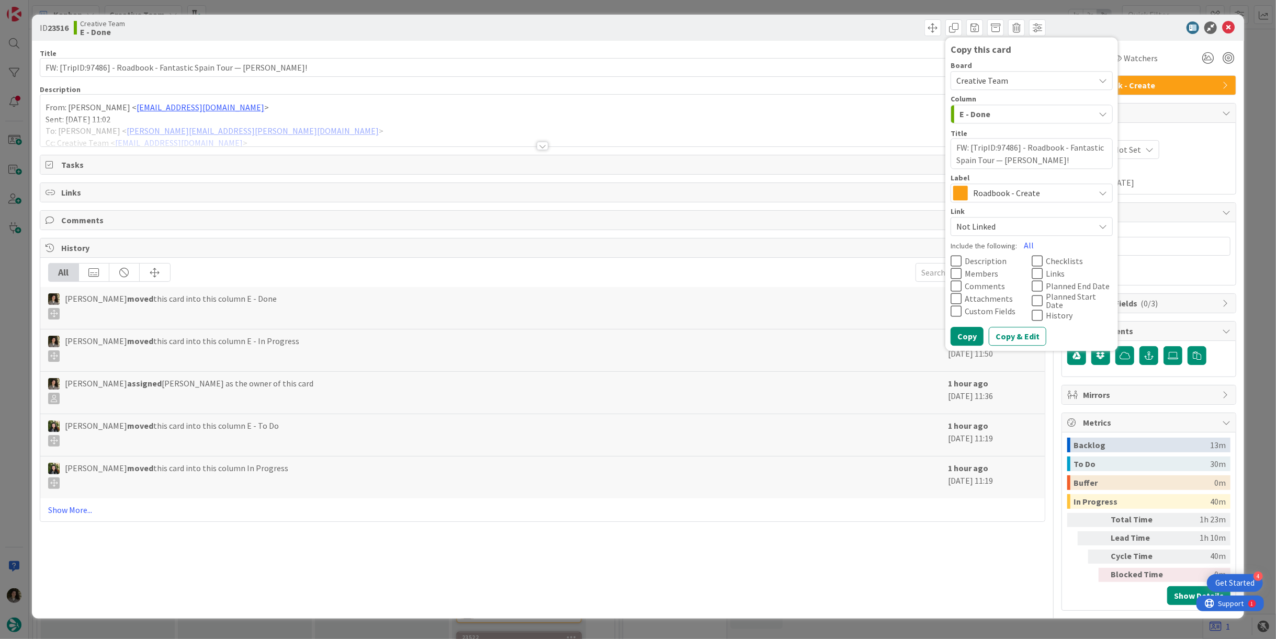
click at [996, 193] on span "Roadbook - Create" at bounding box center [1031, 193] width 116 height 15
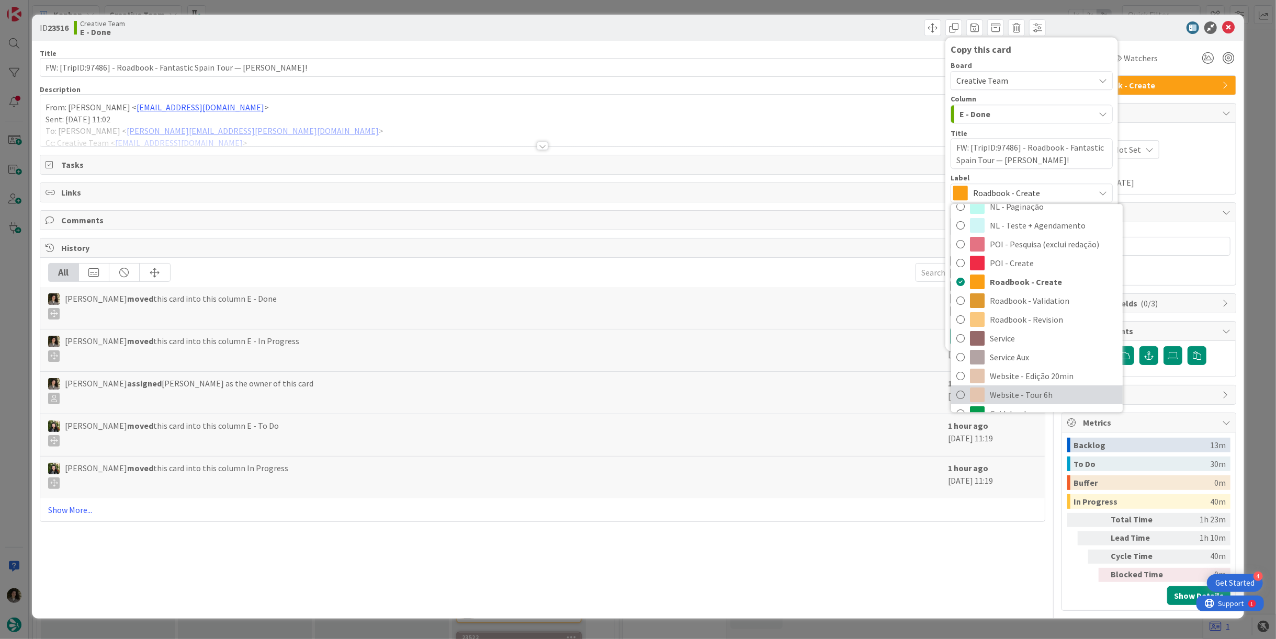
scroll to position [174, 0]
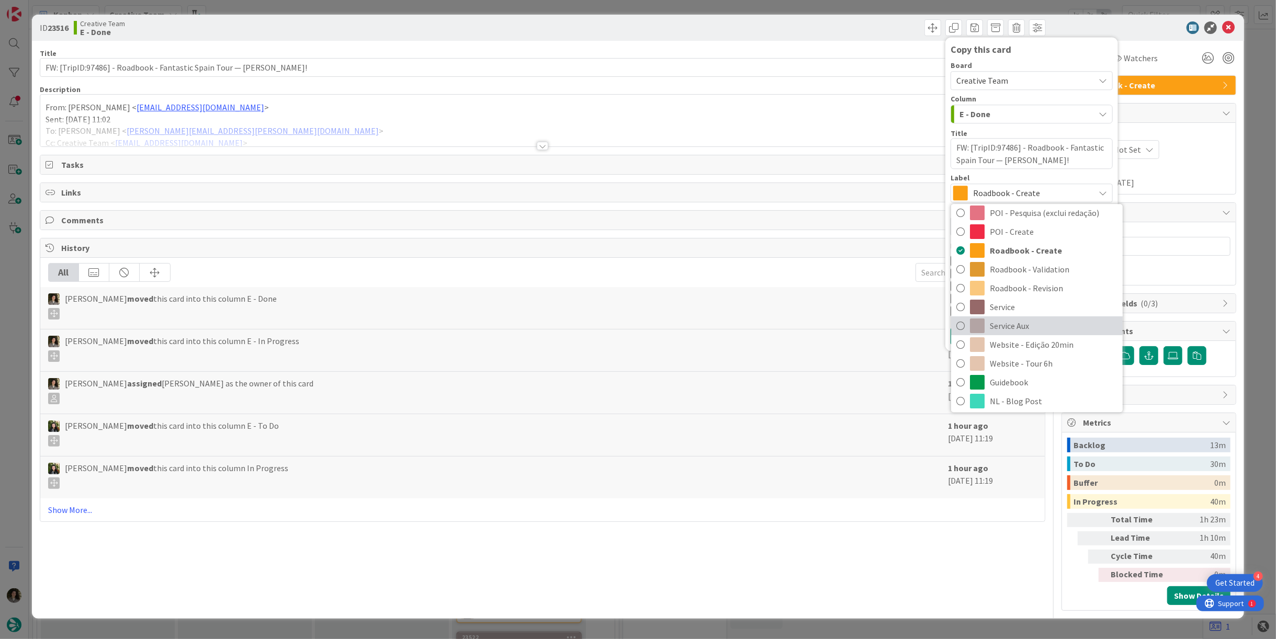
click at [1017, 322] on span "Service Aux" at bounding box center [1054, 327] width 128 height 16
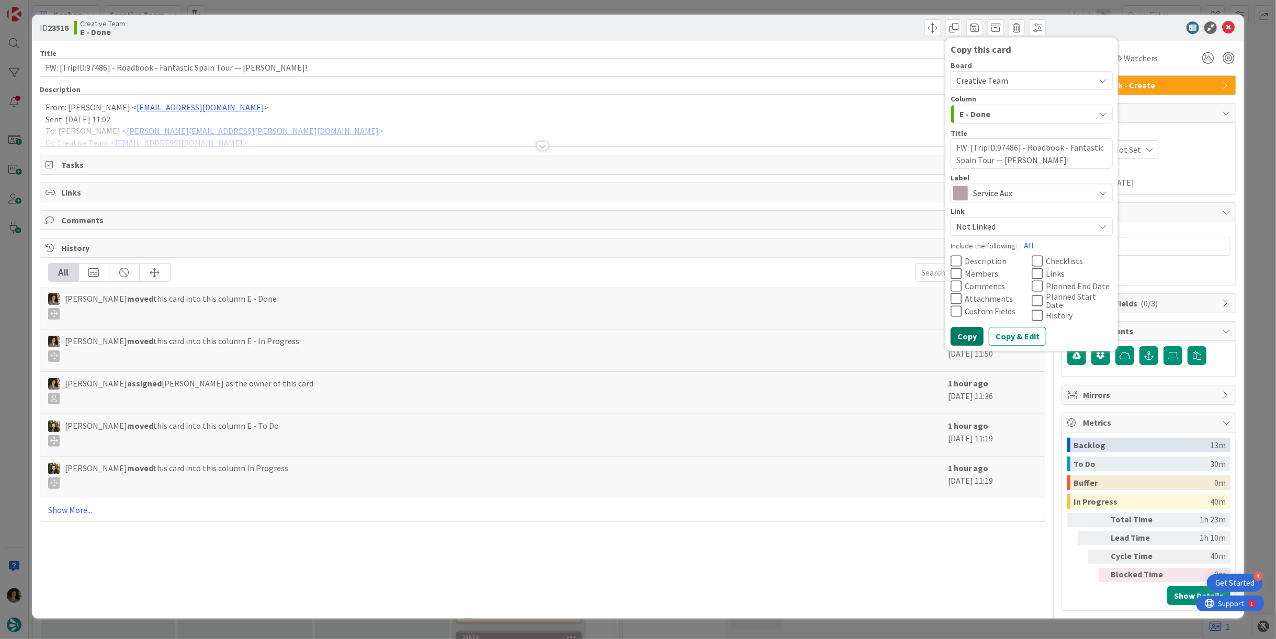
click at [968, 334] on button "Copy" at bounding box center [967, 337] width 33 height 19
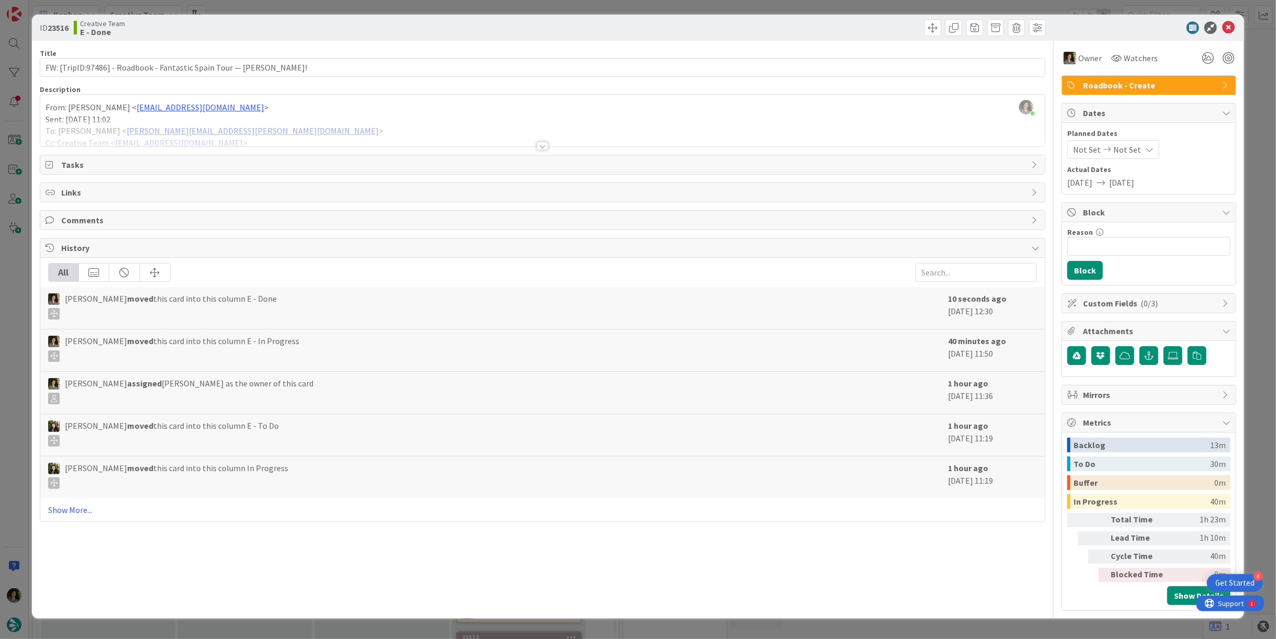
type textarea "x"
click at [1231, 27] on icon at bounding box center [1228, 27] width 13 height 13
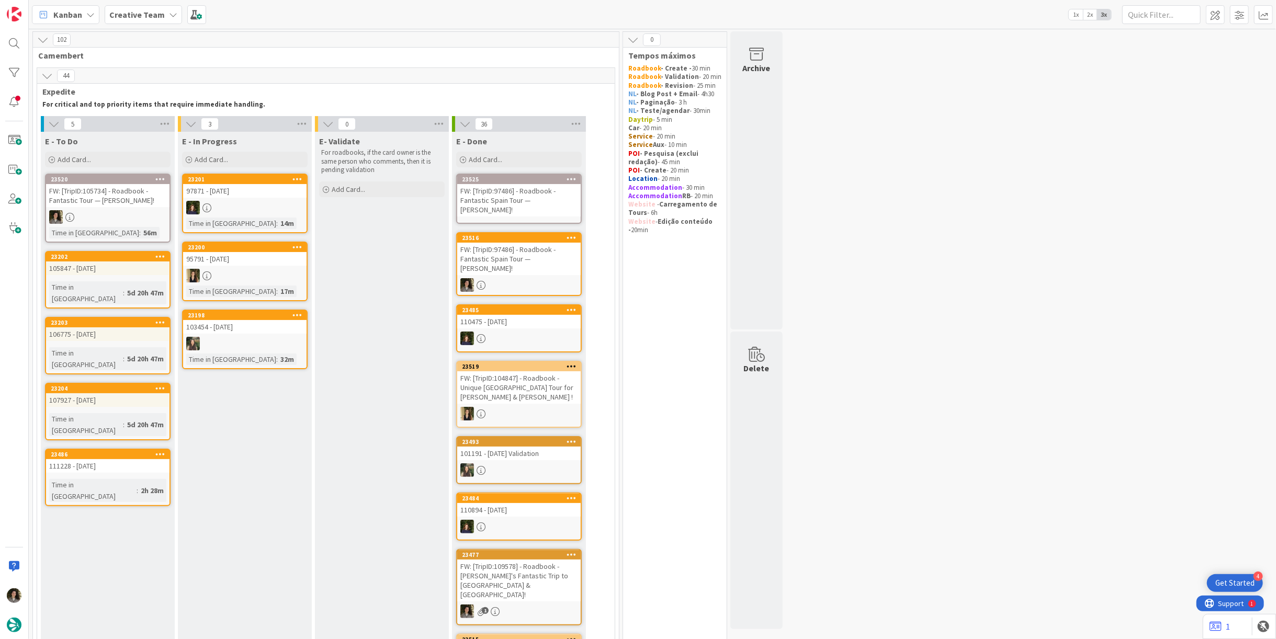
click at [493, 199] on div "FW: [TripID:97486] - Roadbook - Fantastic Spain Tour — [PERSON_NAME]!" at bounding box center [518, 200] width 123 height 32
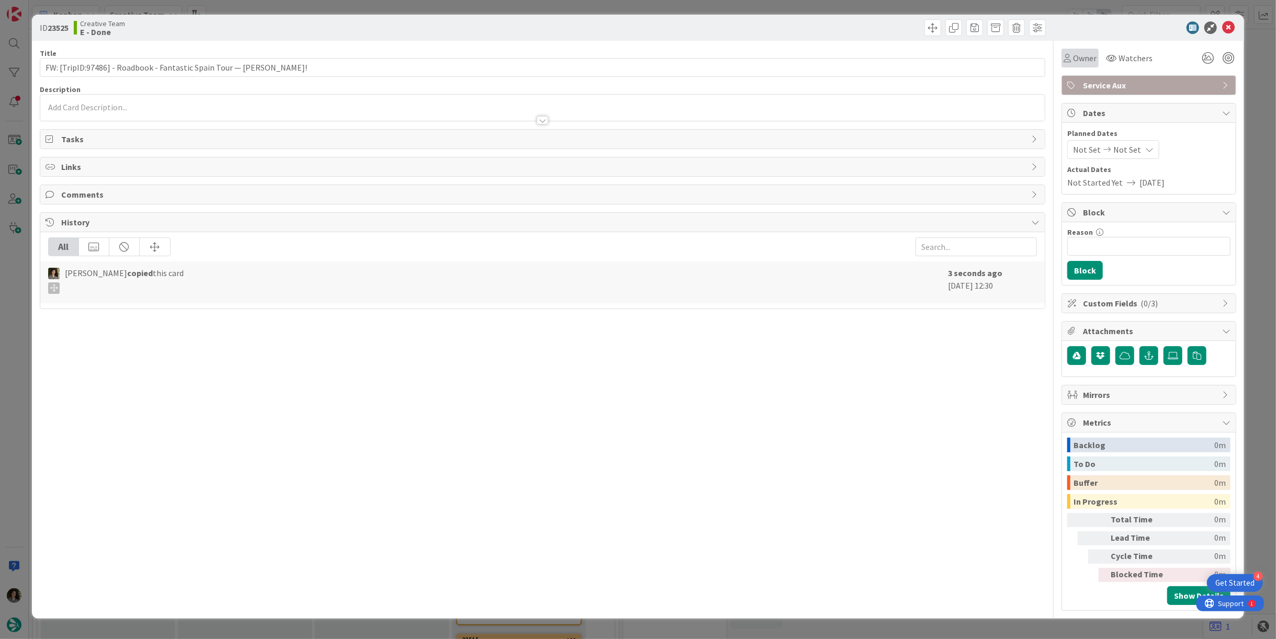
click at [1082, 58] on span "Owner" at bounding box center [1085, 58] width 24 height 13
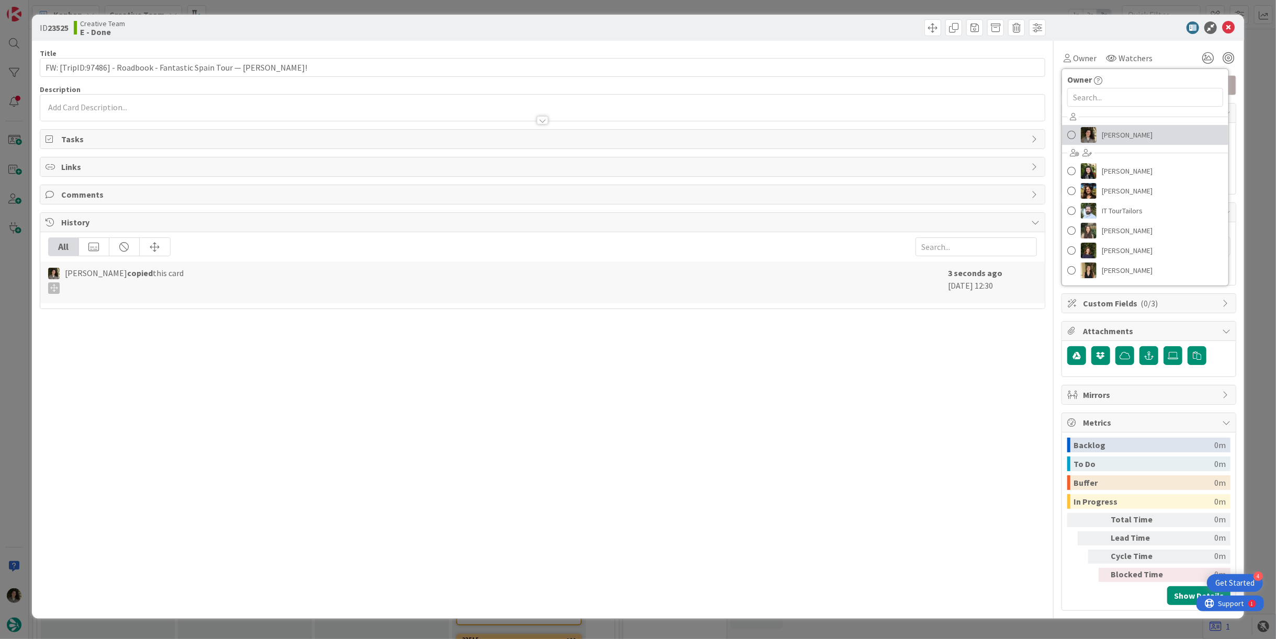
click at [1087, 130] on img at bounding box center [1089, 135] width 16 height 16
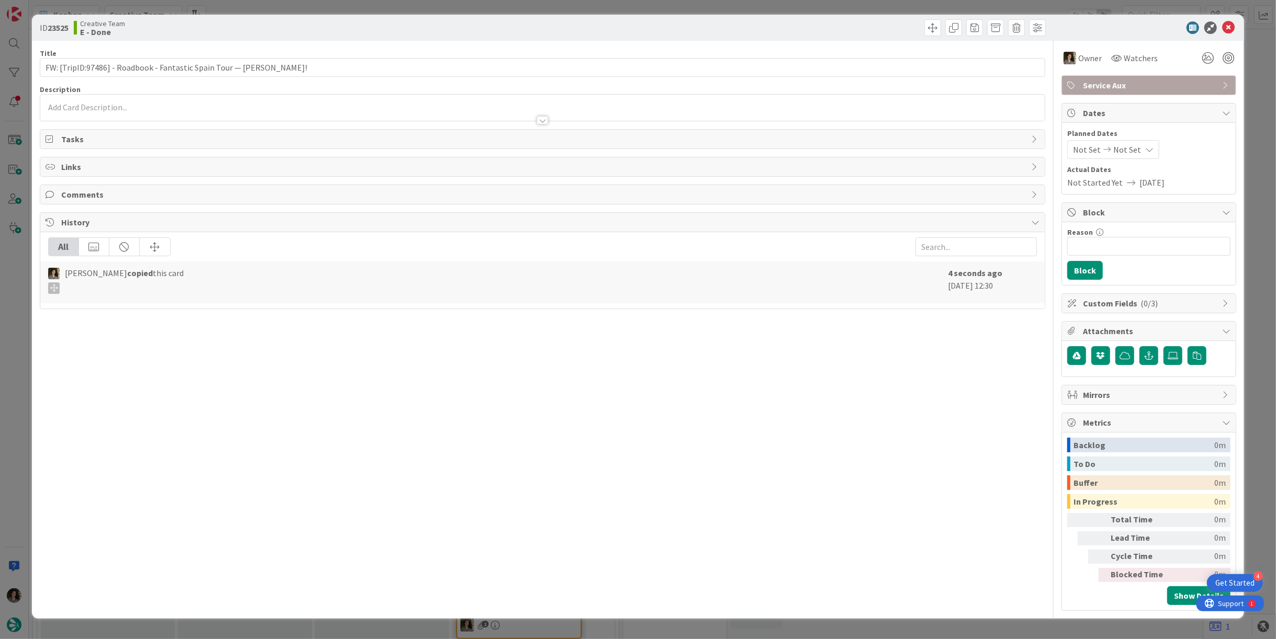
click at [1135, 147] on span "Not Set" at bounding box center [1128, 149] width 28 height 13
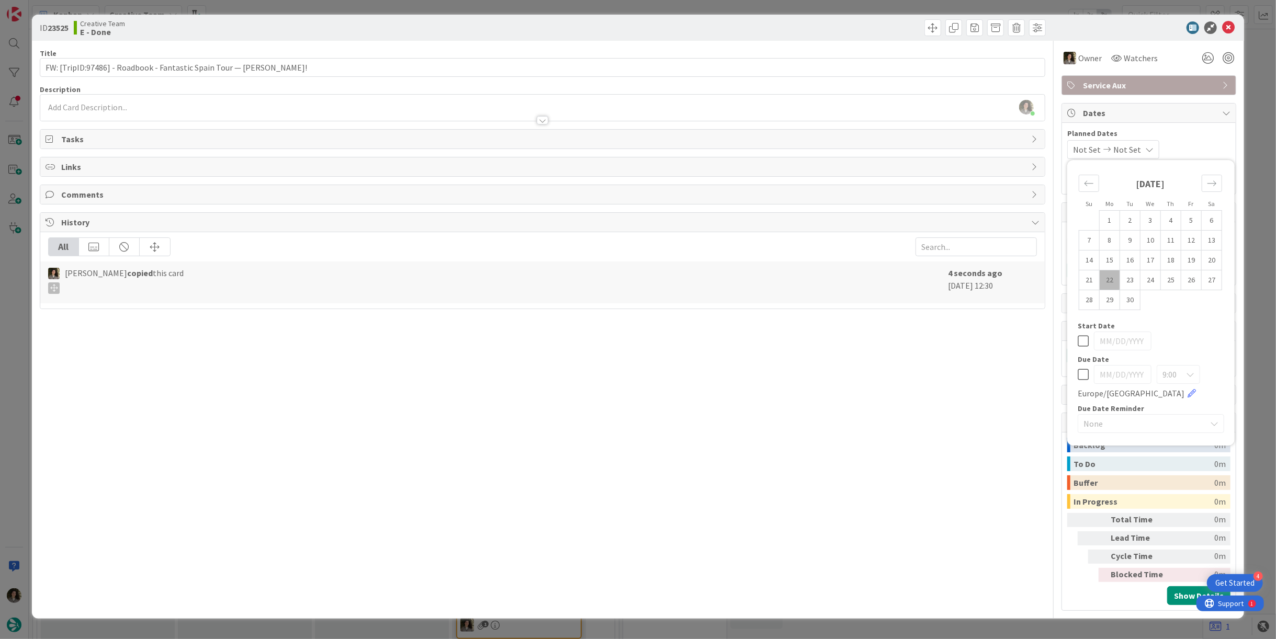
click at [1086, 374] on icon at bounding box center [1083, 374] width 11 height 13
type input "[DATE]"
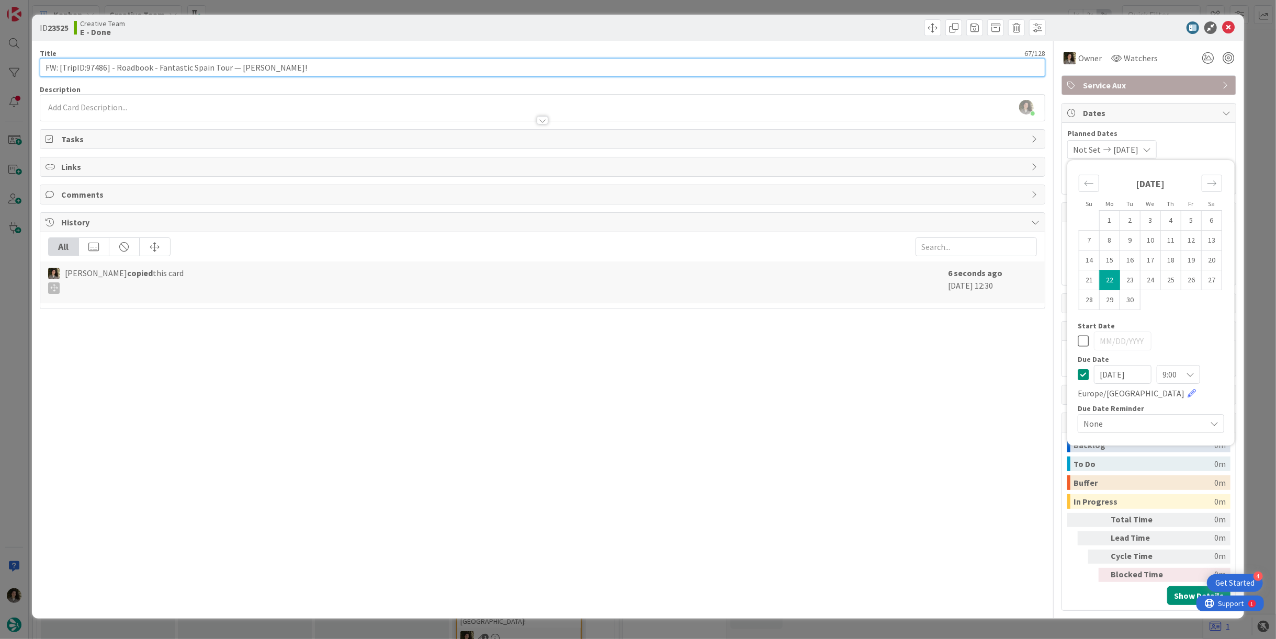
click at [434, 64] on input "FW: [TripID:97486] - Roadbook - Fantastic Spain Tour — [PERSON_NAME]!" at bounding box center [543, 67] width 1006 height 19
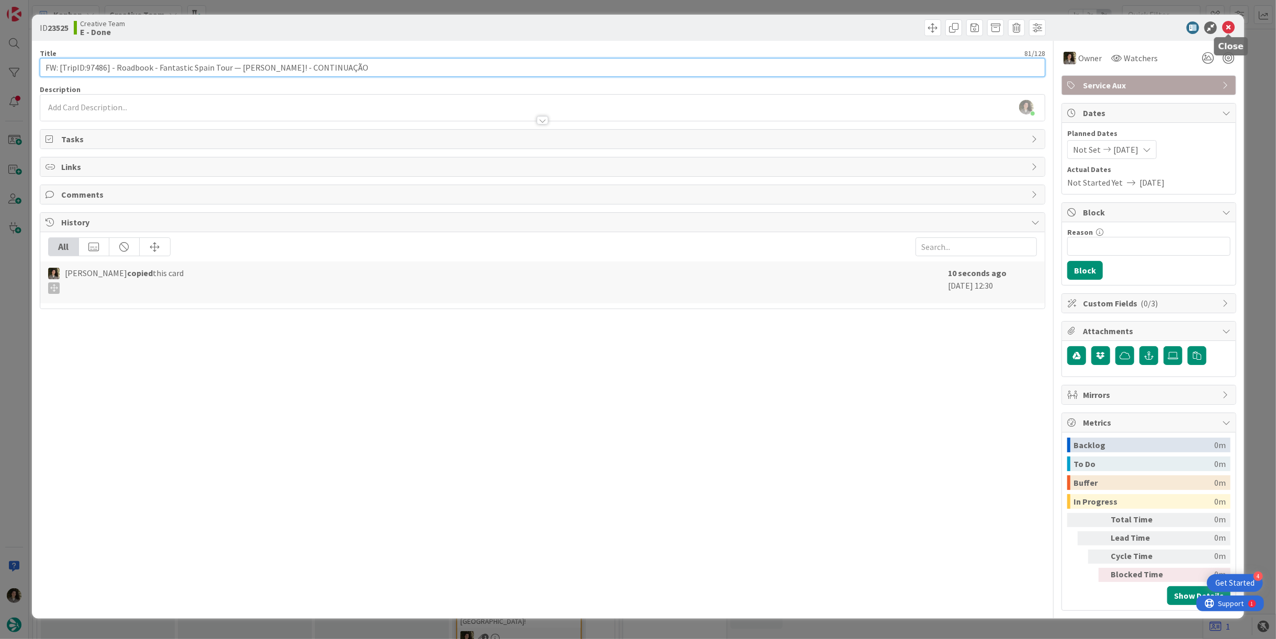
type input "FW: [TripID:97486] - Roadbook - Fantastic Spain Tour — [PERSON_NAME]! - CONTINU…"
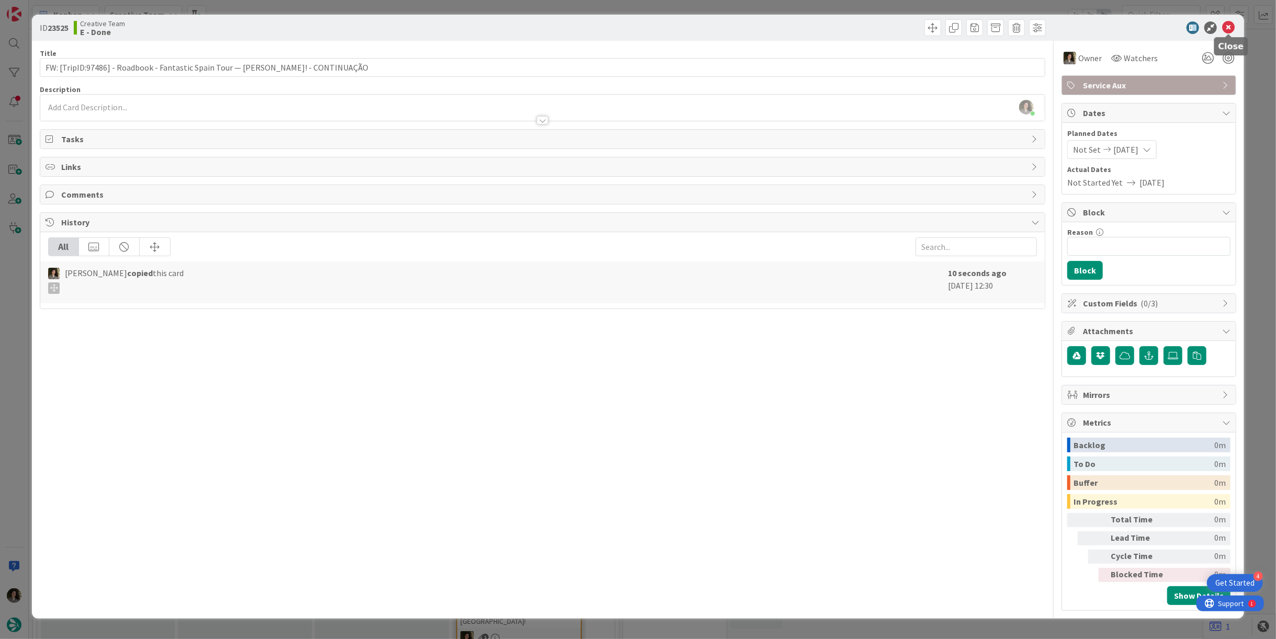
click at [1230, 26] on icon at bounding box center [1228, 27] width 13 height 13
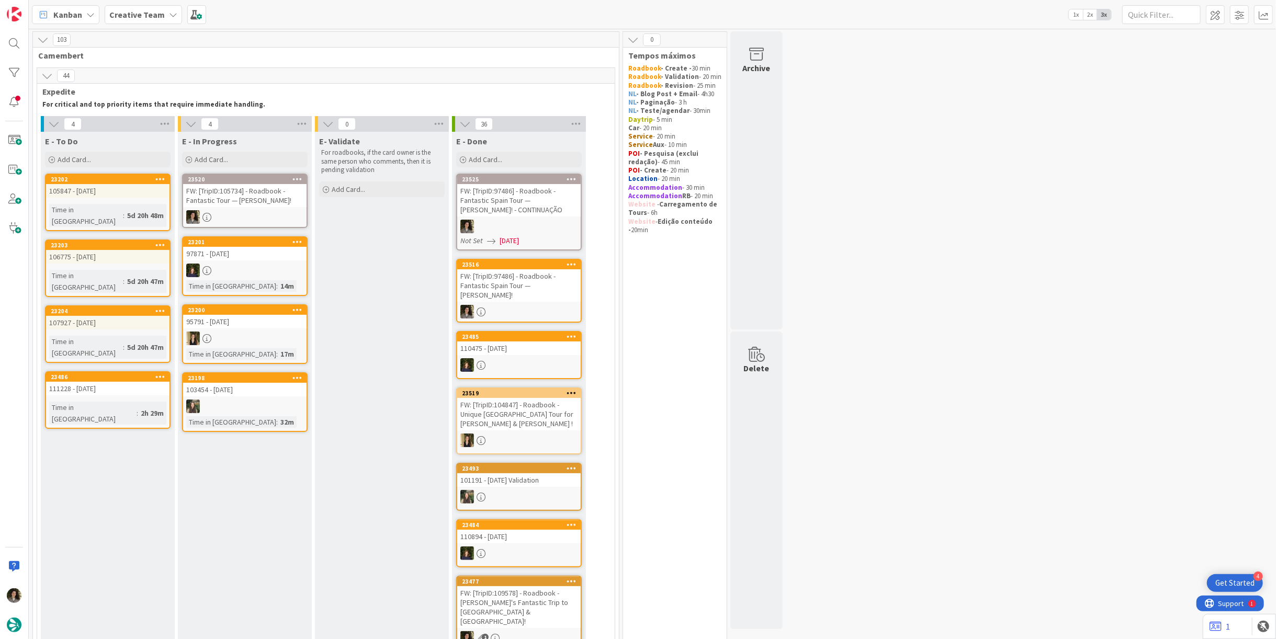
click at [251, 190] on div "FW: [TripID:105734] - Roadbook - Fantastic Tour — [PERSON_NAME]!" at bounding box center [244, 195] width 123 height 23
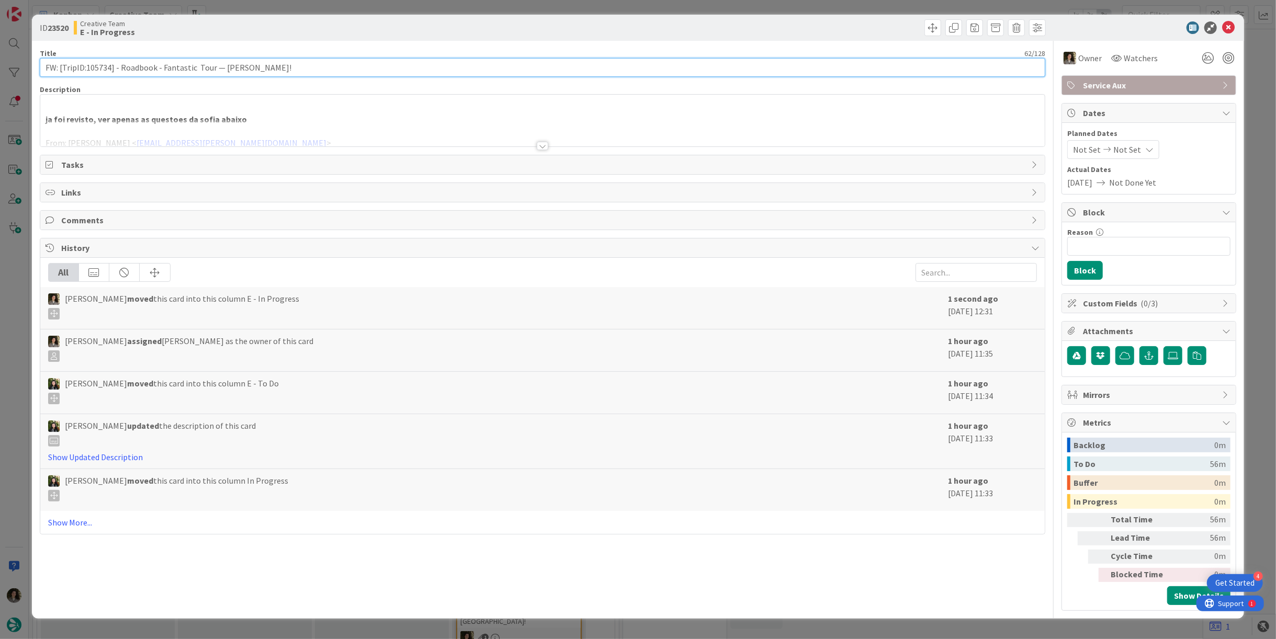
click at [106, 59] on input "FW: [TripID:105734] - Roadbook - Fantastic Tour — [PERSON_NAME]!" at bounding box center [543, 67] width 1006 height 19
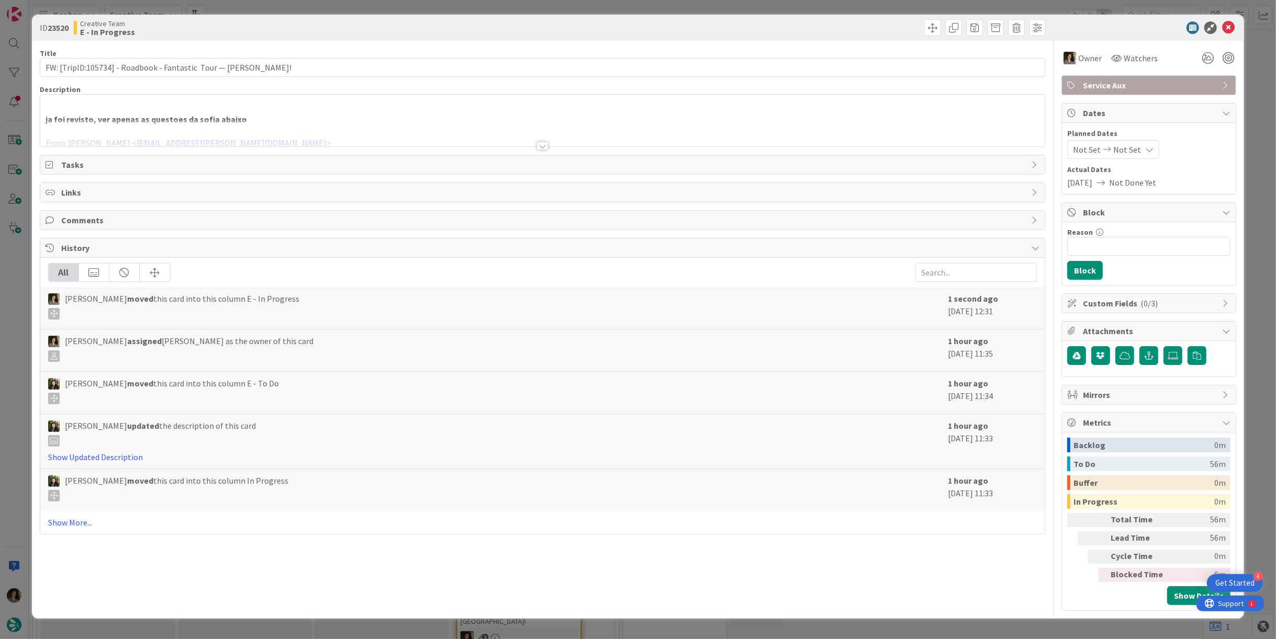
click at [530, 144] on div at bounding box center [542, 133] width 1005 height 27
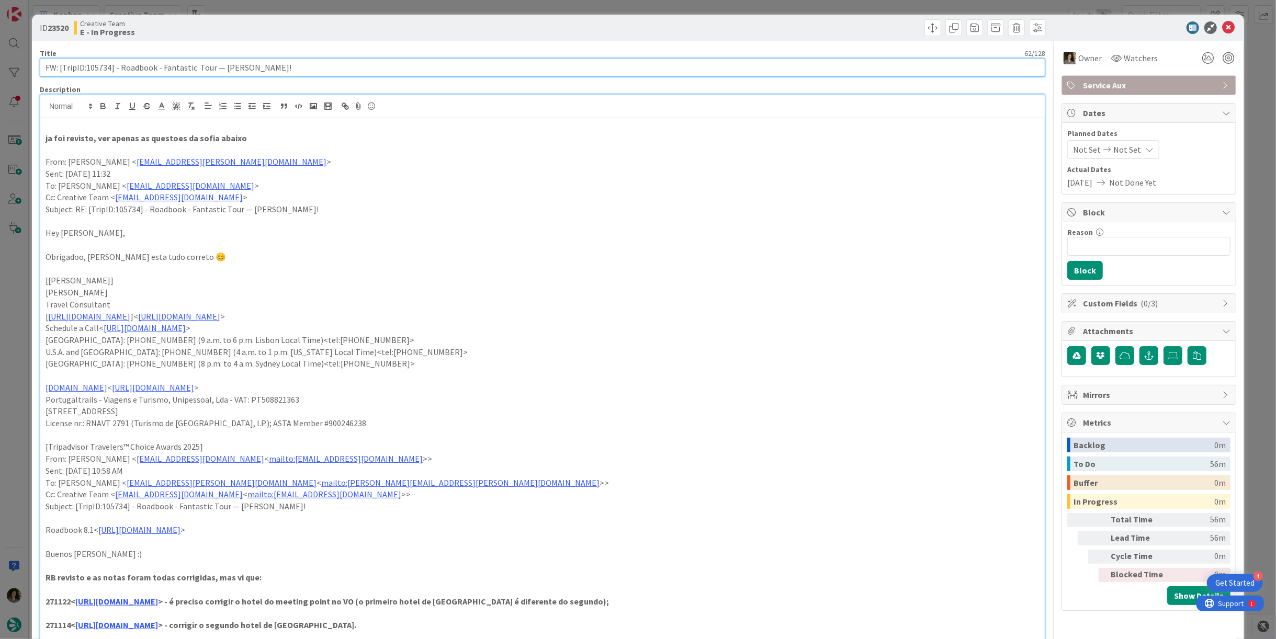
drag, startPoint x: 109, startPoint y: 67, endPoint x: 87, endPoint y: 71, distance: 22.3
click at [87, 71] on input "FW: [TripID:105734] - Roadbook - Fantastic Tour — [PERSON_NAME]!" at bounding box center [543, 67] width 1006 height 19
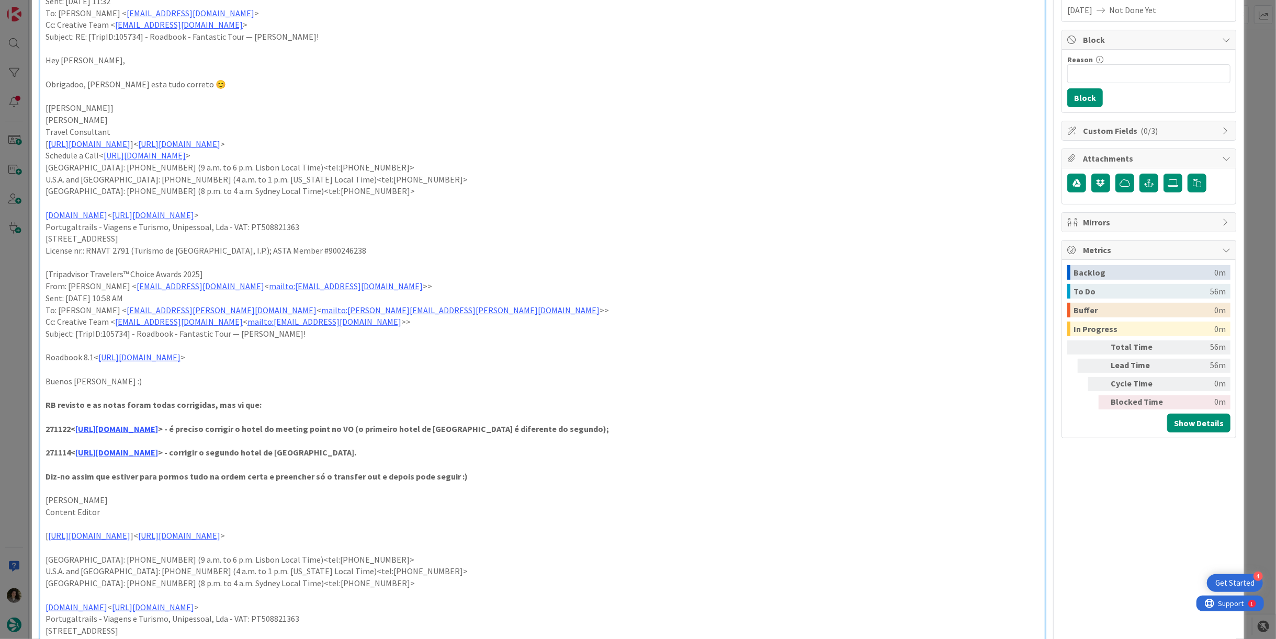
scroll to position [174, 0]
click at [158, 427] on link "[URL][DOMAIN_NAME]" at bounding box center [116, 427] width 83 height 10
click at [199, 449] on link "[URL][DOMAIN_NAME]" at bounding box center [163, 448] width 72 height 14
click at [465, 392] on p at bounding box center [543, 392] width 994 height 12
click at [158, 450] on link "[URL][DOMAIN_NAME]" at bounding box center [116, 451] width 83 height 10
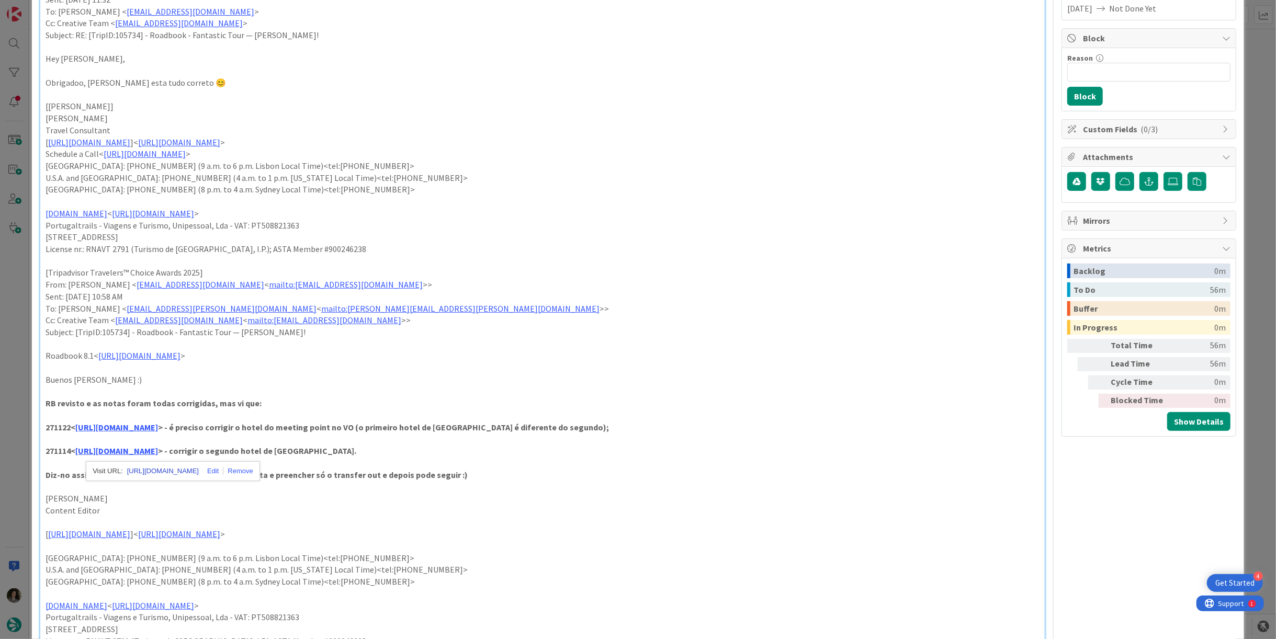
click at [199, 467] on link "[URL][DOMAIN_NAME]" at bounding box center [163, 472] width 72 height 14
click at [603, 351] on p "Roadbook 8.1< [URL][DOMAIN_NAME] >" at bounding box center [543, 356] width 994 height 12
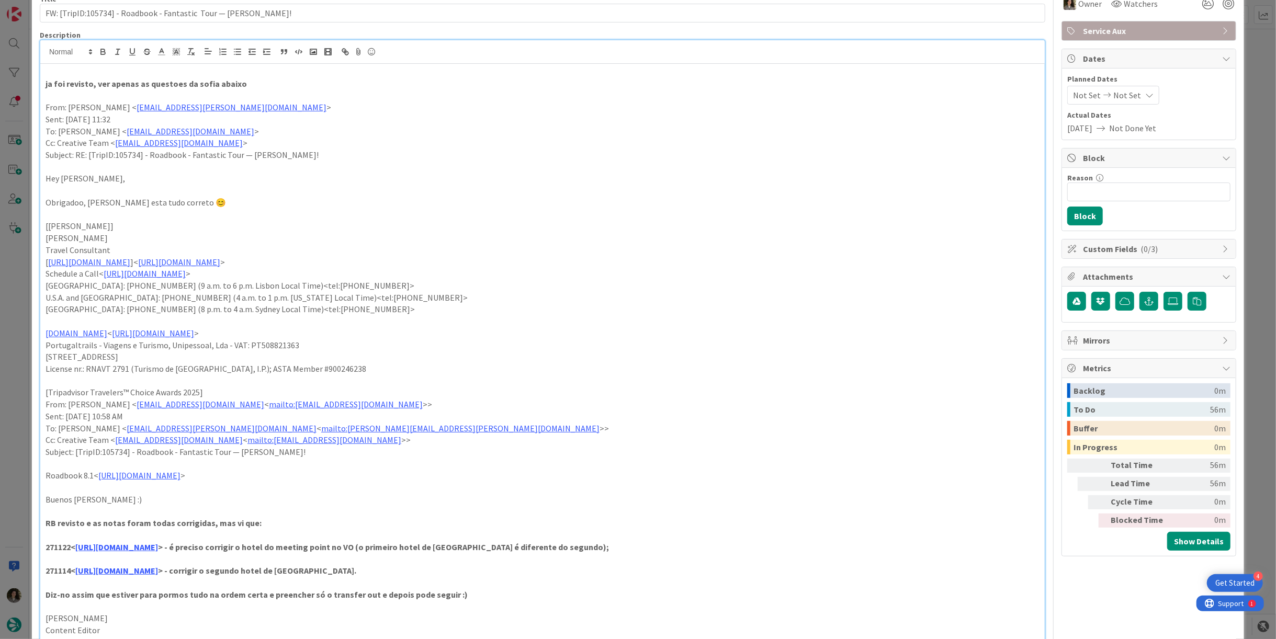
scroll to position [0, 0]
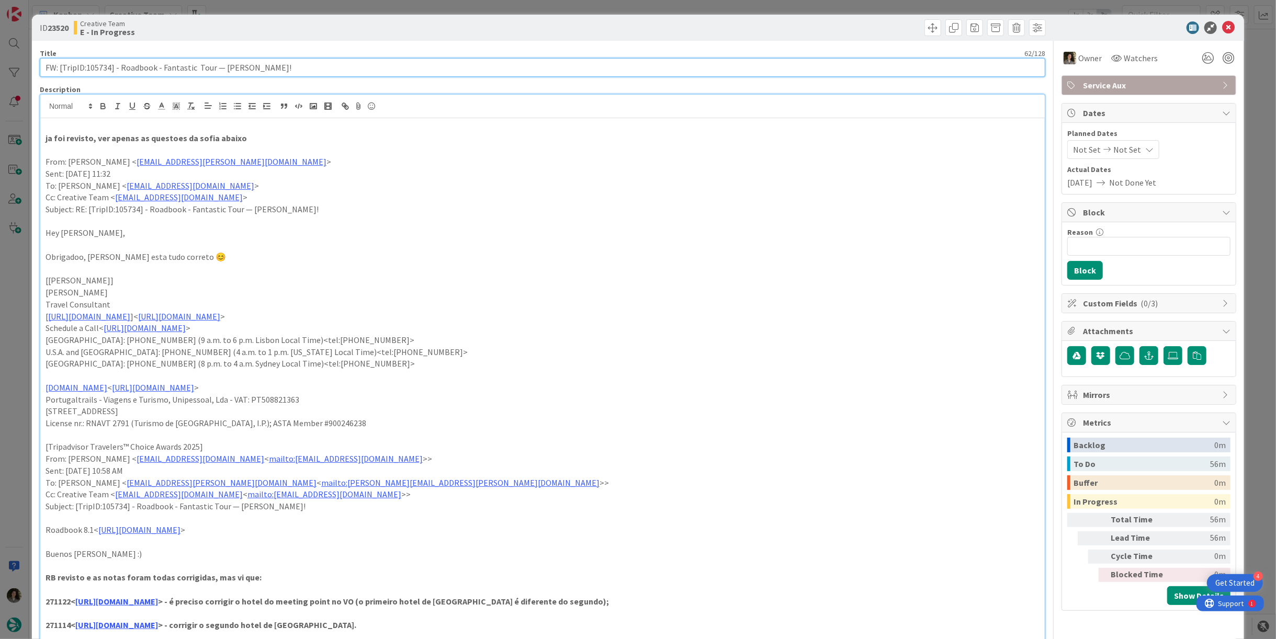
click at [310, 67] on input "FW: [TripID:105734] - Roadbook - Fantastic Tour — [PERSON_NAME]!" at bounding box center [543, 67] width 1006 height 19
click at [272, 65] on input "FW: [TripID:105734] - Roadbook - Fantastic Tour — [PERSON_NAME]!" at bounding box center [543, 67] width 1006 height 19
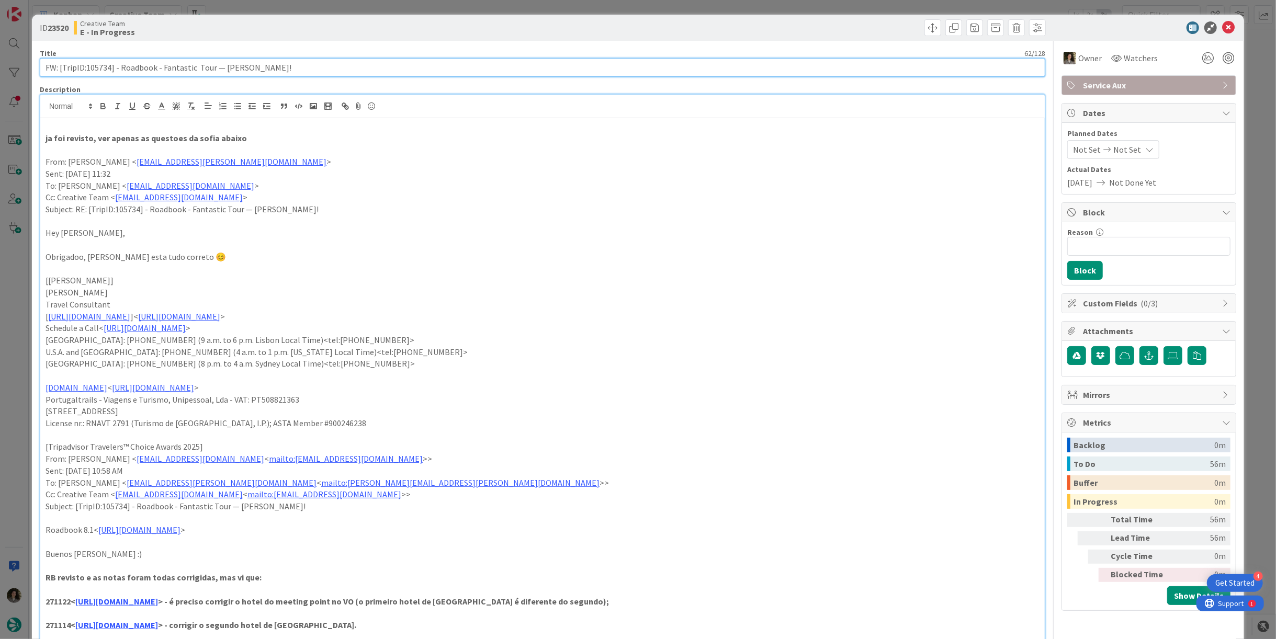
click at [272, 65] on input "FW: [TripID:105734] - Roadbook - Fantastic Tour — [PERSON_NAME]!" at bounding box center [543, 67] width 1006 height 19
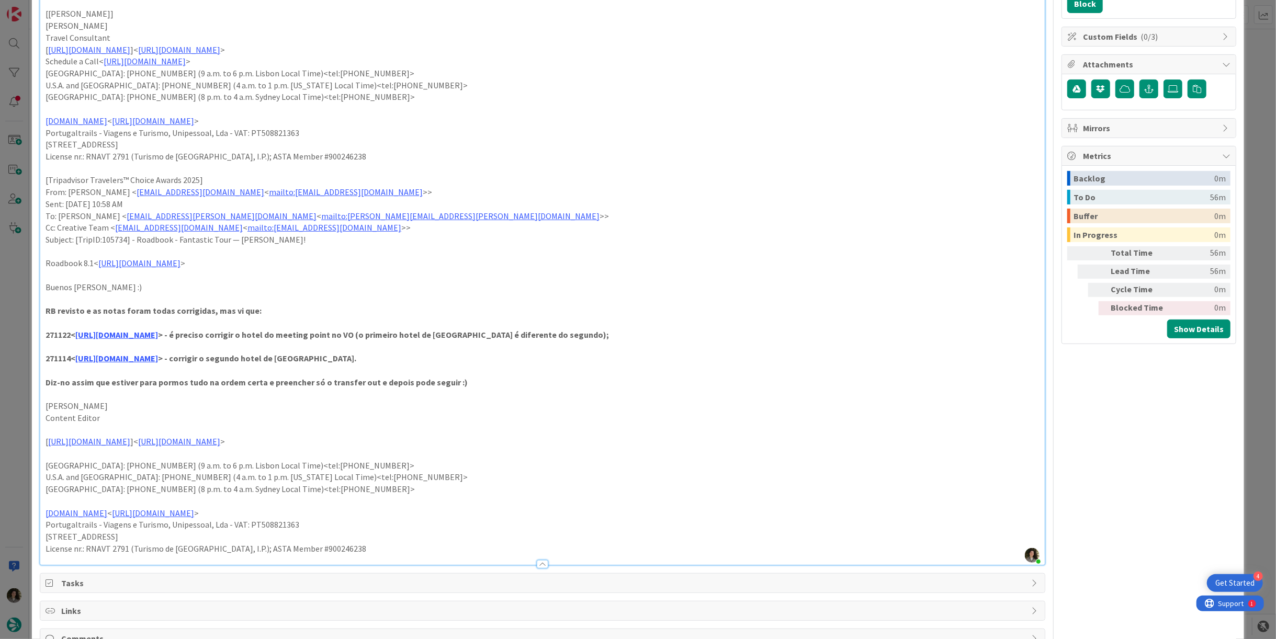
scroll to position [290, 0]
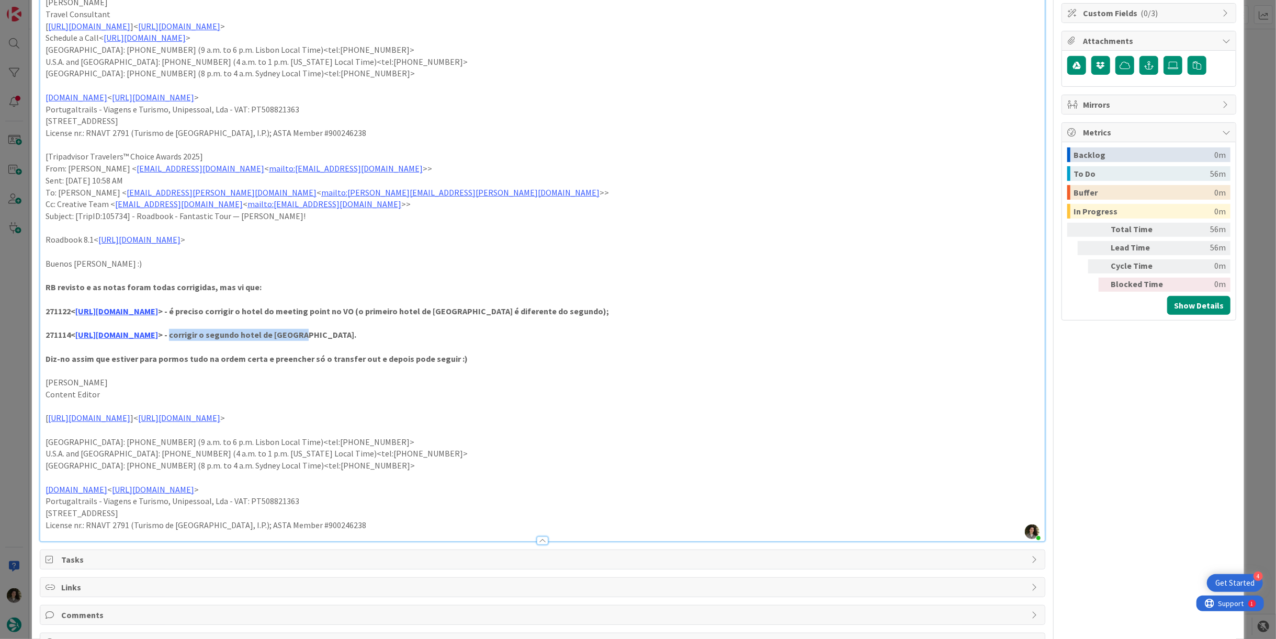
drag, startPoint x: 481, startPoint y: 338, endPoint x: 311, endPoint y: 335, distance: 170.1
click at [311, 335] on p "271114< [URL][DOMAIN_NAME] > - corrigir o segundo hotel de [GEOGRAPHIC_DATA]." at bounding box center [543, 335] width 994 height 12
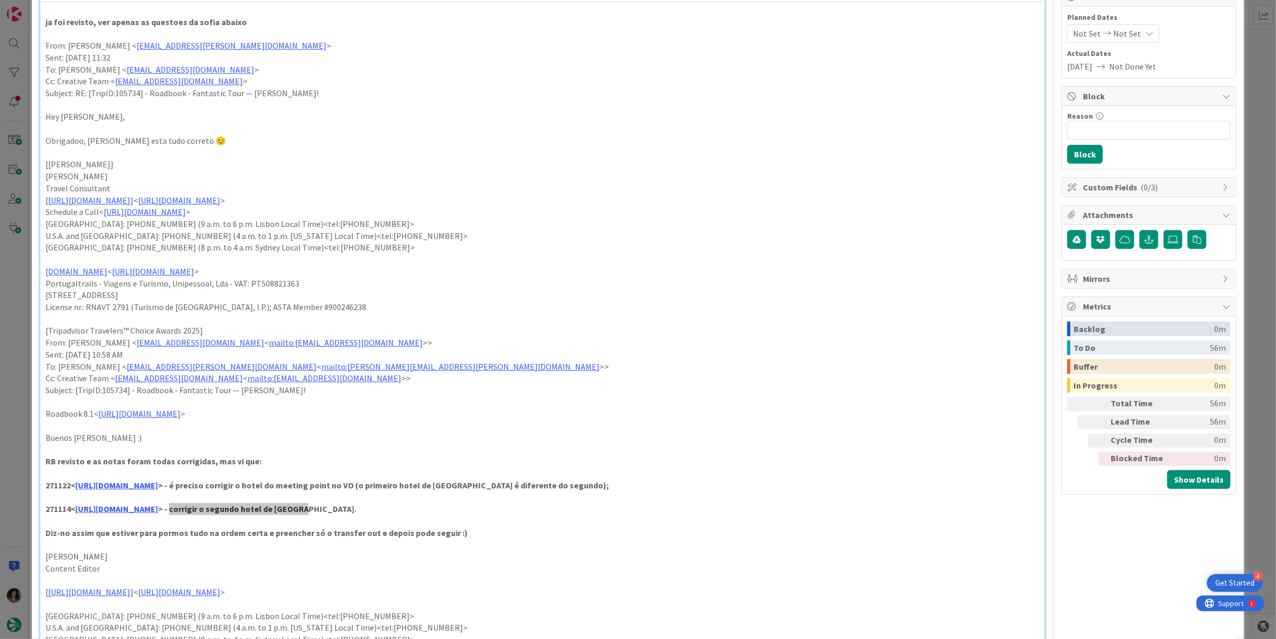
scroll to position [0, 0]
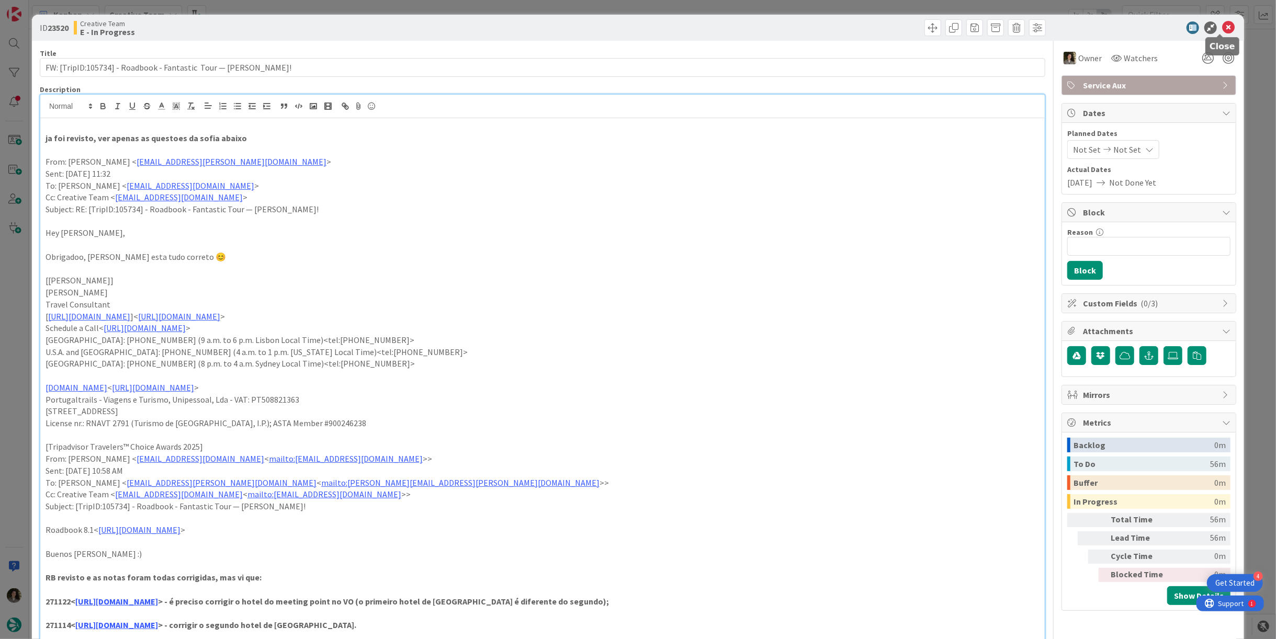
click at [1223, 21] on icon at bounding box center [1228, 27] width 13 height 13
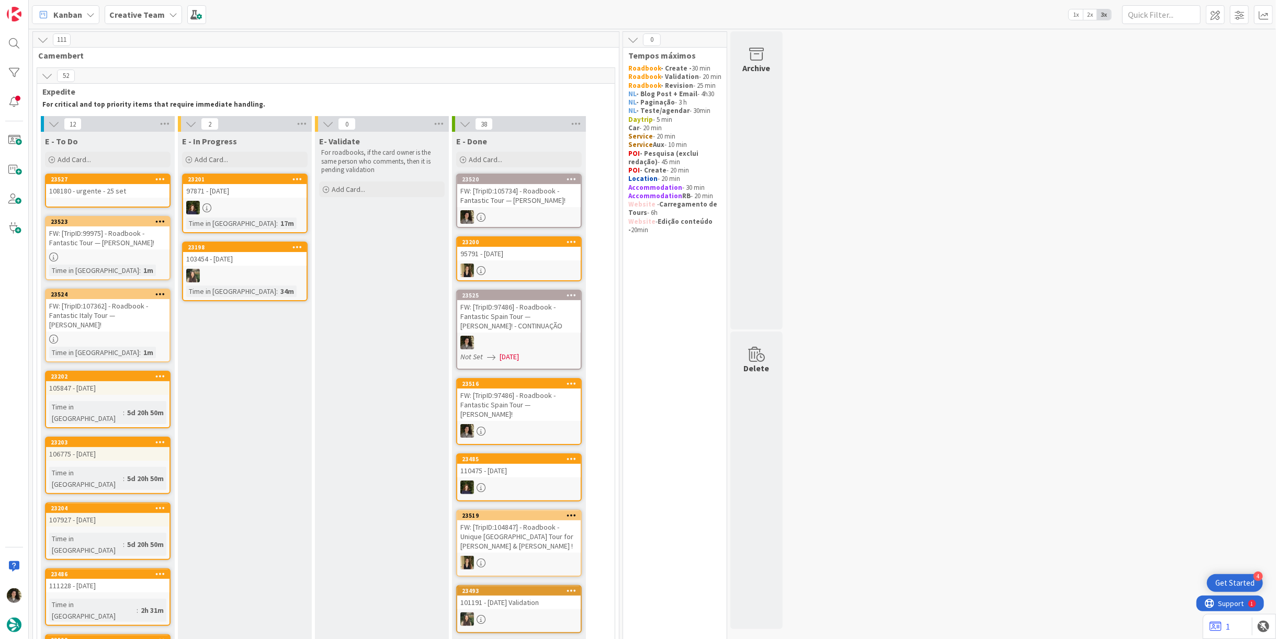
click at [488, 208] on link "23520 FW: [TripID:105734] - Roadbook - Fantastic Tour — [PERSON_NAME]!" at bounding box center [519, 201] width 126 height 54
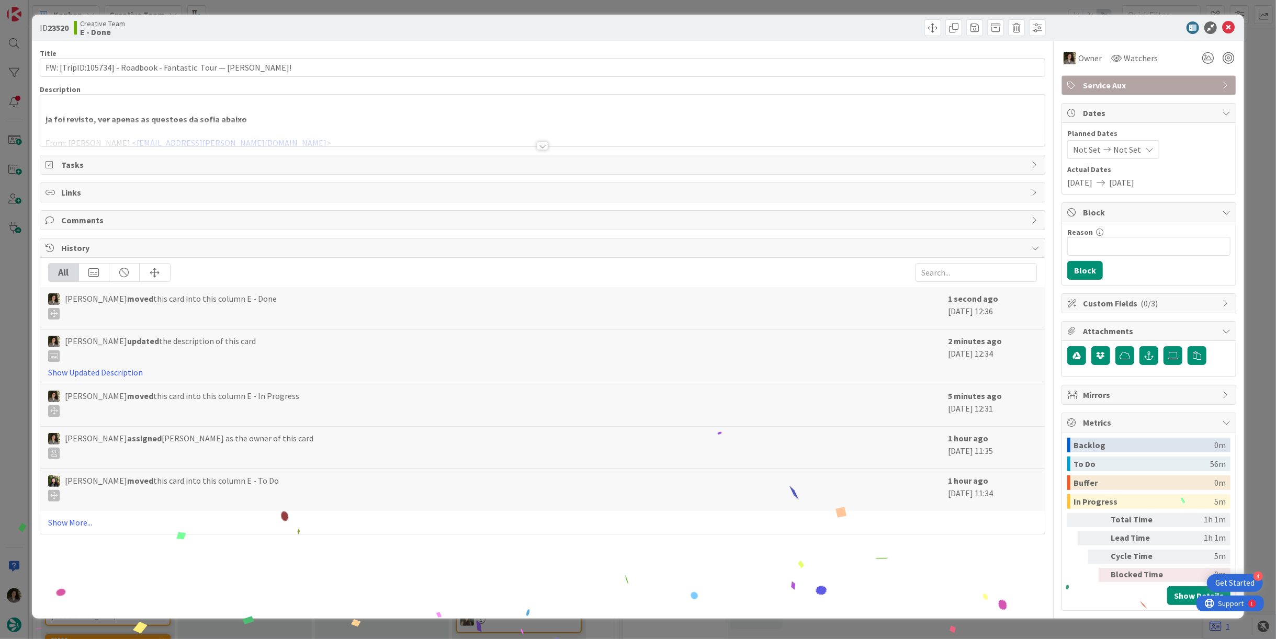
drag, startPoint x: 1166, startPoint y: 83, endPoint x: 1170, endPoint y: 87, distance: 6.0
click at [1167, 85] on span "Service Aux" at bounding box center [1150, 85] width 134 height 13
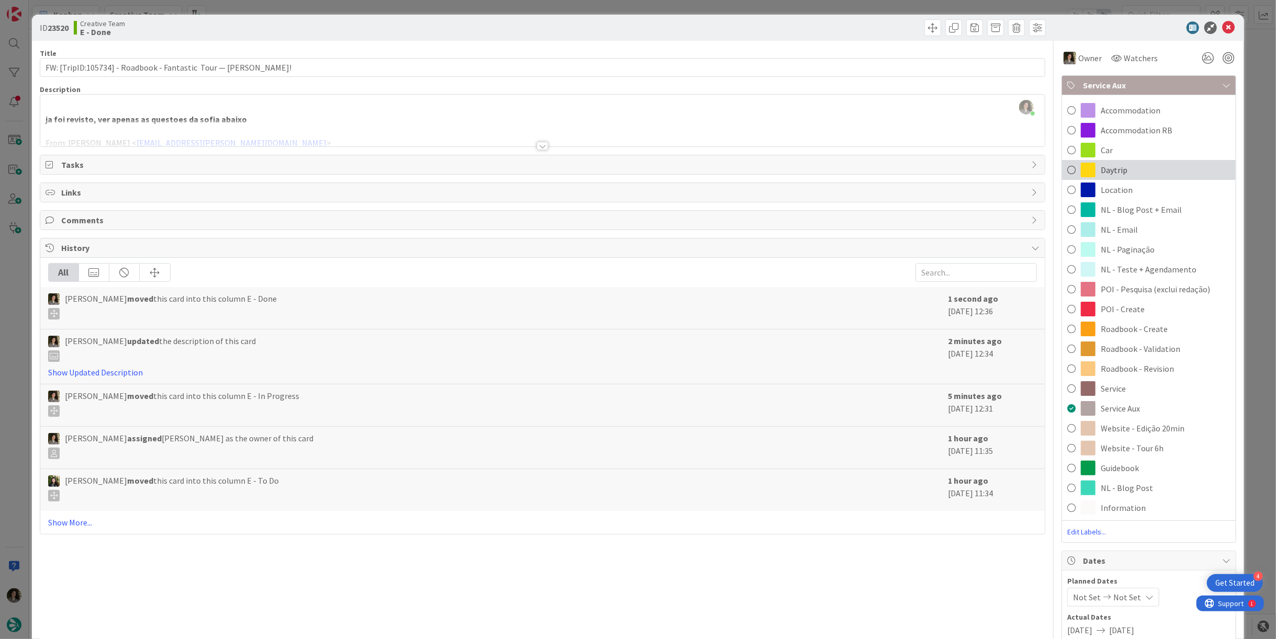
click at [1120, 167] on div "Daytrip" at bounding box center [1149, 170] width 174 height 20
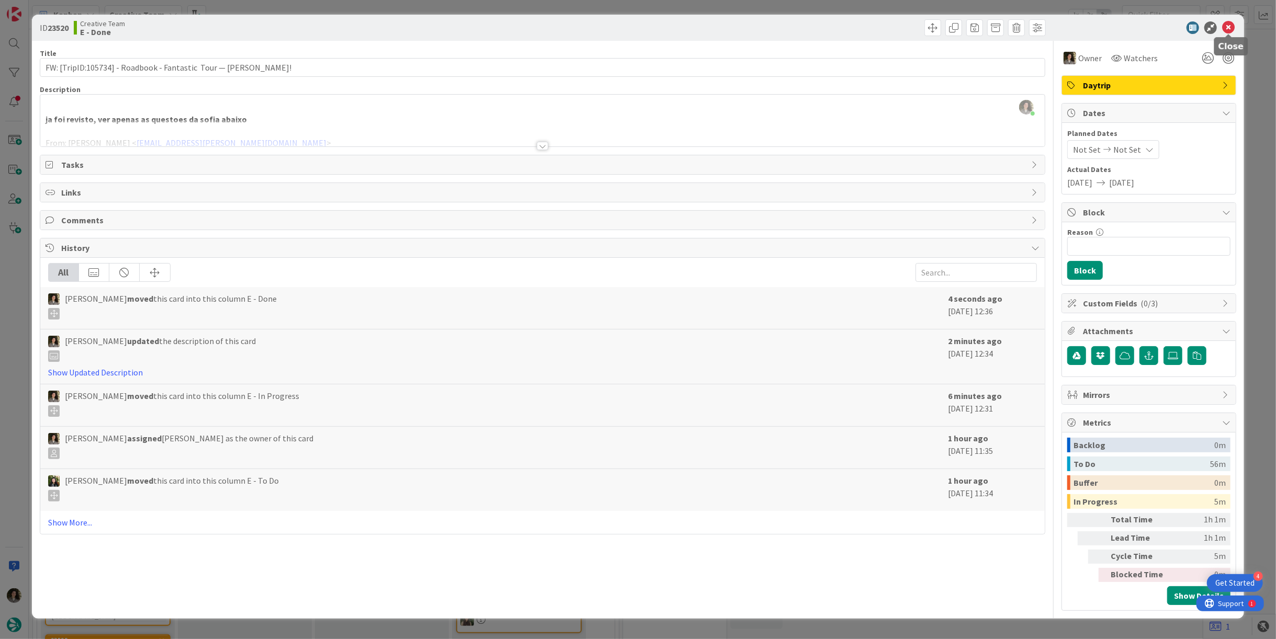
click at [1226, 23] on icon at bounding box center [1228, 27] width 13 height 13
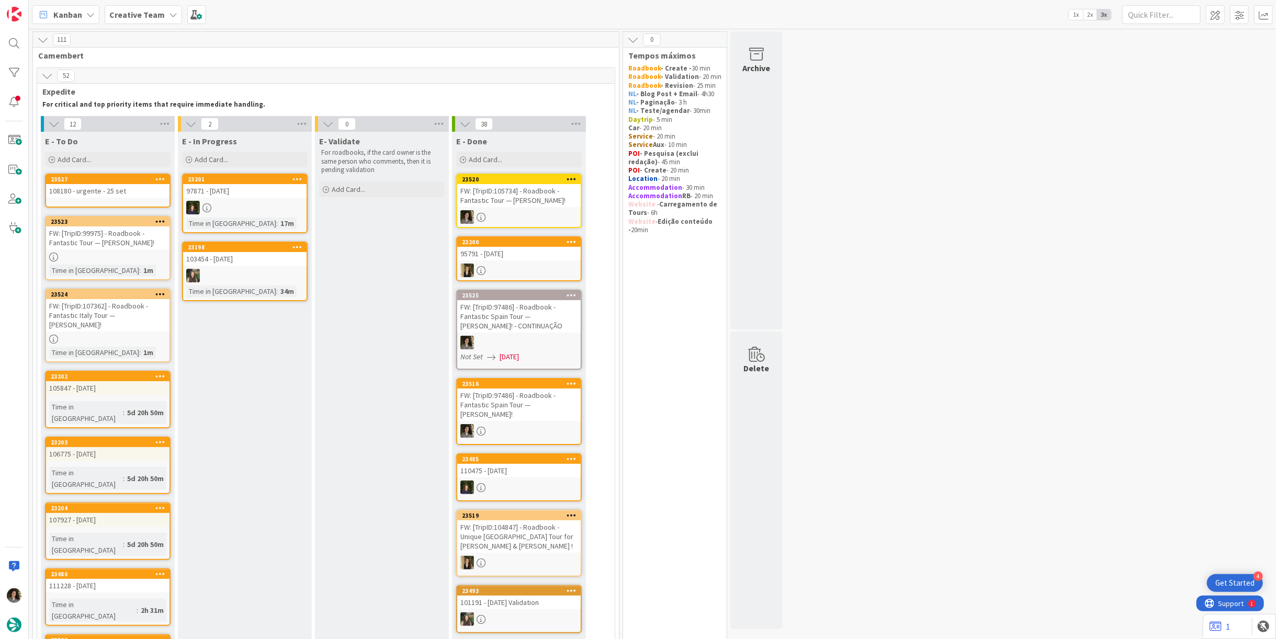
click at [111, 316] on div "FW: [TripID:107362] - Roadbook - Fantastic Italy Tour — [PERSON_NAME]!" at bounding box center [107, 315] width 123 height 32
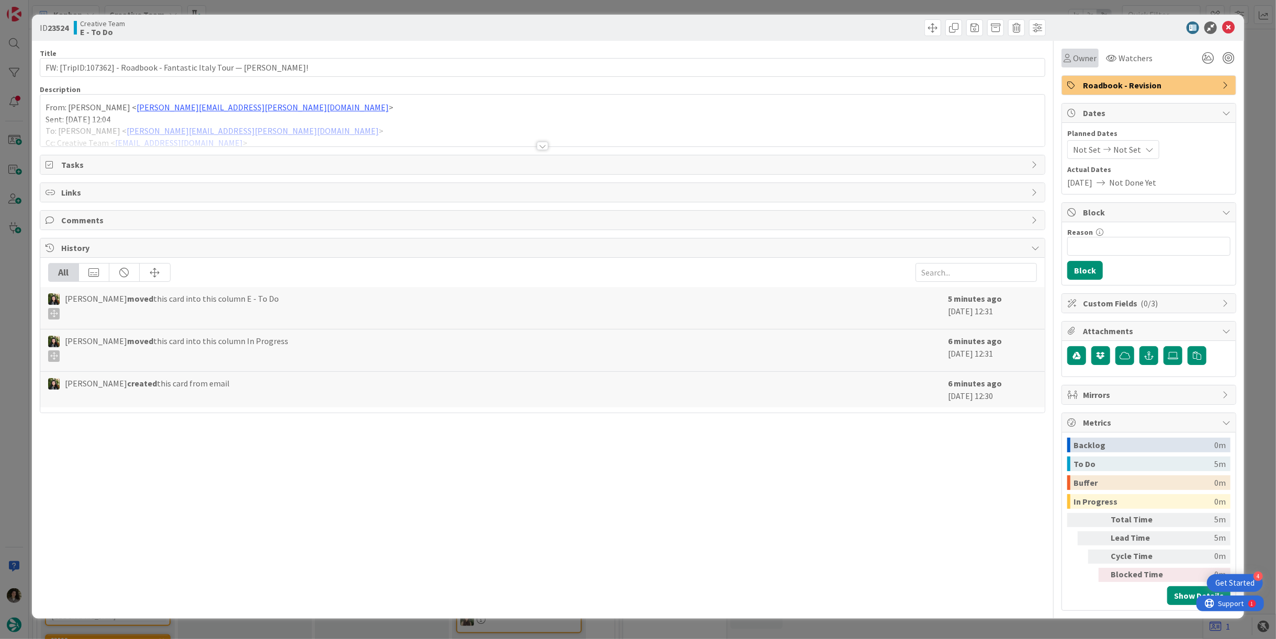
click at [1094, 55] on span "Owner" at bounding box center [1085, 58] width 24 height 13
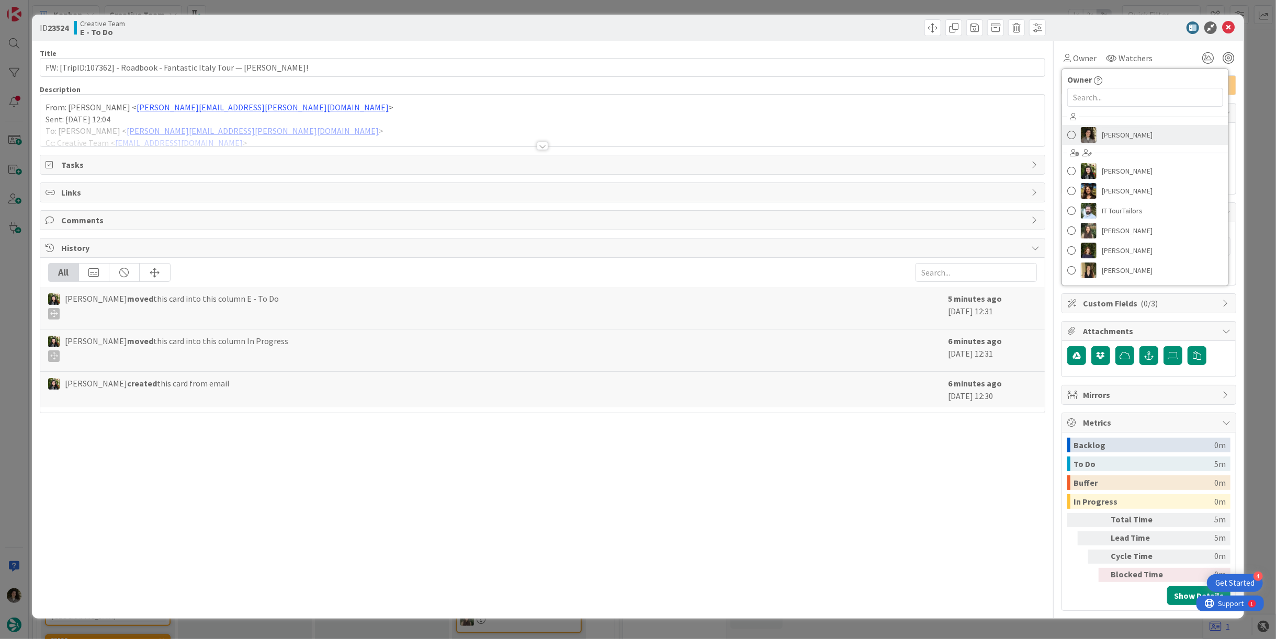
click at [1129, 143] on link "[PERSON_NAME]" at bounding box center [1145, 135] width 166 height 20
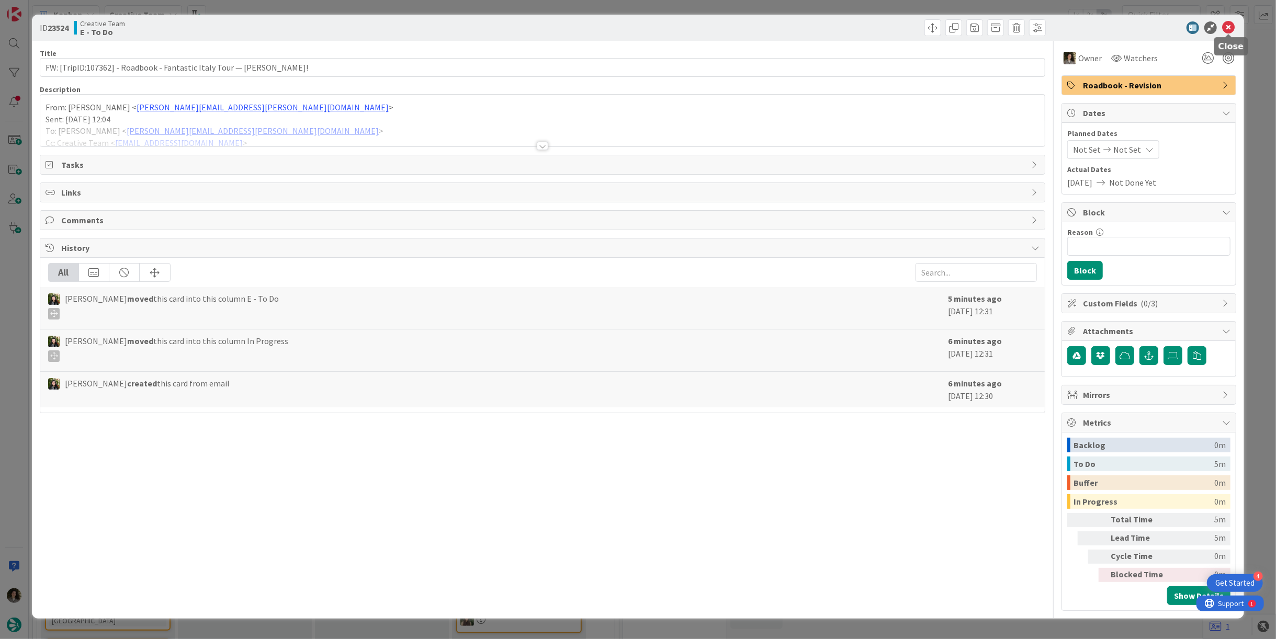
drag, startPoint x: 1227, startPoint y: 29, endPoint x: 1172, endPoint y: 34, distance: 55.1
click at [1228, 29] on icon at bounding box center [1228, 27] width 13 height 13
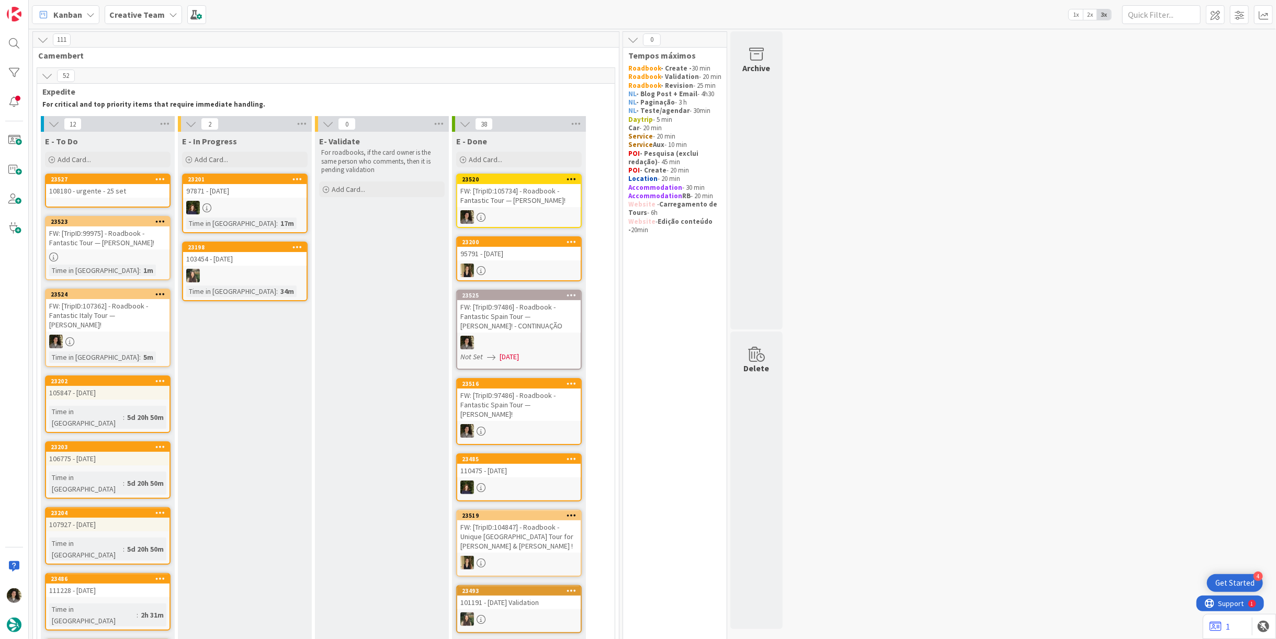
click at [99, 190] on div "108180 - urgente - 25 set" at bounding box center [107, 191] width 123 height 14
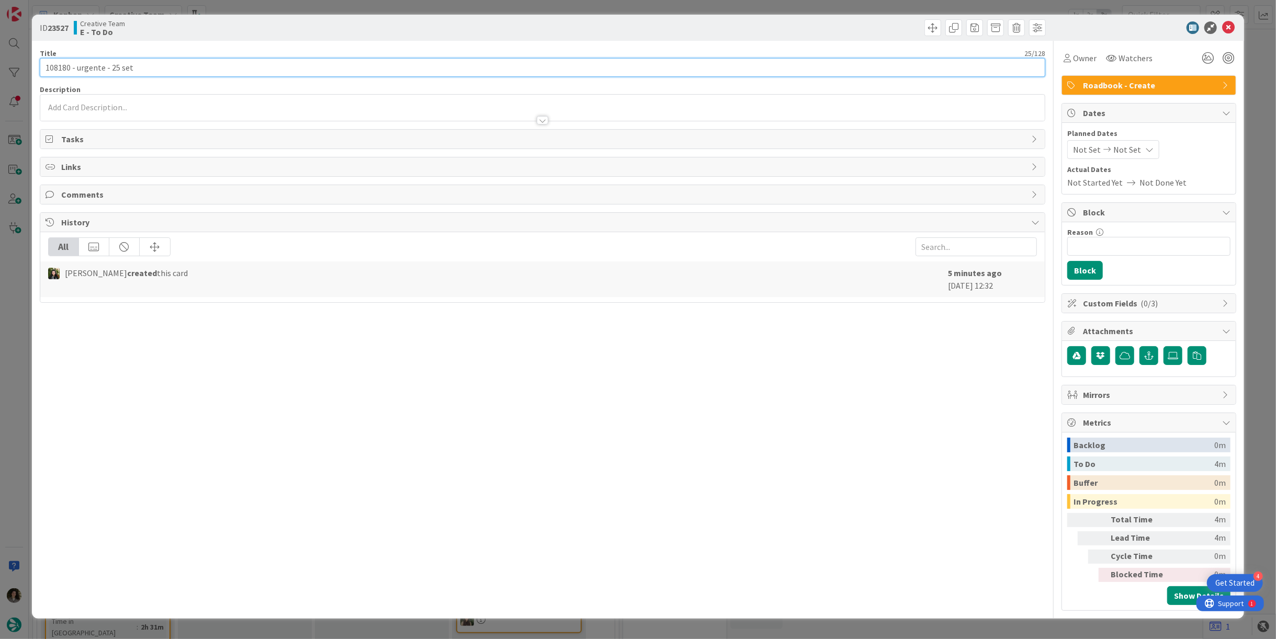
drag, startPoint x: 72, startPoint y: 68, endPoint x: 17, endPoint y: 72, distance: 55.1
click at [17, 72] on div "ID 23527 Creative Team E - To Do Title 25 / 128 108180 - urgente - 25 set Descr…" at bounding box center [638, 319] width 1276 height 639
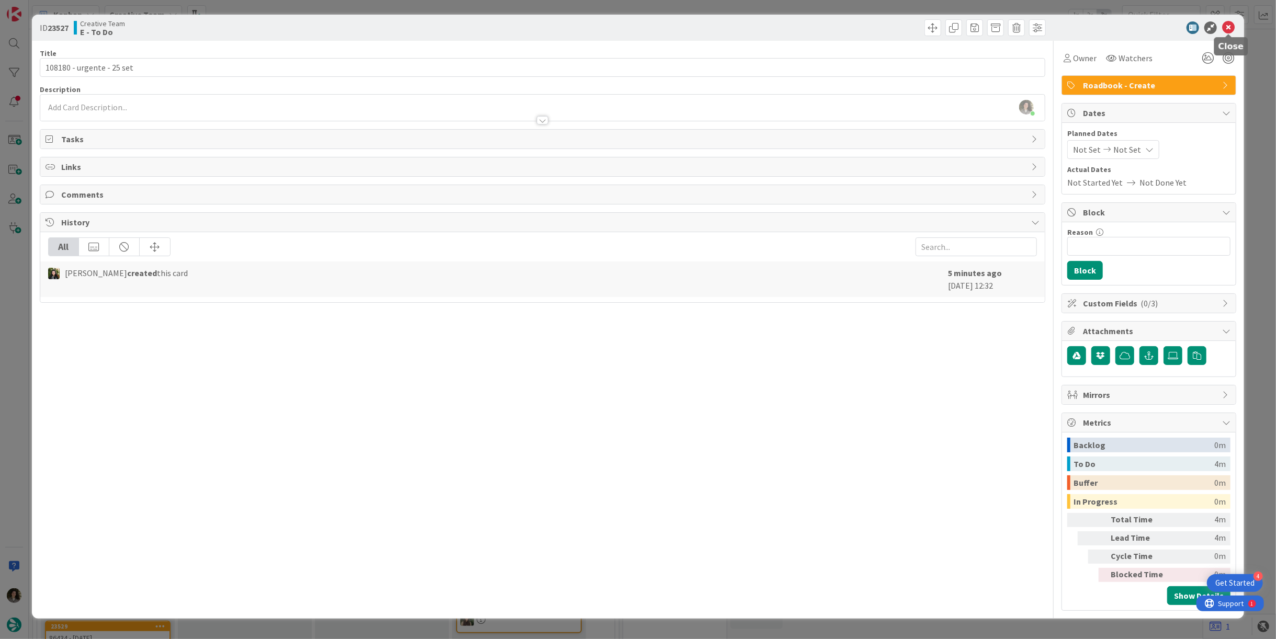
click at [1230, 29] on icon at bounding box center [1228, 27] width 13 height 13
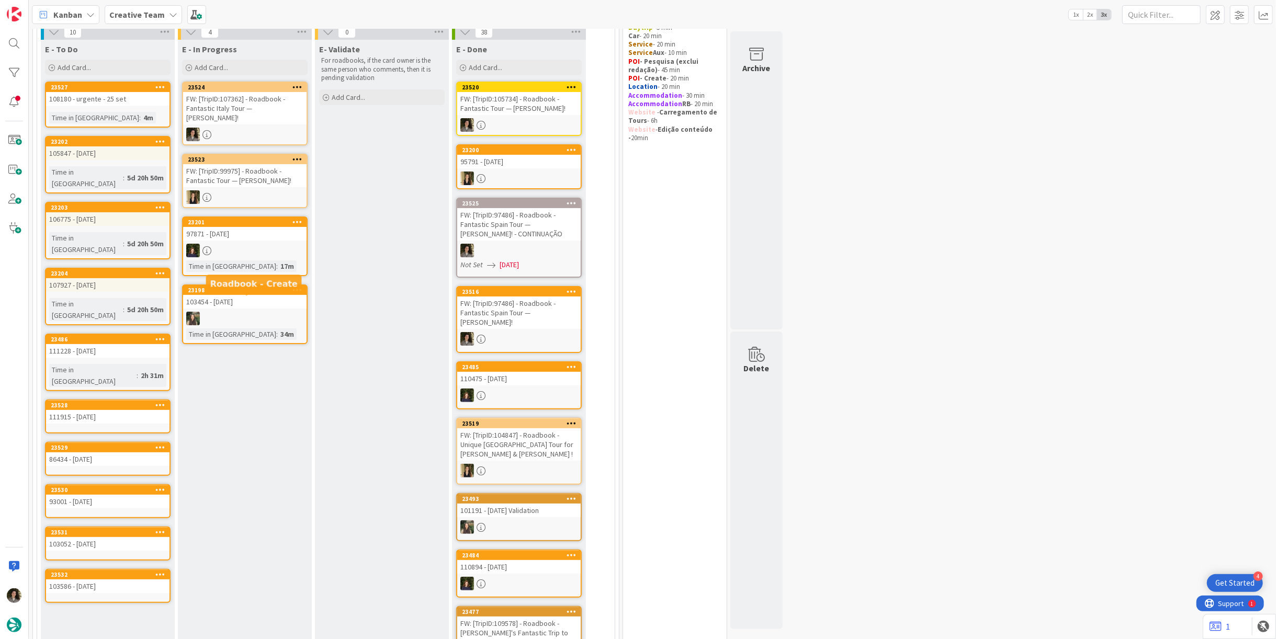
scroll to position [116, 0]
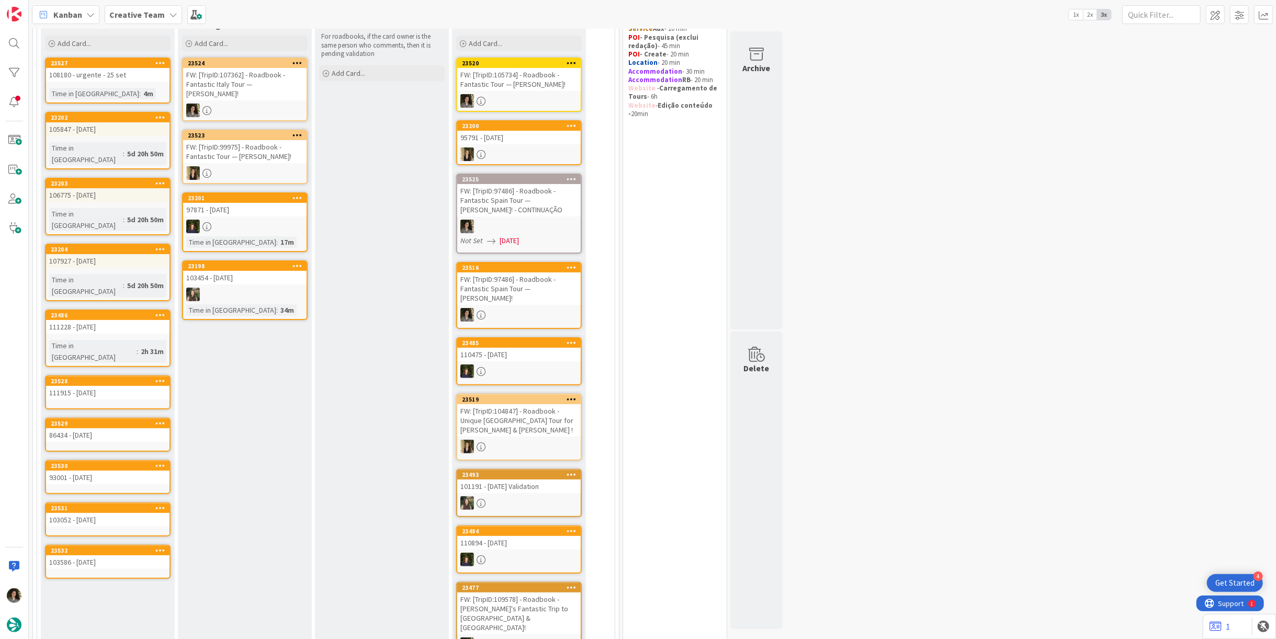
click at [116, 129] on div "105847 - [DATE]" at bounding box center [107, 129] width 123 height 14
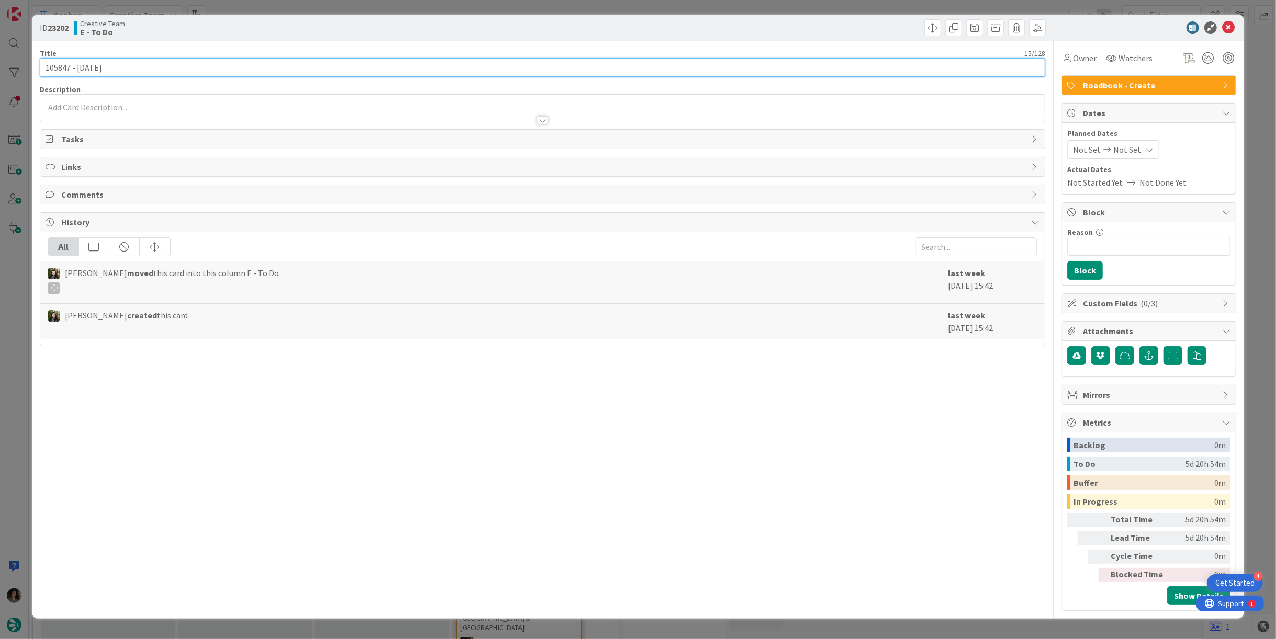
drag, startPoint x: 72, startPoint y: 68, endPoint x: 16, endPoint y: 70, distance: 56.5
click at [16, 70] on div "ID 23202 Creative Team E - To Do Title 15 / 128 105847 - [DATE] Description Own…" at bounding box center [638, 319] width 1276 height 639
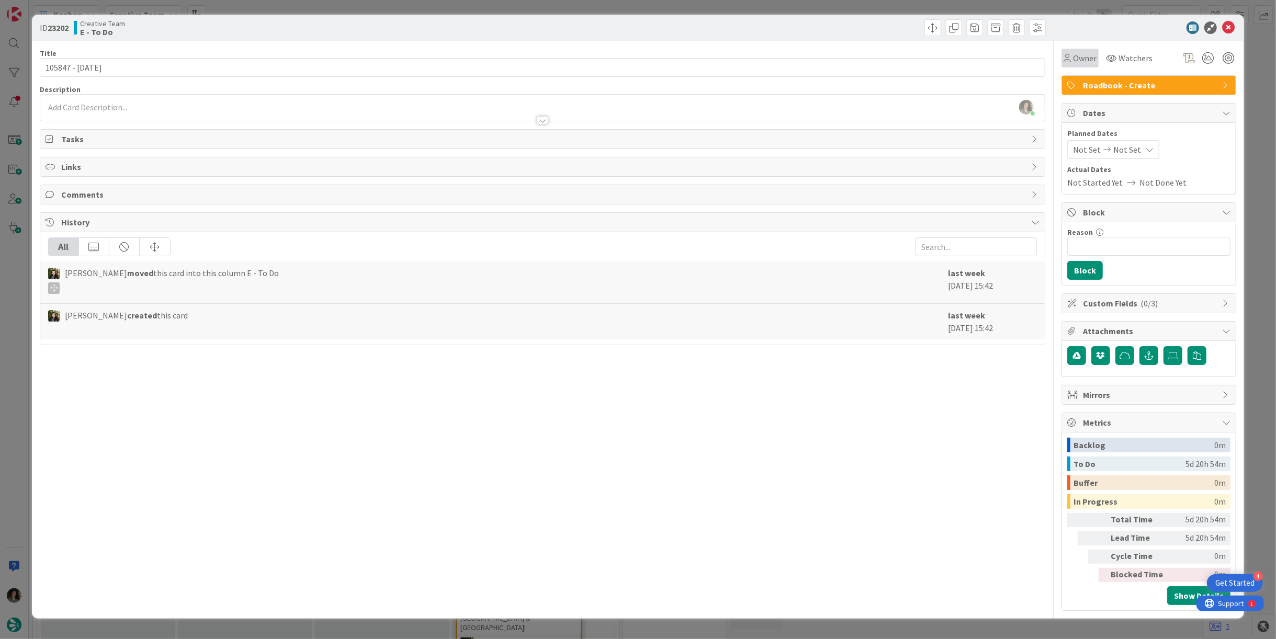
click at [1088, 52] on span "Owner" at bounding box center [1085, 58] width 24 height 13
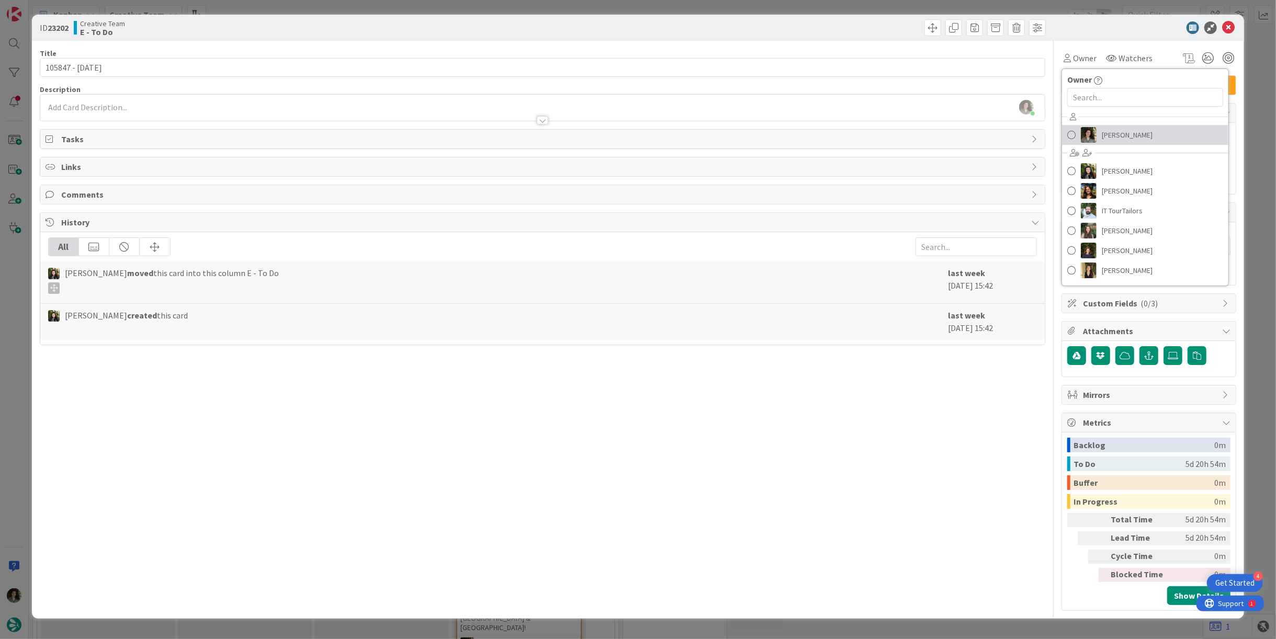
click at [1133, 130] on span "[PERSON_NAME]" at bounding box center [1127, 135] width 51 height 16
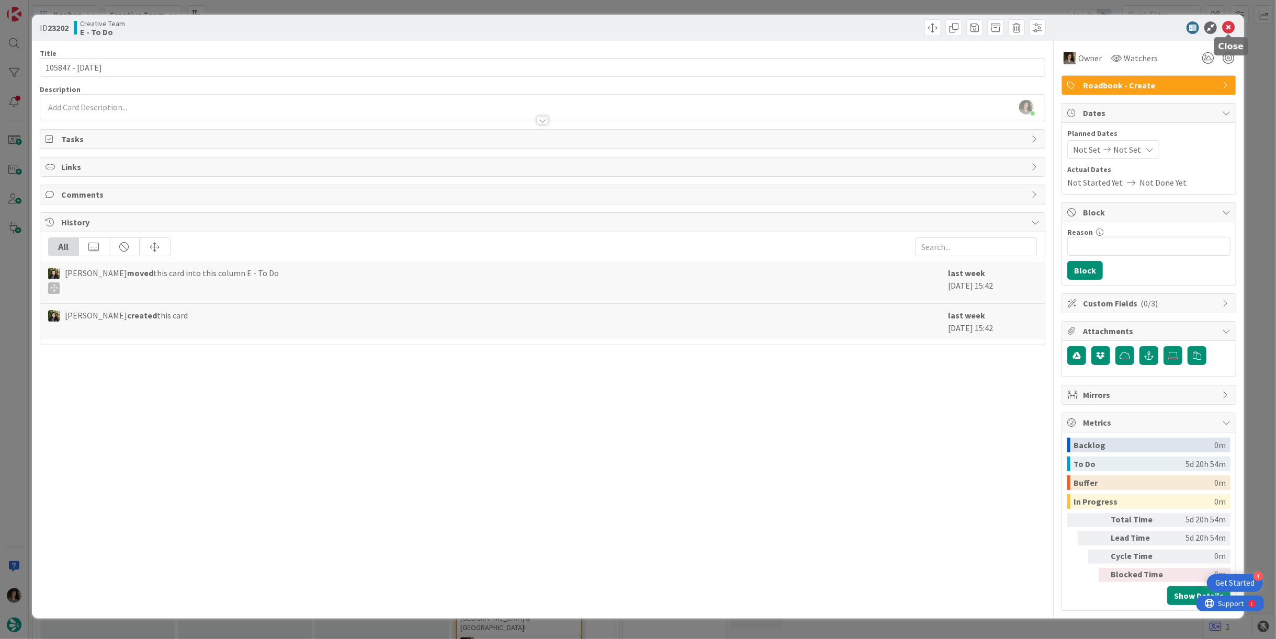
click at [1230, 29] on icon at bounding box center [1228, 27] width 13 height 13
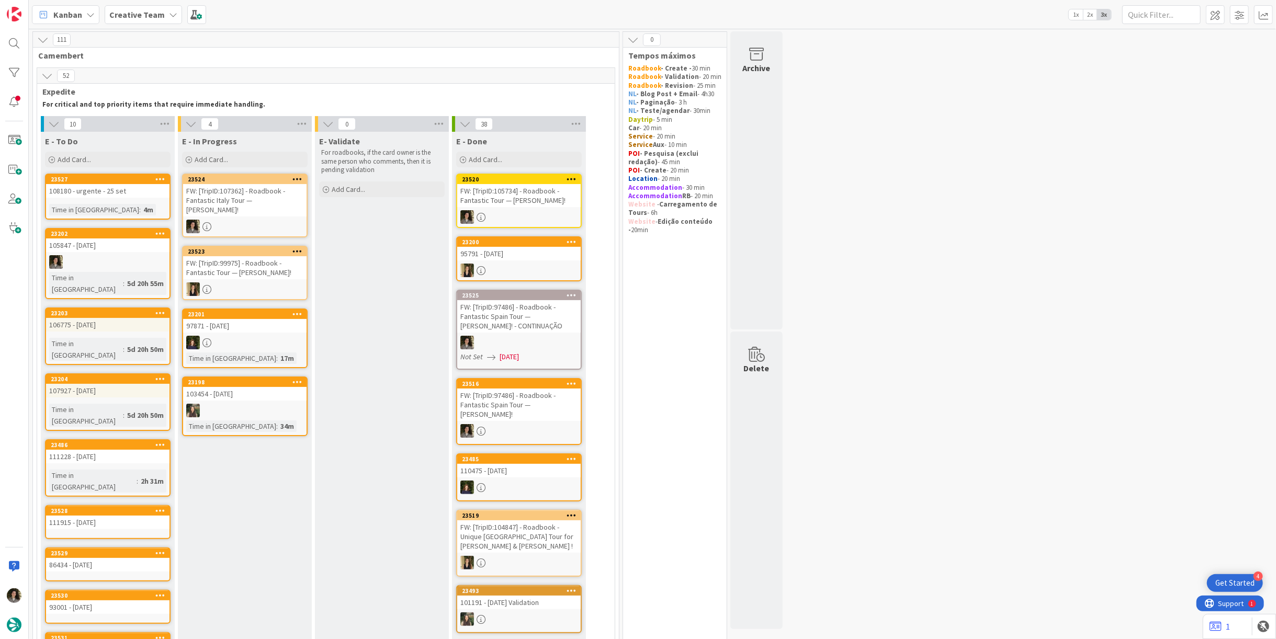
click at [250, 220] on div at bounding box center [244, 227] width 123 height 14
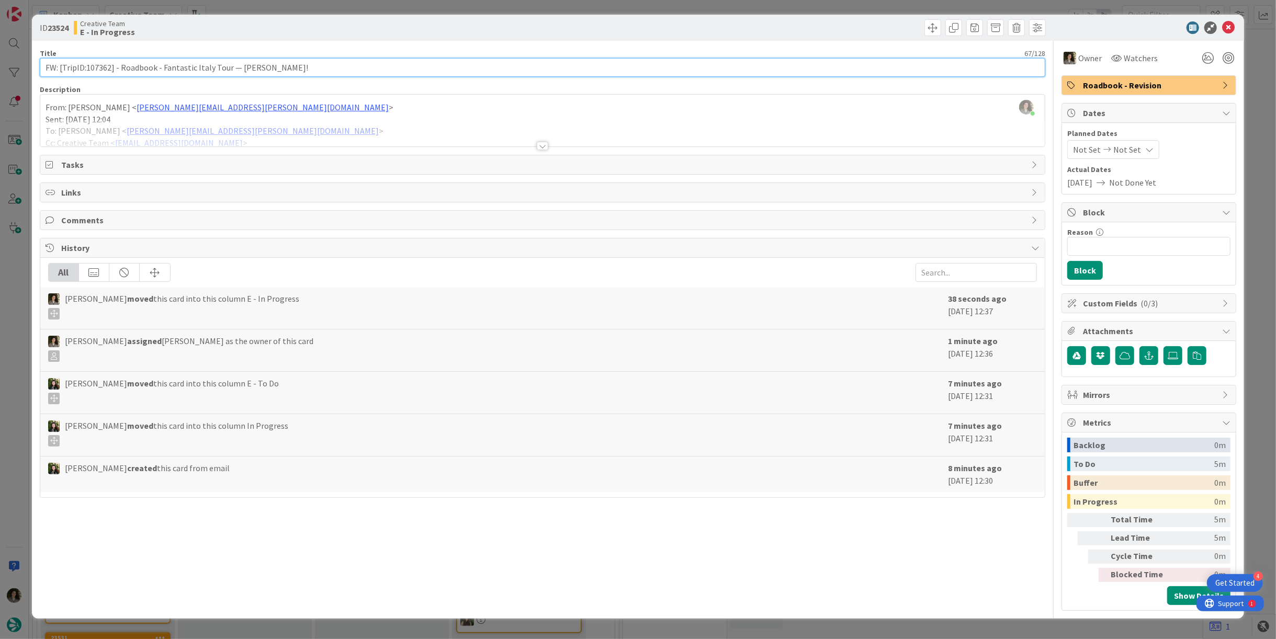
drag, startPoint x: 110, startPoint y: 67, endPoint x: 87, endPoint y: 67, distance: 23.0
click at [87, 67] on input "FW: [TripID:107362] - Roadbook - Fantastic Italy Tour — [PERSON_NAME]!" at bounding box center [543, 67] width 1006 height 19
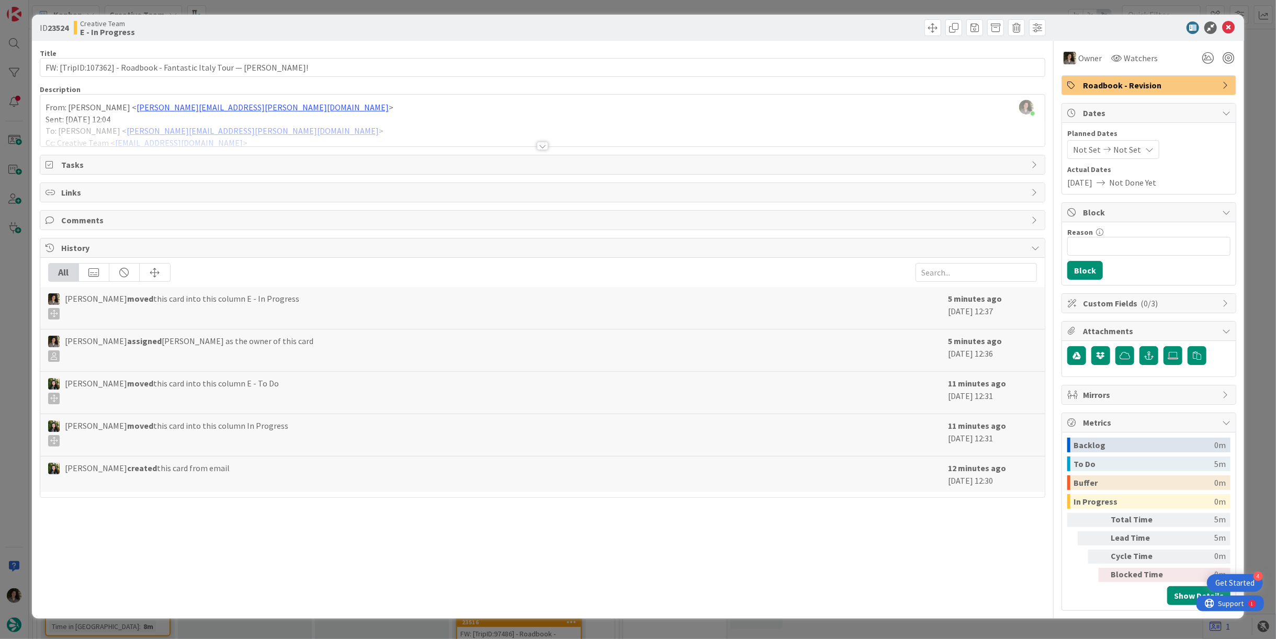
click at [551, 147] on div "Title 67 / 128 FW: [TripID:107362] - Roadbook - Fantastic Italy Tour — [PERSON_…" at bounding box center [543, 326] width 1006 height 570
click at [539, 146] on div at bounding box center [543, 146] width 12 height 8
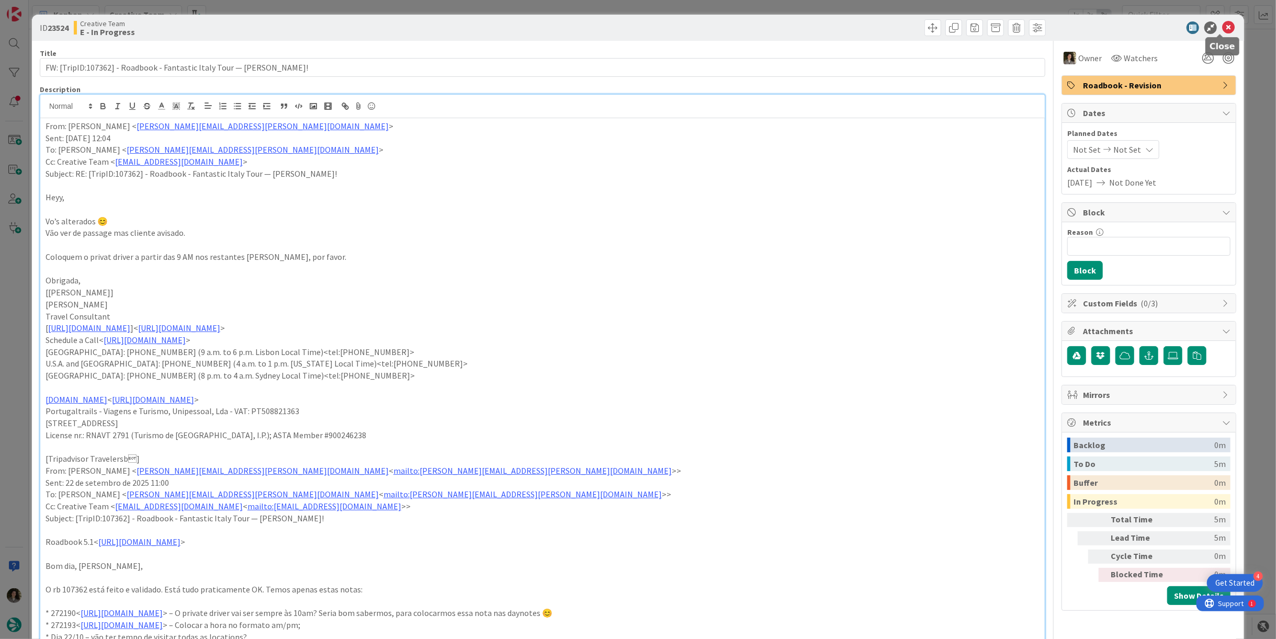
click at [1222, 25] on icon at bounding box center [1228, 27] width 13 height 13
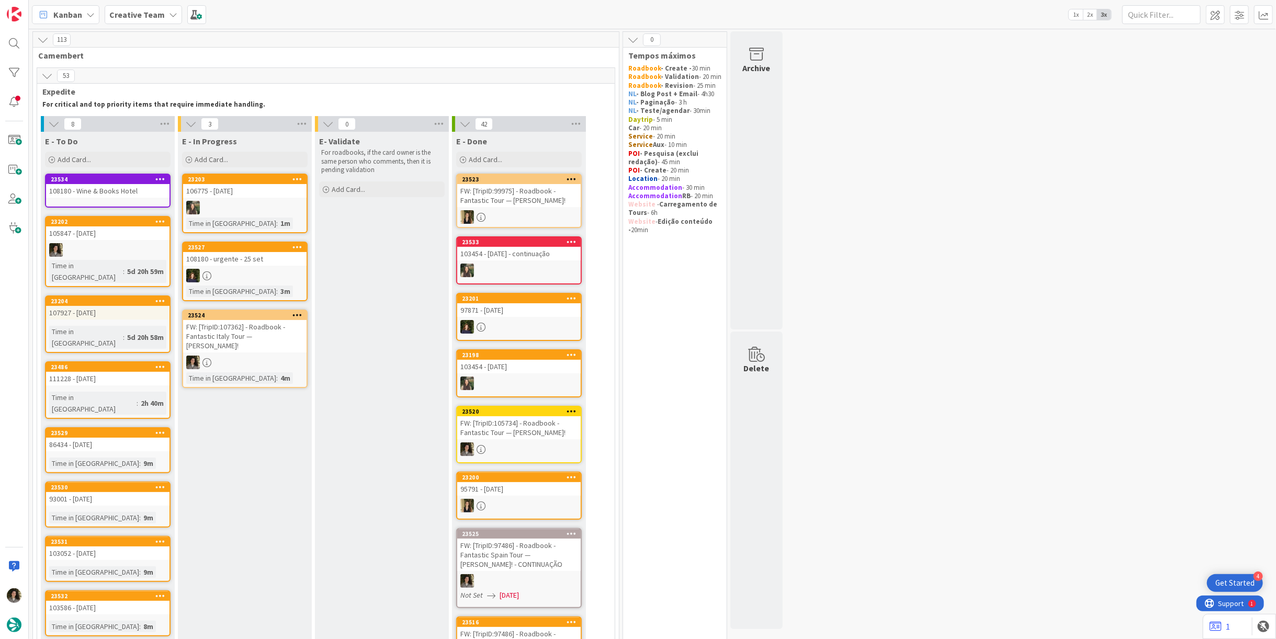
click at [249, 331] on div "FW: [TripID:107362] - Roadbook - Fantastic Italy Tour — [PERSON_NAME]!" at bounding box center [244, 336] width 123 height 32
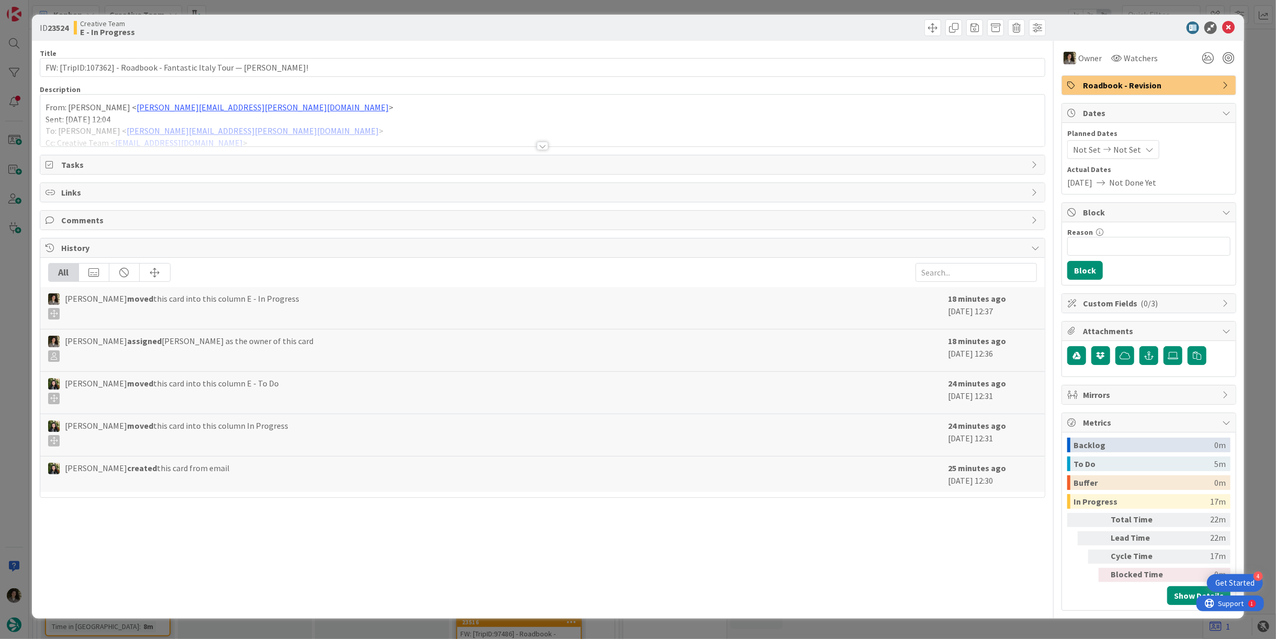
click at [1158, 76] on div "Roadbook - Revision" at bounding box center [1149, 85] width 174 height 19
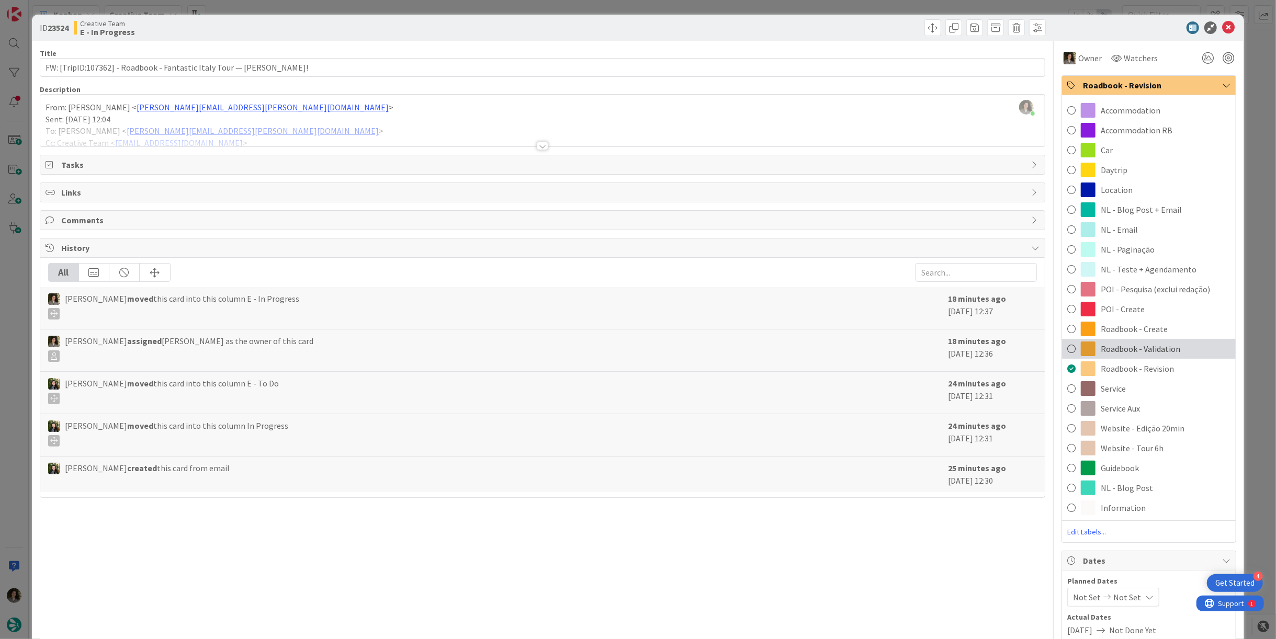
click at [1149, 351] on span "Roadbook - Validation" at bounding box center [1141, 349] width 80 height 13
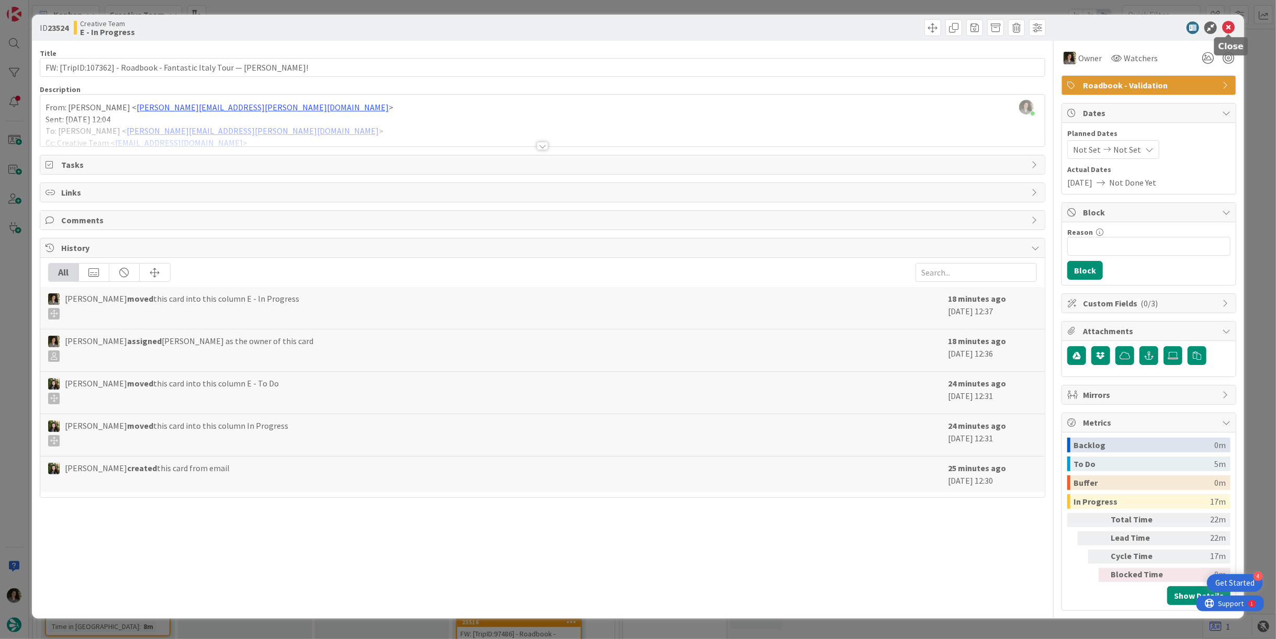
click at [1229, 29] on icon at bounding box center [1228, 27] width 13 height 13
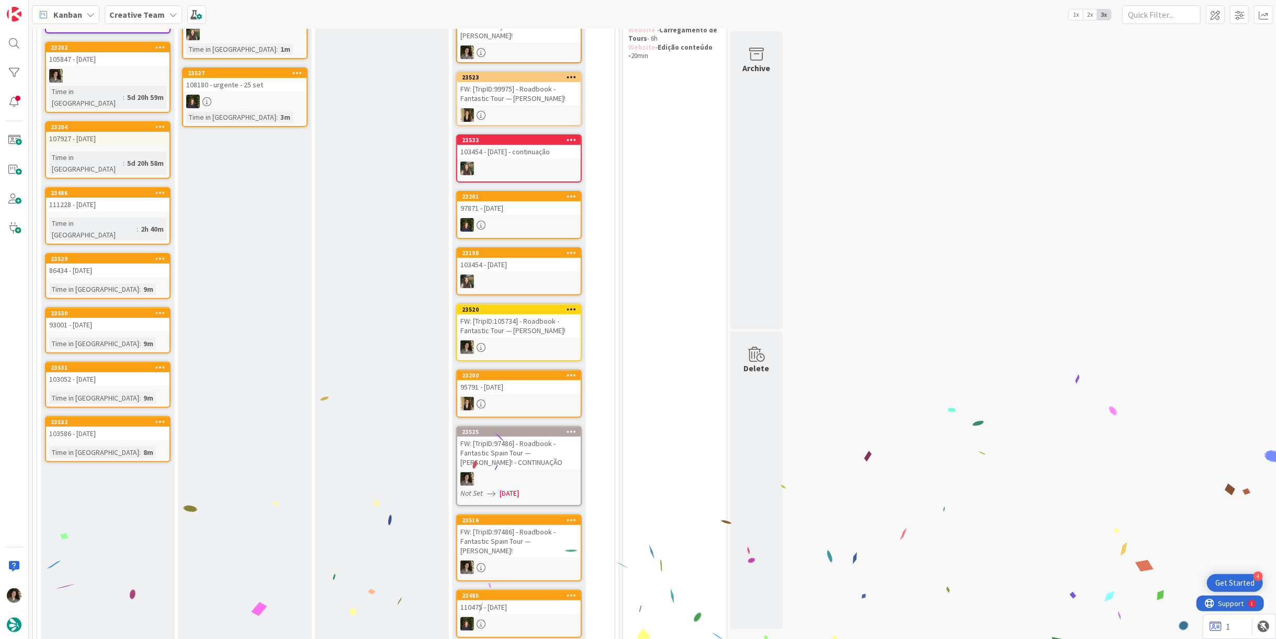
scroll to position [523, 0]
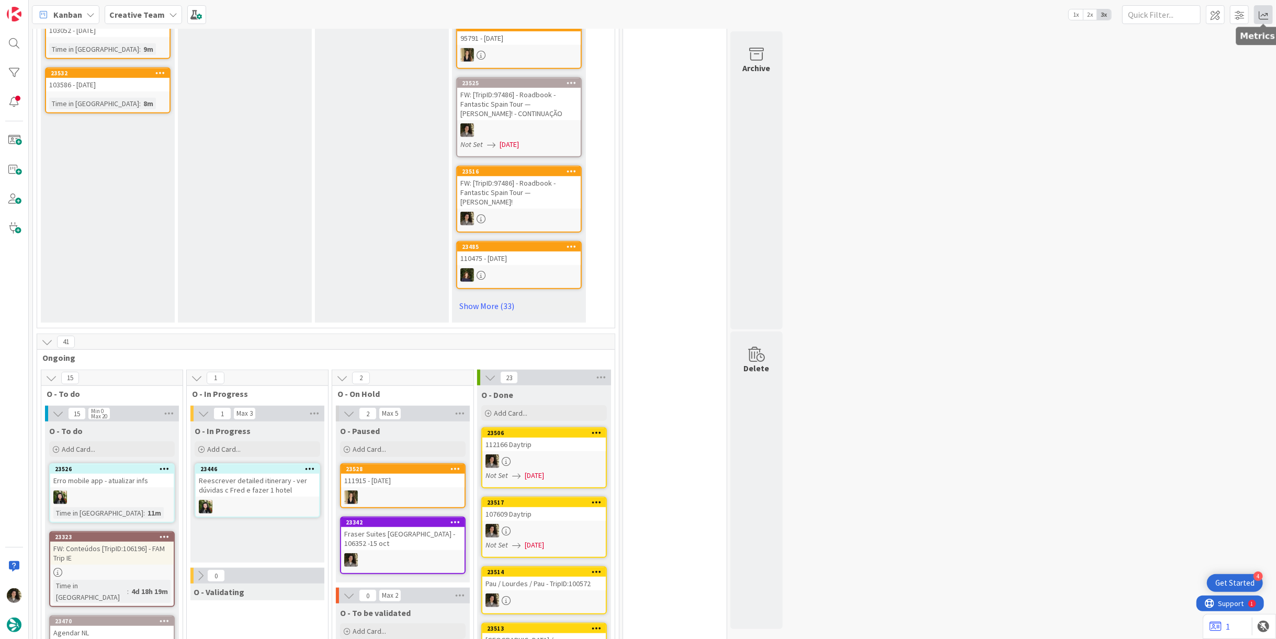
click at [1265, 9] on span at bounding box center [1263, 14] width 19 height 19
click at [1166, 96] on div "Allocation" at bounding box center [1173, 92] width 70 height 11
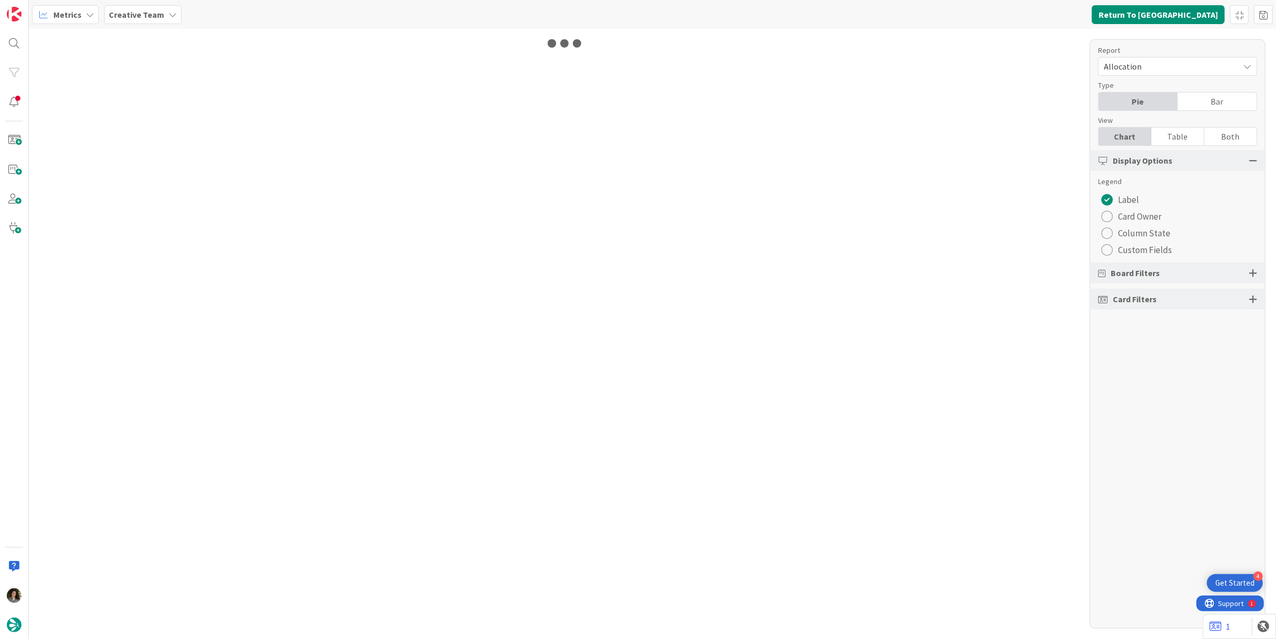
click at [1184, 138] on div "Table" at bounding box center [1178, 137] width 53 height 18
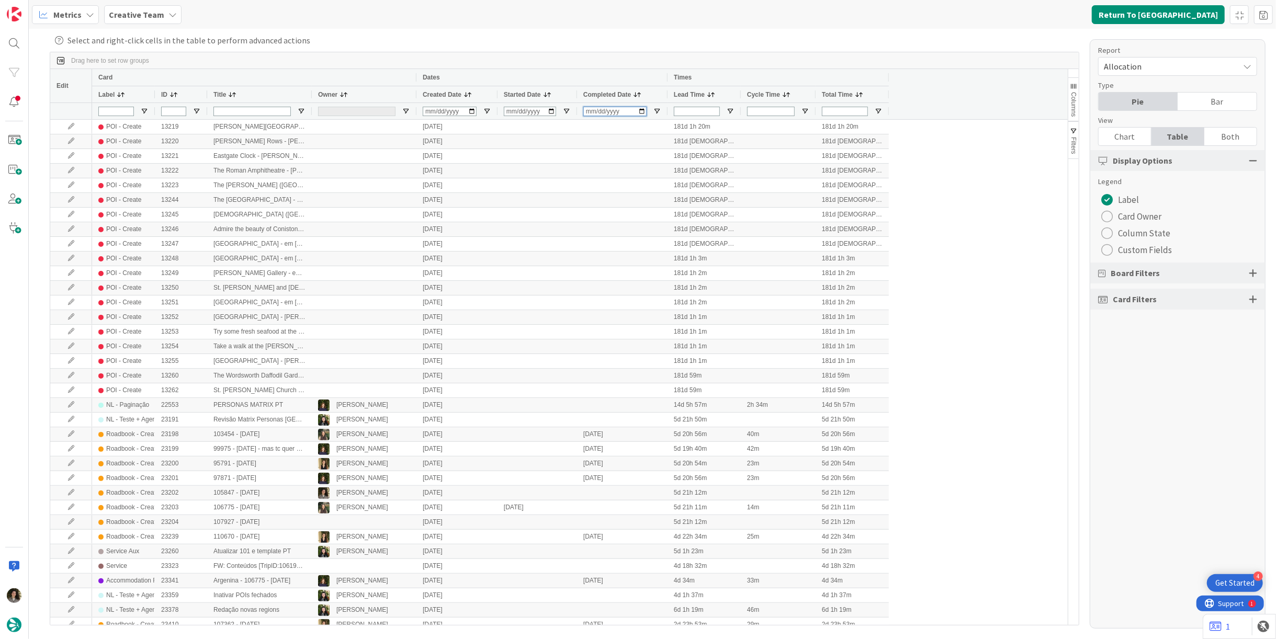
click at [590, 113] on input "Completed Date Filter Input" at bounding box center [614, 111] width 63 height 9
type input "[DATE]"
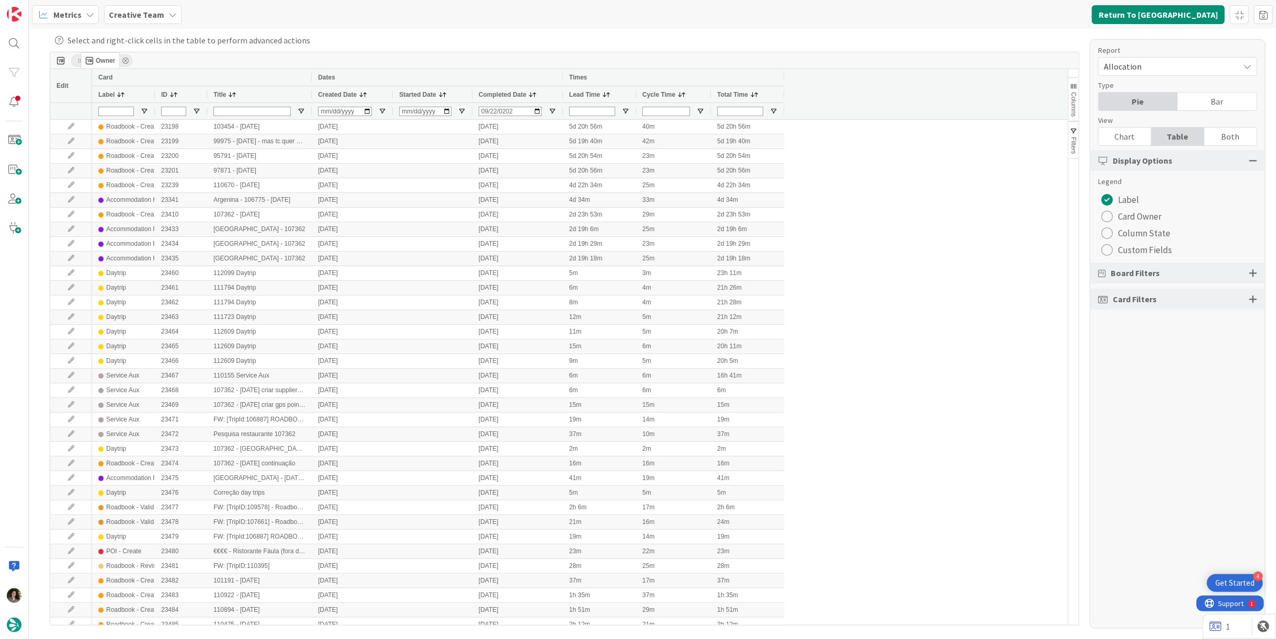
drag, startPoint x: 332, startPoint y: 93, endPoint x: 86, endPoint y: 57, distance: 248.7
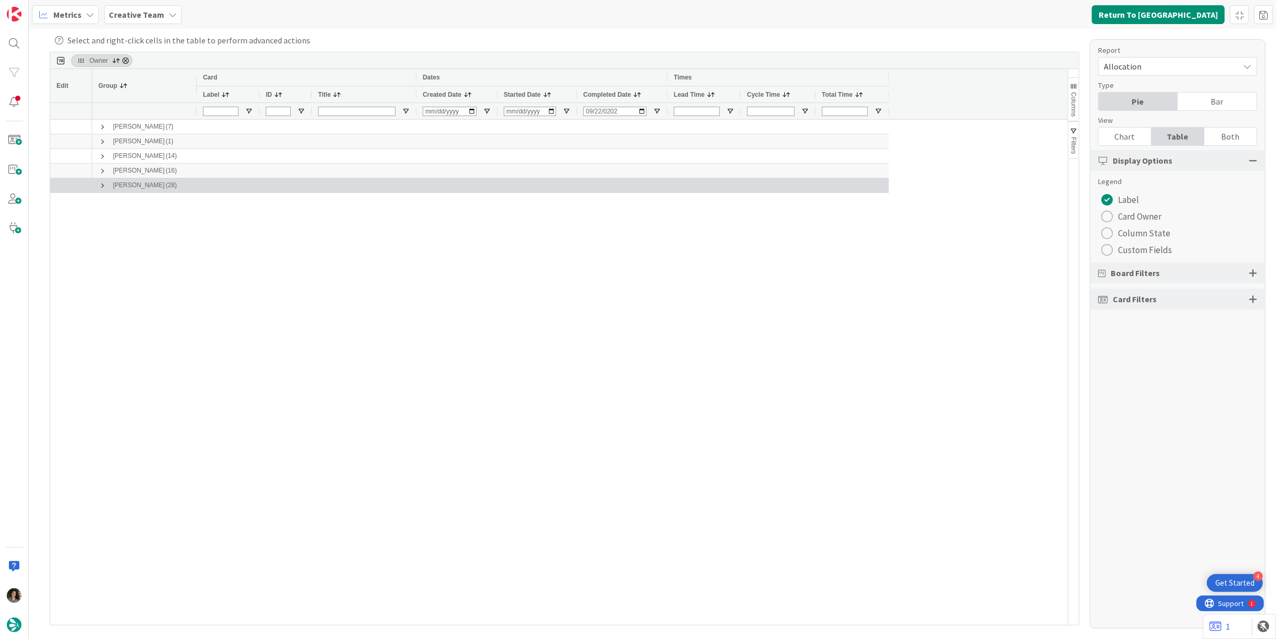
click at [99, 185] on span at bounding box center [102, 186] width 8 height 8
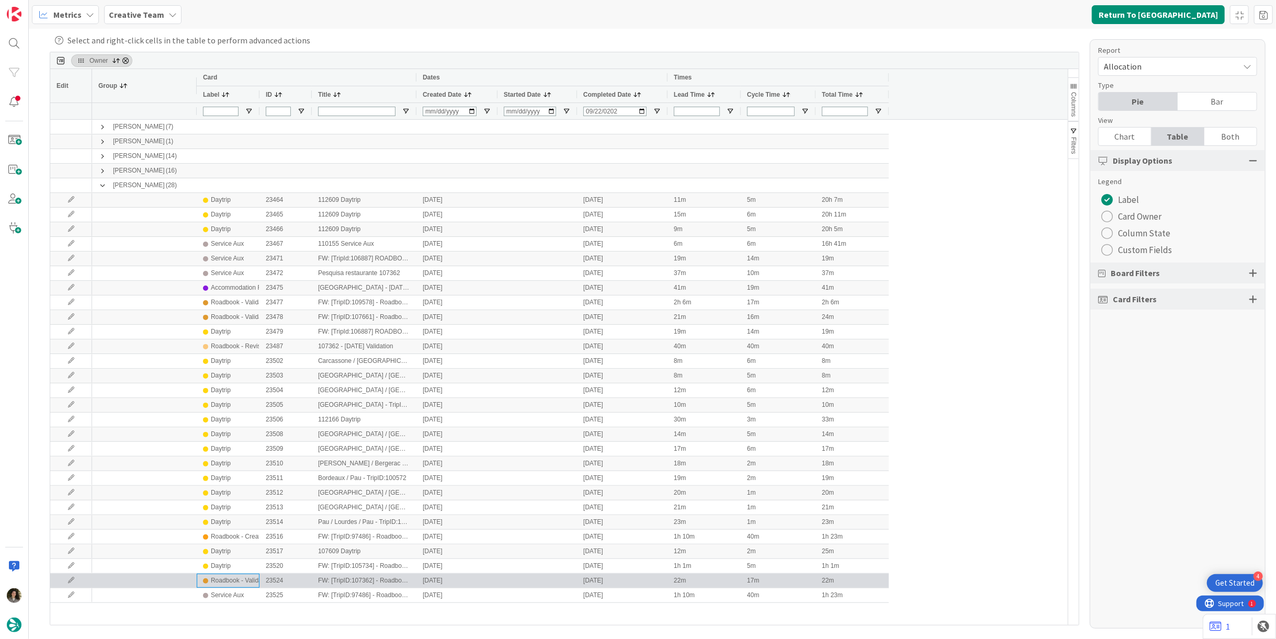
click at [227, 583] on div "Roadbook - Validation" at bounding box center [241, 581] width 61 height 13
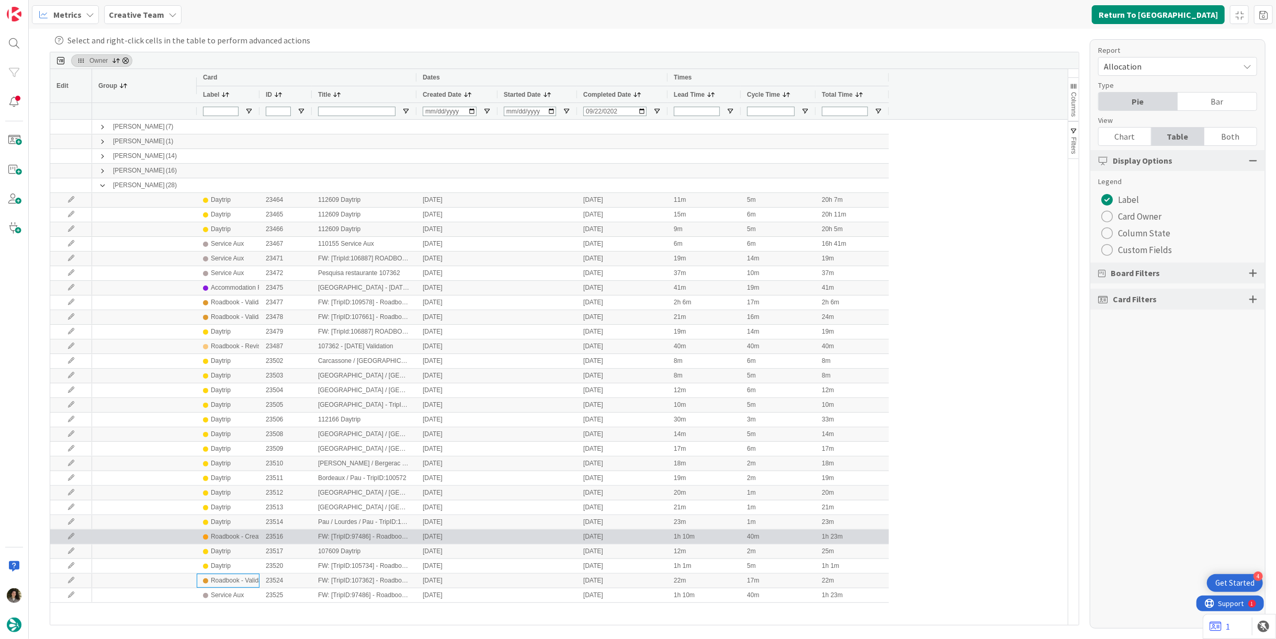
click at [245, 538] on div "Roadbook - Create" at bounding box center [237, 537] width 53 height 13
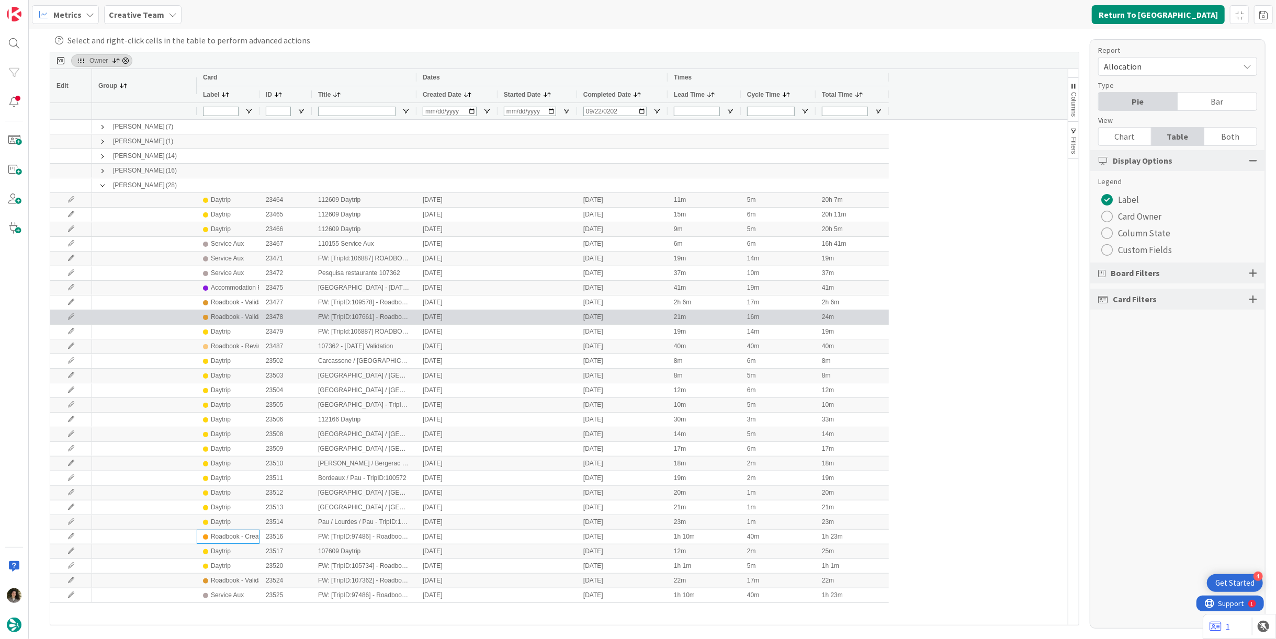
click at [233, 320] on div "Roadbook - Validation" at bounding box center [241, 317] width 61 height 13
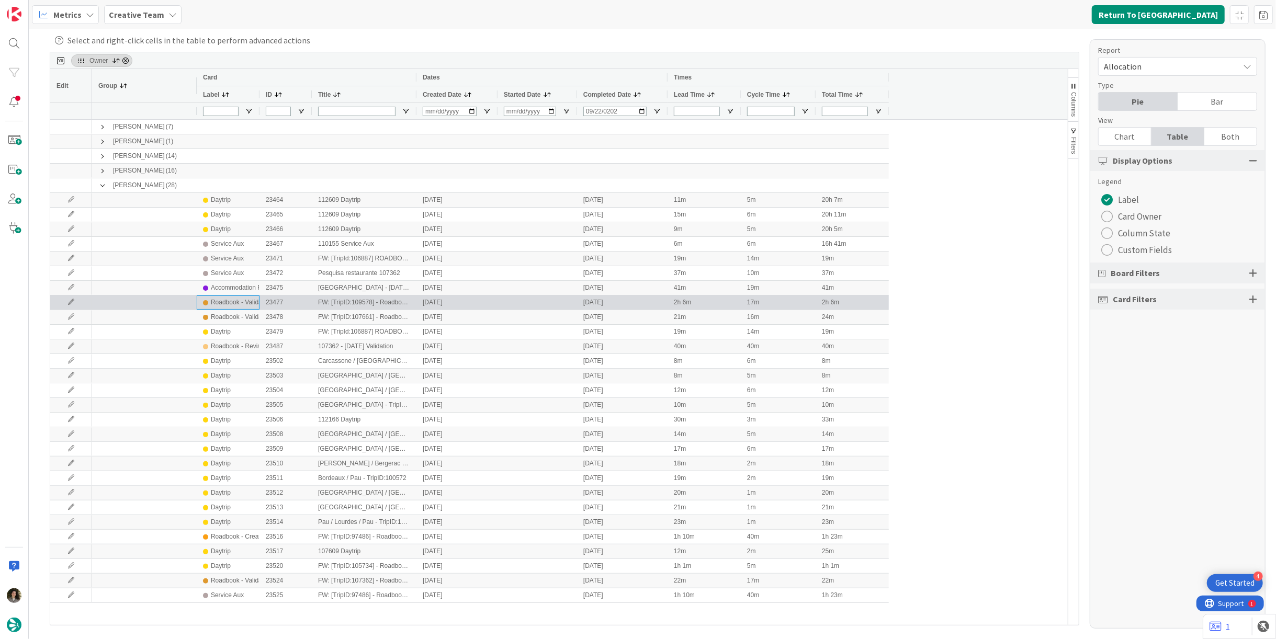
click at [235, 303] on div "Roadbook - Validation" at bounding box center [241, 302] width 61 height 13
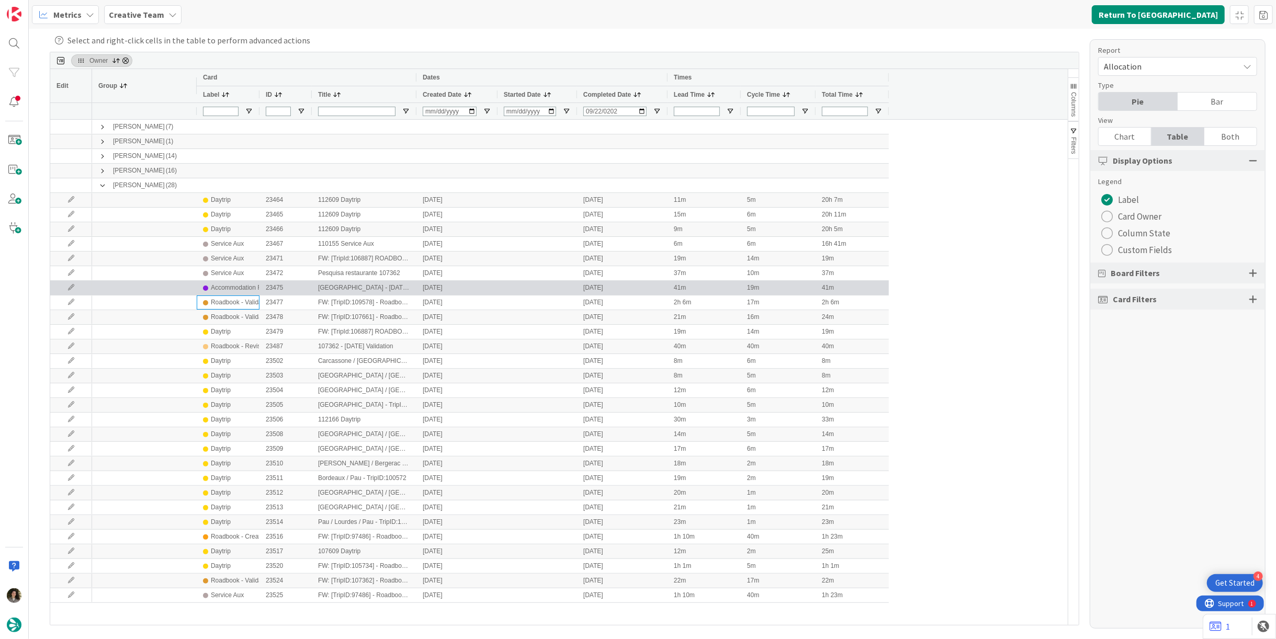
click at [239, 291] on div "Accommodation RB" at bounding box center [238, 288] width 55 height 13
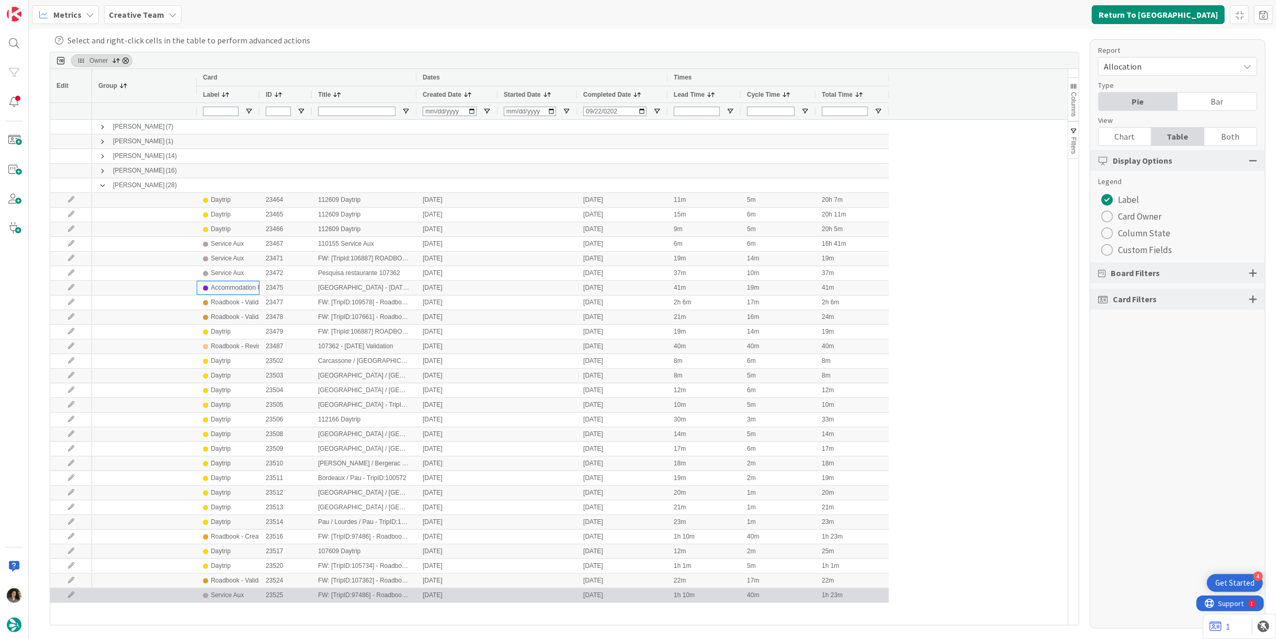
click at [246, 594] on div "Service Aux" at bounding box center [228, 595] width 50 height 13
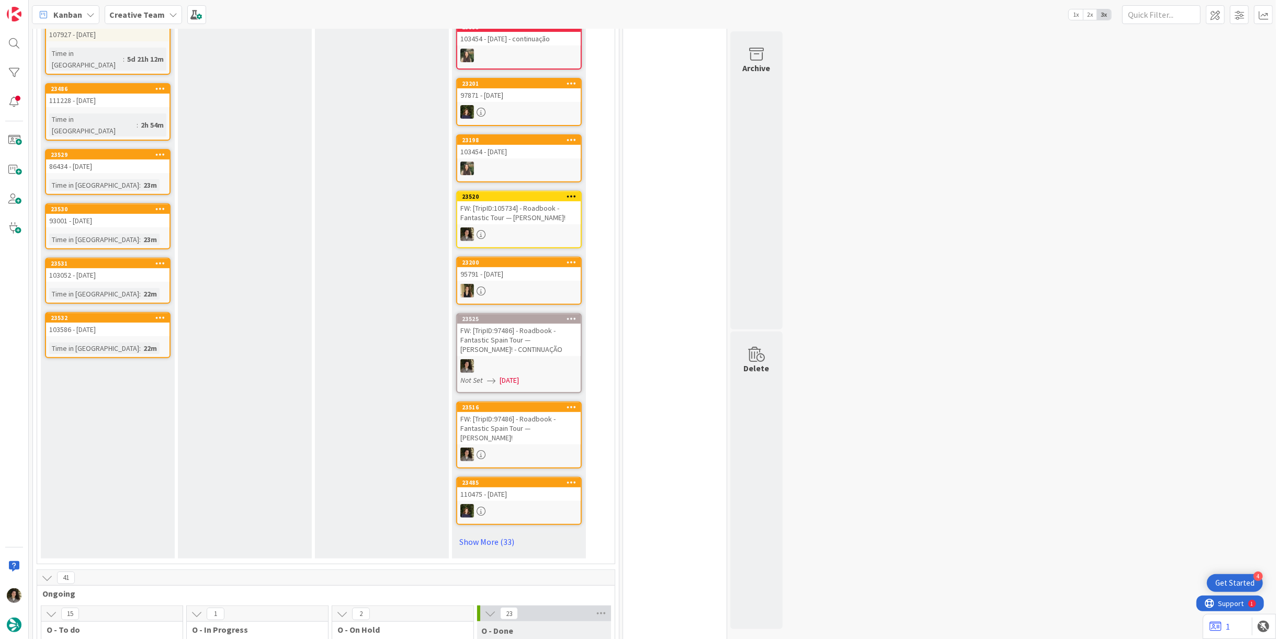
scroll to position [407, 0]
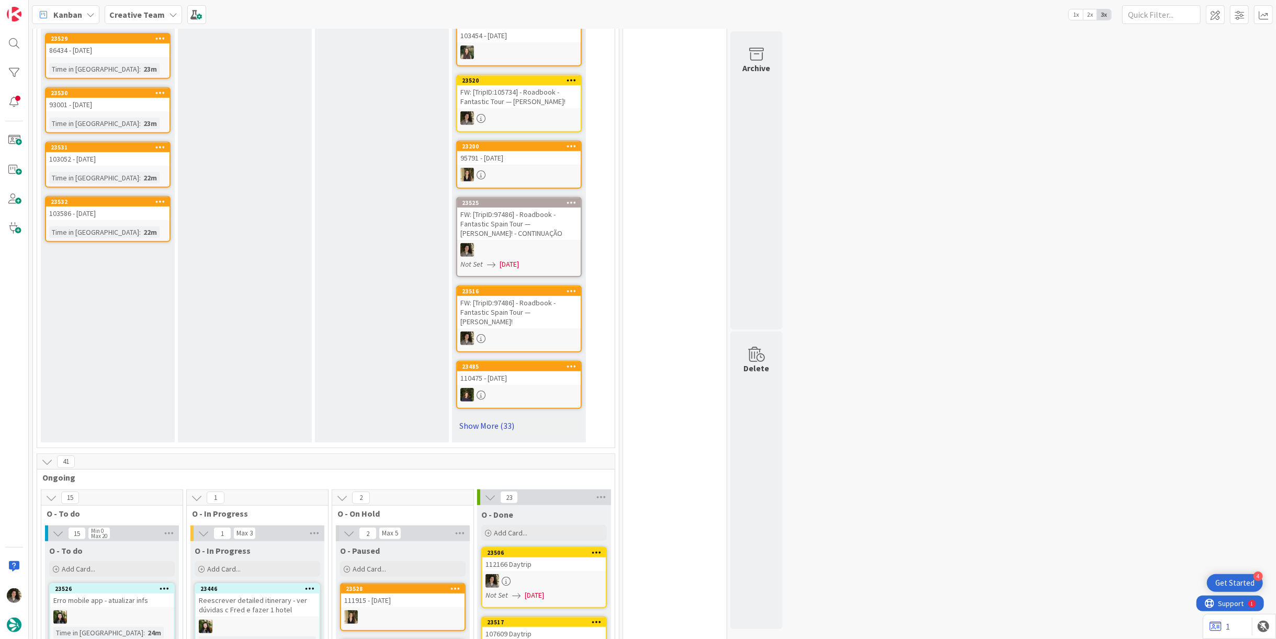
click at [470, 418] on link "Show More (33)" at bounding box center [519, 426] width 126 height 17
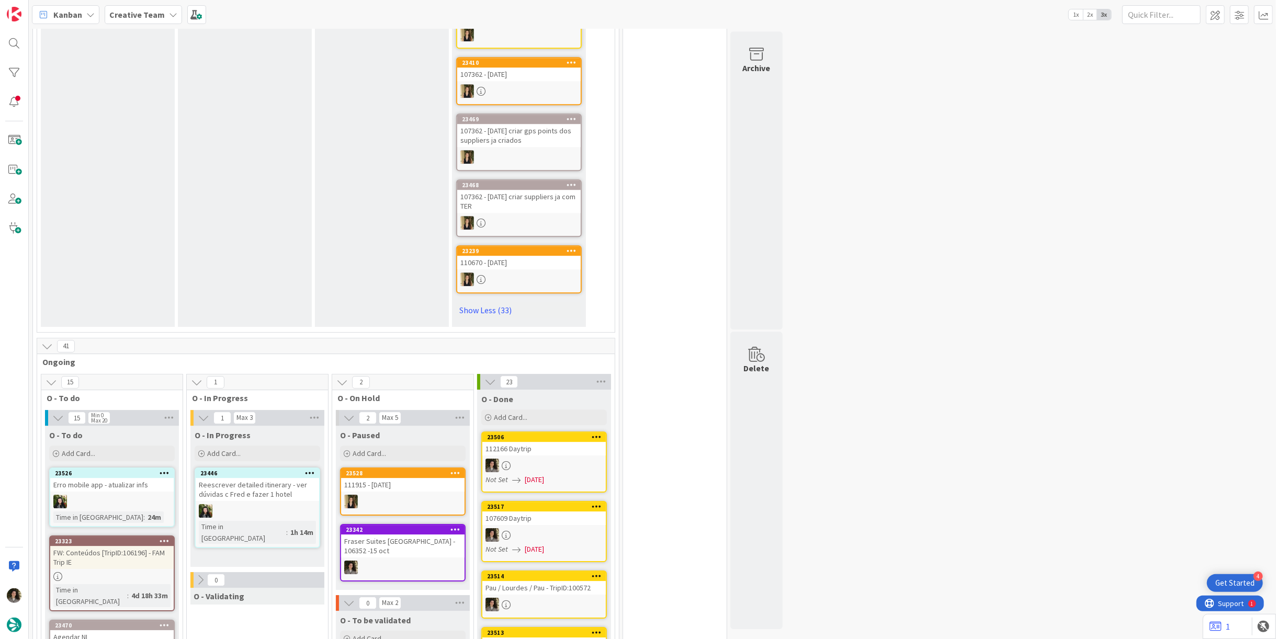
scroll to position [2616, 0]
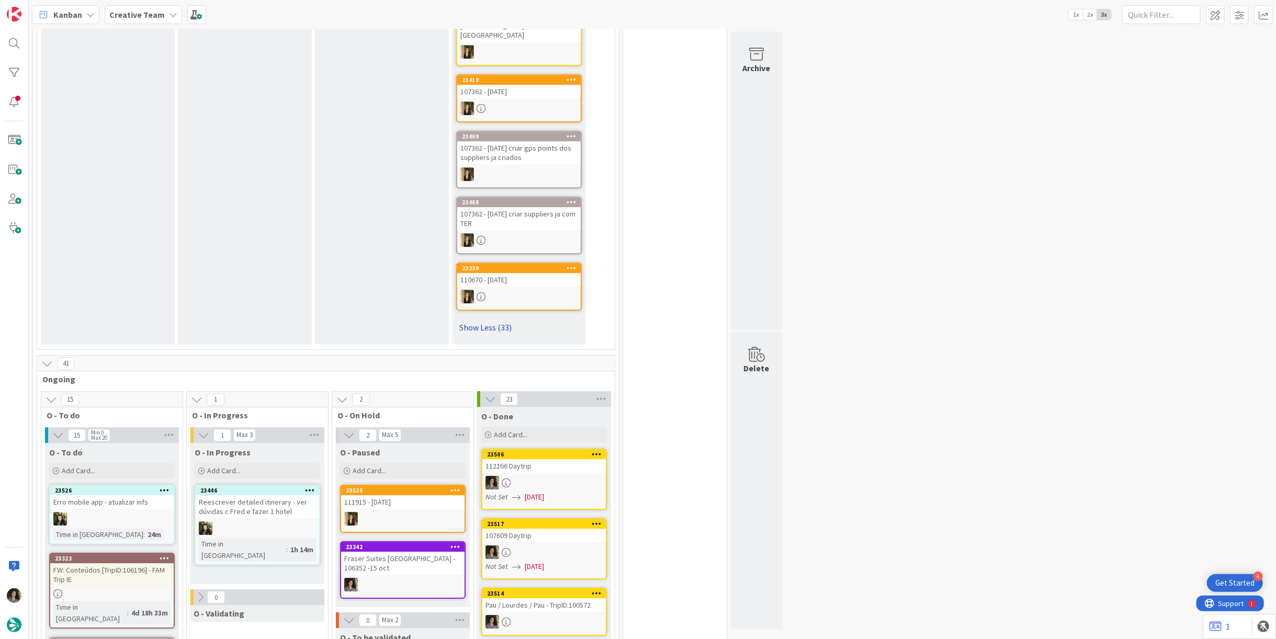
click at [501, 319] on link "Show Less (33)" at bounding box center [519, 327] width 126 height 17
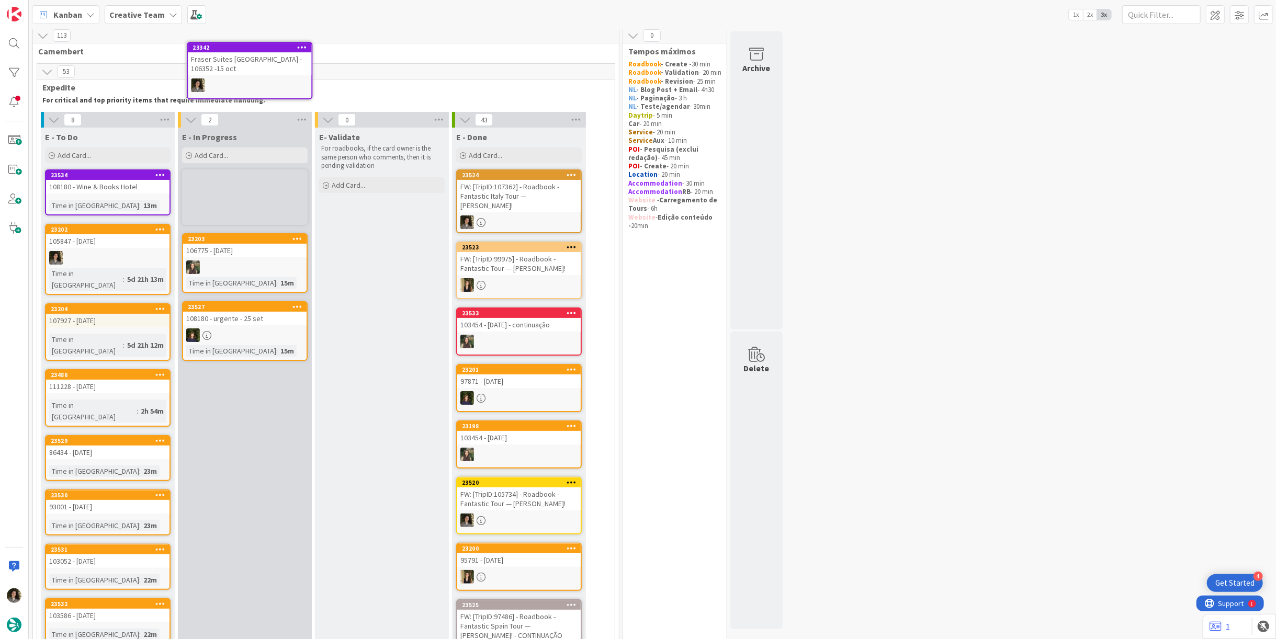
scroll to position [0, 0]
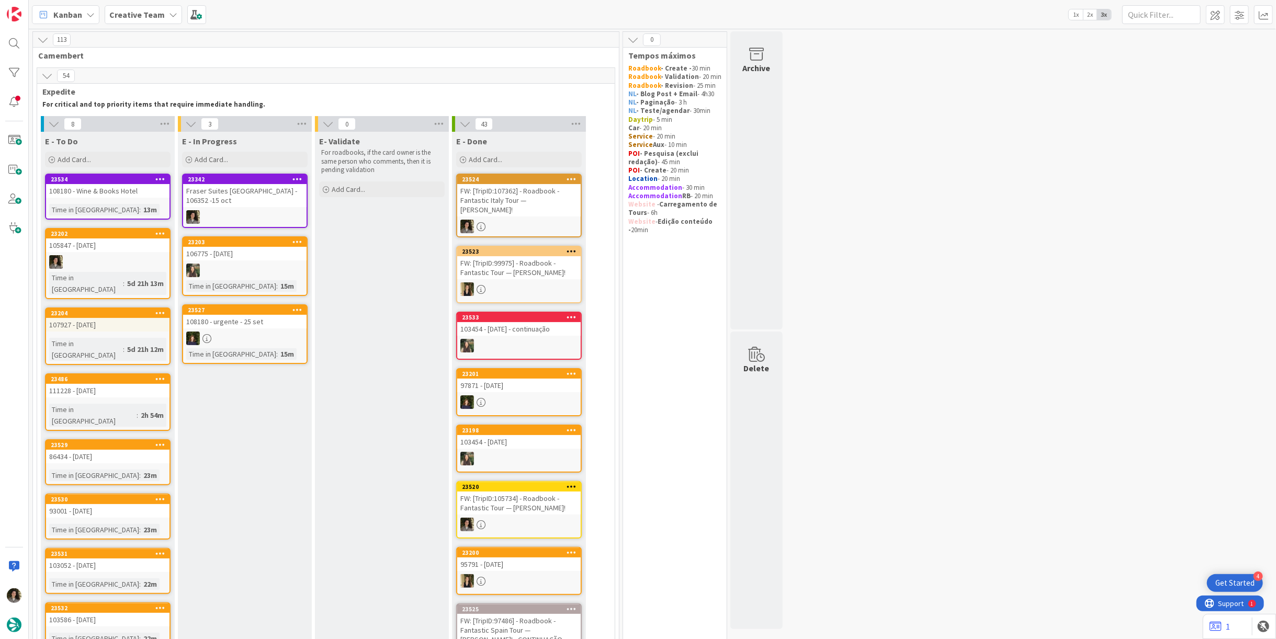
click at [247, 195] on div "Fraser Suites [GEOGRAPHIC_DATA] - 106352 -15 oct" at bounding box center [244, 195] width 123 height 23
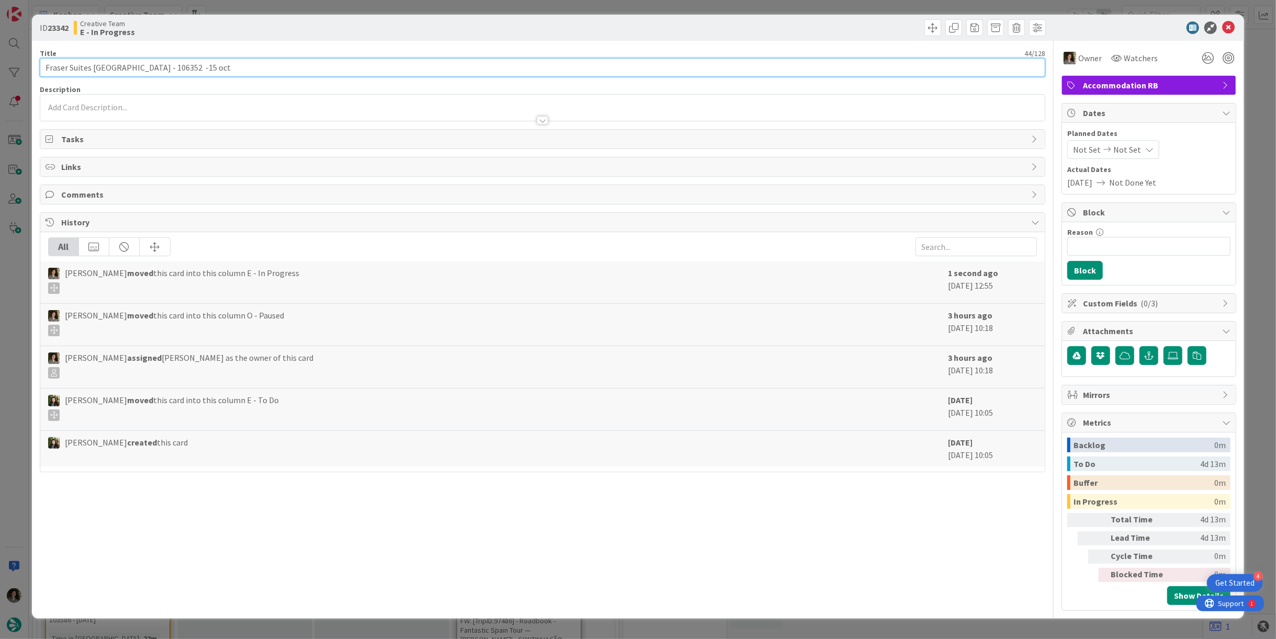
drag, startPoint x: 136, startPoint y: 68, endPoint x: 39, endPoint y: 58, distance: 97.4
click at [40, 58] on div "Title 44 / 128 Fraser Suites [GEOGRAPHIC_DATA] - 106352 -15 oct" at bounding box center [543, 63] width 1006 height 28
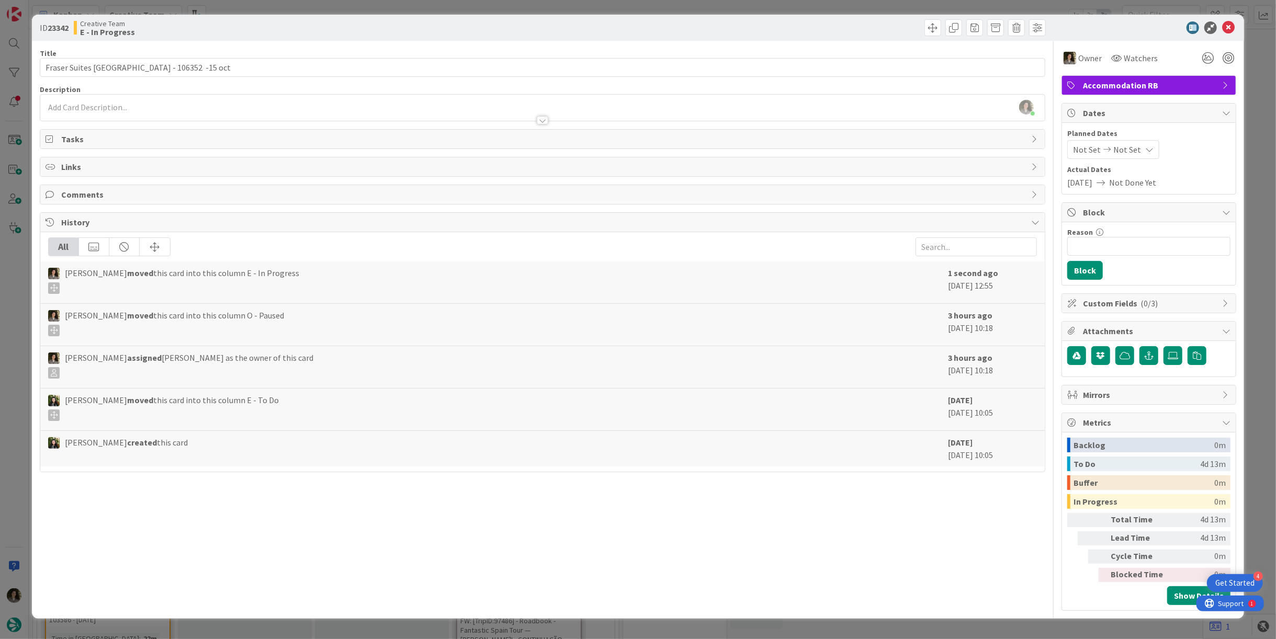
click at [681, 365] on div "[PERSON_NAME] assigned [PERSON_NAME] as the owner of this card" at bounding box center [495, 365] width 895 height 27
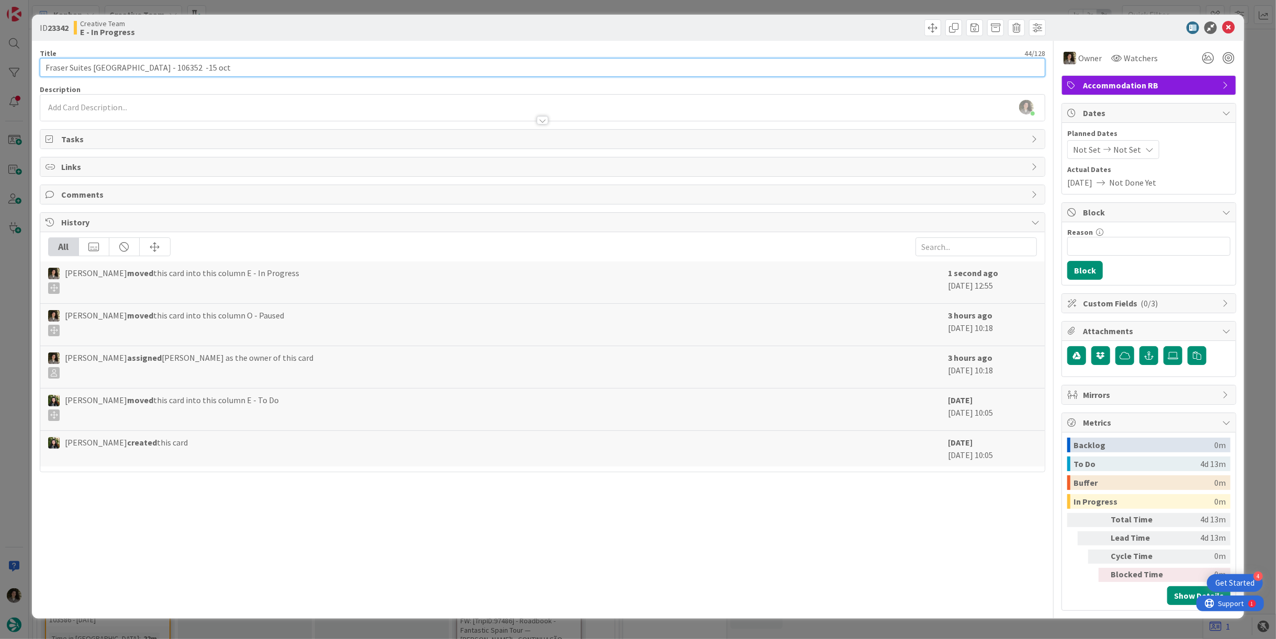
drag, startPoint x: 137, startPoint y: 65, endPoint x: -24, endPoint y: 50, distance: 160.8
click at [0, 50] on html "4 Get Started Kanban Creative Team 1x 2x 3x 113 Camembert 54 Expedite For criti…" at bounding box center [638, 319] width 1276 height 639
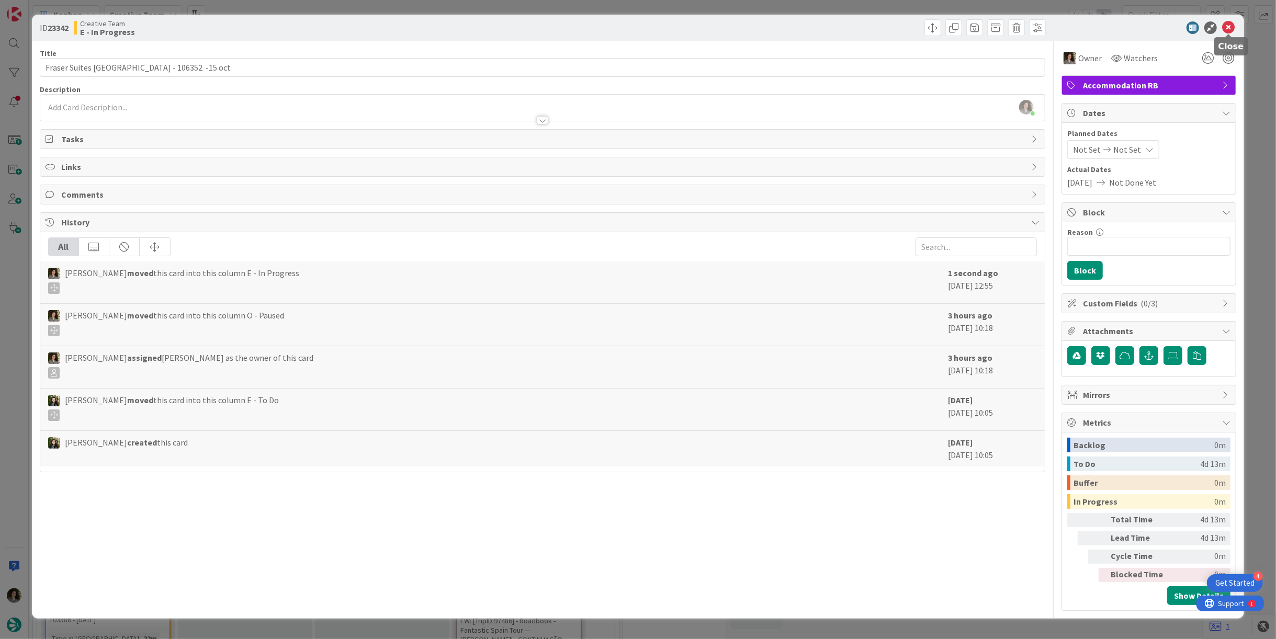
click at [1231, 27] on icon at bounding box center [1228, 27] width 13 height 13
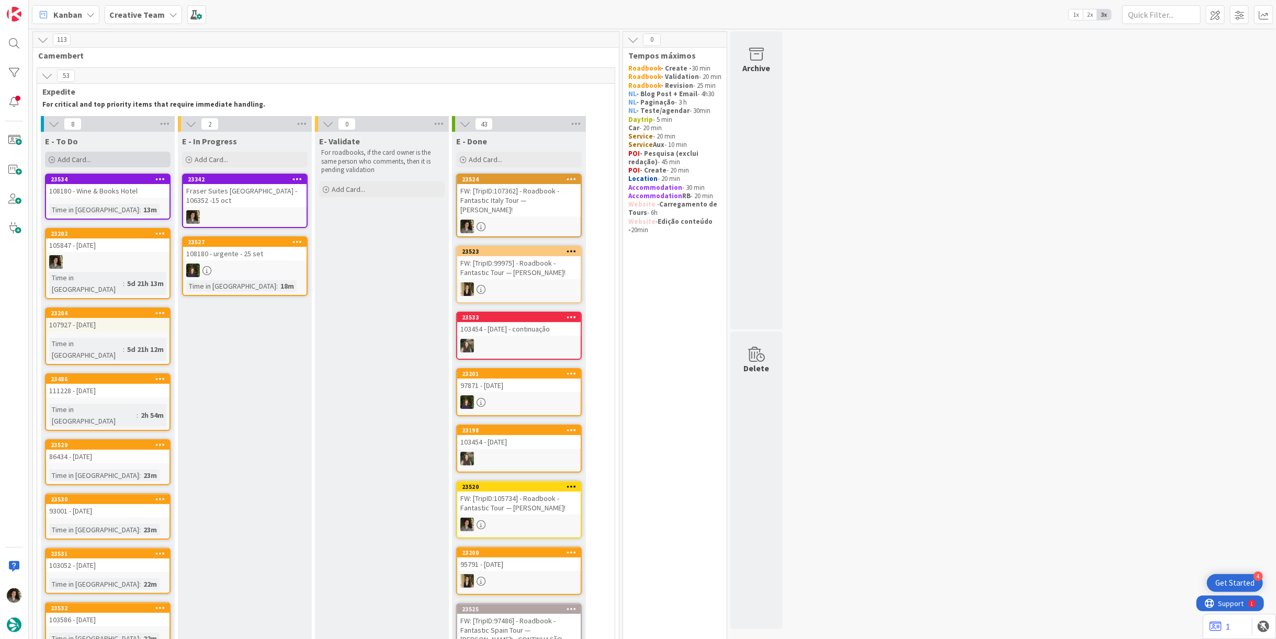
click at [102, 162] on div "Add Card..." at bounding box center [108, 160] width 126 height 16
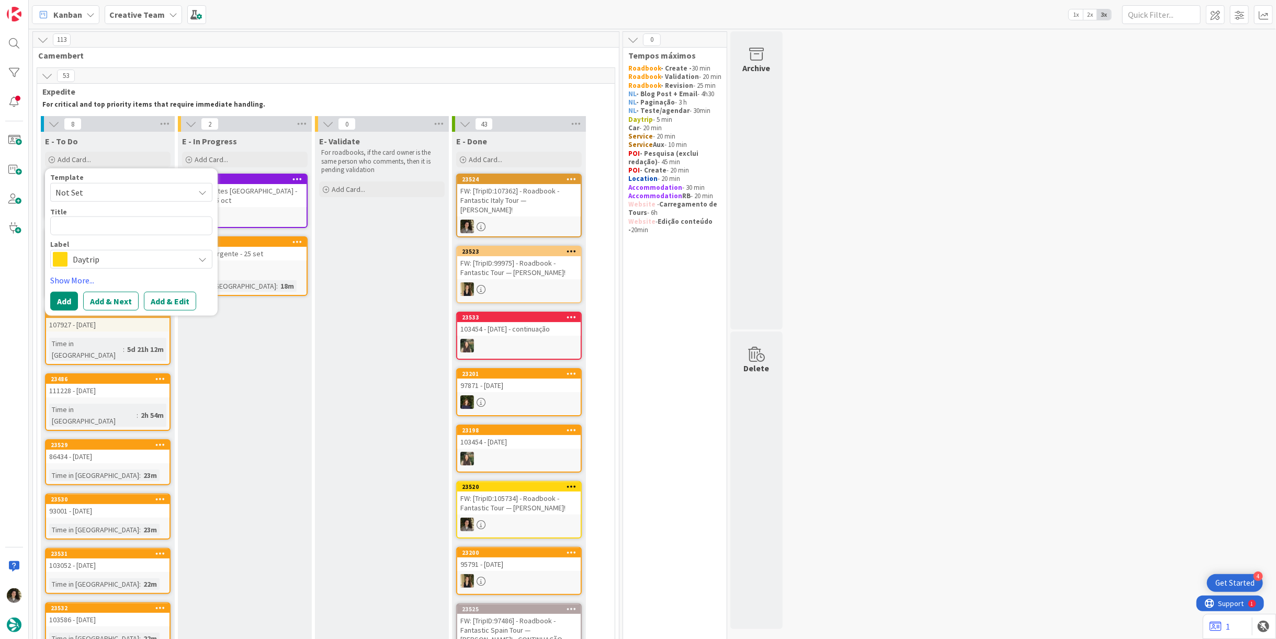
click at [120, 266] on div "Daytrip" at bounding box center [131, 259] width 162 height 19
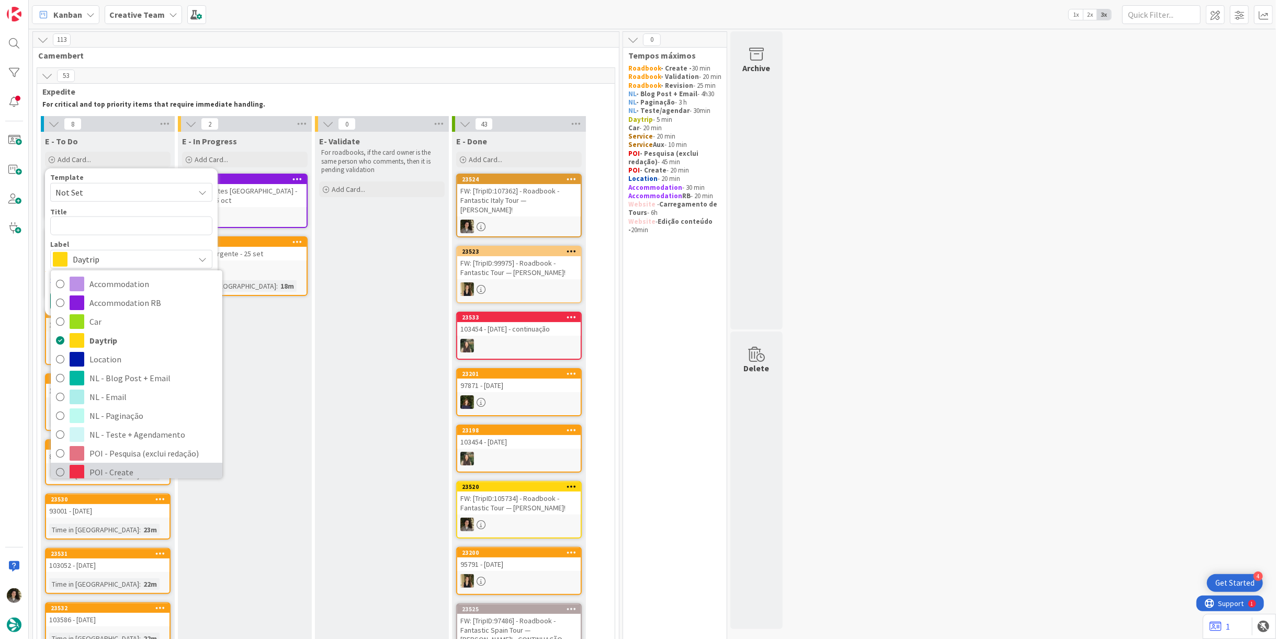
click at [145, 463] on link "POI - Create" at bounding box center [137, 472] width 172 height 19
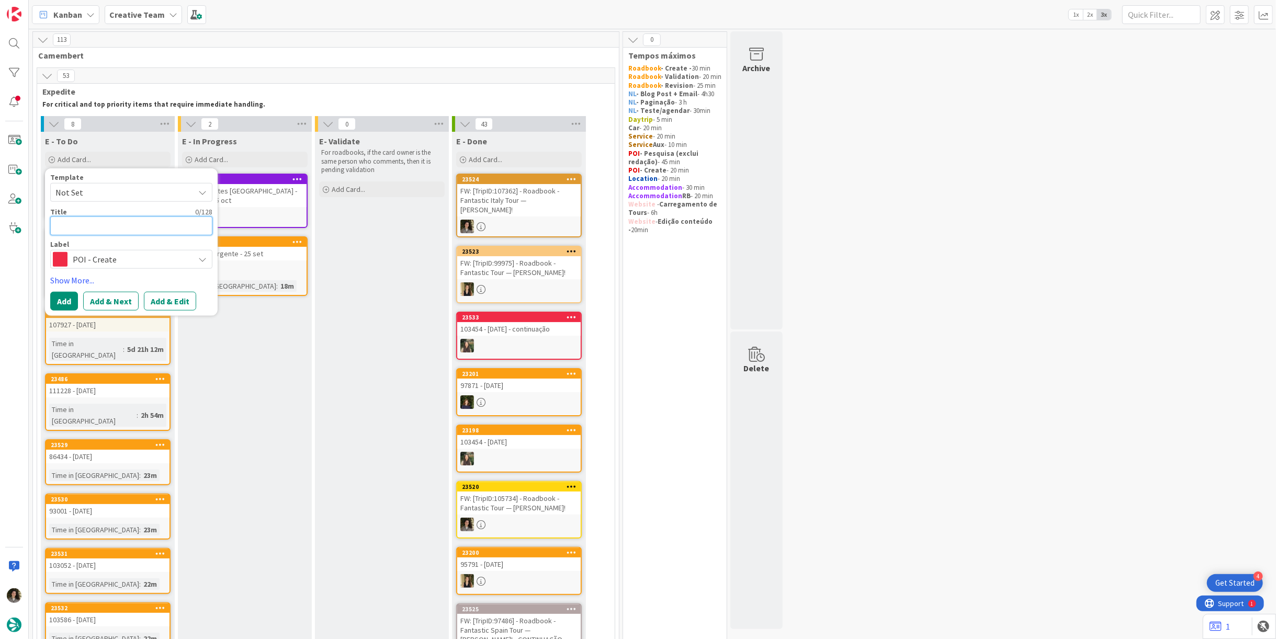
click at [89, 234] on textarea at bounding box center [131, 226] width 162 height 19
type textarea "x"
type textarea "N"
type textarea "x"
type textarea "Ne"
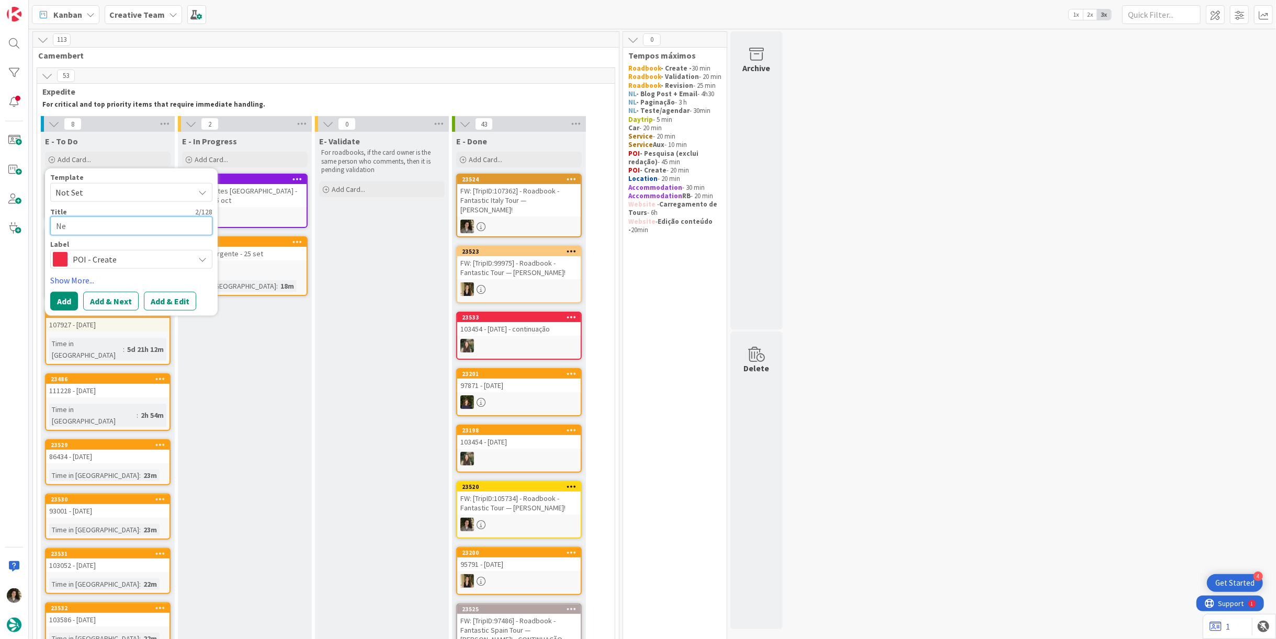
type textarea "x"
type textarea "Nea"
type textarea "x"
type textarea "Nea"
type textarea "x"
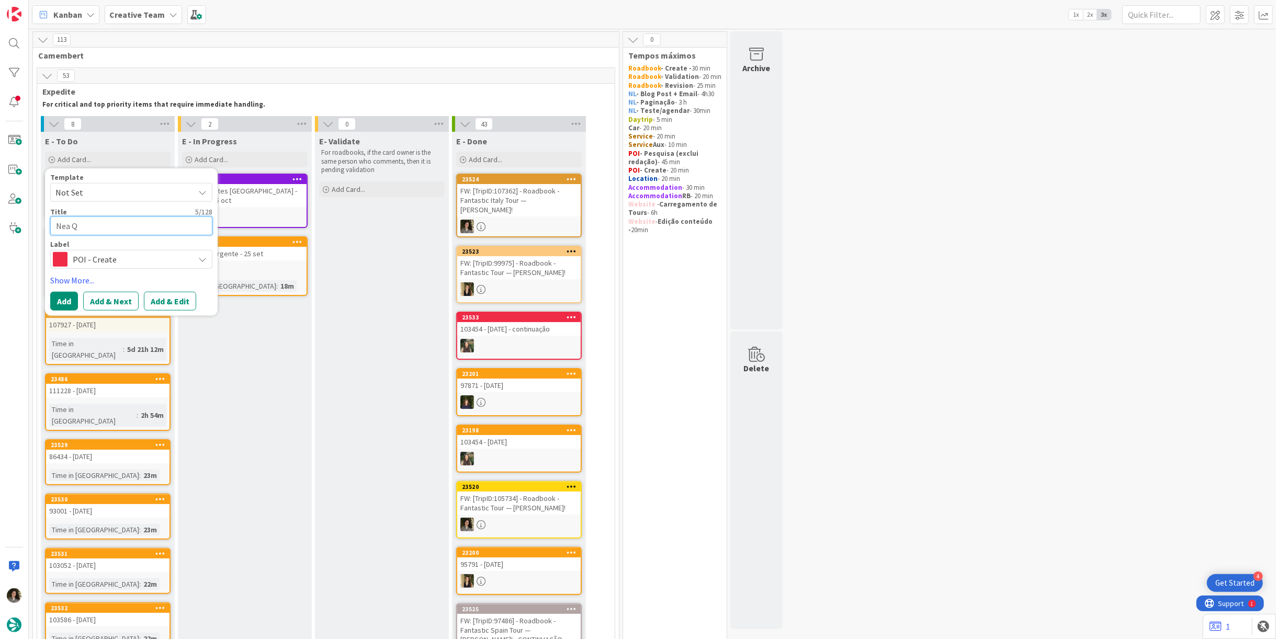
type textarea "Nea Qu"
type textarea "x"
type textarea "Nea Q"
type textarea "x"
type textarea "Nea"
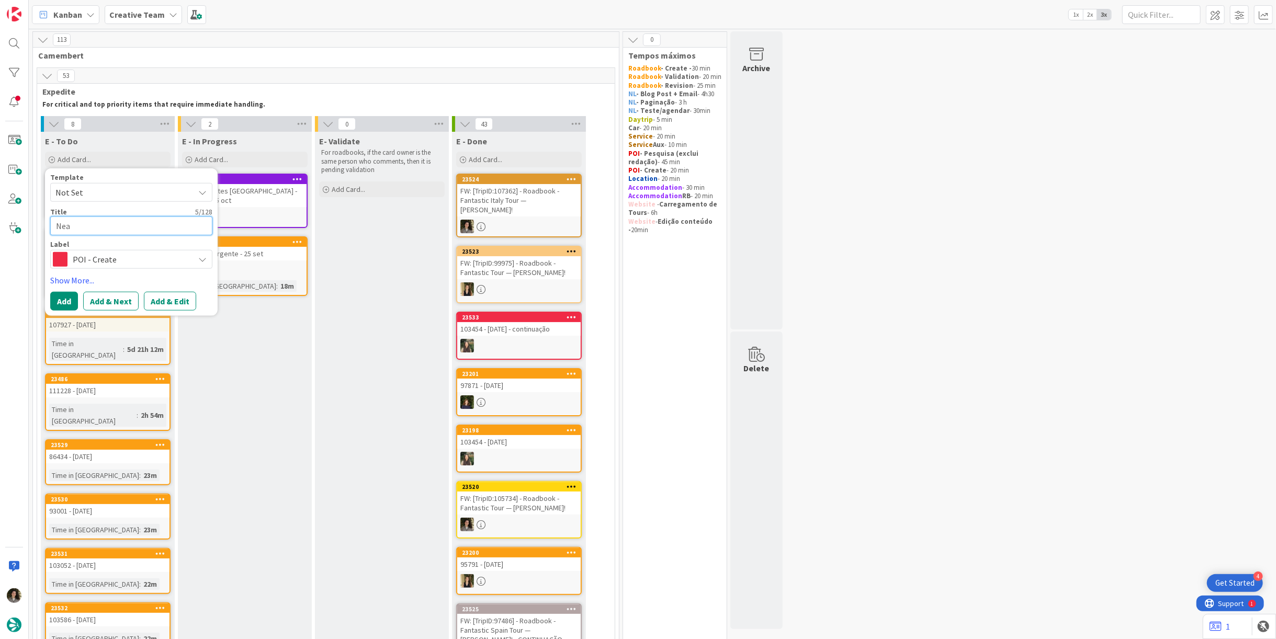
type textarea "x"
type textarea "Nea"
type textarea "x"
type textarea "NeaQ"
type textarea "x"
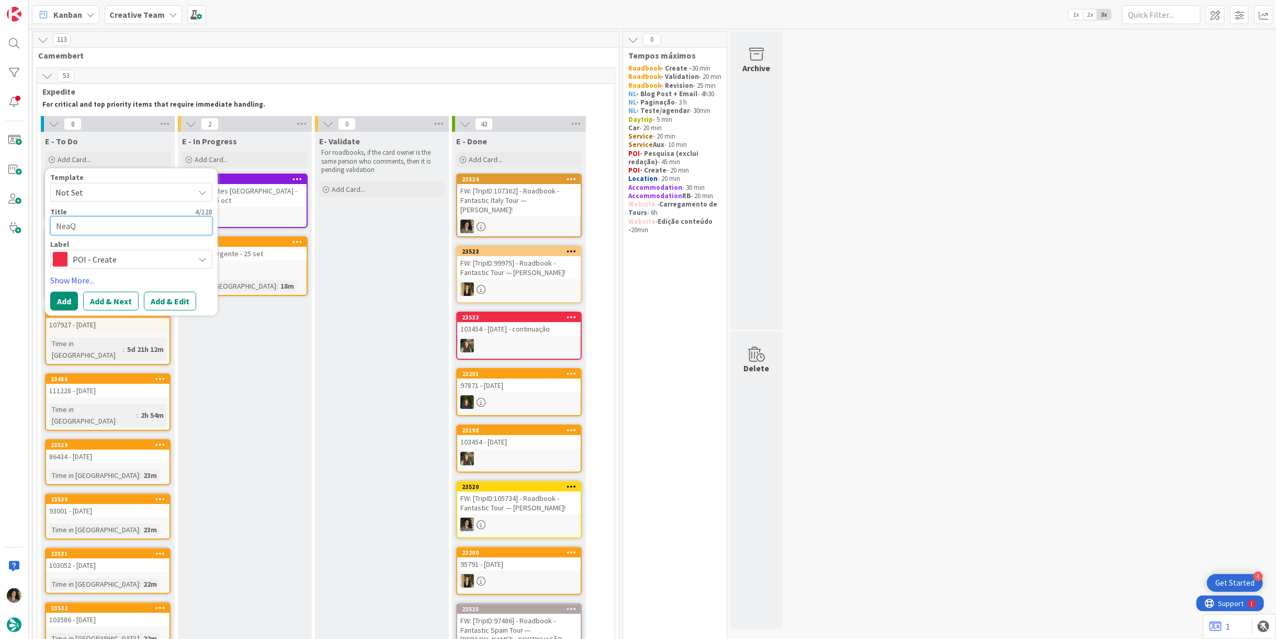
type textarea "NeaQu"
type textarea "x"
type textarea "NeaQue"
type textarea "x"
type textarea "NeaQueen"
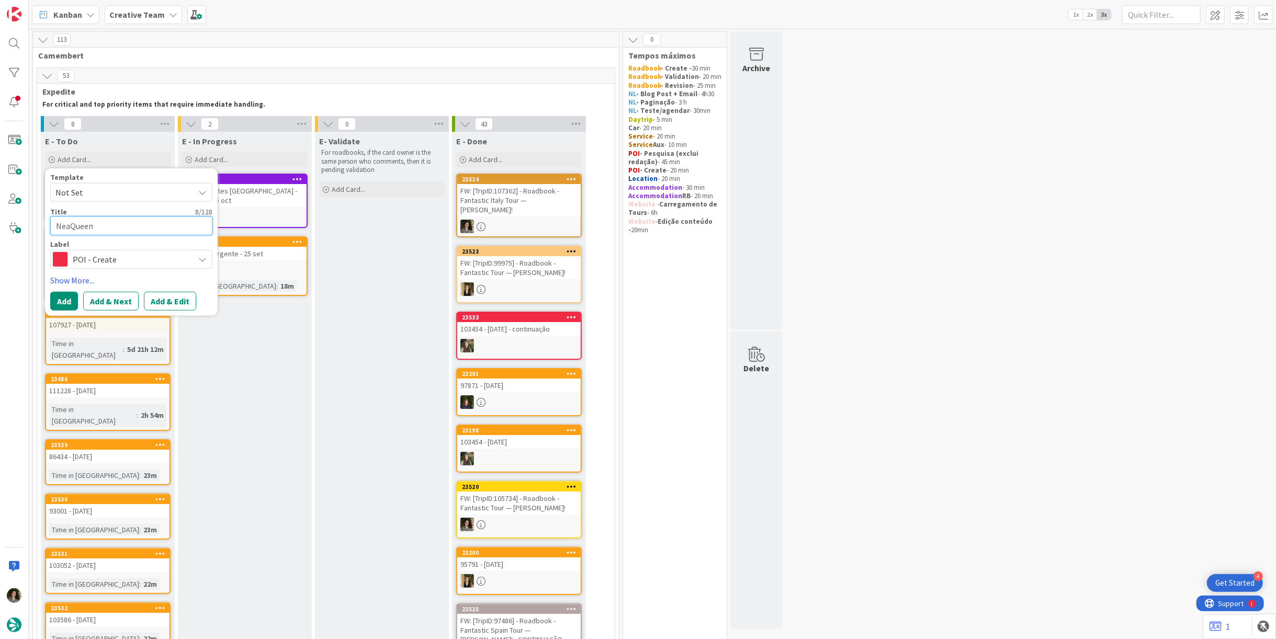
type textarea "x"
type textarea "NeaQueen'"
type textarea "x"
type textarea "NeaQueen's"
type textarea "x"
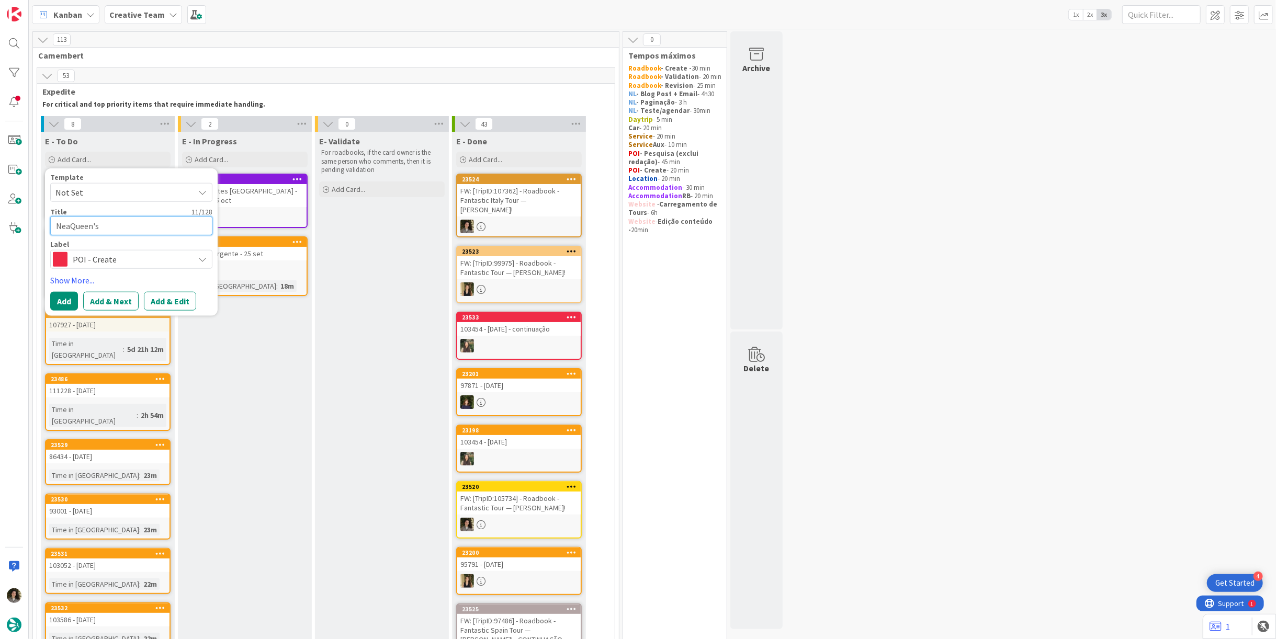
type textarea "NeaQueen's G"
type textarea "x"
type textarea "NeaQueen's Ga"
type textarea "x"
type textarea "NeaQueen's Gat"
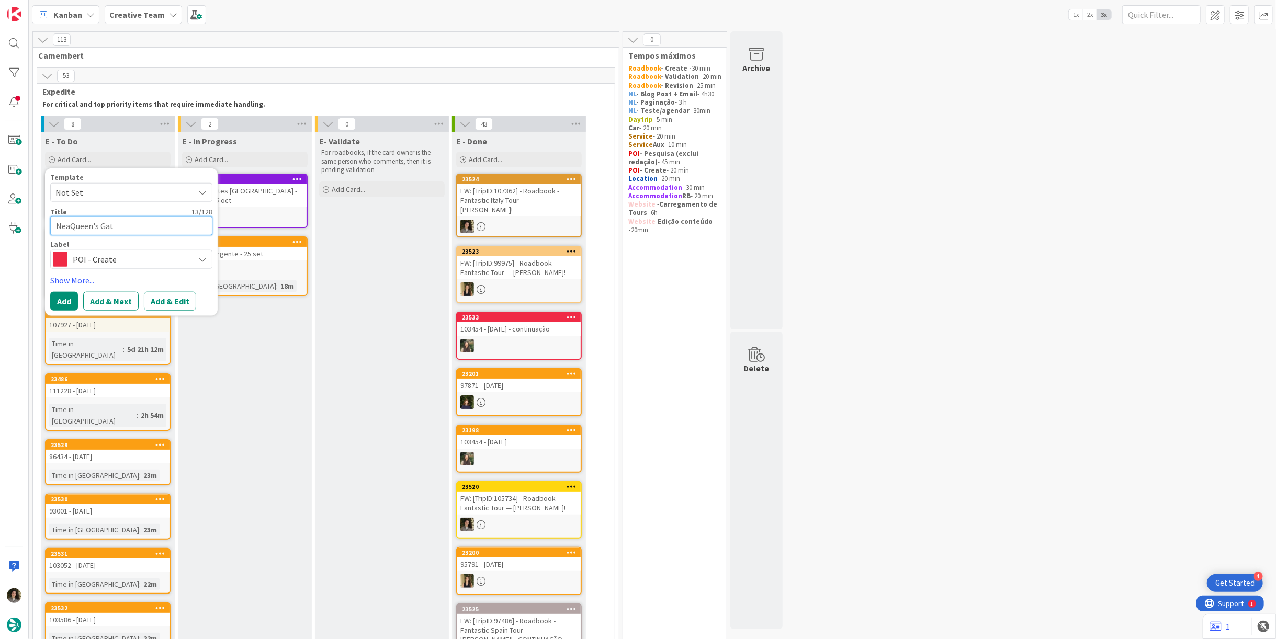
type textarea "x"
type textarea "NeaQueen's Gate"
type textarea "x"
type textarea "NeaQueen's Gate"
type textarea "x"
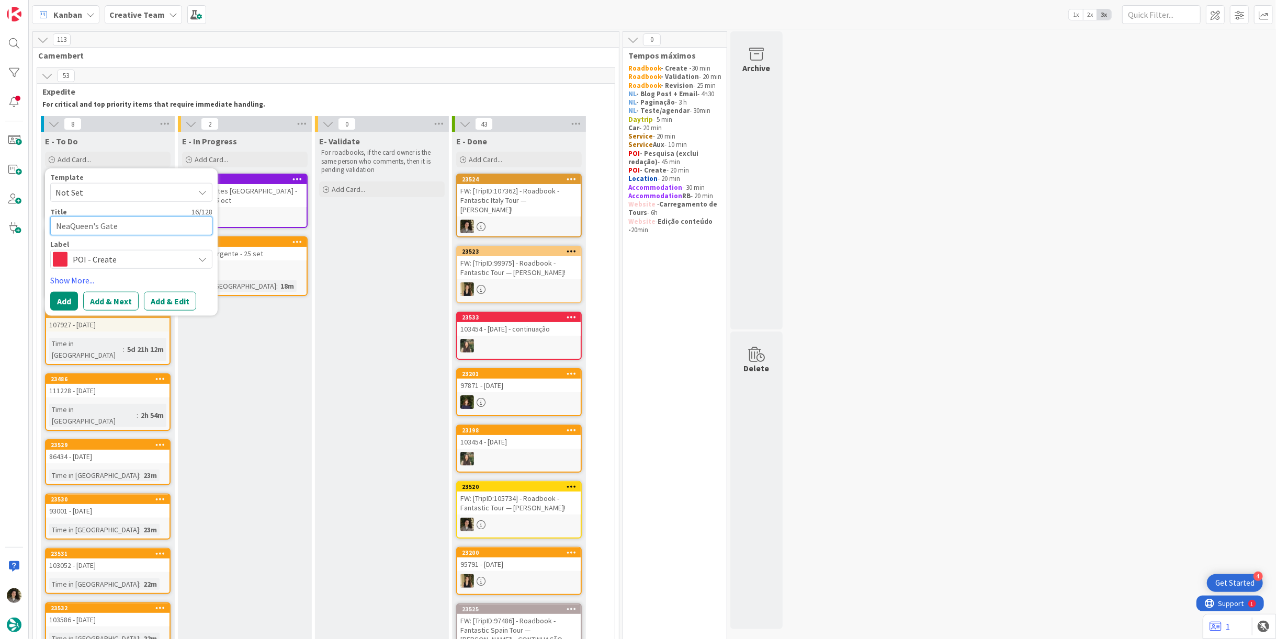
type textarea "NeaQueen's Gate P"
type textarea "x"
type textarea "NeaQueen's Gate Pa"
type textarea "x"
type textarea "NeaQueen's Gate Par"
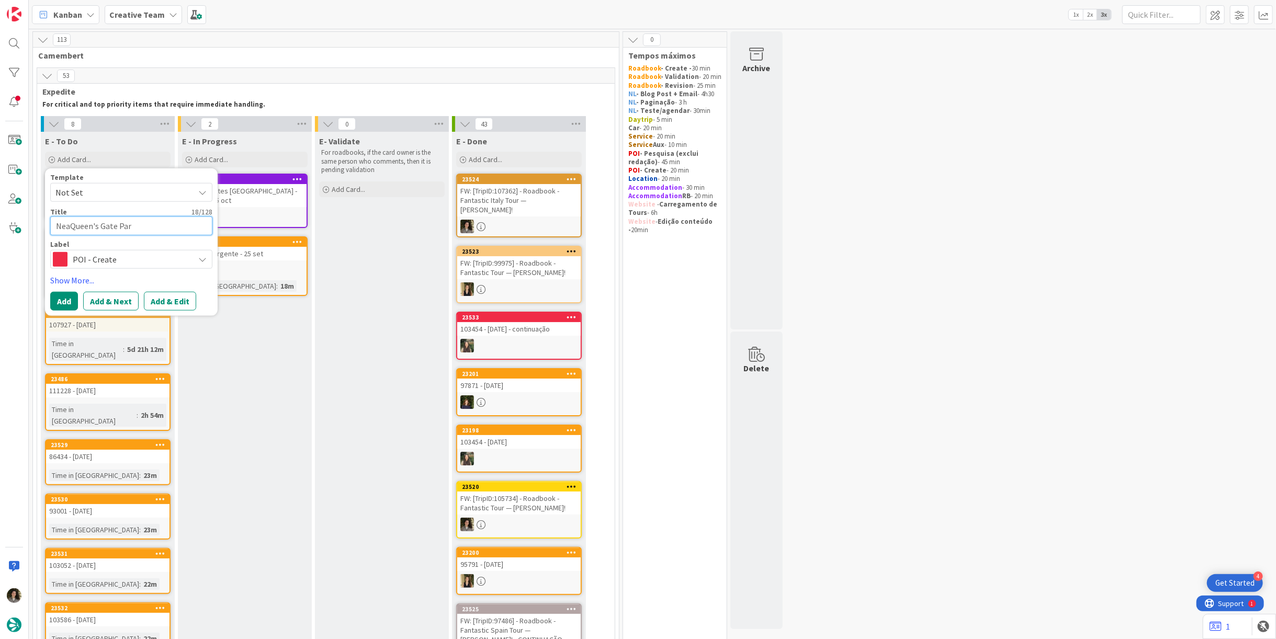
type textarea "x"
type textarea "NeaQueen's [GEOGRAPHIC_DATA]"
type textarea "x"
type textarea "NeaQueen's [GEOGRAPHIC_DATA]"
type textarea "x"
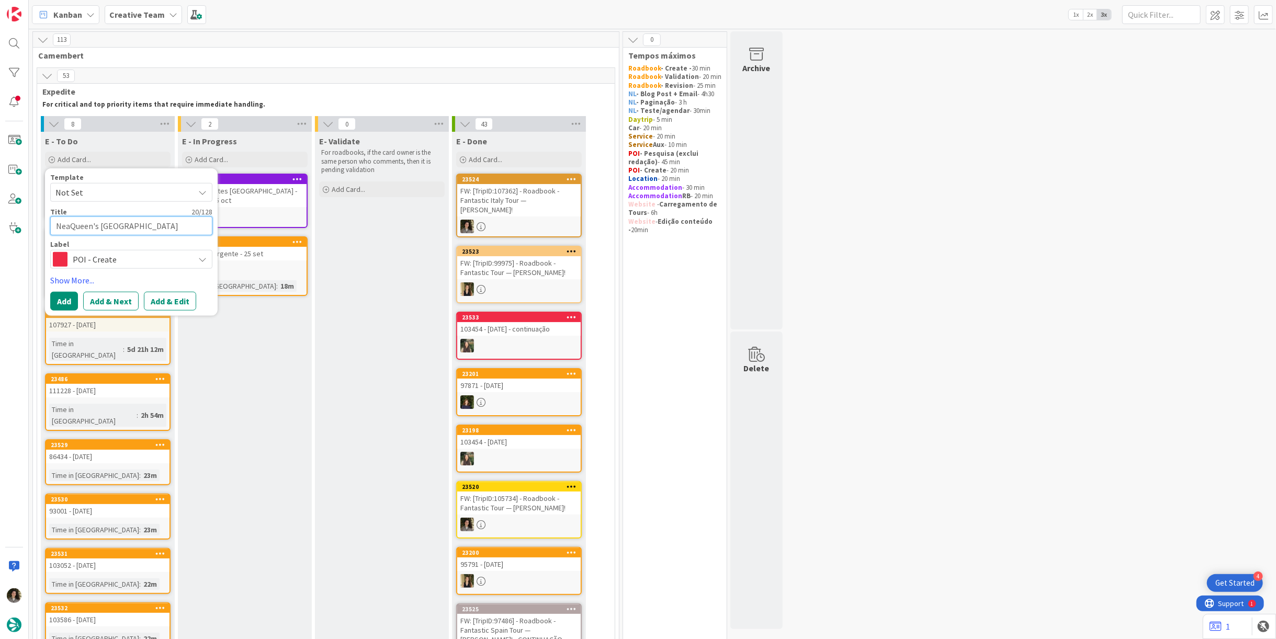
type textarea "NeaQueen's [GEOGRAPHIC_DATA][PERSON_NAME]"
type textarea "x"
type textarea "NeaQueen's [GEOGRAPHIC_DATA]"
type textarea "x"
type textarea "NeaQueen's [GEOGRAPHIC_DATA]"
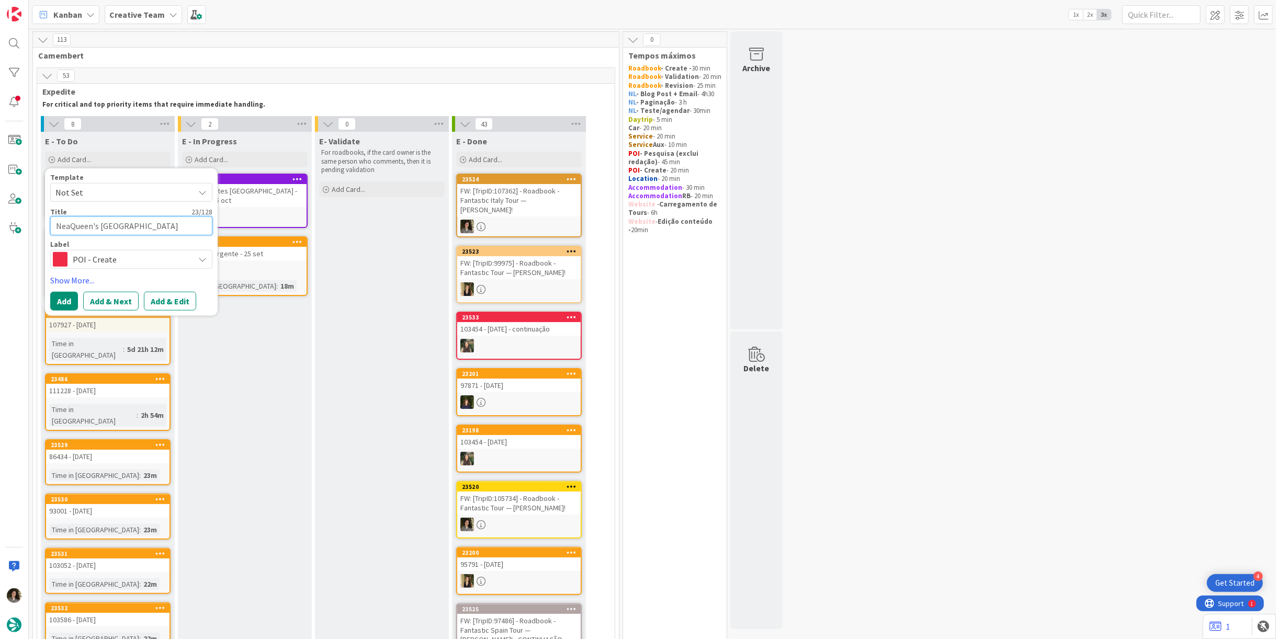
type textarea "x"
type textarea "NeaQueen's [GEOGRAPHIC_DATA] -"
type textarea "x"
type textarea "NeaQueen's [GEOGRAPHIC_DATA] -"
type textarea "x"
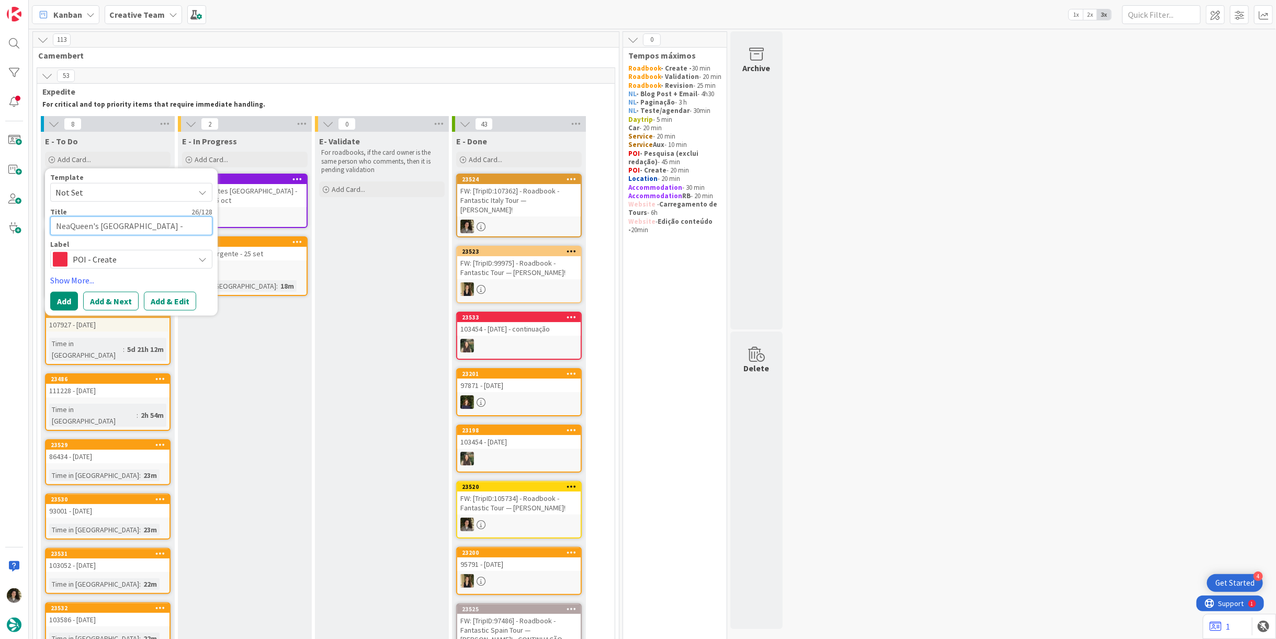
type textarea "NeaQueen's [GEOGRAPHIC_DATA] - 1"
type textarea "x"
type textarea "NeaQueen's [GEOGRAPHIC_DATA] - 10"
type textarea "x"
type textarea "NeaQueen's [GEOGRAPHIC_DATA] - 103"
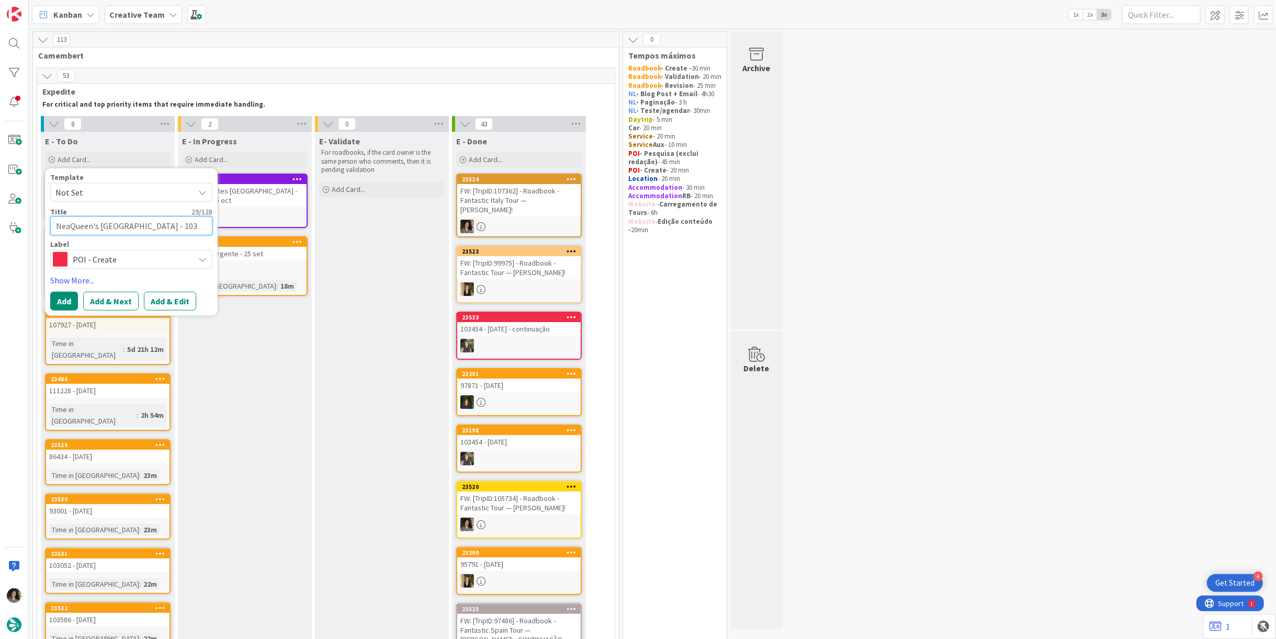
type textarea "x"
type textarea "NeaQueen's [GEOGRAPHIC_DATA] - 10"
type textarea "x"
type textarea "NeaQueen's [GEOGRAPHIC_DATA] - 106"
type textarea "x"
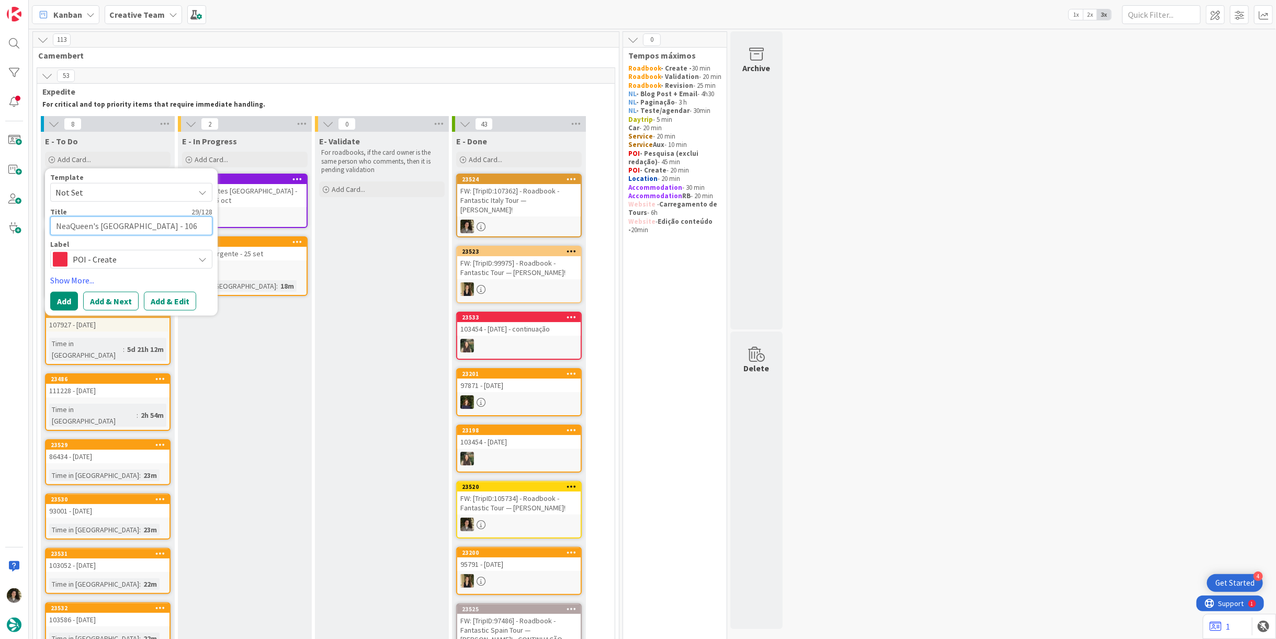
type textarea "NeaQueen's [GEOGRAPHIC_DATA] - 1063"
type textarea "x"
type textarea "NeaQueen's Gate Parking - 10635"
type textarea "x"
type textarea "NeaQueen's [GEOGRAPHIC_DATA] - 106352"
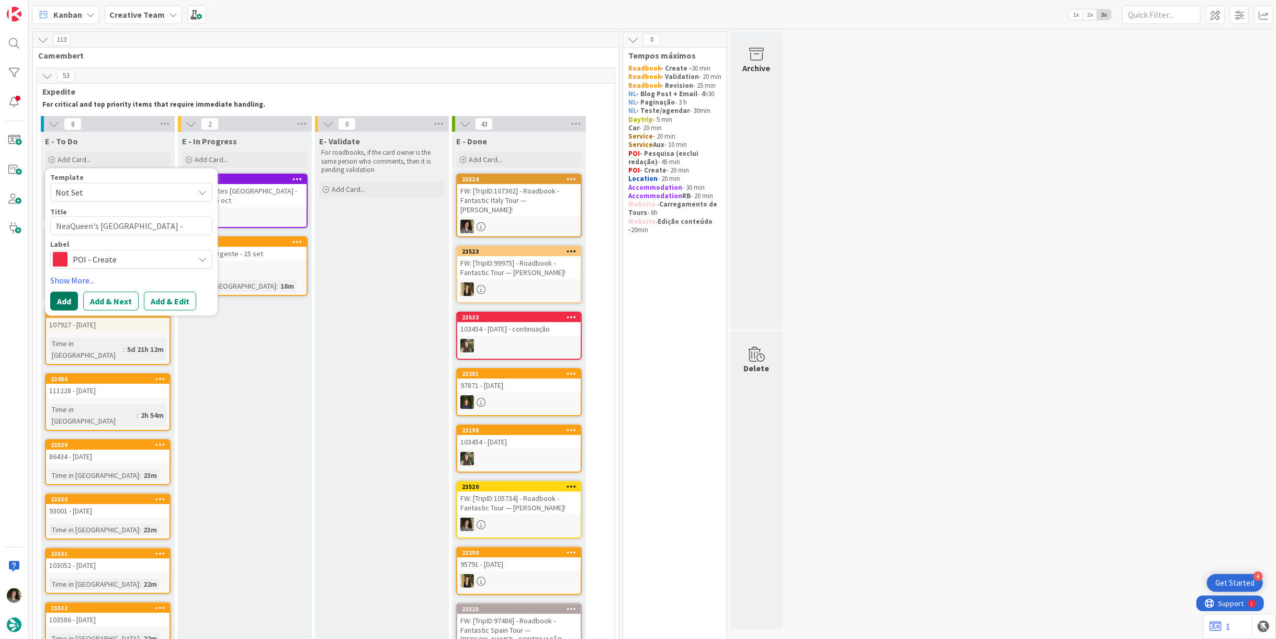
click at [57, 305] on button "Add" at bounding box center [64, 301] width 28 height 19
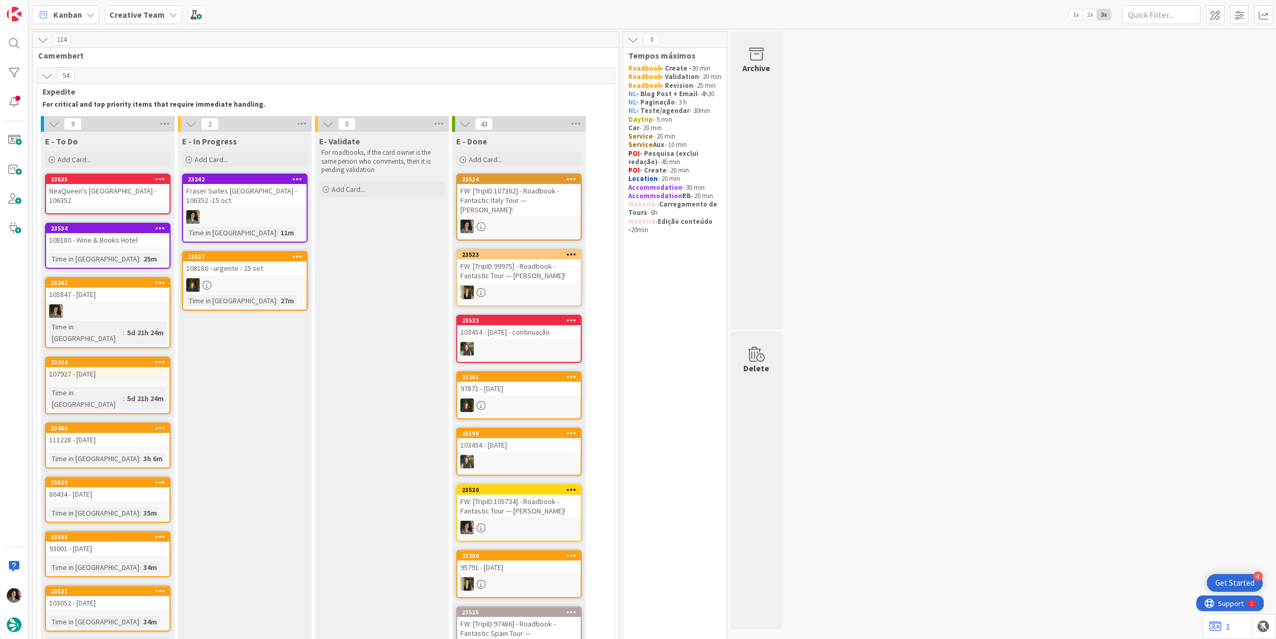
click at [117, 192] on div "NeaQueen's [GEOGRAPHIC_DATA] - 106352" at bounding box center [107, 195] width 123 height 23
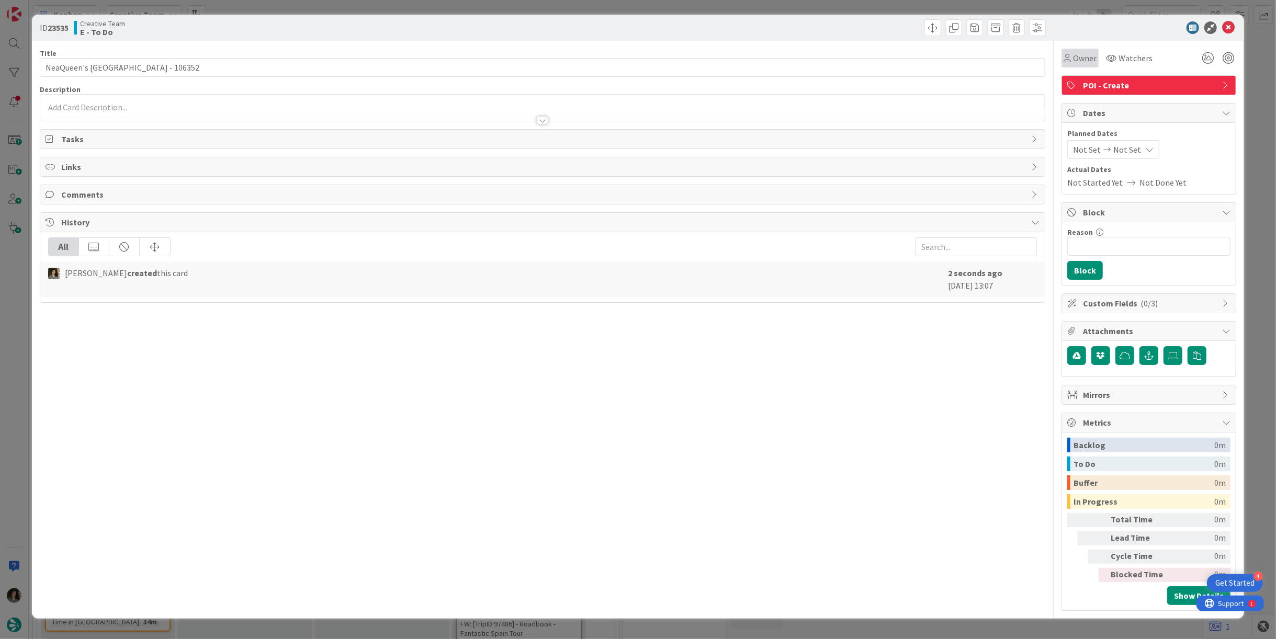
drag, startPoint x: 1075, startPoint y: 55, endPoint x: 1084, endPoint y: 67, distance: 14.7
click at [1077, 61] on span "Owner" at bounding box center [1085, 58] width 24 height 13
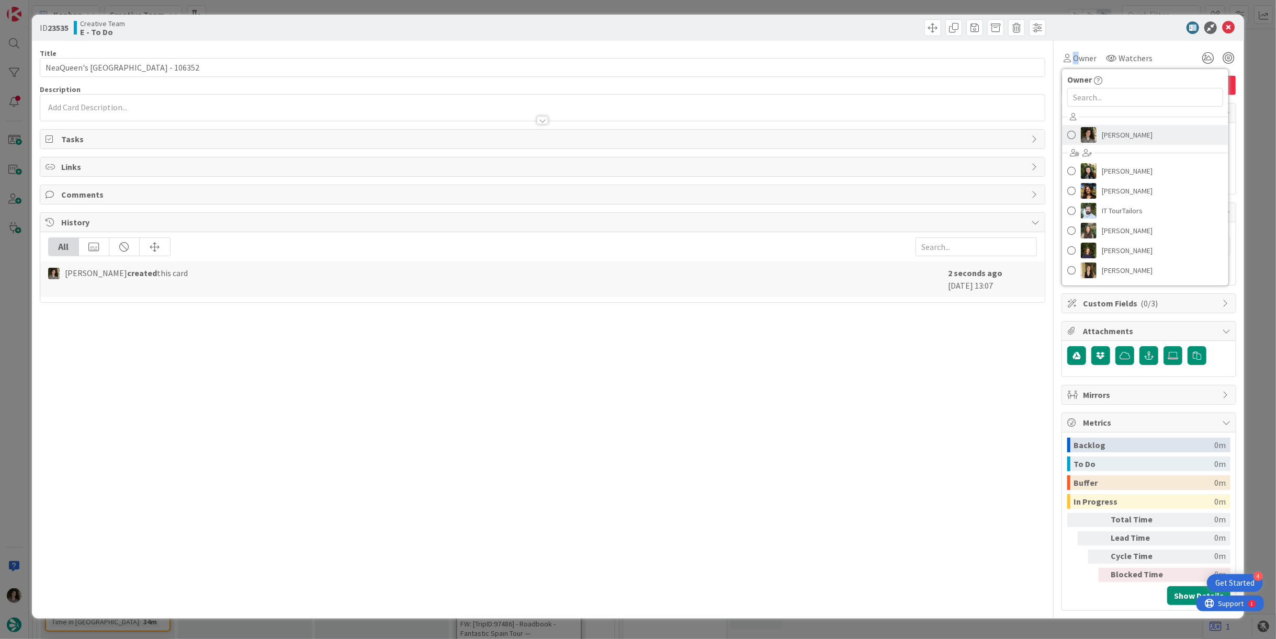
drag, startPoint x: 1121, startPoint y: 130, endPoint x: 1133, endPoint y: 133, distance: 13.1
click at [1121, 131] on span "[PERSON_NAME]" at bounding box center [1127, 135] width 51 height 16
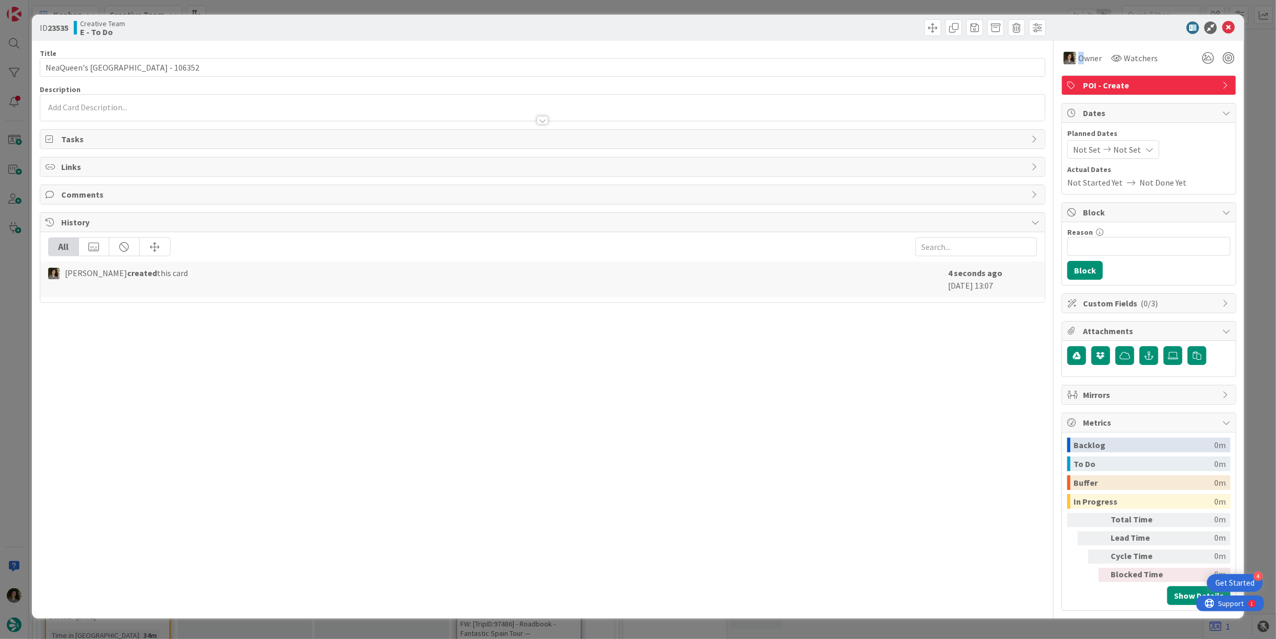
click at [1139, 147] on div "Not Set Not Set" at bounding box center [1114, 149] width 92 height 19
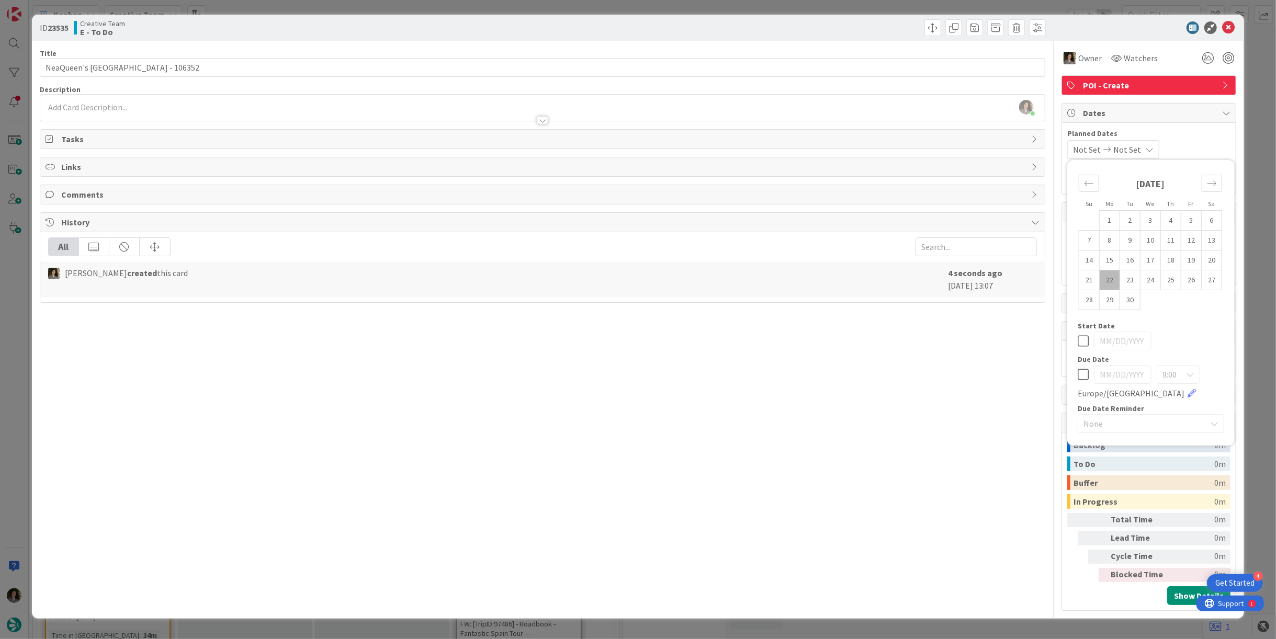
click at [1076, 380] on div "Su Mo Tu We Th Fr Sa [DATE] 1 2 3 4 5 6 7 8 9 10 11 12 13 14 15 16 17 18 19 20 …" at bounding box center [1151, 302] width 157 height 275
click at [1081, 374] on icon at bounding box center [1083, 374] width 11 height 13
type input "[DATE]"
click at [1229, 25] on icon at bounding box center [1228, 27] width 13 height 13
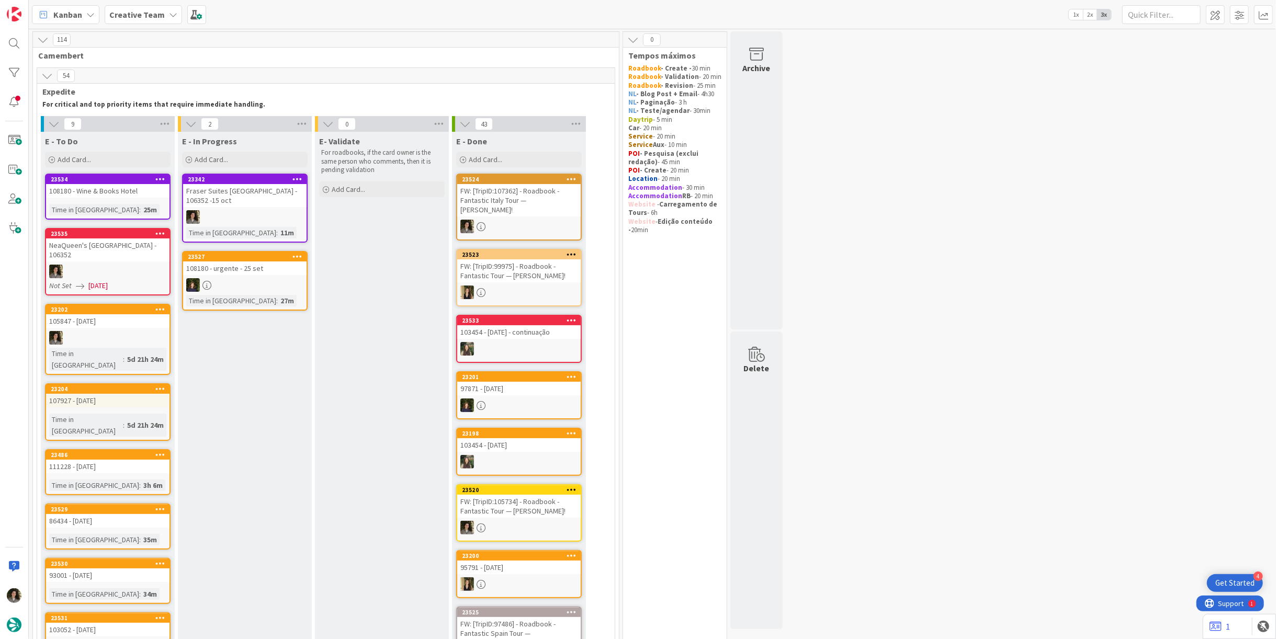
click at [117, 265] on div at bounding box center [107, 272] width 123 height 14
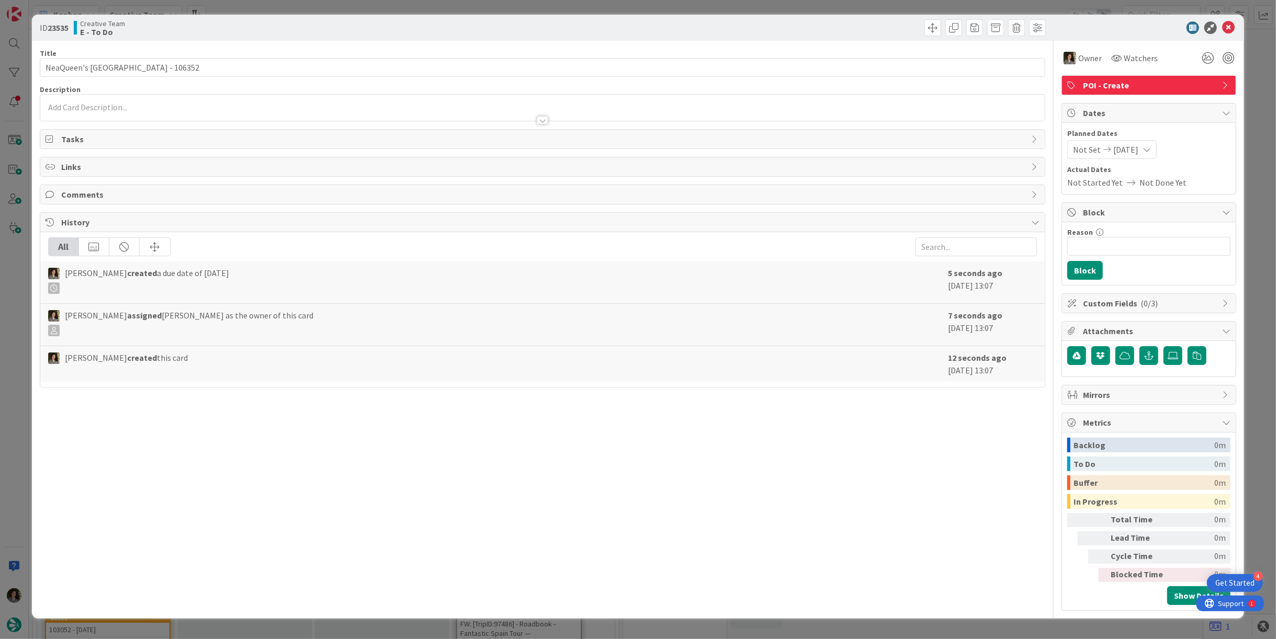
click at [1151, 145] on icon at bounding box center [1147, 149] width 8 height 8
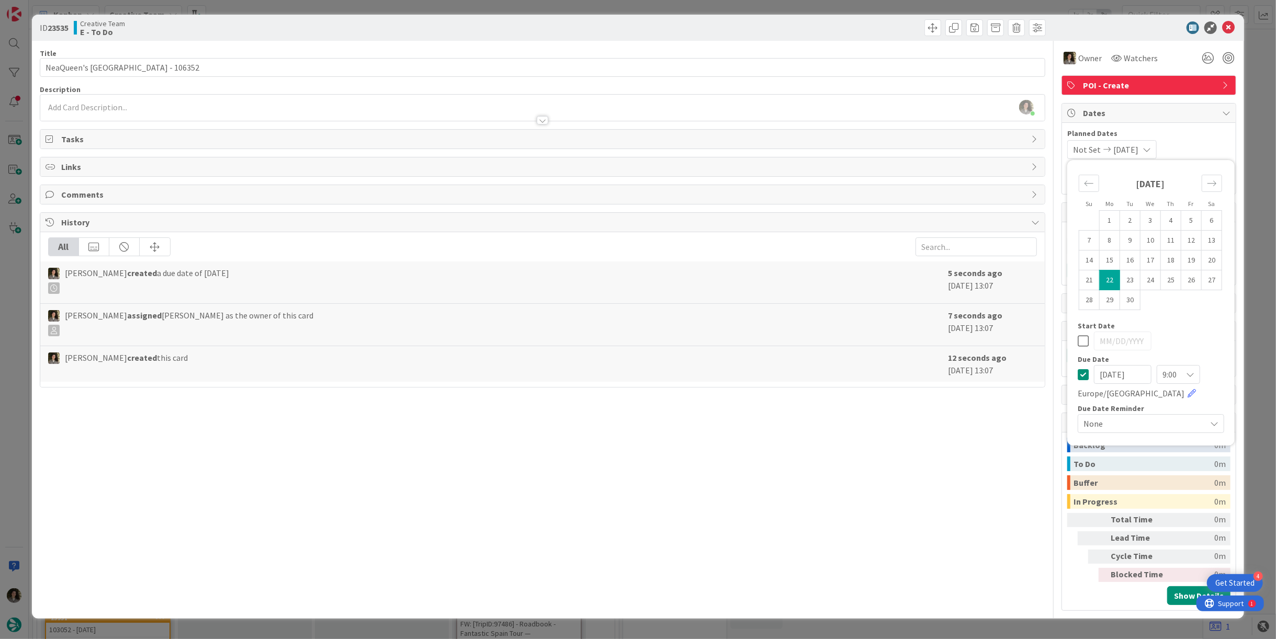
click at [1082, 378] on icon at bounding box center [1083, 374] width 11 height 13
click at [1229, 27] on icon at bounding box center [1228, 27] width 13 height 13
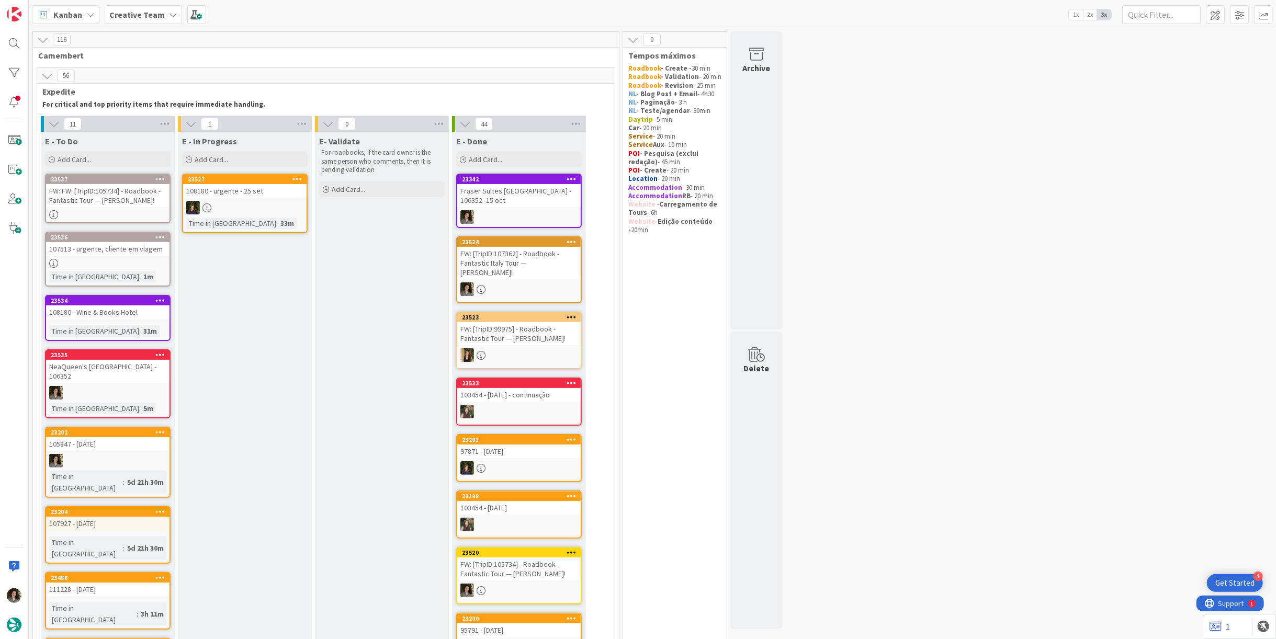
click at [511, 206] on div "Fraser Suites [GEOGRAPHIC_DATA] - 106352 -15 oct" at bounding box center [518, 195] width 123 height 23
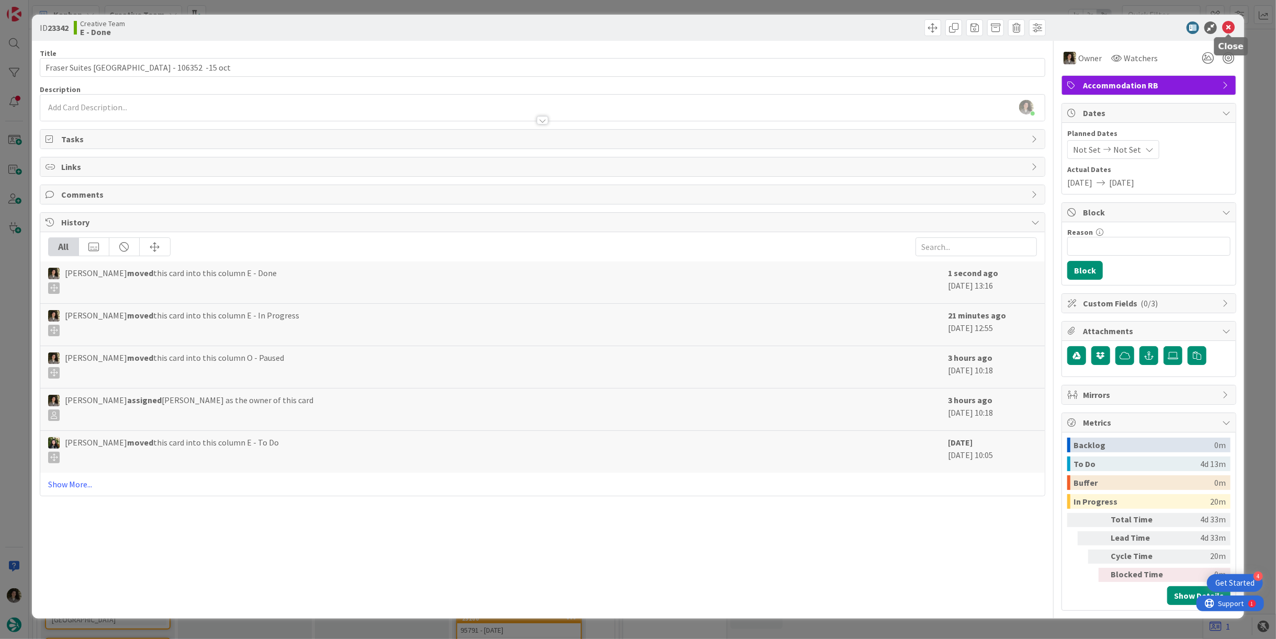
click at [1228, 28] on icon at bounding box center [1228, 27] width 13 height 13
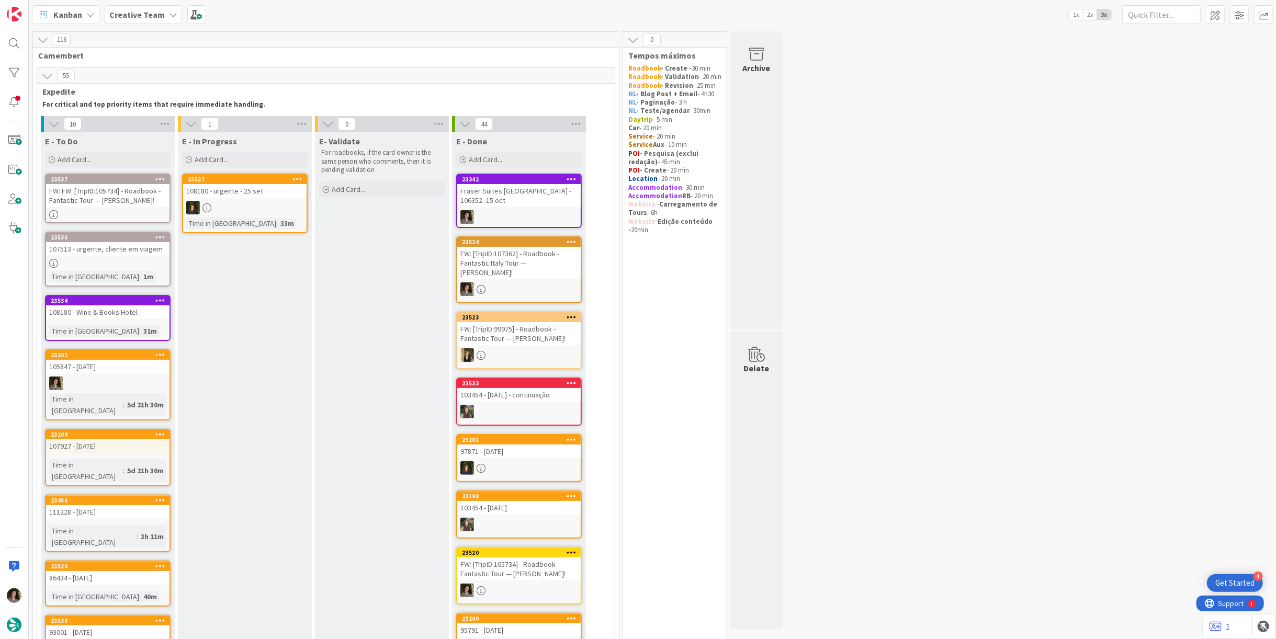
click at [97, 261] on div at bounding box center [107, 263] width 123 height 9
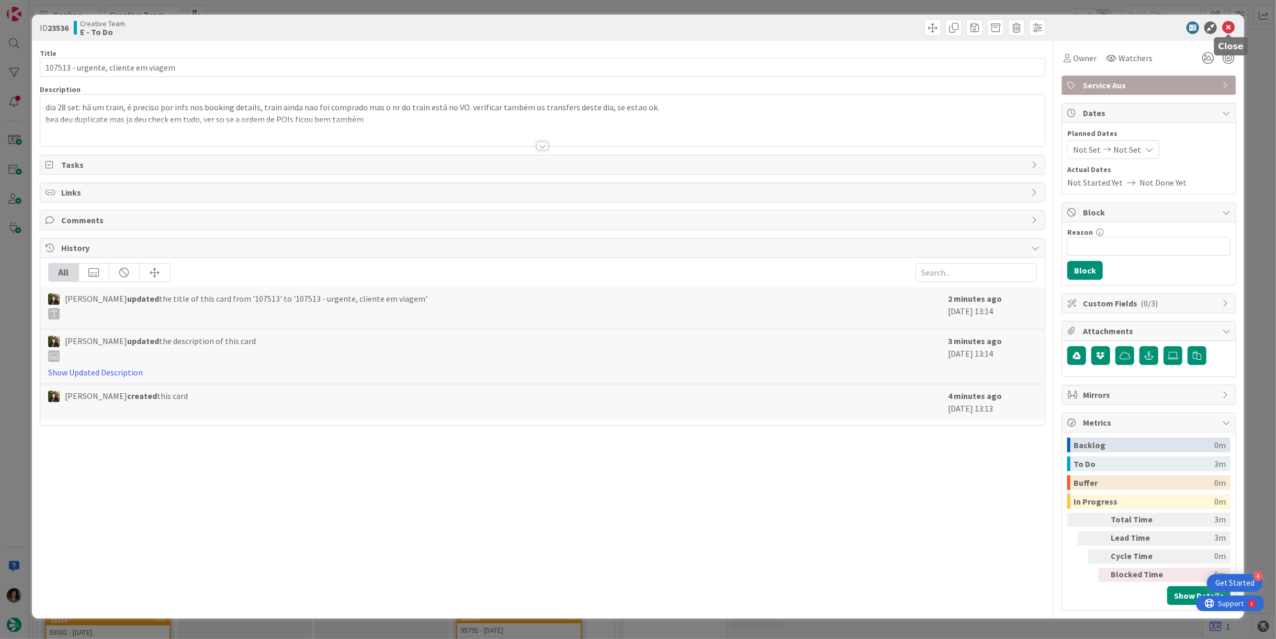
click at [1231, 28] on icon at bounding box center [1228, 27] width 13 height 13
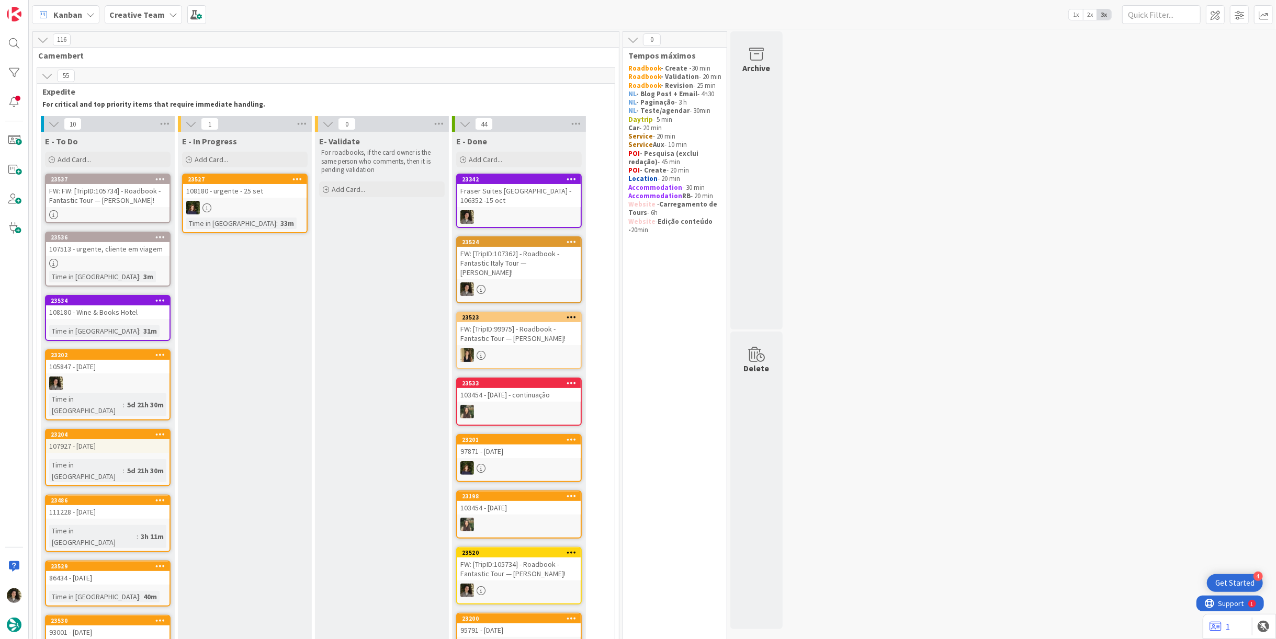
click at [106, 198] on div "FW: FW: [TripID:105734] - Roadbook - Fantastic Tour — [PERSON_NAME]!" at bounding box center [107, 195] width 123 height 23
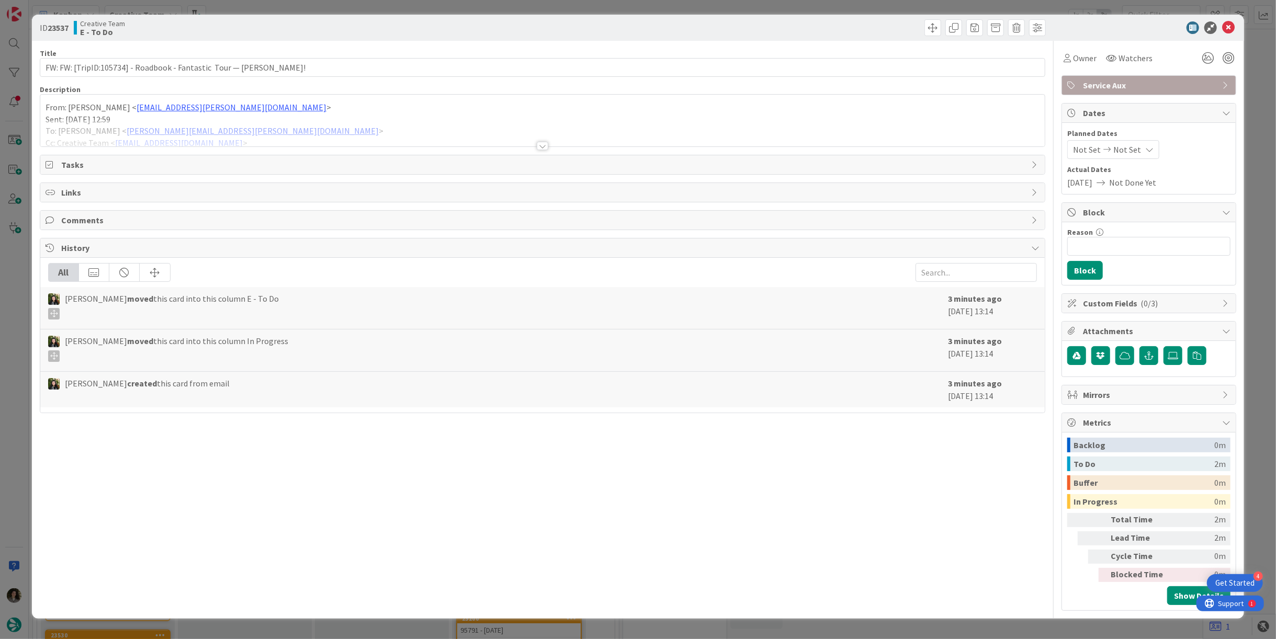
click at [545, 139] on div at bounding box center [542, 133] width 1005 height 27
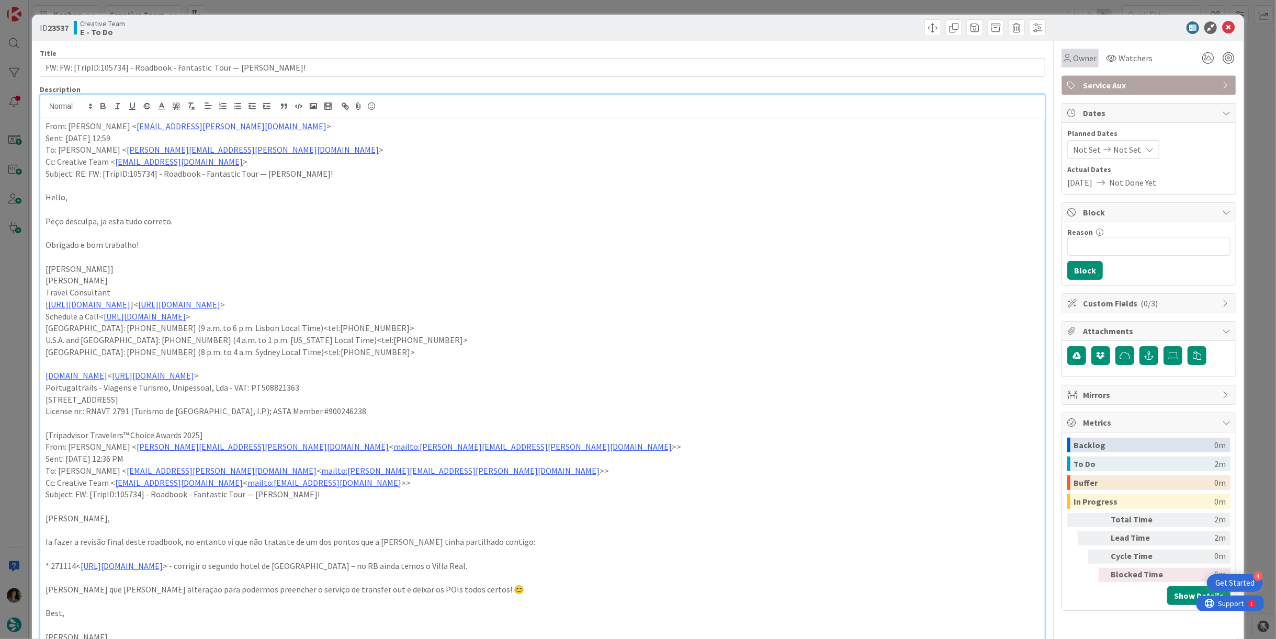
click at [1076, 61] on span "Owner" at bounding box center [1085, 58] width 24 height 13
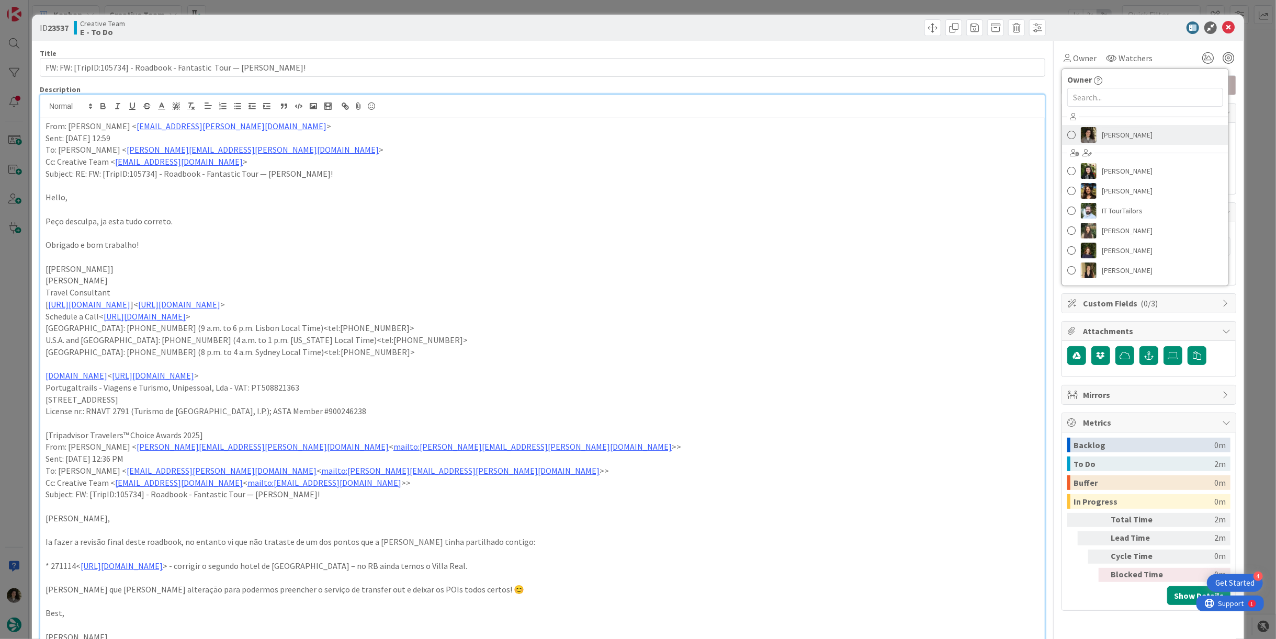
click at [1144, 129] on link "[PERSON_NAME]" at bounding box center [1145, 135] width 166 height 20
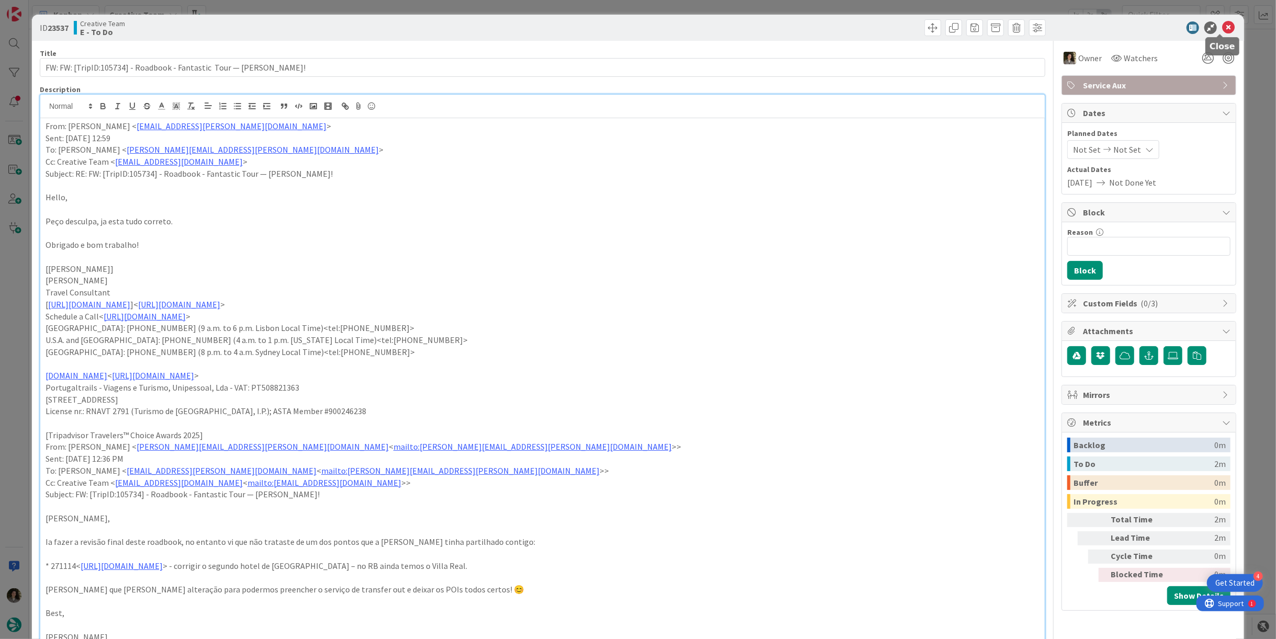
click at [1222, 23] on icon at bounding box center [1228, 27] width 13 height 13
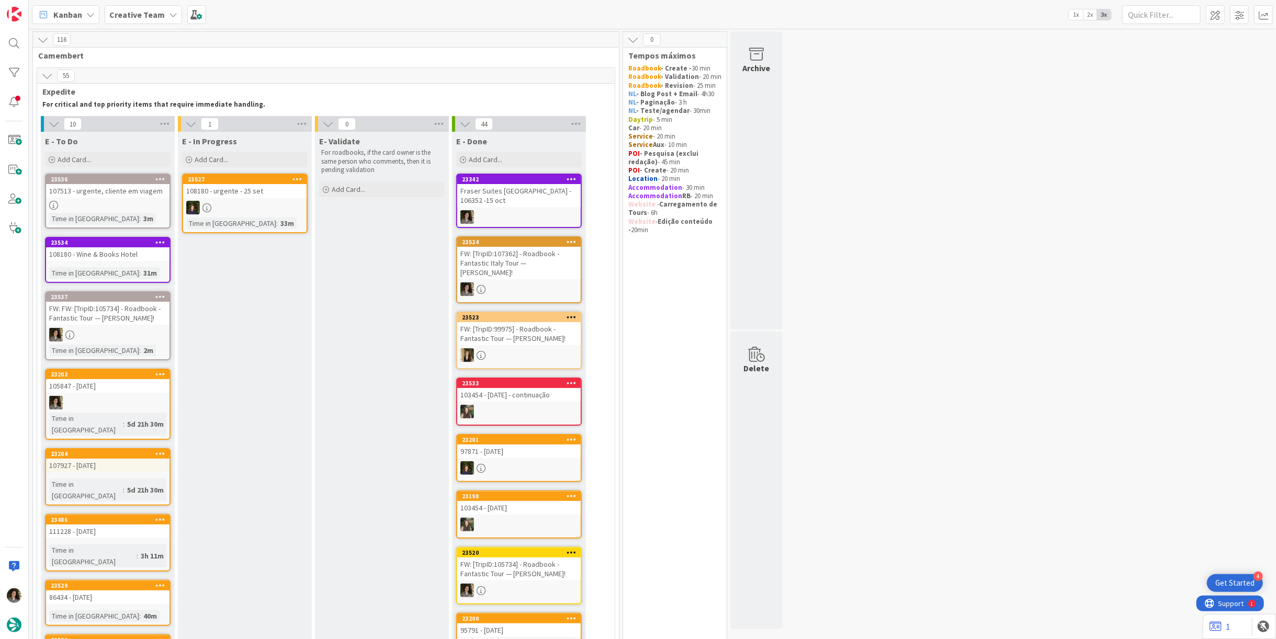
click at [527, 206] on div "Fraser Suites [GEOGRAPHIC_DATA] - 106352 -15 oct" at bounding box center [518, 195] width 123 height 23
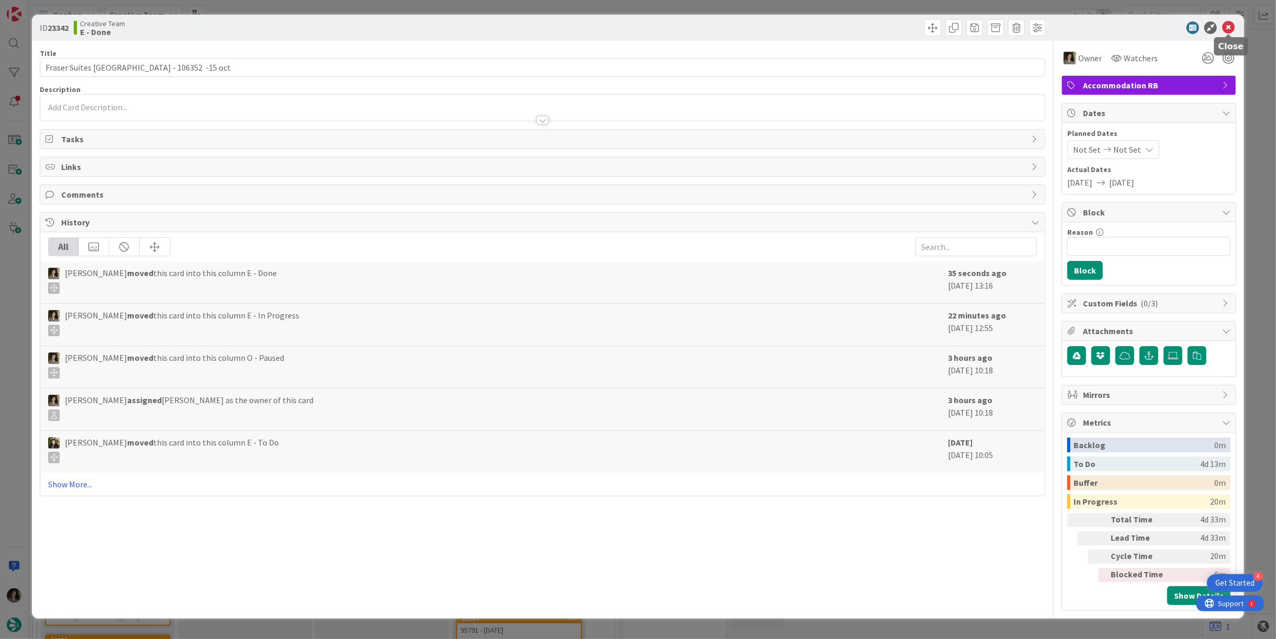
drag, startPoint x: 1230, startPoint y: 29, endPoint x: 1213, endPoint y: 30, distance: 16.8
click at [1230, 30] on icon at bounding box center [1228, 27] width 13 height 13
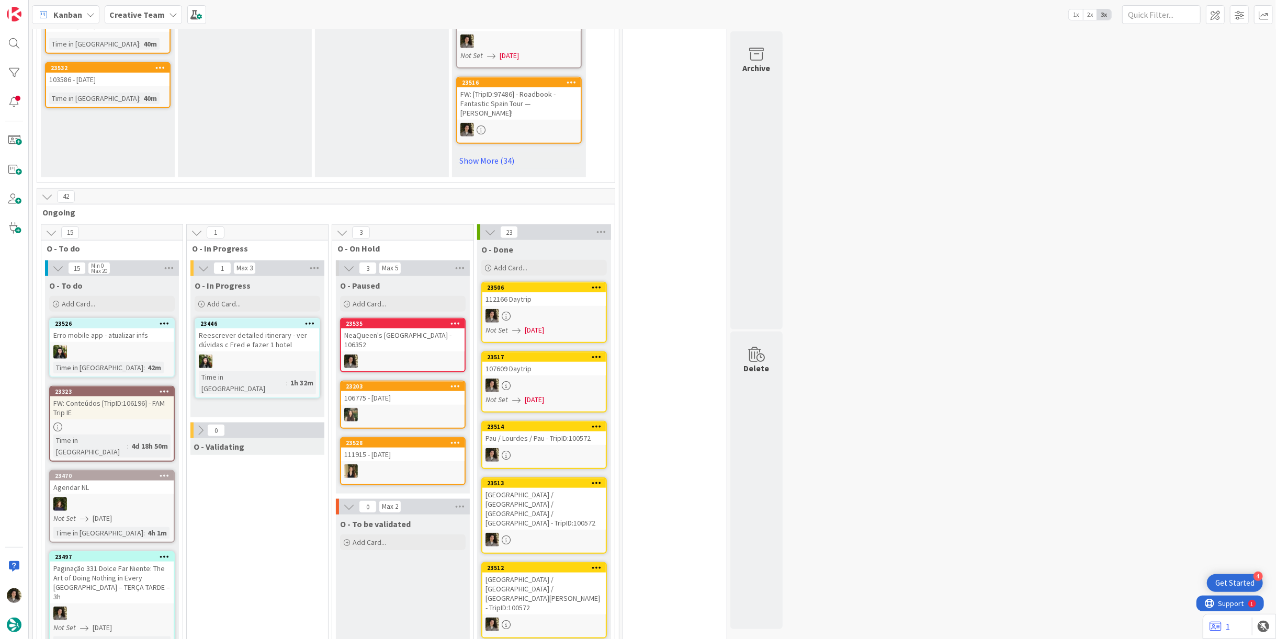
scroll to position [756, 0]
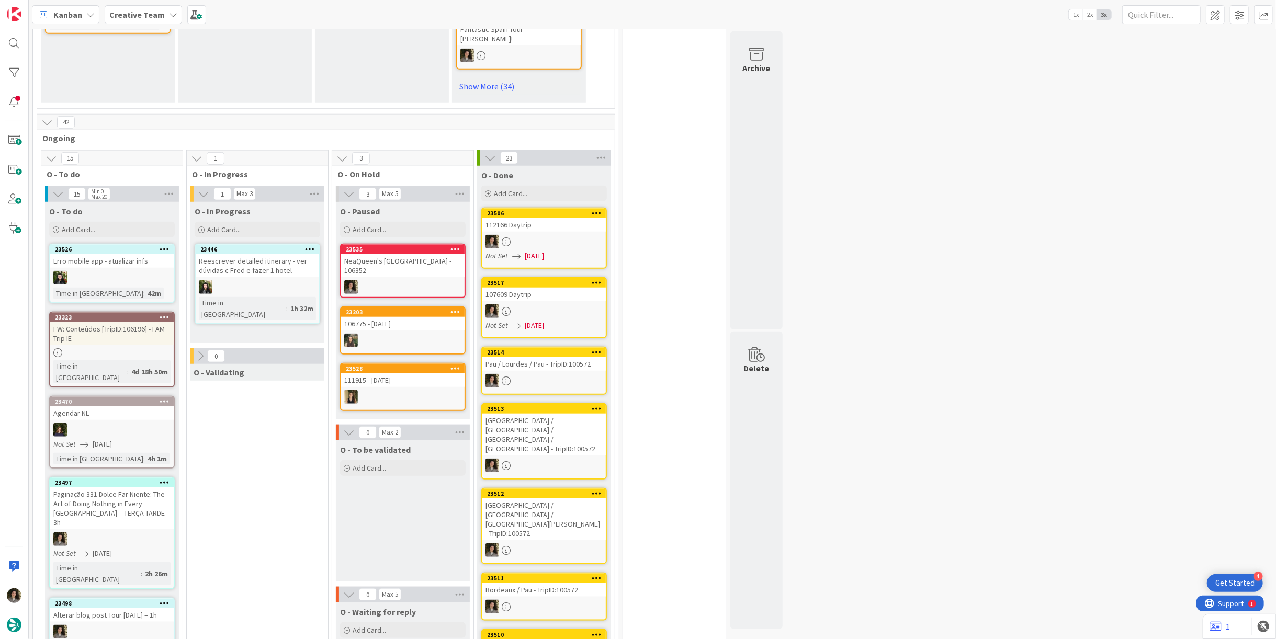
click at [375, 247] on link "23535 NeaQueen's Gate Parking - 106352" at bounding box center [403, 271] width 126 height 54
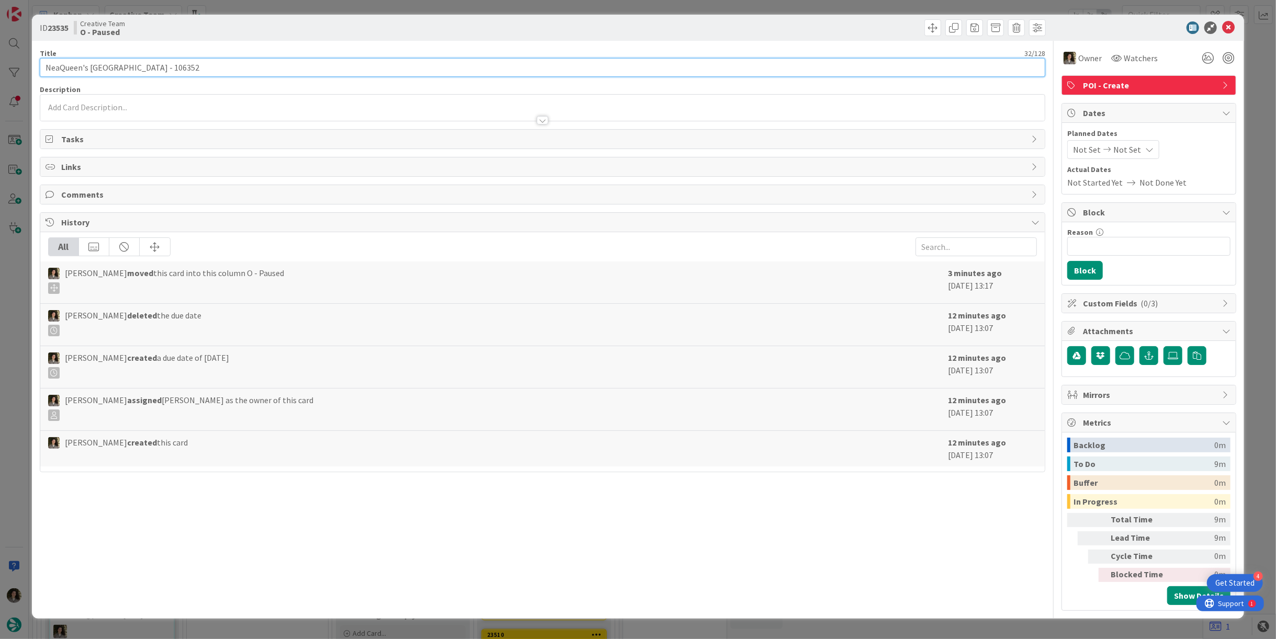
drag, startPoint x: 128, startPoint y: 68, endPoint x: 12, endPoint y: 55, distance: 117.4
click at [12, 55] on div "ID 23535 Creative Team O - Paused Title 32 / 128 NeaQueen's Gate Parking - 1063…" at bounding box center [638, 319] width 1276 height 639
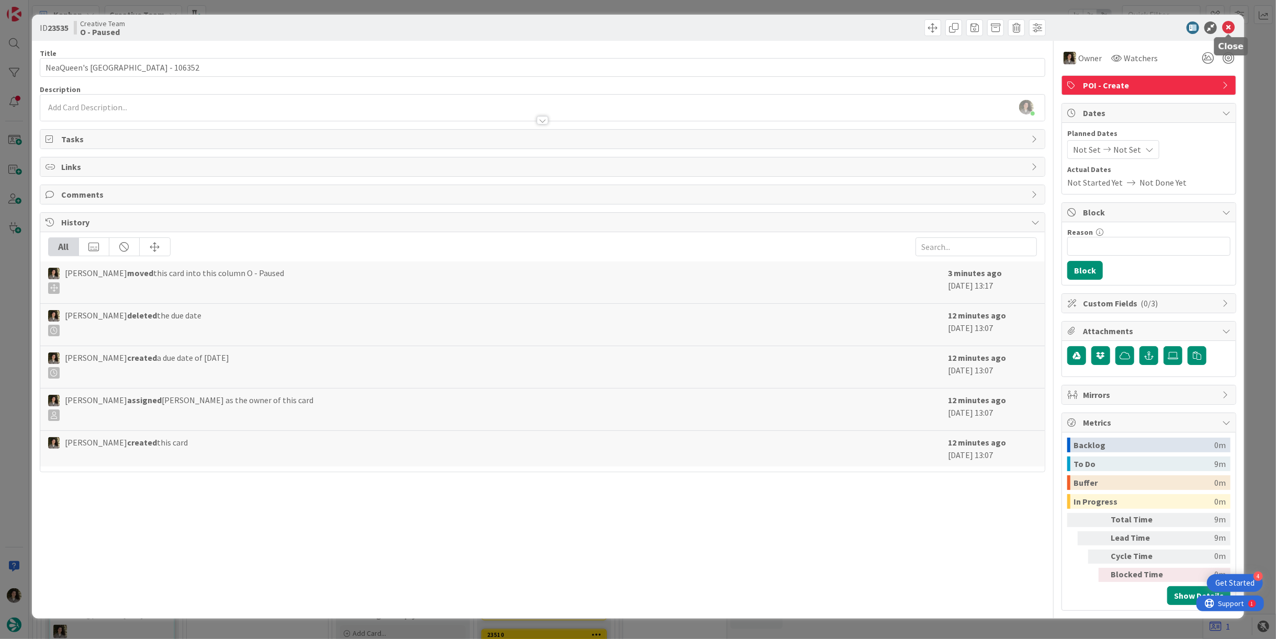
click at [1232, 26] on icon at bounding box center [1228, 27] width 13 height 13
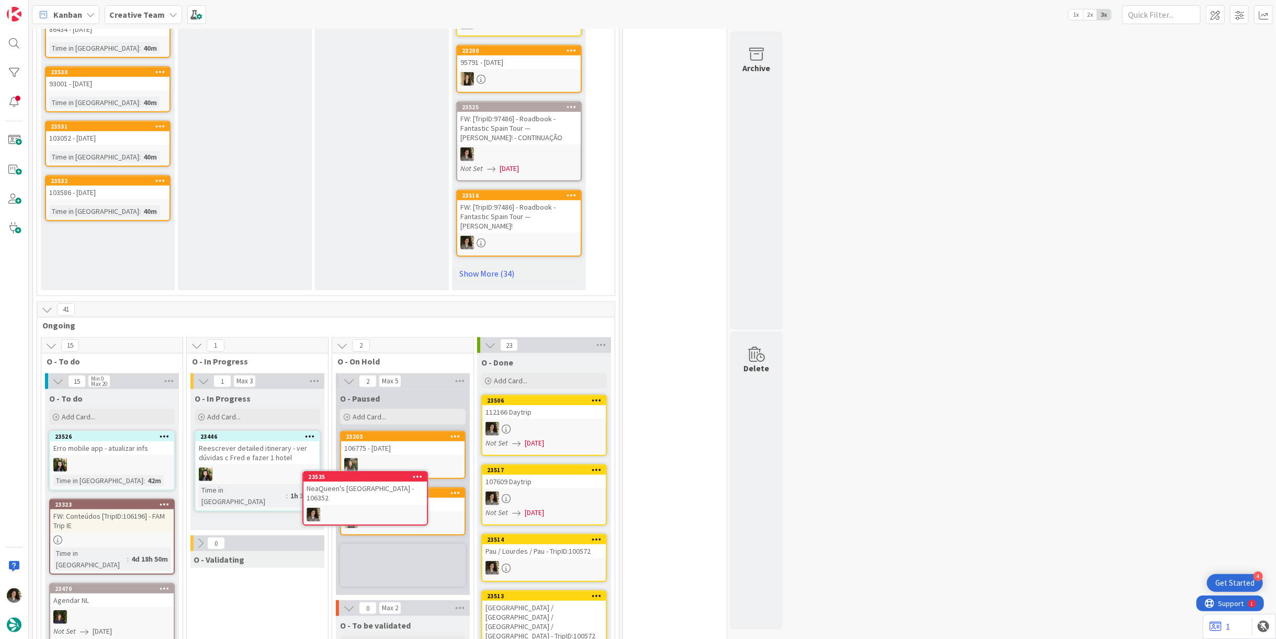
scroll to position [584, 0]
